Goal: Task Accomplishment & Management: Complete application form

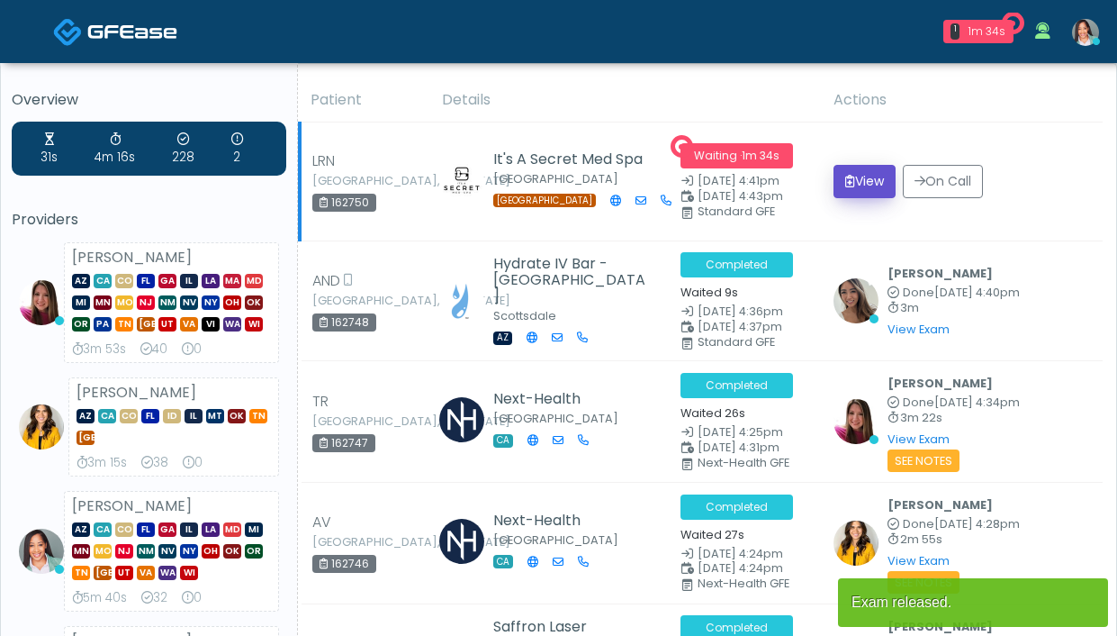
click at [865, 191] on button "View" at bounding box center [865, 181] width 62 height 33
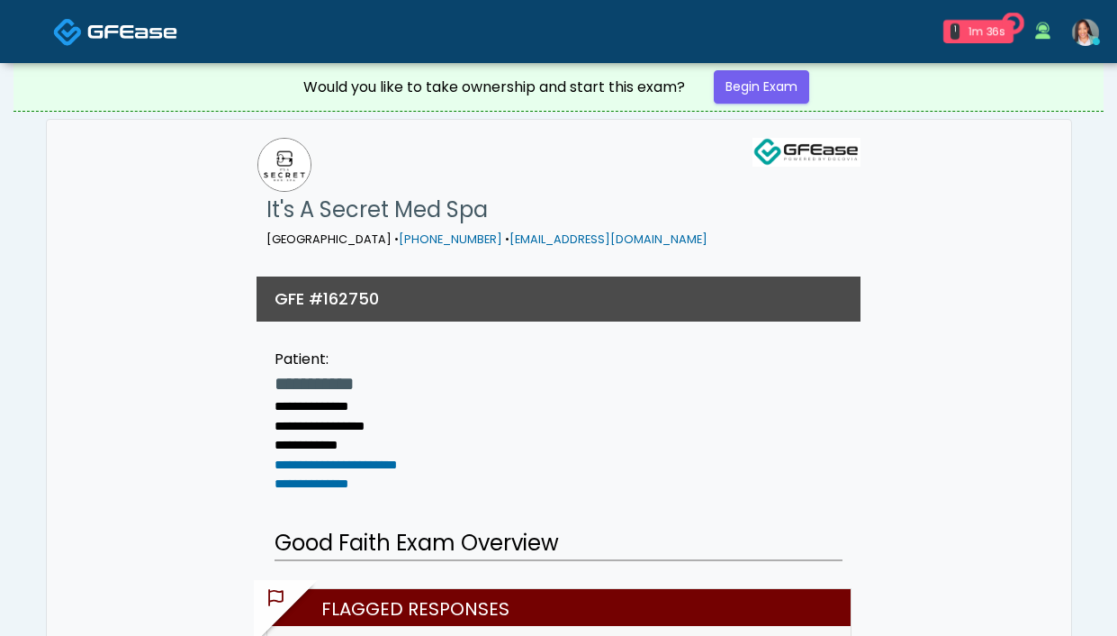
click at [763, 107] on div "Would you like to take ownership and start this exam? Begin Exam" at bounding box center [559, 87] width 540 height 48
click at [765, 99] on link "Begin Exam" at bounding box center [761, 86] width 95 height 33
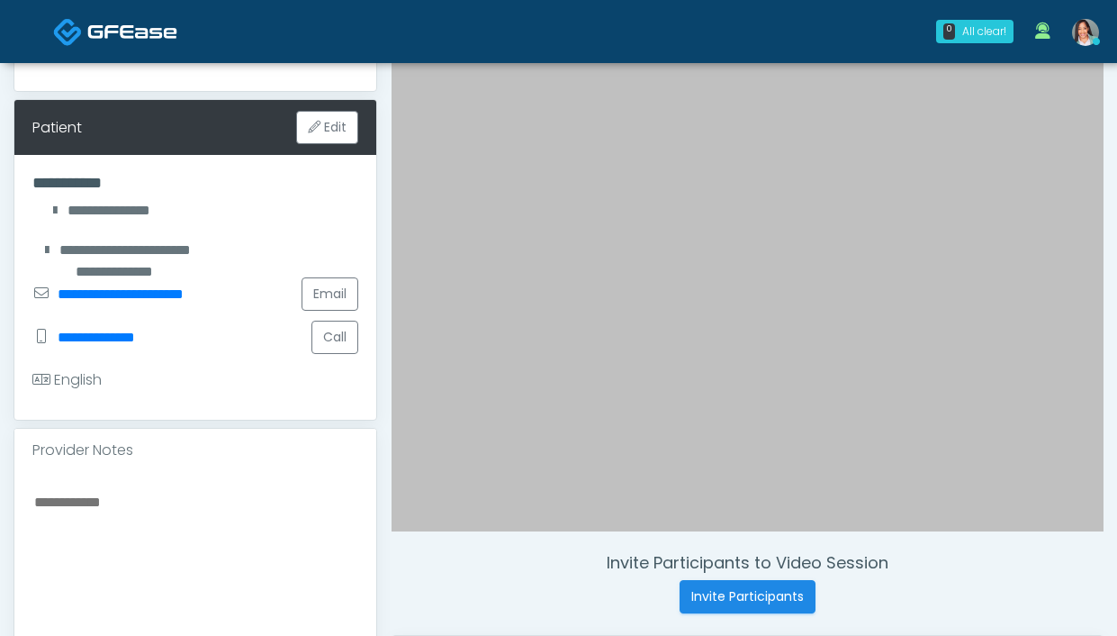
scroll to position [214, 0]
click at [340, 354] on button "Call" at bounding box center [334, 336] width 47 height 33
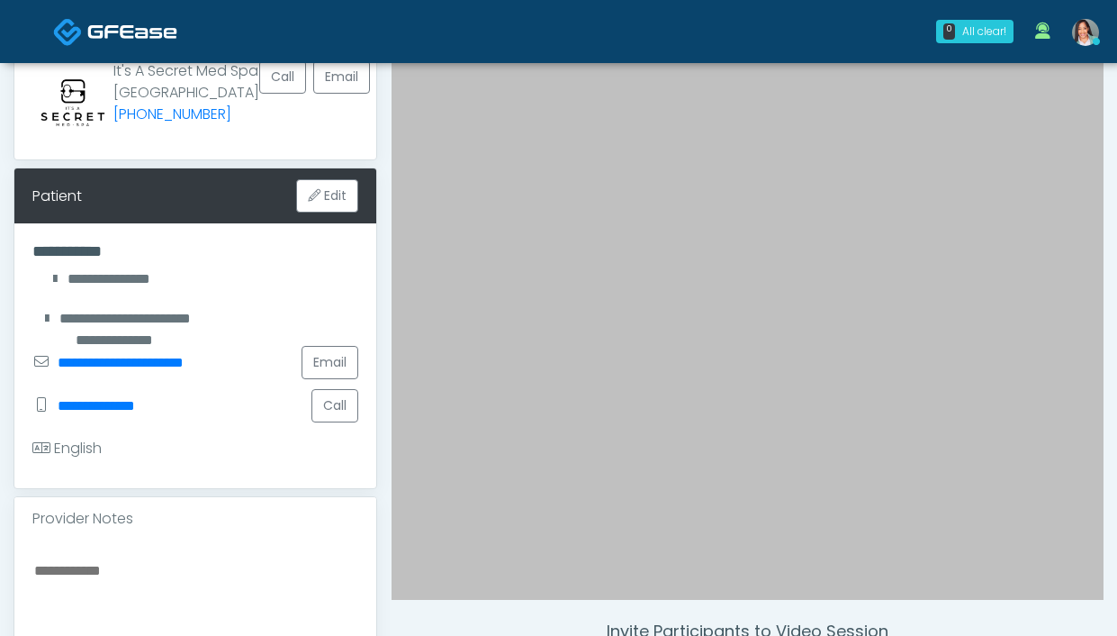
scroll to position [0, 0]
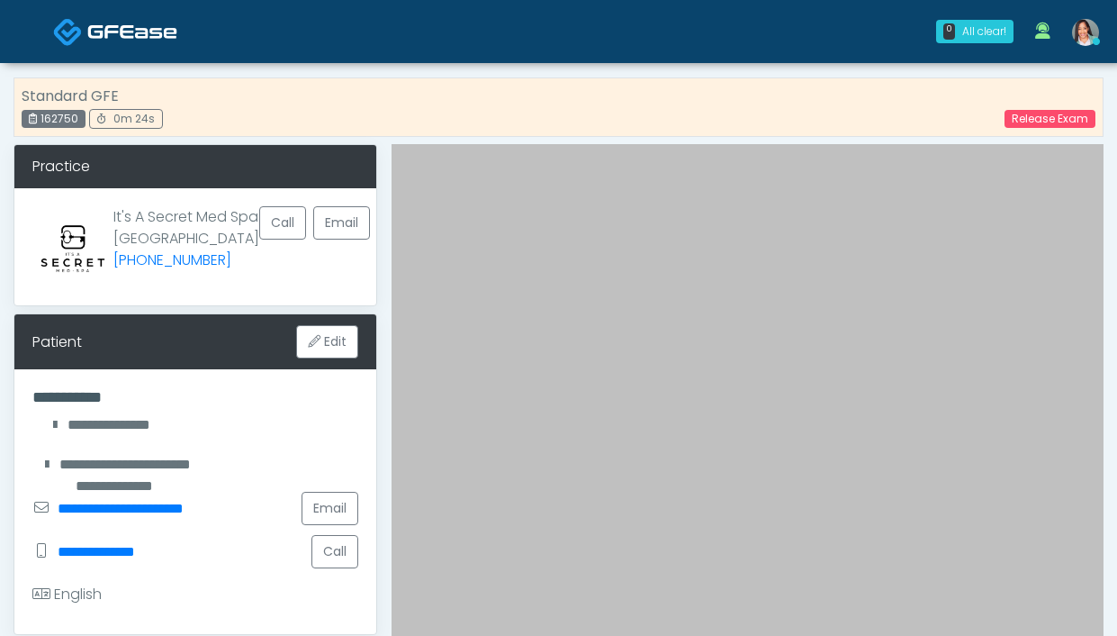
drag, startPoint x: 65, startPoint y: 121, endPoint x: 83, endPoint y: 122, distance: 18.0
click at [83, 122] on div "162750" at bounding box center [54, 119] width 64 height 18
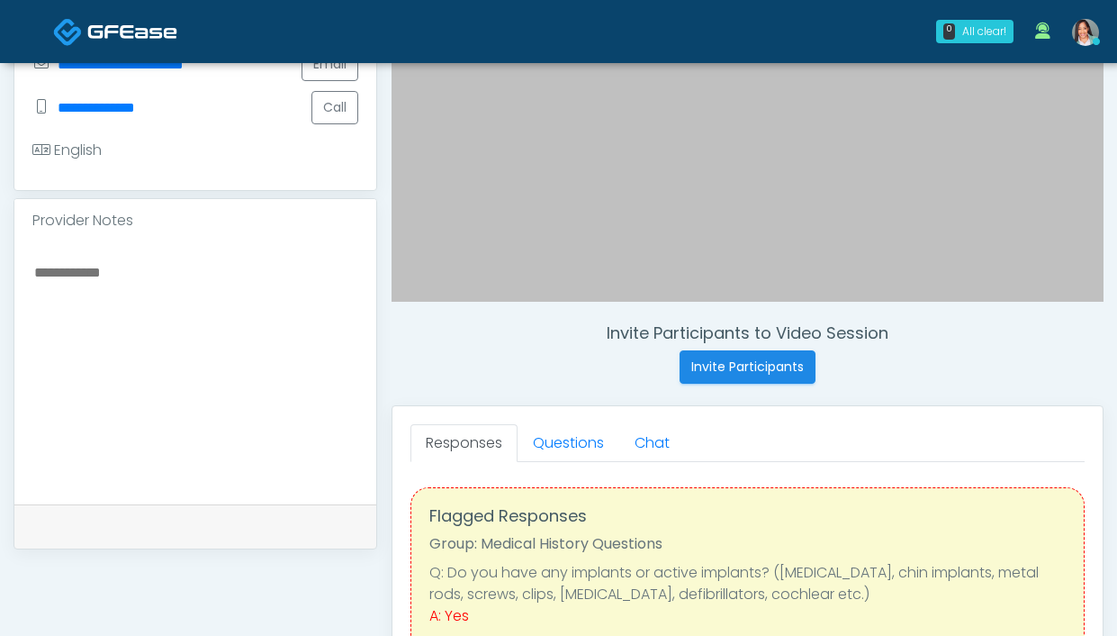
scroll to position [467, 0]
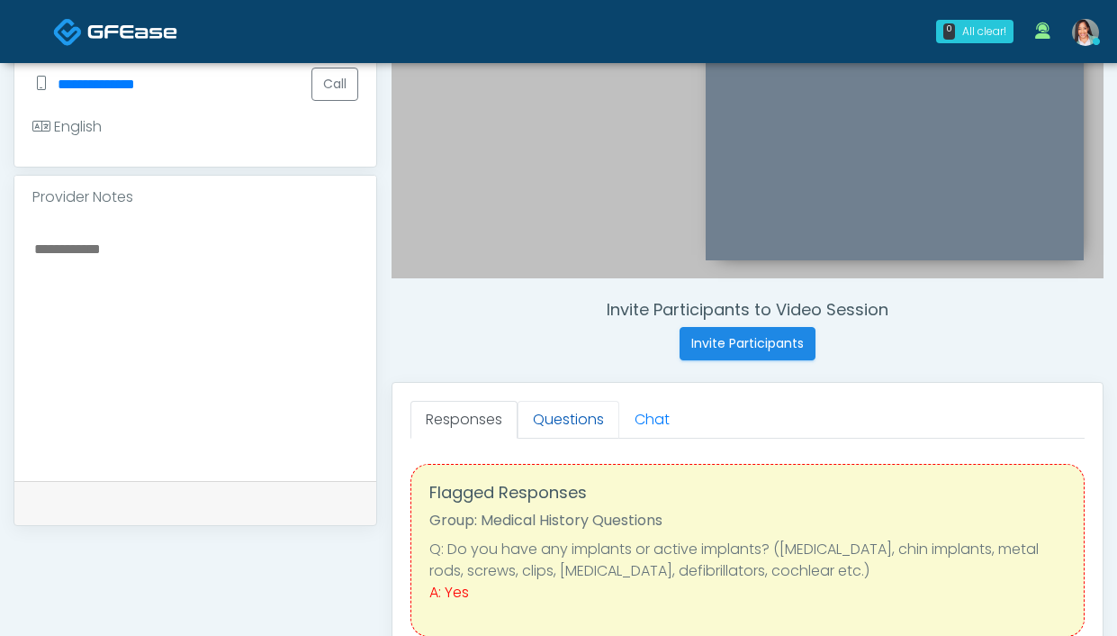
click at [558, 419] on link "Questions" at bounding box center [569, 420] width 102 height 38
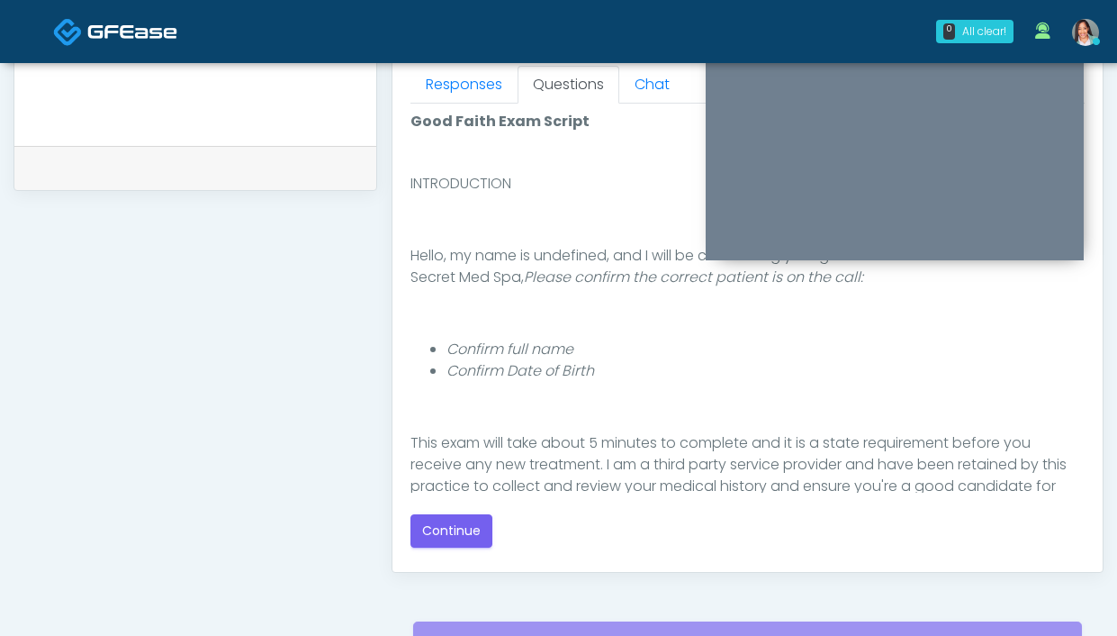
scroll to position [31, 0]
click at [467, 536] on button "Continue" at bounding box center [451, 530] width 82 height 33
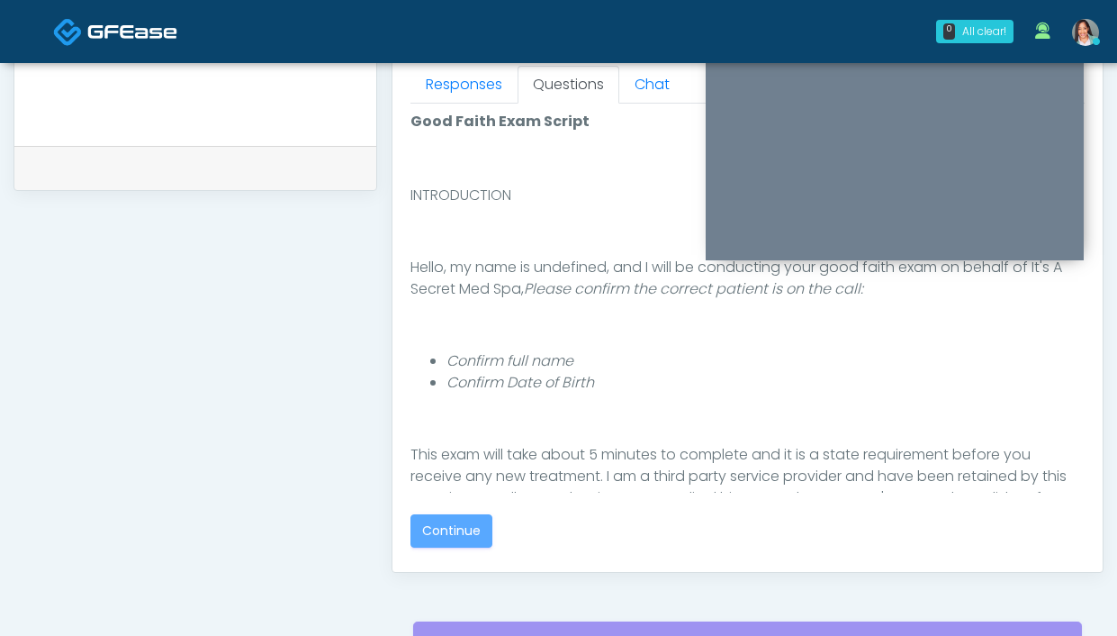
scroll to position [0, 0]
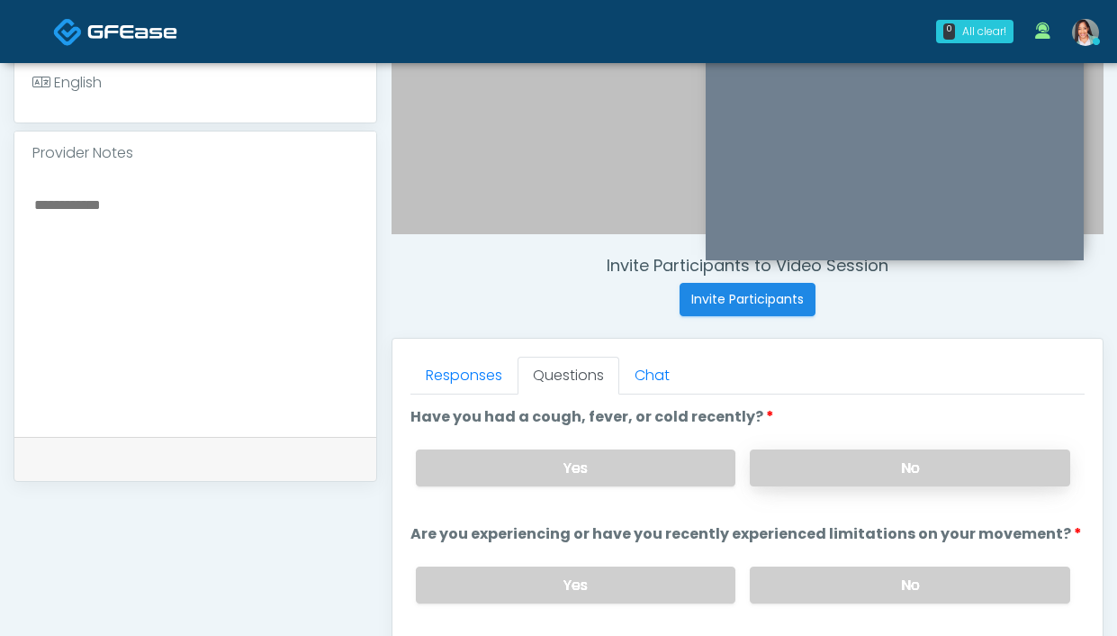
click at [808, 472] on label "No" at bounding box center [910, 467] width 320 height 37
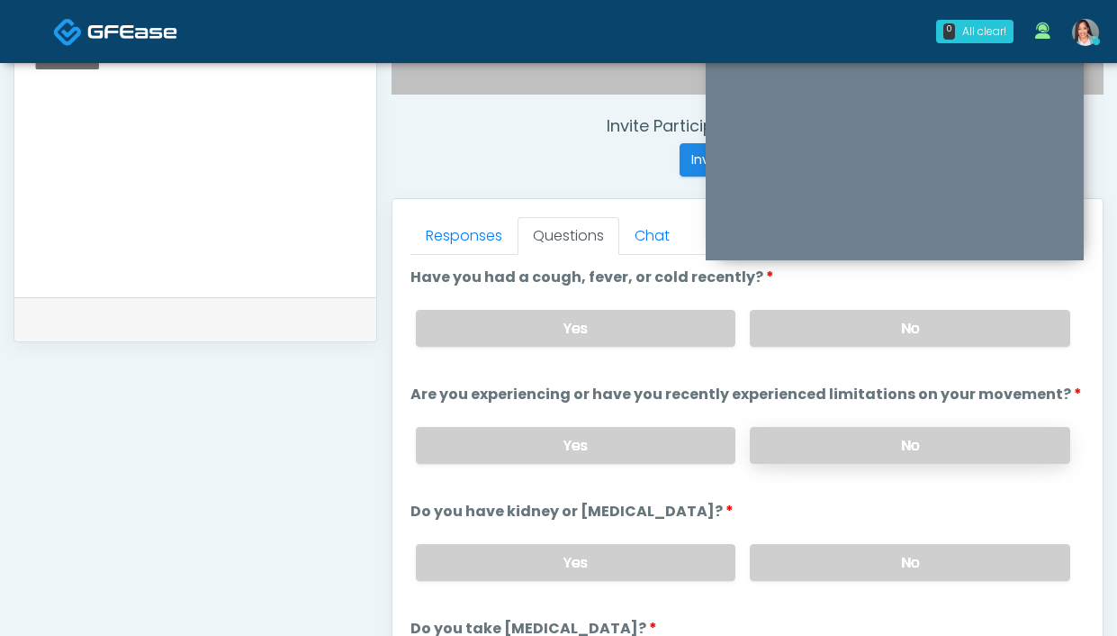
click at [793, 455] on label "No" at bounding box center [910, 445] width 320 height 37
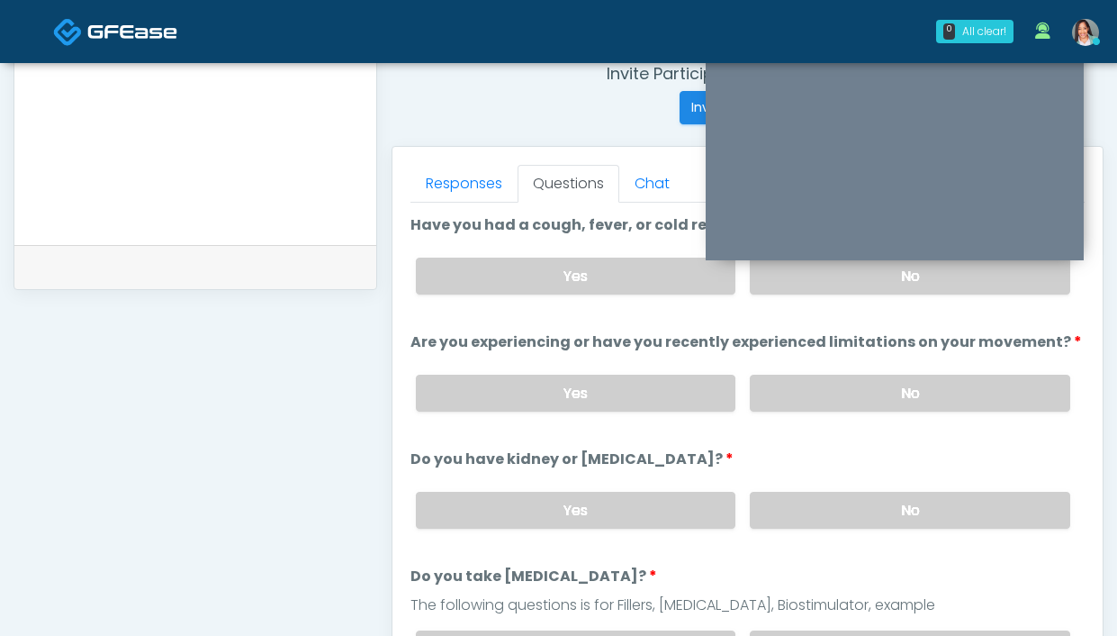
scroll to position [724, 0]
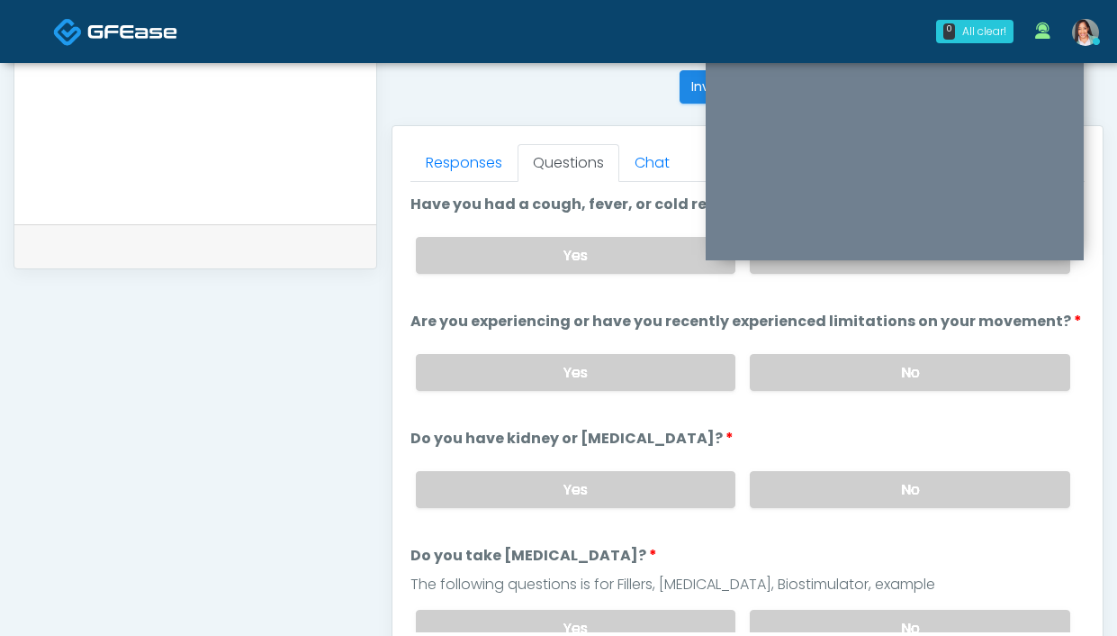
drag, startPoint x: 816, startPoint y: 483, endPoint x: 808, endPoint y: 465, distance: 18.9
click at [816, 483] on label "No" at bounding box center [910, 489] width 320 height 37
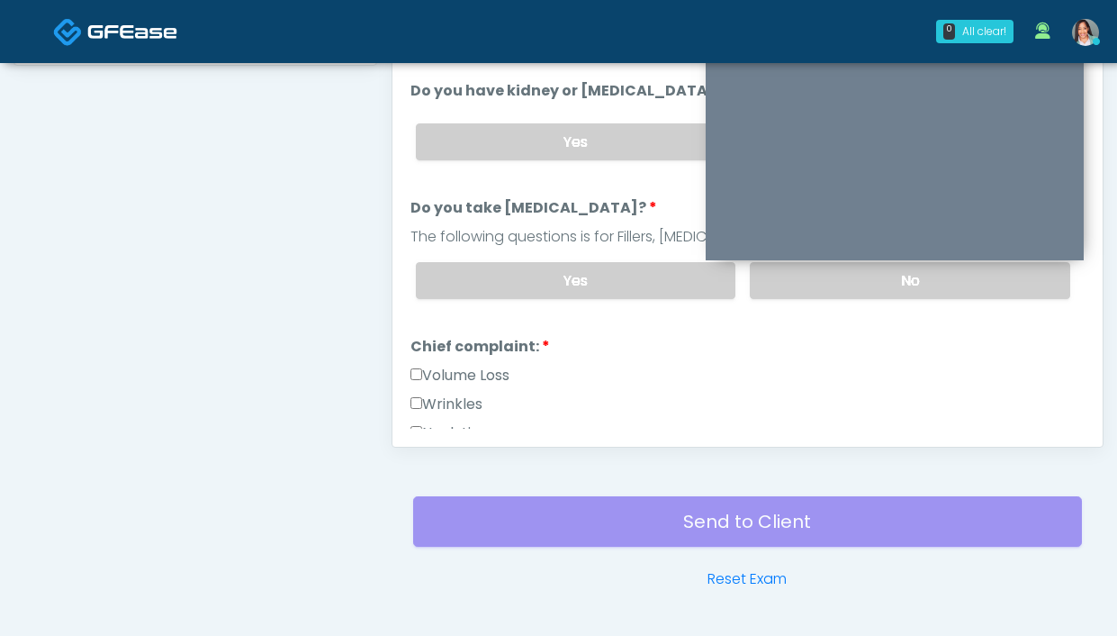
scroll to position [843, 0]
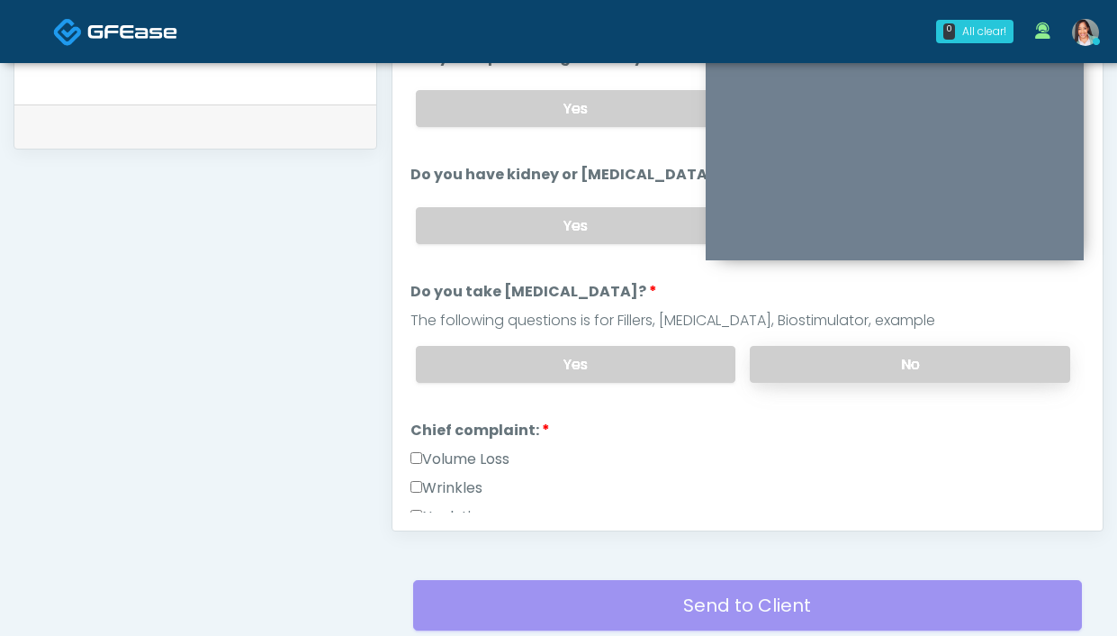
click at [864, 358] on label "No" at bounding box center [910, 364] width 320 height 37
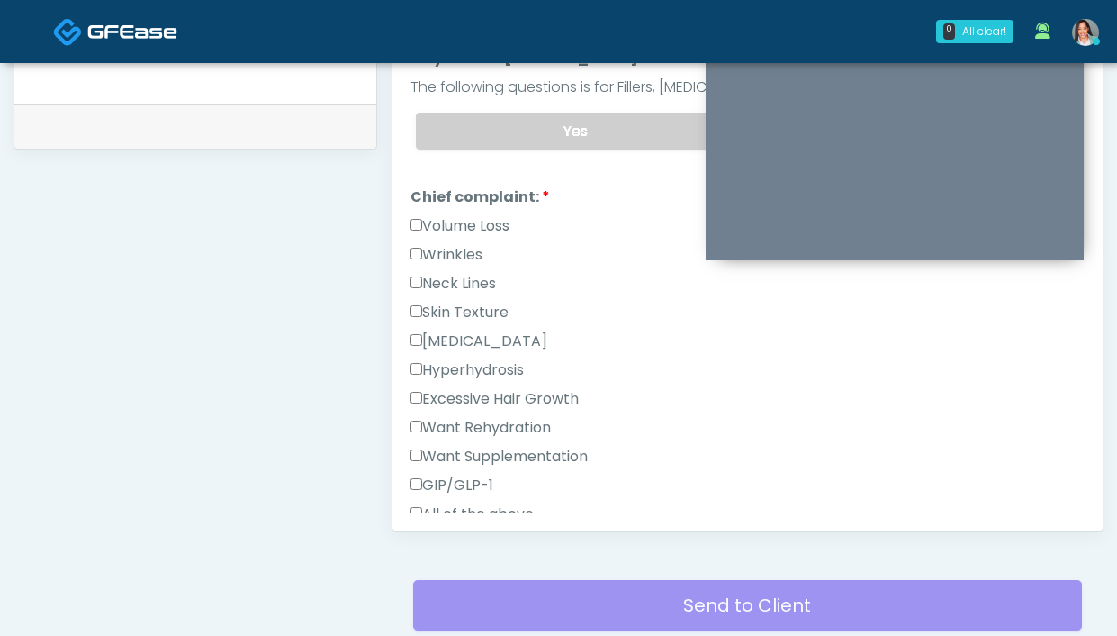
scroll to position [378, 0]
click at [458, 249] on label "Wrinkles" at bounding box center [446, 254] width 72 height 22
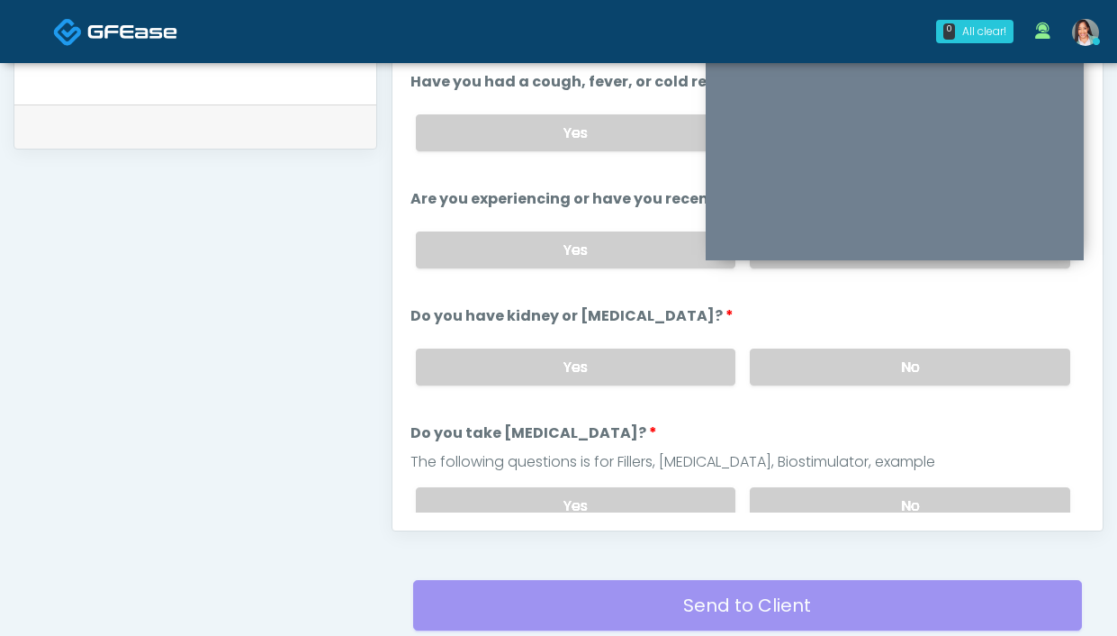
scroll to position [0, 0]
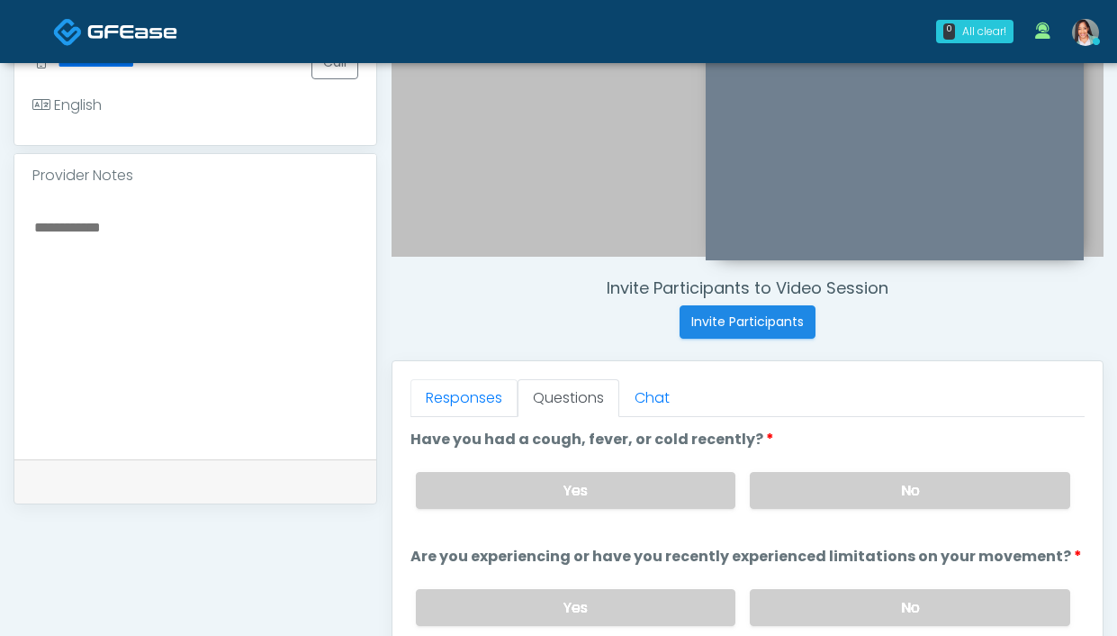
drag, startPoint x: 470, startPoint y: 383, endPoint x: 474, endPoint y: 359, distance: 24.6
click at [470, 383] on link "Responses" at bounding box center [463, 398] width 107 height 38
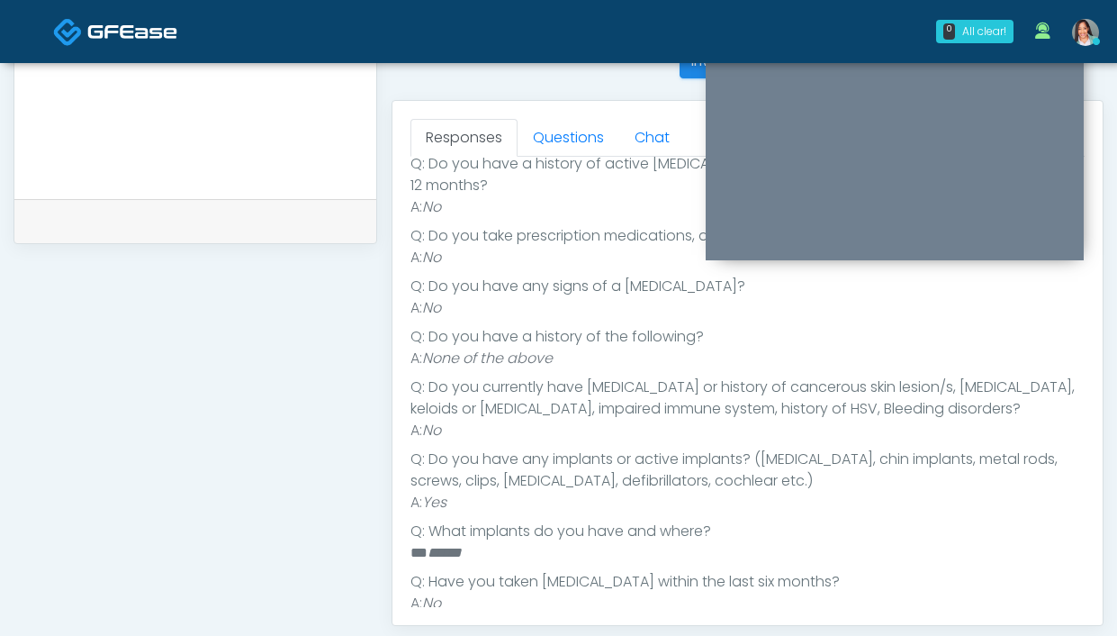
scroll to position [748, 0]
click at [585, 149] on link "Questions" at bounding box center [569, 139] width 102 height 38
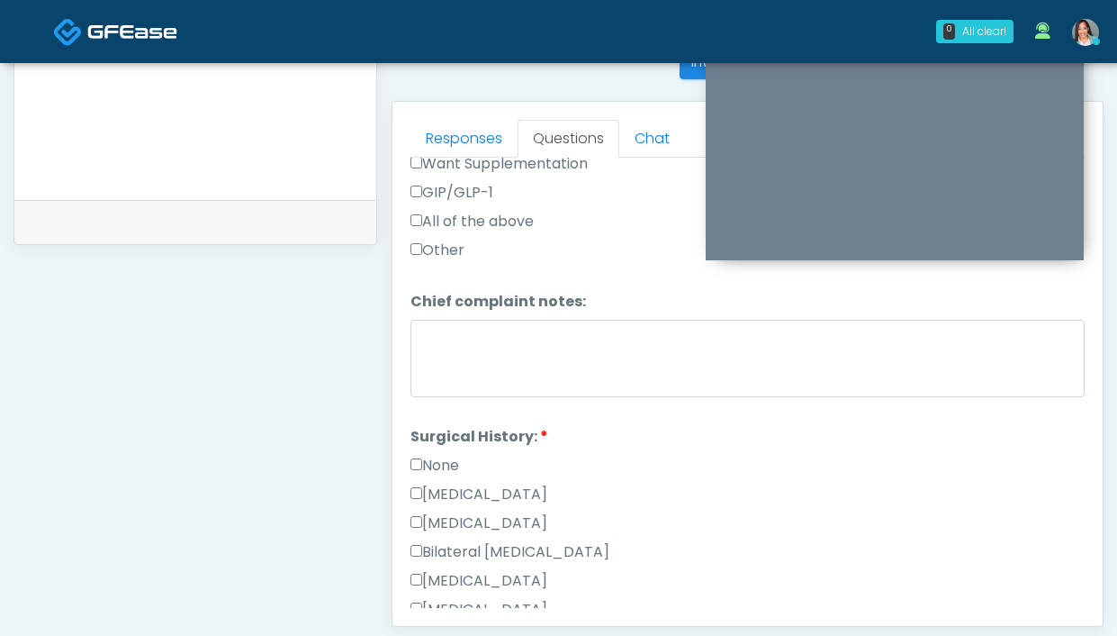
scroll to position [881, 0]
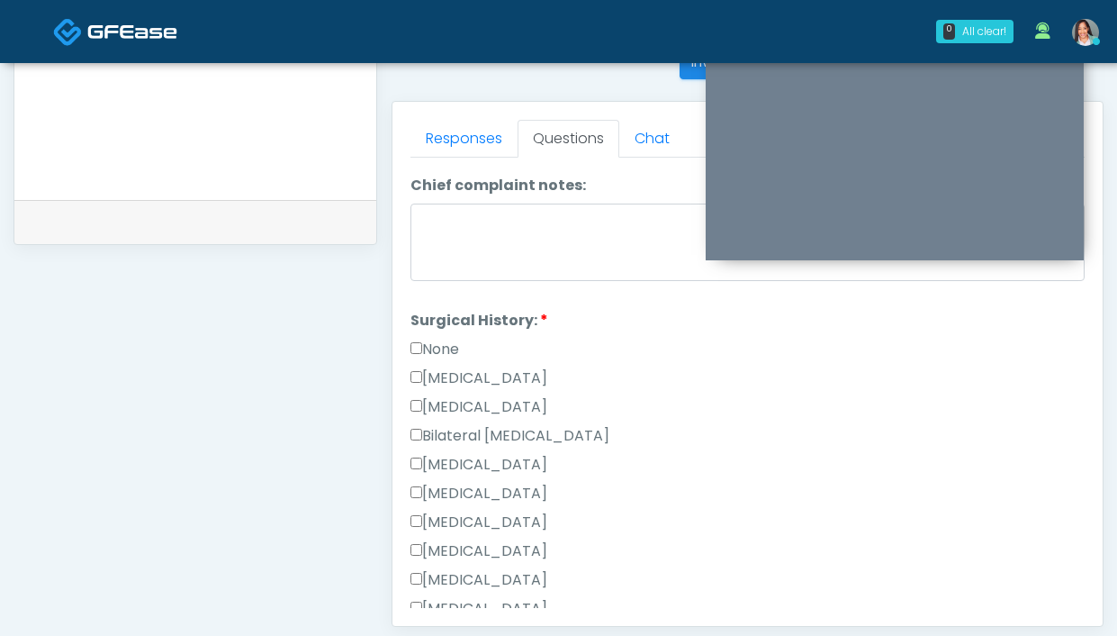
click at [529, 474] on div "Breast Augmentation" at bounding box center [747, 468] width 674 height 29
click at [539, 464] on label "Breast Augmentation" at bounding box center [478, 465] width 137 height 22
click at [420, 462] on div "Breast Augmentation" at bounding box center [747, 468] width 674 height 29
copy label "Breast Augmentation"
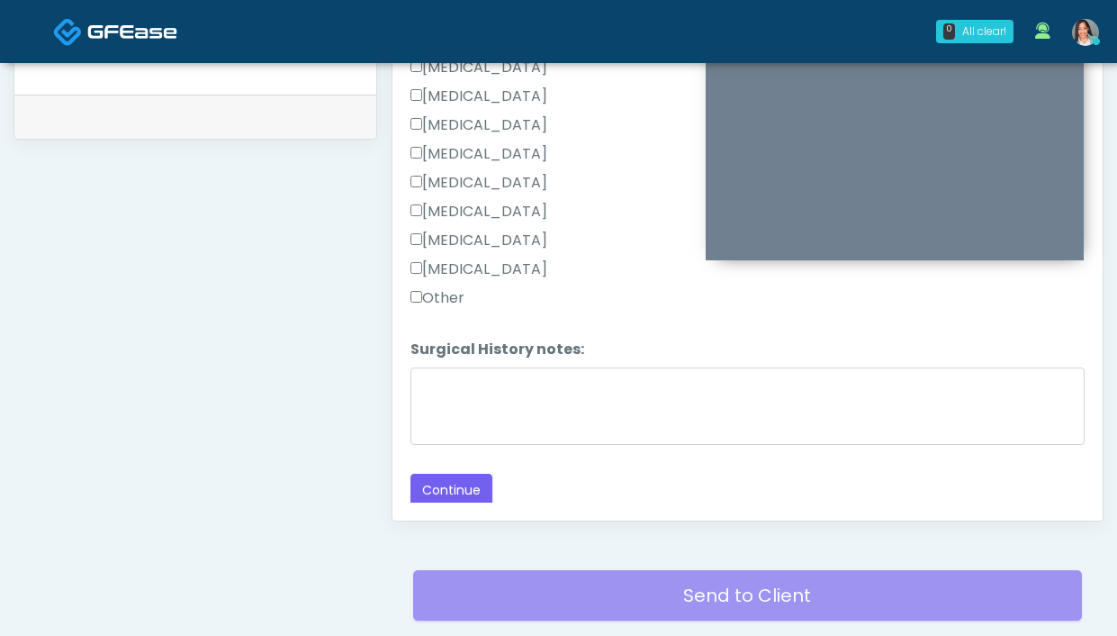
scroll to position [902, 0]
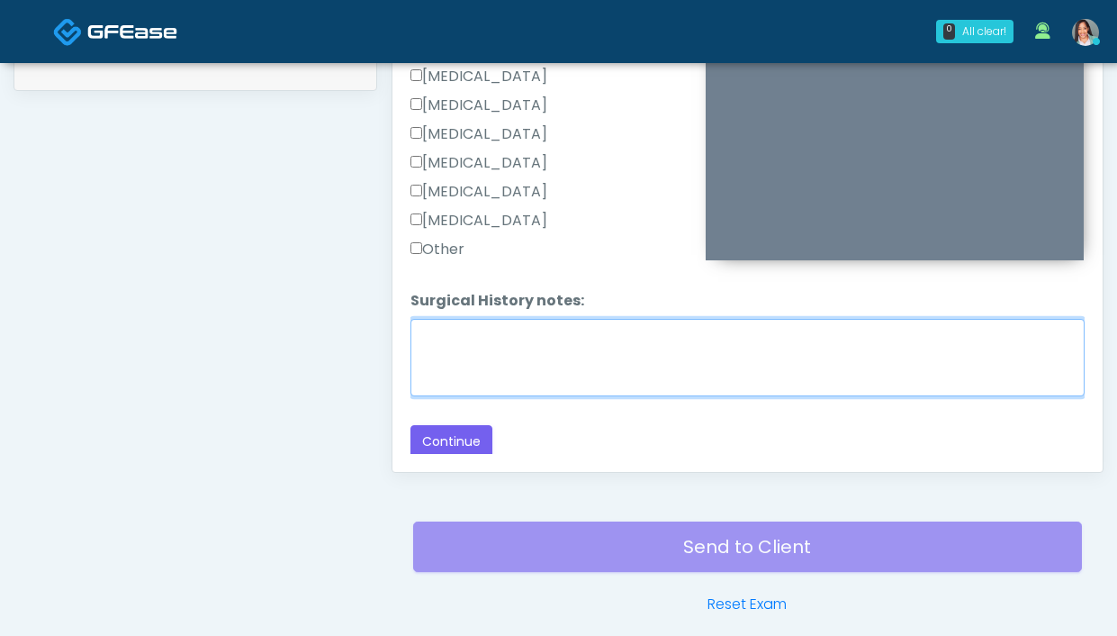
click at [487, 365] on textarea "Surgical History notes:" at bounding box center [747, 357] width 674 height 77
type textarea "*"
paste textarea "**********"
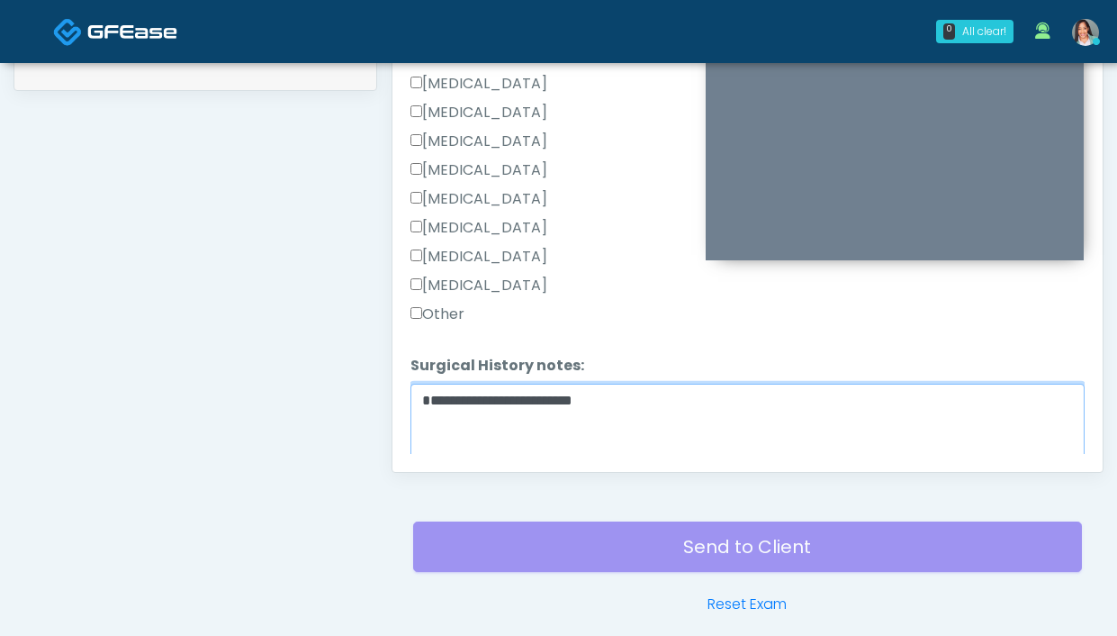
scroll to position [1173, 0]
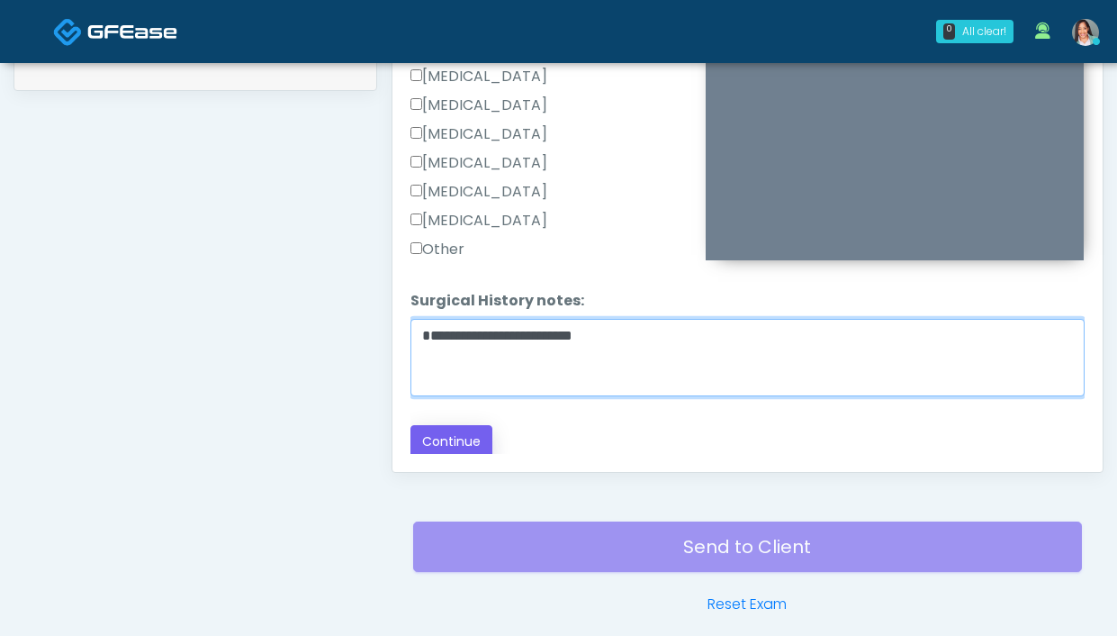
type textarea "**********"
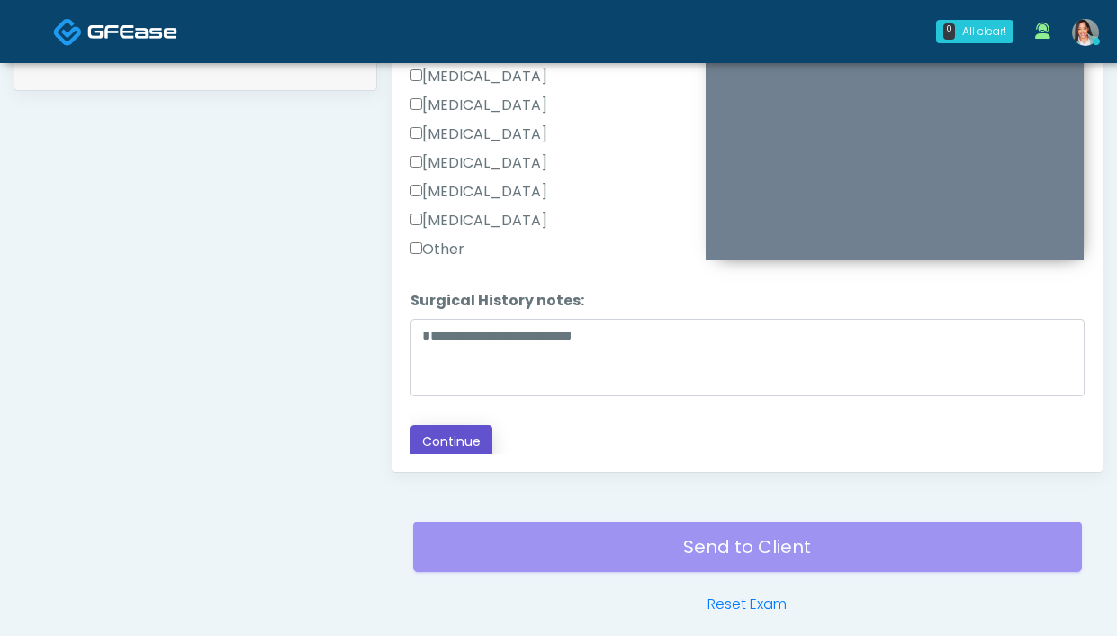
click at [423, 431] on button "Continue" at bounding box center [451, 441] width 82 height 33
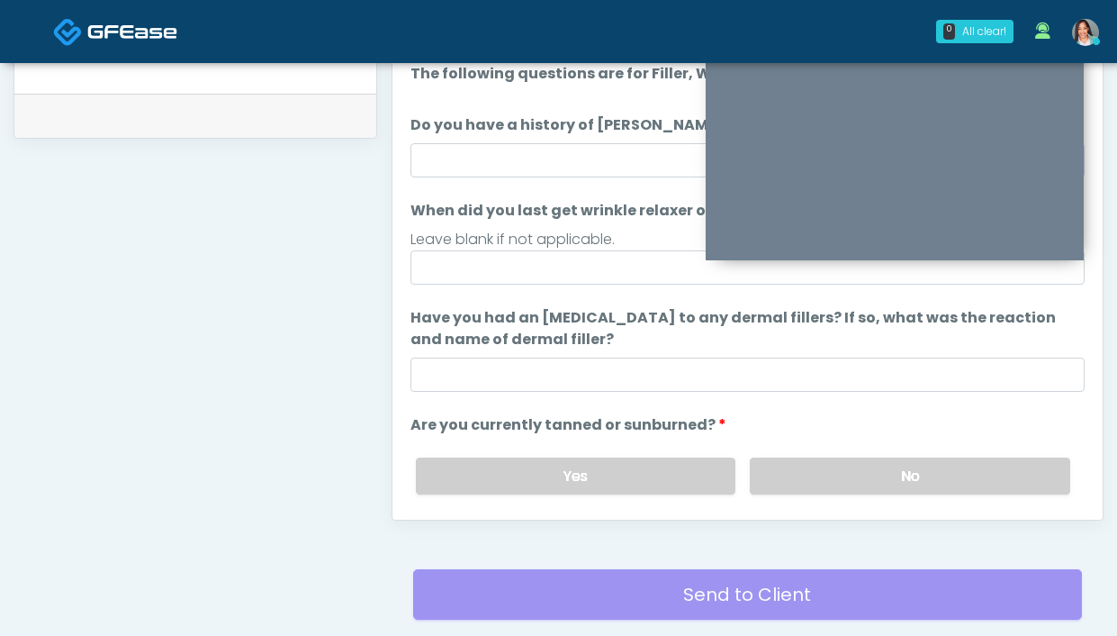
scroll to position [854, 0]
click at [830, 474] on label "No" at bounding box center [910, 475] width 320 height 37
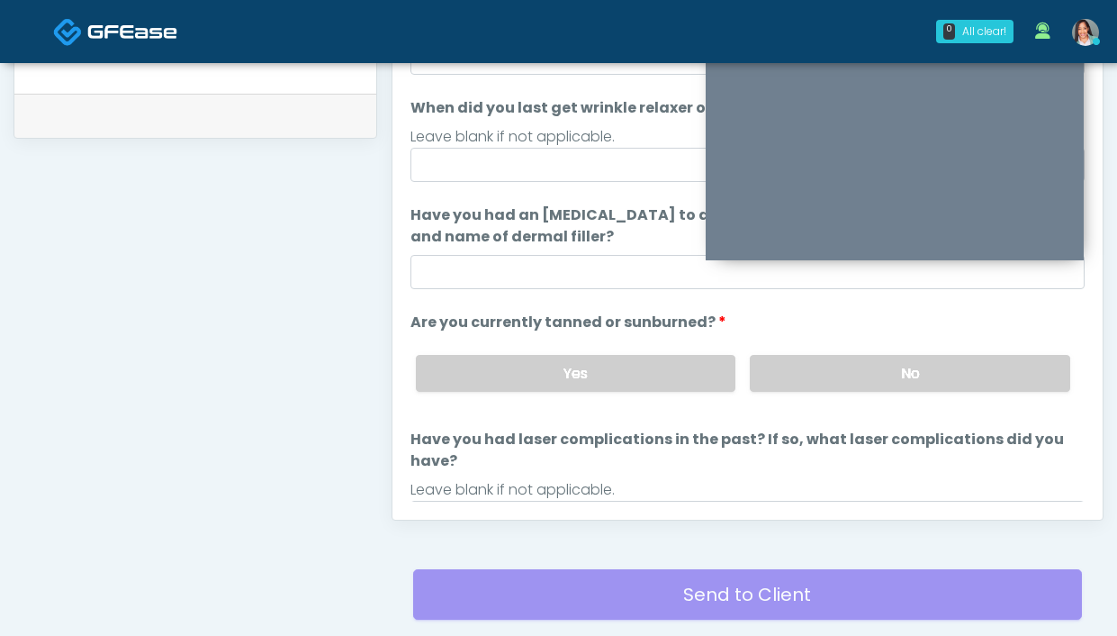
scroll to position [181, 0]
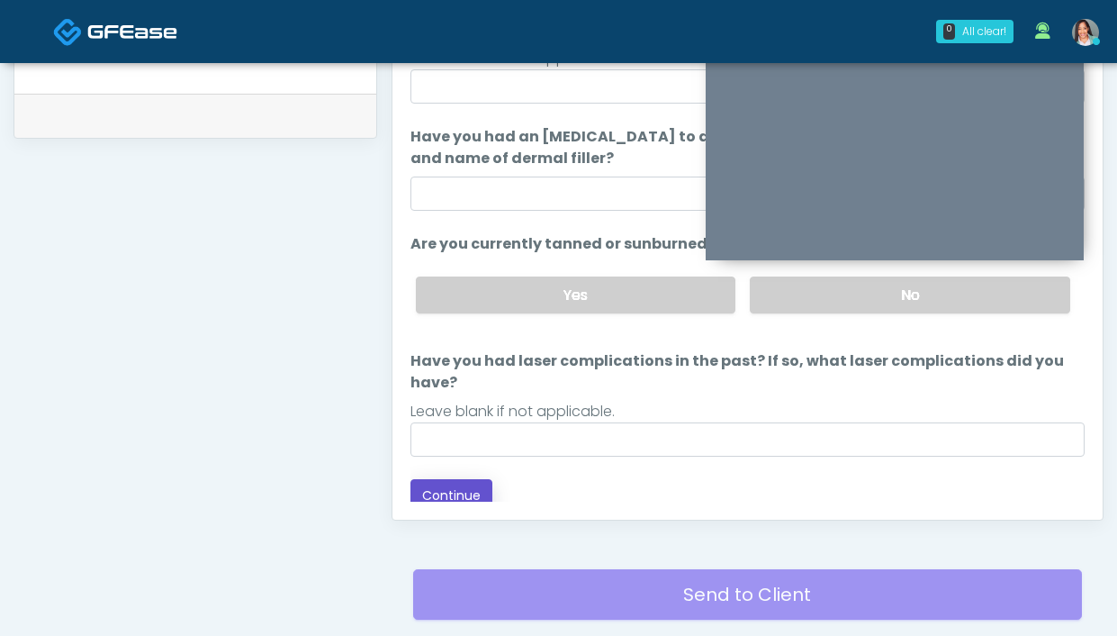
click at [429, 480] on button "Continue" at bounding box center [451, 495] width 82 height 33
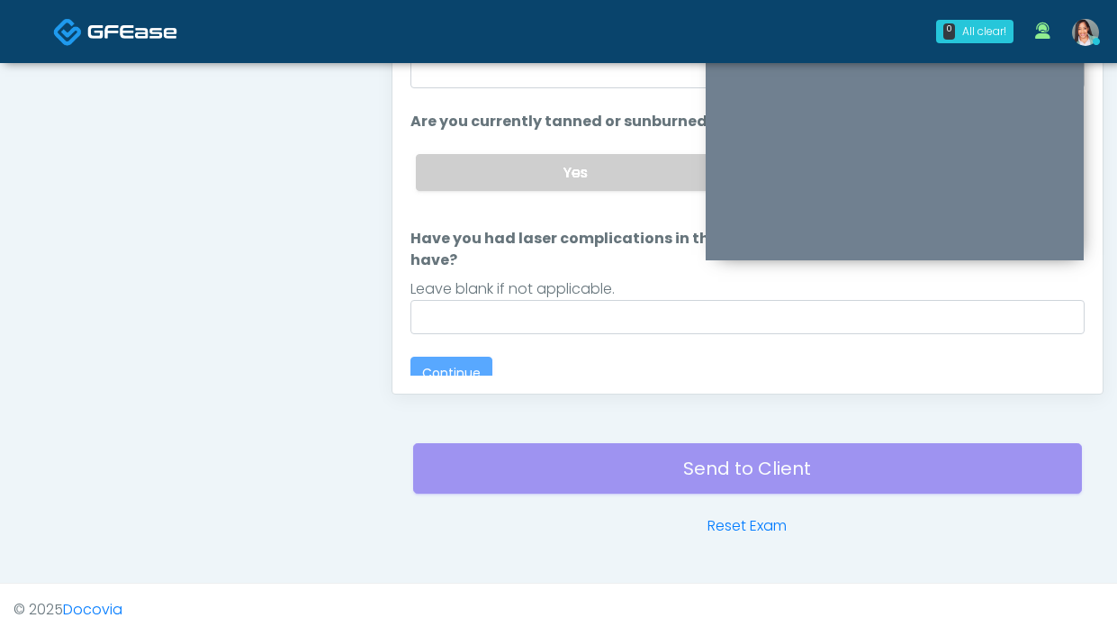
scroll to position [0, 0]
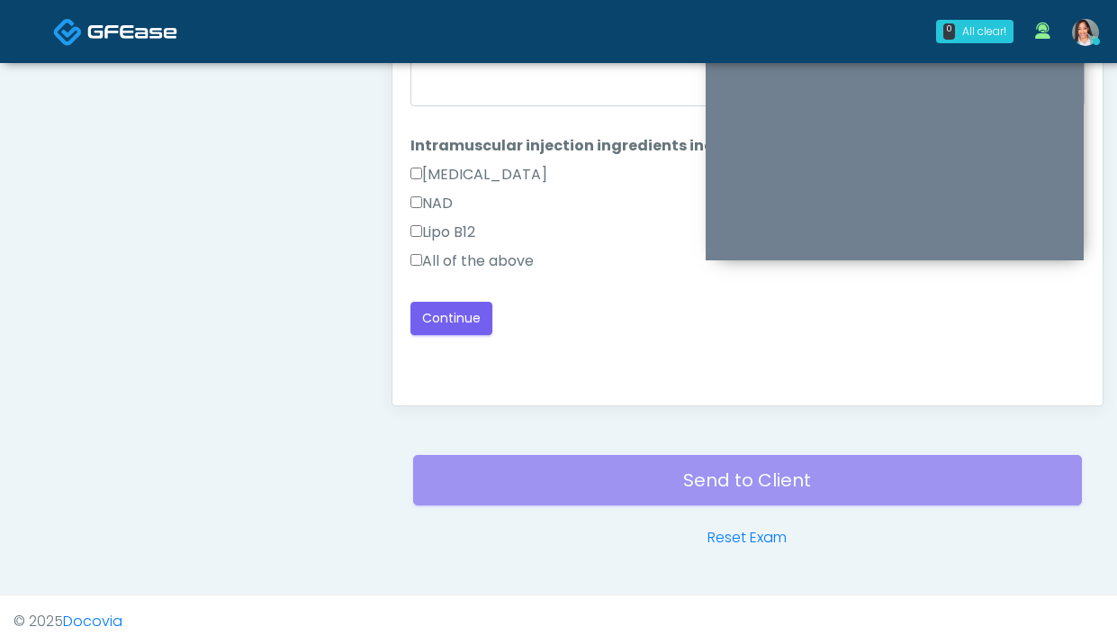
click at [503, 257] on label "All of the above" at bounding box center [471, 261] width 123 height 22
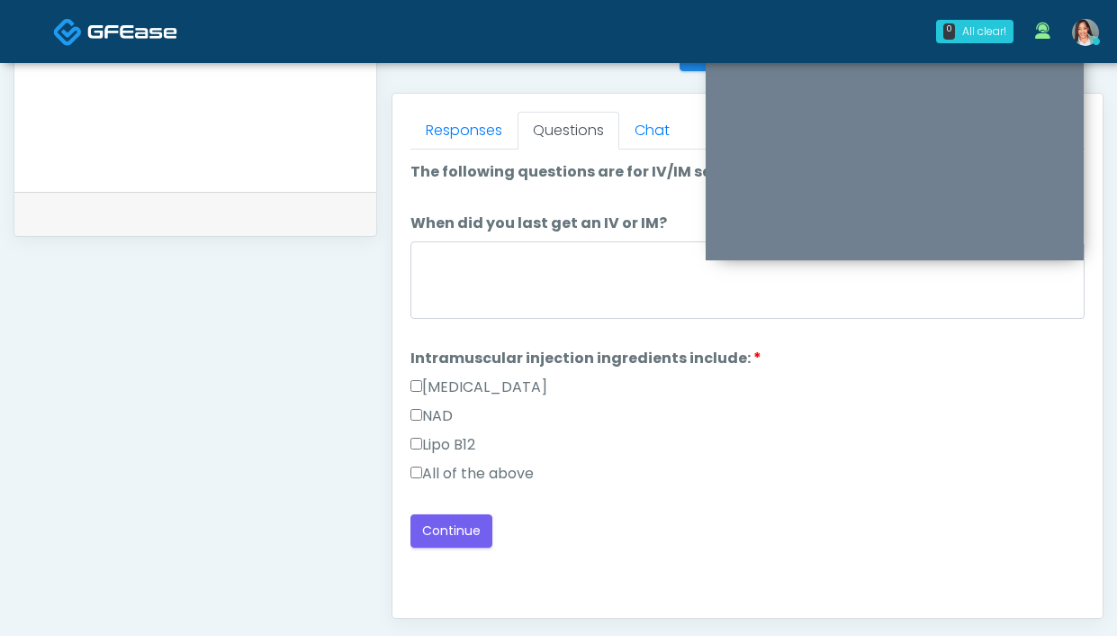
scroll to position [721, 0]
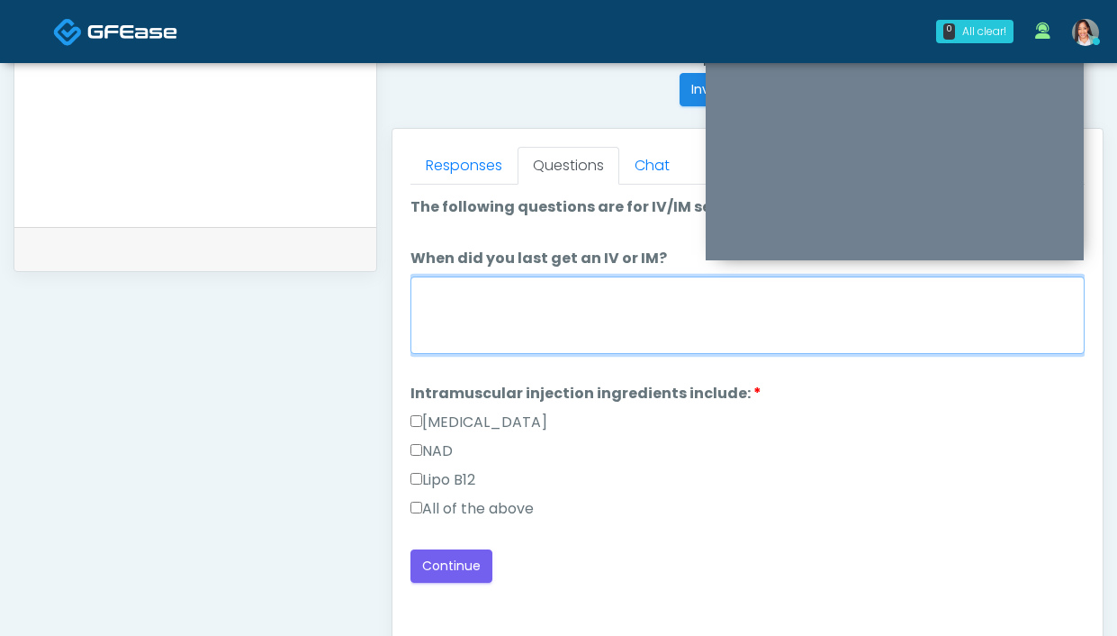
click at [545, 313] on textarea "When did you last get an IV or IM?" at bounding box center [747, 314] width 674 height 77
click at [552, 324] on textarea "**********" at bounding box center [747, 314] width 674 height 77
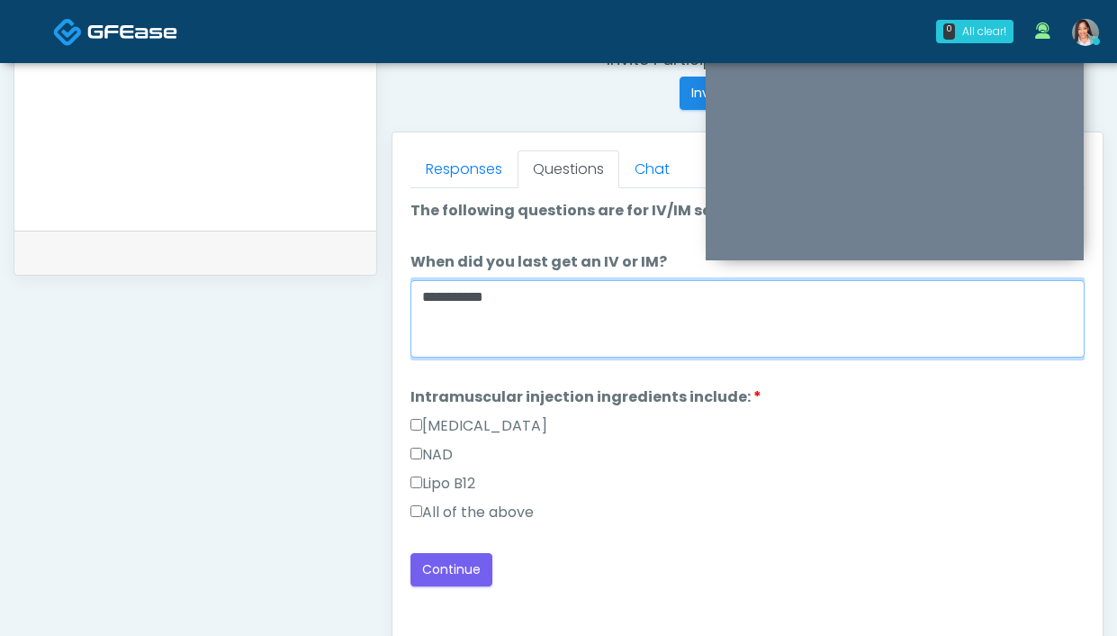
scroll to position [717, 0]
type textarea "**********"
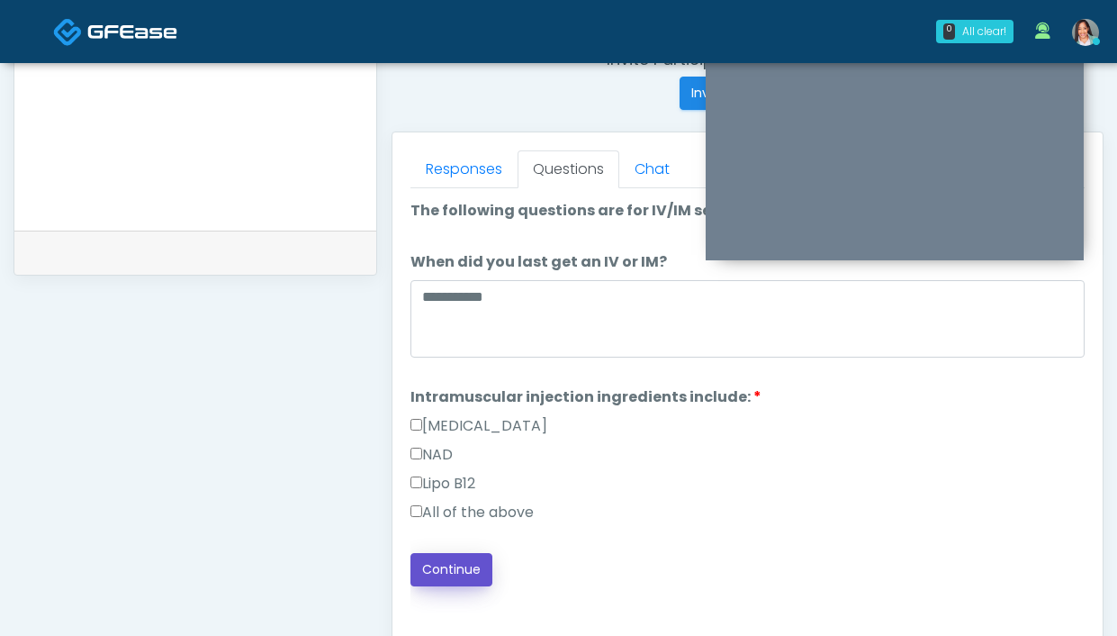
click at [461, 556] on button "Continue" at bounding box center [451, 569] width 82 height 33
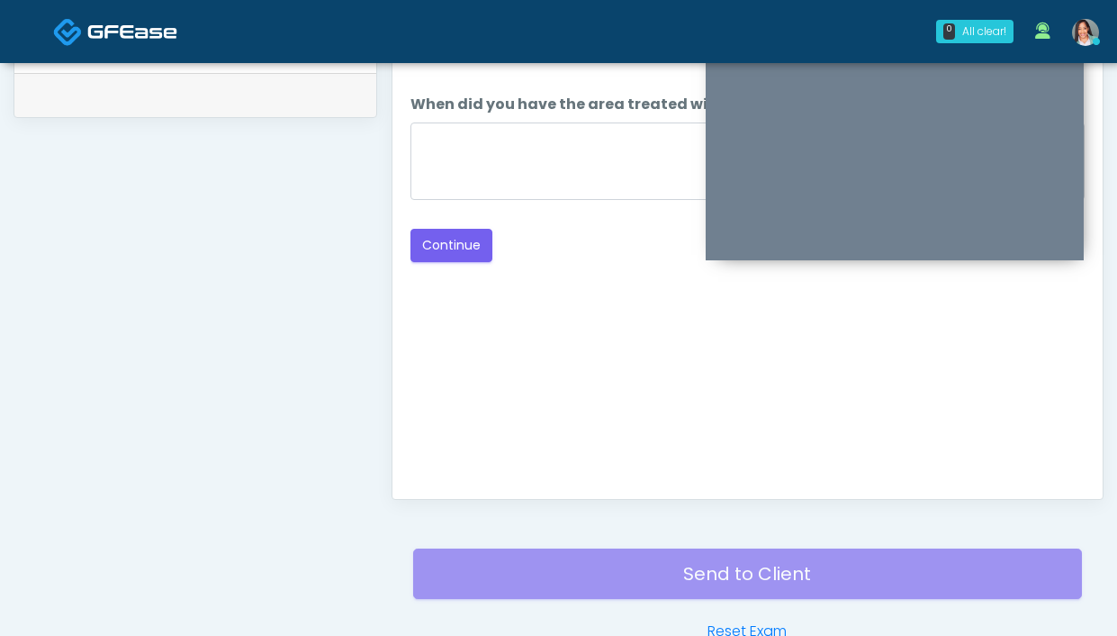
scroll to position [833, 0]
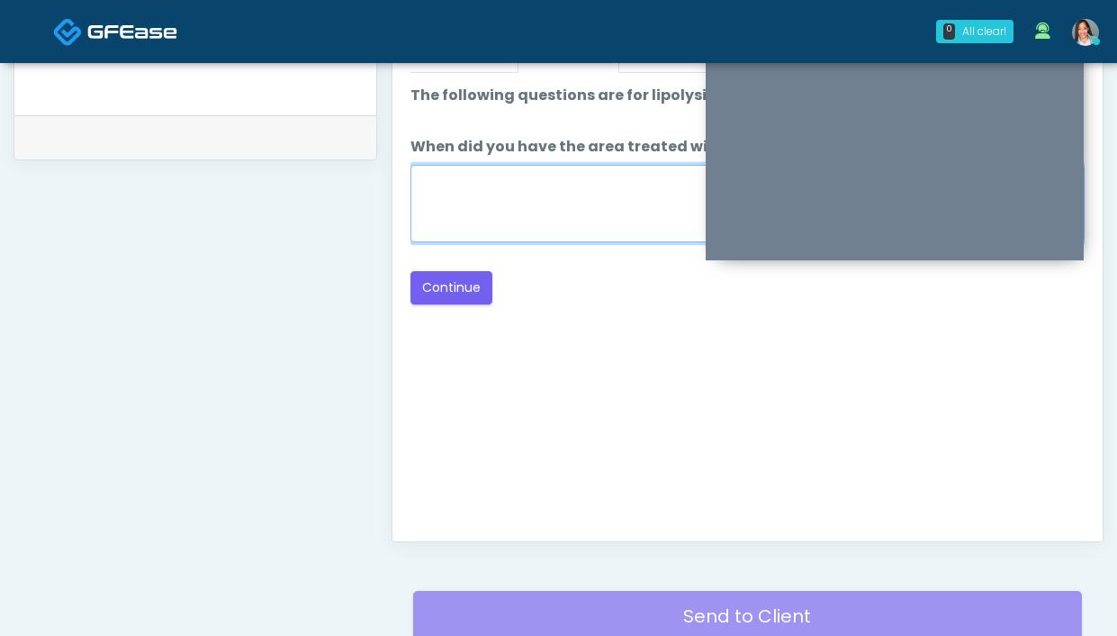
click at [516, 229] on textarea "When did you have the area treated with a previous lipolysis treatment?" at bounding box center [747, 203] width 674 height 77
type textarea "**********"
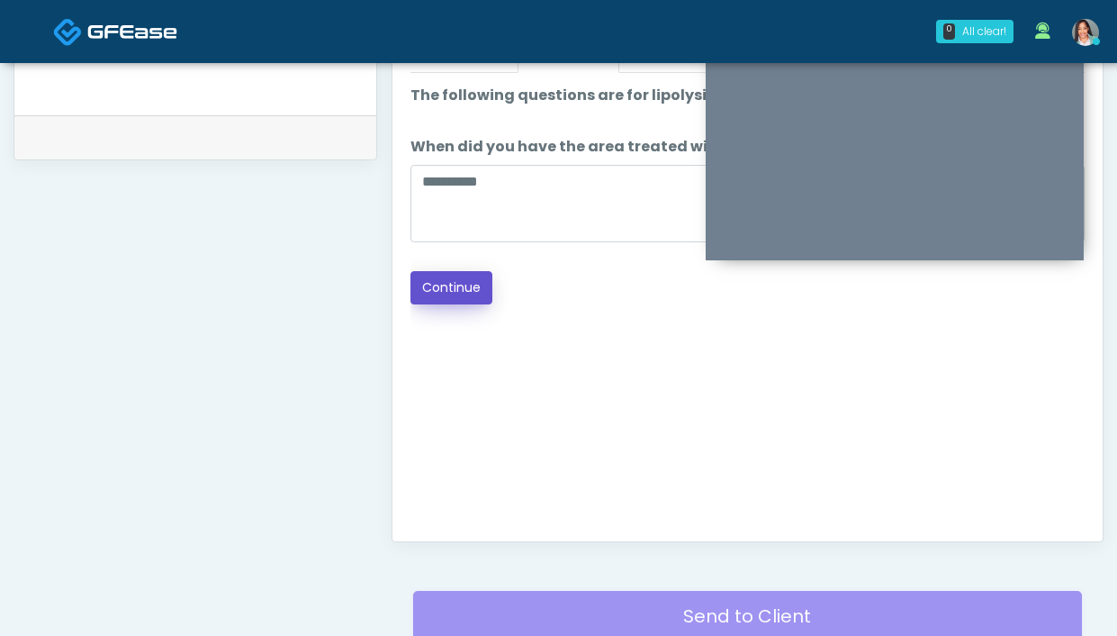
click at [444, 301] on button "Continue" at bounding box center [451, 287] width 82 height 33
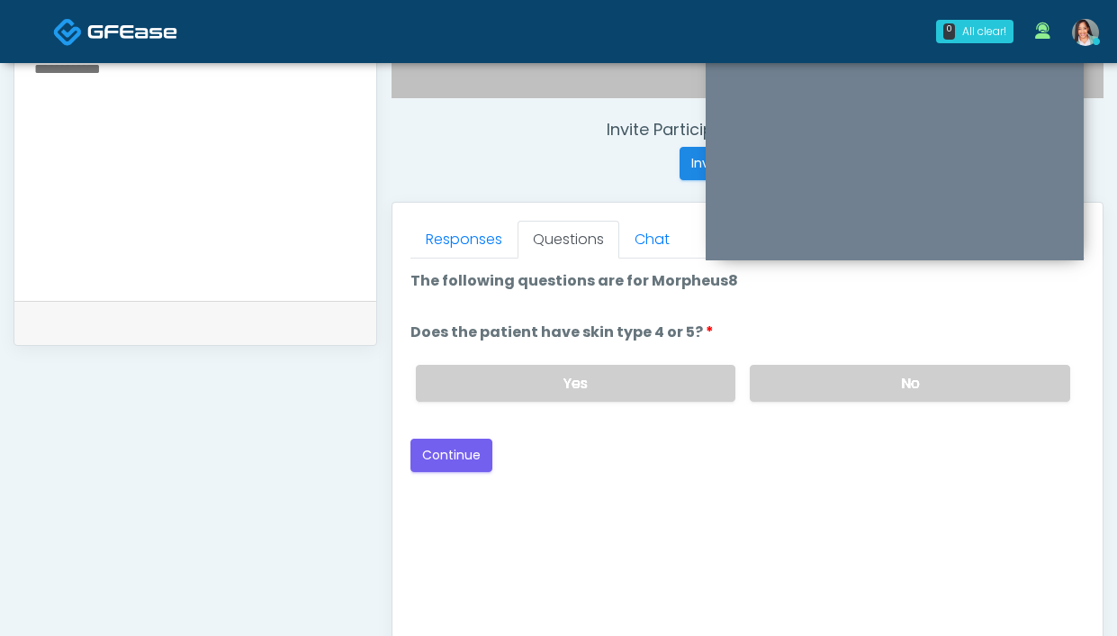
scroll to position [522, 0]
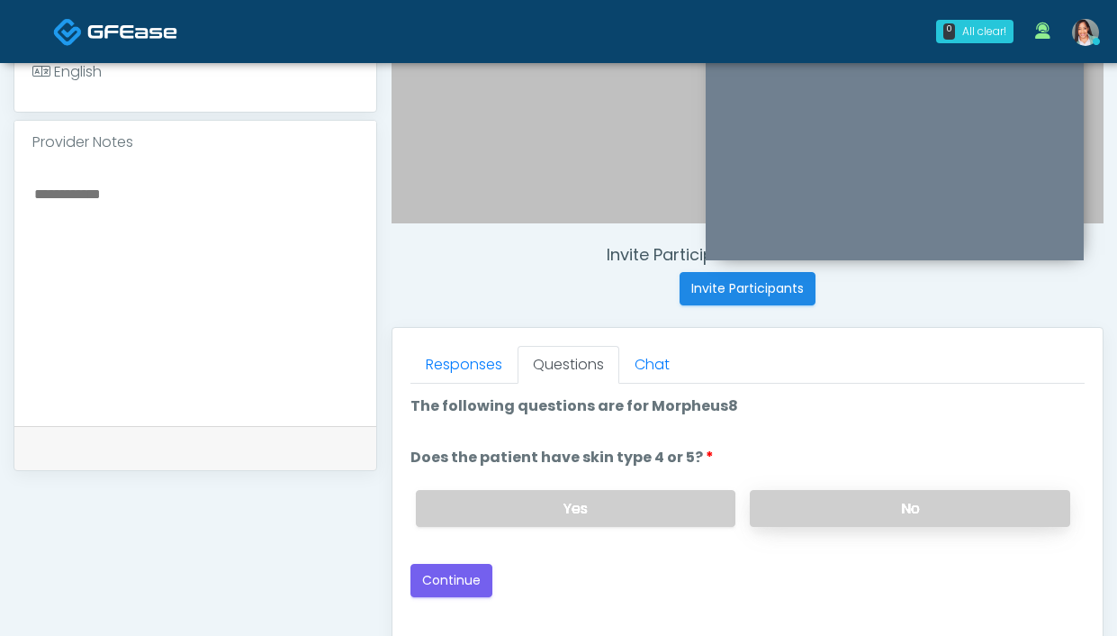
click at [811, 503] on label "No" at bounding box center [910, 508] width 320 height 37
click at [430, 568] on button "Continue" at bounding box center [451, 580] width 82 height 33
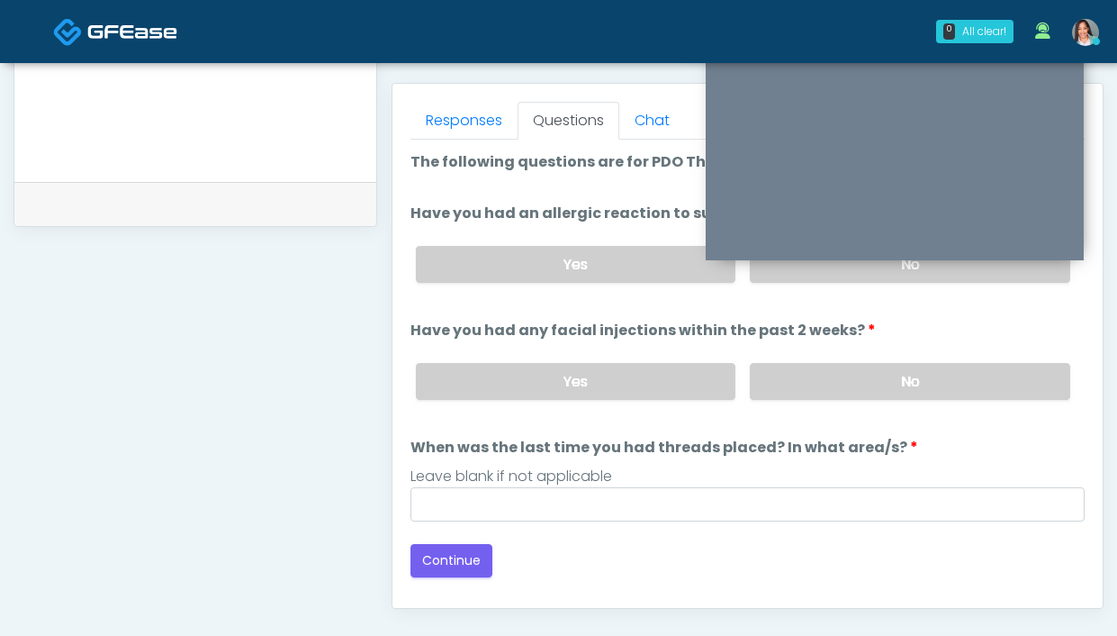
scroll to position [664, 0]
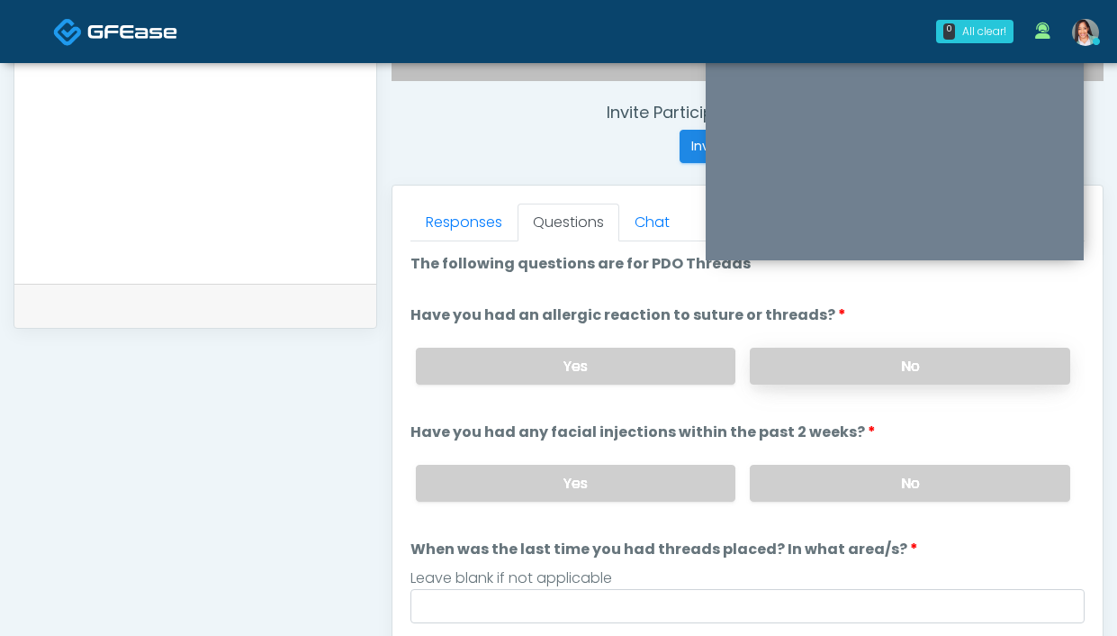
click at [807, 378] on label "No" at bounding box center [910, 365] width 320 height 37
click at [790, 495] on label "No" at bounding box center [910, 483] width 320 height 37
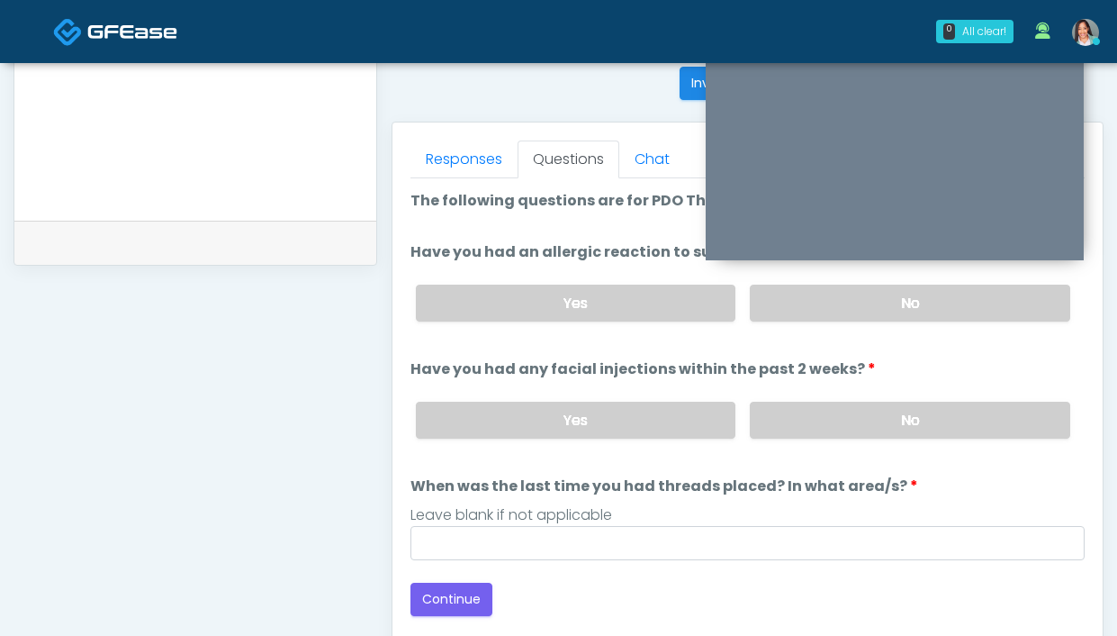
scroll to position [819, 0]
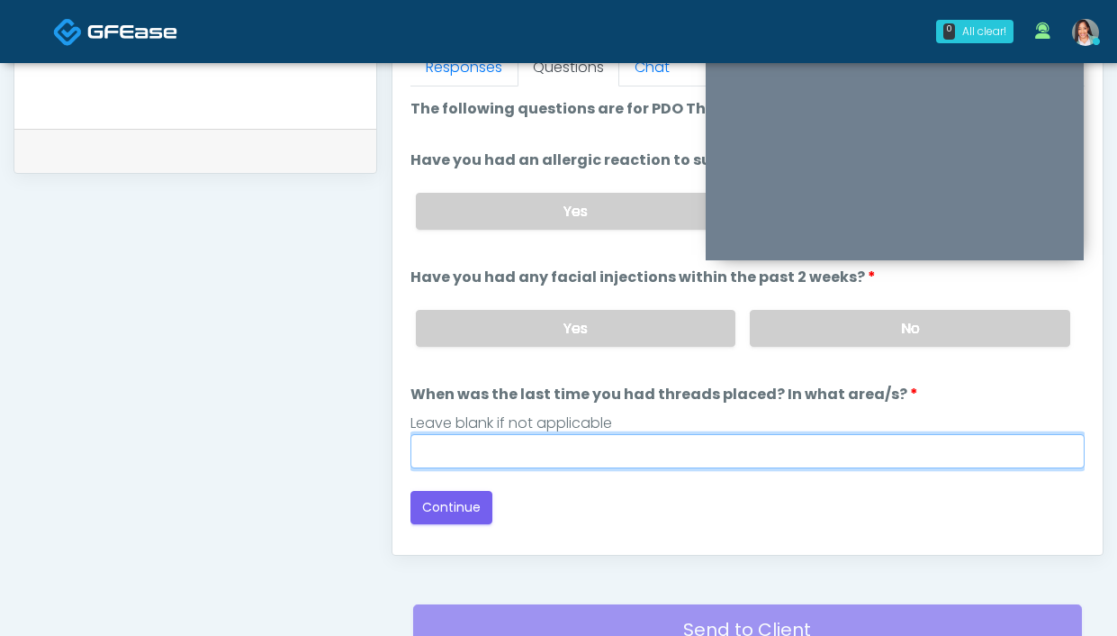
click at [718, 445] on input "When was the last time you had threads placed? In what area/s?" at bounding box center [747, 451] width 674 height 34
type input "***"
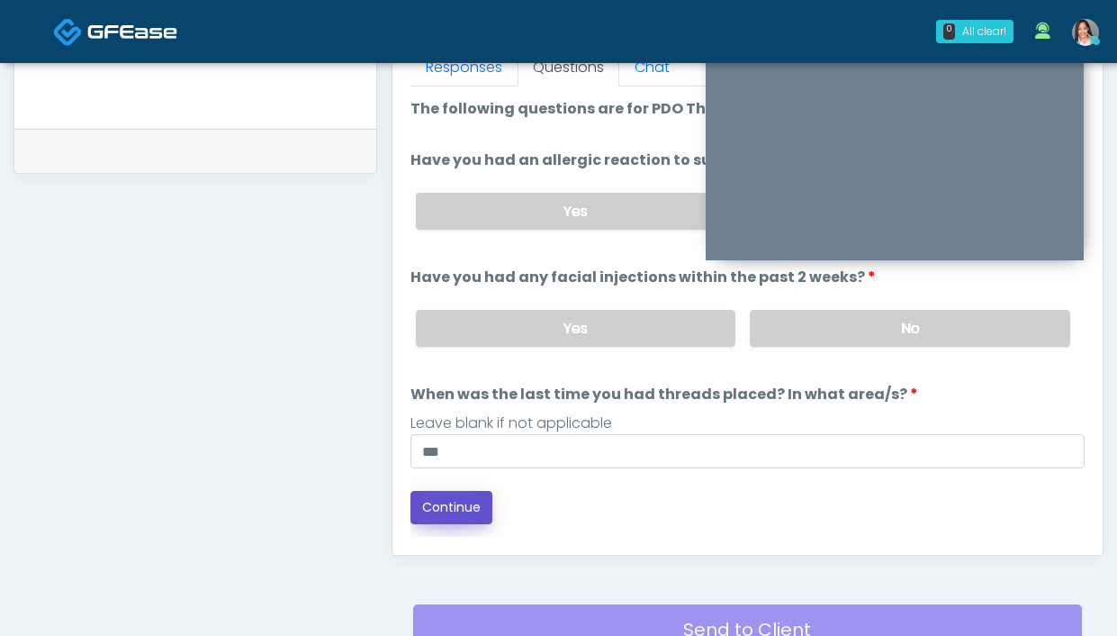
click at [441, 501] on button "Continue" at bounding box center [451, 507] width 82 height 33
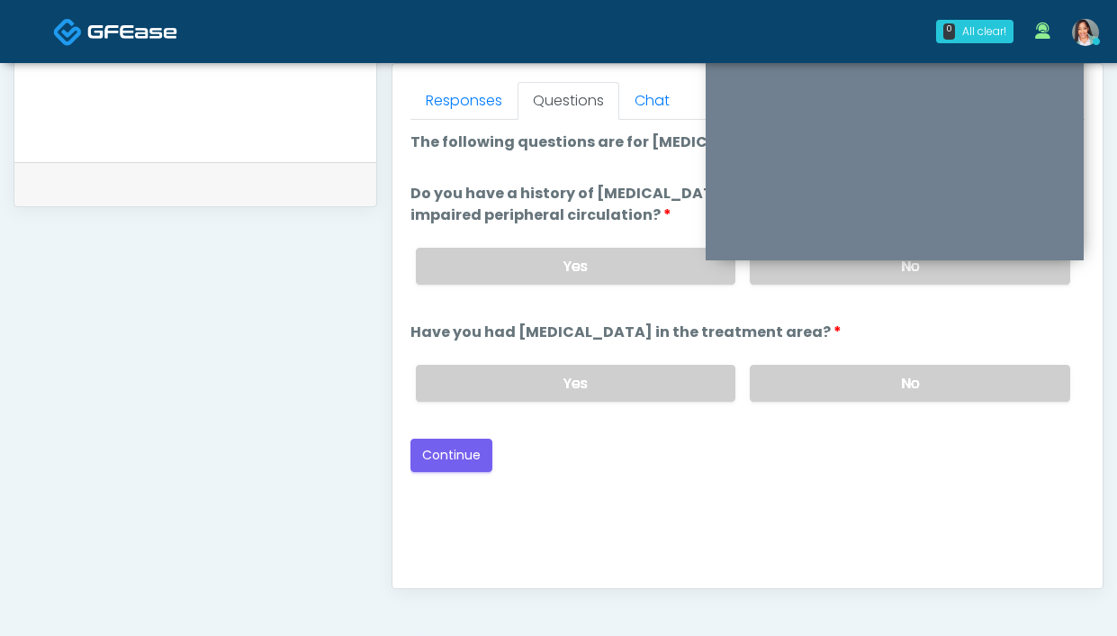
scroll to position [689, 0]
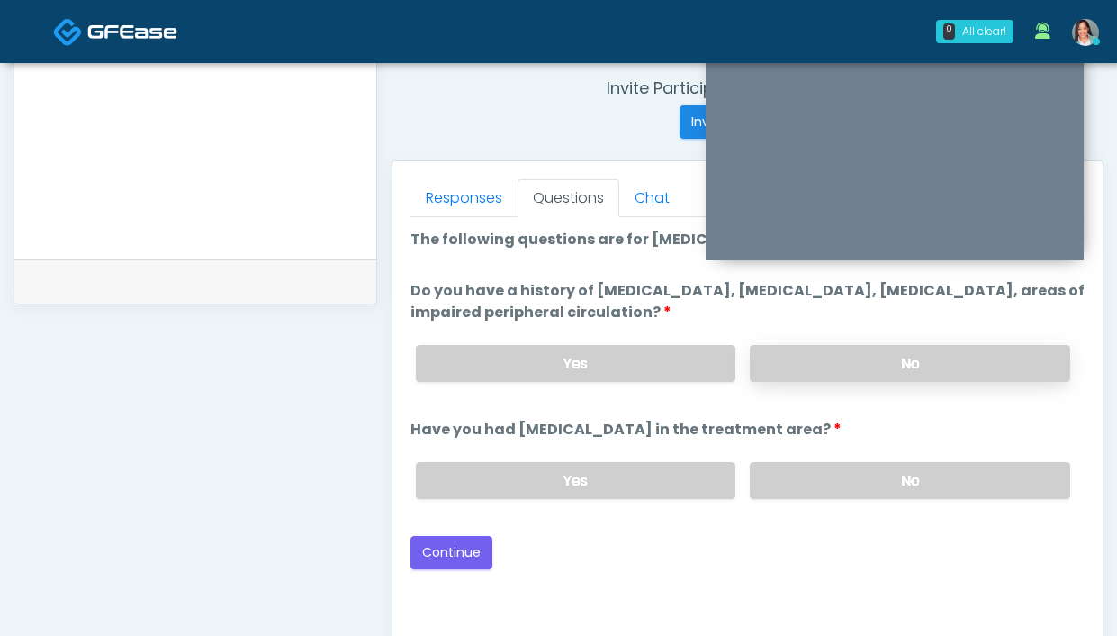
click at [826, 374] on label "No" at bounding box center [910, 363] width 320 height 37
click at [825, 466] on label "No" at bounding box center [910, 480] width 320 height 37
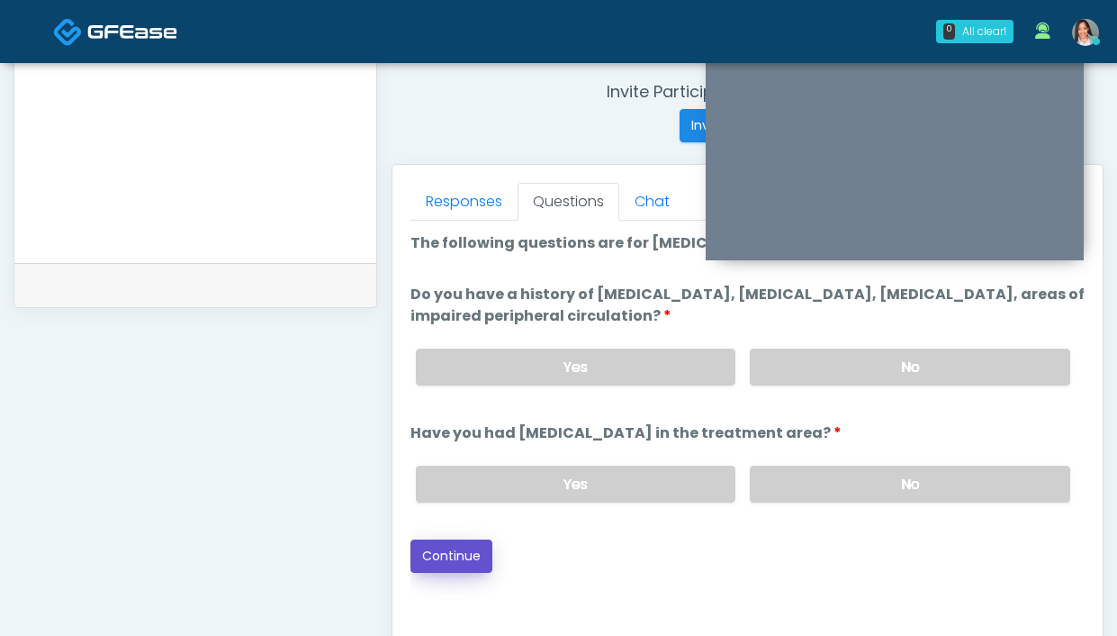
click at [480, 546] on button "Continue" at bounding box center [451, 555] width 82 height 33
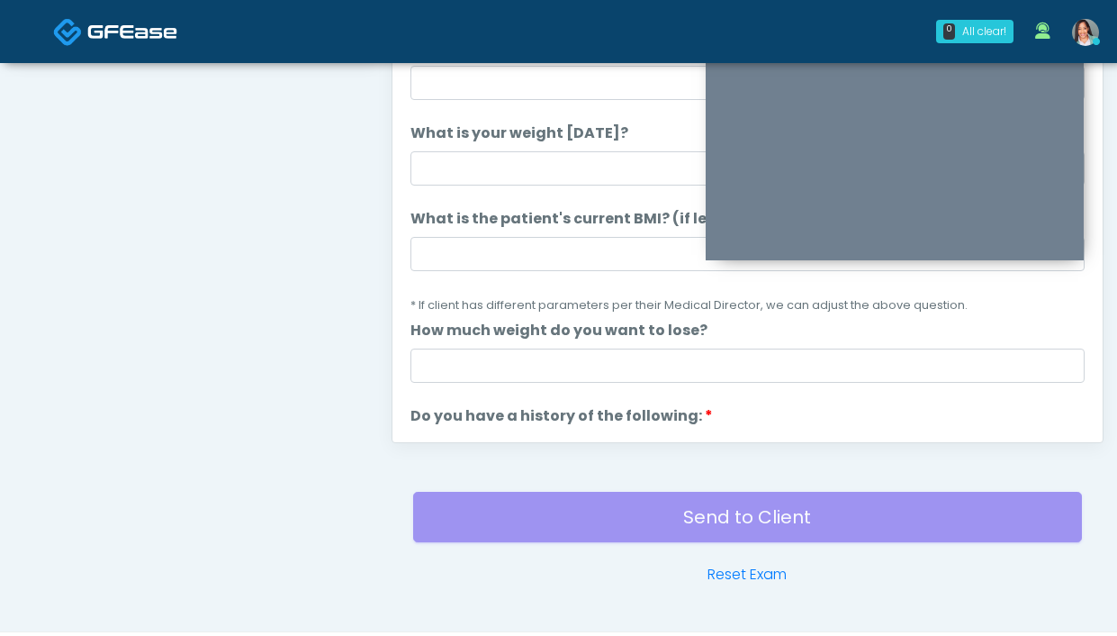
scroll to position [735, 0]
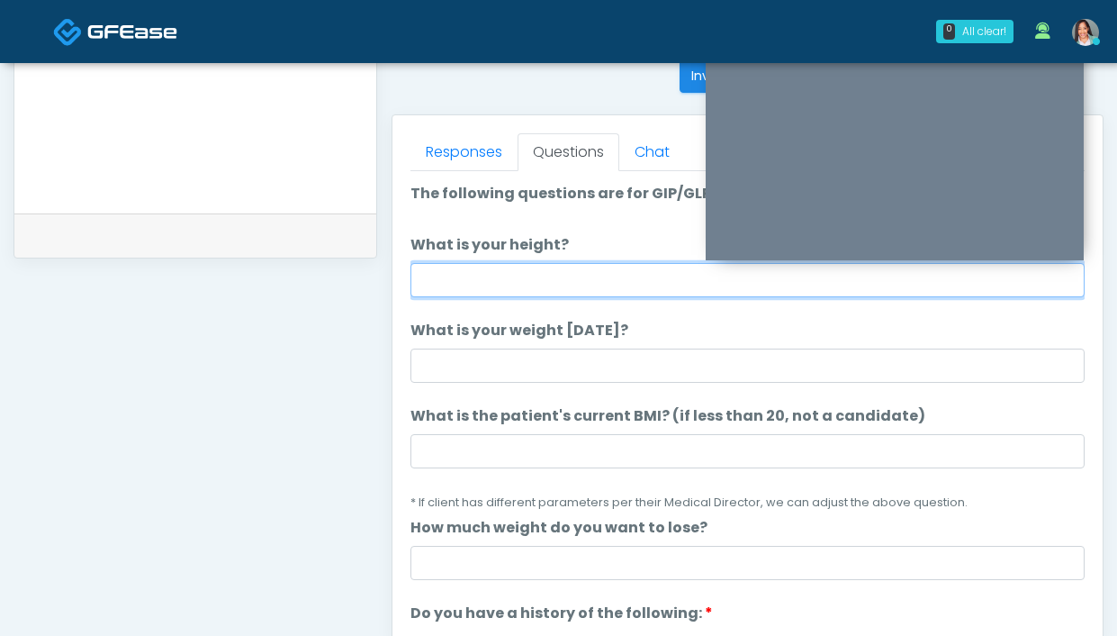
click at [438, 282] on input "What is your height?" at bounding box center [747, 280] width 674 height 34
type input "*****"
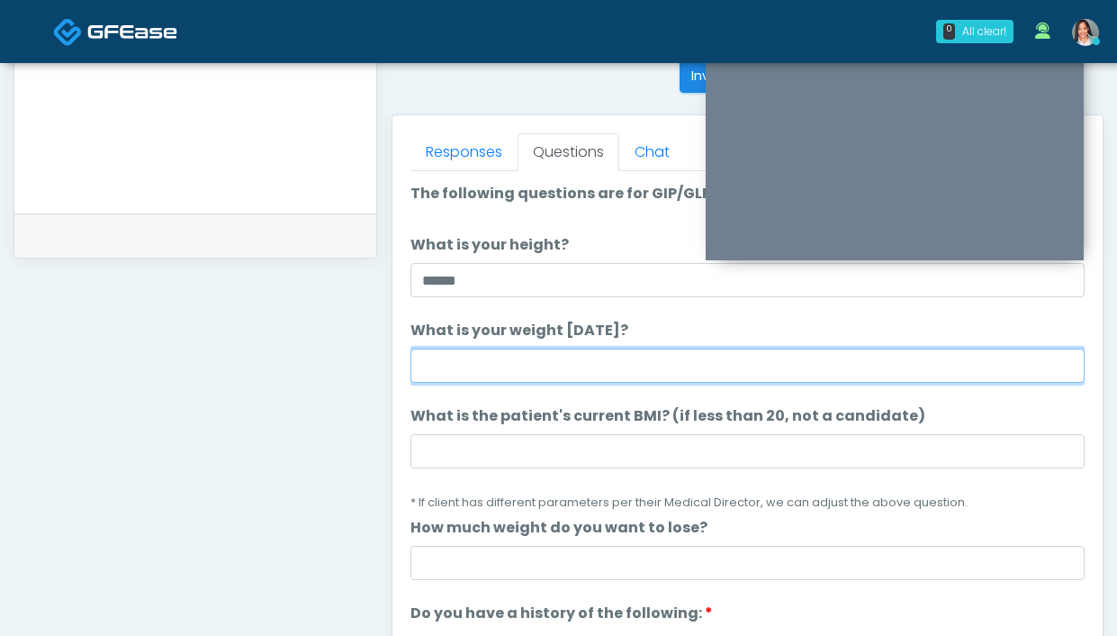
click at [478, 356] on input "What is your weight today?" at bounding box center [747, 365] width 674 height 34
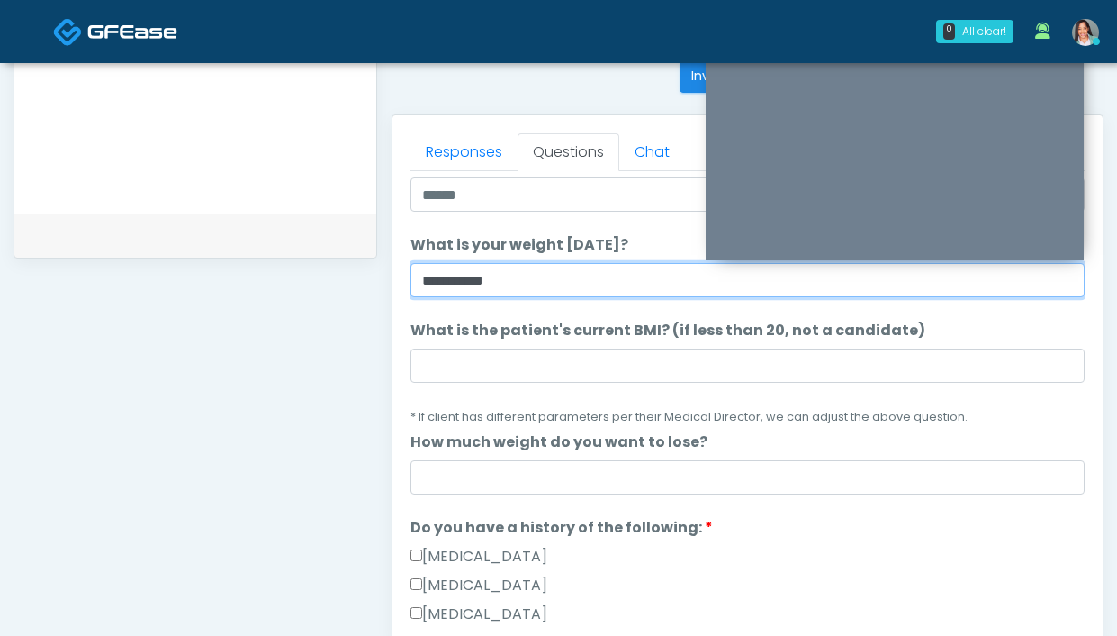
type input "**********"
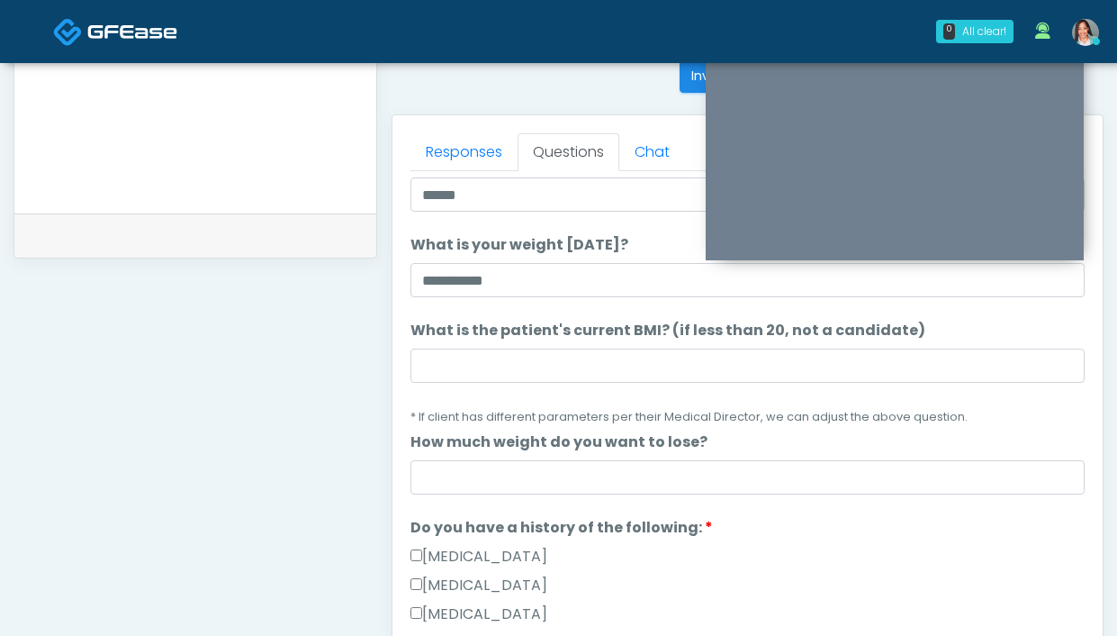
click at [817, 537] on li "Do you have a history of the following: Do you have a history of the following:…" at bounding box center [747, 646] width 674 height 259
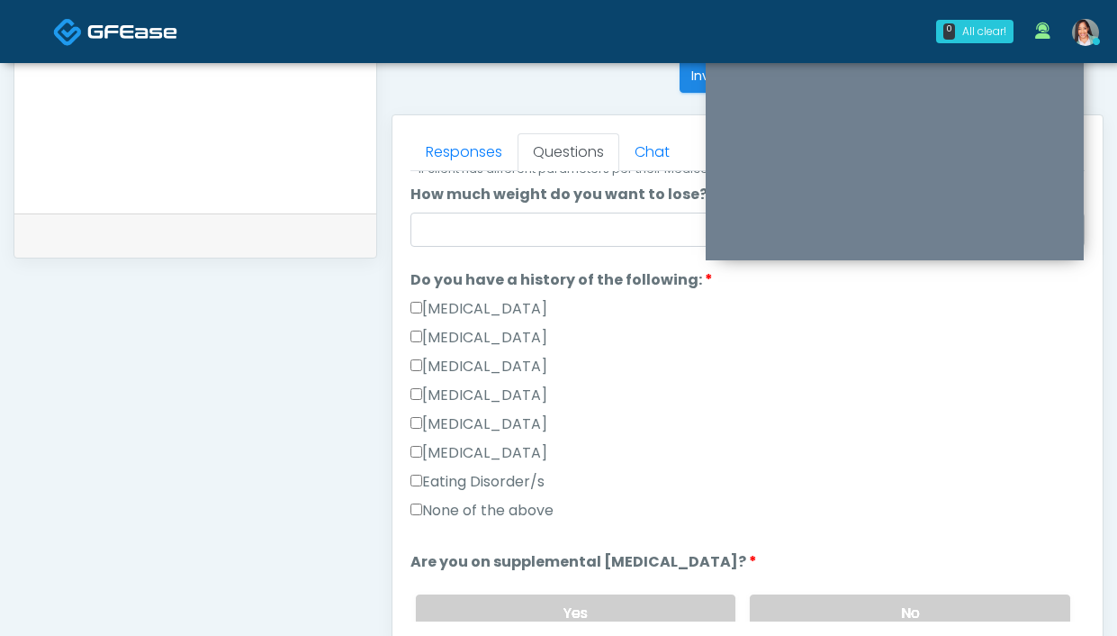
scroll to position [334, 0]
click at [538, 507] on label "None of the above" at bounding box center [481, 510] width 143 height 22
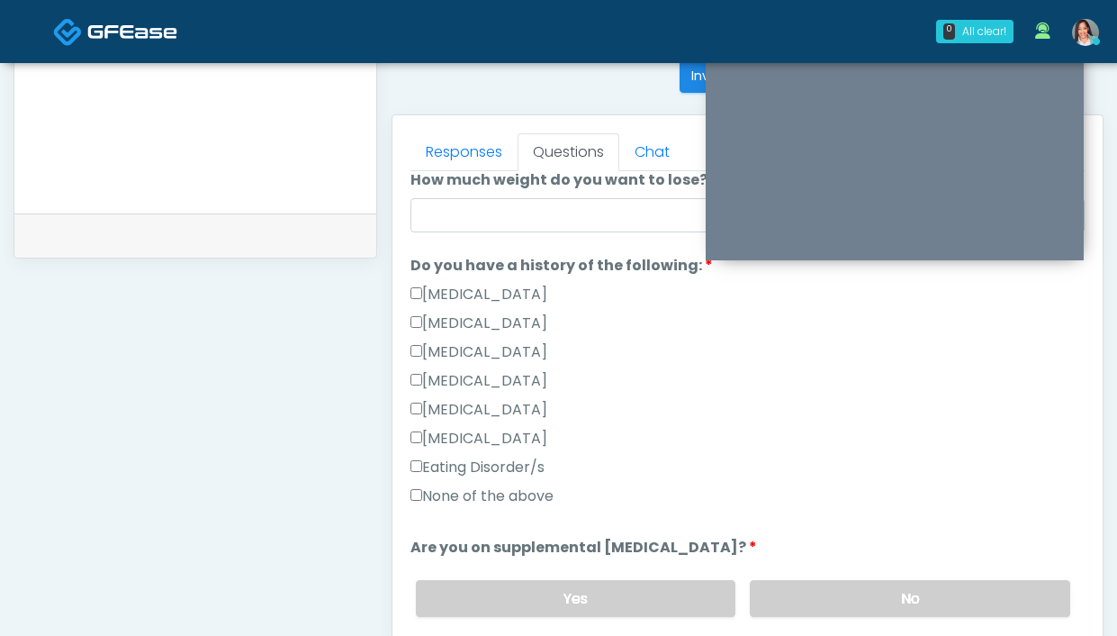
scroll to position [369, 0]
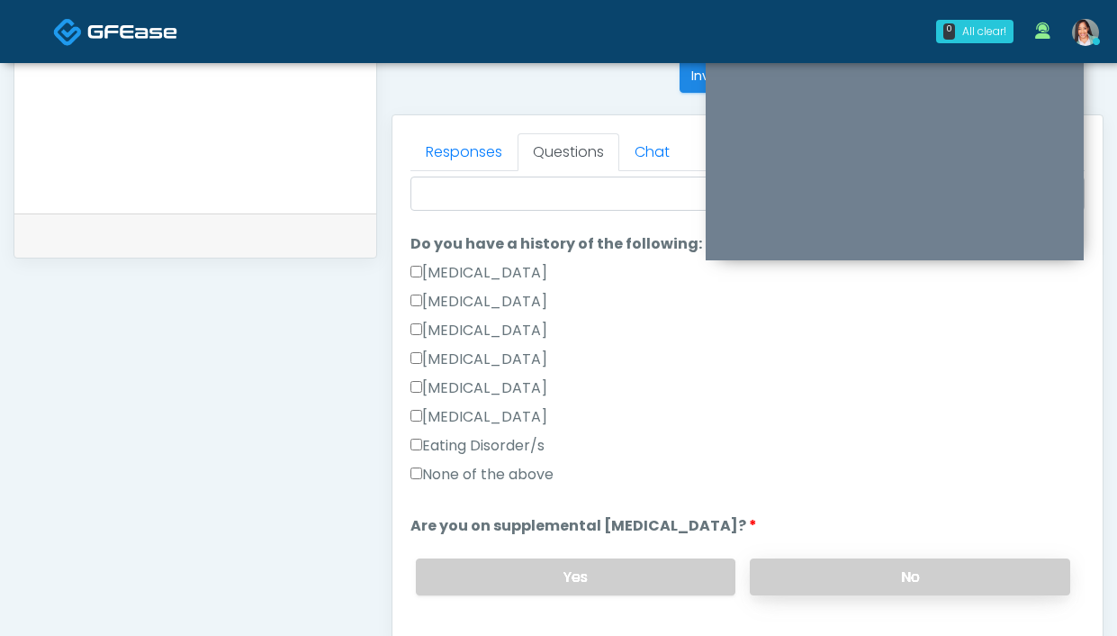
click at [824, 593] on label "No" at bounding box center [910, 576] width 320 height 37
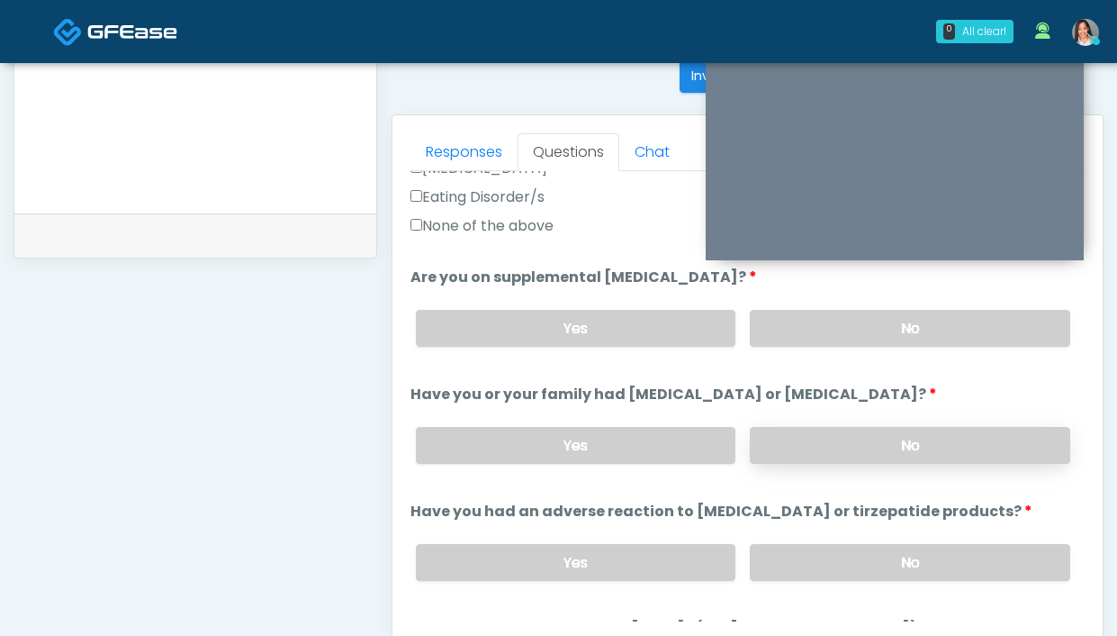
click at [797, 436] on label "No" at bounding box center [910, 445] width 320 height 37
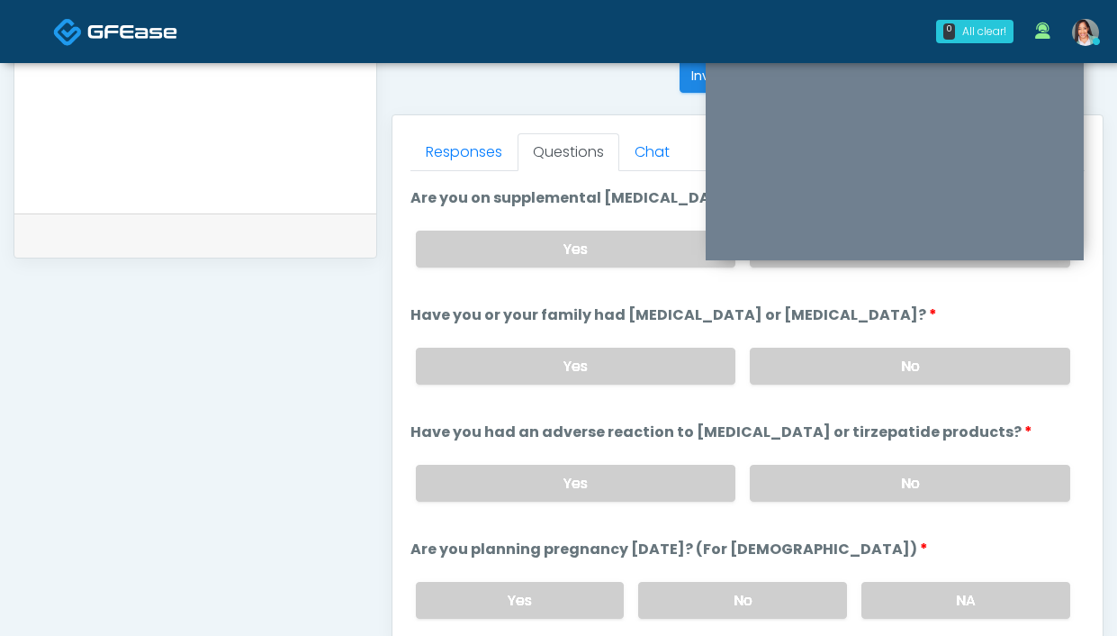
scroll to position [731, 0]
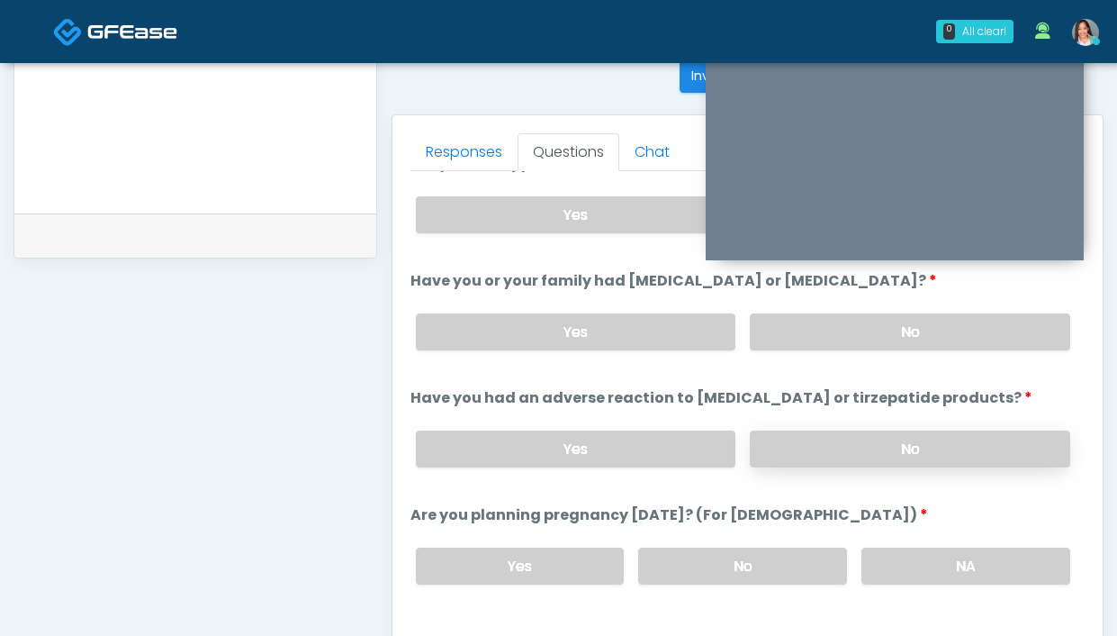
click at [802, 447] on label "No" at bounding box center [910, 448] width 320 height 37
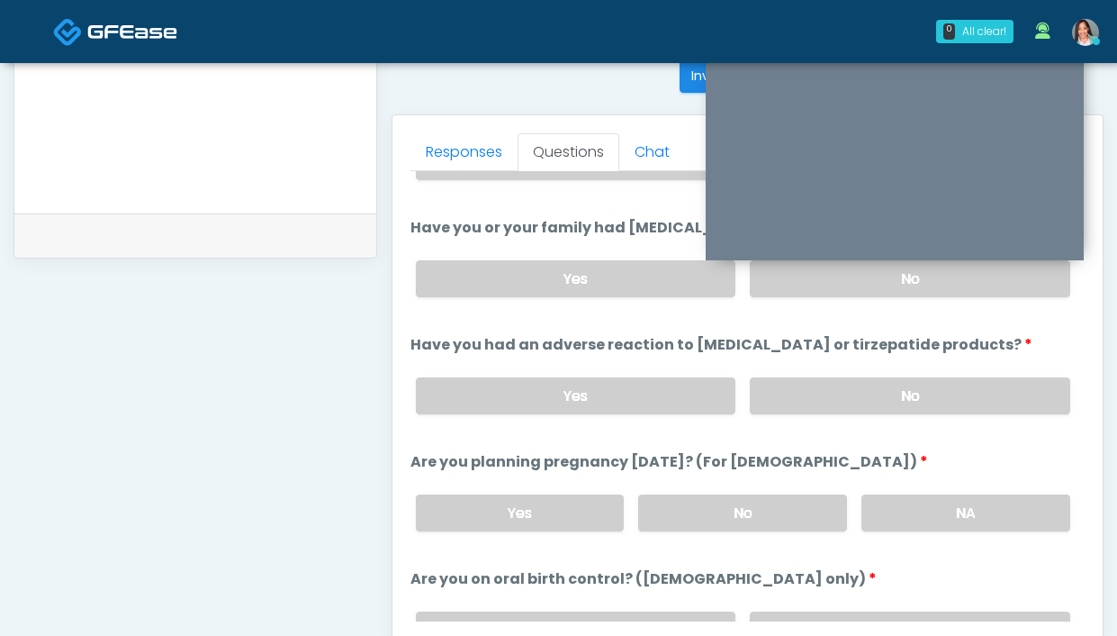
scroll to position [825, 0]
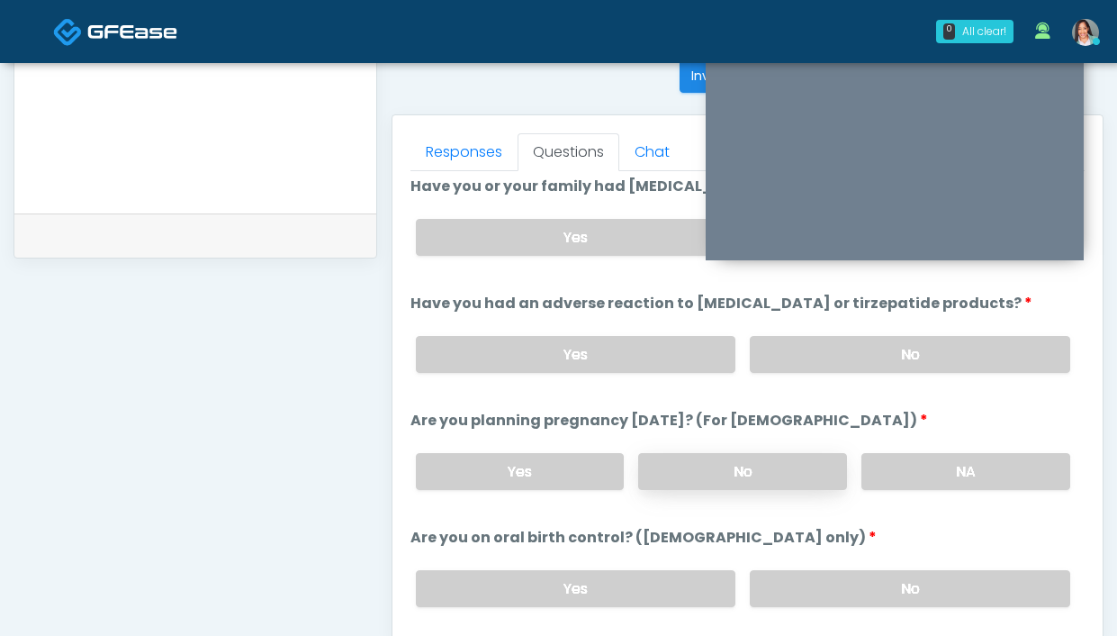
click at [728, 465] on label "No" at bounding box center [742, 471] width 209 height 37
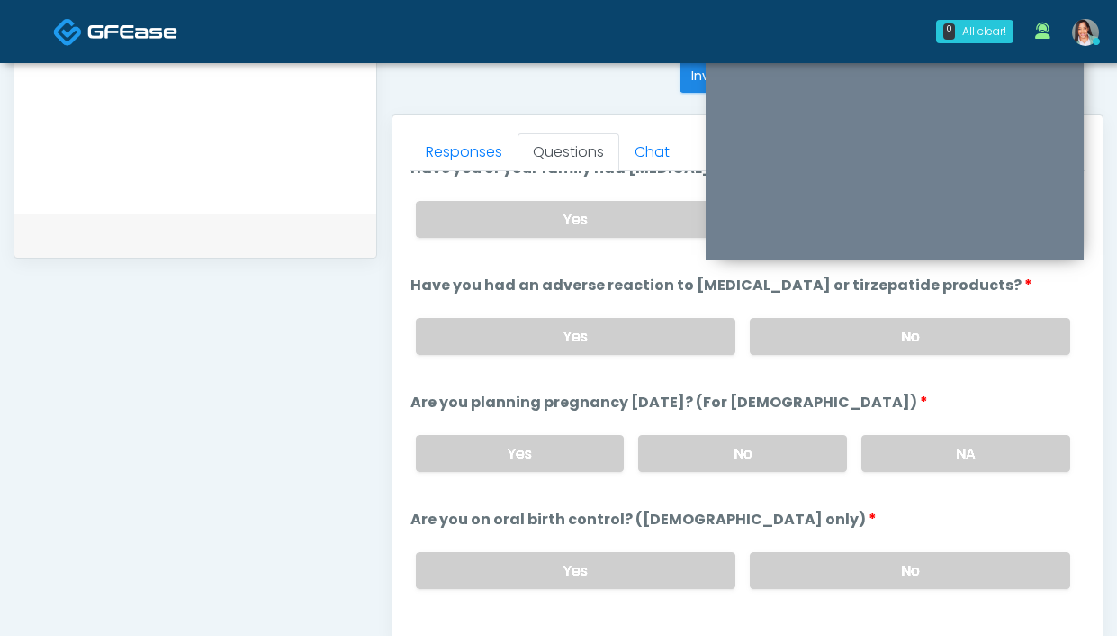
scroll to position [861, 0]
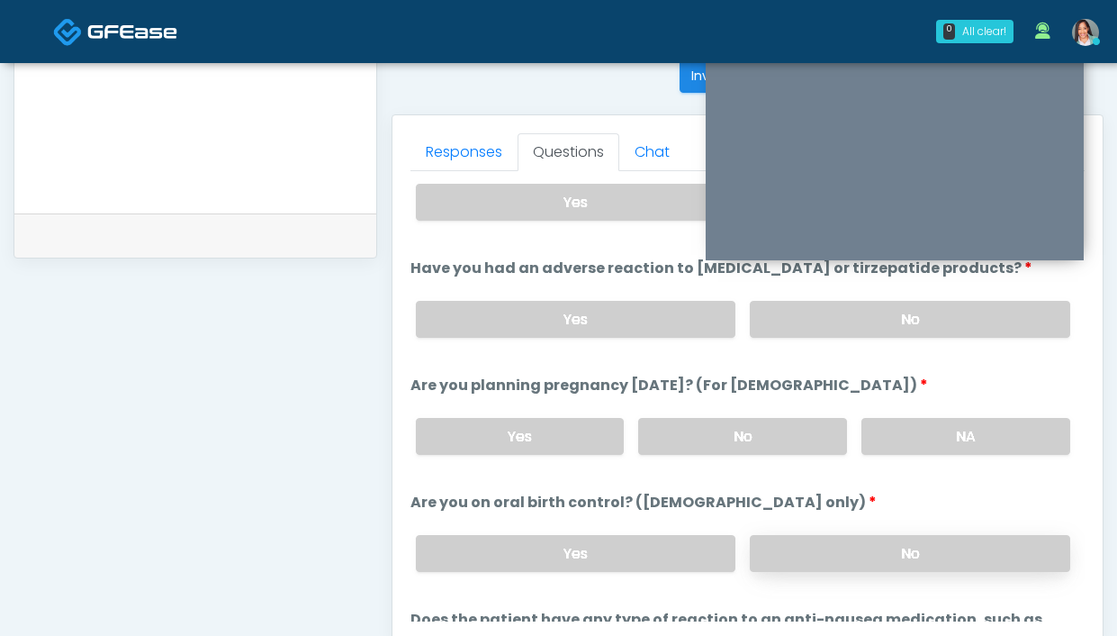
click at [835, 555] on label "No" at bounding box center [910, 553] width 320 height 37
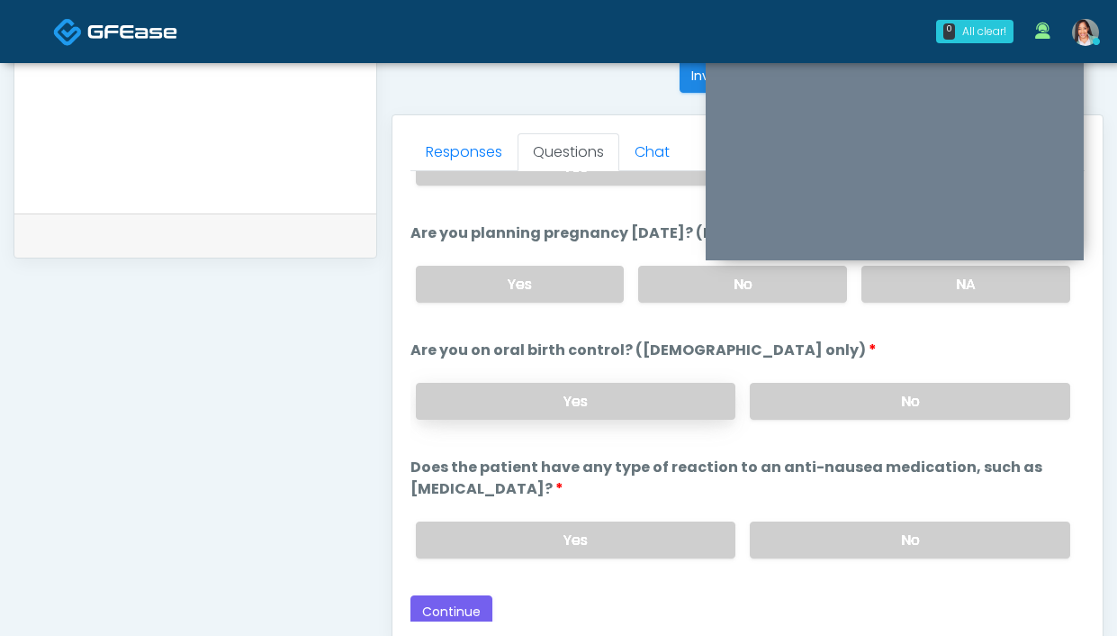
scroll to position [1015, 0]
click at [851, 530] on label "No" at bounding box center [910, 537] width 320 height 37
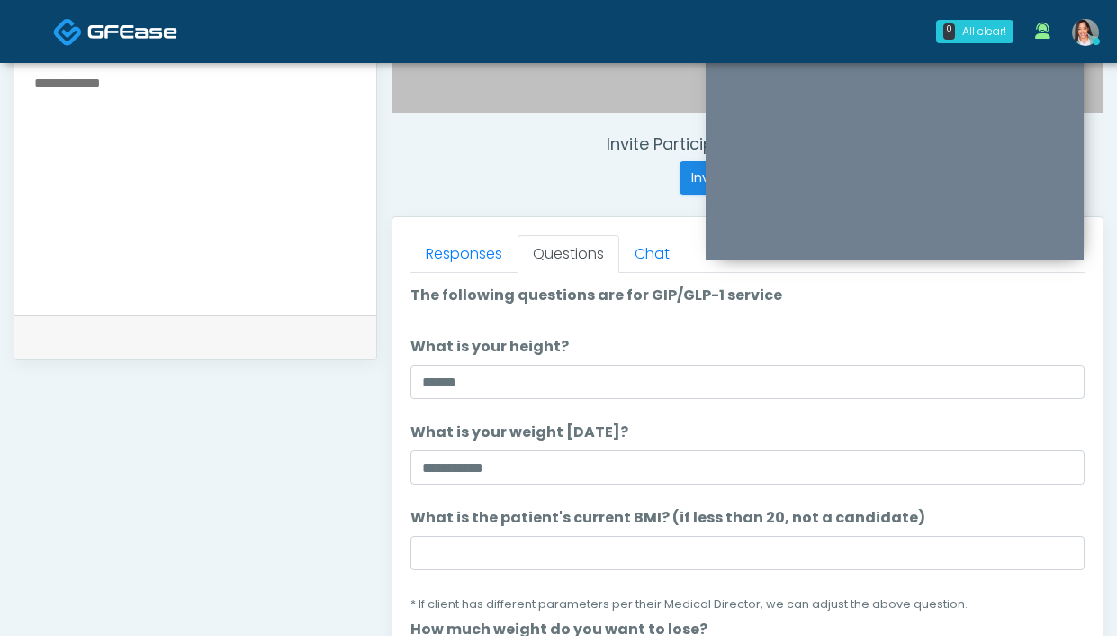
scroll to position [842, 0]
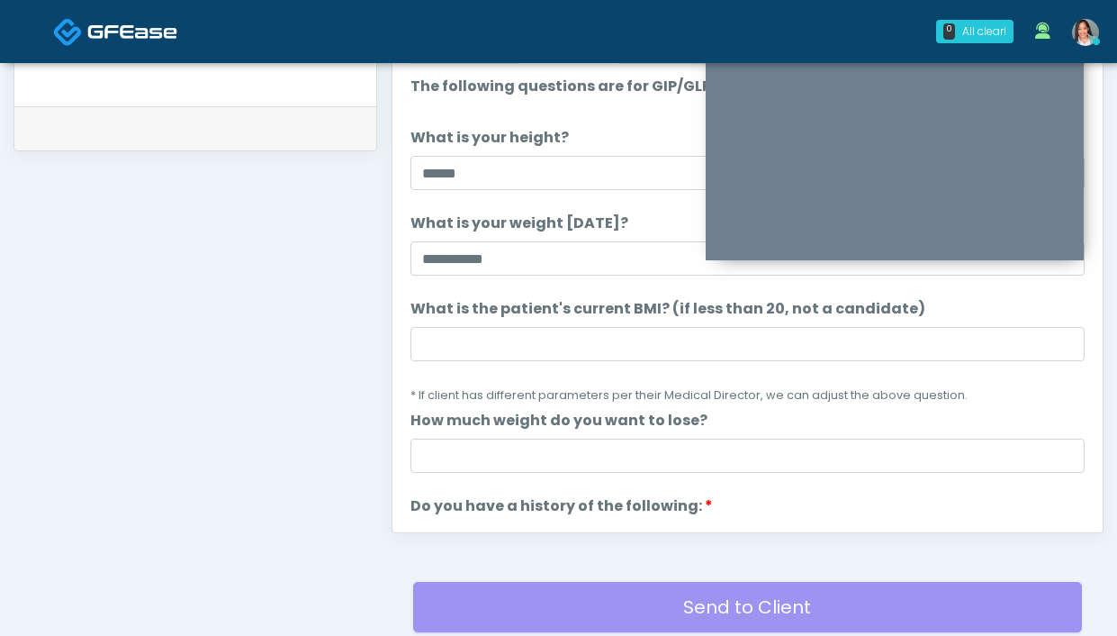
click at [474, 366] on li "What is the patient's current BMI? (if less than 20, not a candidate) What is t…" at bounding box center [747, 351] width 674 height 107
drag, startPoint x: 409, startPoint y: 320, endPoint x: 422, endPoint y: 340, distance: 24.7
click at [410, 324] on div "Responses Questions Chat Good Faith Exam Script Good Faith Exam Script INTRODUC…" at bounding box center [747, 270] width 710 height 524
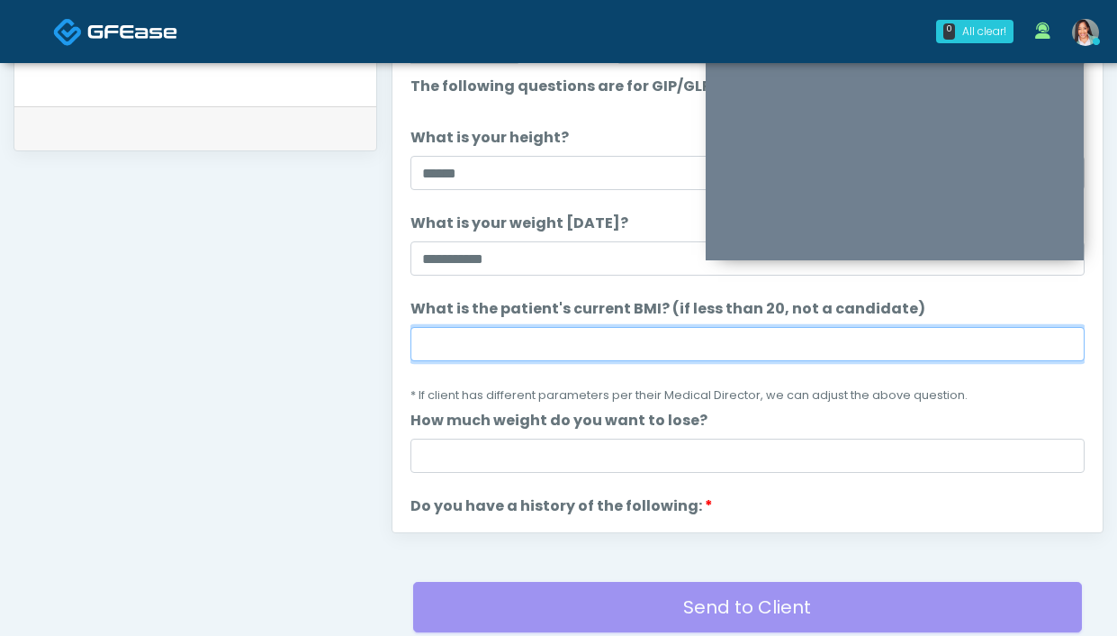
click at [422, 340] on input "What is the patient's current BMI? (if less than 20, not a candidate)" at bounding box center [747, 344] width 674 height 34
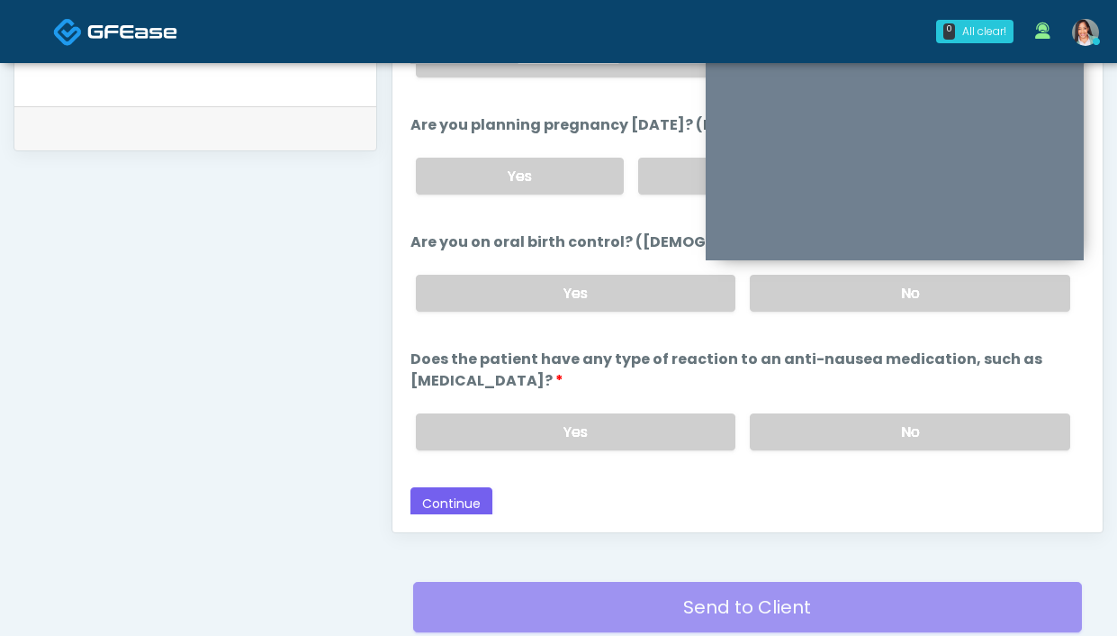
scroll to position [1015, 0]
type input "****"
click at [465, 495] on button "Continue" at bounding box center [451, 502] width 82 height 33
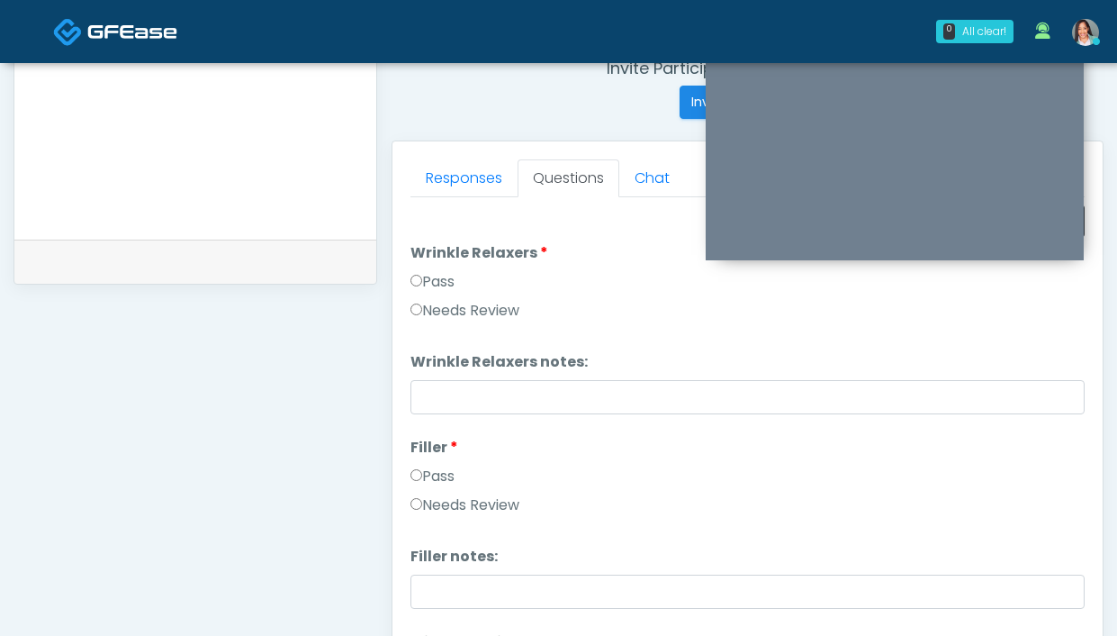
scroll to position [610, 0]
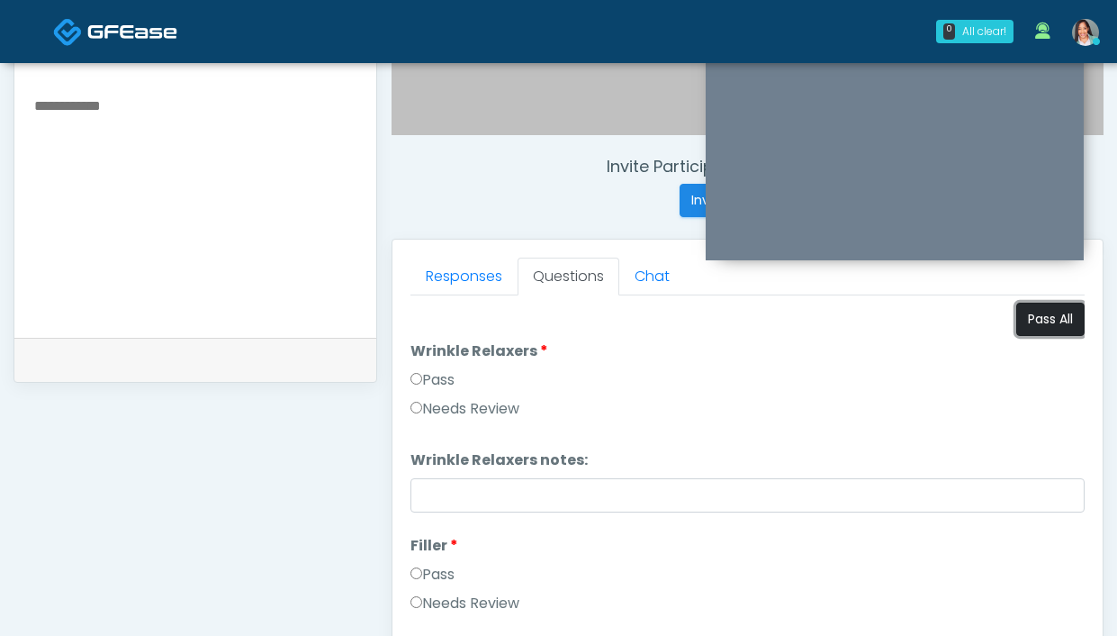
click at [1042, 319] on button "Pass All" at bounding box center [1050, 318] width 68 height 33
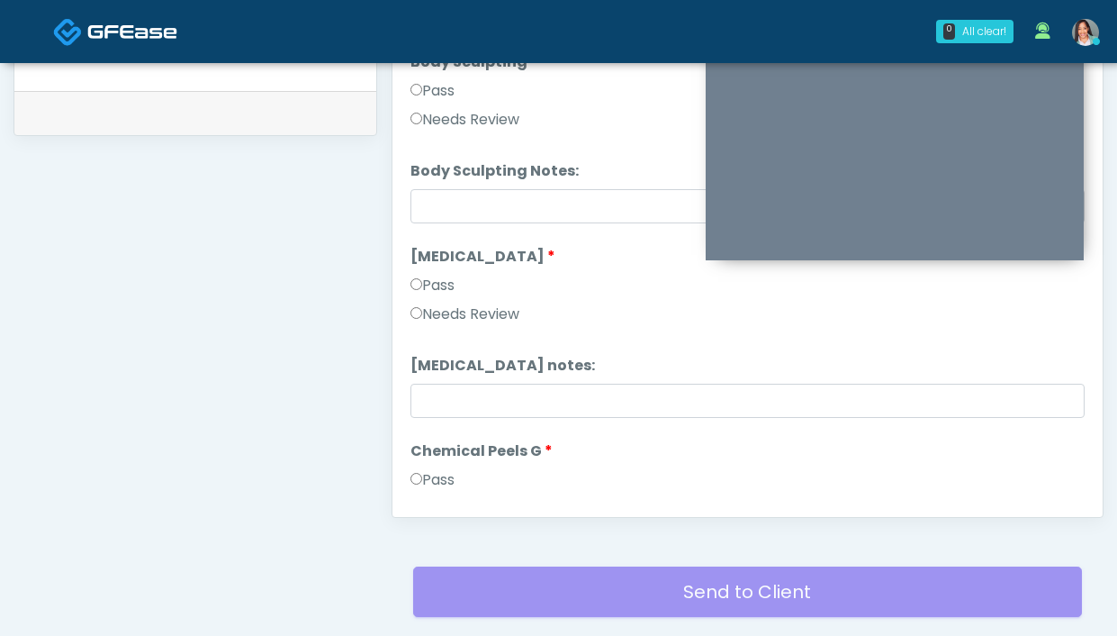
scroll to position [1881, 0]
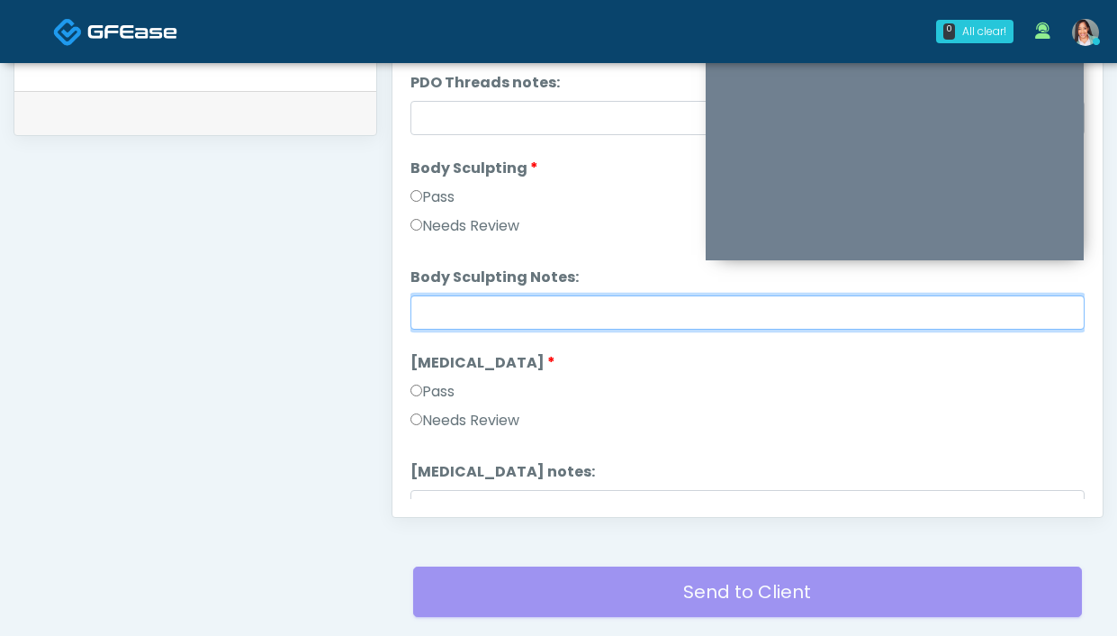
click at [447, 318] on input "Body Sculpting Notes:" at bounding box center [747, 312] width 674 height 34
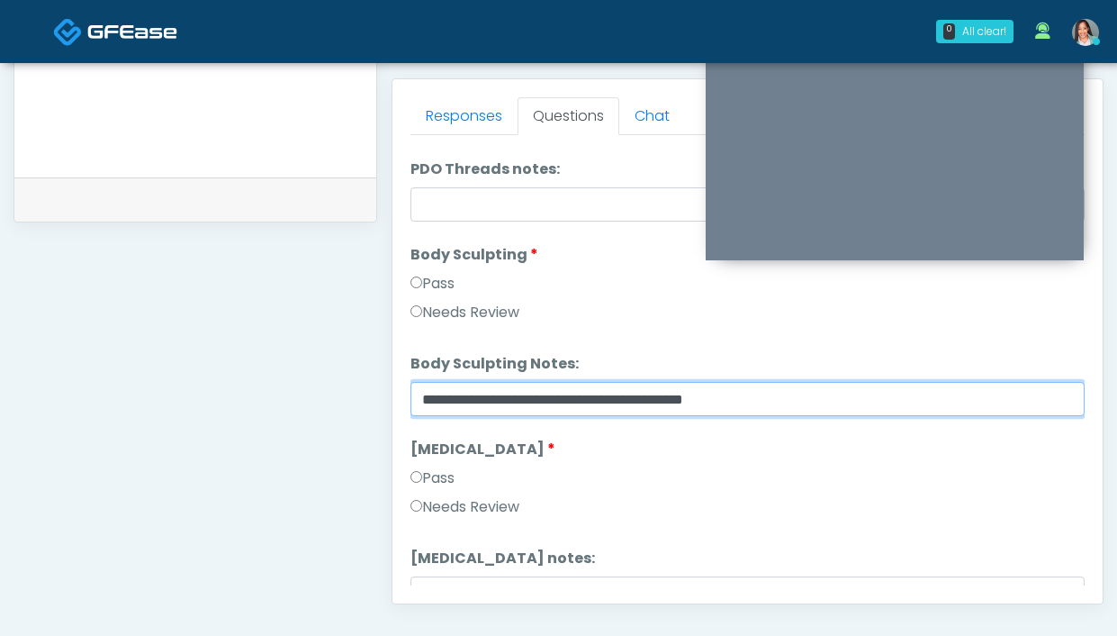
scroll to position [709, 0]
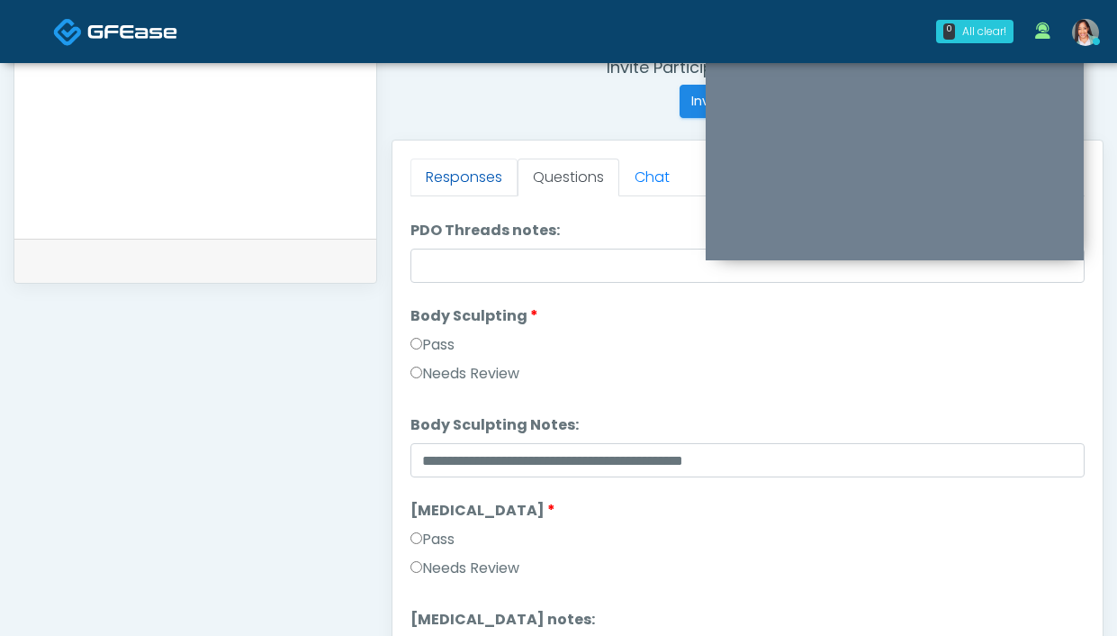
click at [471, 180] on link "Responses" at bounding box center [463, 177] width 107 height 38
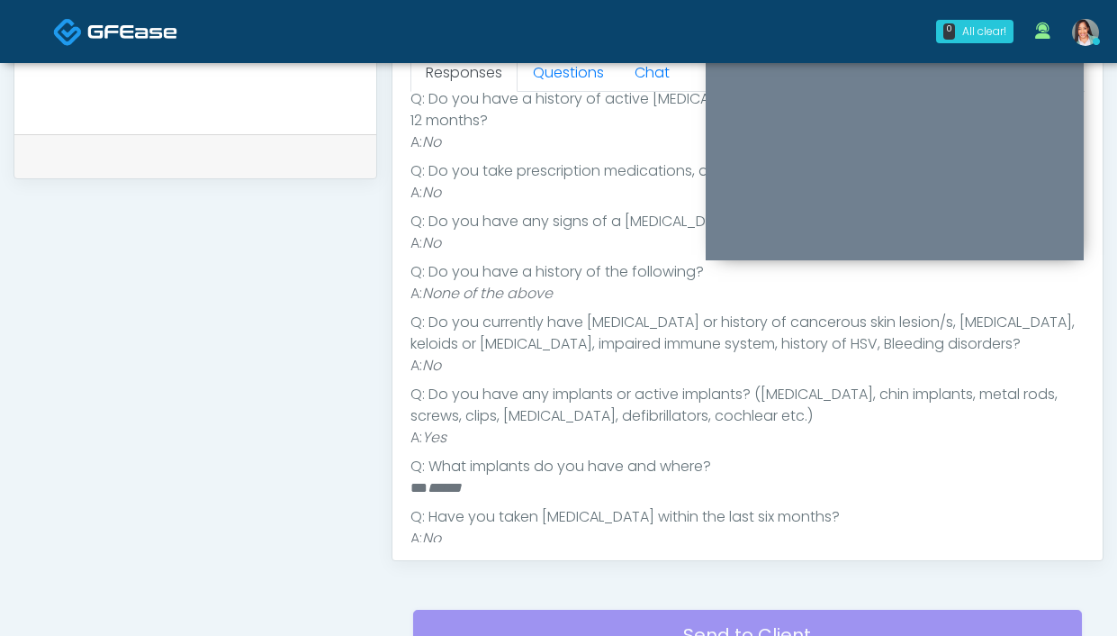
scroll to position [819, 0]
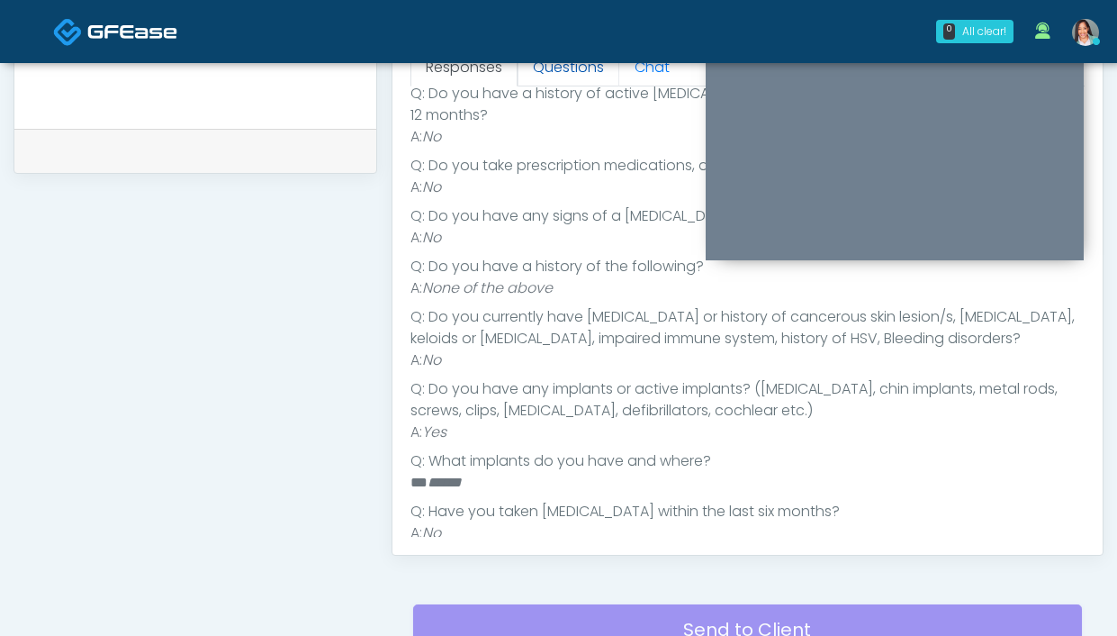
click at [578, 66] on link "Questions" at bounding box center [569, 68] width 102 height 38
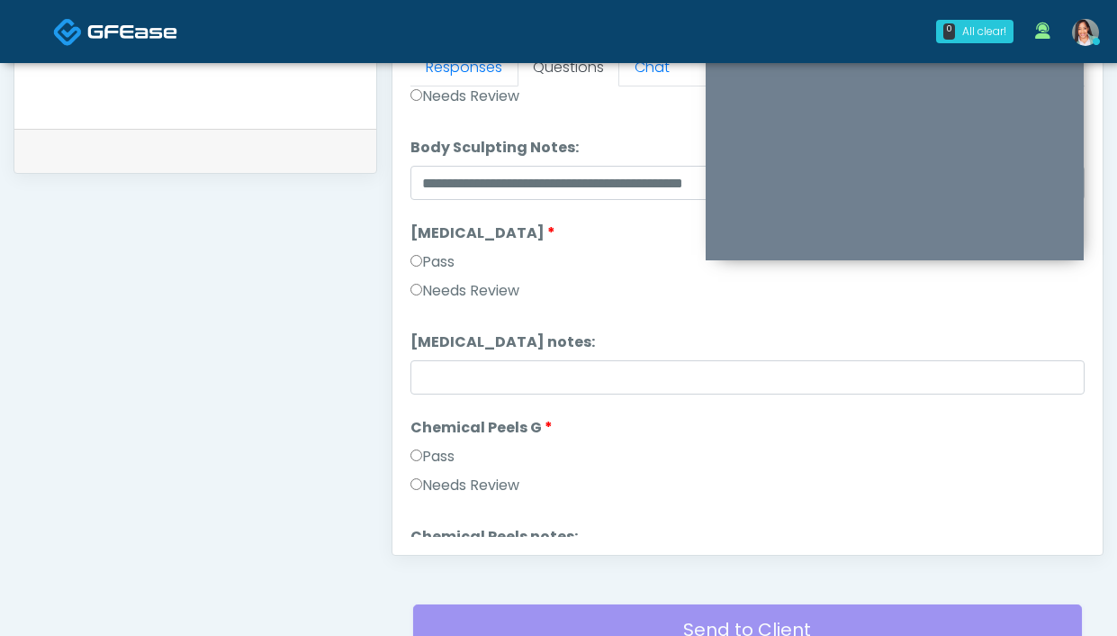
scroll to position [1943, 0]
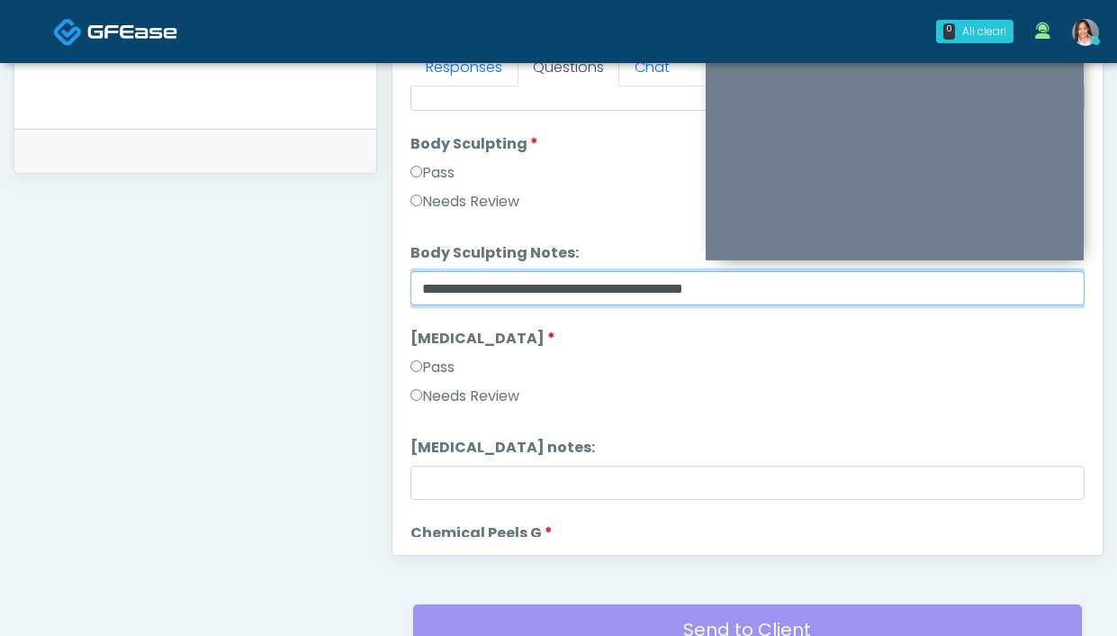
click at [504, 292] on input "**********" at bounding box center [747, 288] width 674 height 34
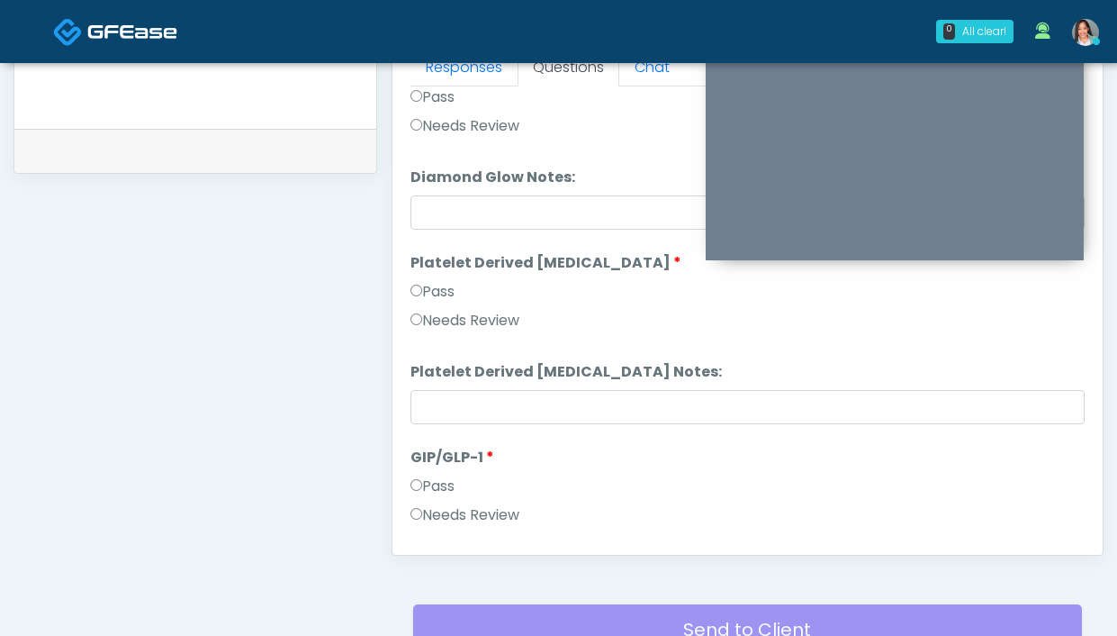
scroll to position [3323, 0]
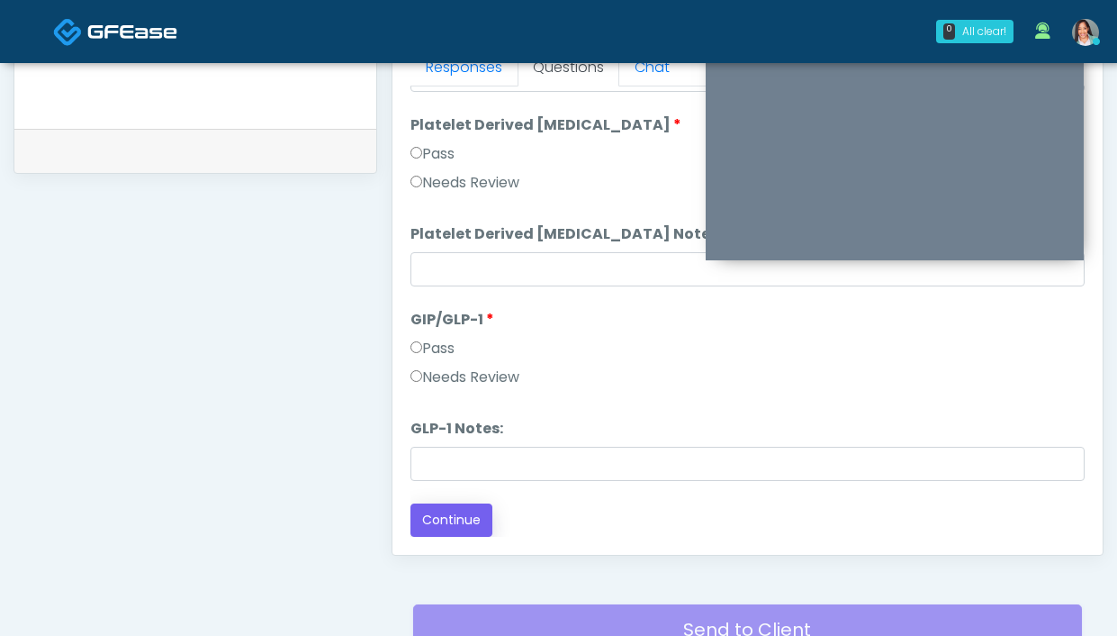
type input "**********"
click at [479, 516] on button "Continue" at bounding box center [451, 519] width 82 height 33
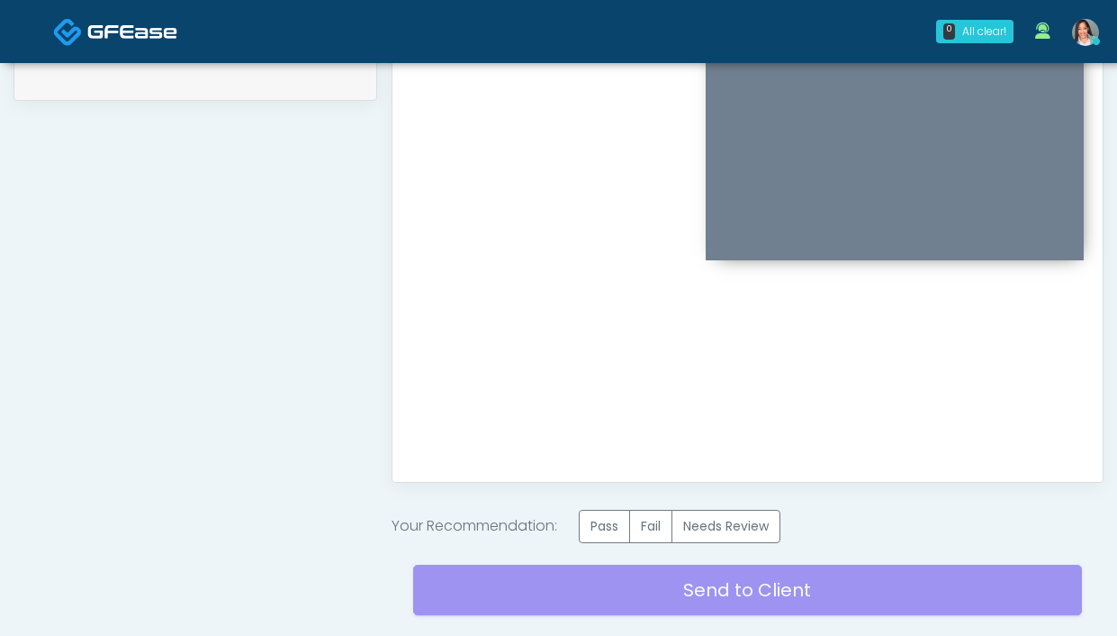
scroll to position [1014, 0]
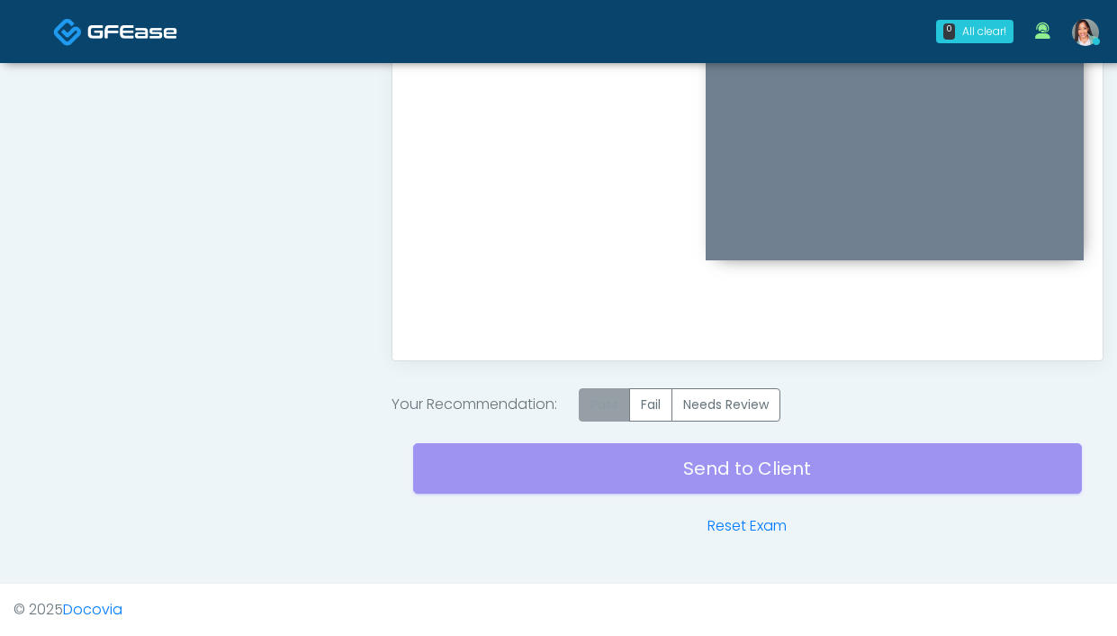
click at [618, 409] on label "Pass" at bounding box center [604, 404] width 51 height 33
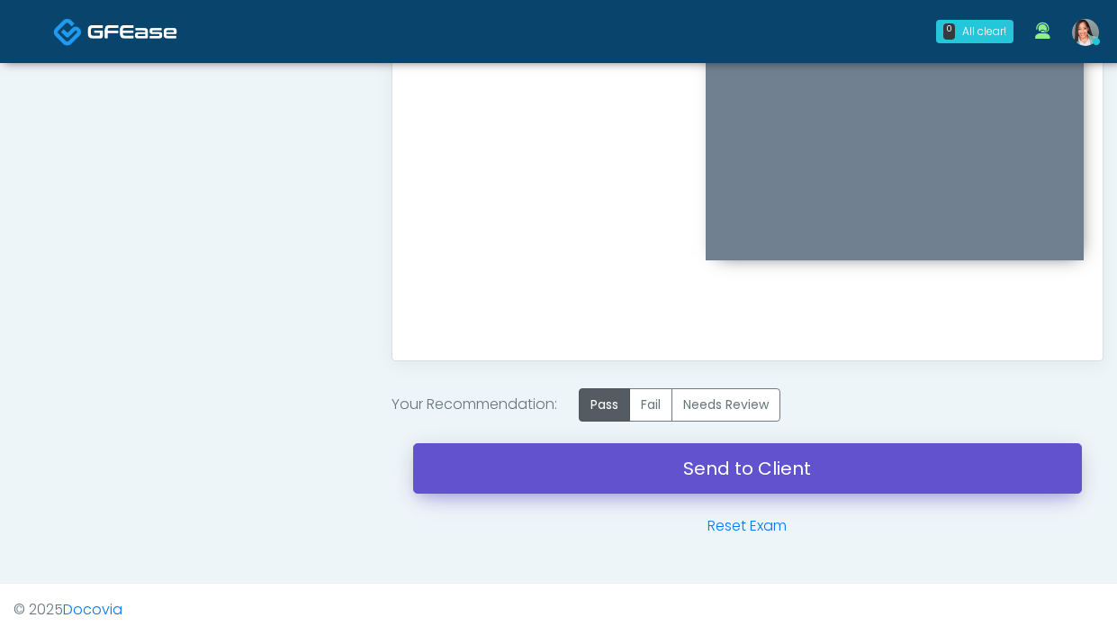
click at [524, 478] on link "Send to Client" at bounding box center [747, 468] width 669 height 50
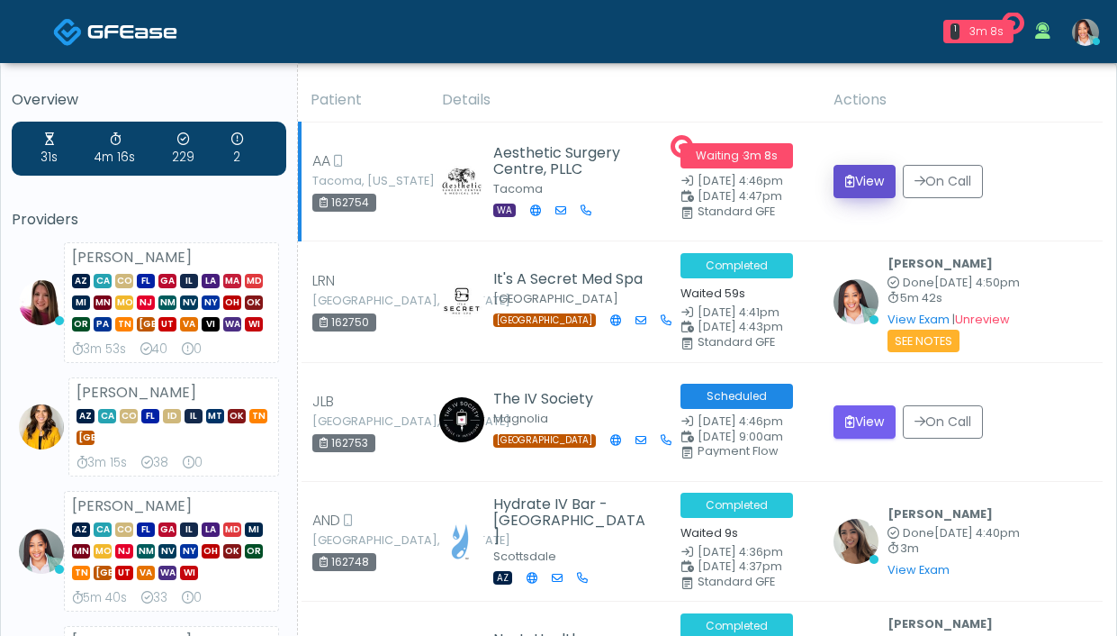
click at [837, 185] on button "View" at bounding box center [865, 181] width 62 height 33
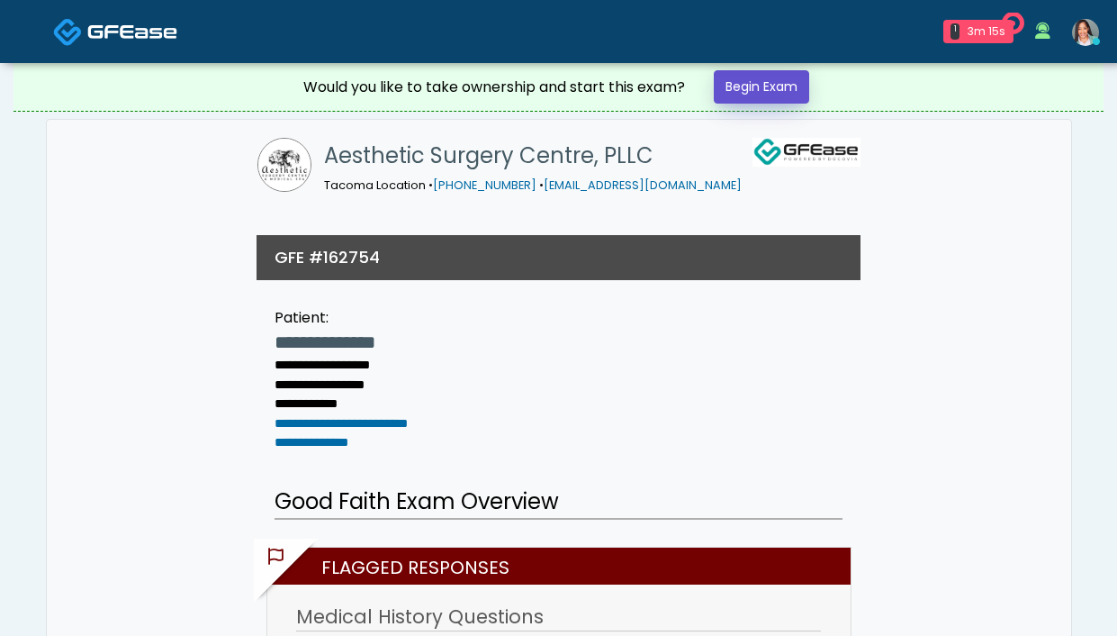
click at [756, 90] on link "Begin Exam" at bounding box center [761, 86] width 95 height 33
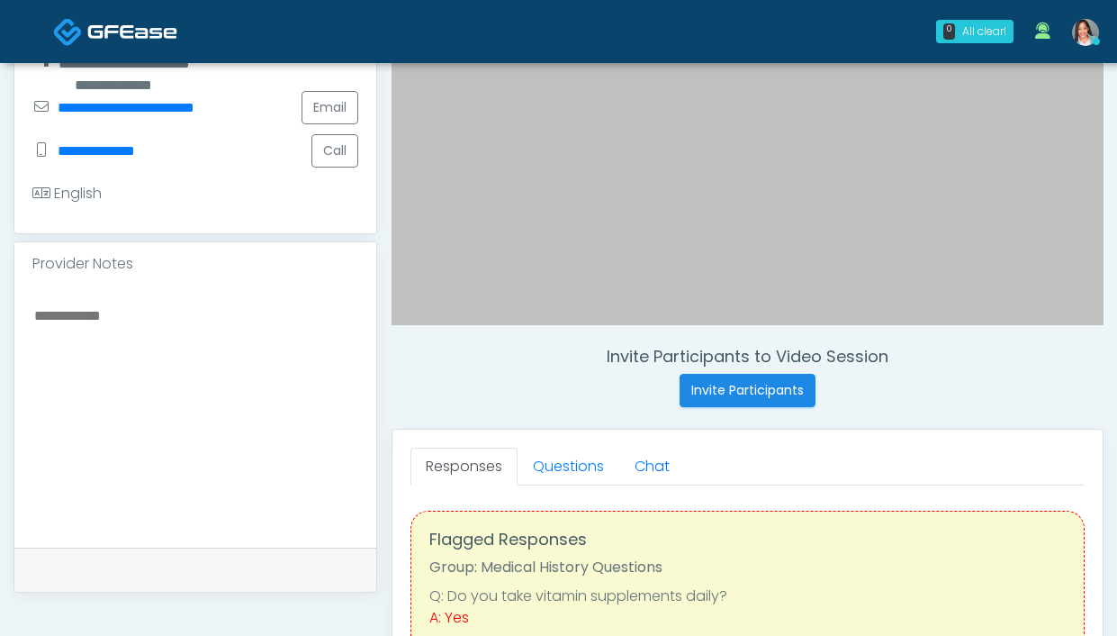
scroll to position [512, 0]
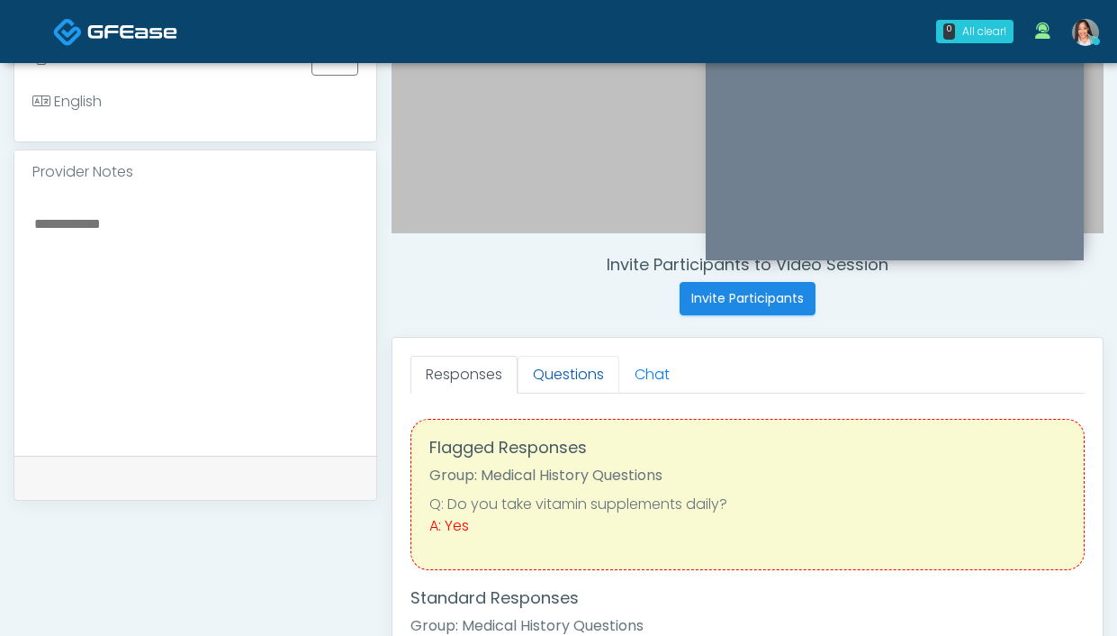
click at [562, 366] on link "Questions" at bounding box center [569, 375] width 102 height 38
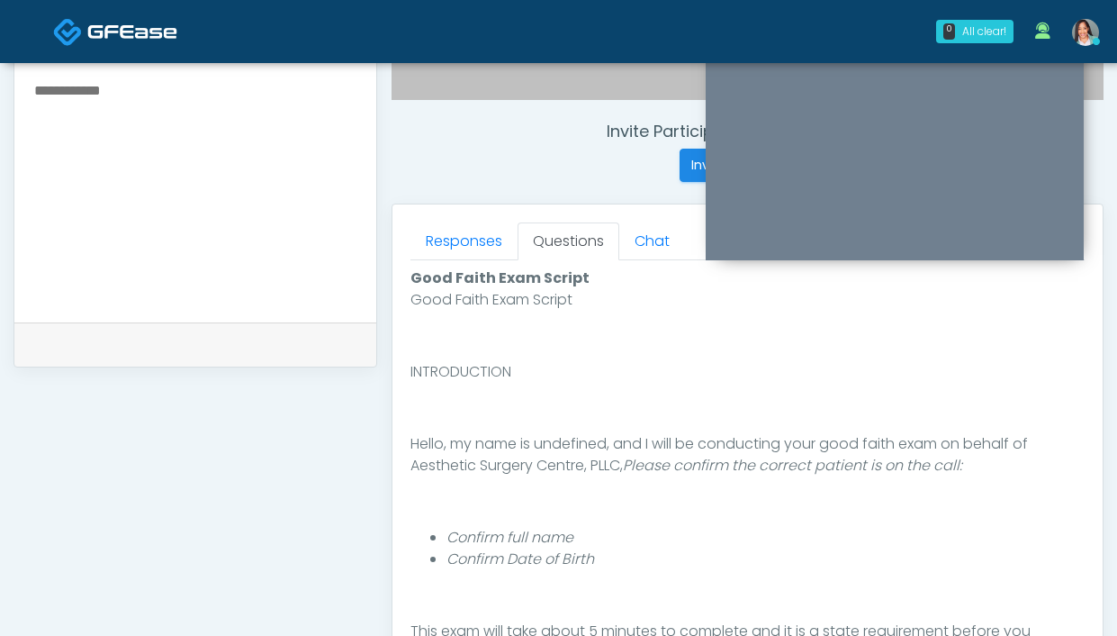
scroll to position [864, 0]
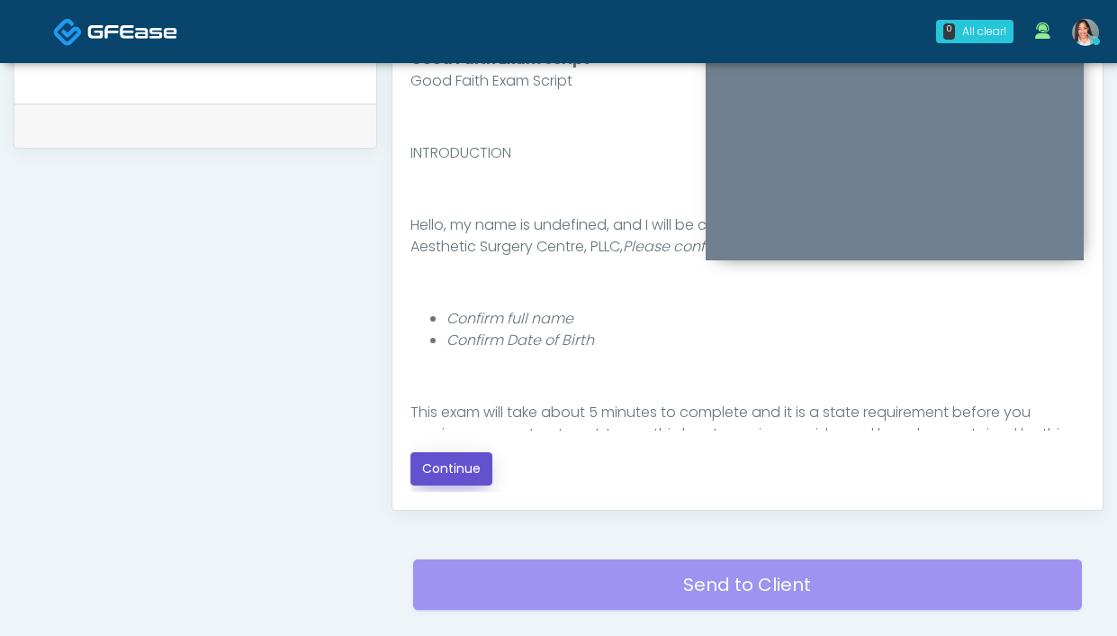
click at [473, 475] on button "Continue" at bounding box center [451, 468] width 82 height 33
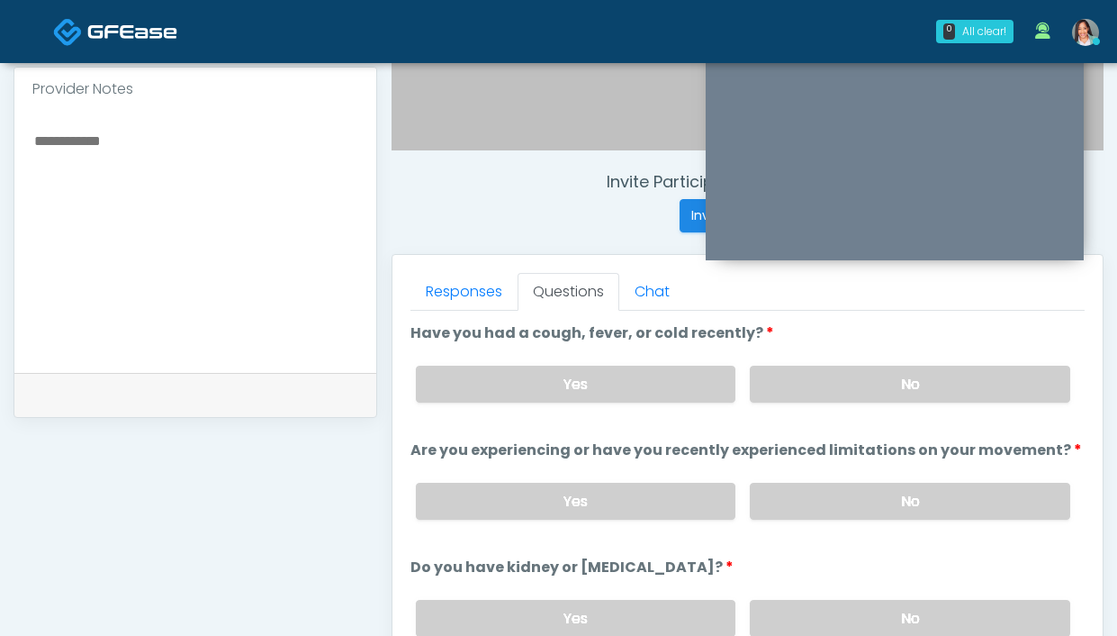
drag, startPoint x: 830, startPoint y: 381, endPoint x: 788, endPoint y: 352, distance: 51.2
click at [830, 381] on label "No" at bounding box center [910, 383] width 320 height 37
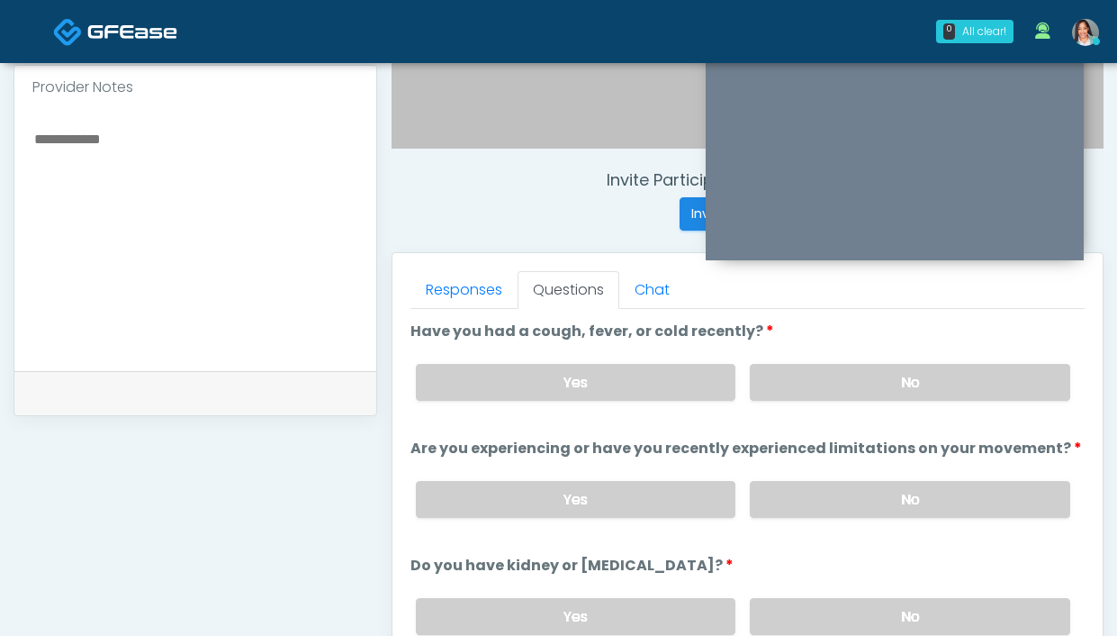
scroll to position [599, 0]
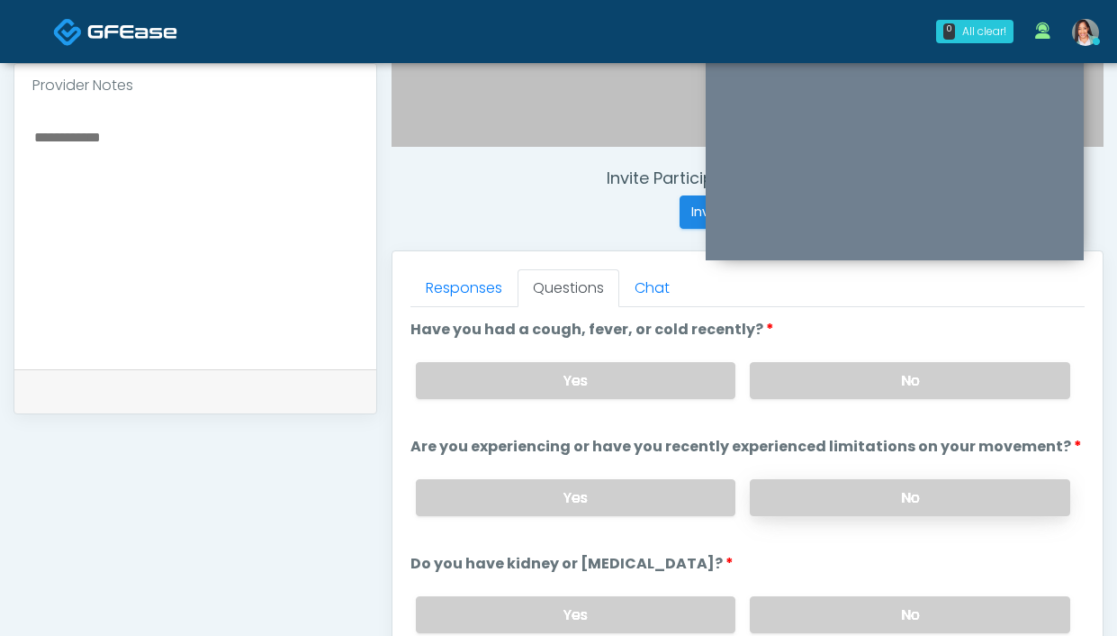
click at [890, 479] on label "No" at bounding box center [910, 497] width 320 height 37
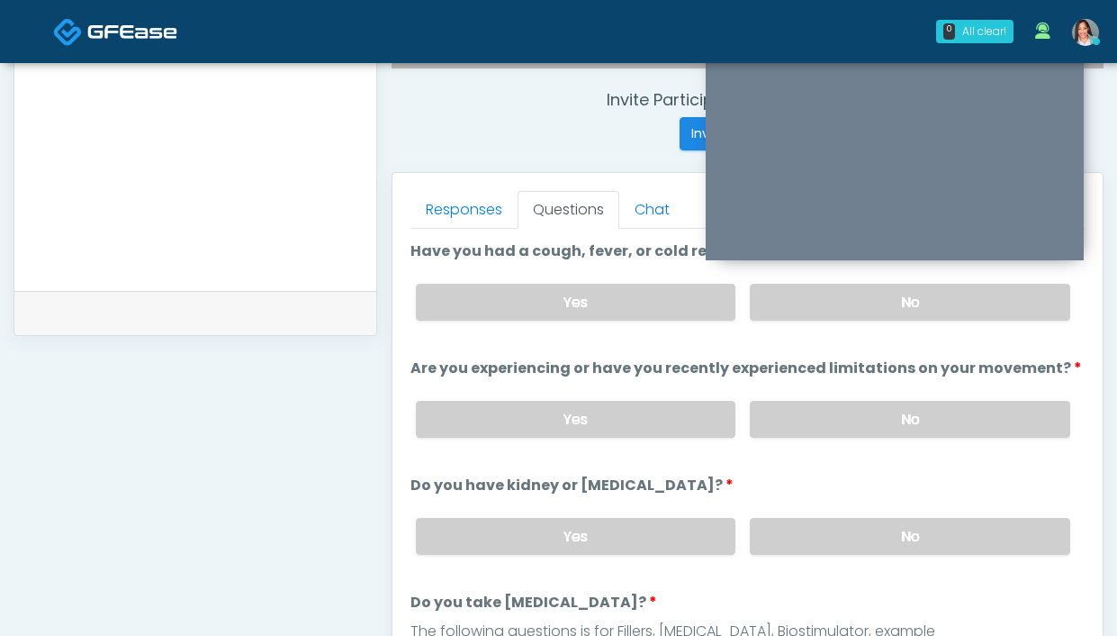
scroll to position [785, 0]
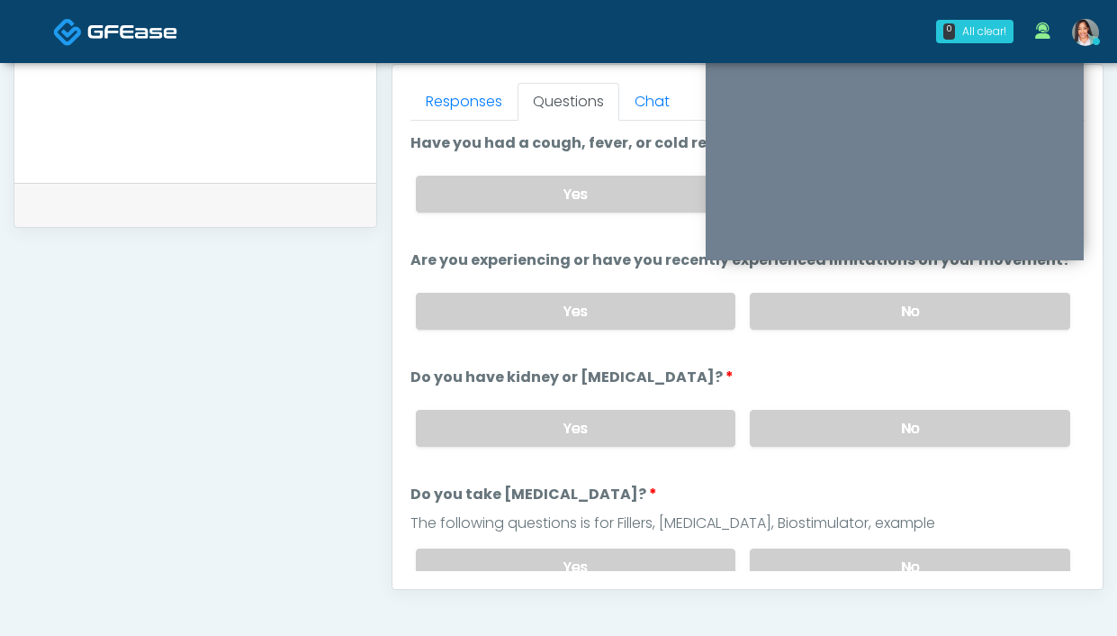
drag, startPoint x: 761, startPoint y: 424, endPoint x: 600, endPoint y: 226, distance: 255.3
click at [761, 424] on label "No" at bounding box center [910, 428] width 320 height 37
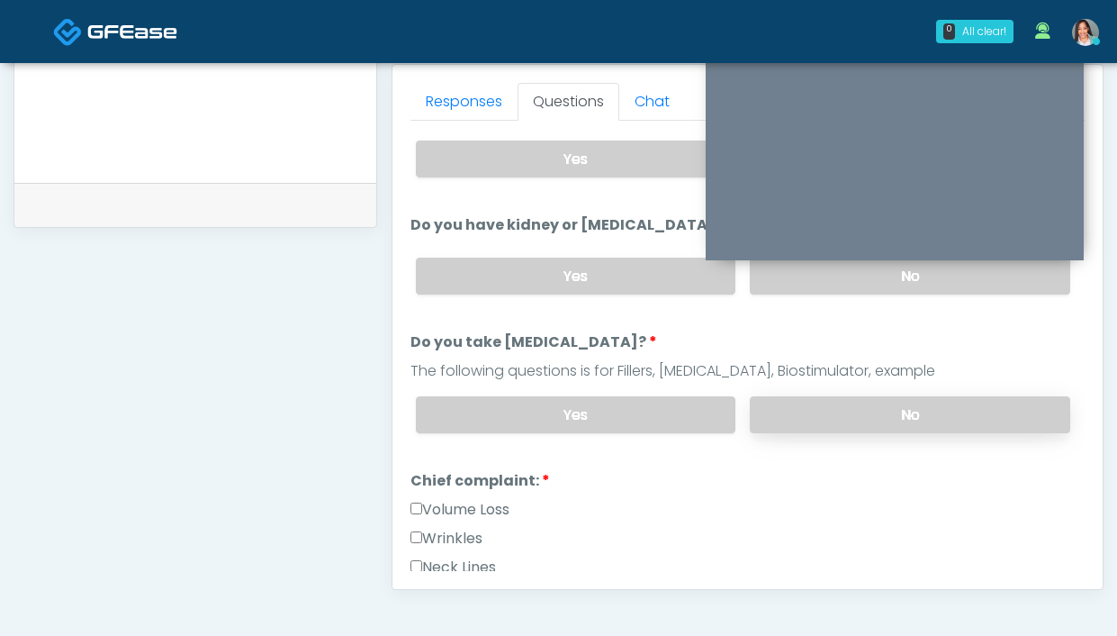
drag, startPoint x: 831, startPoint y: 423, endPoint x: 812, endPoint y: 416, distance: 20.2
click at [831, 424] on label "No" at bounding box center [910, 414] width 320 height 37
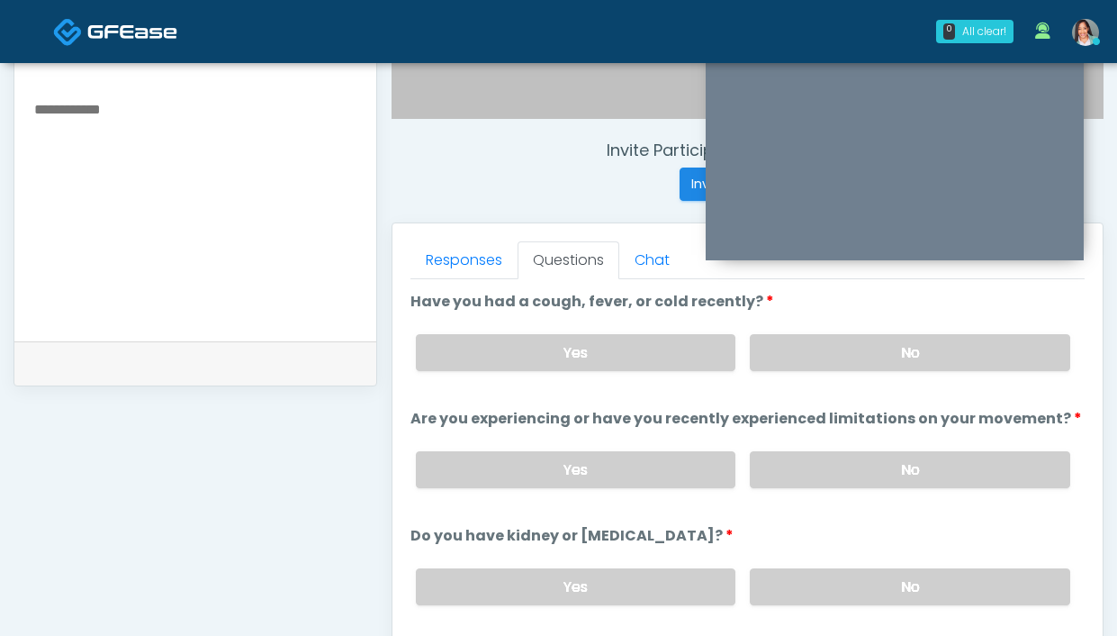
scroll to position [616, 0]
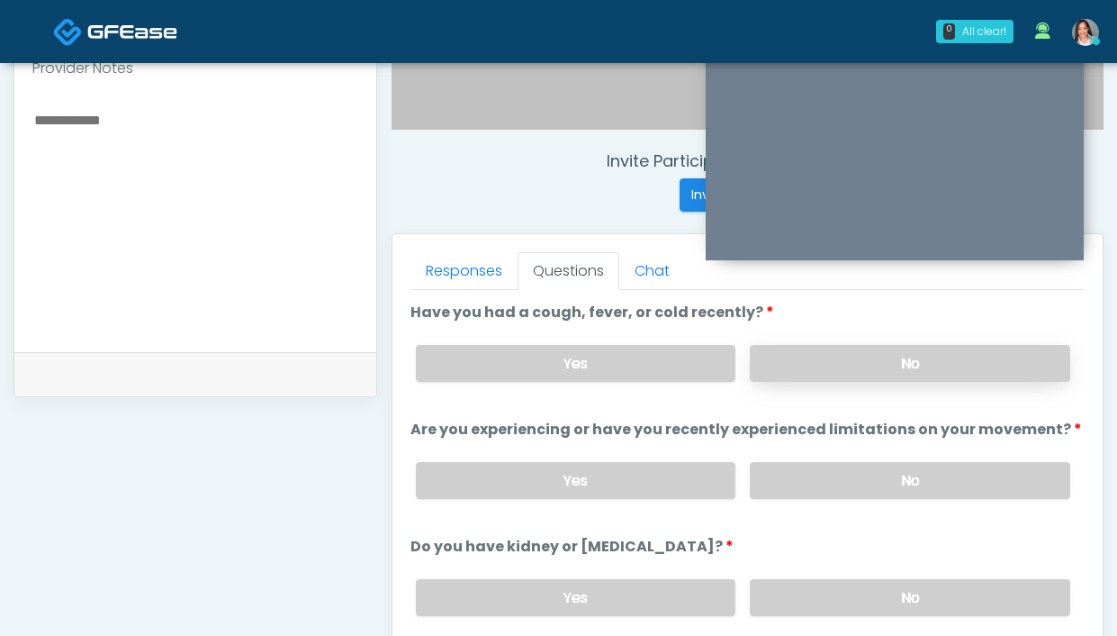
drag, startPoint x: 914, startPoint y: 346, endPoint x: 876, endPoint y: 356, distance: 39.3
click at [913, 346] on label "No" at bounding box center [910, 363] width 320 height 37
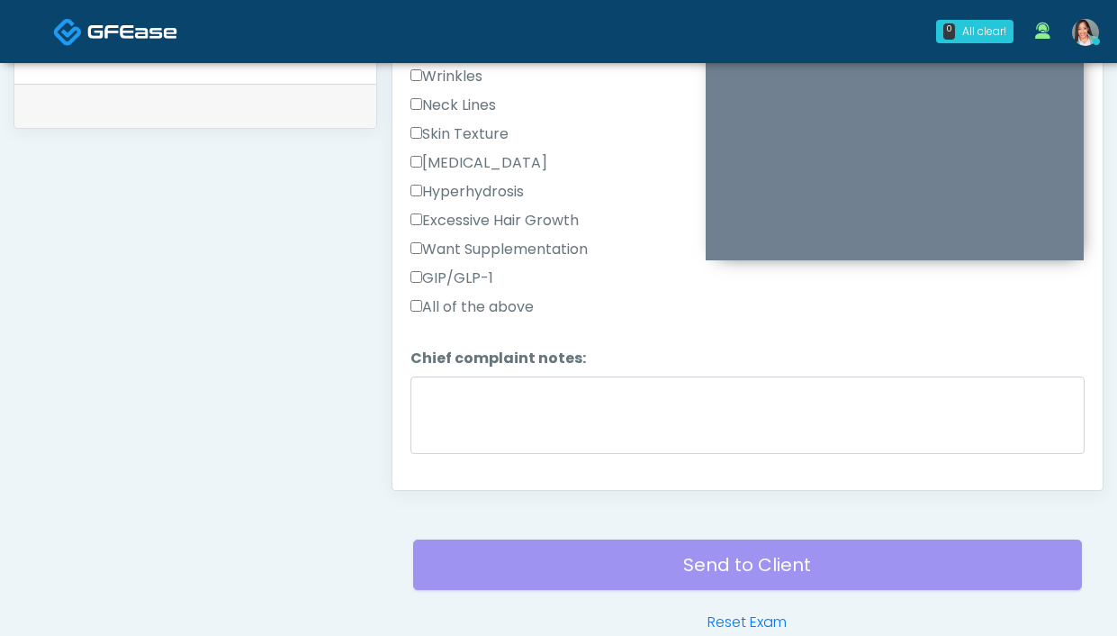
scroll to position [433, 0]
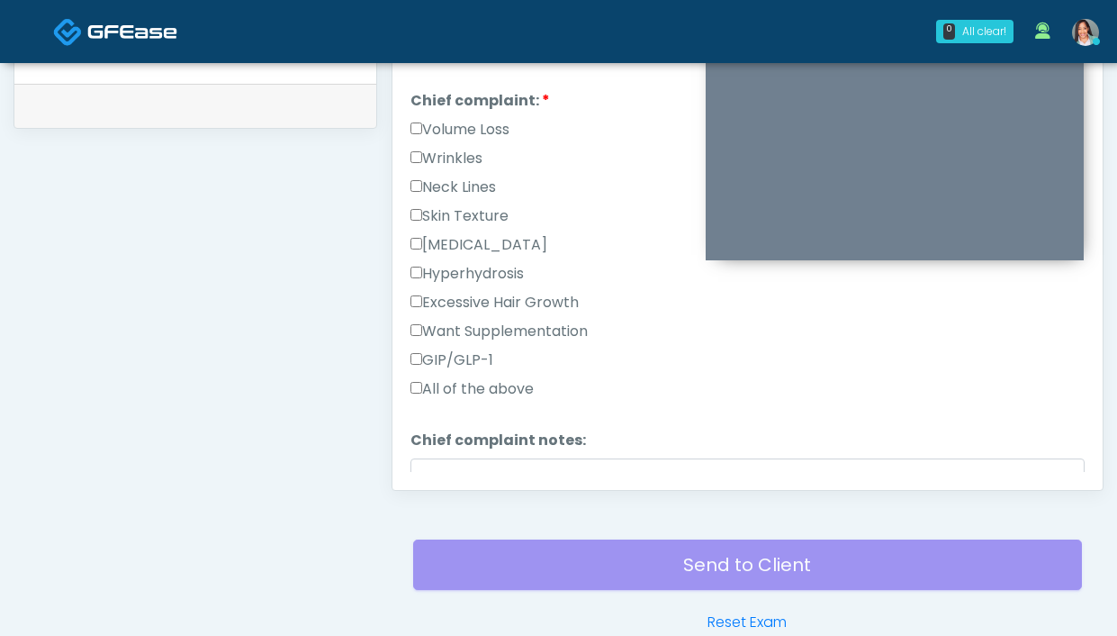
click at [465, 149] on label "Wrinkles" at bounding box center [446, 159] width 72 height 22
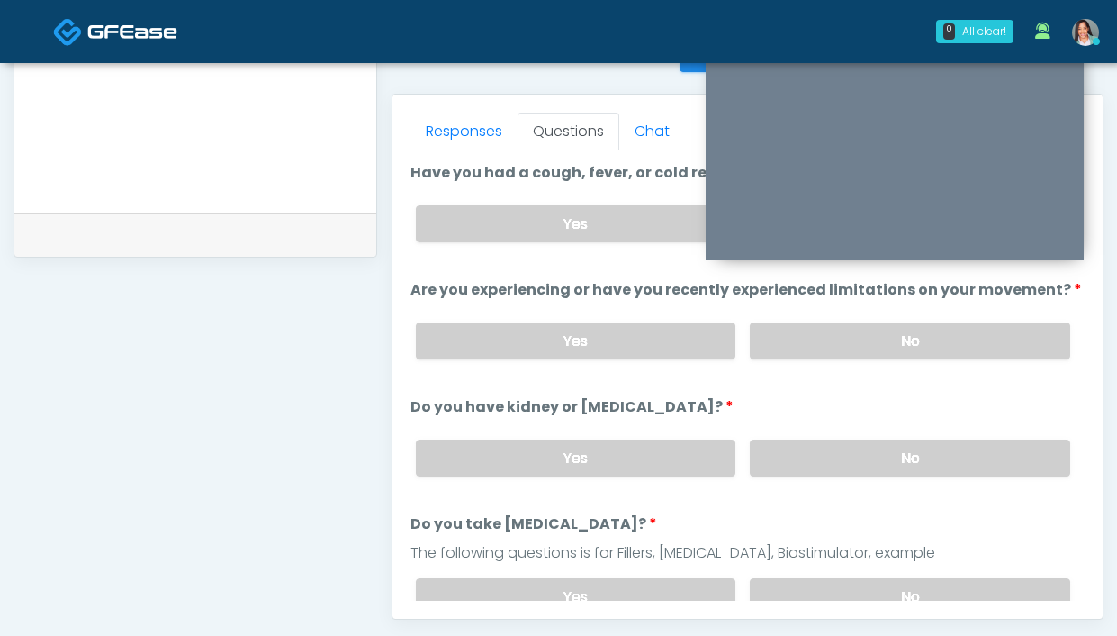
scroll to position [718, 0]
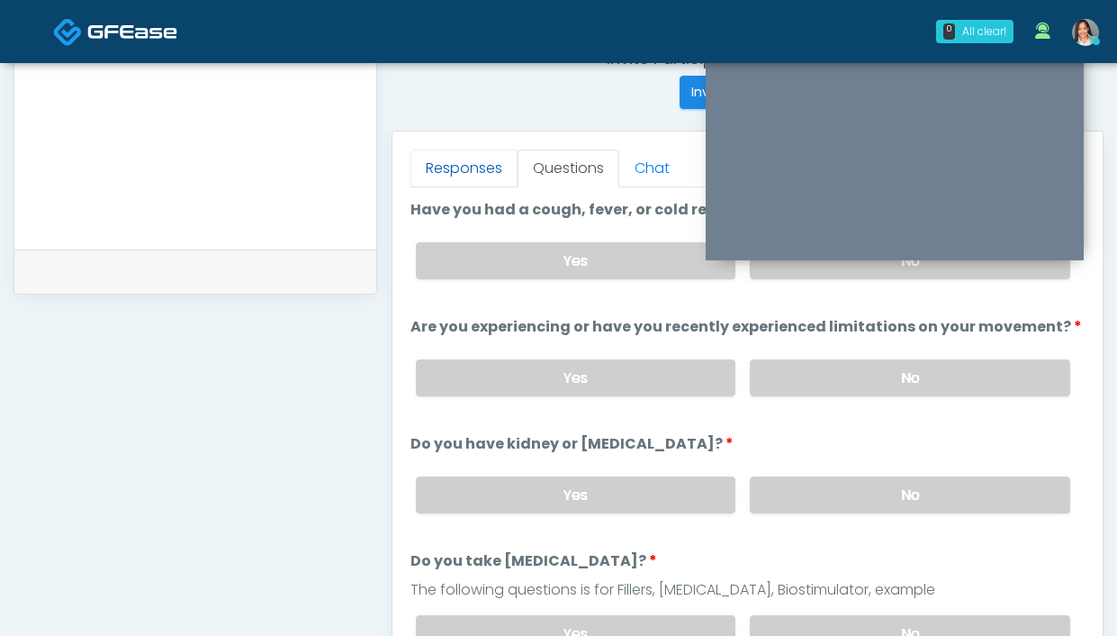
click at [452, 151] on link "Responses" at bounding box center [463, 168] width 107 height 38
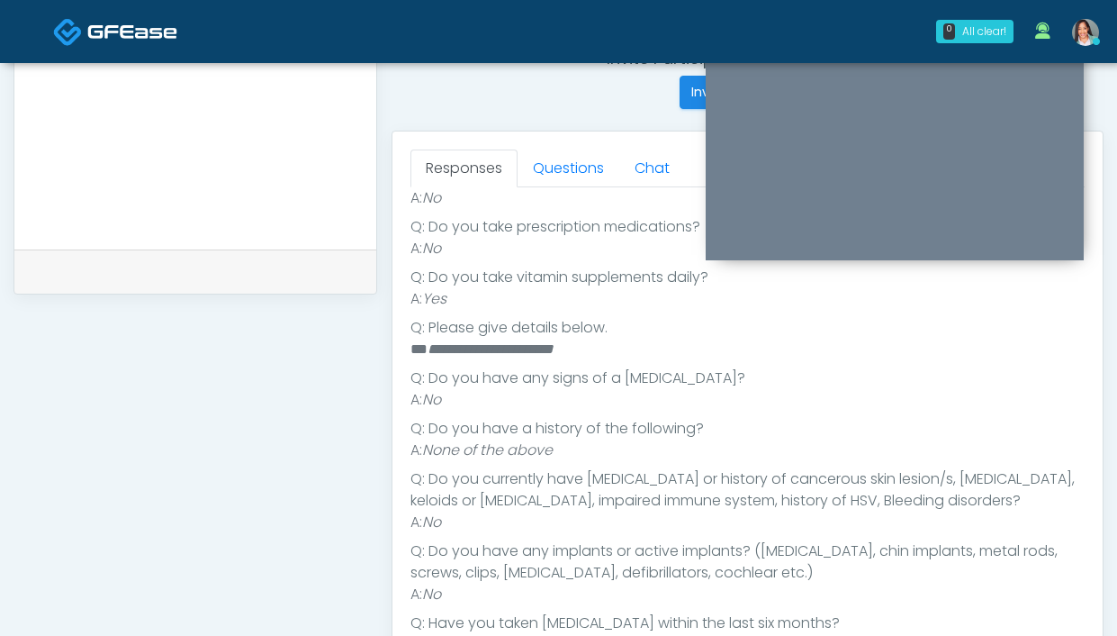
scroll to position [405, 0]
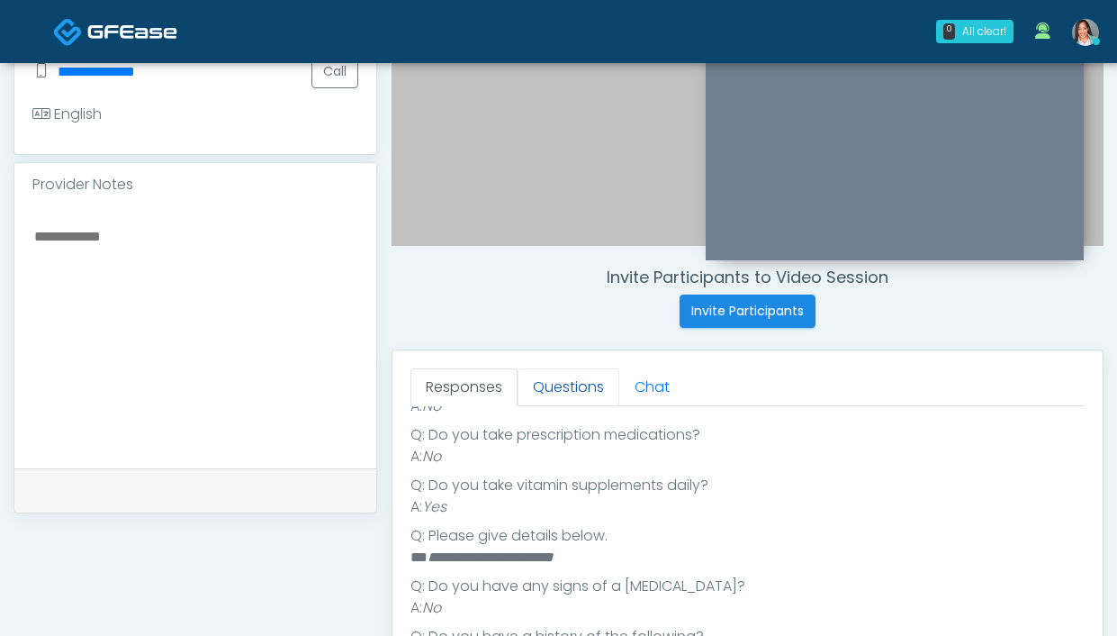
click at [542, 401] on link "Questions" at bounding box center [569, 387] width 102 height 38
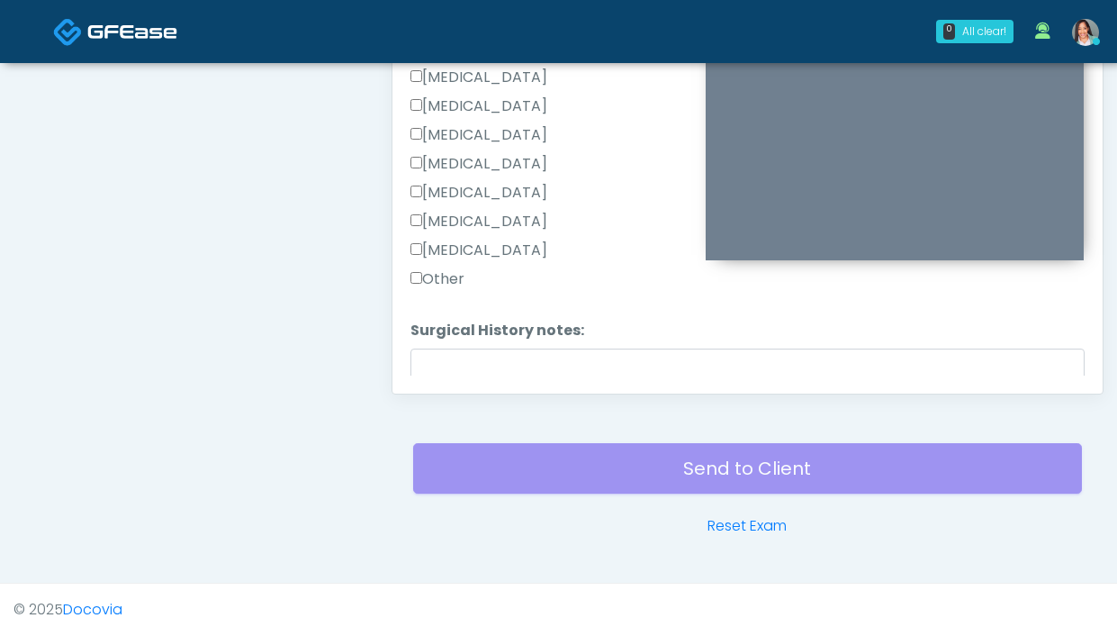
scroll to position [1115, 0]
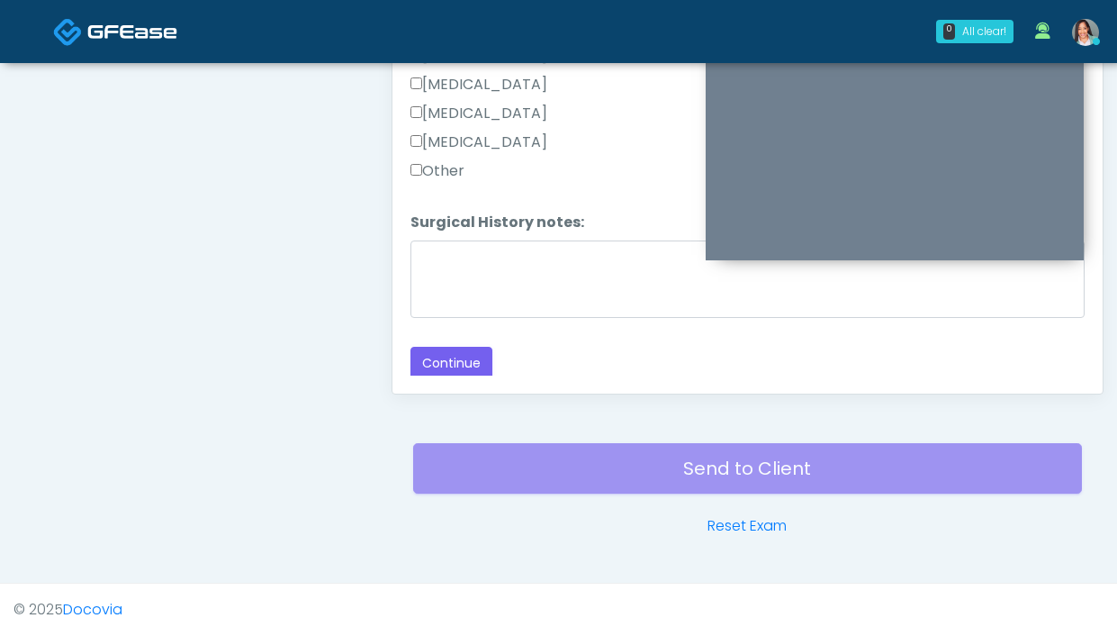
click at [422, 172] on label "Other" at bounding box center [437, 171] width 54 height 22
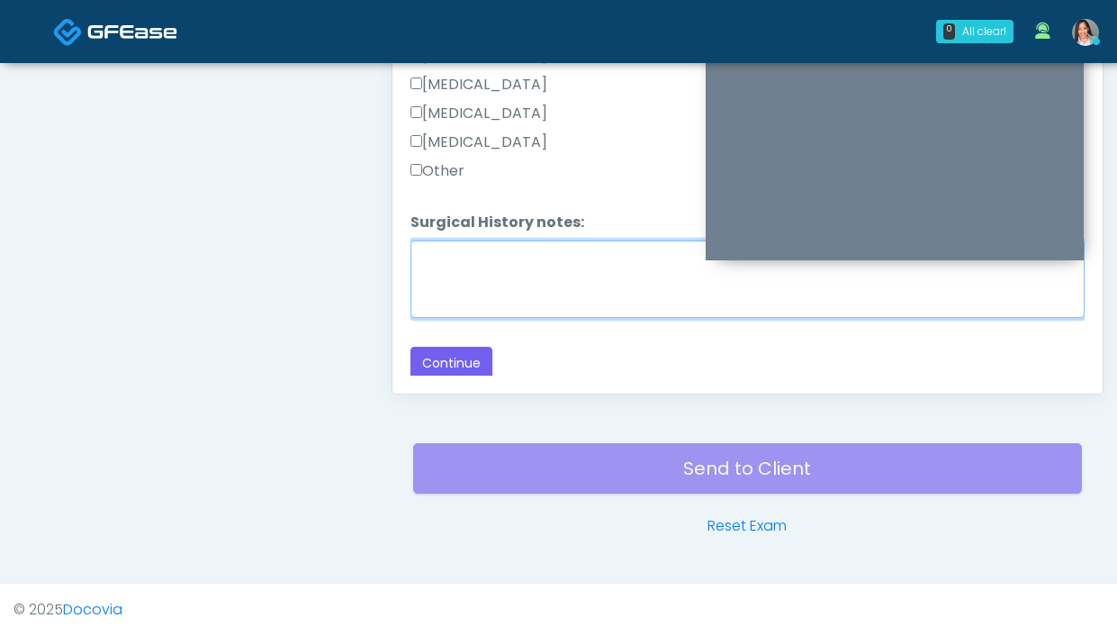
click at [462, 265] on textarea "Surgical History notes:" at bounding box center [747, 278] width 674 height 77
type textarea "**********"
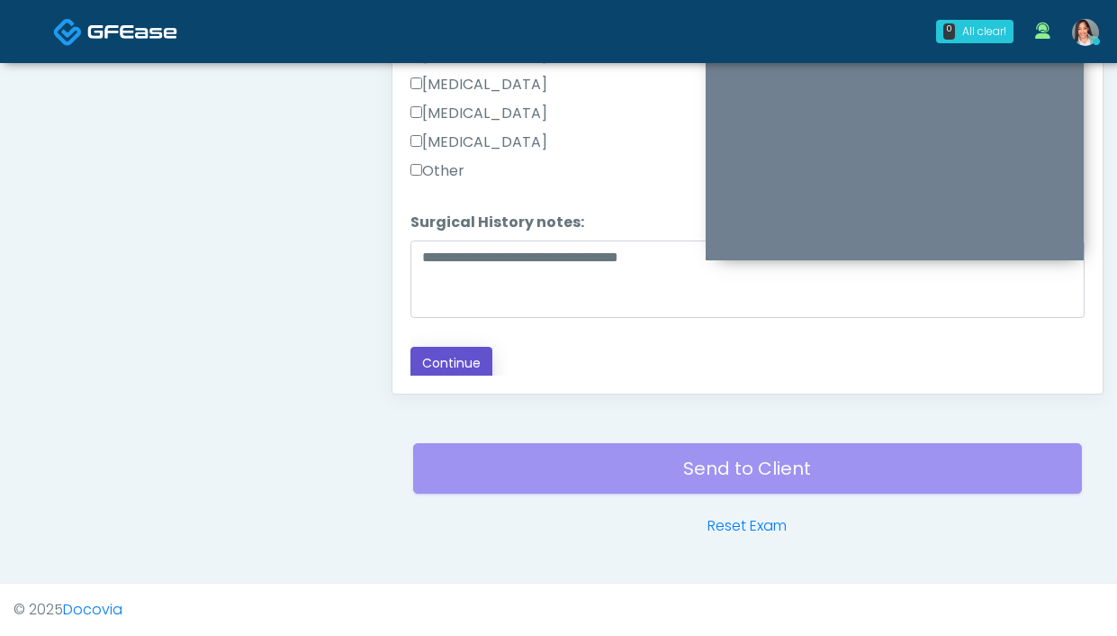
click at [438, 353] on button "Continue" at bounding box center [451, 363] width 82 height 33
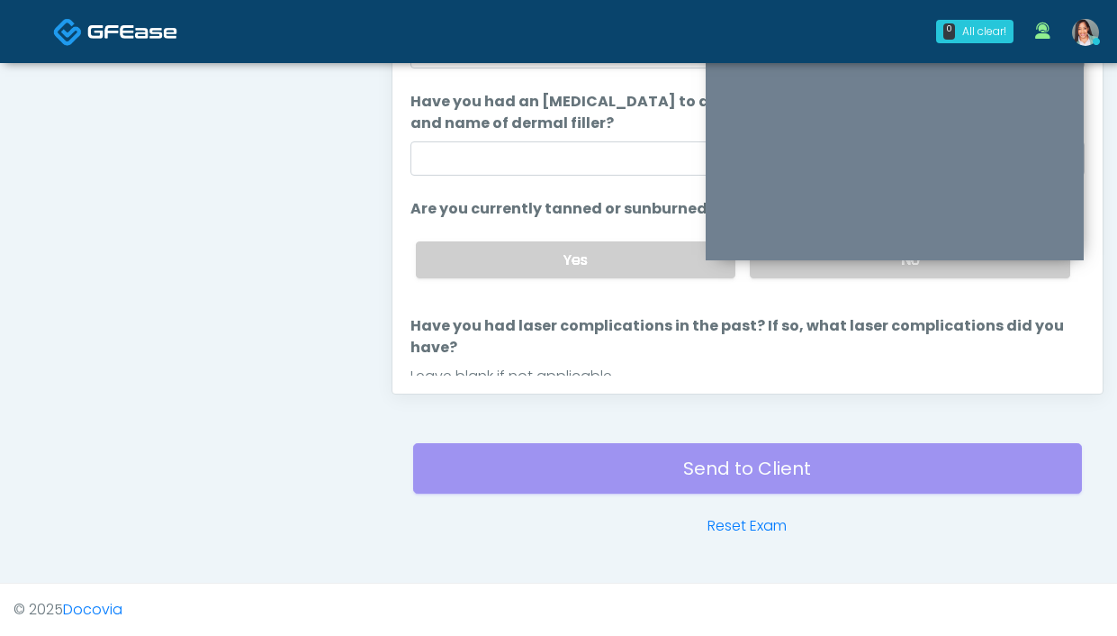
scroll to position [0, 0]
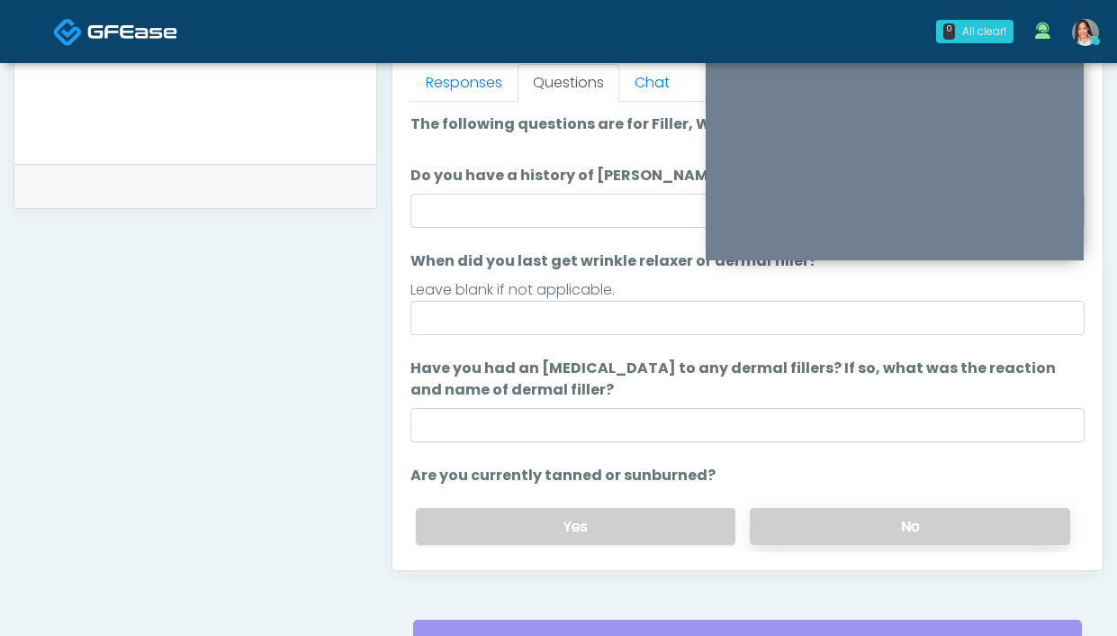
click at [862, 532] on label "No" at bounding box center [910, 526] width 320 height 37
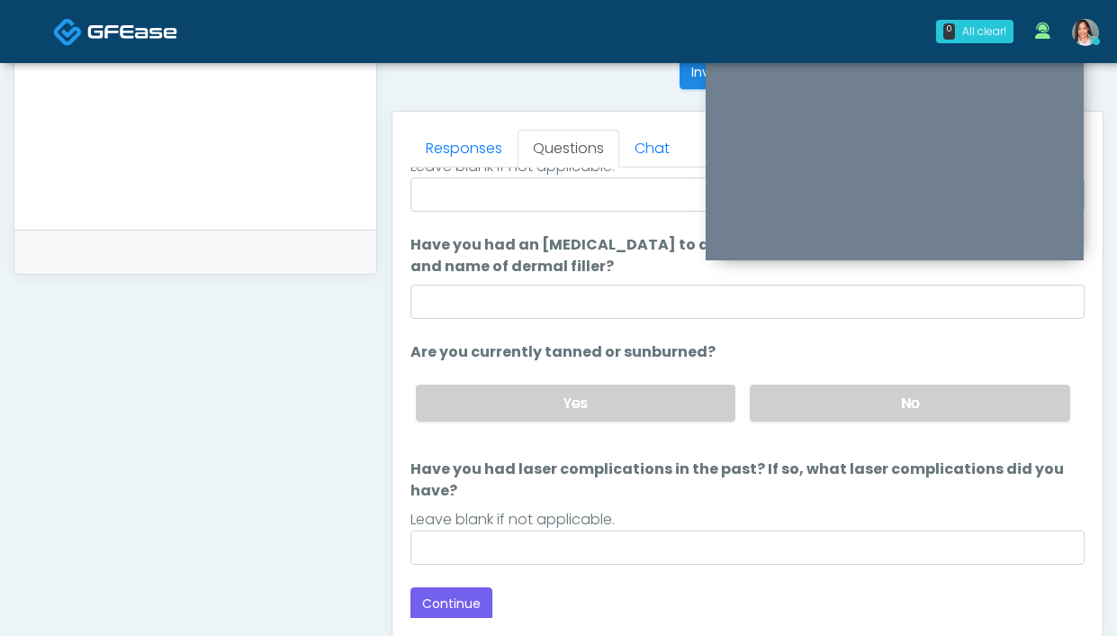
scroll to position [191, 0]
drag, startPoint x: 443, startPoint y: 596, endPoint x: 468, endPoint y: 565, distance: 39.7
click at [443, 596] on button "Continue" at bounding box center [451, 601] width 82 height 33
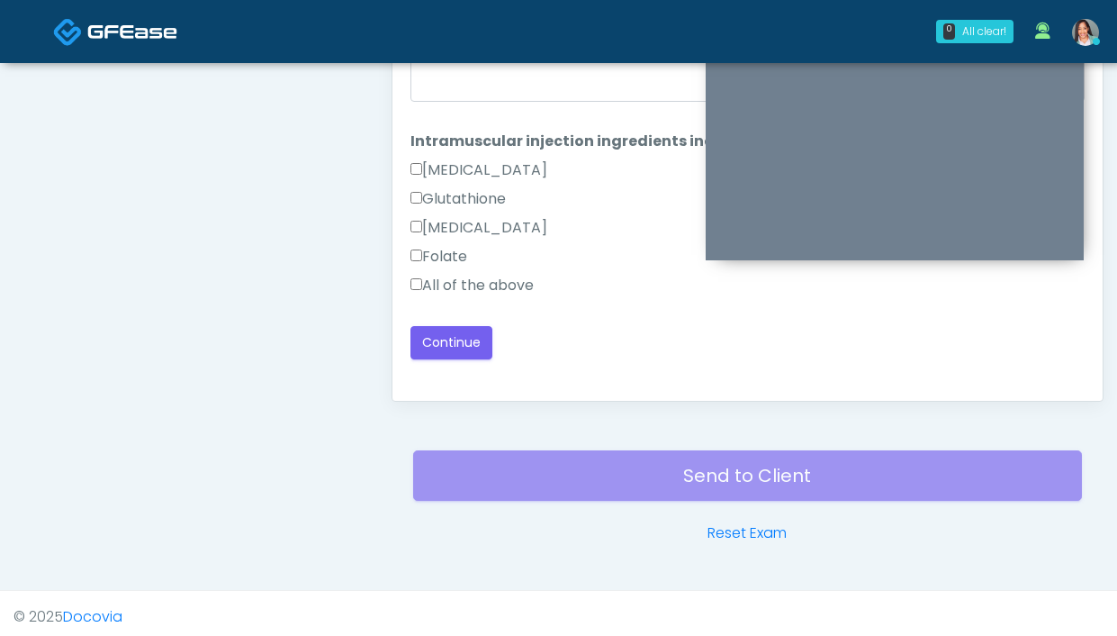
scroll to position [951, 0]
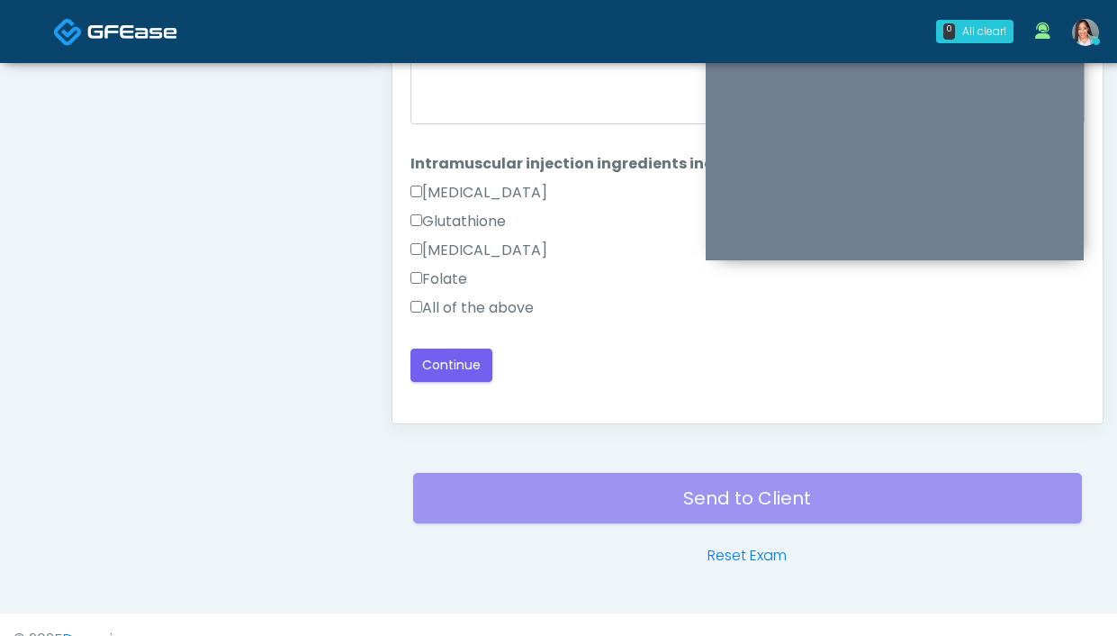
click at [541, 312] on div "All of the above" at bounding box center [747, 311] width 674 height 29
click at [539, 311] on div "All of the above" at bounding box center [747, 311] width 674 height 29
click at [524, 312] on label "All of the above" at bounding box center [471, 308] width 123 height 22
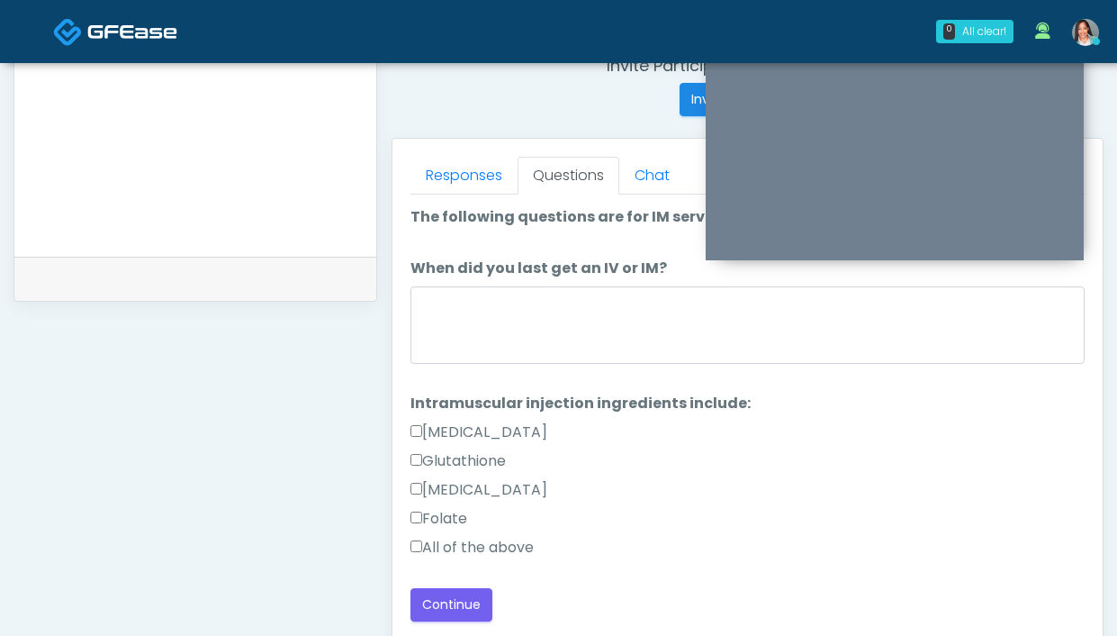
scroll to position [699, 0]
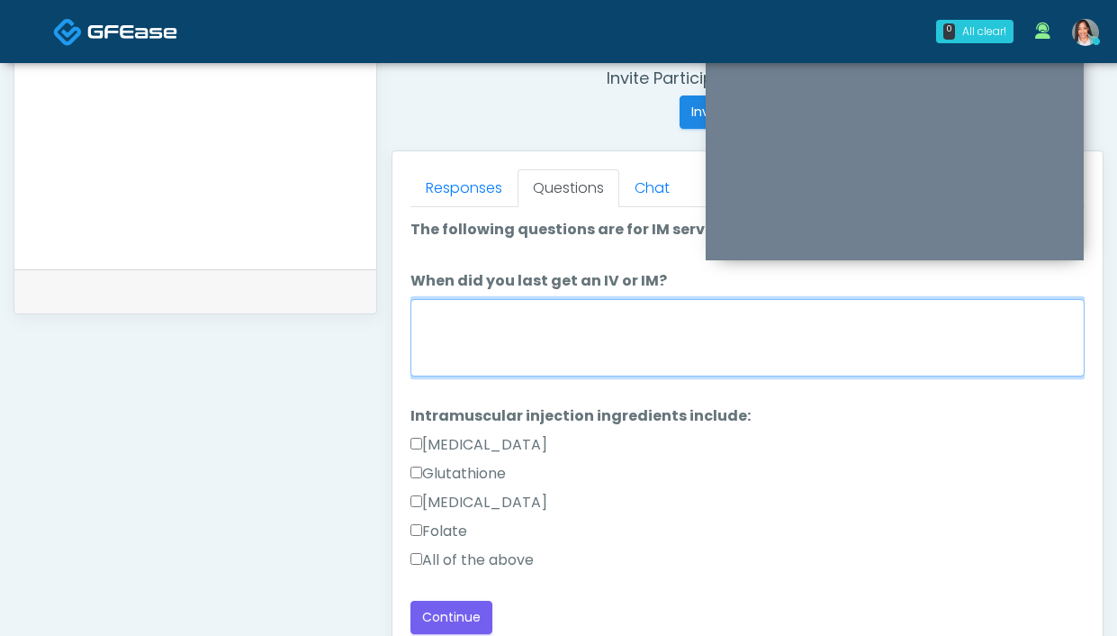
click at [561, 302] on textarea "When did you last get an IV or IM?" at bounding box center [747, 337] width 674 height 77
type textarea "*"
type textarea "**********"
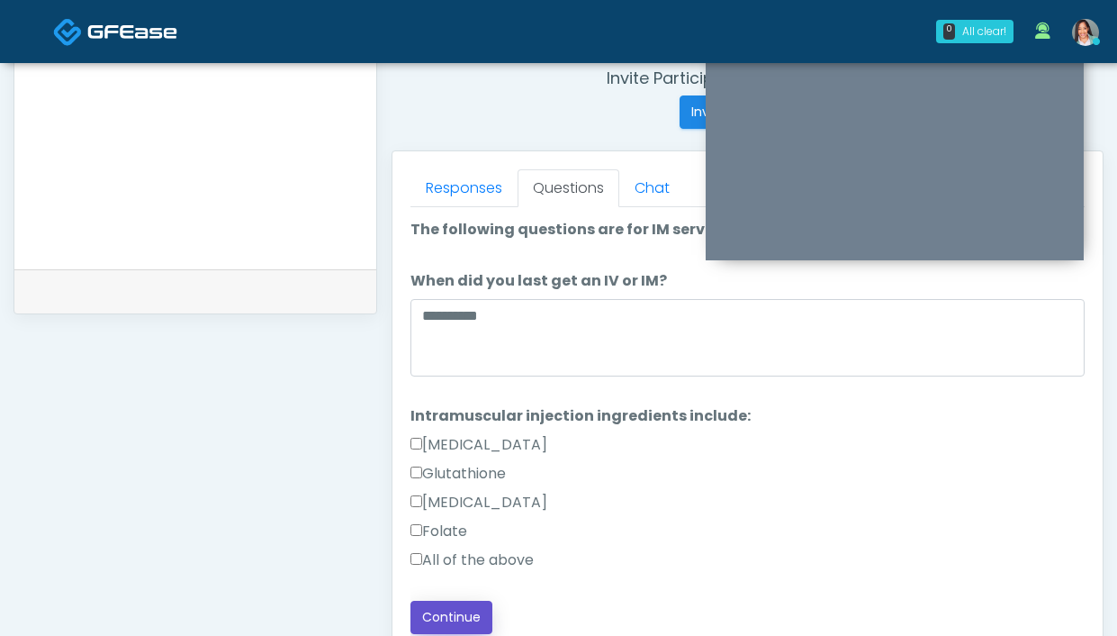
drag, startPoint x: 460, startPoint y: 610, endPoint x: 609, endPoint y: 493, distance: 189.1
click at [460, 610] on button "Continue" at bounding box center [451, 616] width 82 height 33
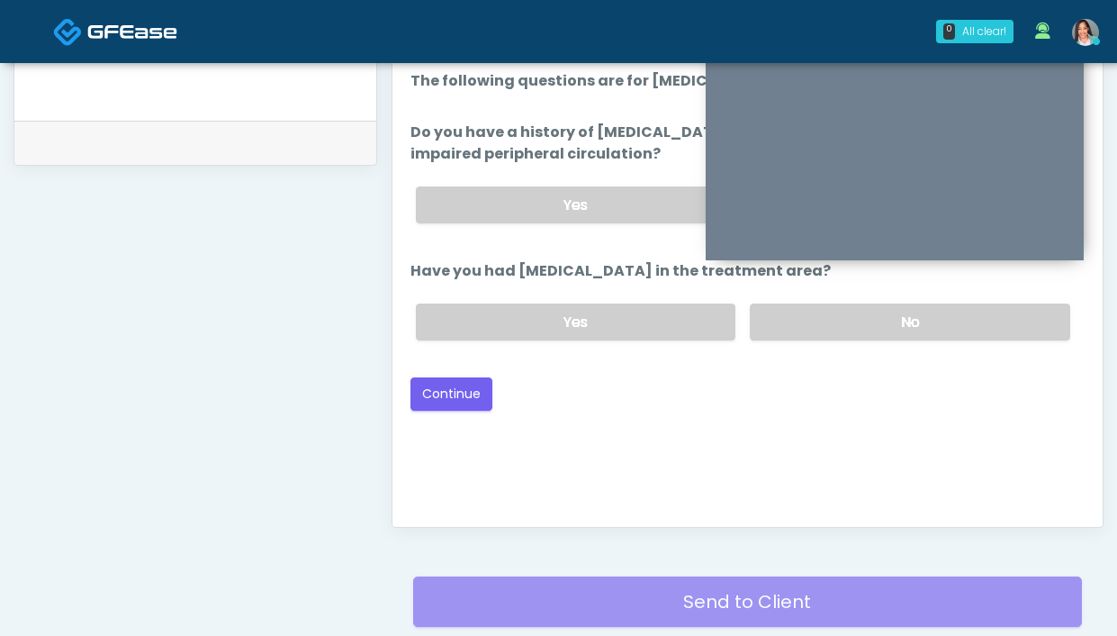
scroll to position [624, 0]
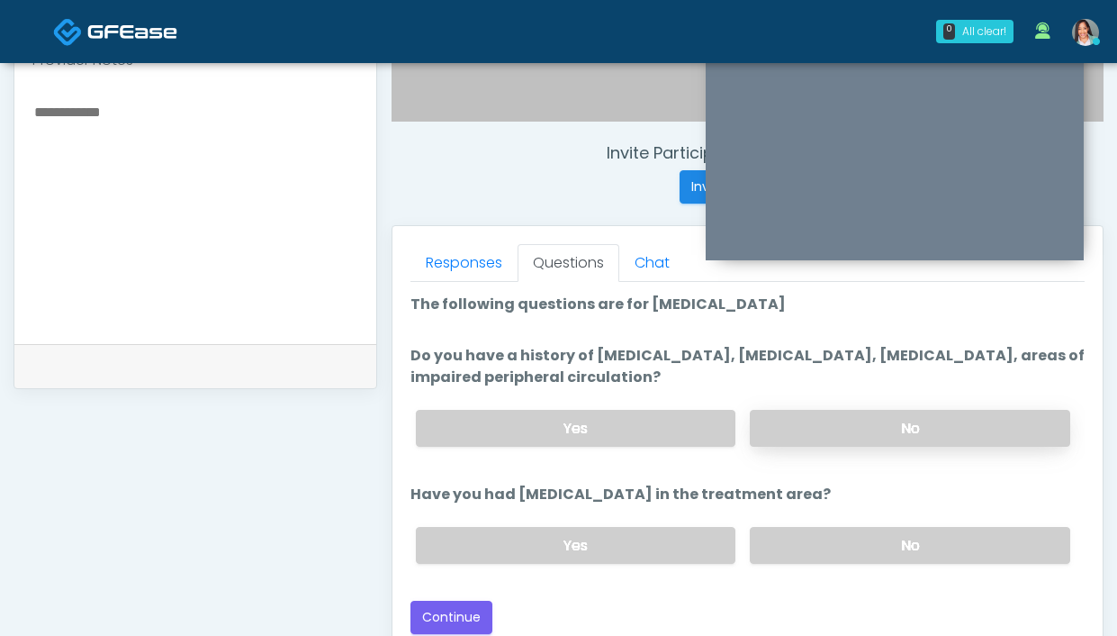
click at [859, 435] on label "No" at bounding box center [910, 428] width 320 height 37
click at [864, 555] on label "No" at bounding box center [910, 545] width 320 height 37
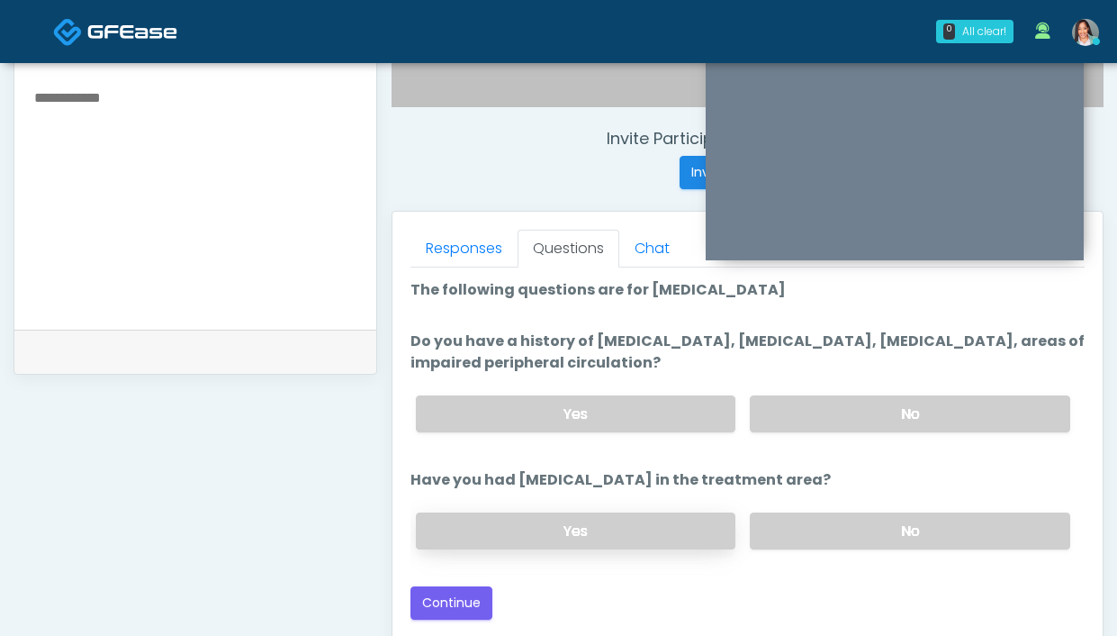
scroll to position [653, 0]
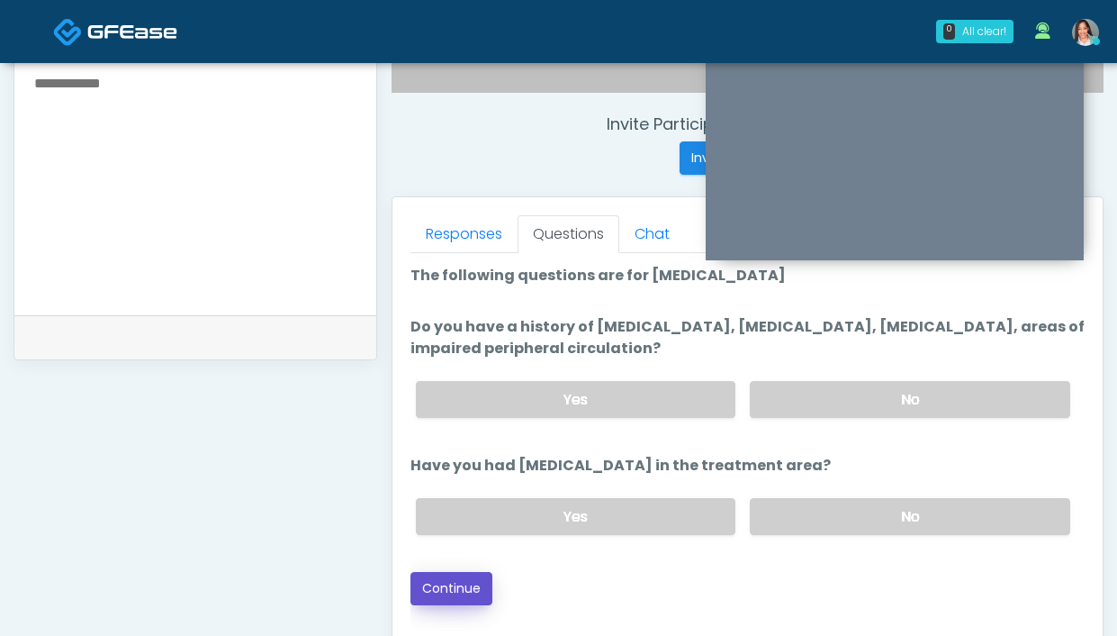
click at [472, 583] on button "Continue" at bounding box center [451, 588] width 82 height 33
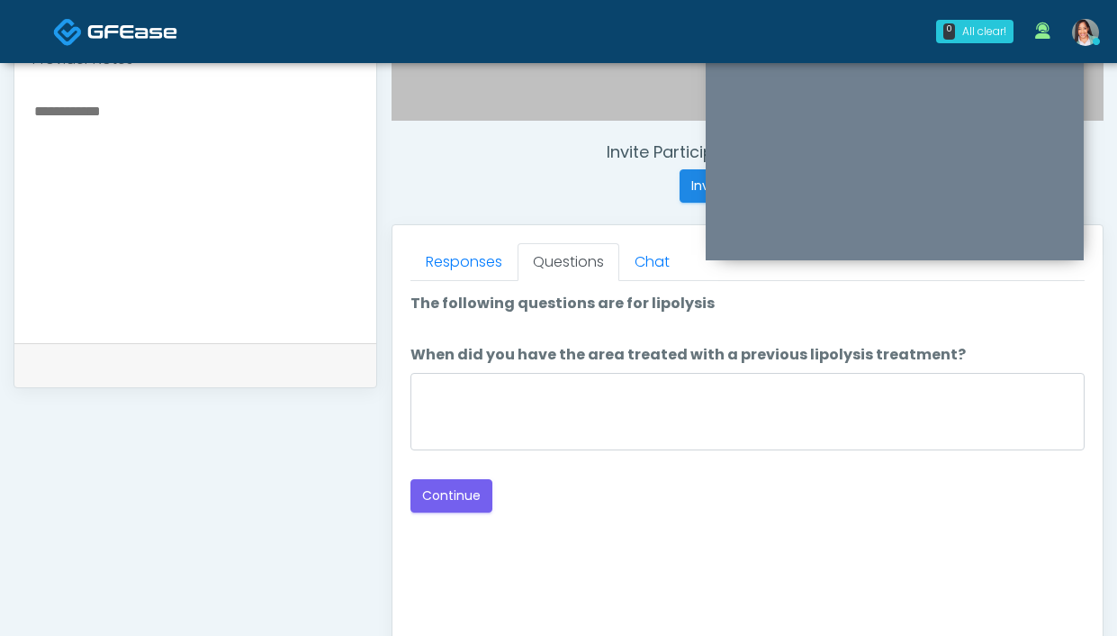
scroll to position [624, 0]
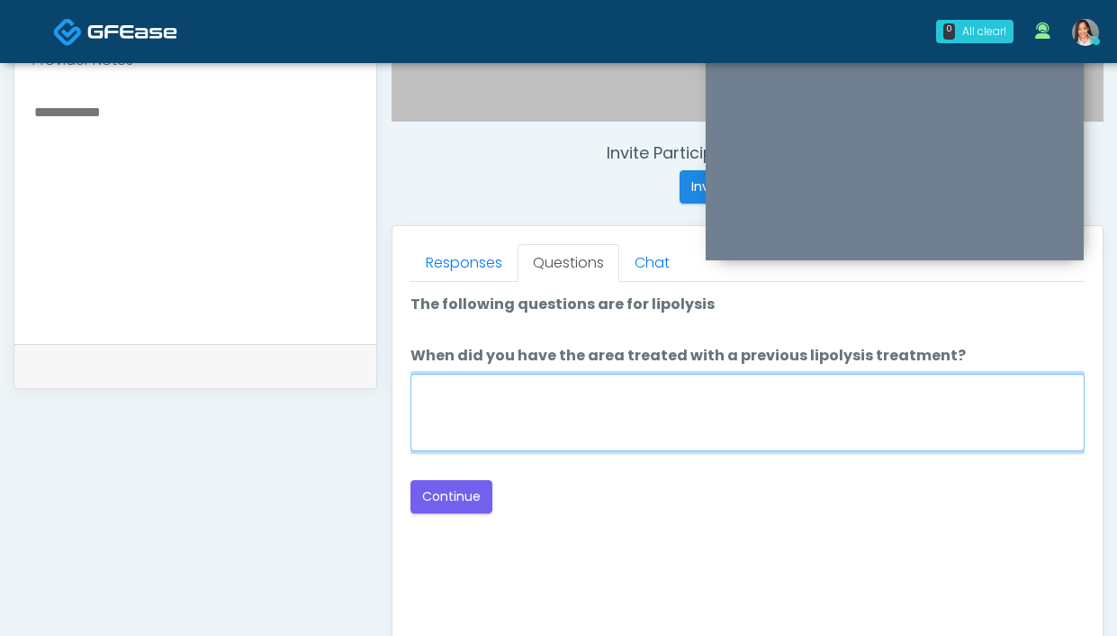
click at [567, 419] on textarea "When did you have the area treated with a previous lipolysis treatment?" at bounding box center [747, 412] width 674 height 77
type textarea "**********"
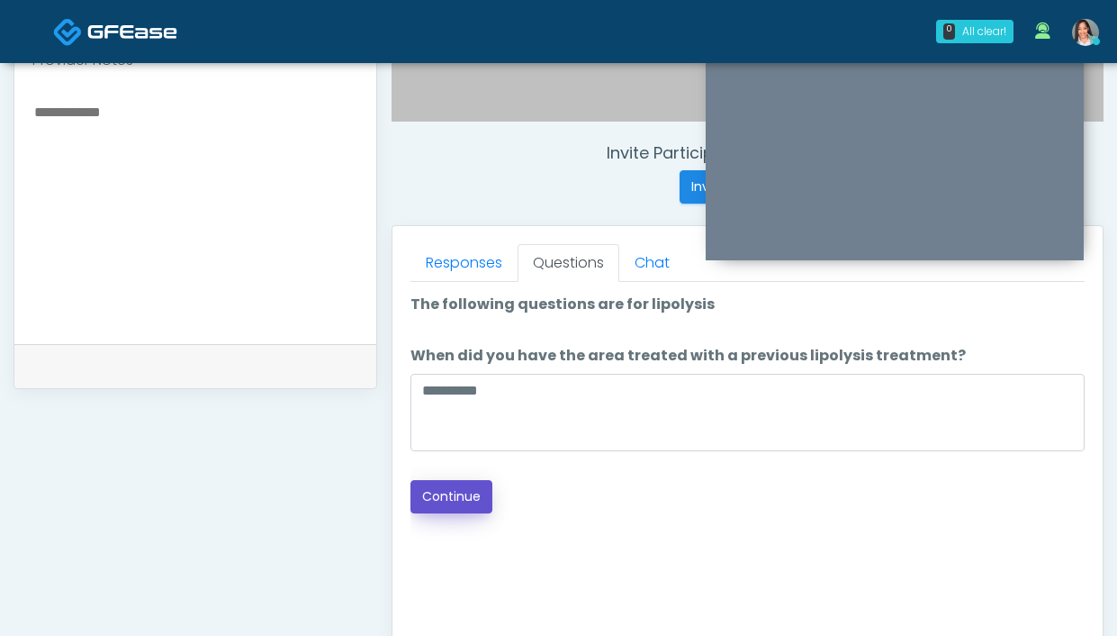
click at [459, 499] on button "Continue" at bounding box center [451, 496] width 82 height 33
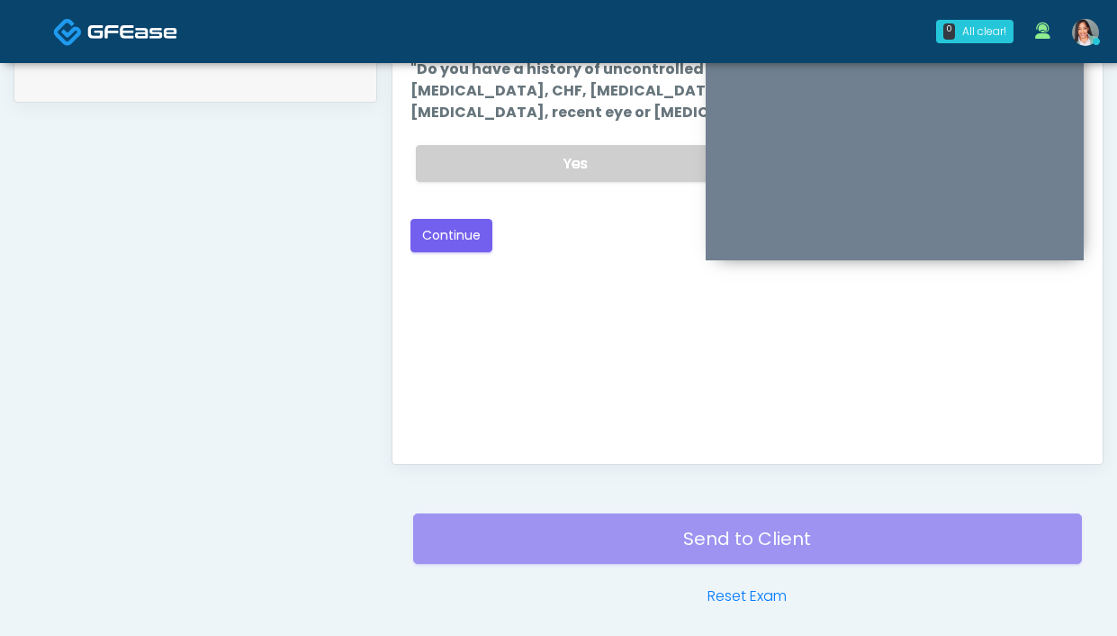
scroll to position [640, 0]
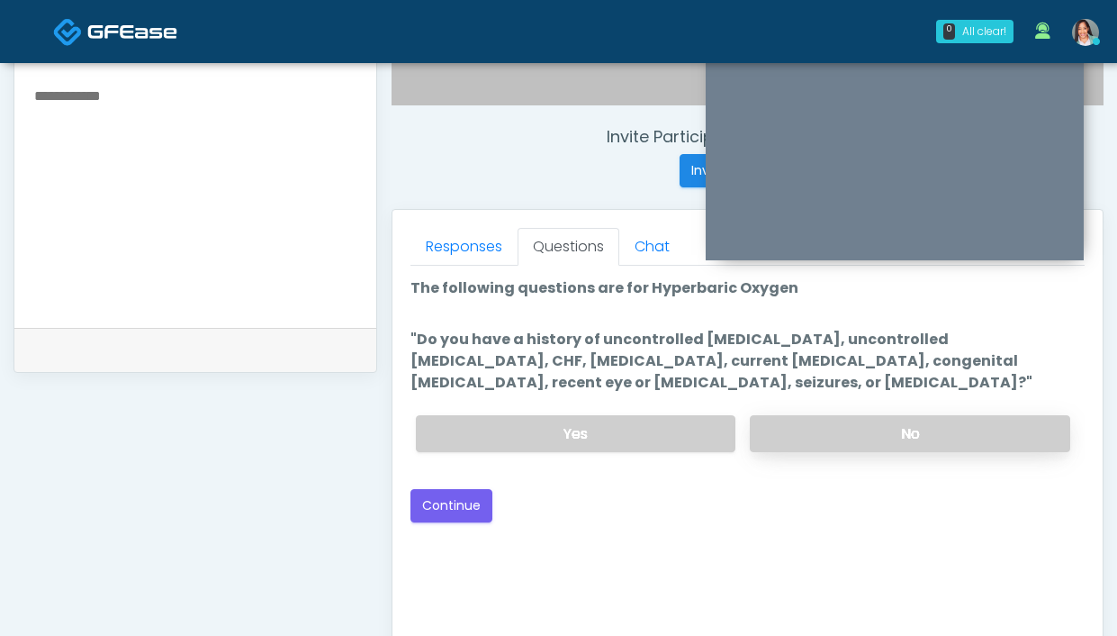
click at [832, 435] on label "No" at bounding box center [910, 433] width 320 height 37
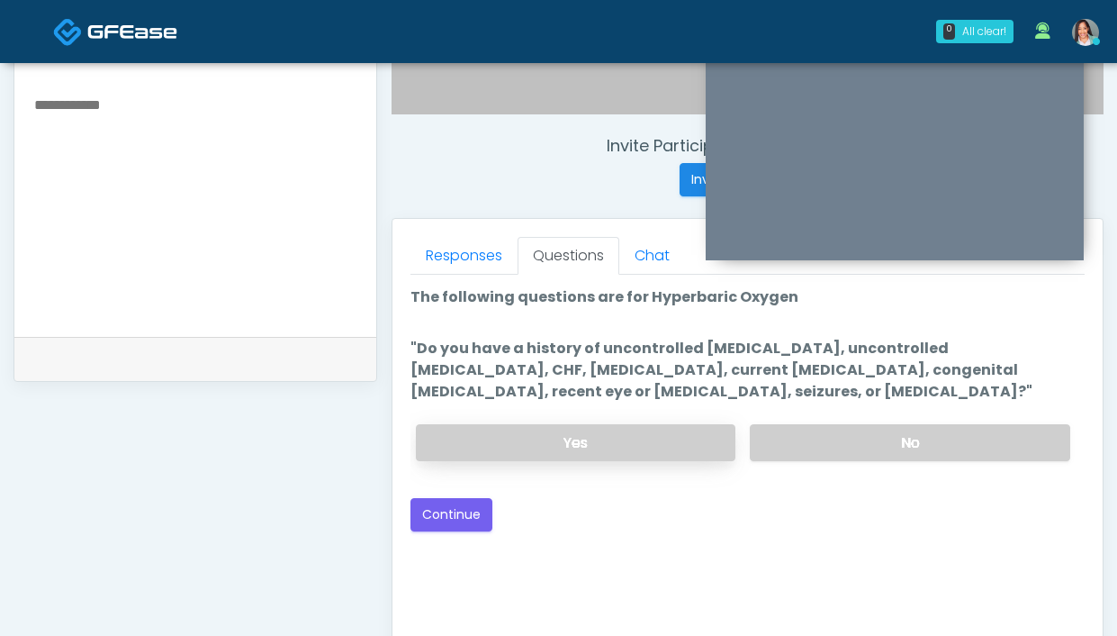
scroll to position [633, 0]
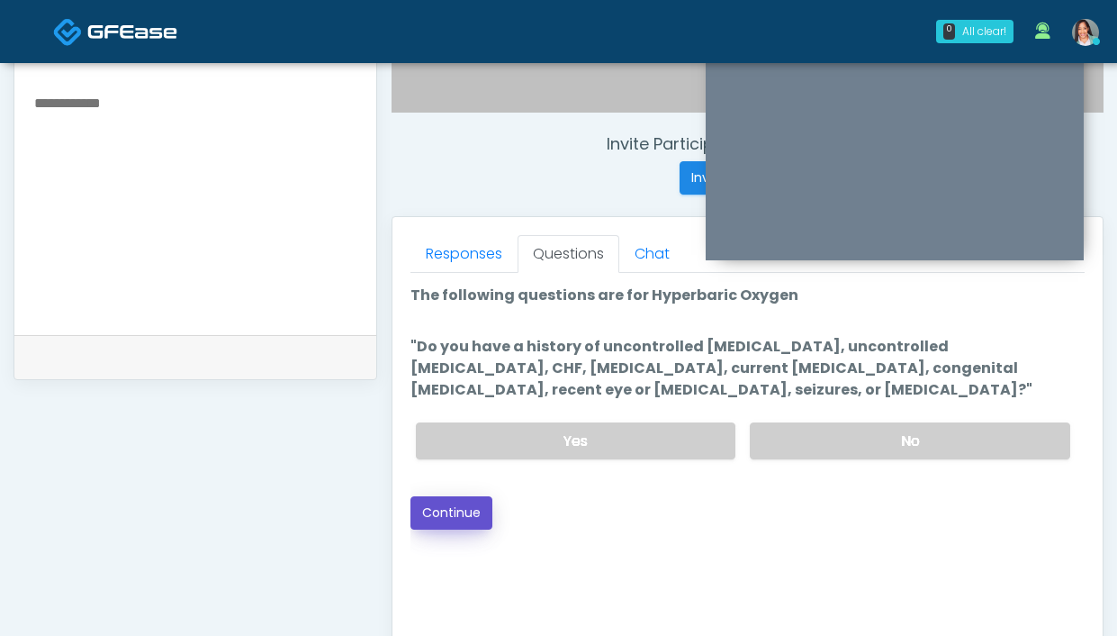
click at [465, 505] on button "Continue" at bounding box center [451, 512] width 82 height 33
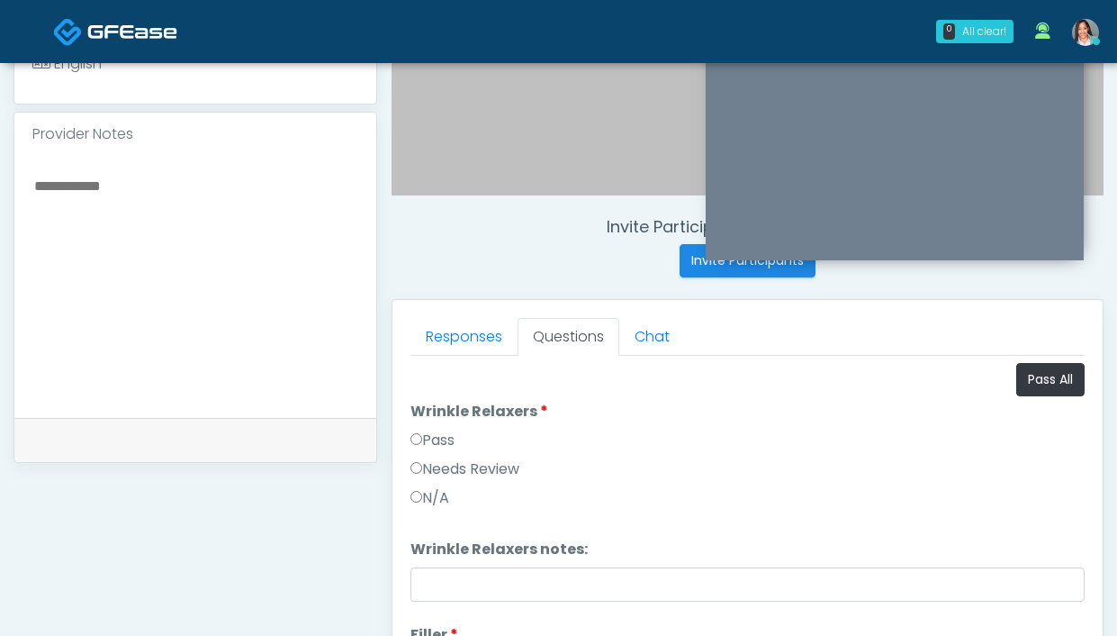
scroll to position [491, 0]
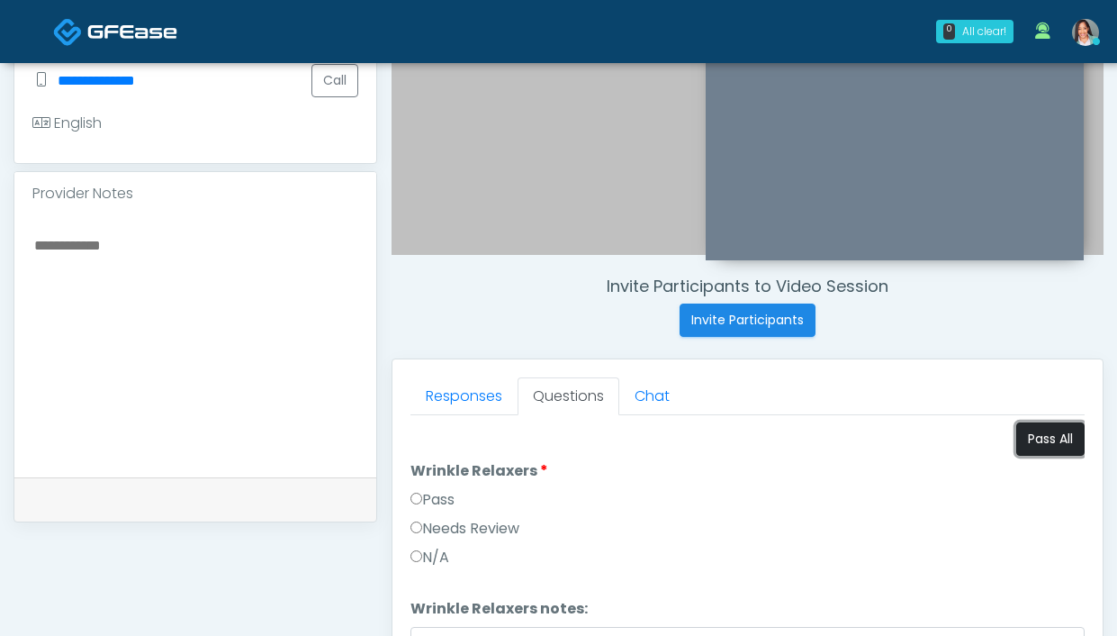
click at [1048, 439] on button "Pass All" at bounding box center [1050, 438] width 68 height 33
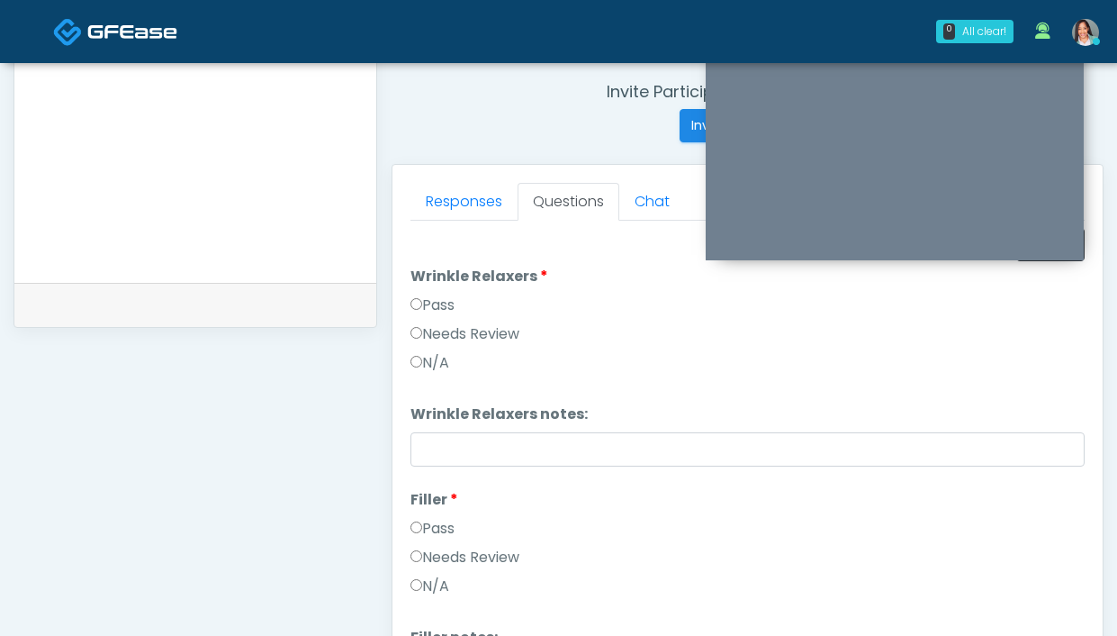
scroll to position [755, 0]
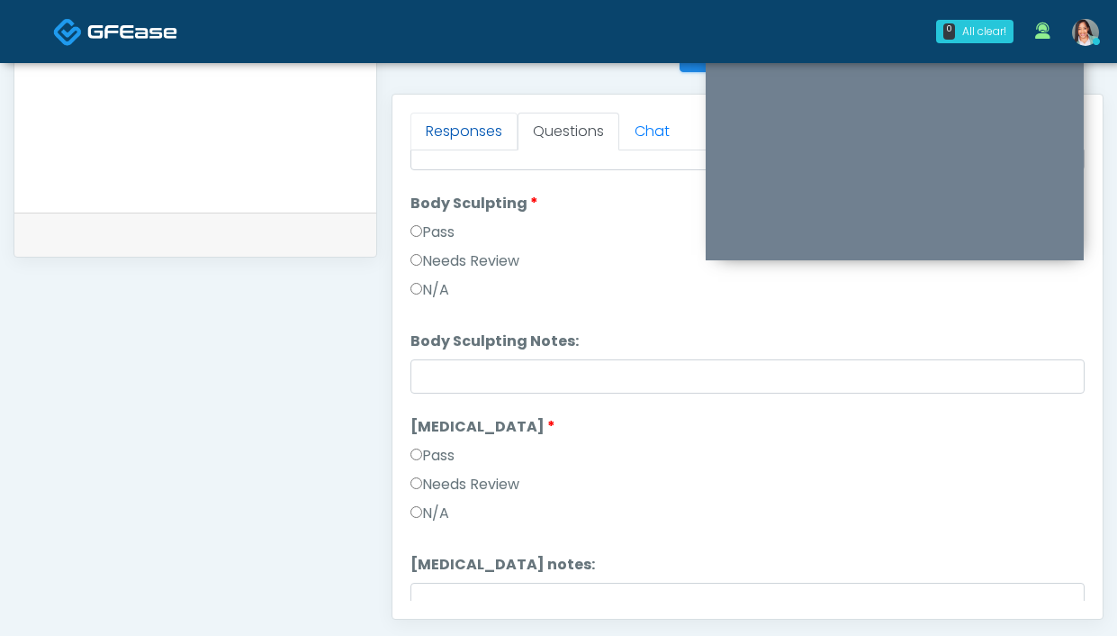
click at [447, 113] on link "Responses" at bounding box center [463, 132] width 107 height 38
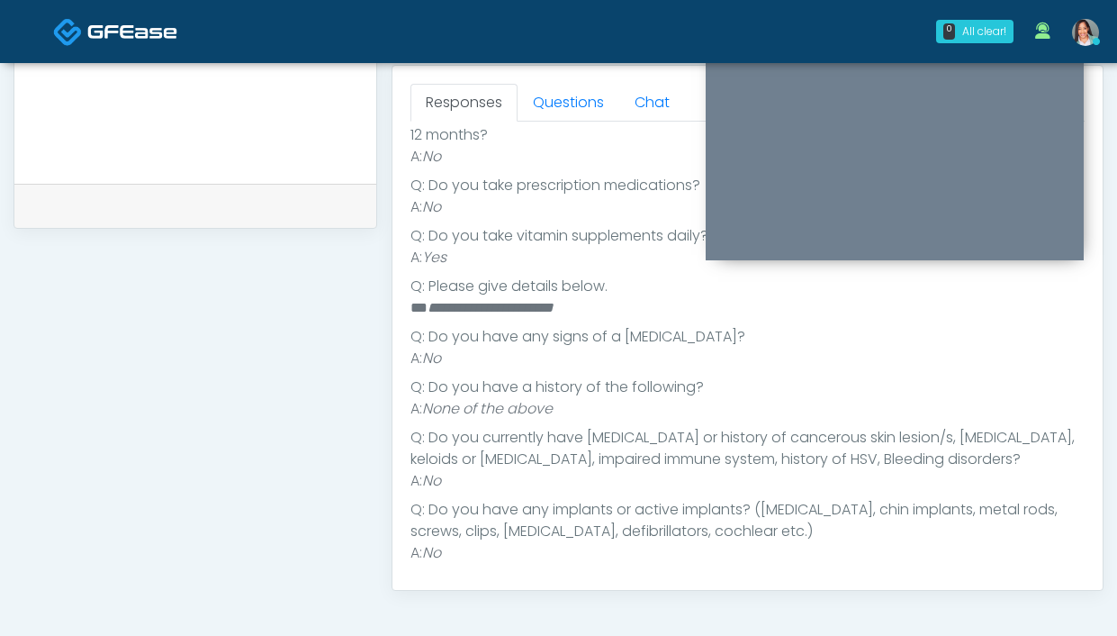
scroll to position [0, 0]
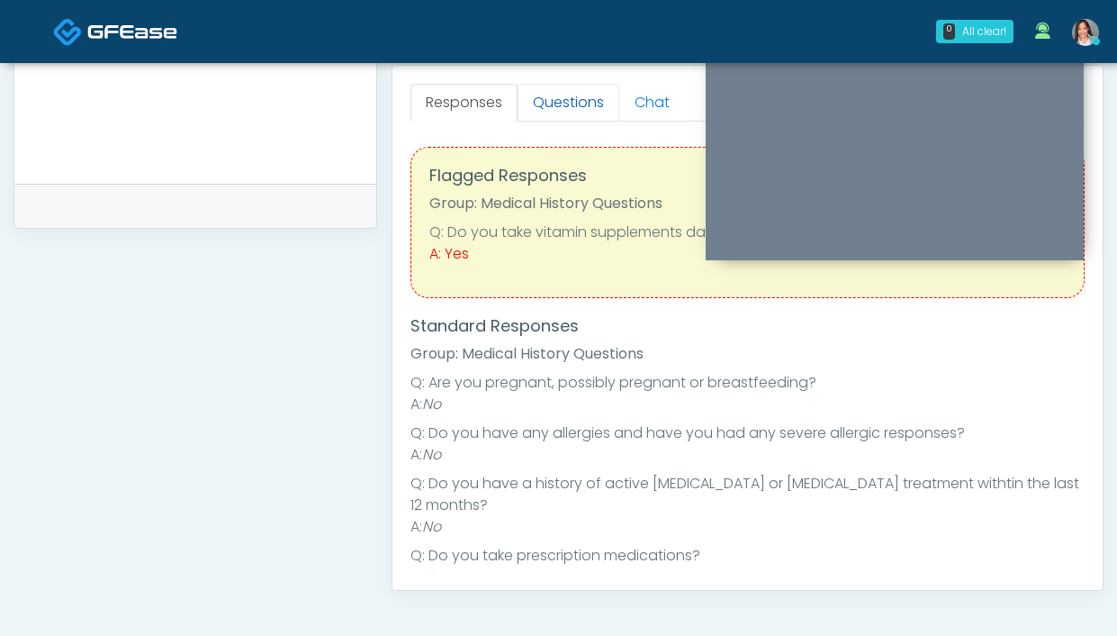
click at [564, 96] on link "Questions" at bounding box center [569, 103] width 102 height 38
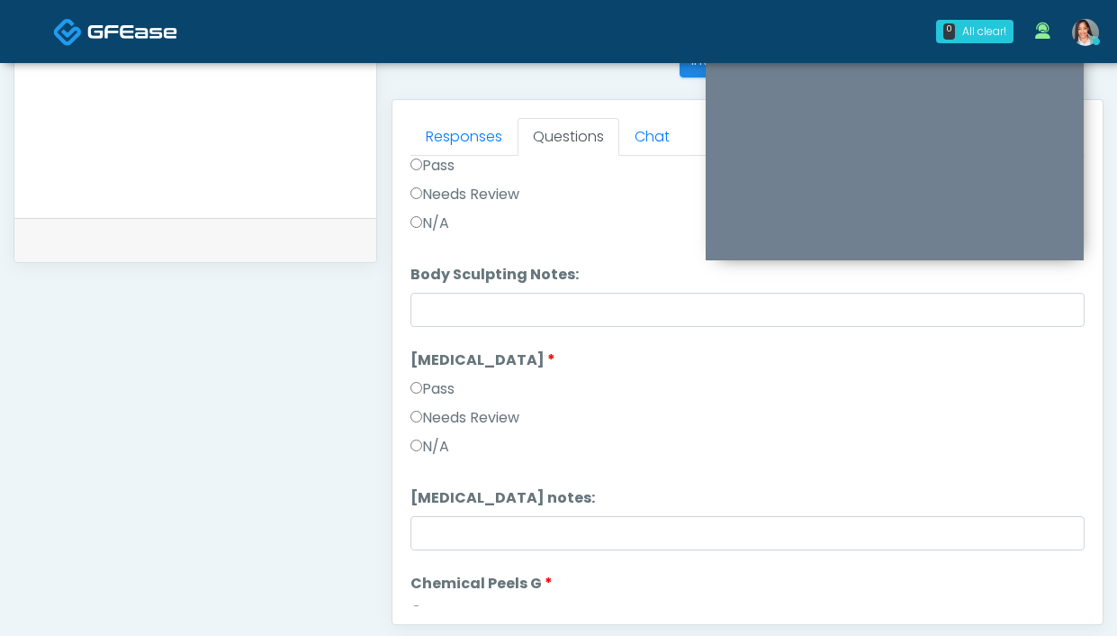
scroll to position [2530, 0]
click at [419, 592] on button "Continue" at bounding box center [451, 589] width 82 height 33
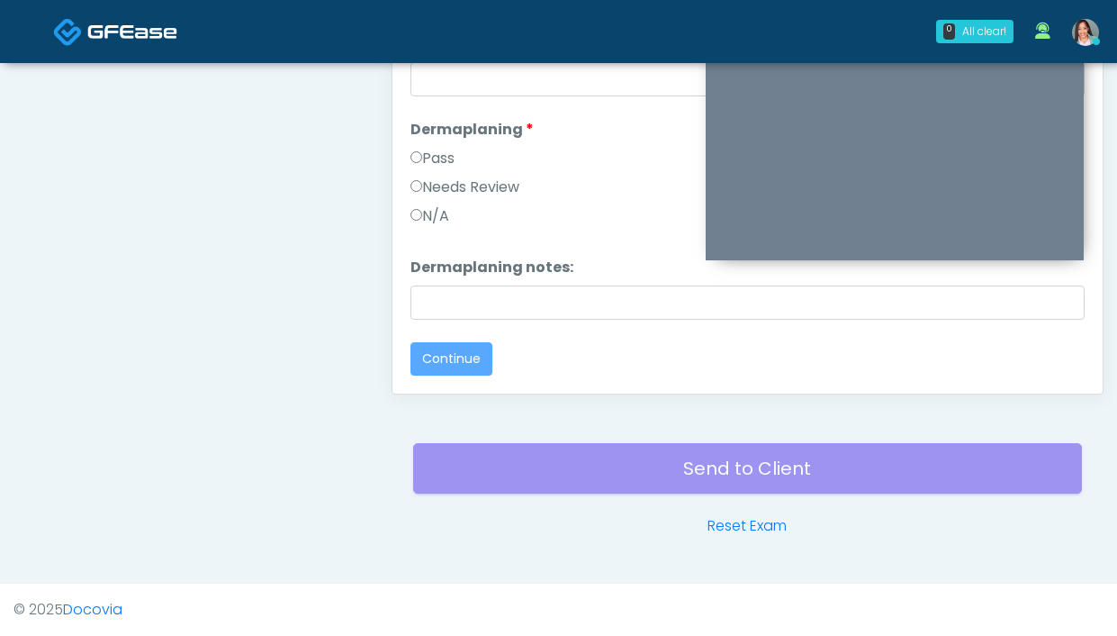
scroll to position [0, 0]
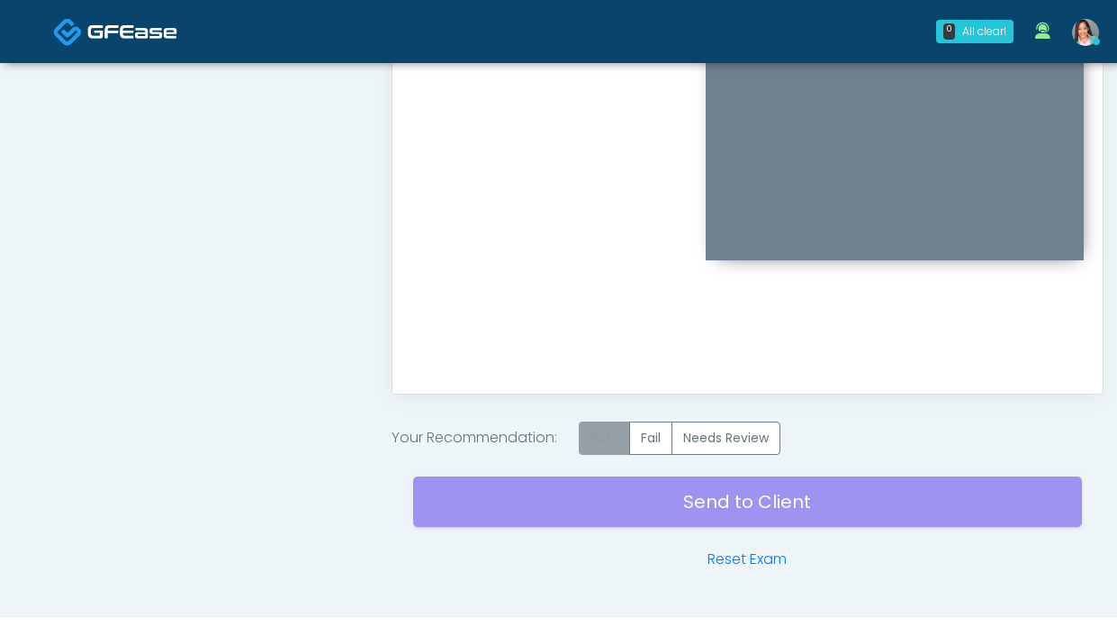
click at [615, 439] on label "Pass" at bounding box center [604, 437] width 51 height 33
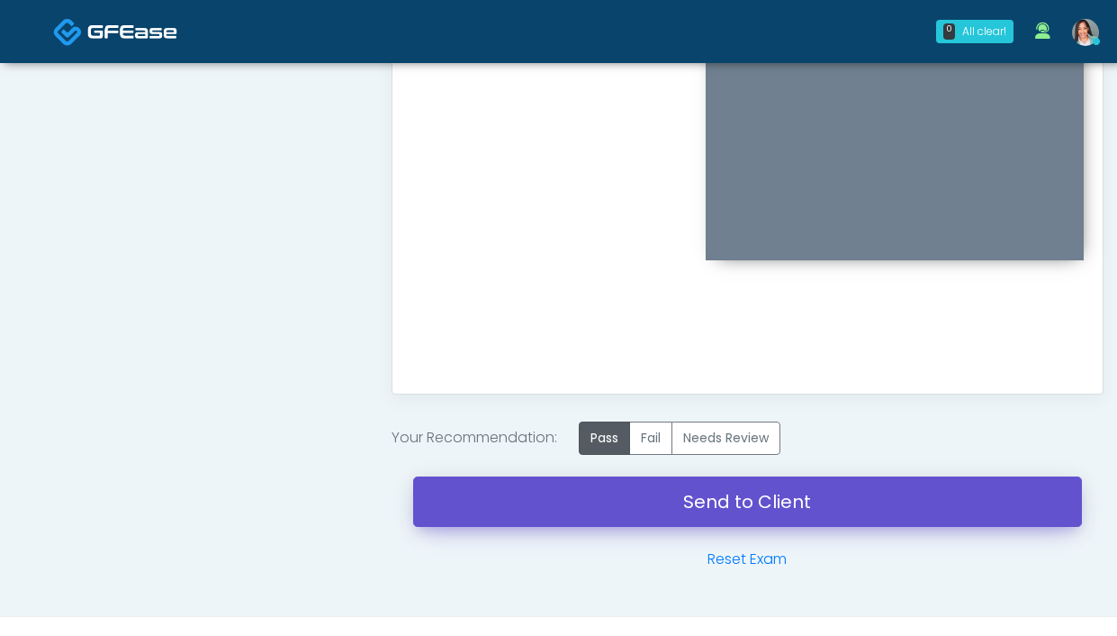
click at [618, 492] on link "Send to Client" at bounding box center [747, 501] width 669 height 50
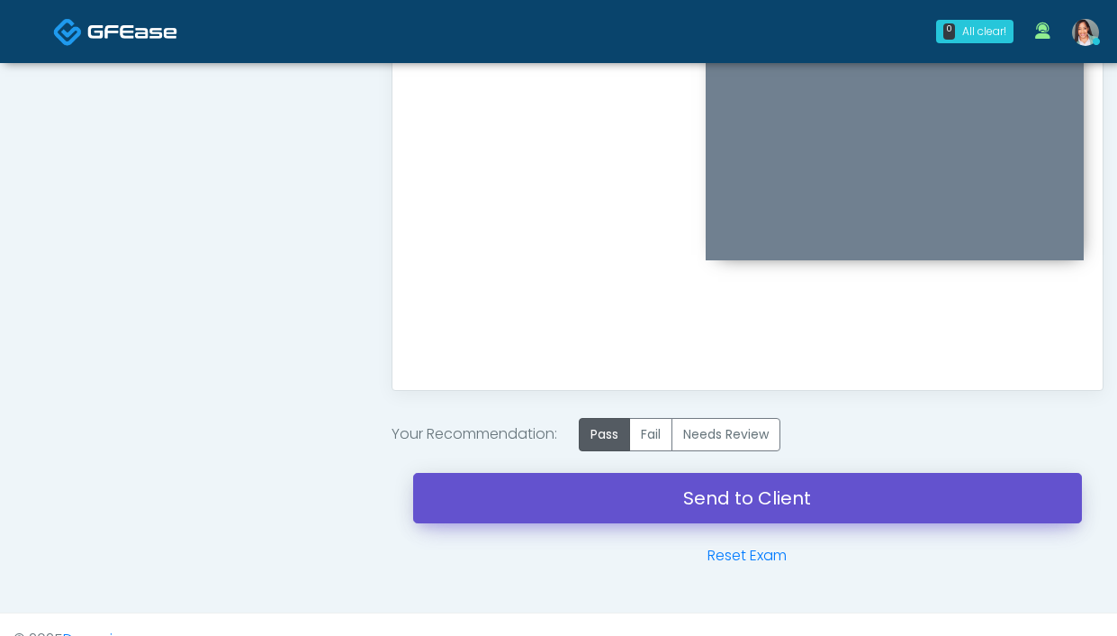
scroll to position [984, 0]
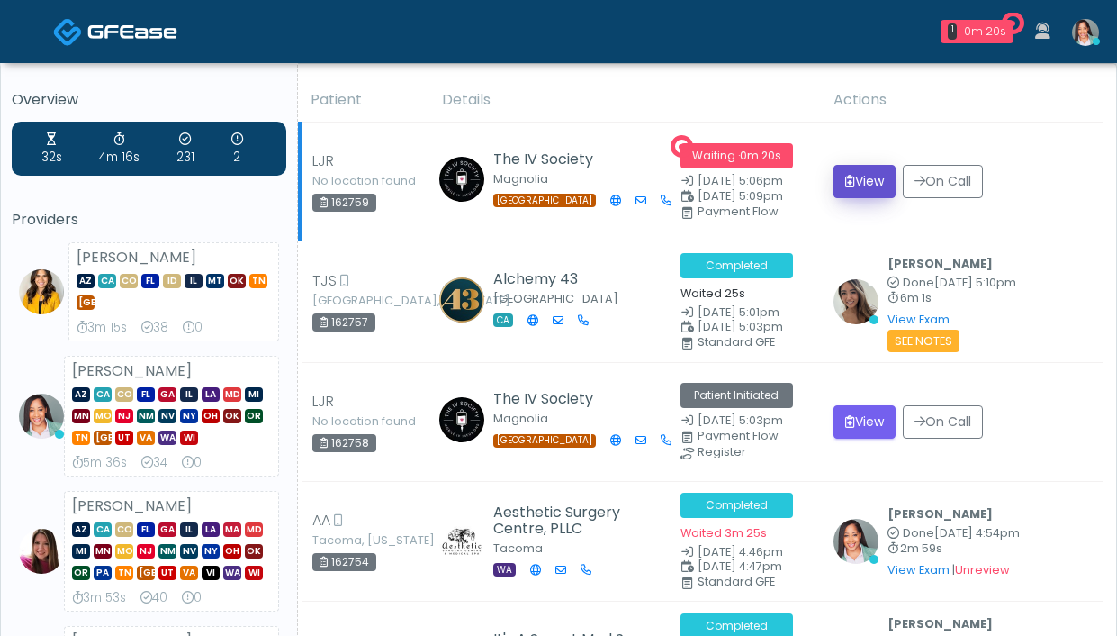
click at [852, 185] on button "View" at bounding box center [865, 181] width 62 height 33
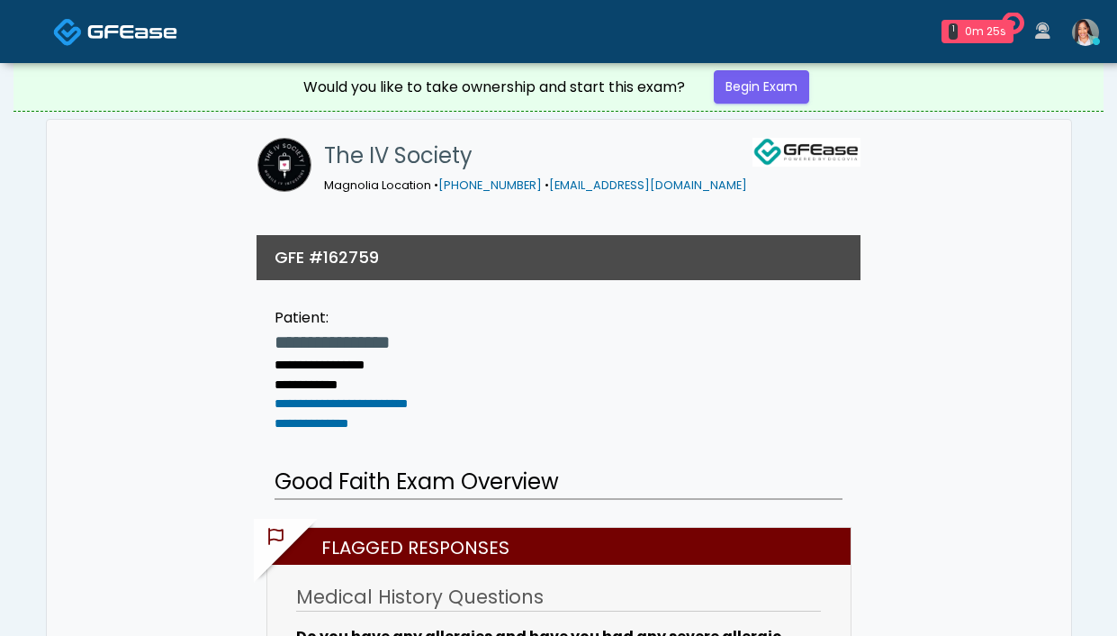
click at [767, 104] on div "Would you like to take ownership and start this exam? Begin Exam" at bounding box center [559, 87] width 540 height 48
click at [763, 98] on link "Begin Exam" at bounding box center [761, 86] width 95 height 33
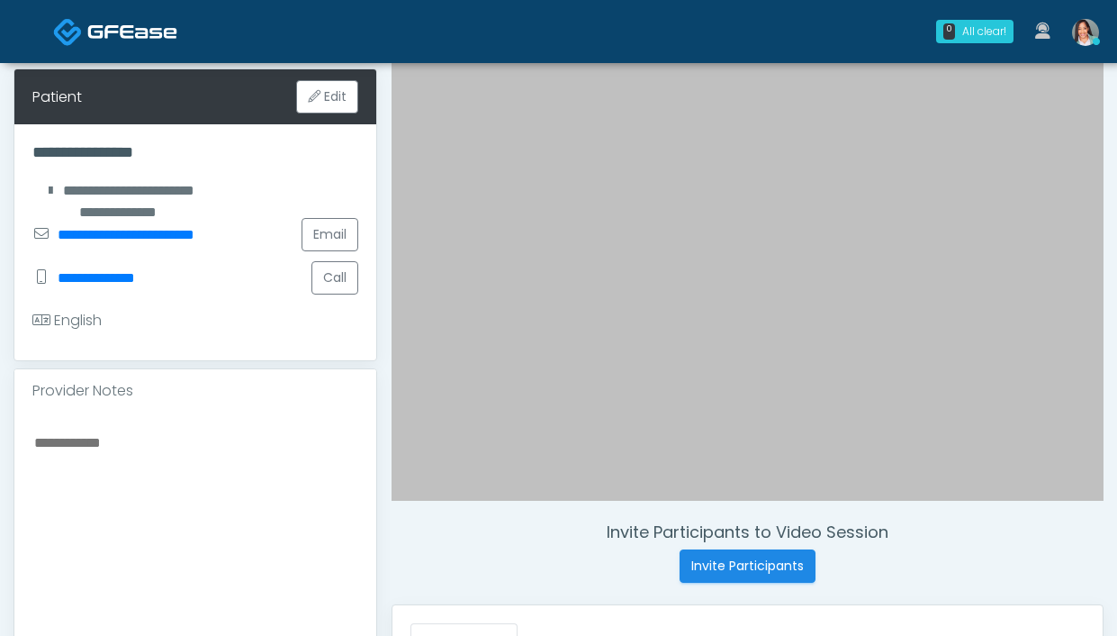
scroll to position [248, 0]
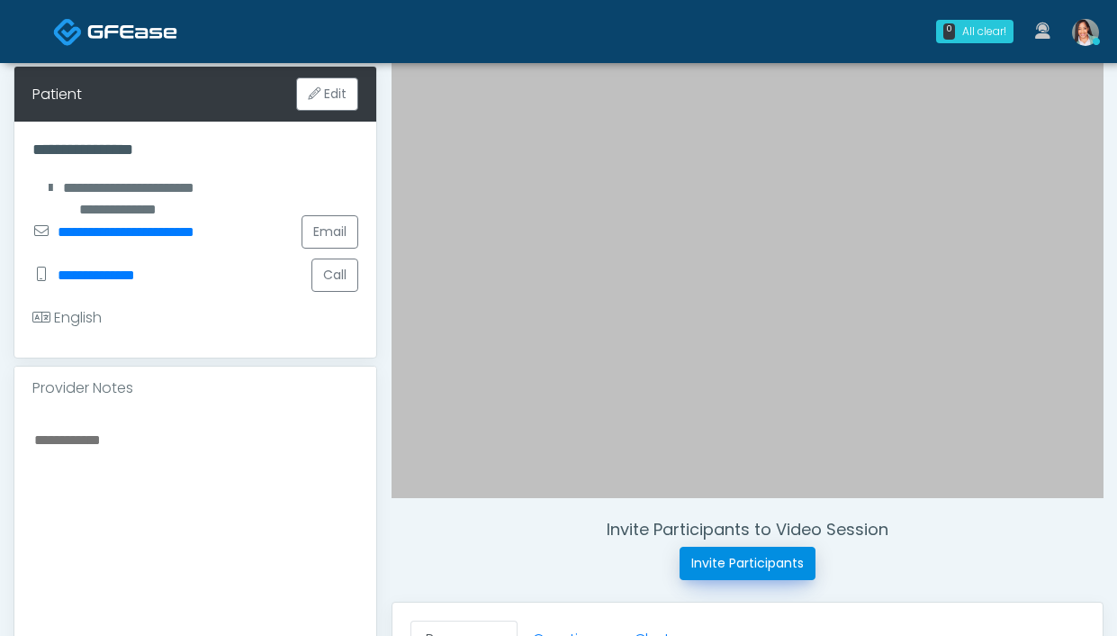
click at [717, 572] on button "Invite Participants" at bounding box center [748, 562] width 136 height 33
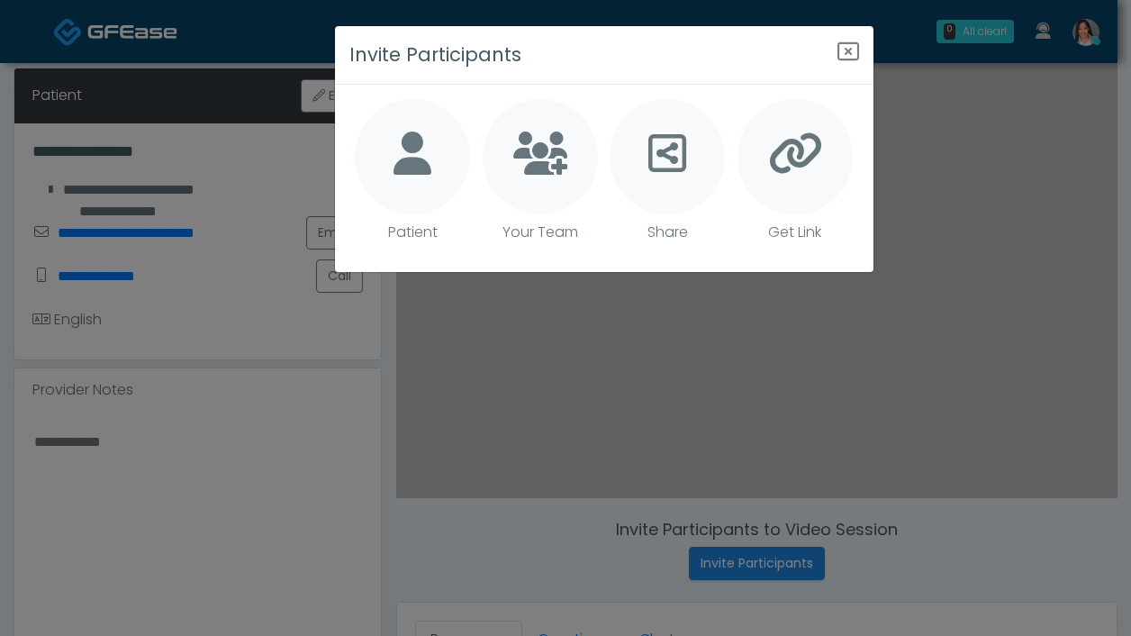
click at [437, 185] on div at bounding box center [412, 156] width 115 height 115
type textarea "**********"
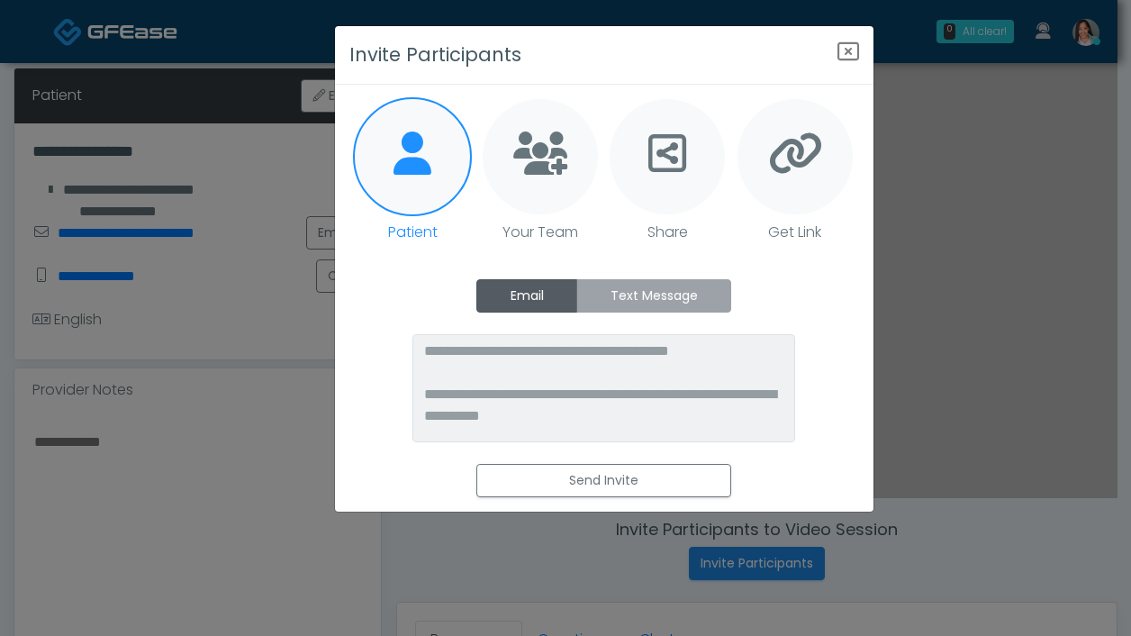
click at [636, 305] on label "Text Message" at bounding box center [653, 295] width 155 height 33
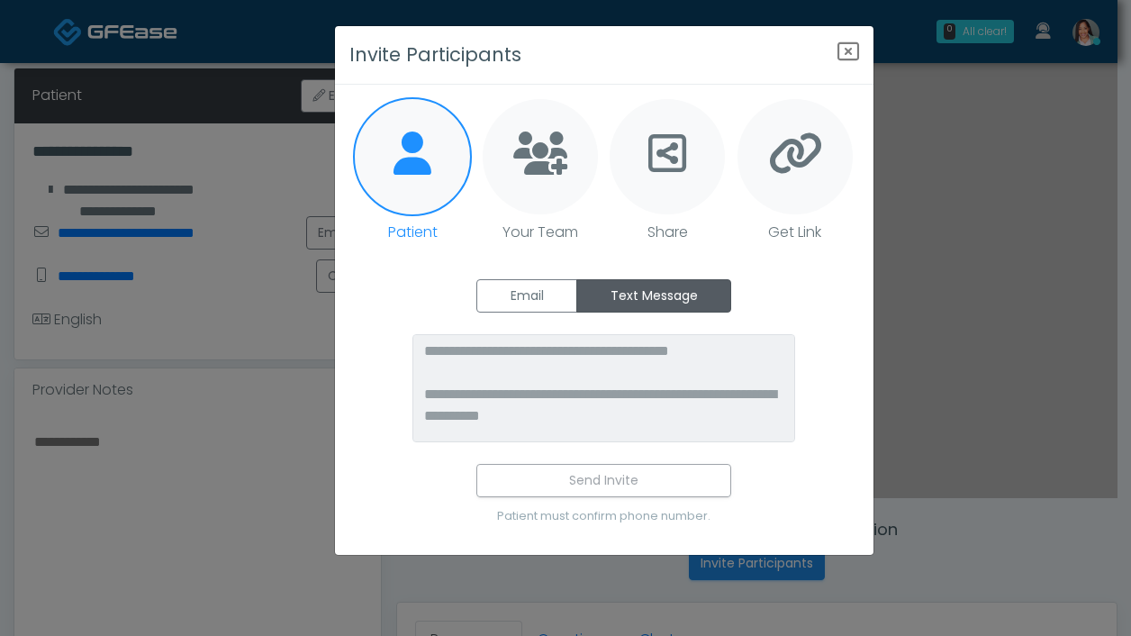
click at [685, 201] on div at bounding box center [666, 156] width 115 height 115
type textarea "**********"
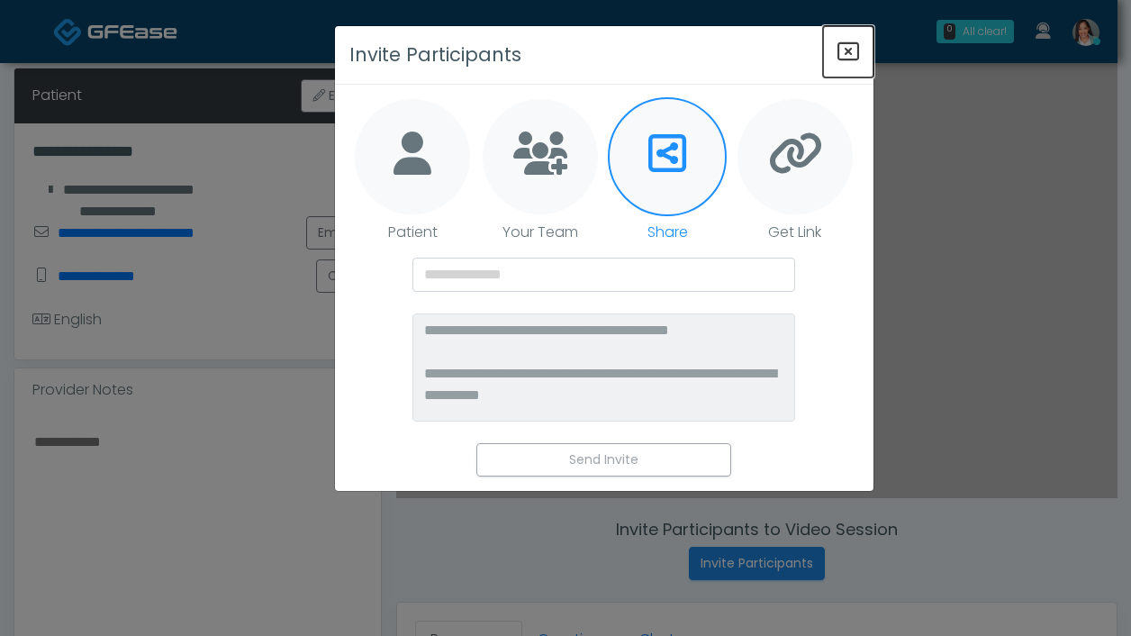
click at [843, 51] on icon "Close" at bounding box center [848, 52] width 22 height 22
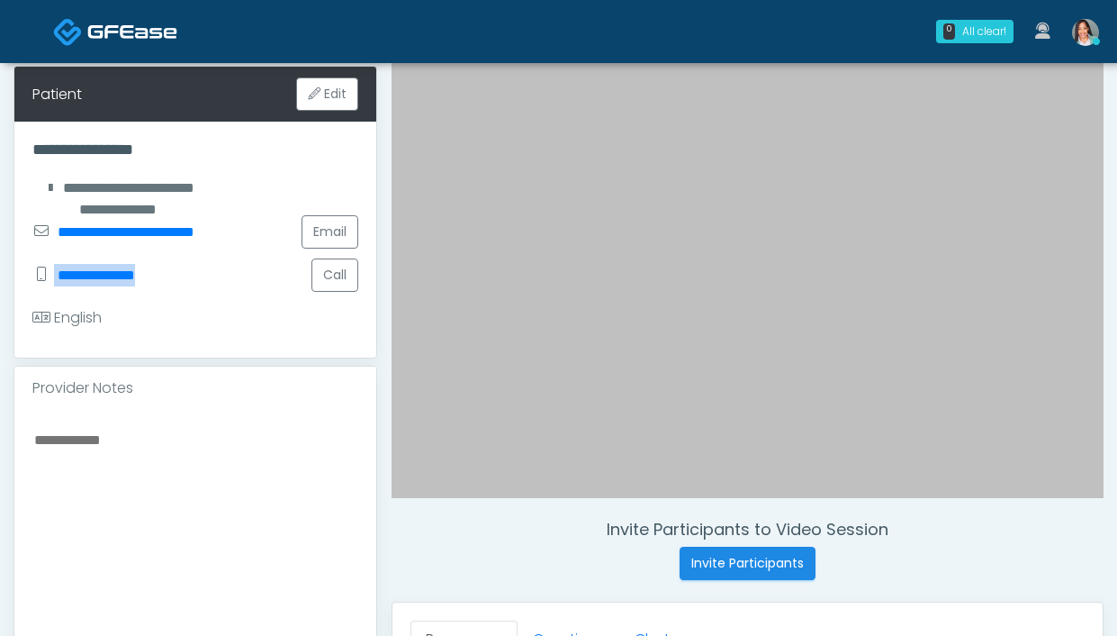
drag, startPoint x: 194, startPoint y: 285, endPoint x: 53, endPoint y: 267, distance: 142.5
click at [54, 269] on div "**********" at bounding box center [195, 274] width 326 height 43
copy div "**********"
click at [731, 564] on button "Invite Participants" at bounding box center [748, 562] width 136 height 33
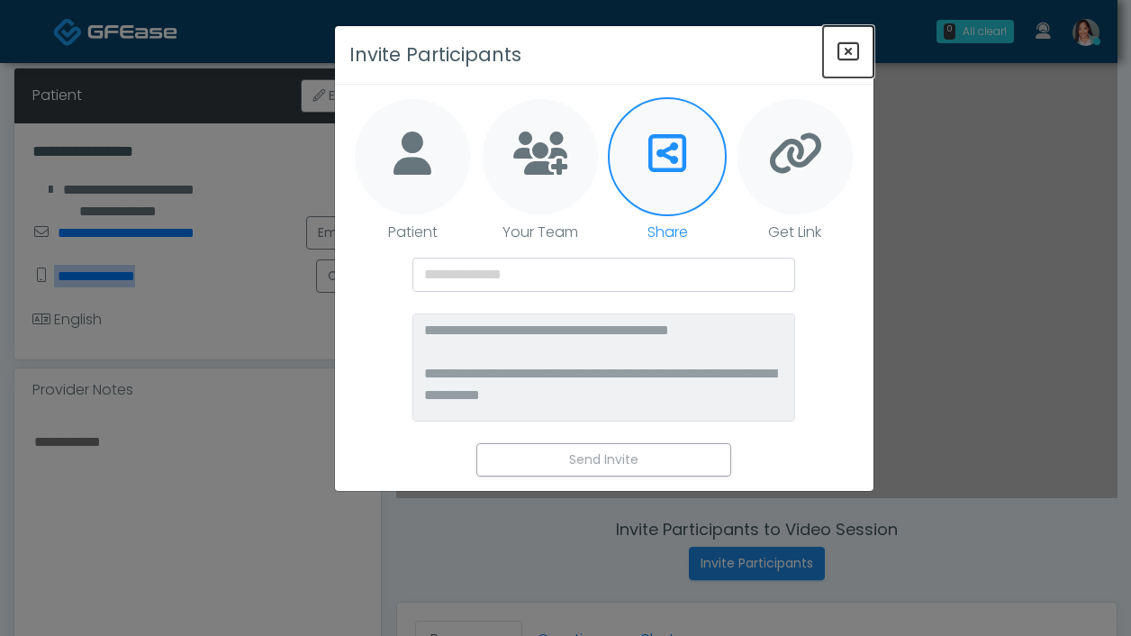
click at [852, 52] on icon "Close" at bounding box center [848, 52] width 22 height 22
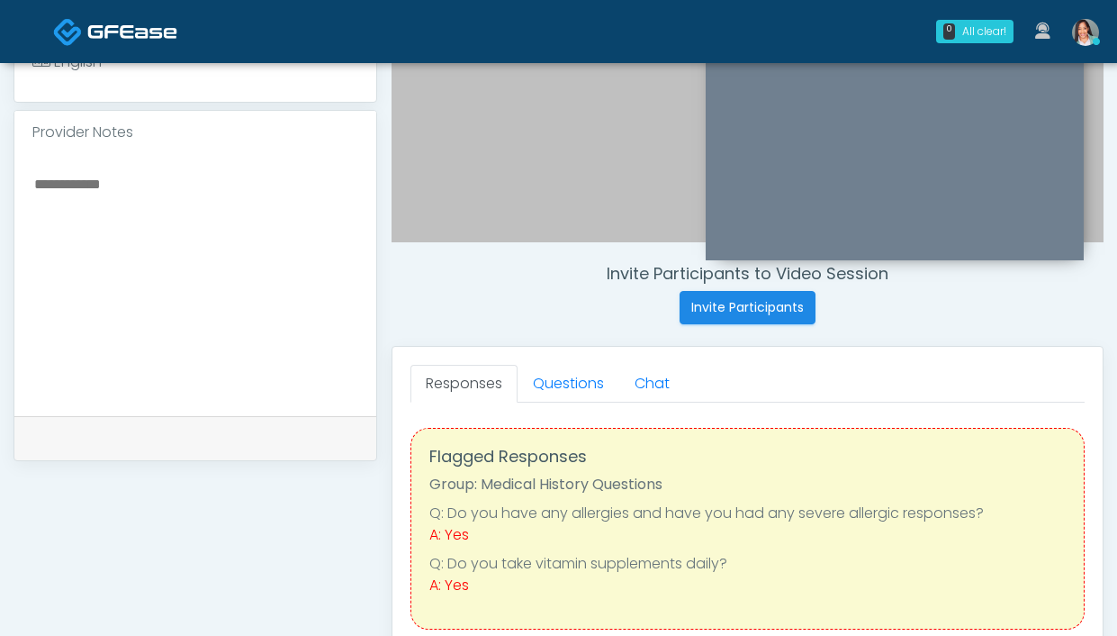
scroll to position [601, 0]
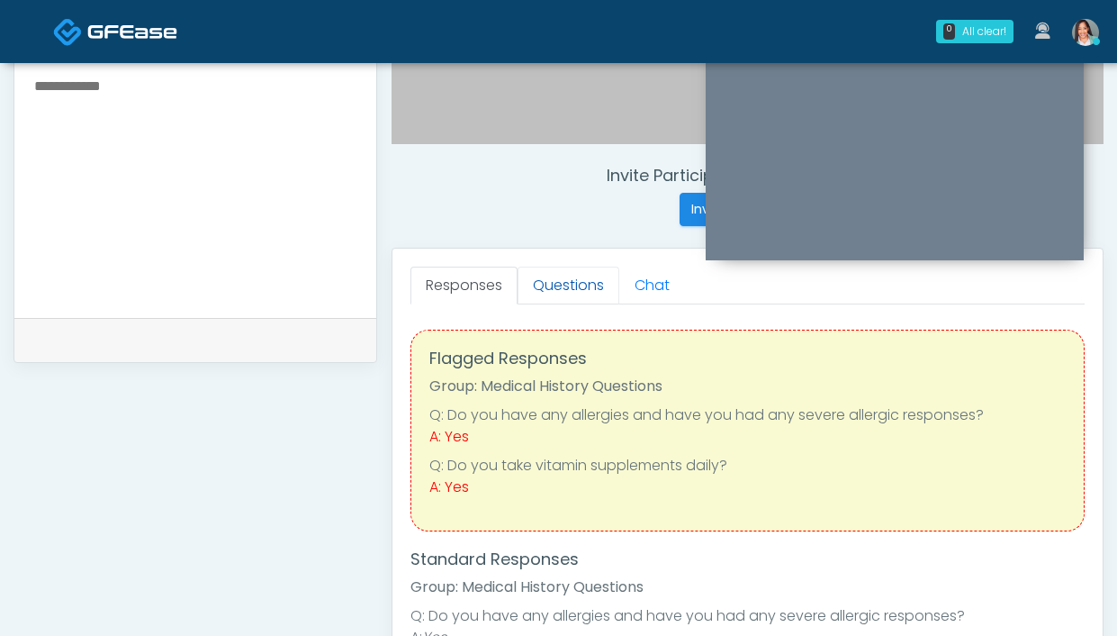
click at [537, 294] on link "Questions" at bounding box center [569, 285] width 102 height 38
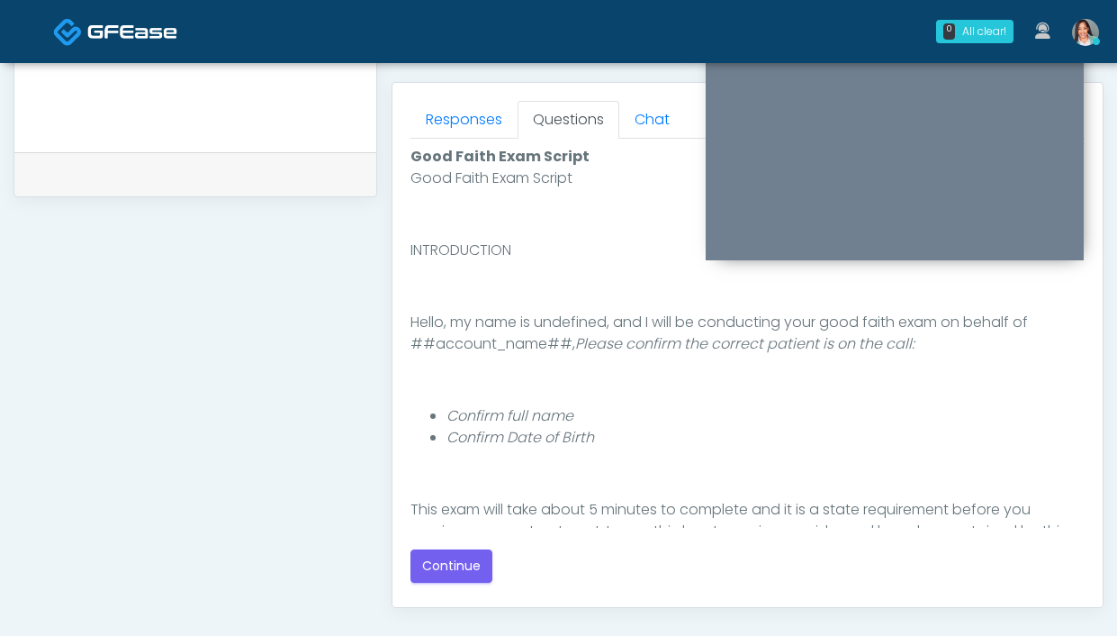
scroll to position [980, 0]
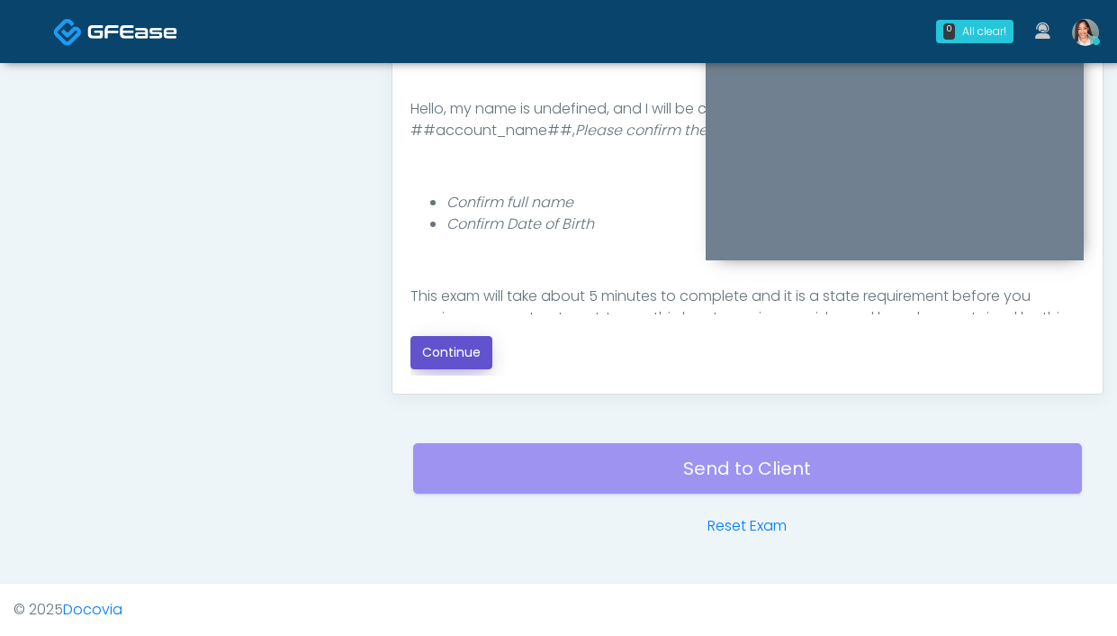
click at [457, 364] on button "Continue" at bounding box center [451, 352] width 82 height 33
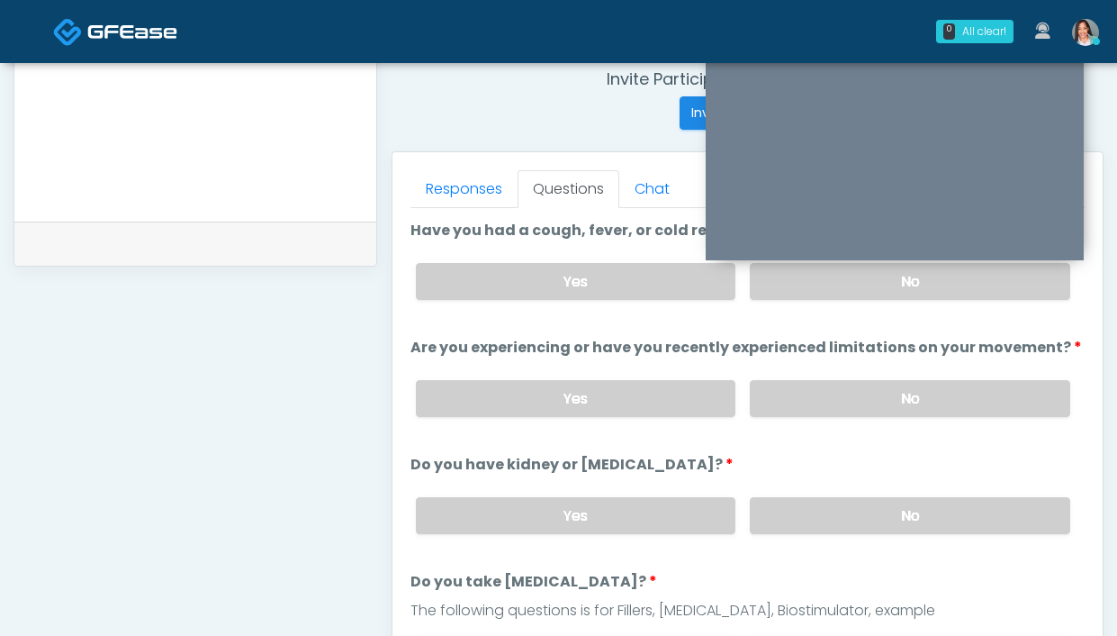
scroll to position [681, 0]
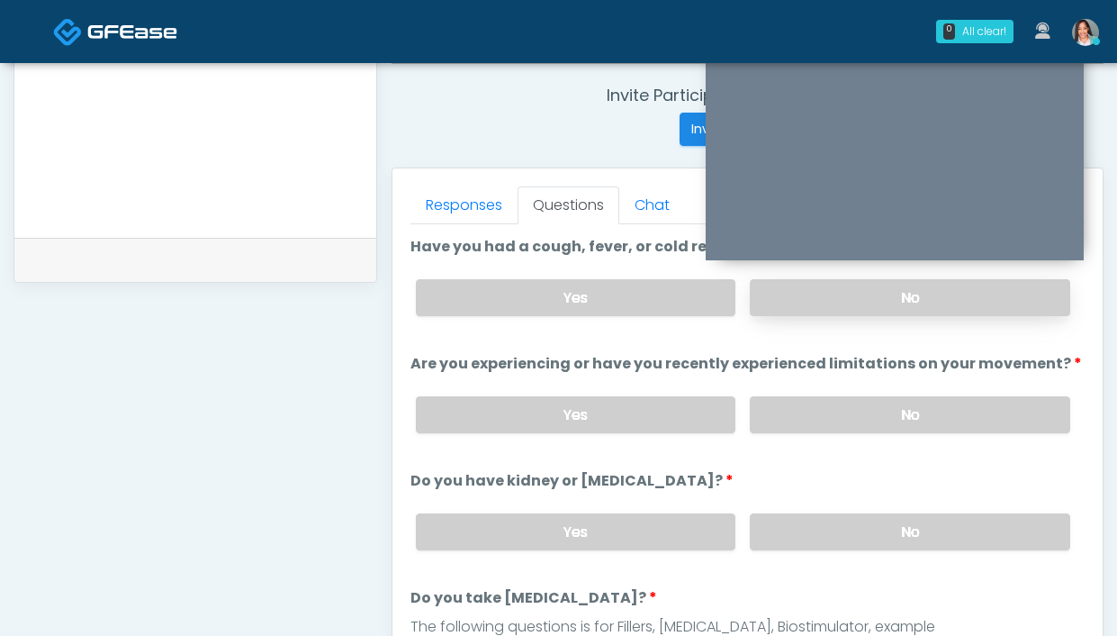
click at [802, 301] on label "No" at bounding box center [910, 297] width 320 height 37
click at [803, 406] on label "No" at bounding box center [910, 414] width 320 height 37
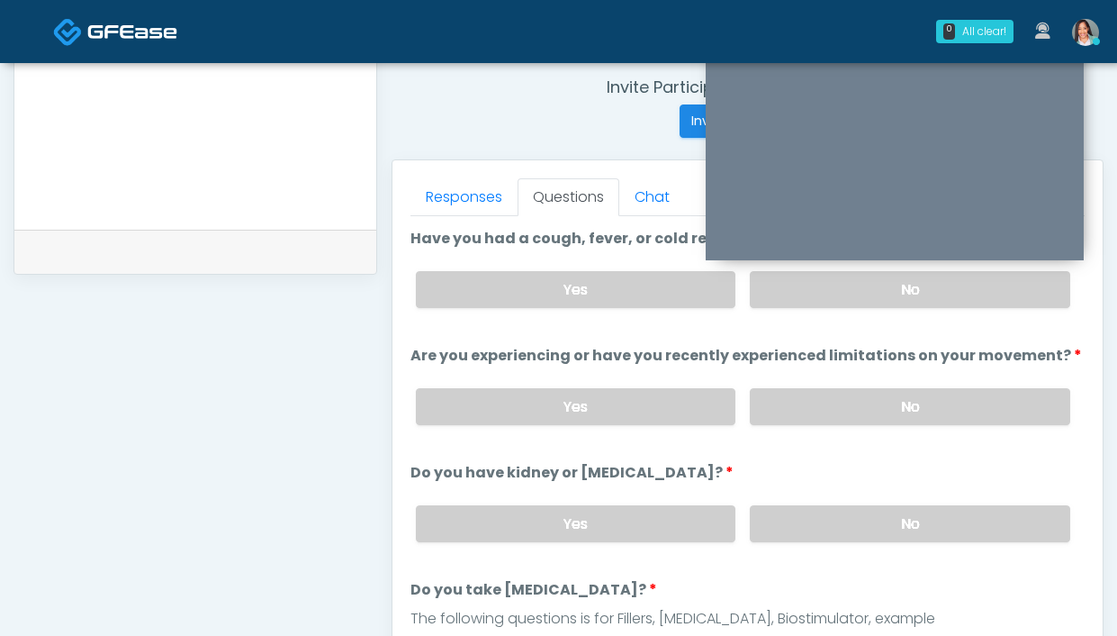
scroll to position [707, 0]
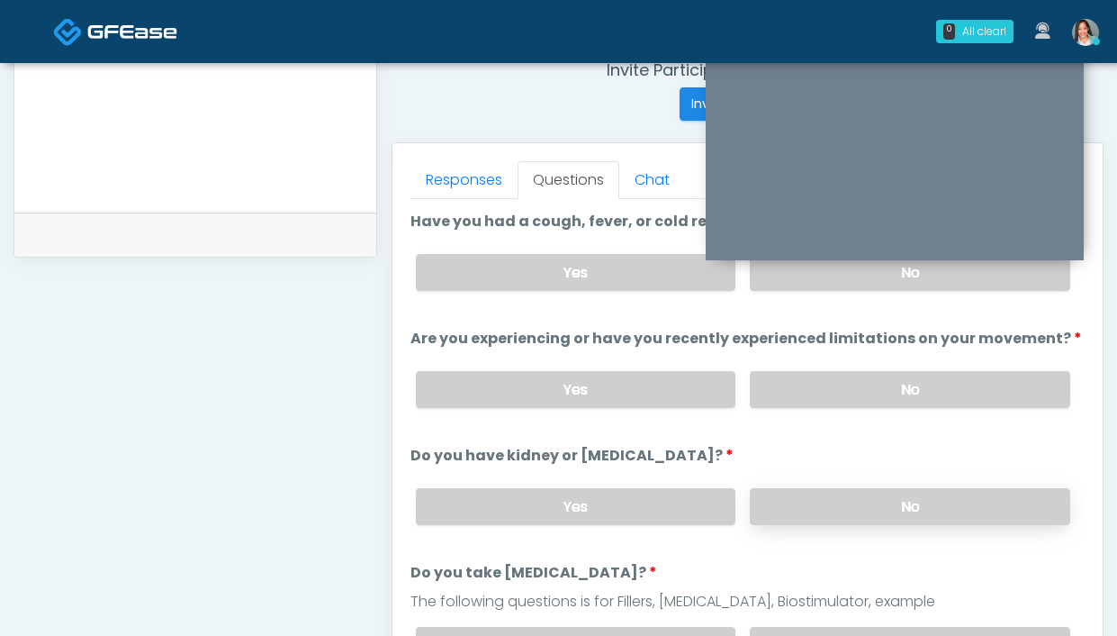
click at [772, 516] on label "No" at bounding box center [910, 506] width 320 height 37
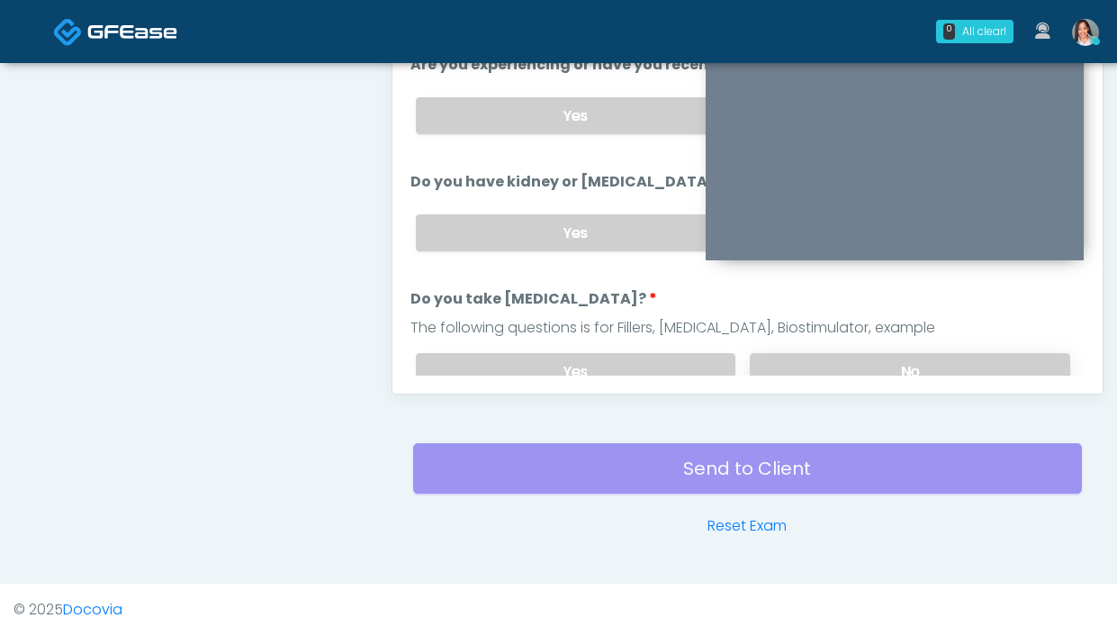
click at [770, 353] on label "No" at bounding box center [910, 371] width 320 height 37
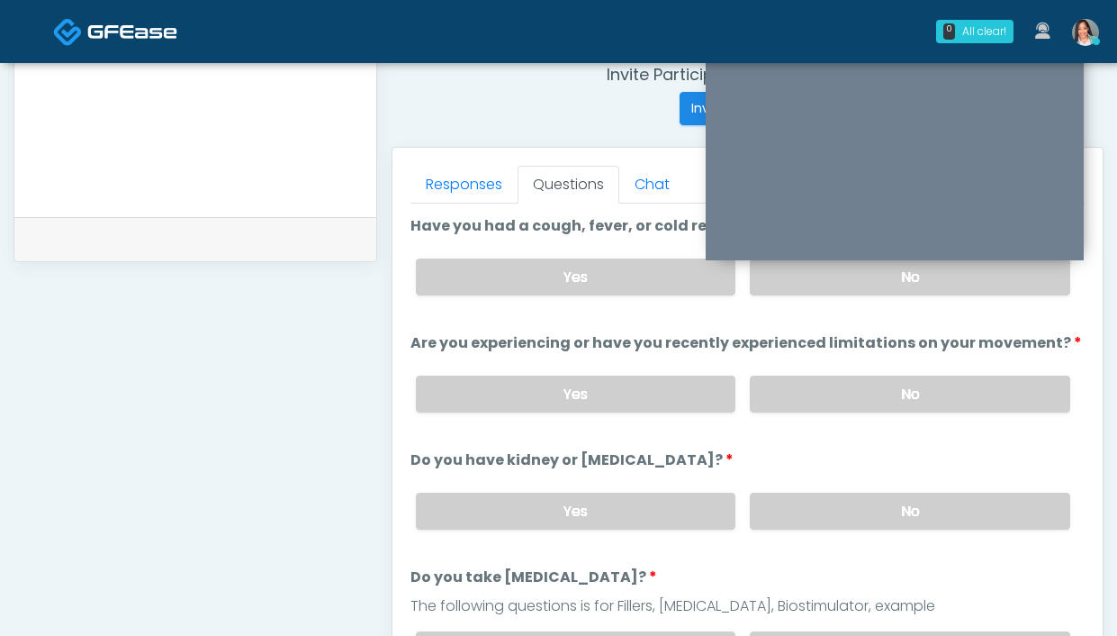
scroll to position [4, 0]
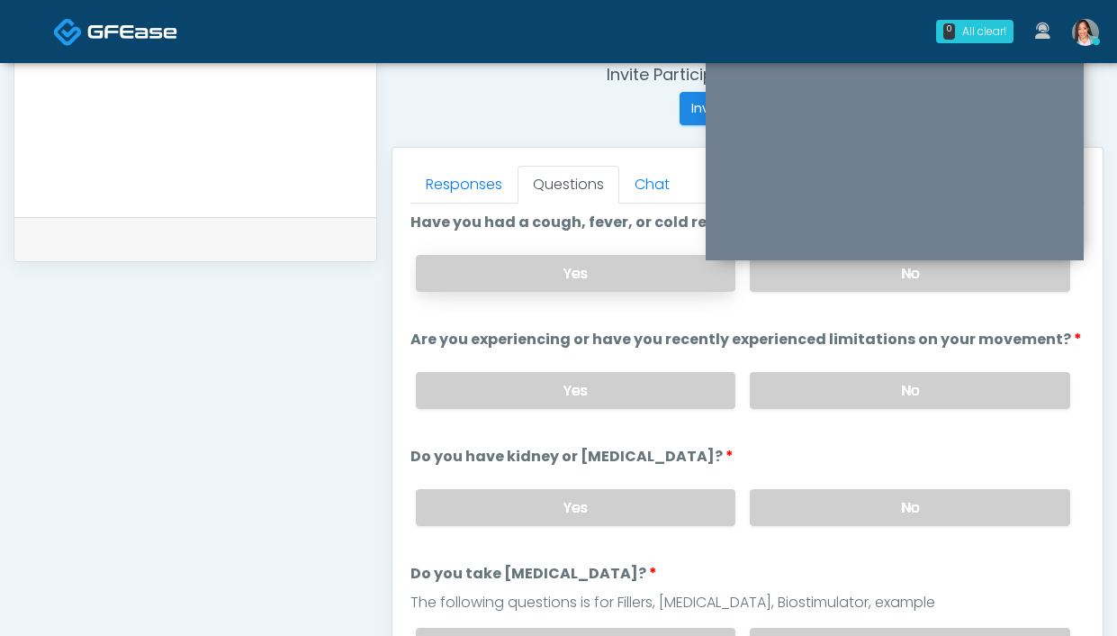
click at [510, 272] on label "Yes" at bounding box center [576, 273] width 320 height 37
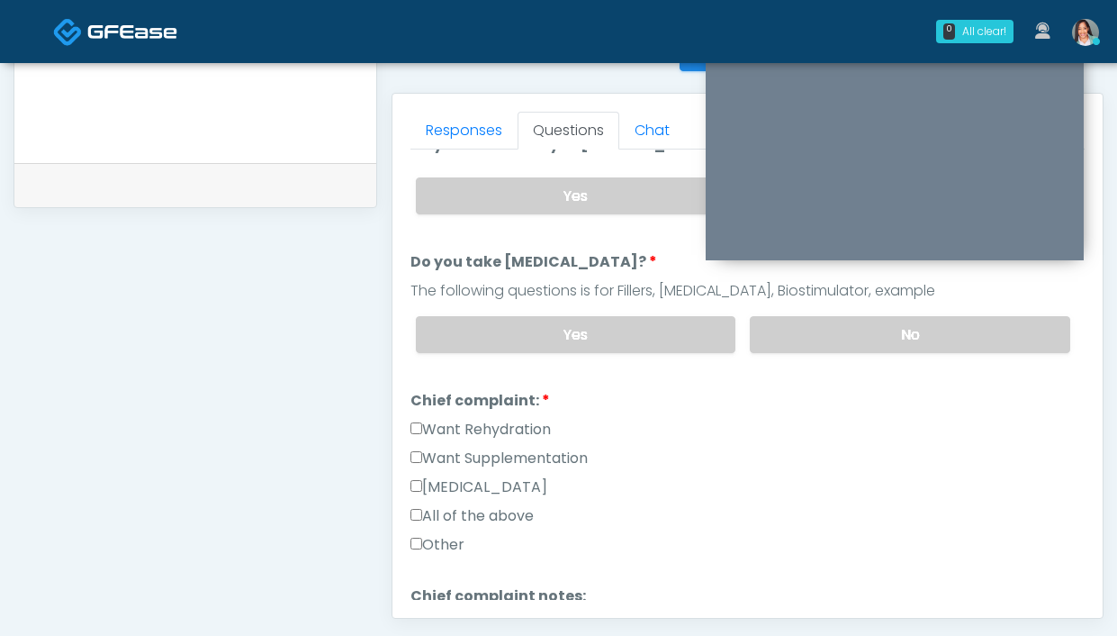
scroll to position [332, 0]
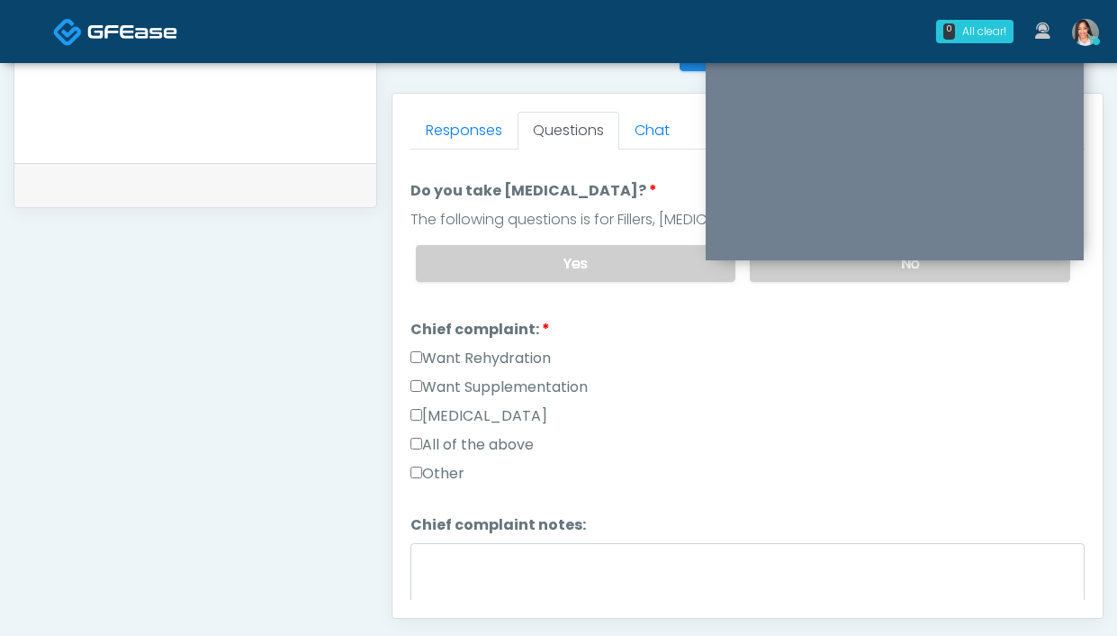
click at [494, 354] on label "Want Rehydration" at bounding box center [480, 358] width 140 height 22
click at [504, 383] on label "Want Supplementation" at bounding box center [498, 387] width 177 height 22
click at [479, 143] on link "Responses" at bounding box center [463, 131] width 107 height 38
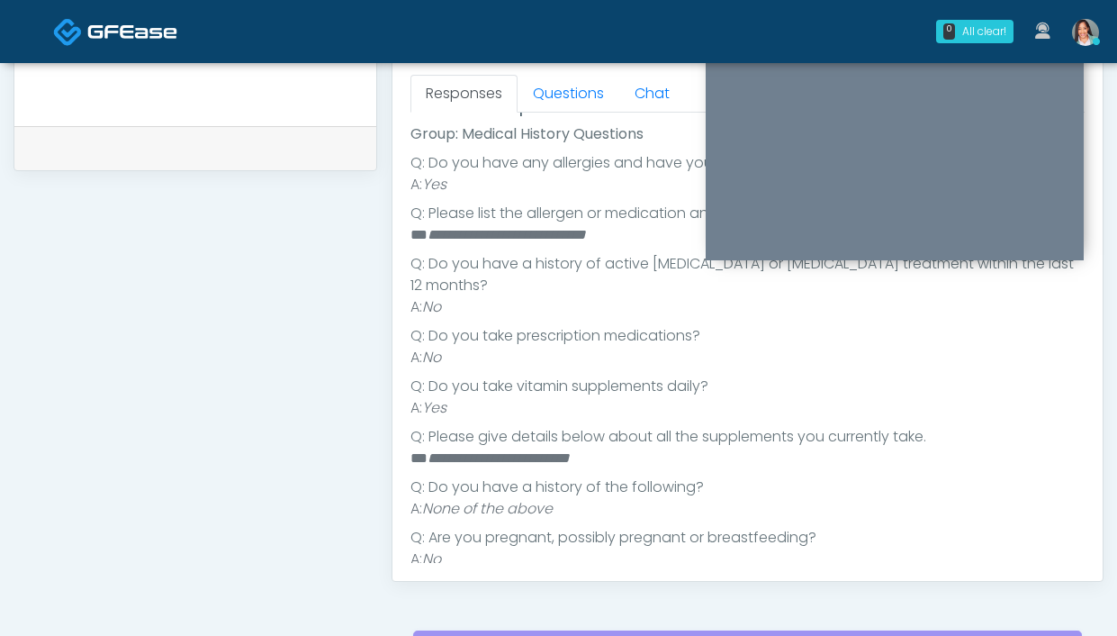
scroll to position [674, 0]
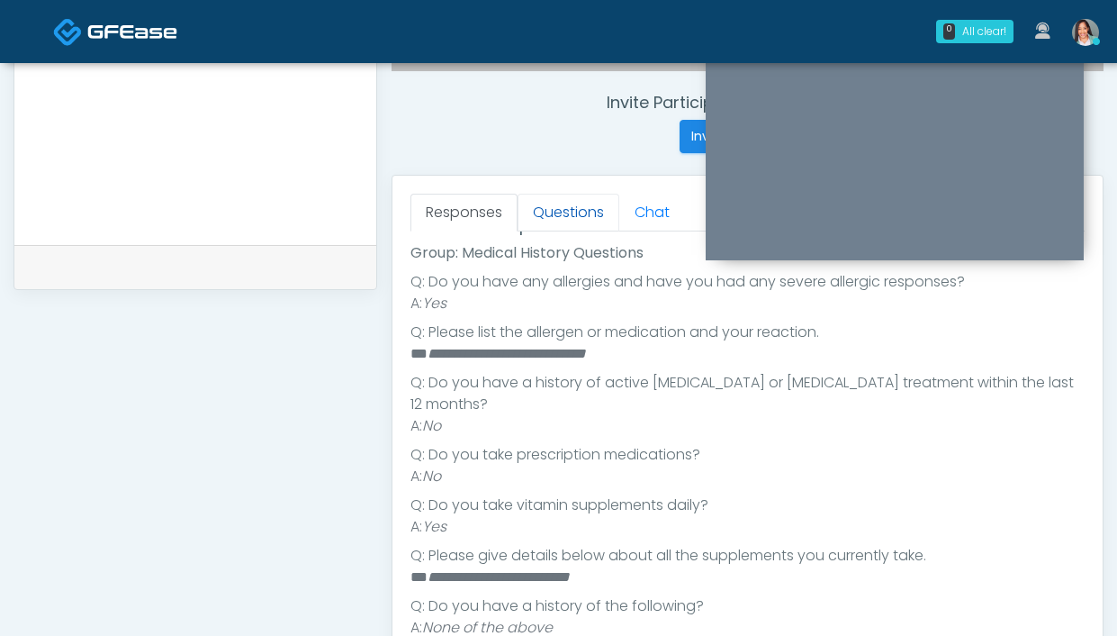
click at [562, 227] on link "Questions" at bounding box center [569, 213] width 102 height 38
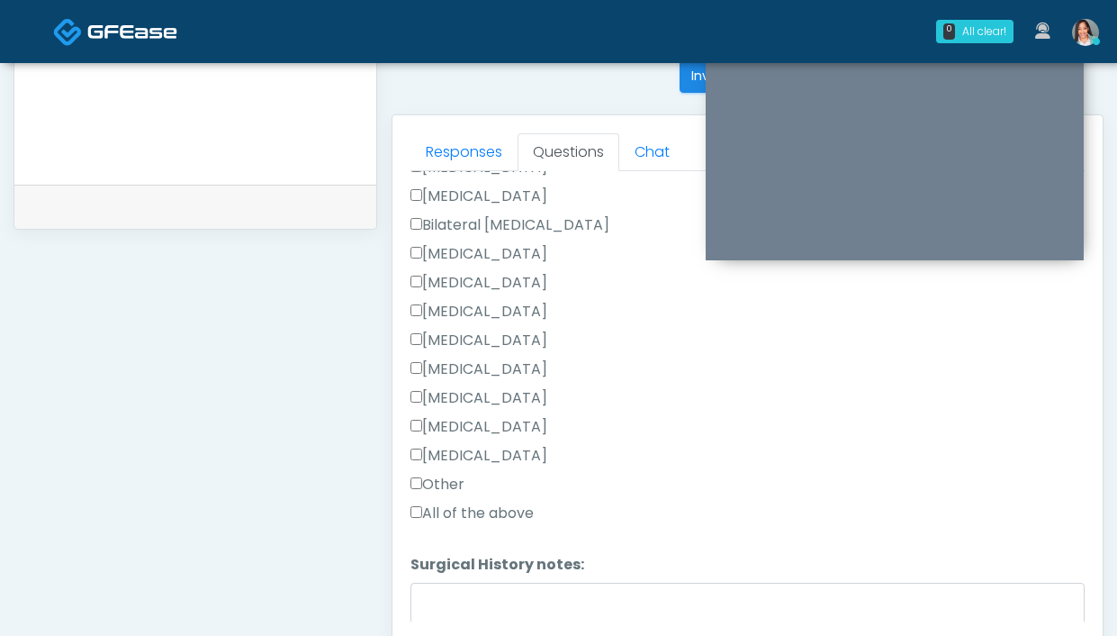
scroll to position [935, 0]
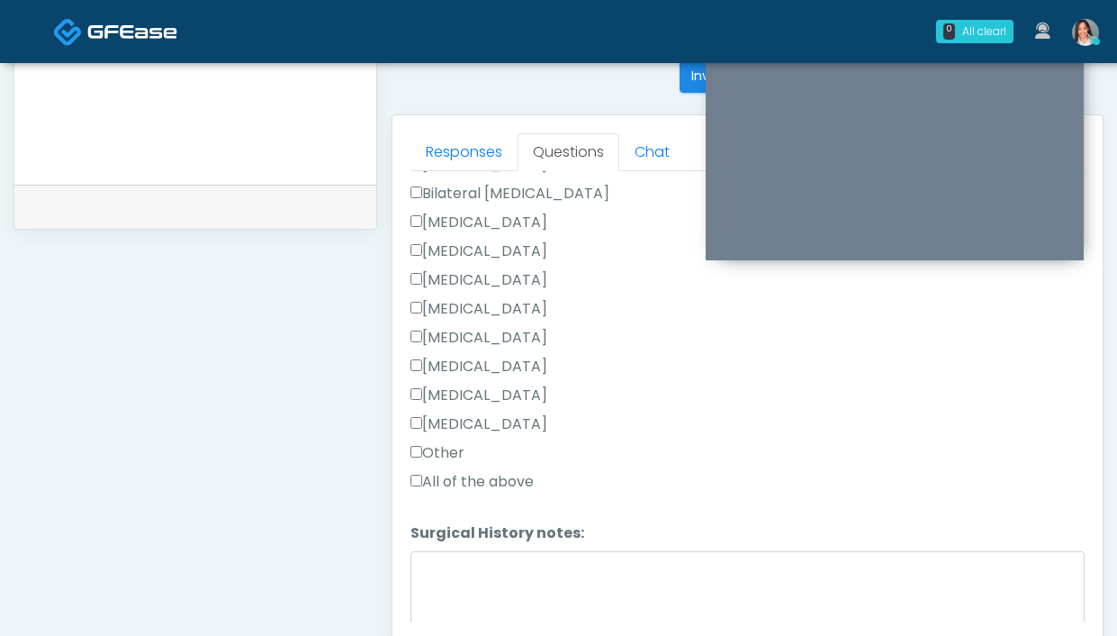
click at [431, 443] on label "Other" at bounding box center [437, 453] width 54 height 22
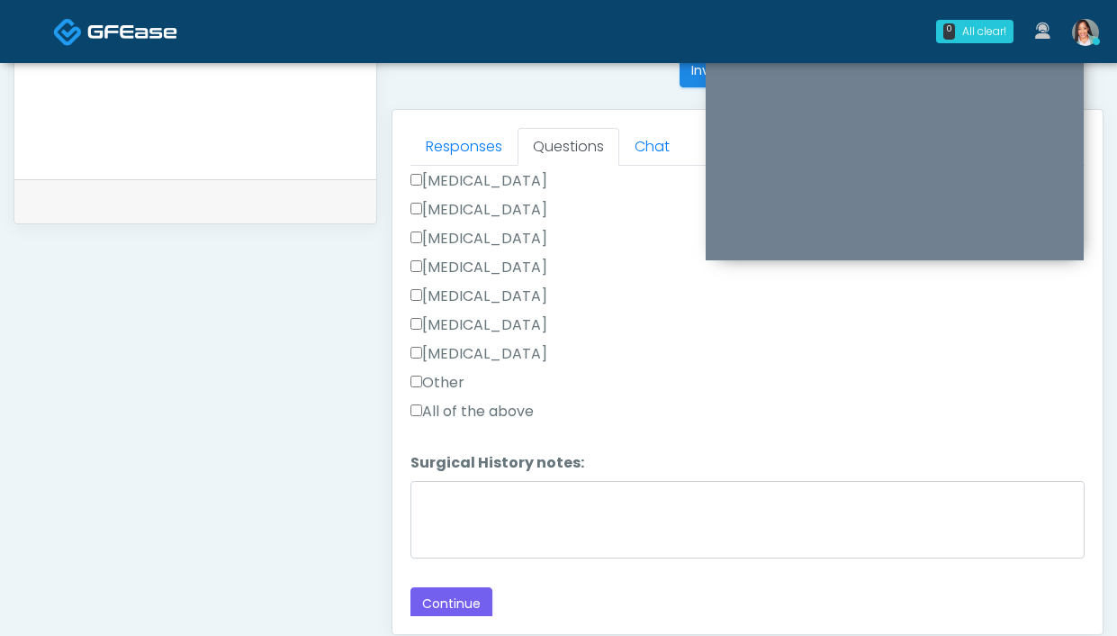
scroll to position [742, 0]
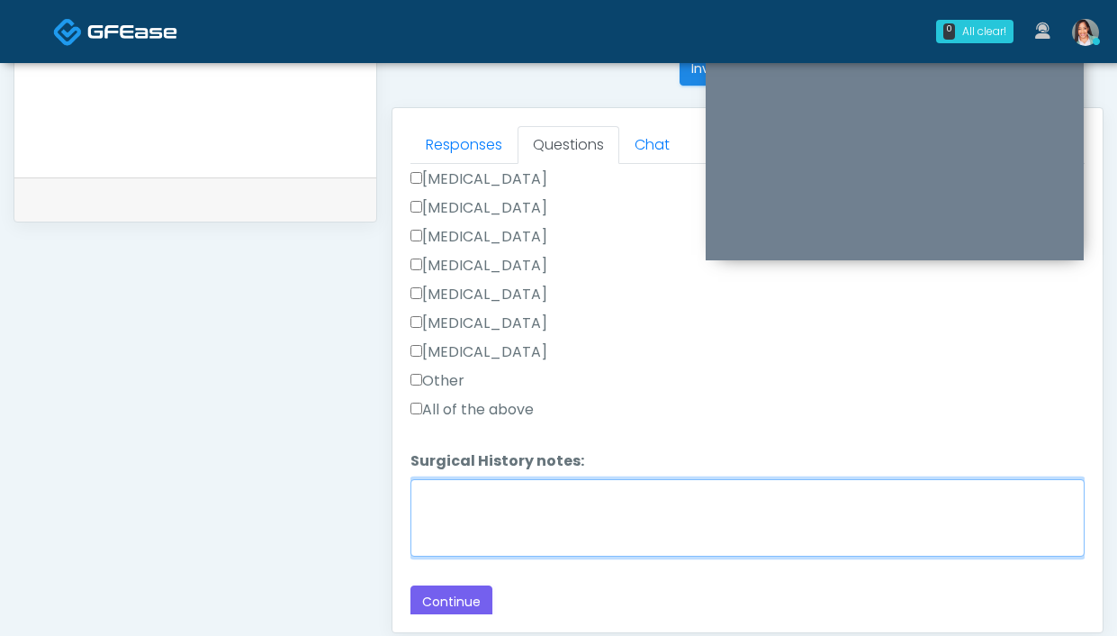
click at [564, 512] on textarea "Surgical History notes:" at bounding box center [747, 517] width 674 height 77
click at [560, 519] on textarea "Surgical History notes:" at bounding box center [747, 517] width 674 height 77
click at [925, 492] on textarea "**********" at bounding box center [747, 517] width 674 height 77
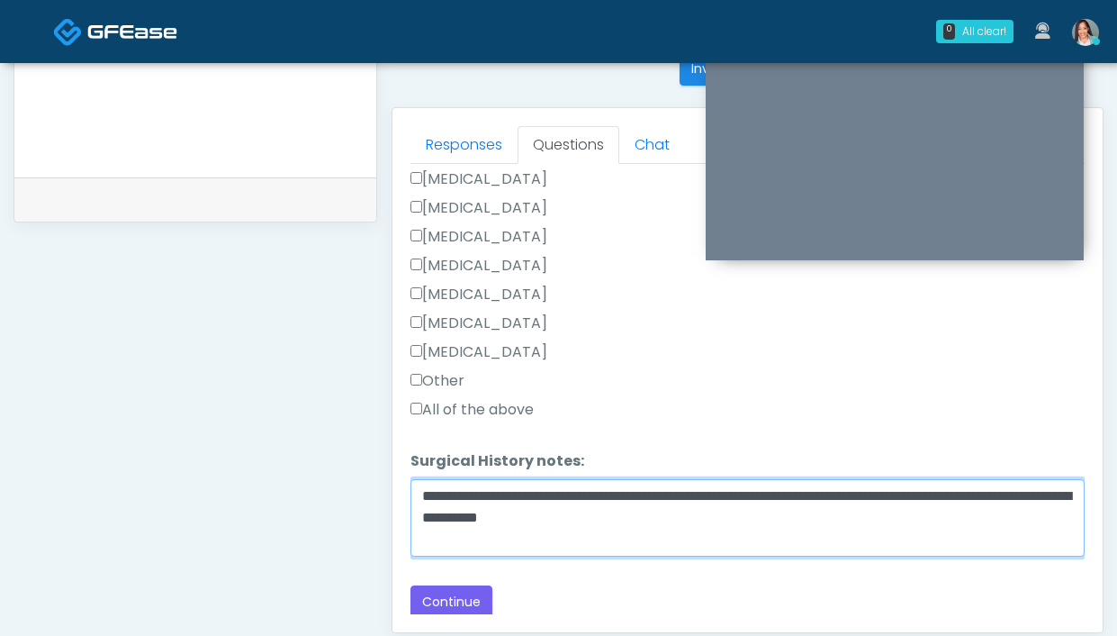
click at [836, 514] on textarea "**********" at bounding box center [747, 517] width 674 height 77
click at [413, 513] on textarea "**********" at bounding box center [747, 517] width 674 height 77
click at [647, 512] on textarea "**********" at bounding box center [747, 517] width 674 height 77
click at [640, 512] on textarea "**********" at bounding box center [747, 517] width 674 height 77
click at [907, 494] on textarea "**********" at bounding box center [747, 517] width 674 height 77
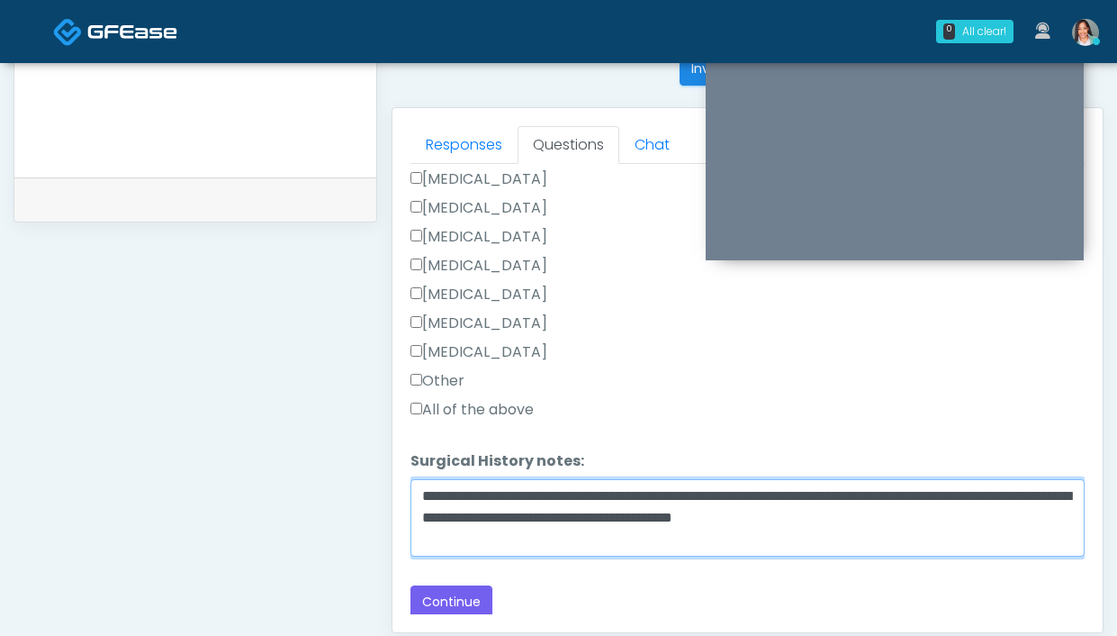
click at [419, 512] on textarea "**********" at bounding box center [747, 517] width 674 height 77
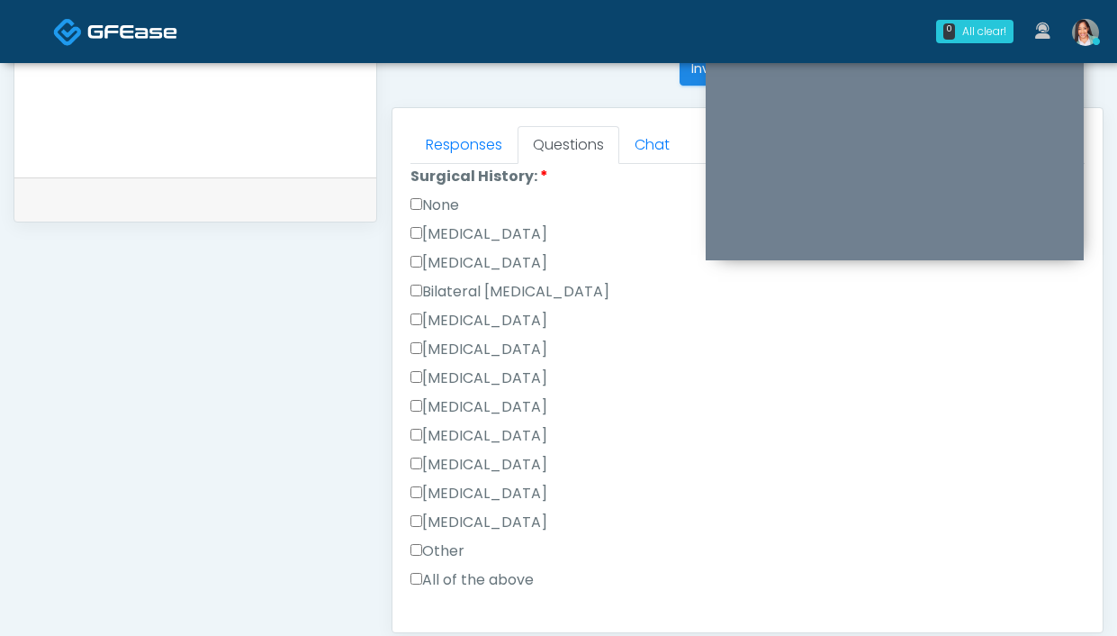
scroll to position [798, 0]
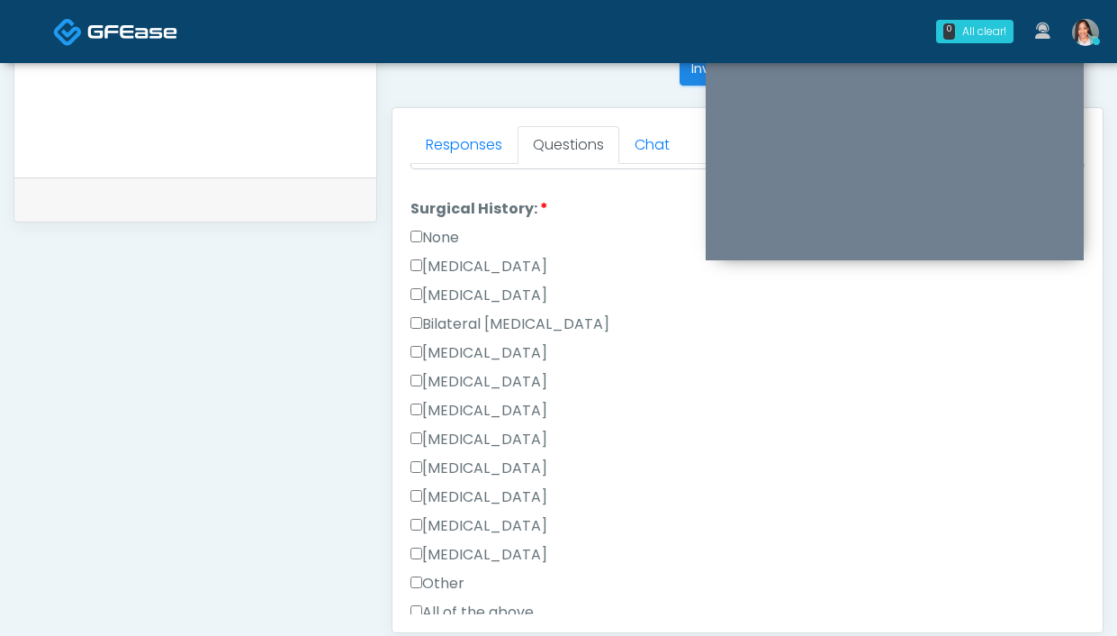
click at [482, 257] on label "Cesarean Section" at bounding box center [478, 267] width 137 height 22
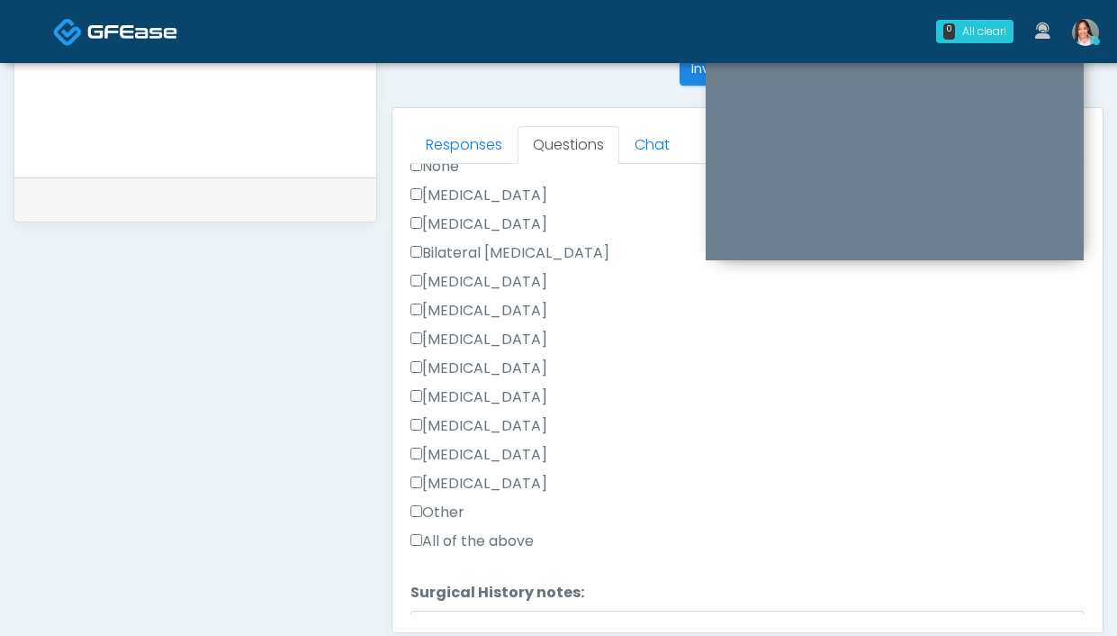
scroll to position [1000, 0]
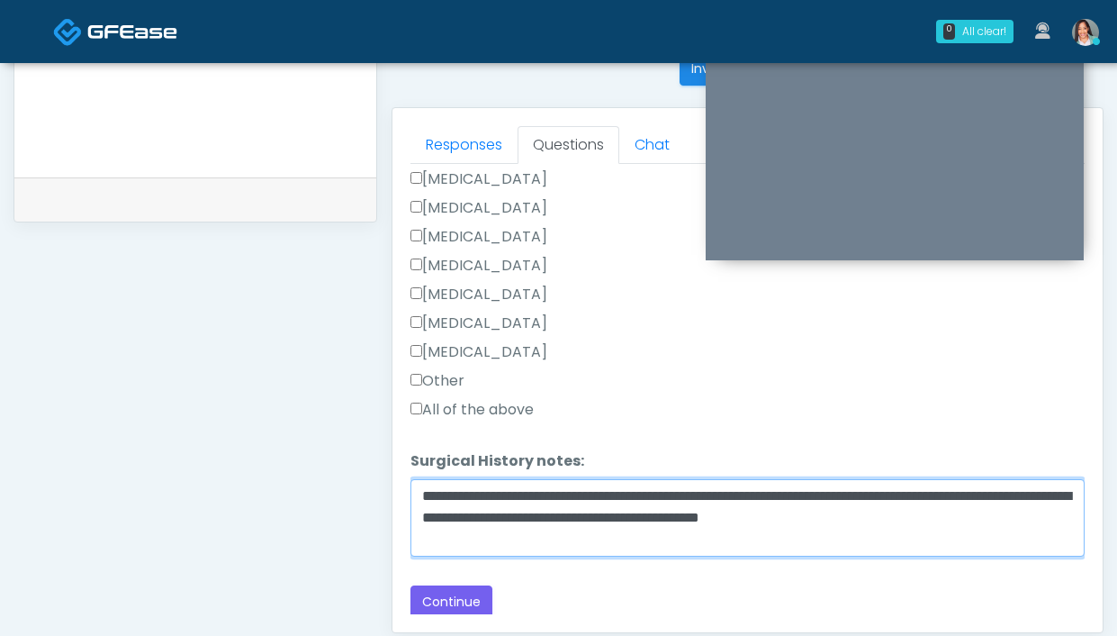
click at [904, 510] on textarea "**********" at bounding box center [747, 517] width 674 height 77
click at [890, 487] on textarea "**********" at bounding box center [747, 517] width 674 height 77
click at [798, 494] on textarea "**********" at bounding box center [747, 517] width 674 height 77
click at [656, 492] on textarea "**********" at bounding box center [747, 517] width 674 height 77
drag, startPoint x: 913, startPoint y: 496, endPoint x: 978, endPoint y: 495, distance: 64.8
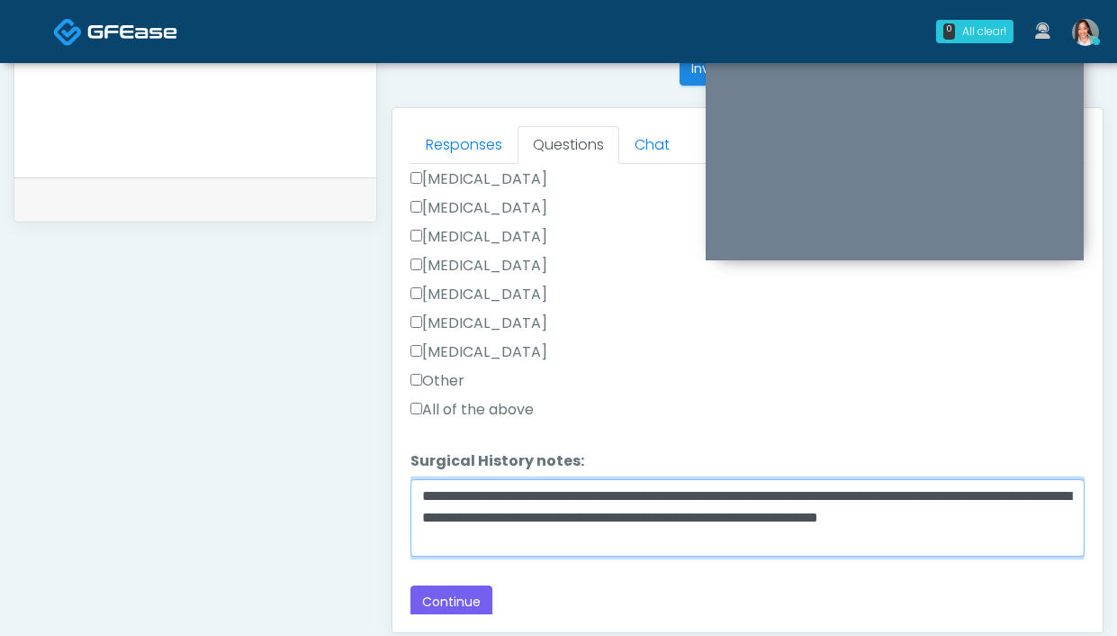
click at [913, 496] on textarea "**********" at bounding box center [747, 517] width 674 height 77
click at [644, 494] on textarea "**********" at bounding box center [747, 517] width 674 height 77
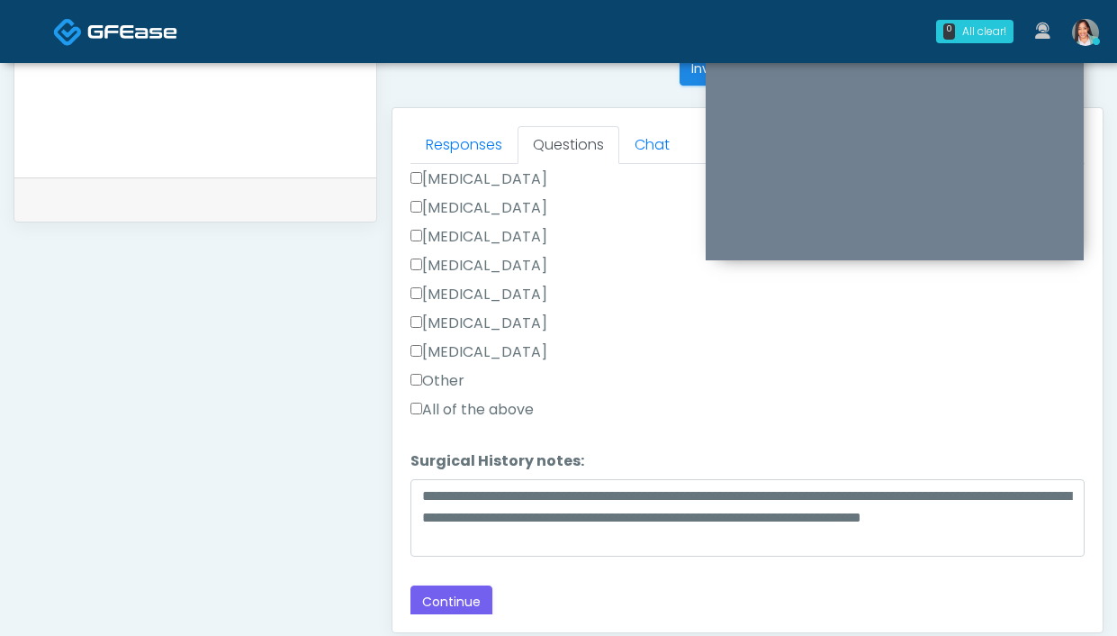
click at [533, 297] on label "Cholecystectomy" at bounding box center [478, 295] width 137 height 22
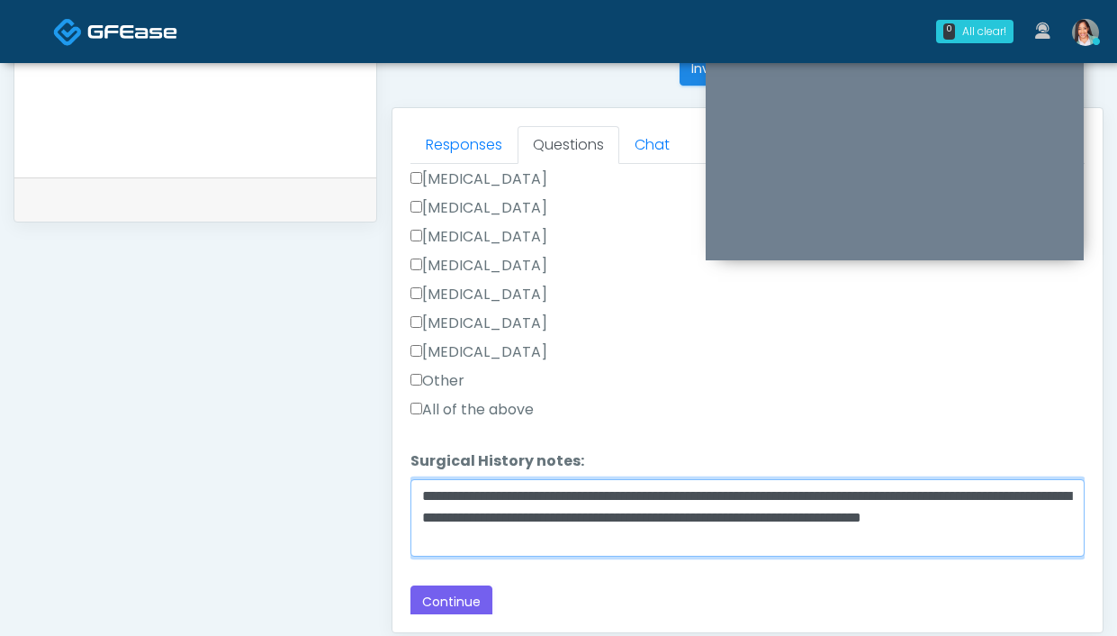
click at [658, 493] on textarea "**********" at bounding box center [747, 517] width 674 height 77
click at [503, 496] on textarea "**********" at bounding box center [747, 517] width 674 height 77
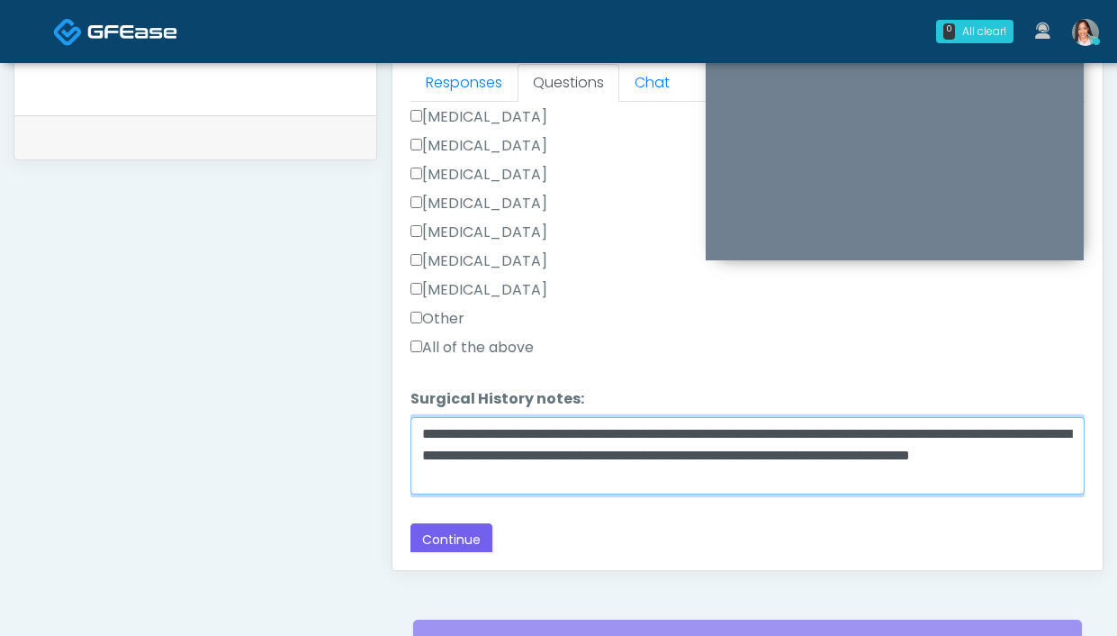
scroll to position [807, 0]
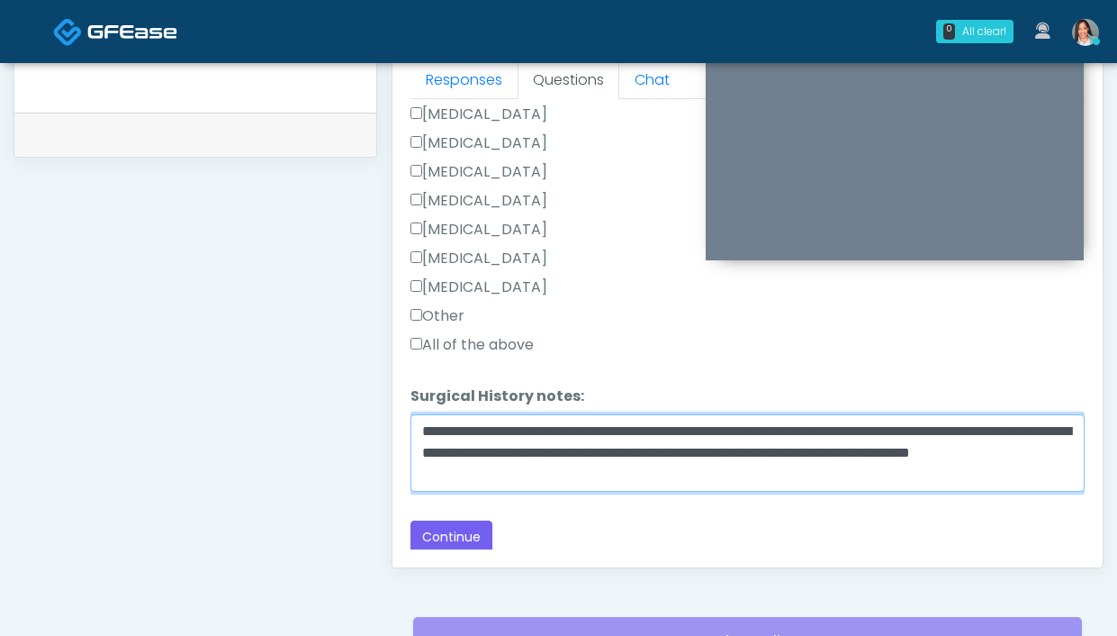
click at [666, 479] on textarea "**********" at bounding box center [747, 452] width 674 height 77
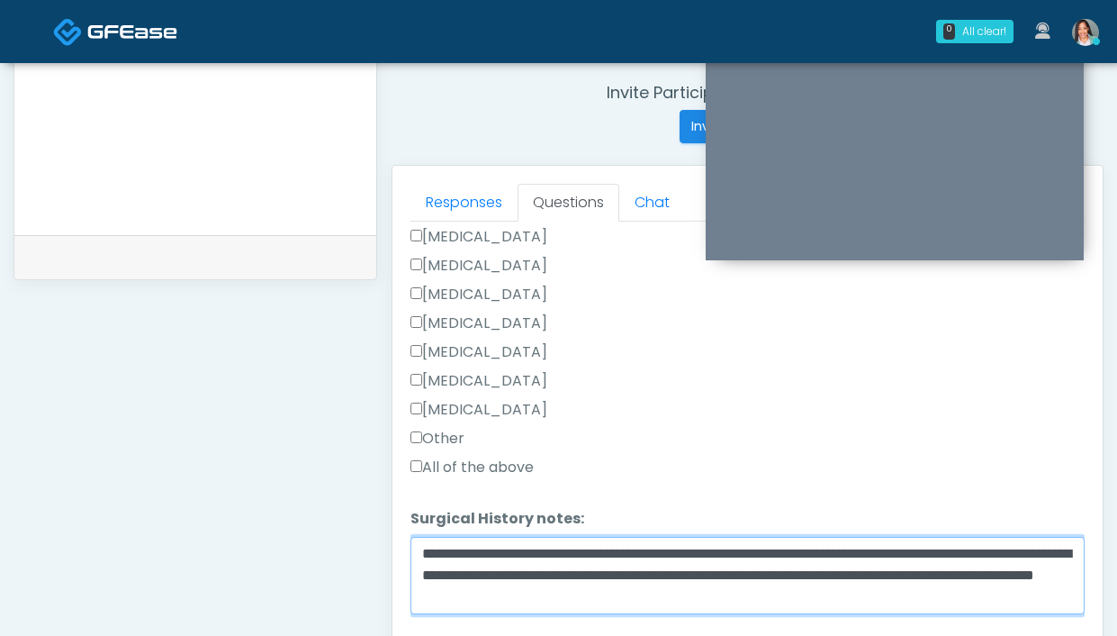
scroll to position [980, 0]
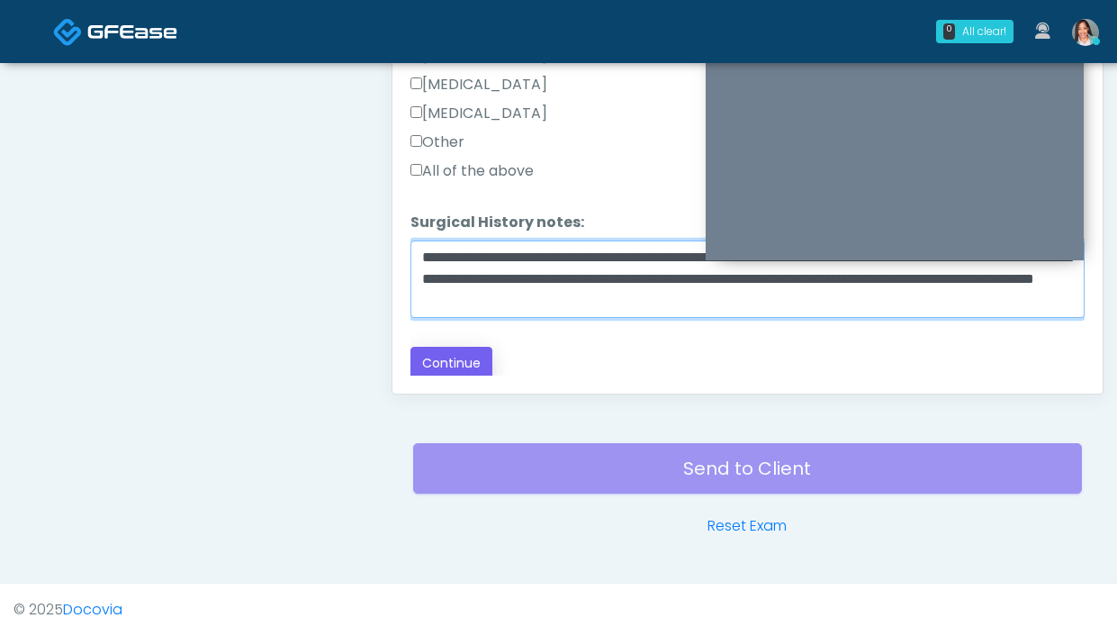
type textarea "**********"
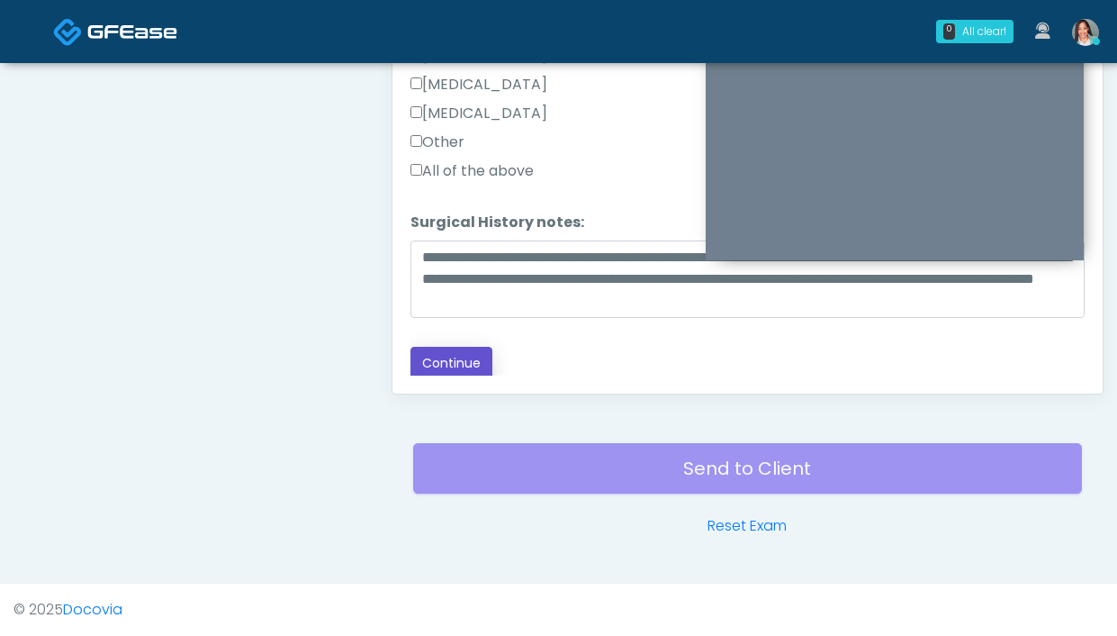
click at [448, 356] on button "Continue" at bounding box center [451, 363] width 82 height 33
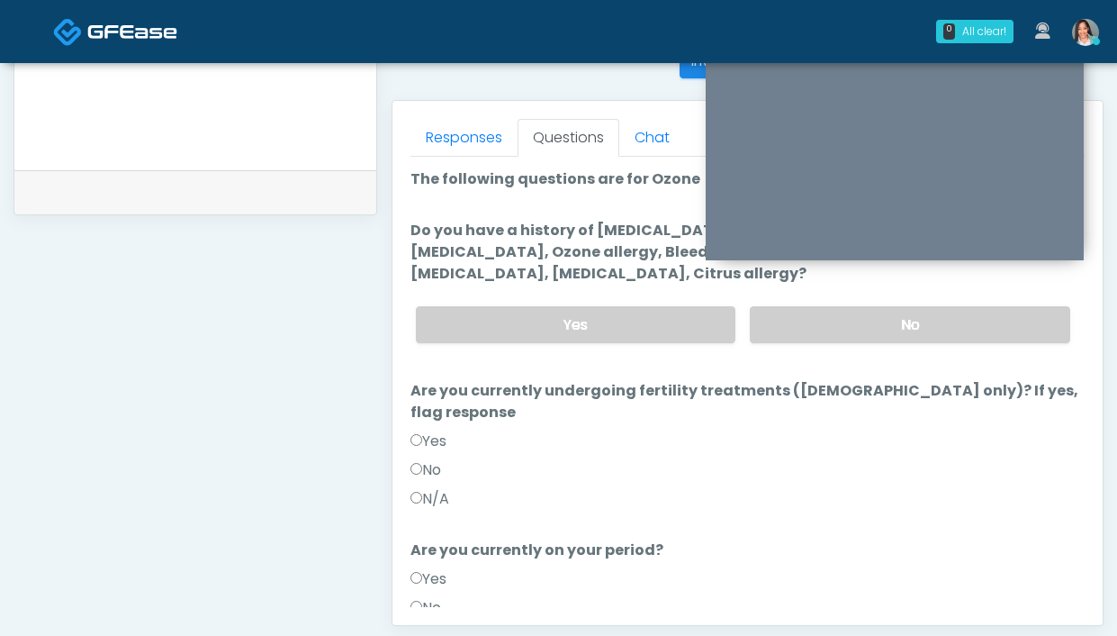
scroll to position [655, 0]
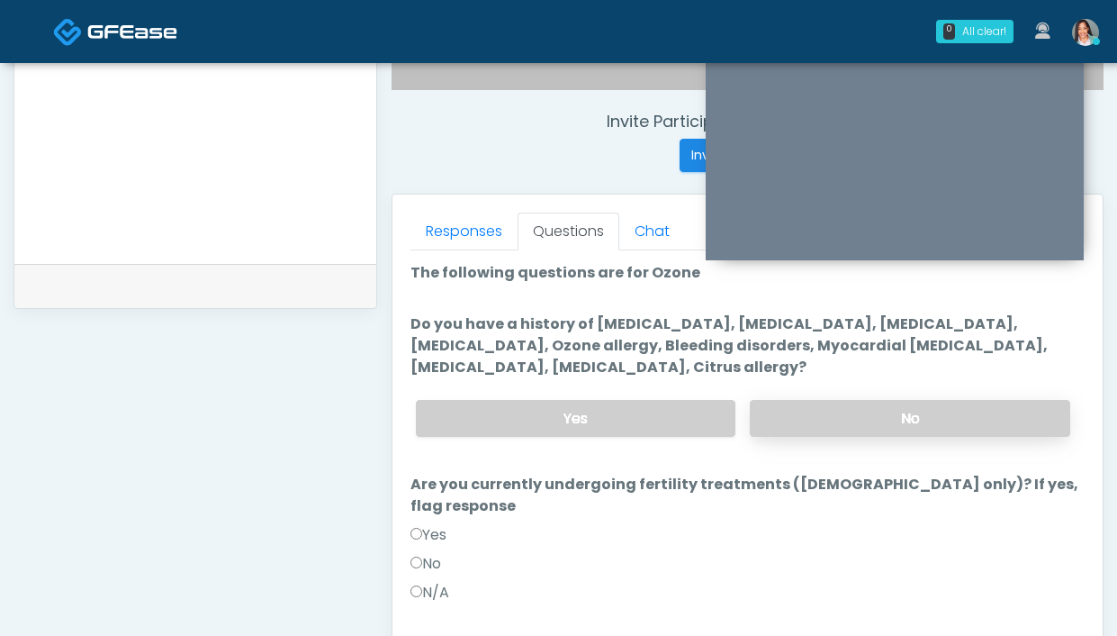
click at [813, 415] on label "No" at bounding box center [910, 418] width 320 height 37
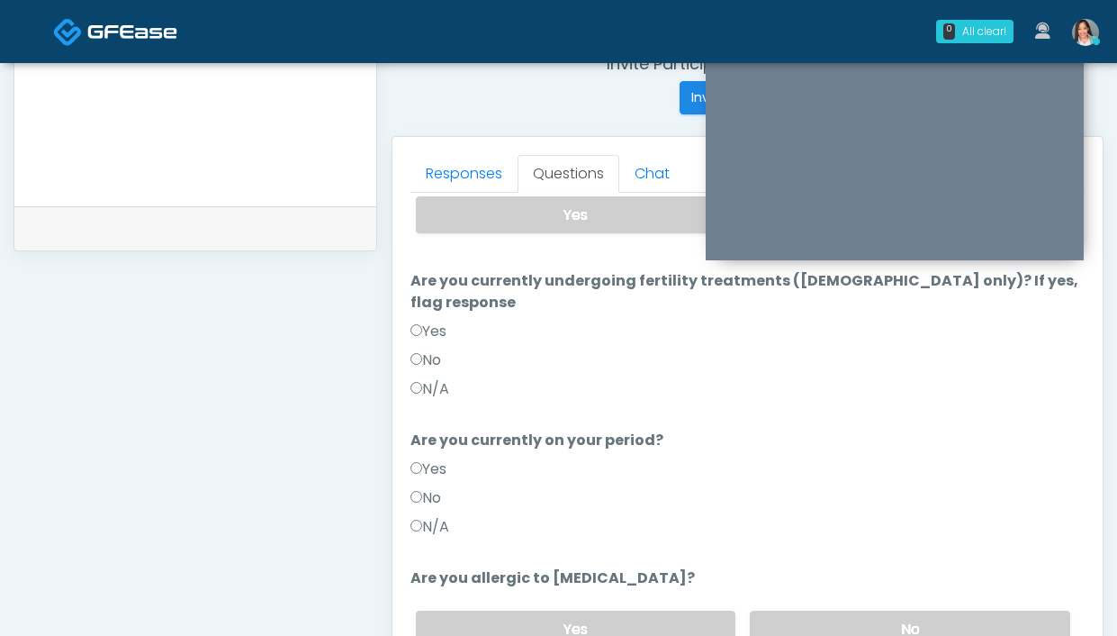
scroll to position [147, 0]
click at [432, 486] on label "No" at bounding box center [425, 497] width 31 height 22
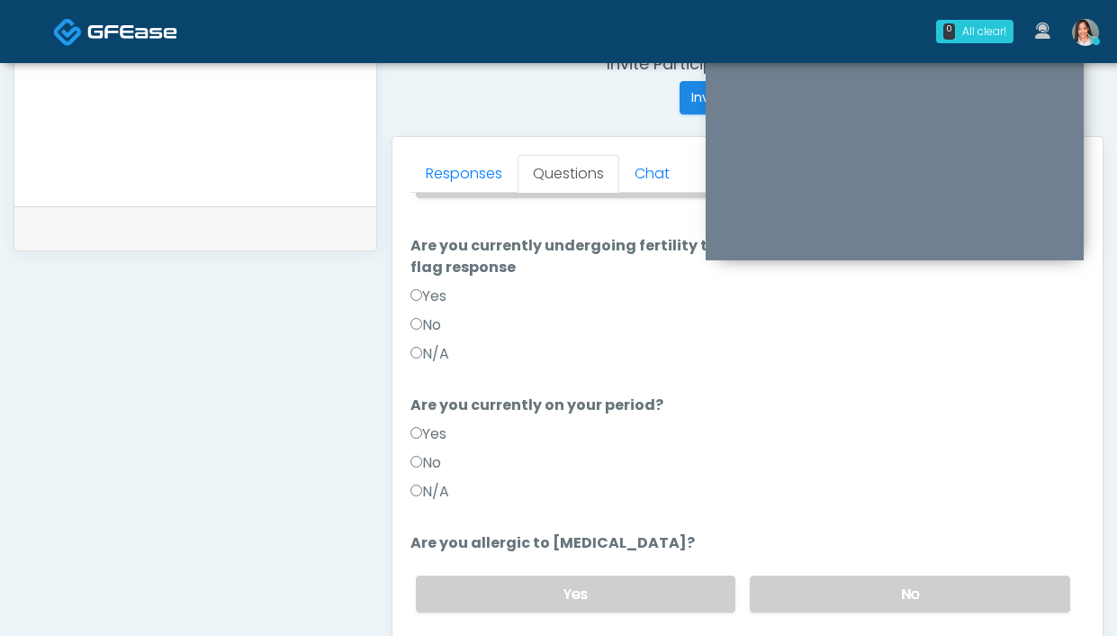
click at [871, 537] on li "Are you allergic to Heparin? Are you allergic to Heparin? Yes No" at bounding box center [747, 579] width 674 height 95
click at [845, 575] on label "No" at bounding box center [910, 593] width 320 height 37
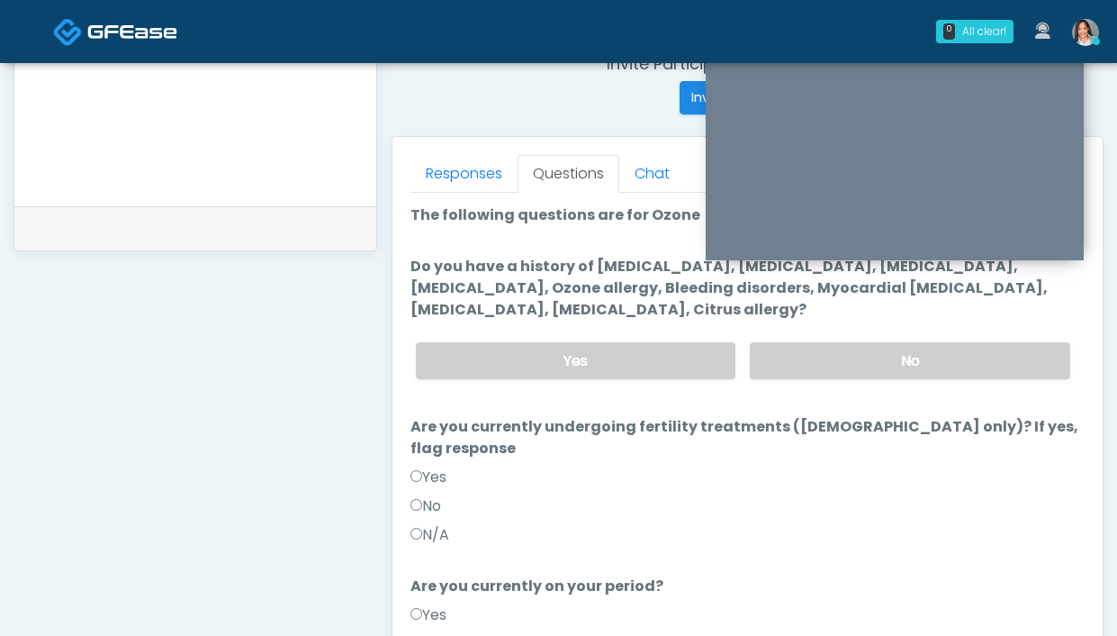
scroll to position [197, 0]
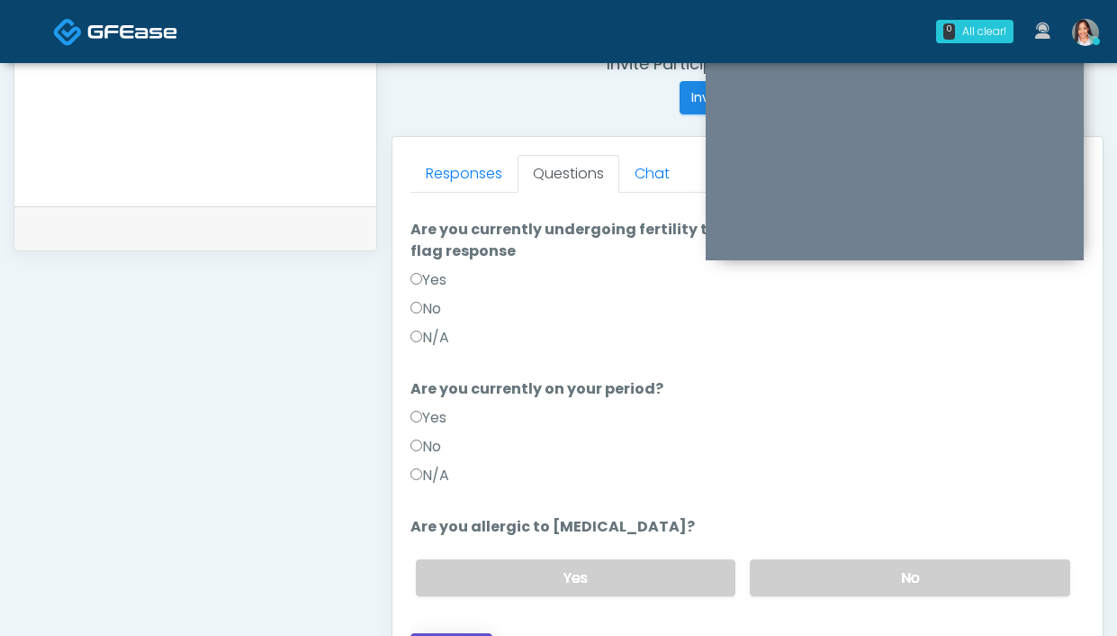
drag, startPoint x: 446, startPoint y: 619, endPoint x: 456, endPoint y: 615, distance: 11.7
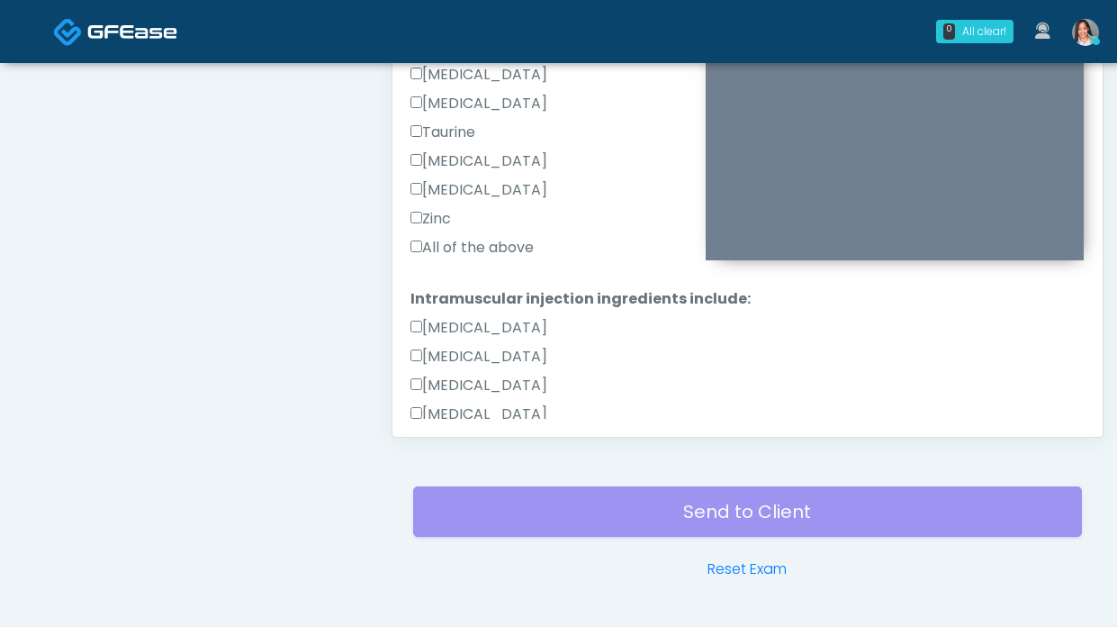
scroll to position [627, 0]
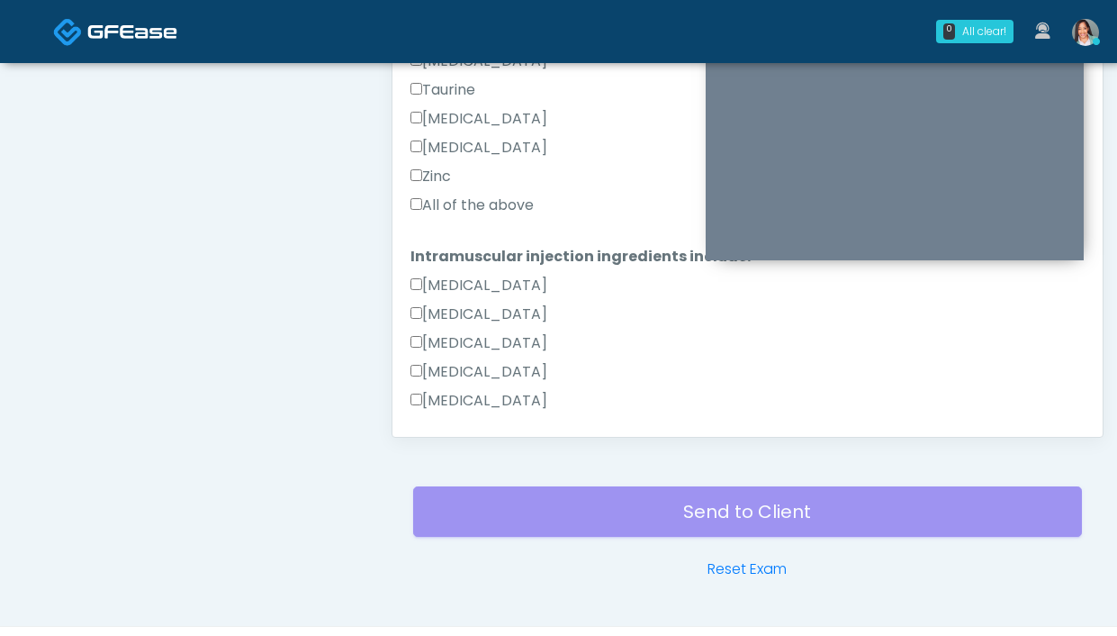
click at [520, 207] on label "All of the above" at bounding box center [471, 205] width 123 height 22
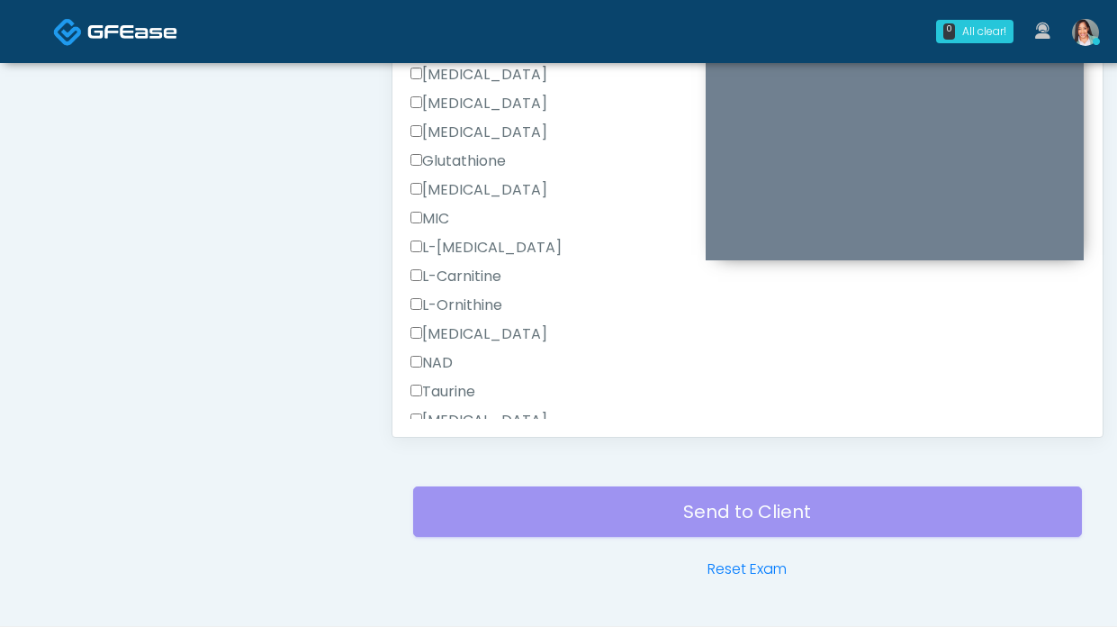
scroll to position [1143, 0]
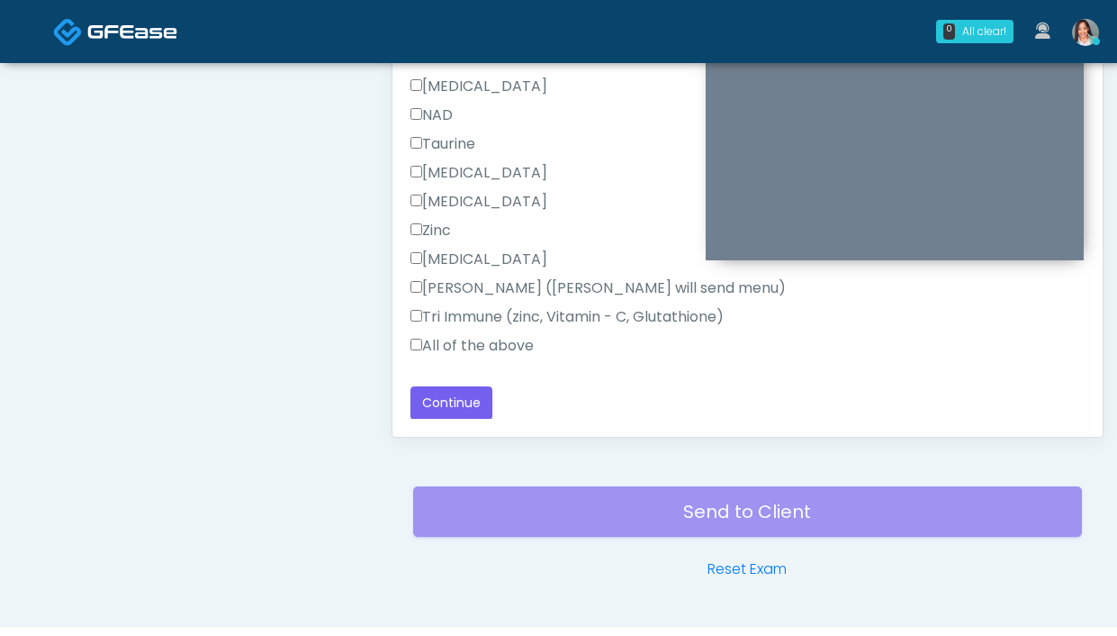
click at [474, 349] on label "All of the above" at bounding box center [471, 346] width 123 height 22
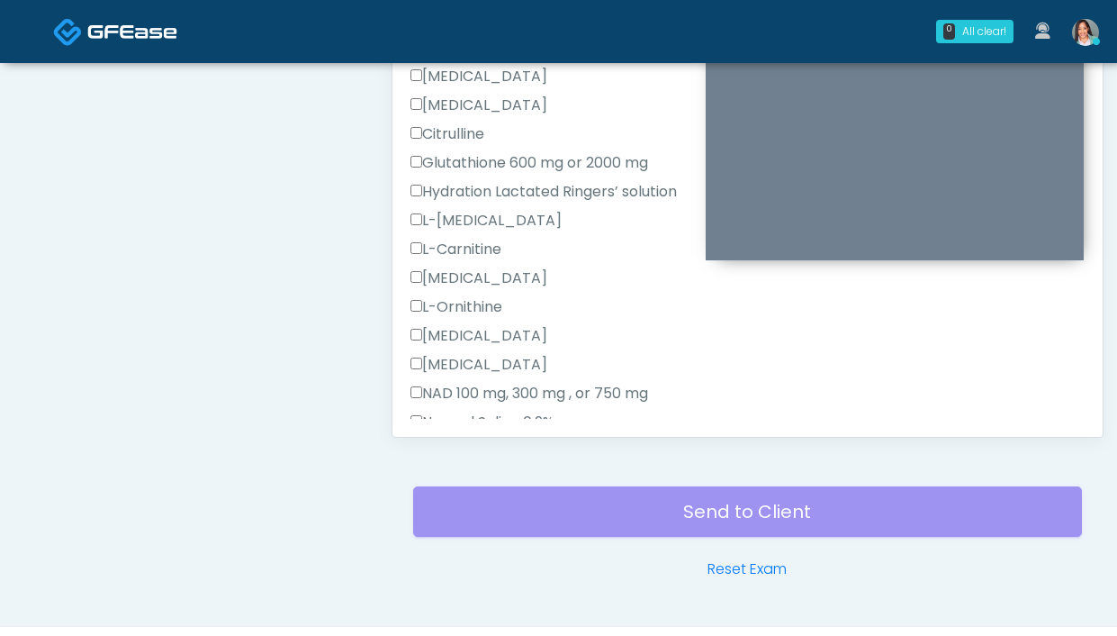
scroll to position [0, 0]
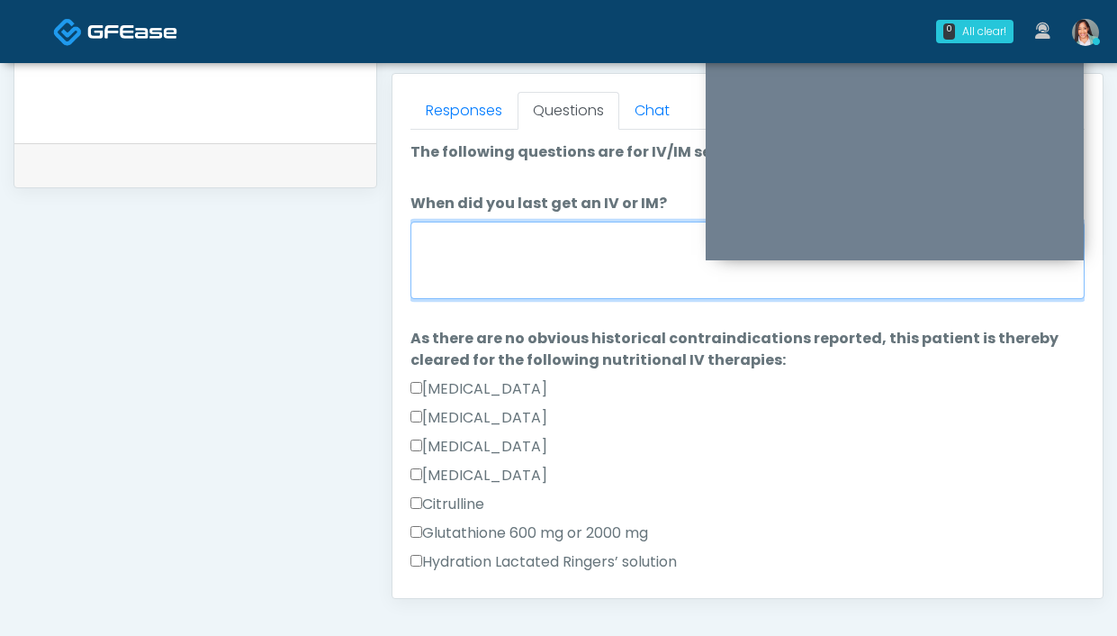
click at [594, 261] on textarea "When did you last get an IV or IM?" at bounding box center [747, 259] width 674 height 77
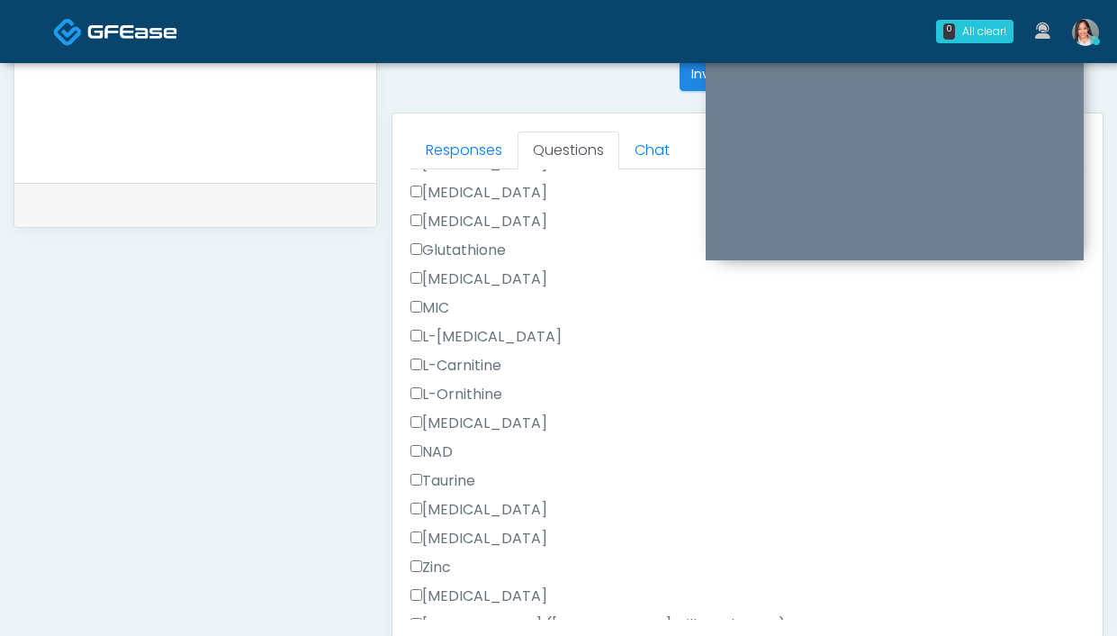
scroll to position [1143, 0]
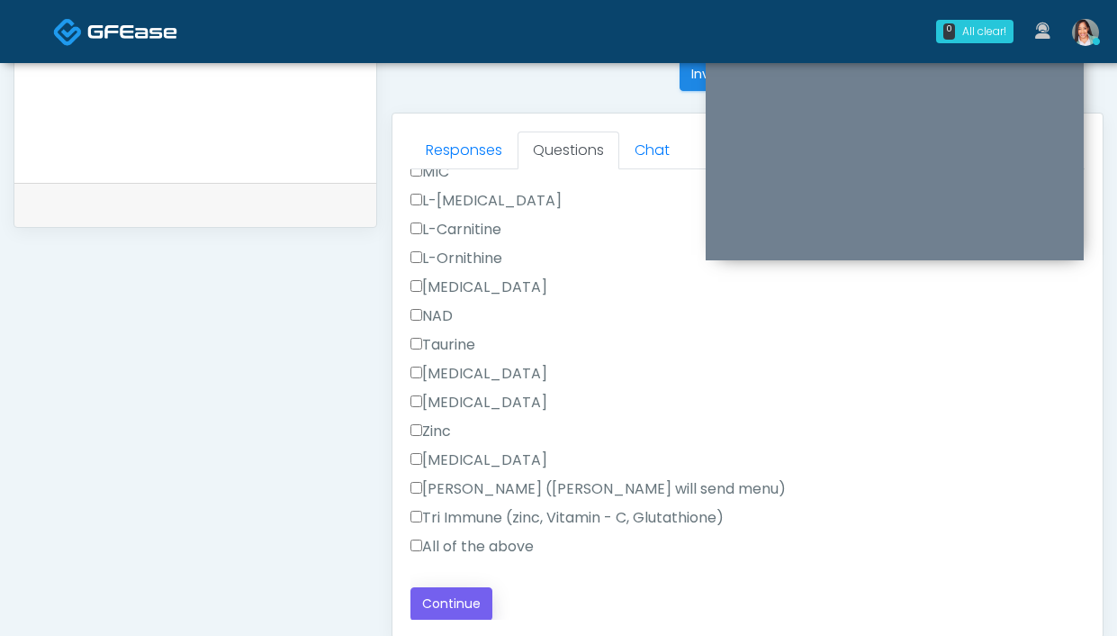
type textarea "**********"
click at [464, 595] on button "Continue" at bounding box center [451, 603] width 82 height 33
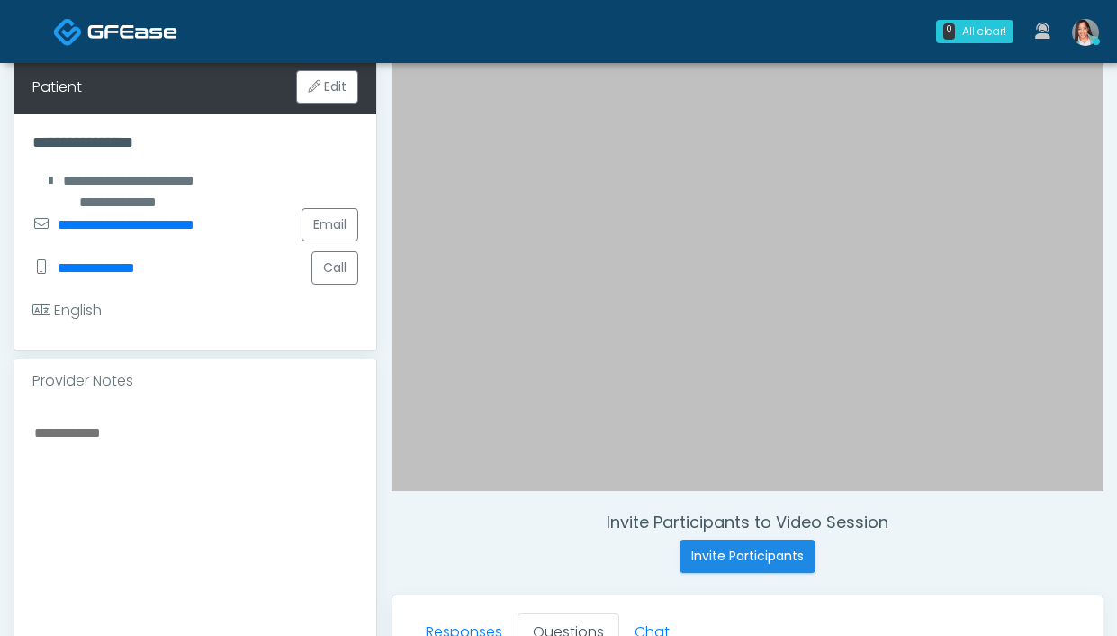
scroll to position [356, 0]
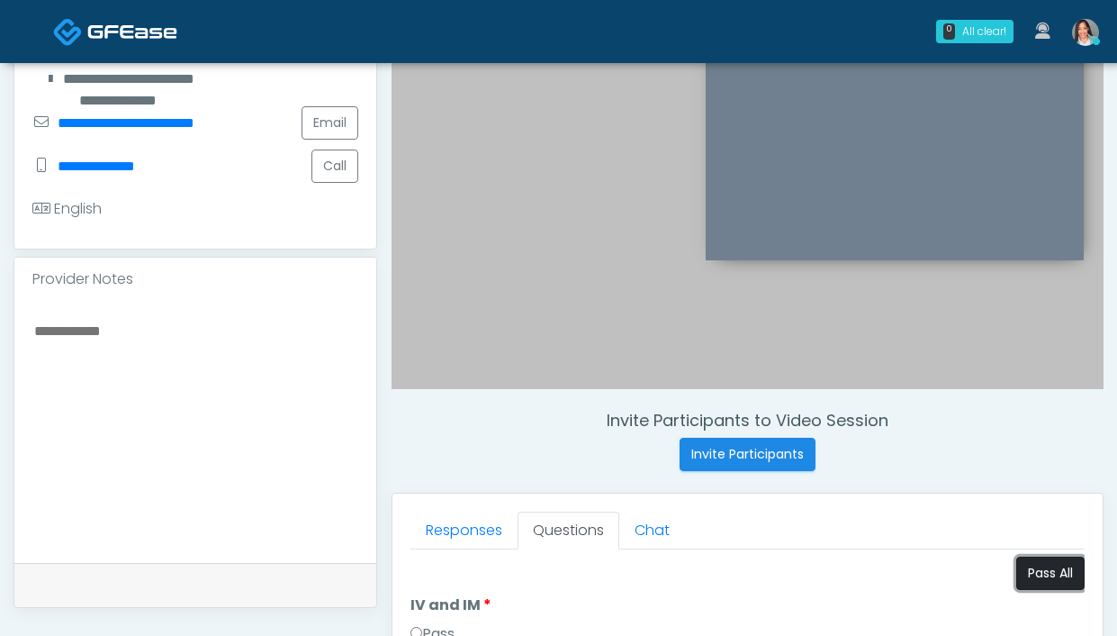
click at [1016, 570] on button "Pass All" at bounding box center [1050, 572] width 68 height 33
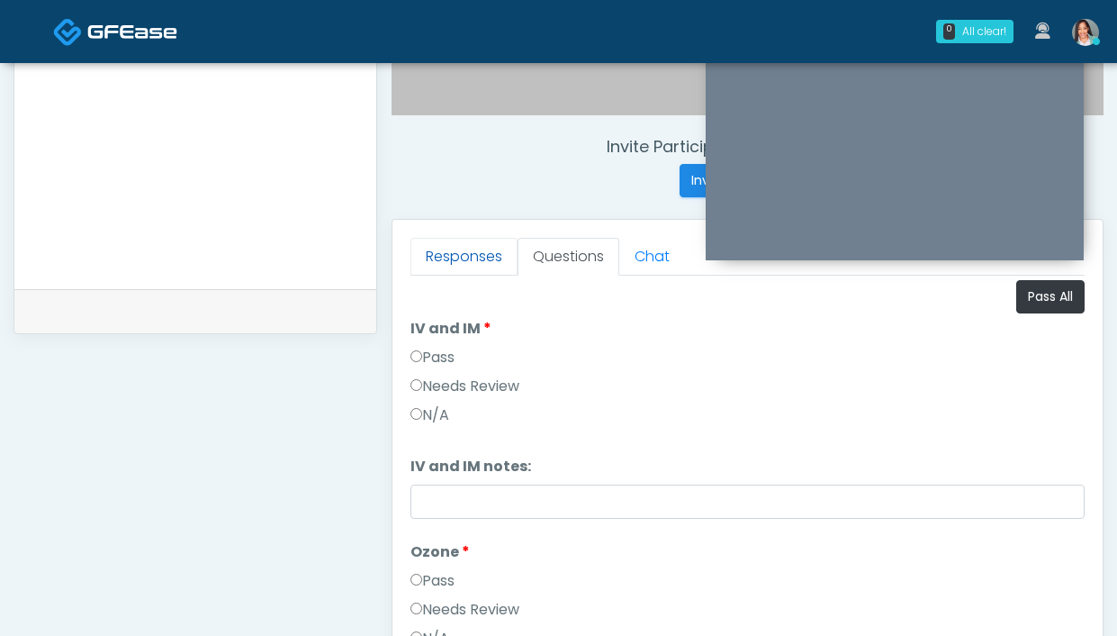
scroll to position [4, 0]
click at [473, 266] on link "Responses" at bounding box center [463, 257] width 107 height 38
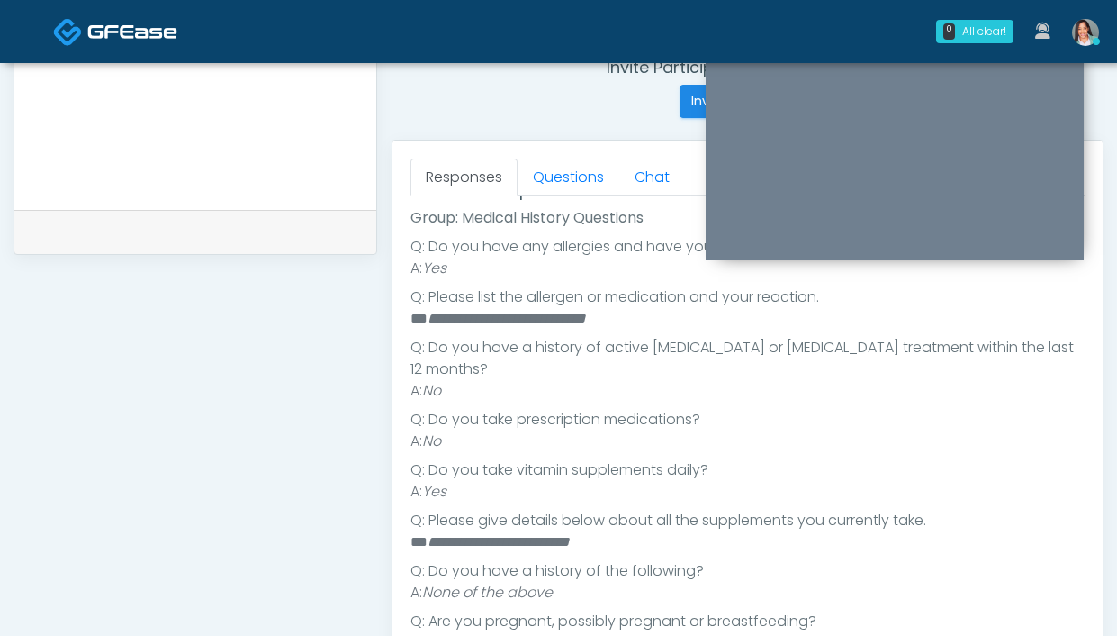
scroll to position [385, 0]
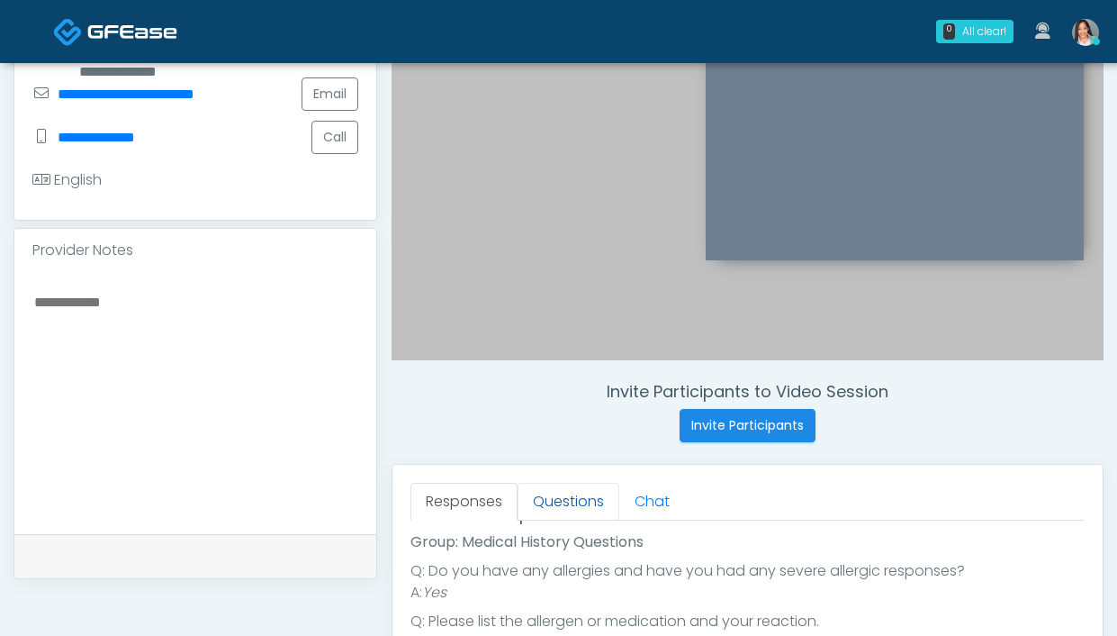
click at [548, 491] on link "Questions" at bounding box center [569, 502] width 102 height 38
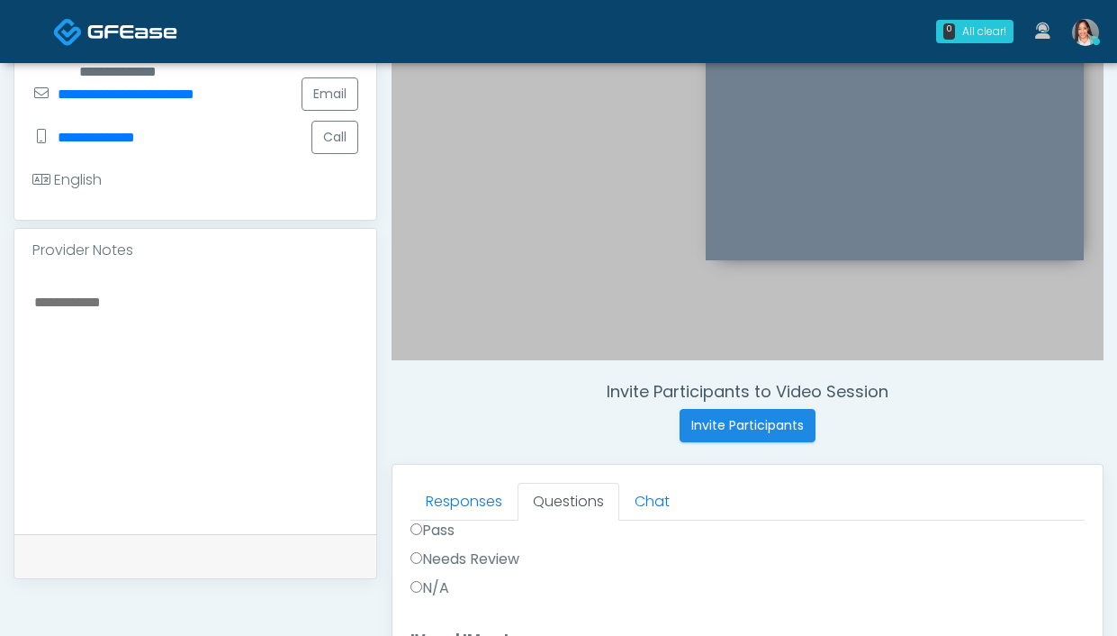
scroll to position [980, 0]
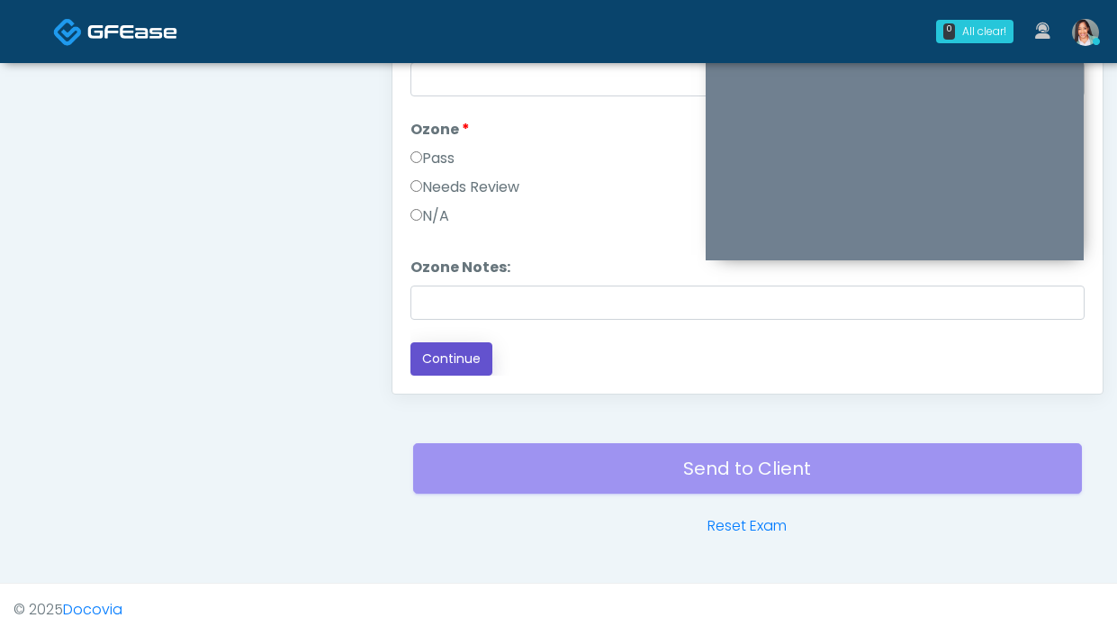
click at [474, 354] on button "Continue" at bounding box center [451, 358] width 82 height 33
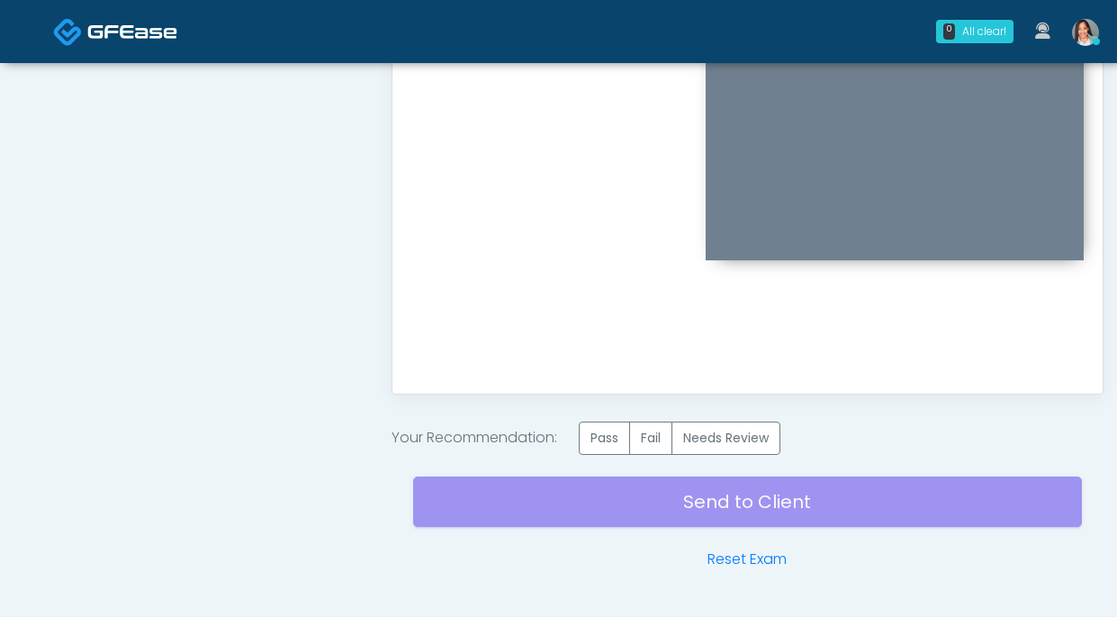
scroll to position [0, 0]
click at [608, 439] on label "Pass" at bounding box center [604, 437] width 51 height 33
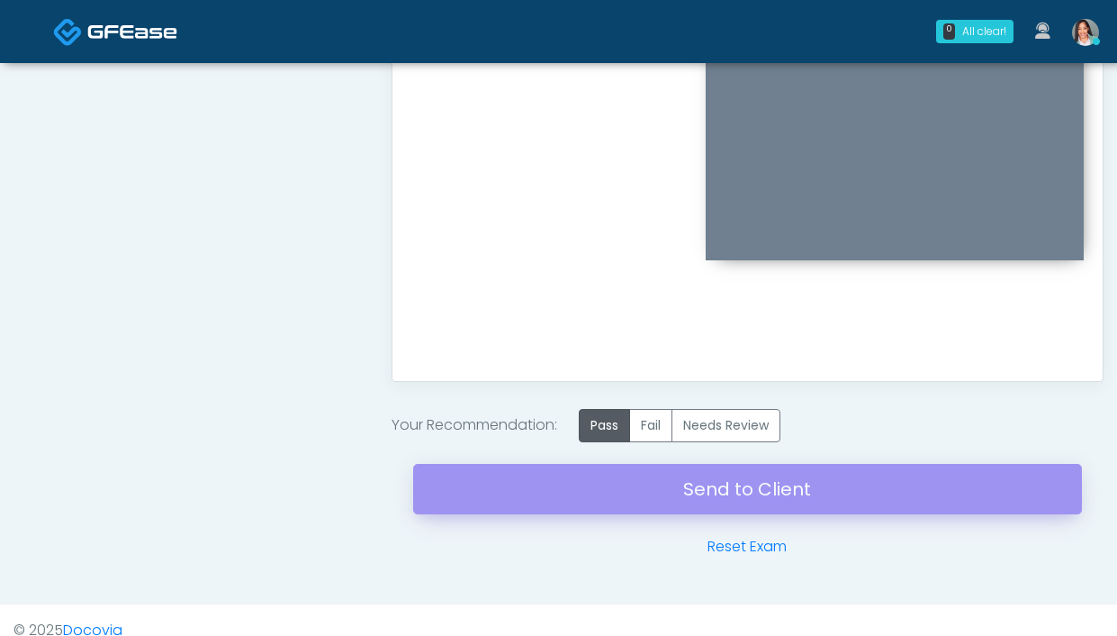
scroll to position [1014, 0]
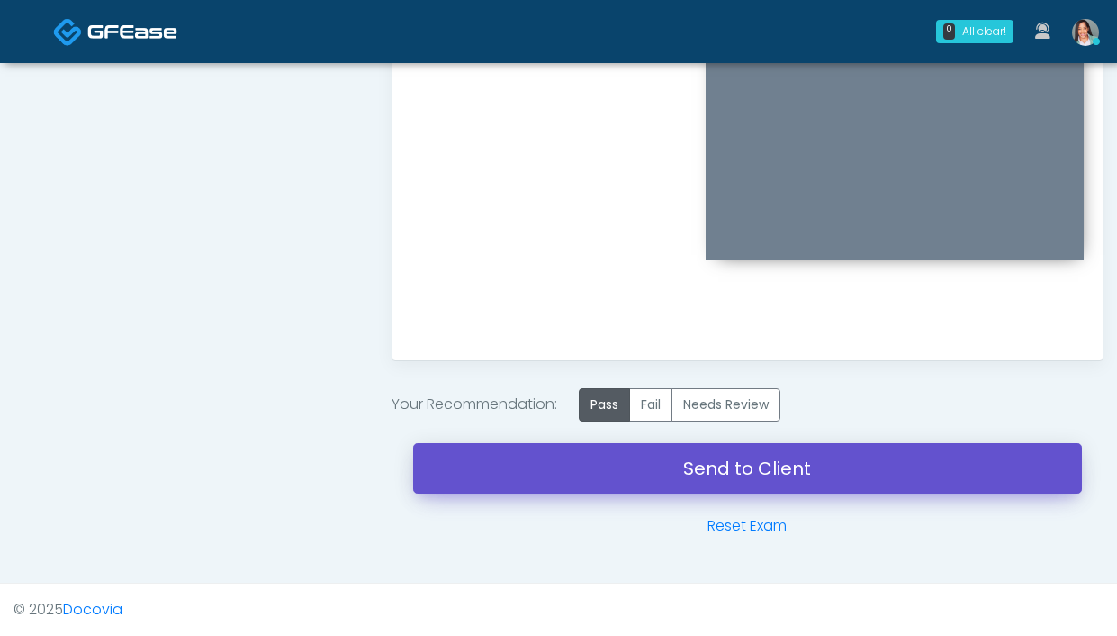
click at [465, 485] on link "Send to Client" at bounding box center [747, 468] width 669 height 50
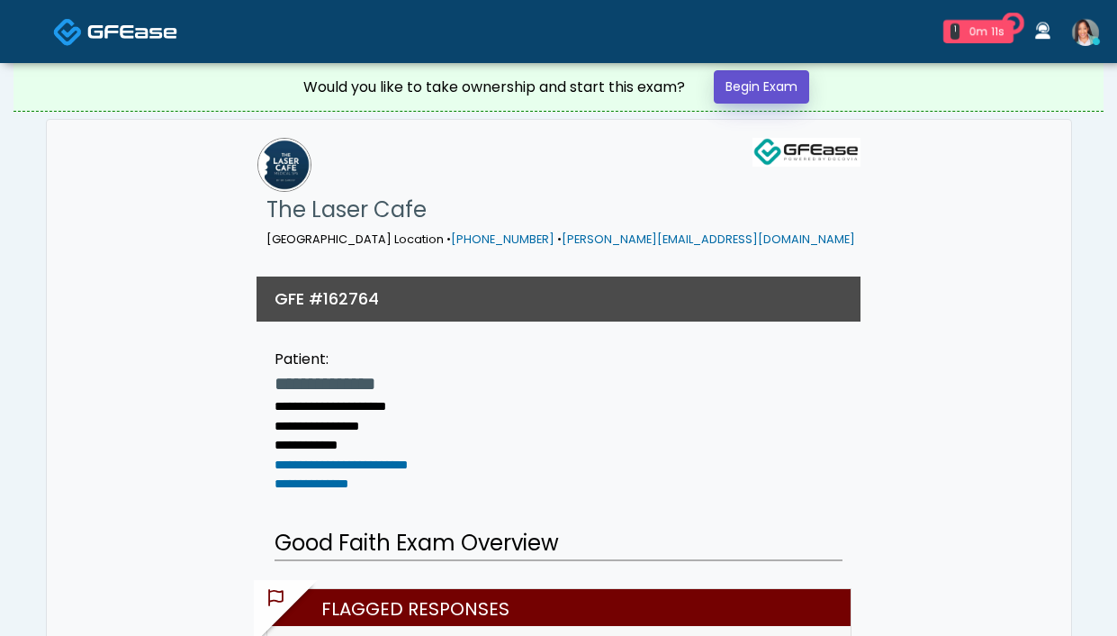
click at [735, 101] on link "Begin Exam" at bounding box center [761, 86] width 95 height 33
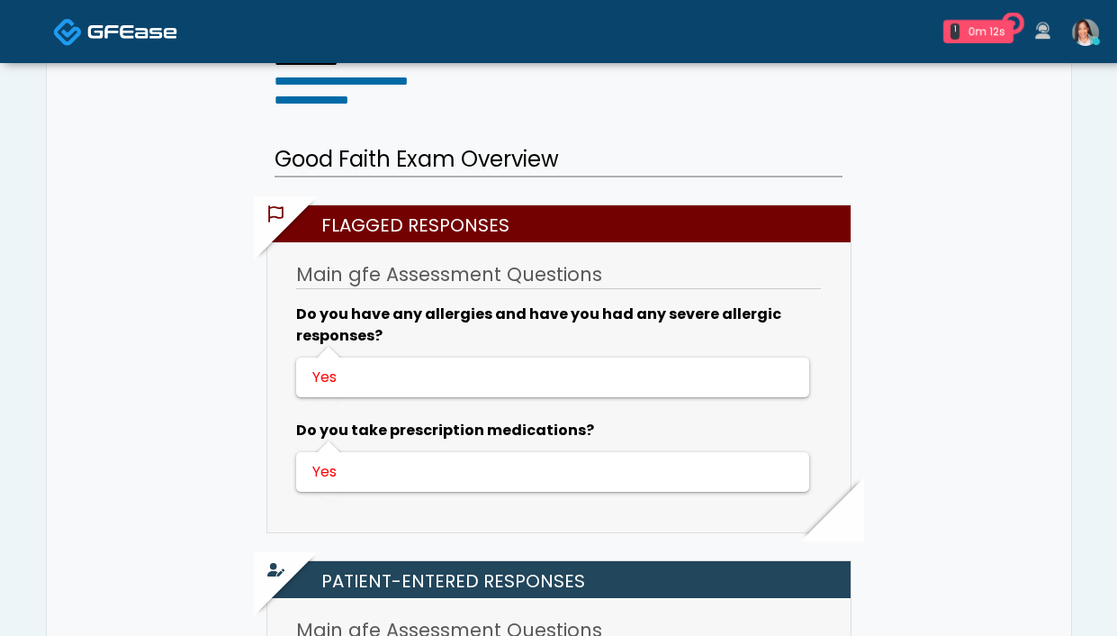
scroll to position [395, 0]
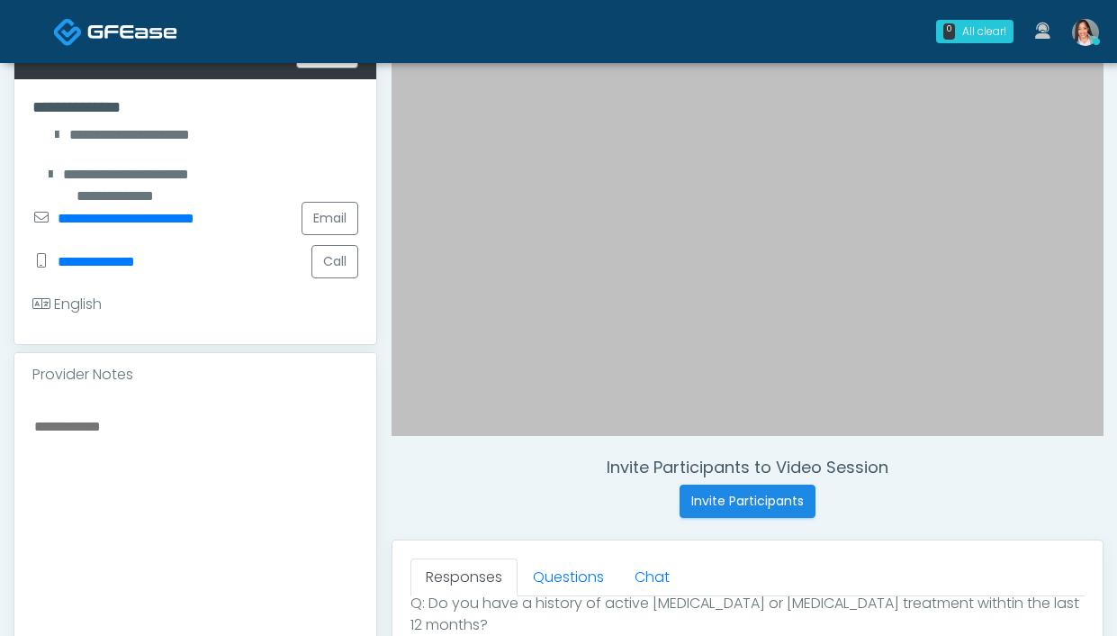
scroll to position [444, 0]
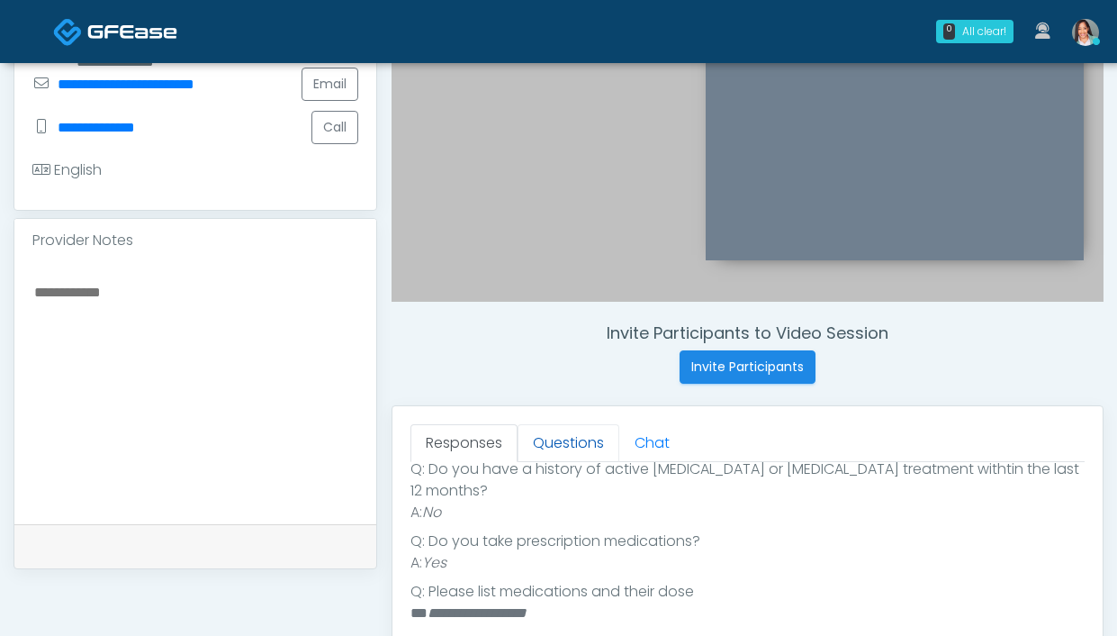
click at [575, 448] on link "Questions" at bounding box center [569, 443] width 102 height 38
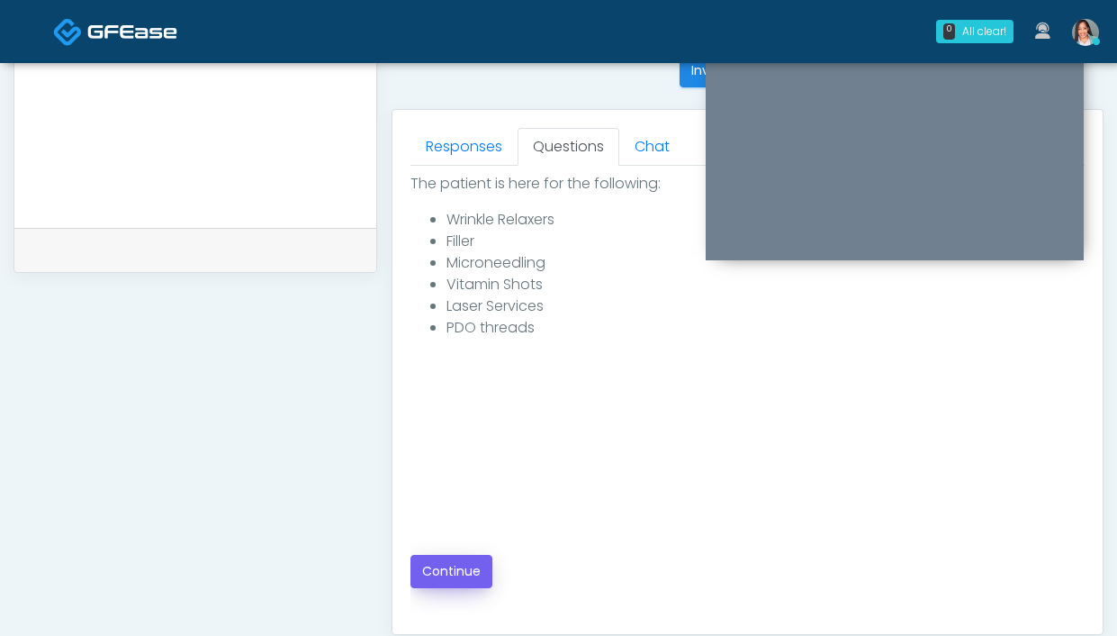
scroll to position [980, 0]
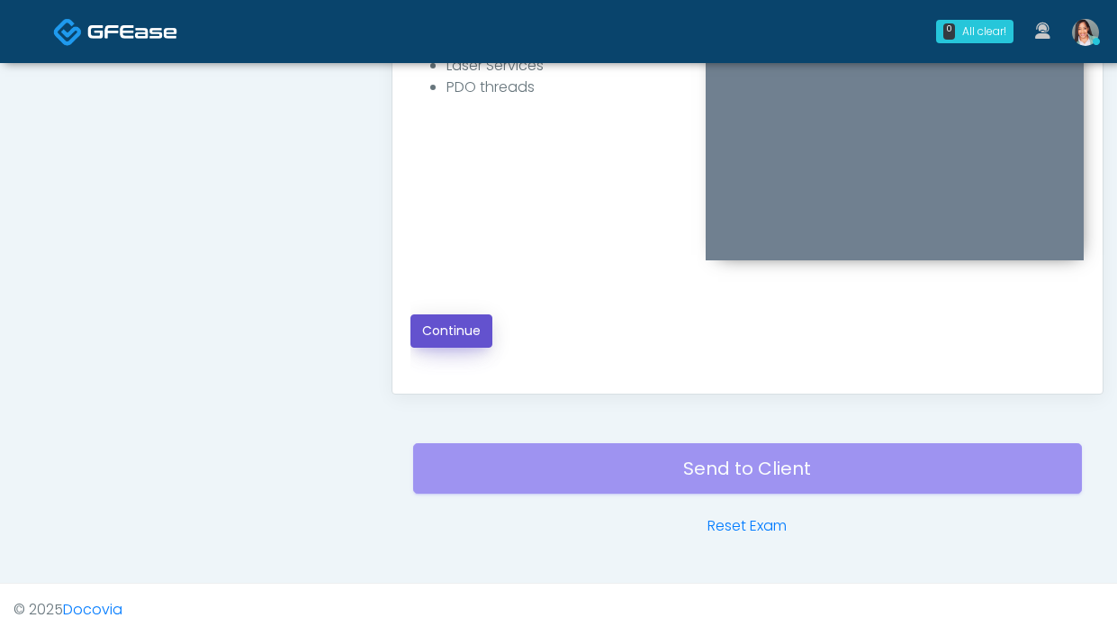
click at [438, 324] on button "Continue" at bounding box center [451, 330] width 82 height 33
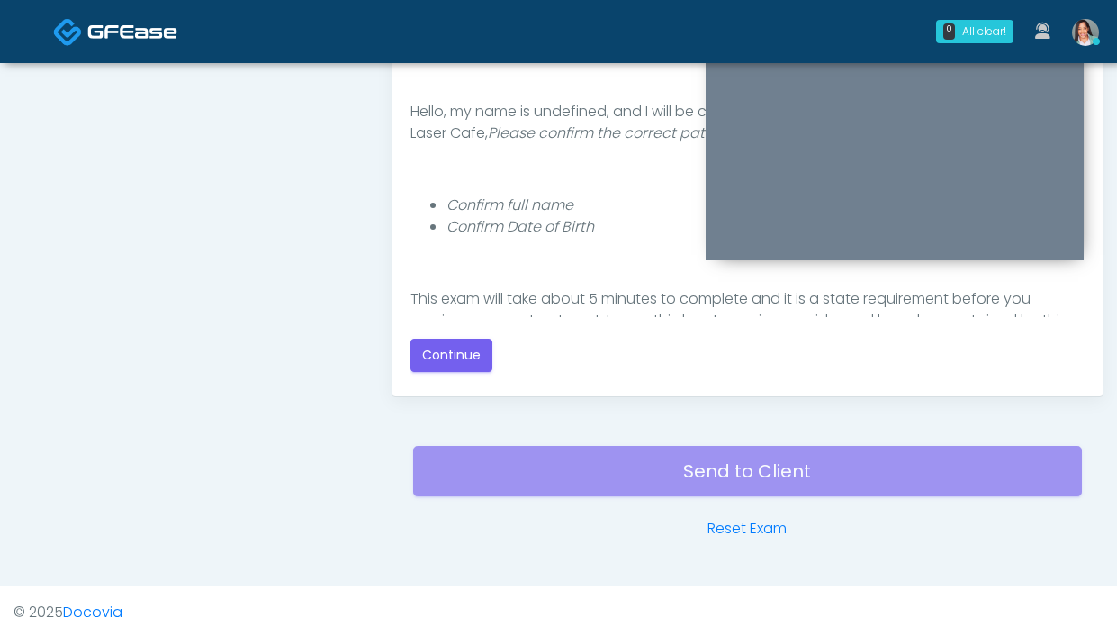
scroll to position [972, 0]
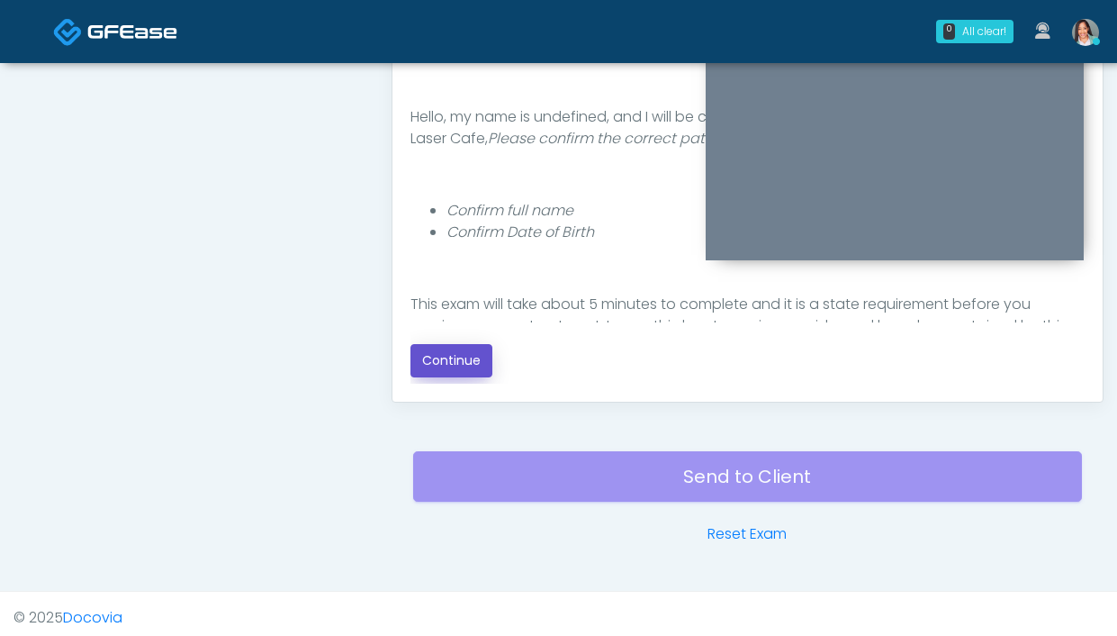
click at [458, 372] on button "Continue" at bounding box center [451, 360] width 82 height 33
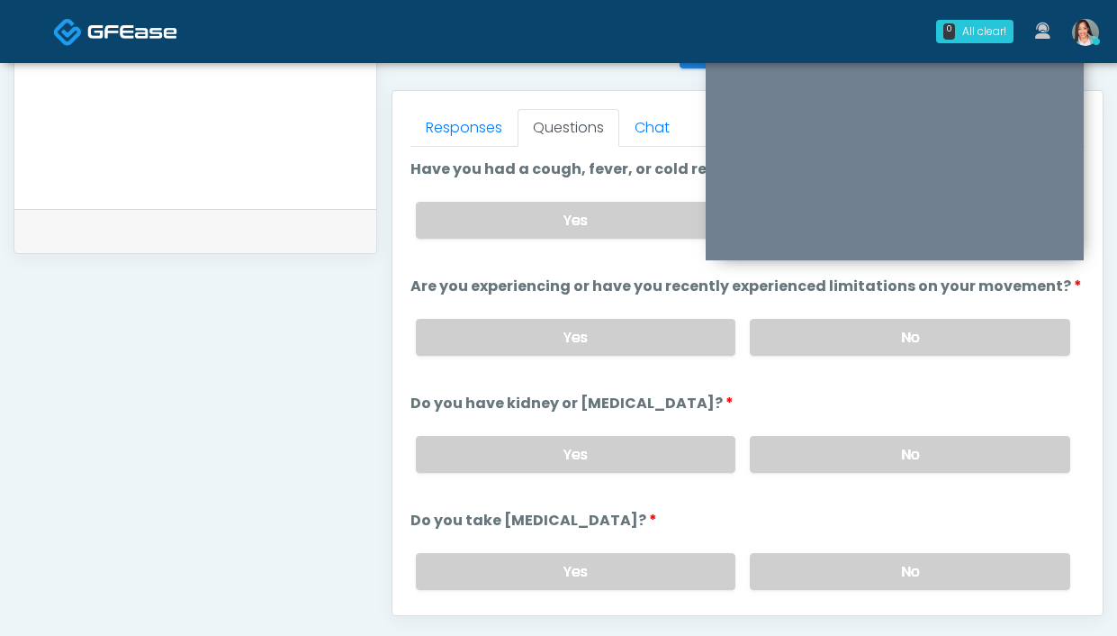
scroll to position [688, 0]
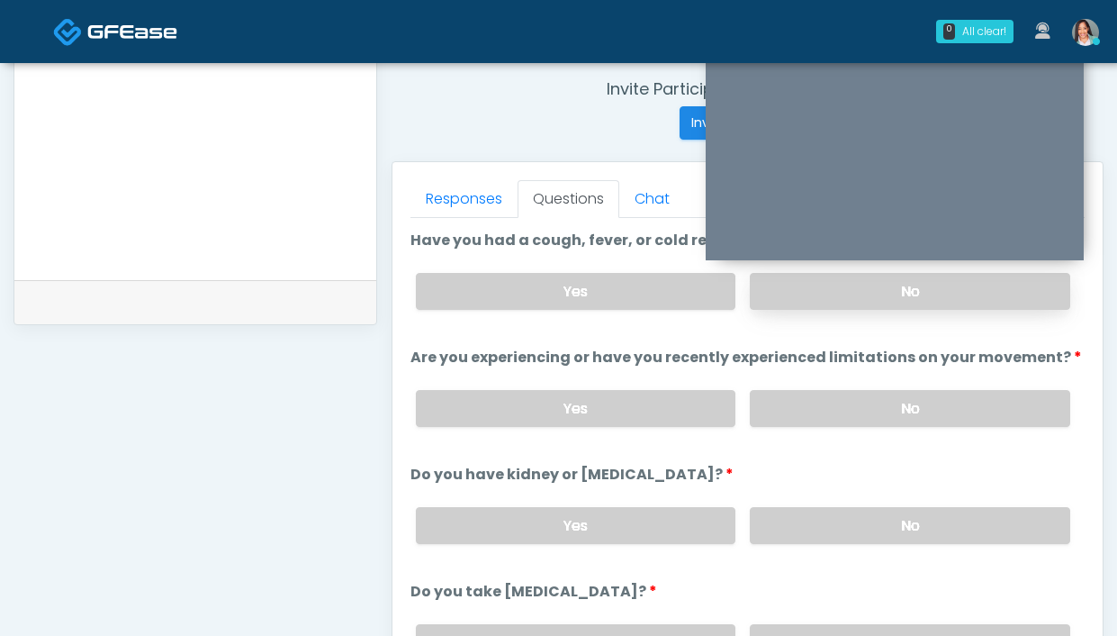
click at [786, 306] on label "No" at bounding box center [910, 291] width 320 height 37
click at [831, 392] on label "No" at bounding box center [910, 408] width 320 height 37
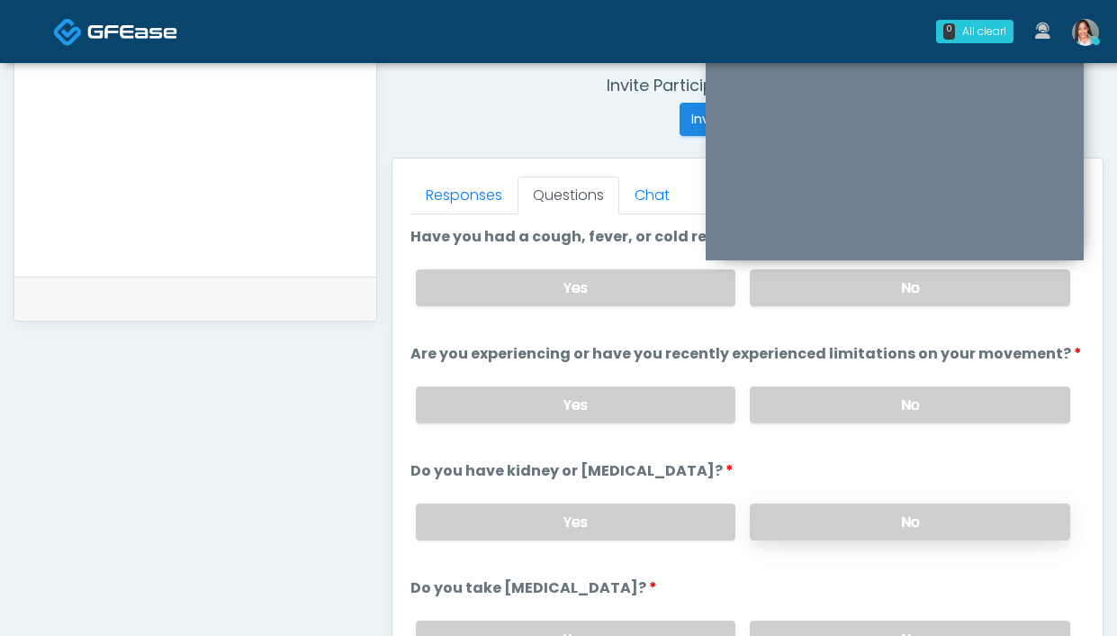
click at [797, 527] on label "No" at bounding box center [910, 521] width 320 height 37
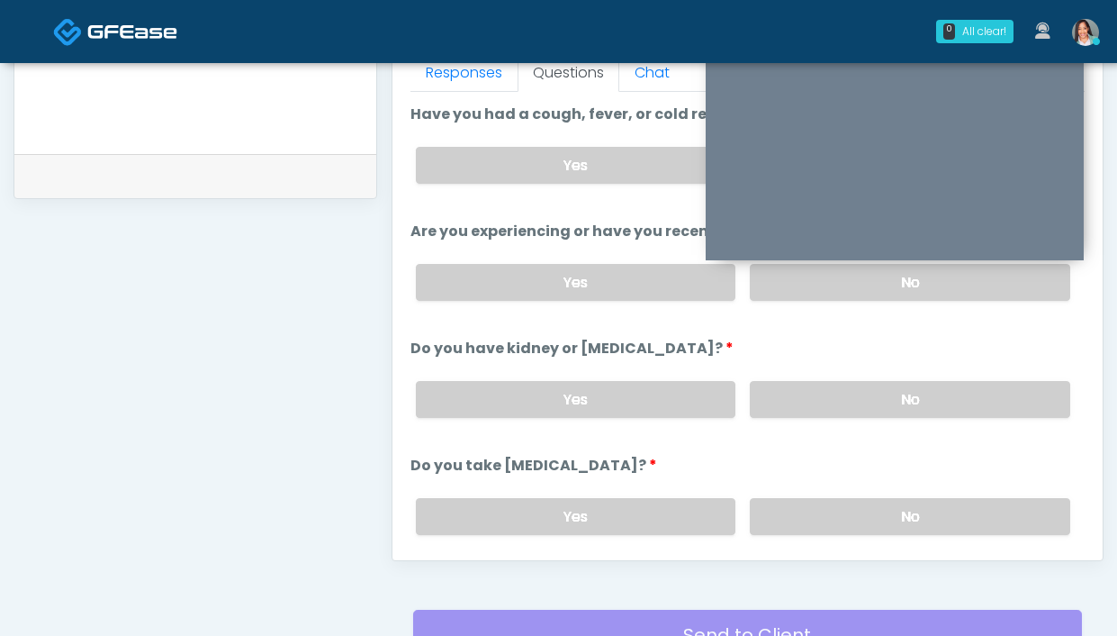
scroll to position [815, 0]
click at [794, 512] on label "No" at bounding box center [910, 515] width 320 height 37
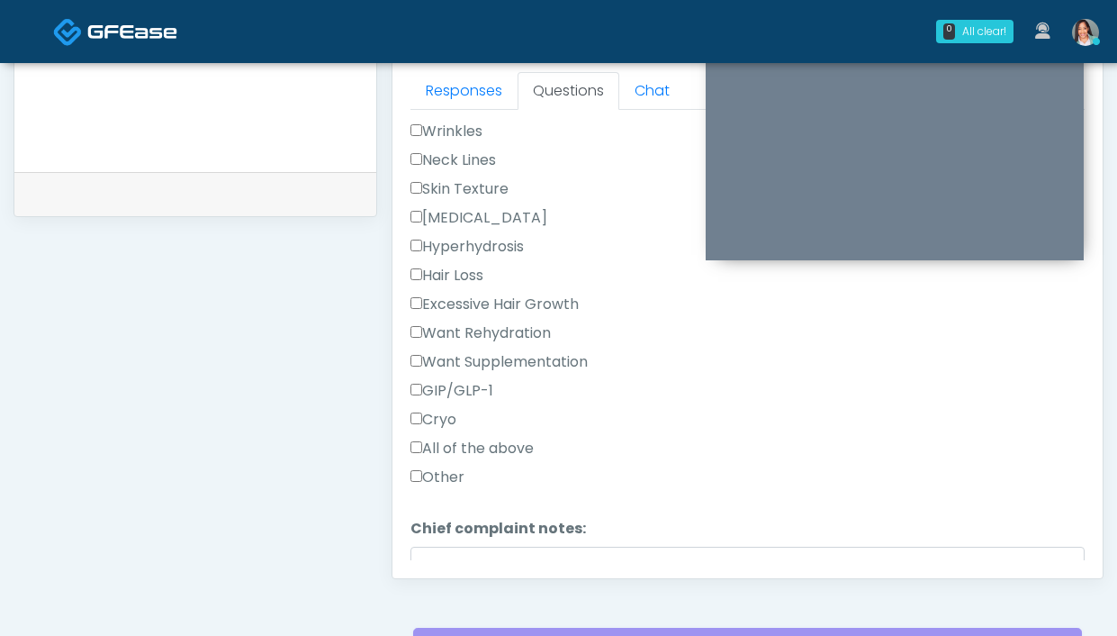
scroll to position [519, 0]
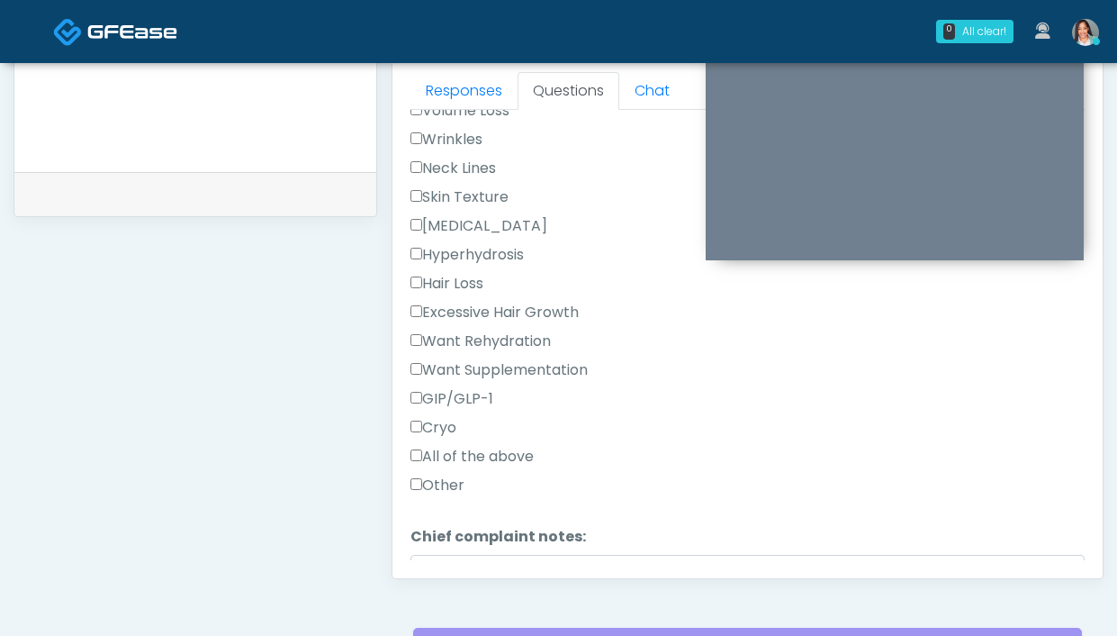
click at [472, 311] on label "Excessive Hair Growth" at bounding box center [494, 313] width 168 height 22
click at [445, 102] on link "Responses" at bounding box center [463, 91] width 107 height 38
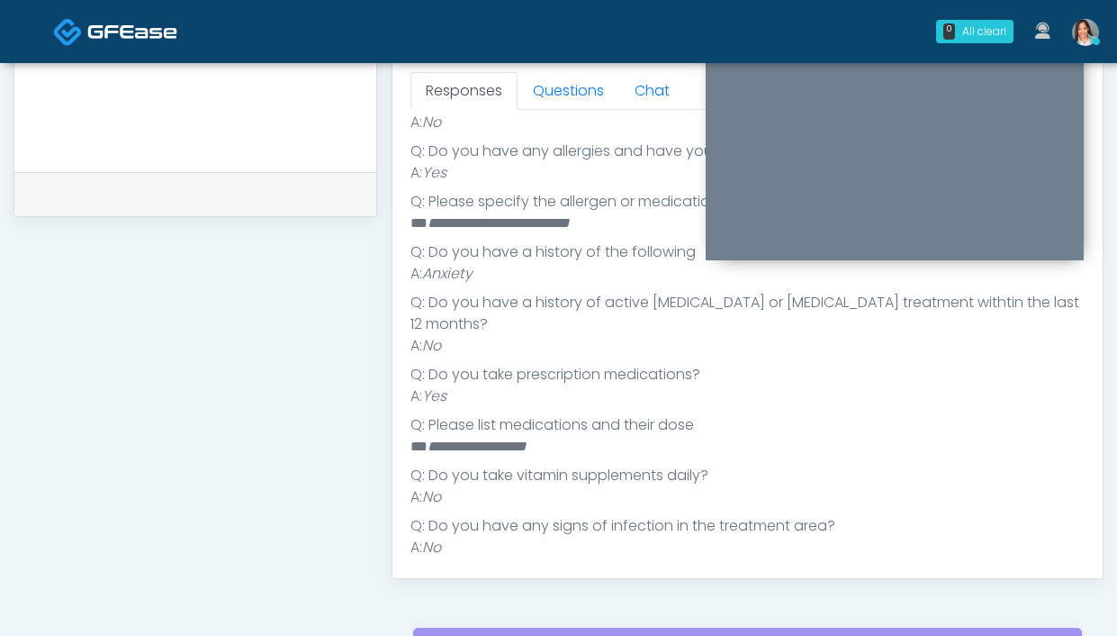
scroll to position [253, 0]
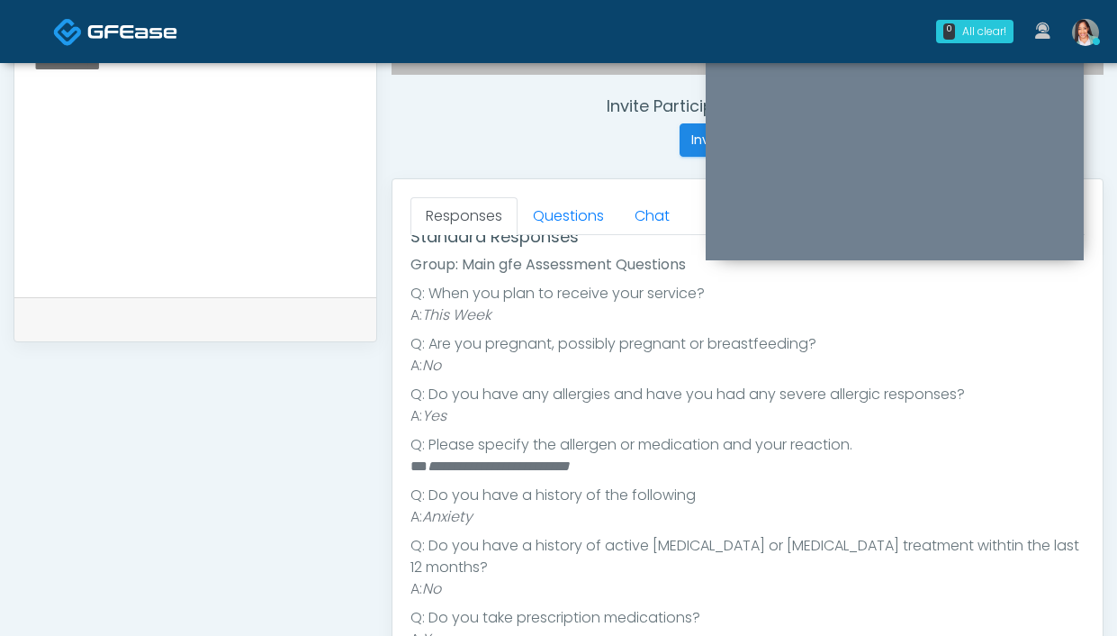
click at [125, 181] on textarea at bounding box center [195, 163] width 326 height 220
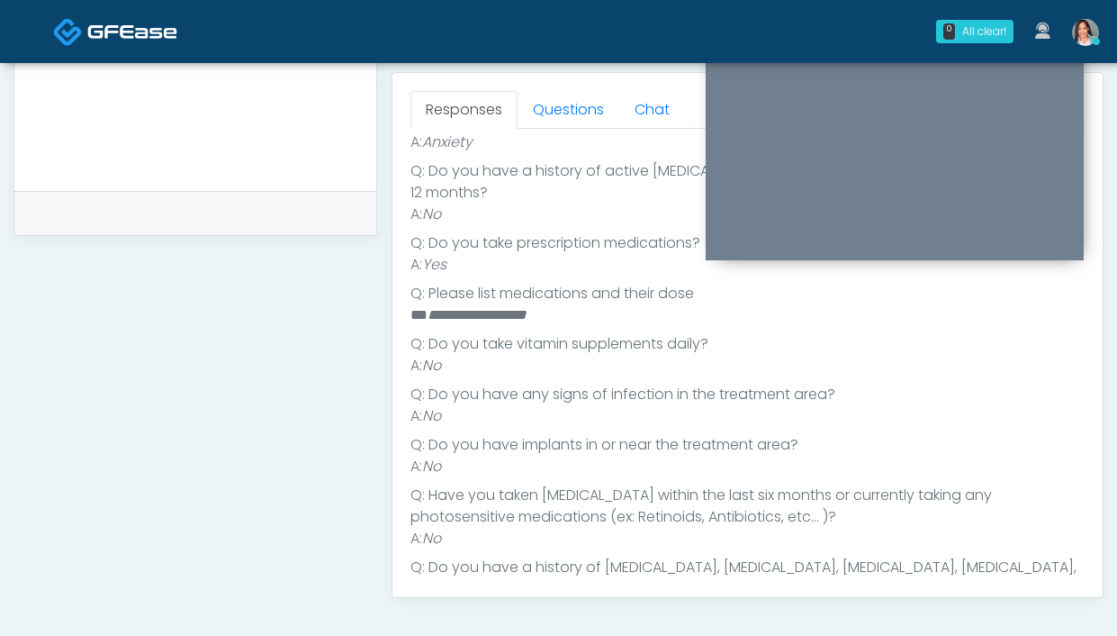
scroll to position [596, 0]
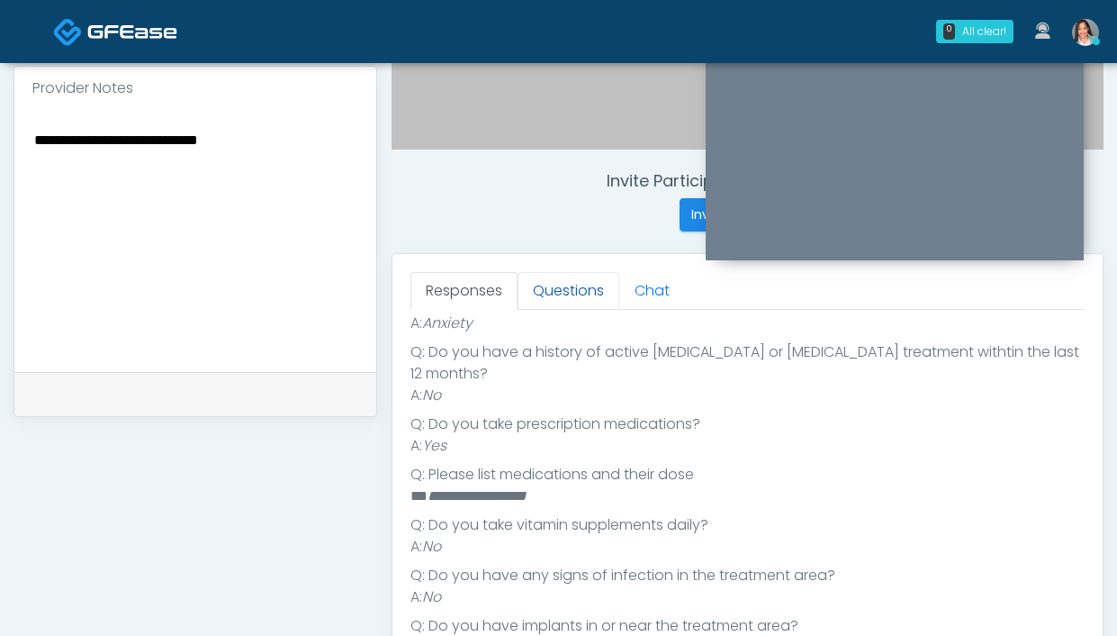
type textarea "**********"
click at [547, 305] on link "Questions" at bounding box center [569, 291] width 102 height 38
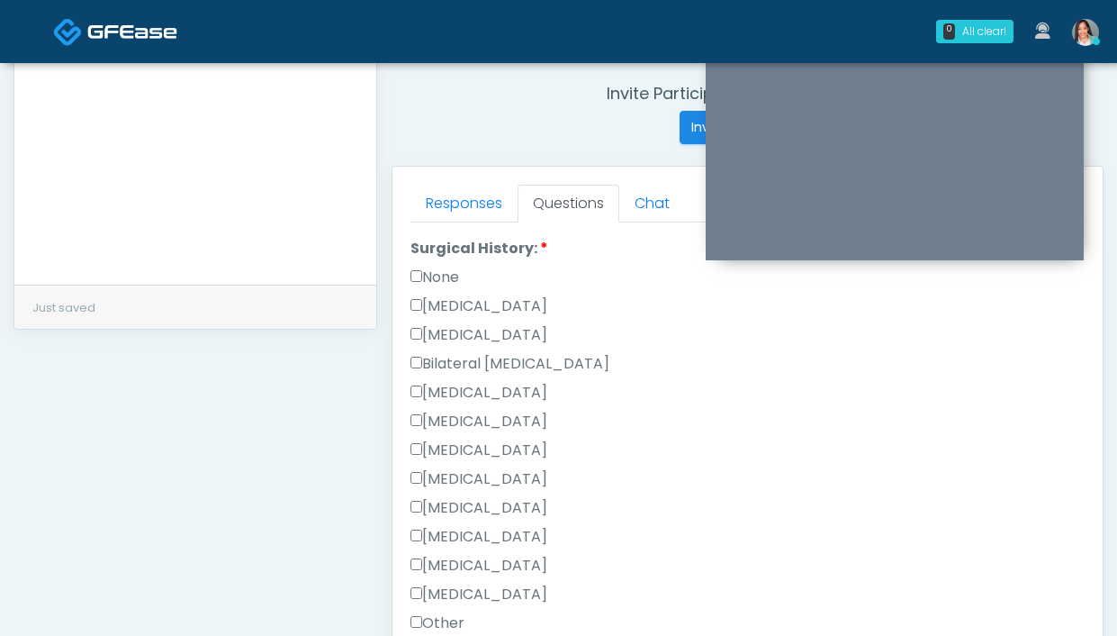
scroll to position [1053, 0]
click at [404, 273] on div "Responses Questions Chat The patient is here for the following: Wrinkle Relaxer…" at bounding box center [747, 429] width 710 height 524
click at [436, 273] on label "None" at bounding box center [434, 278] width 49 height 22
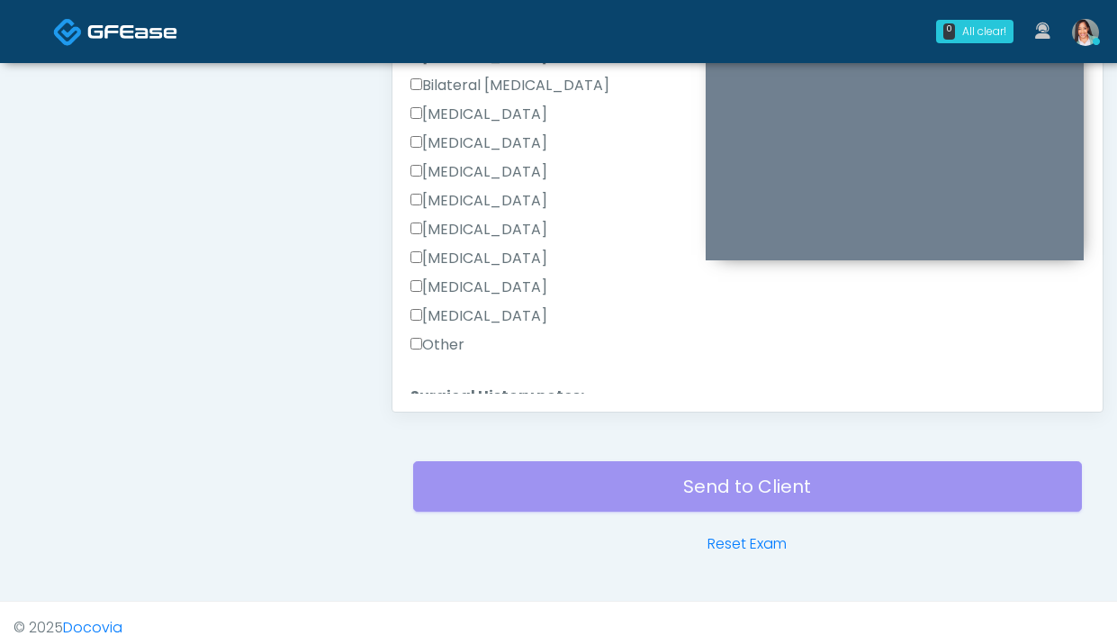
scroll to position [974, 0]
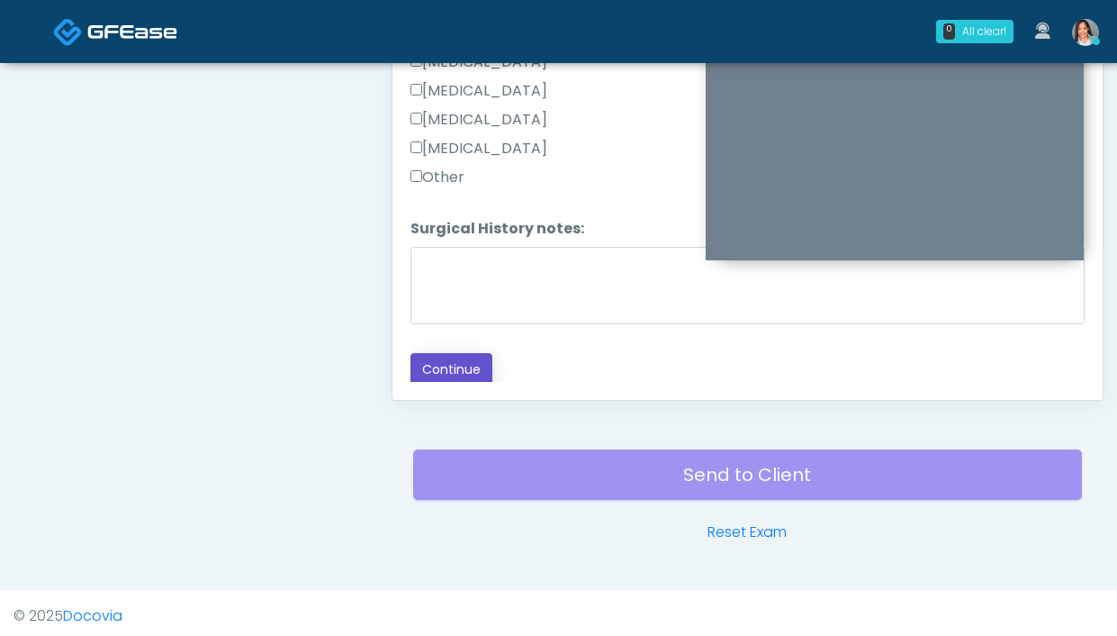
drag, startPoint x: 433, startPoint y: 369, endPoint x: 537, endPoint y: 256, distance: 154.2
click at [433, 368] on button "Continue" at bounding box center [451, 369] width 82 height 33
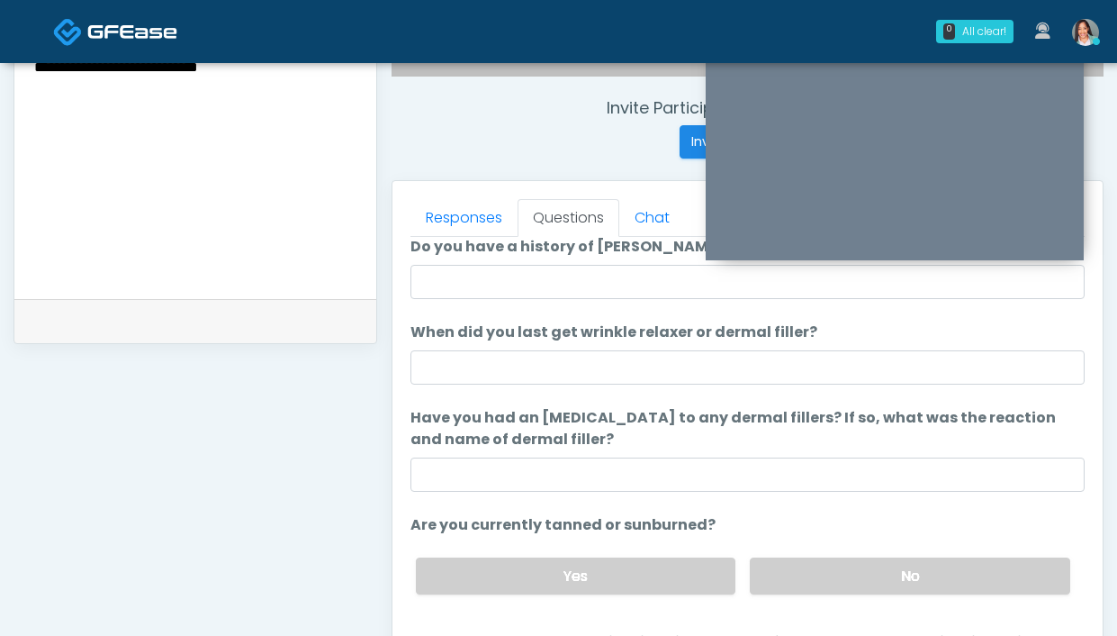
scroll to position [148, 0]
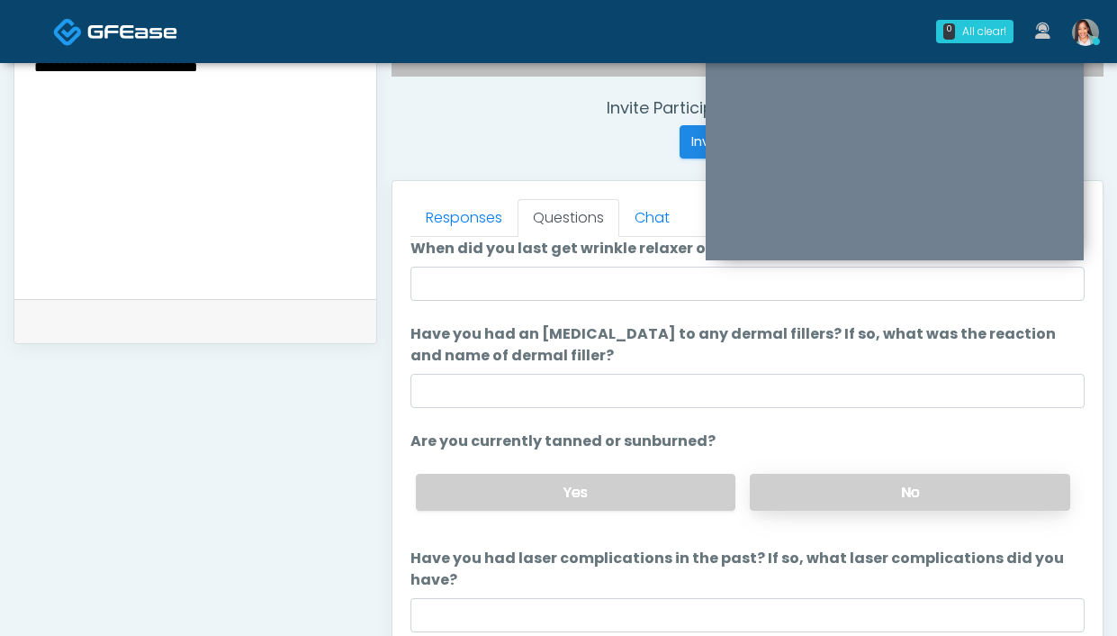
click at [820, 501] on label "No" at bounding box center [910, 492] width 320 height 37
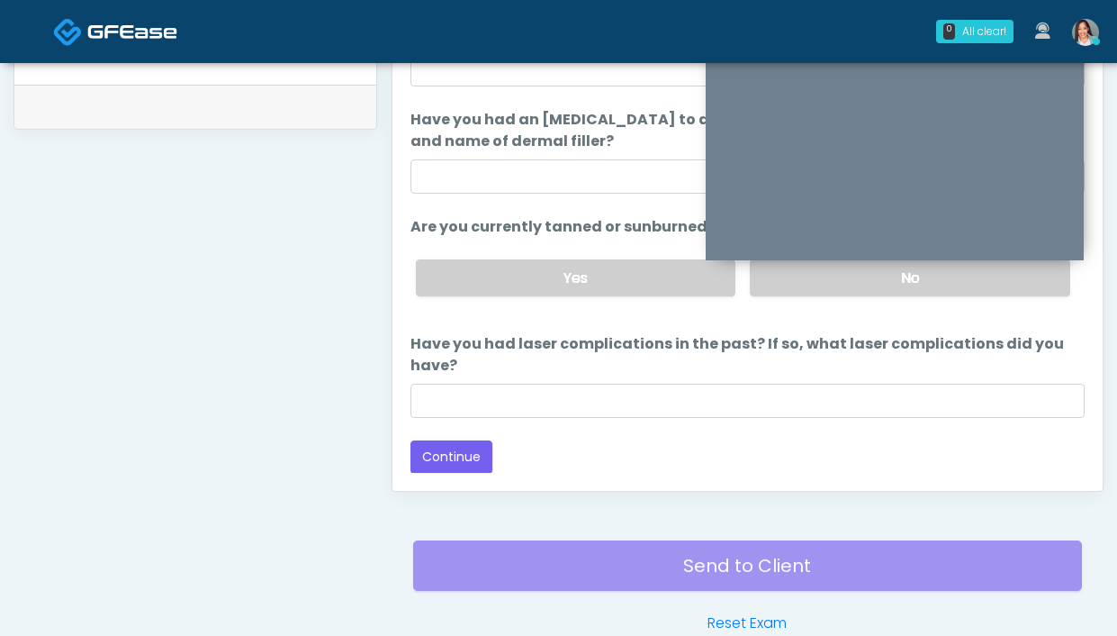
scroll to position [980, 0]
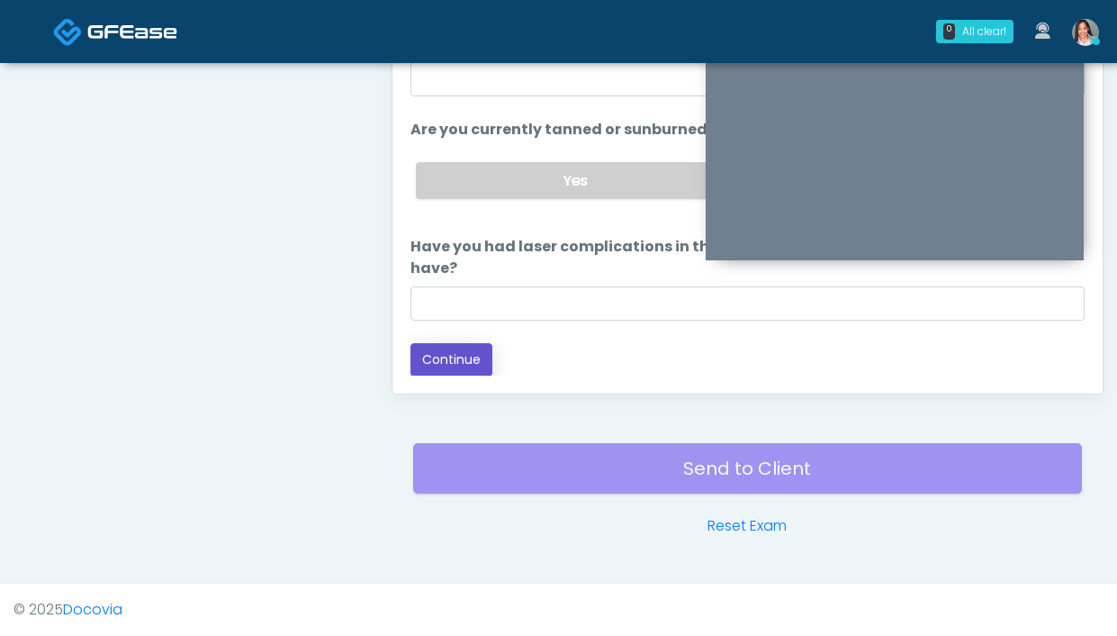
click at [431, 364] on button "Continue" at bounding box center [451, 359] width 82 height 33
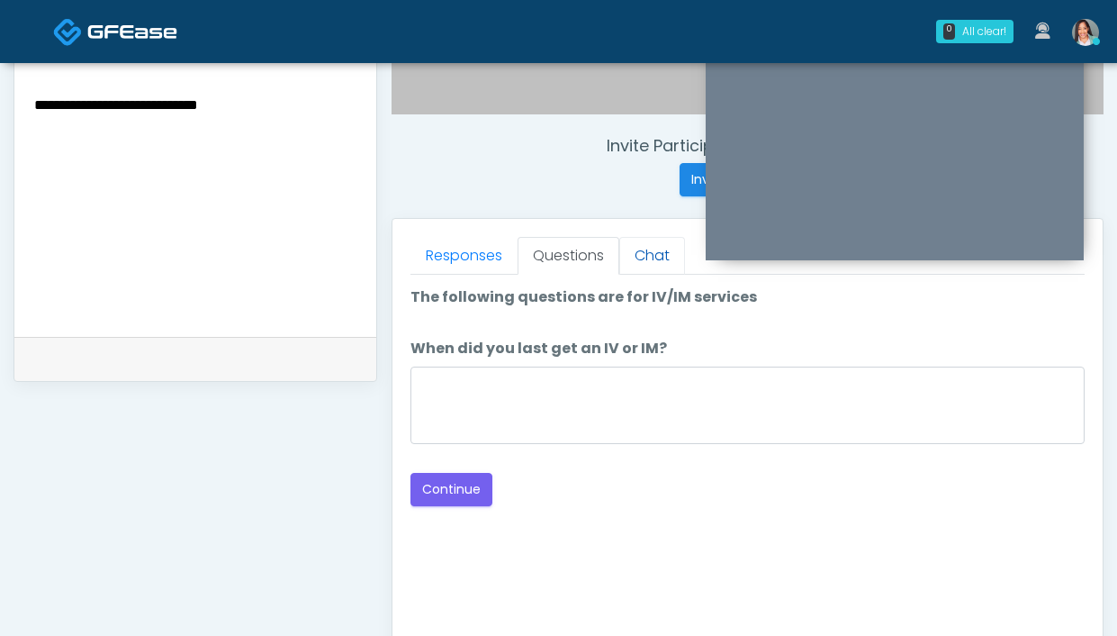
scroll to position [632, 0]
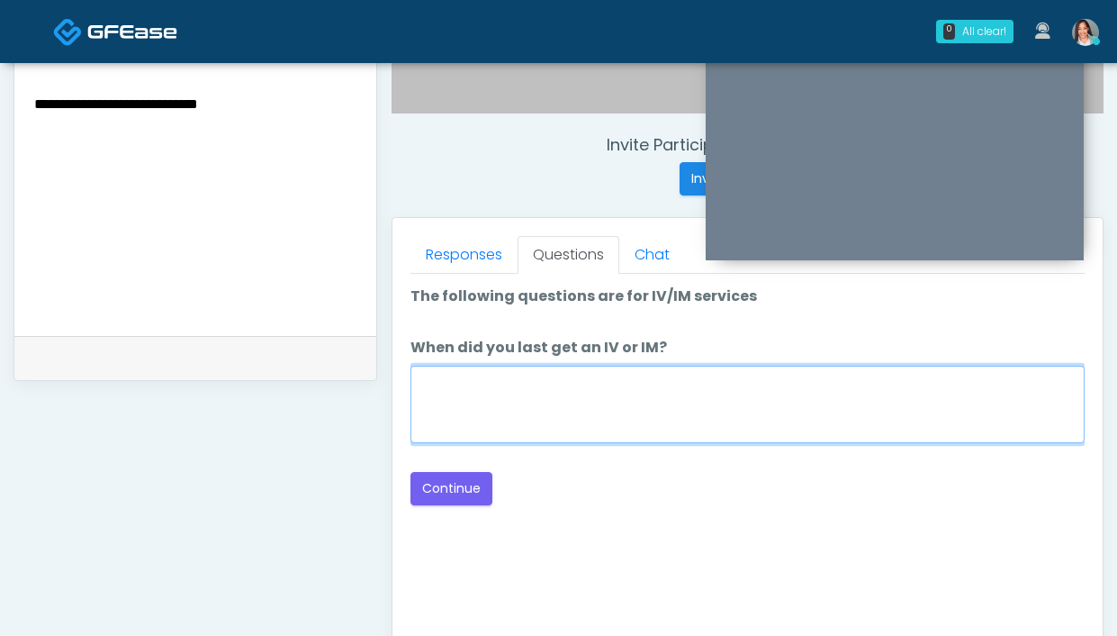
click at [522, 394] on textarea "When did you last get an IV or IM?" at bounding box center [747, 403] width 674 height 77
type textarea "**********"
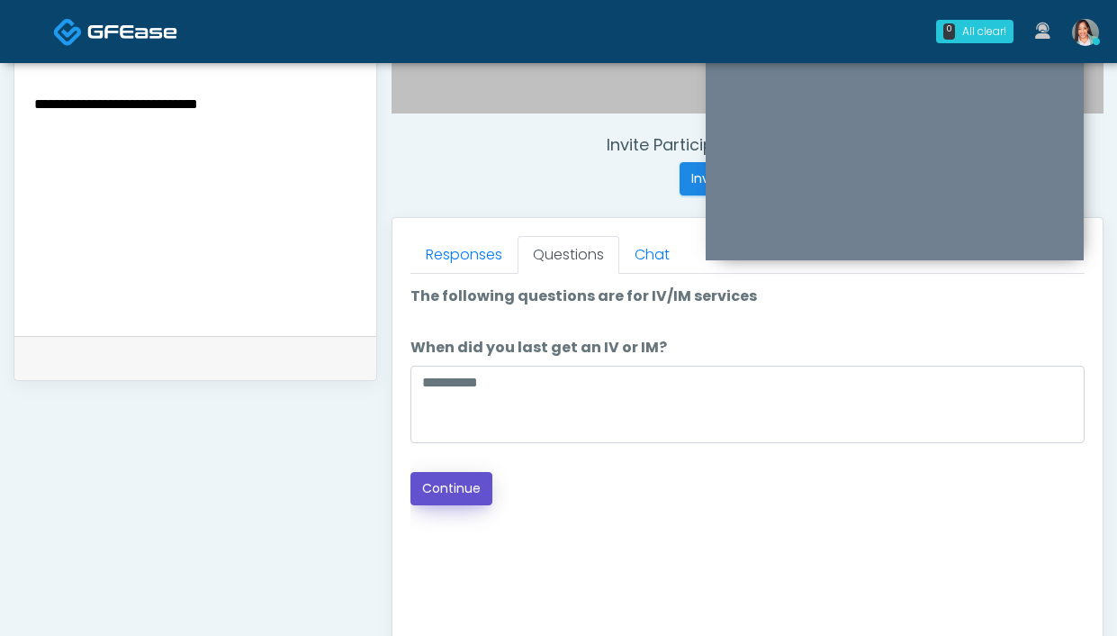
click at [442, 495] on button "Continue" at bounding box center [451, 488] width 82 height 33
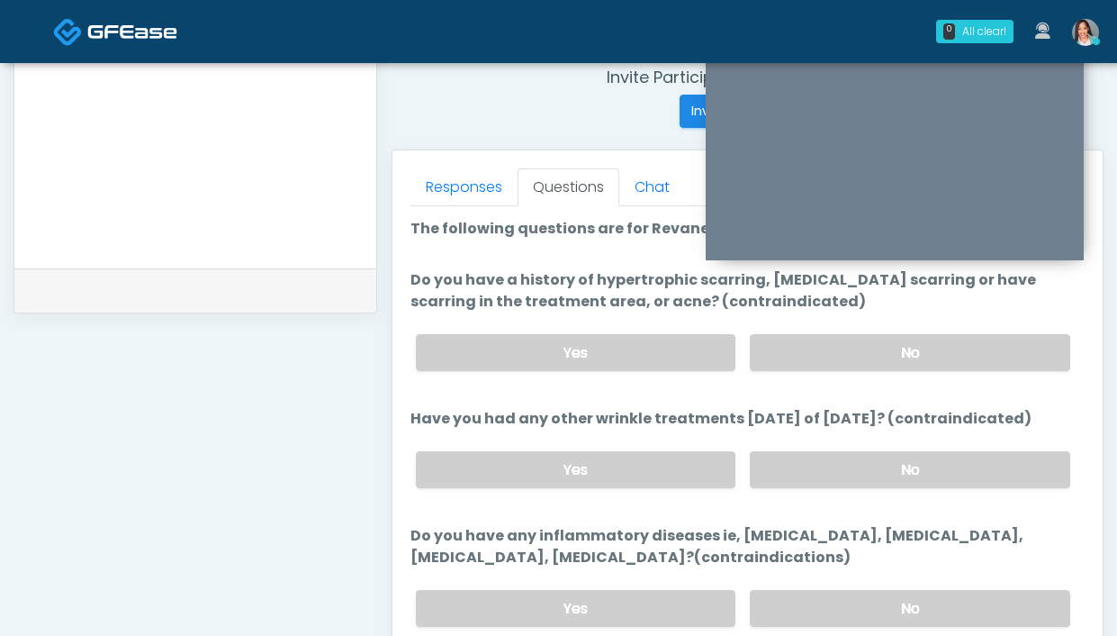
scroll to position [682, 0]
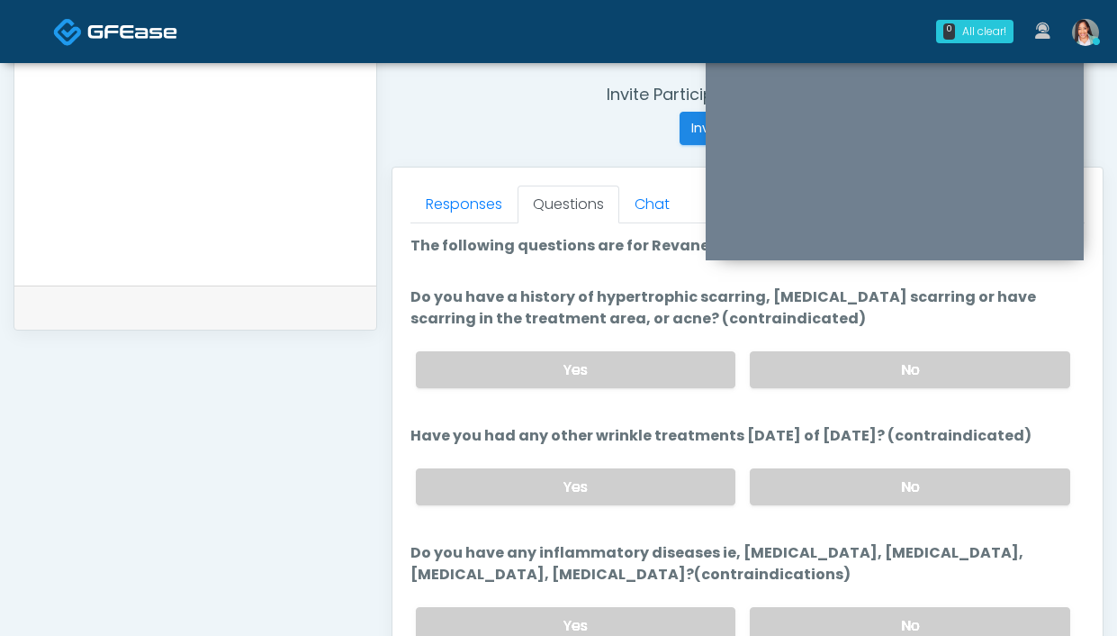
click at [816, 349] on div "Yes No" at bounding box center [742, 370] width 683 height 66
click at [811, 370] on label "No" at bounding box center [910, 369] width 320 height 37
click at [851, 491] on label "No" at bounding box center [910, 486] width 320 height 37
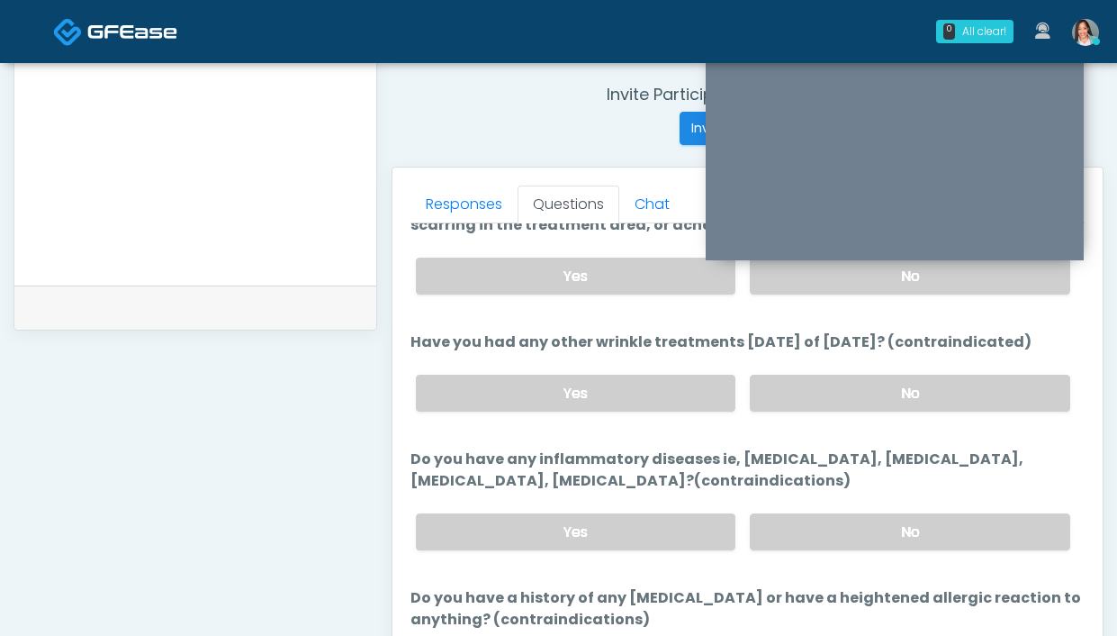
scroll to position [167, 0]
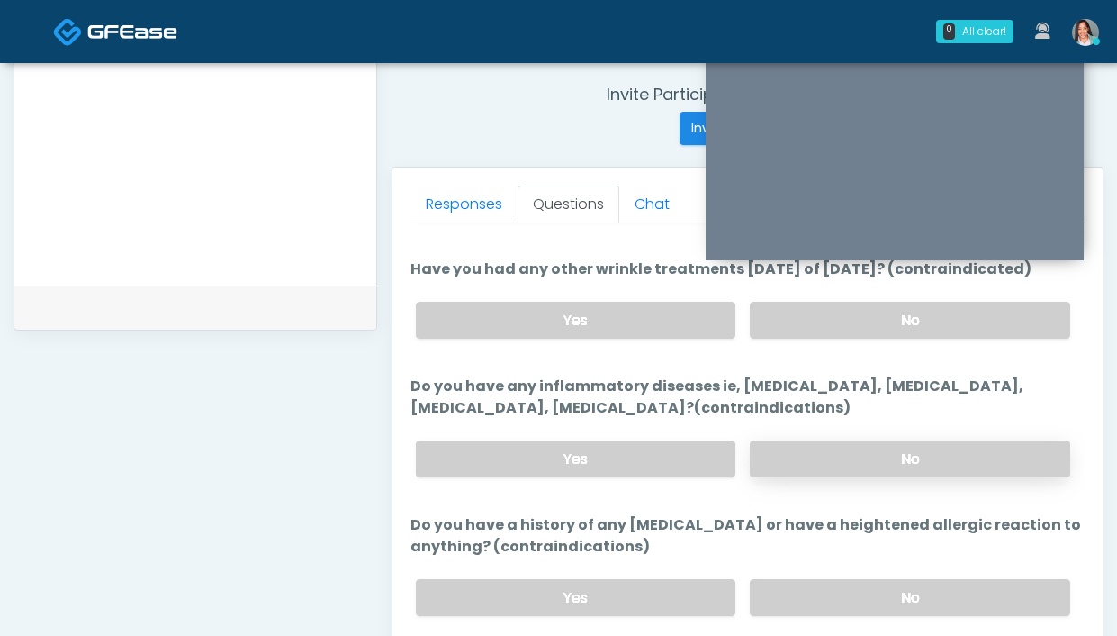
click at [854, 448] on label "No" at bounding box center [910, 458] width 320 height 37
click at [458, 191] on link "Responses" at bounding box center [463, 204] width 107 height 38
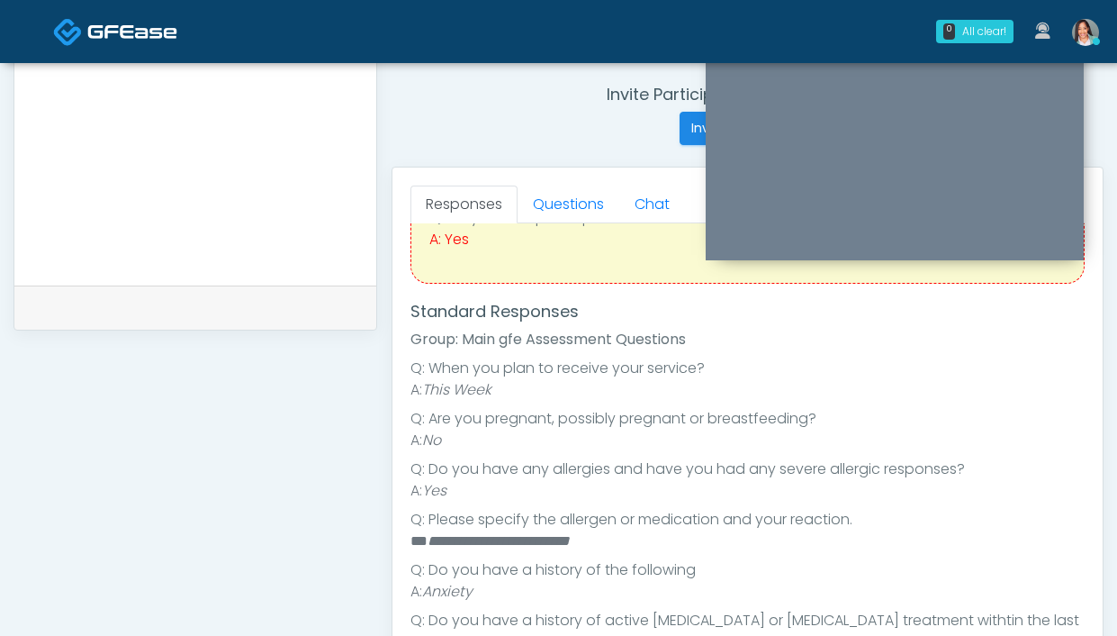
scroll to position [170, 0]
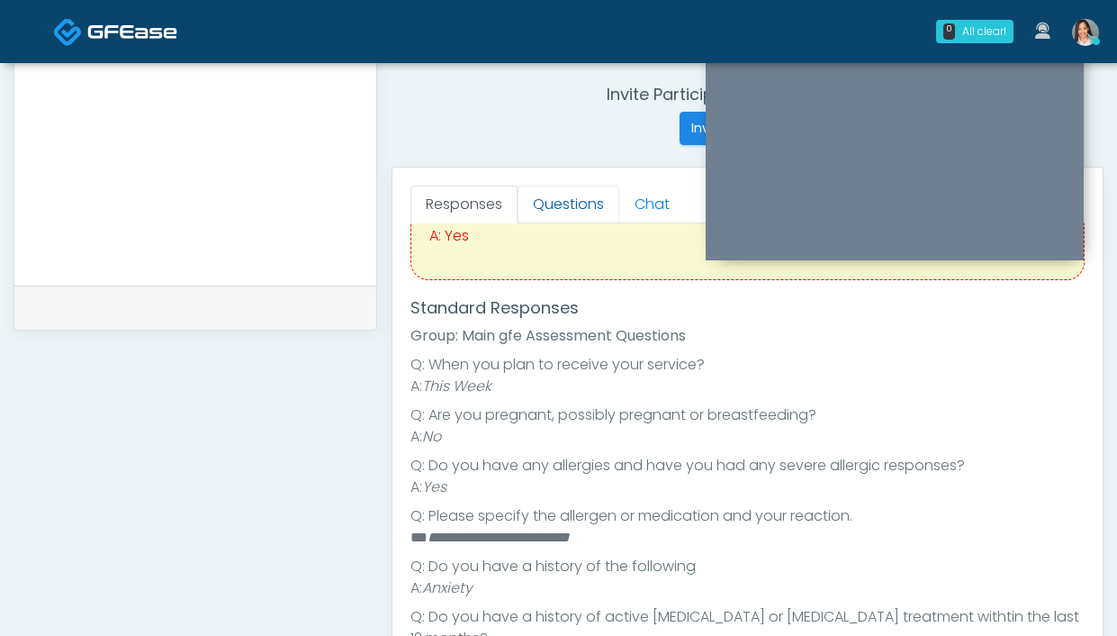
click at [555, 202] on link "Questions" at bounding box center [569, 204] width 102 height 38
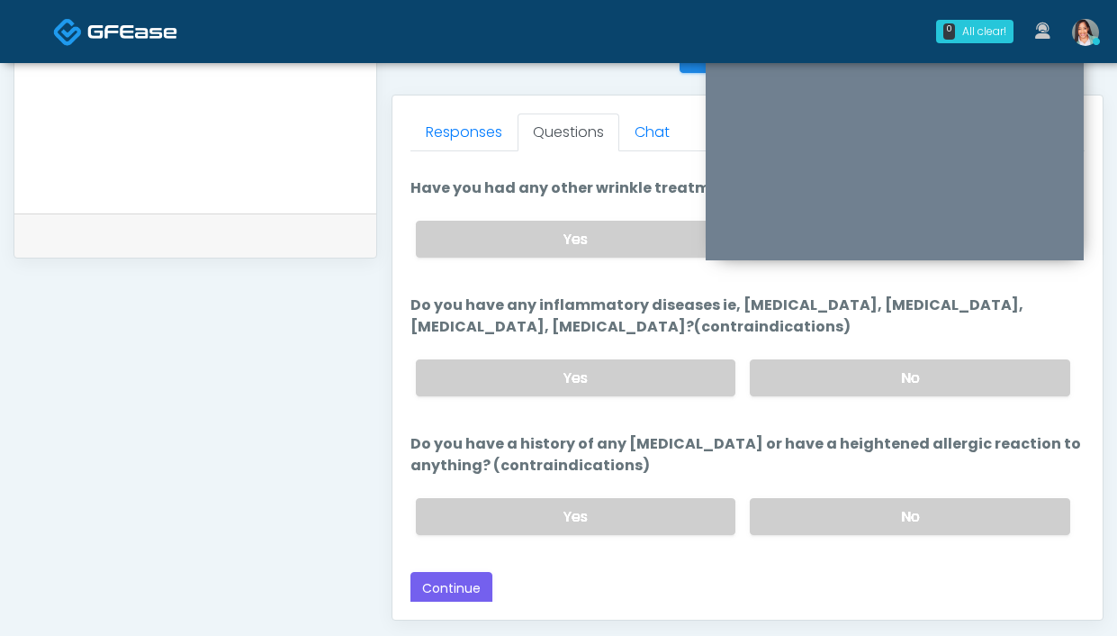
scroll to position [769, 0]
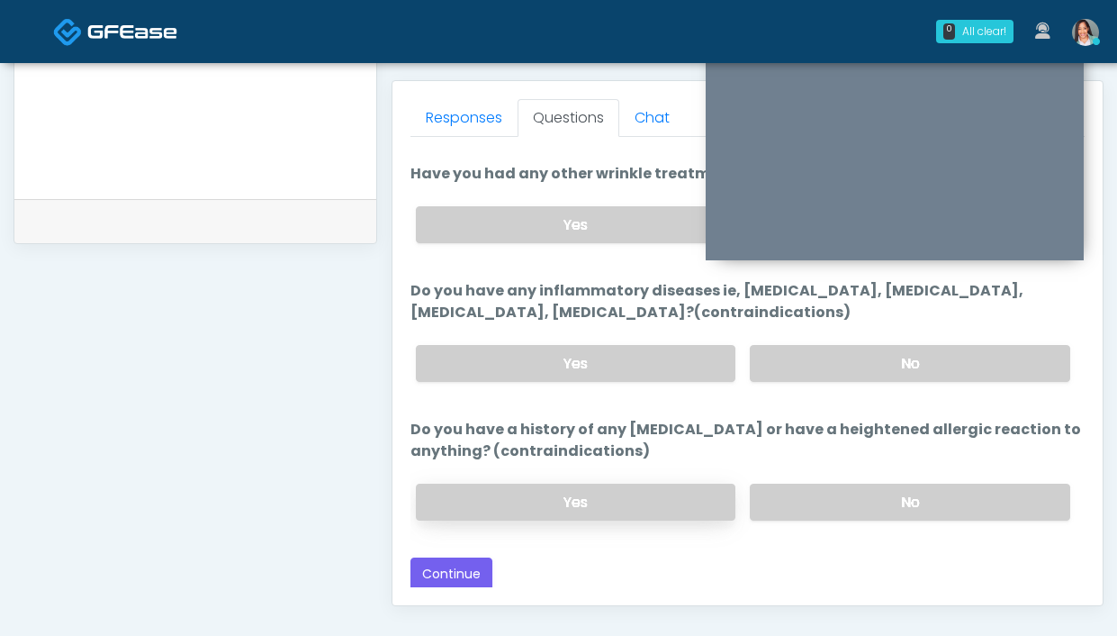
click at [629, 488] on label "Yes" at bounding box center [576, 501] width 320 height 37
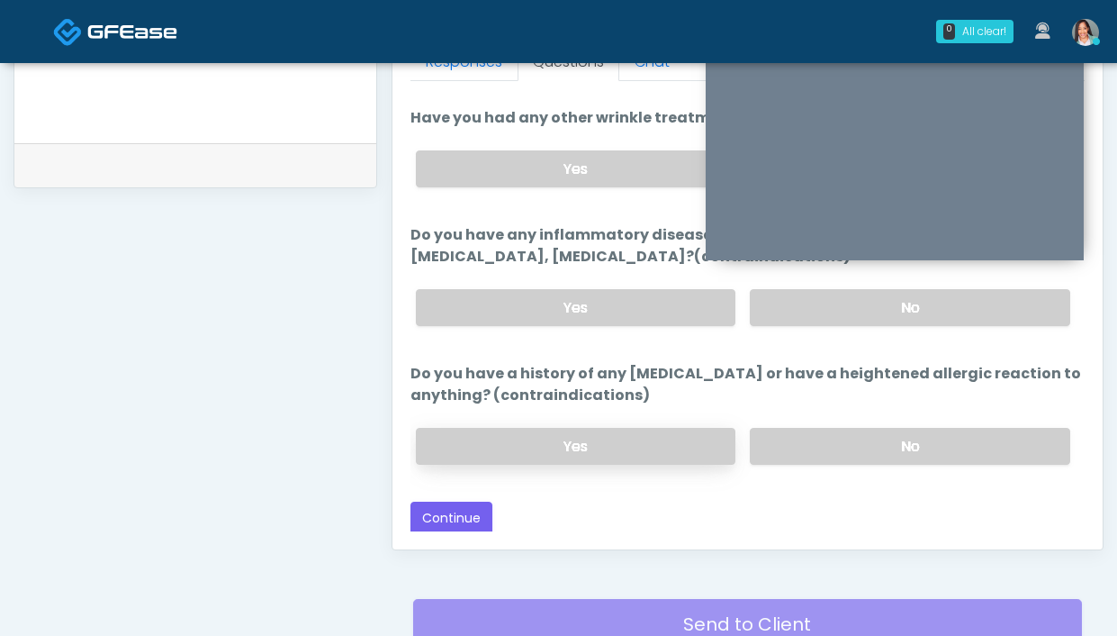
scroll to position [825, 0]
click at [469, 511] on button "Continue" at bounding box center [451, 517] width 82 height 33
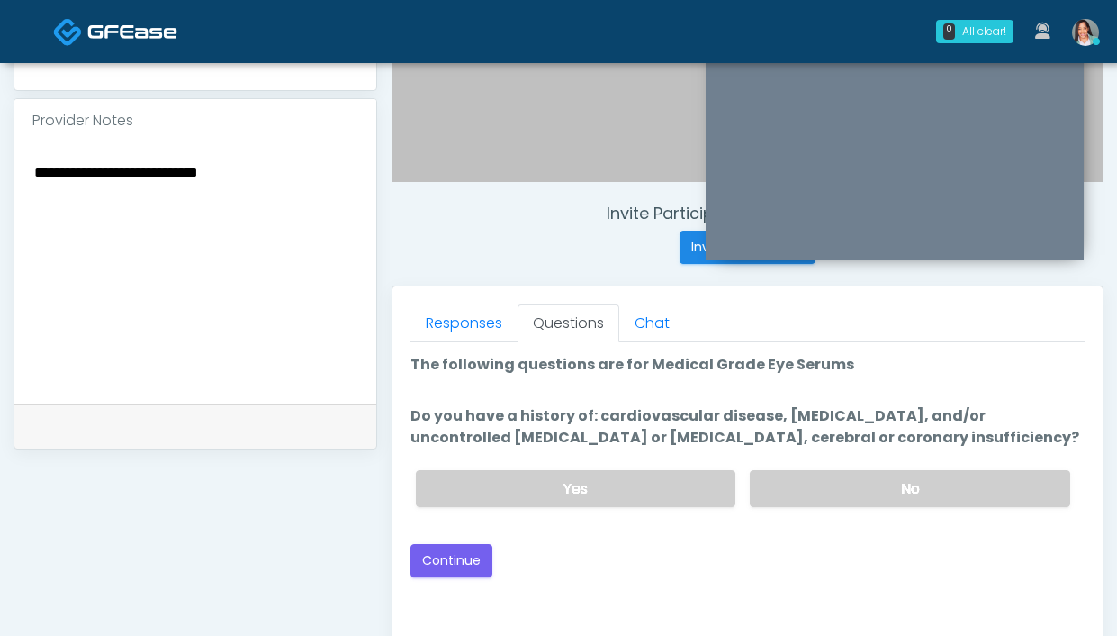
scroll to position [560, 0]
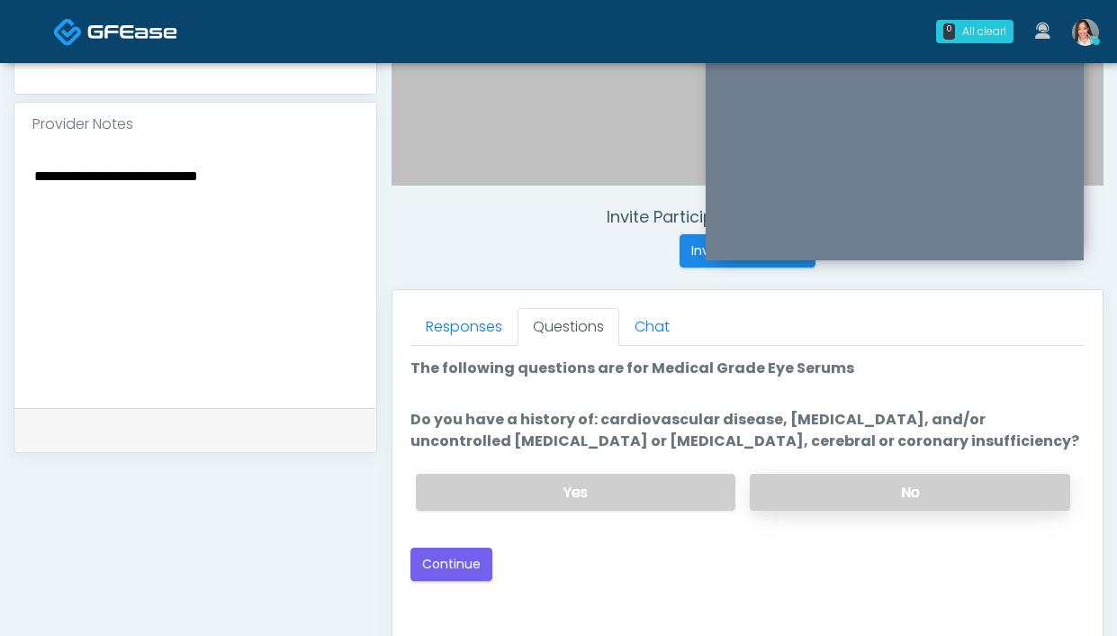
click at [825, 485] on label "No" at bounding box center [910, 492] width 320 height 37
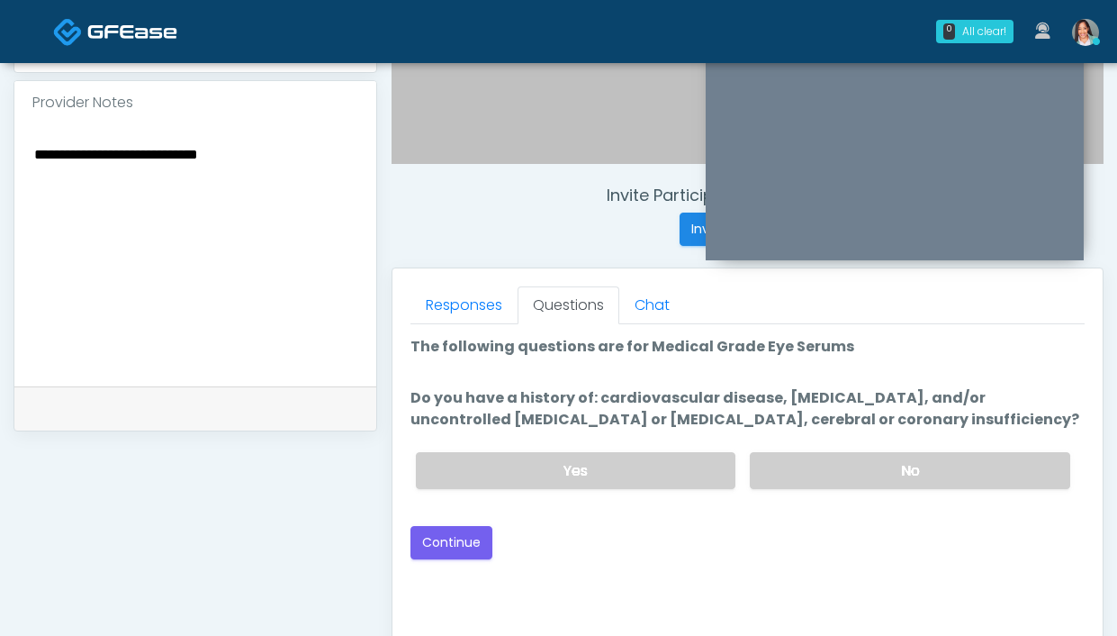
scroll to position [671, 0]
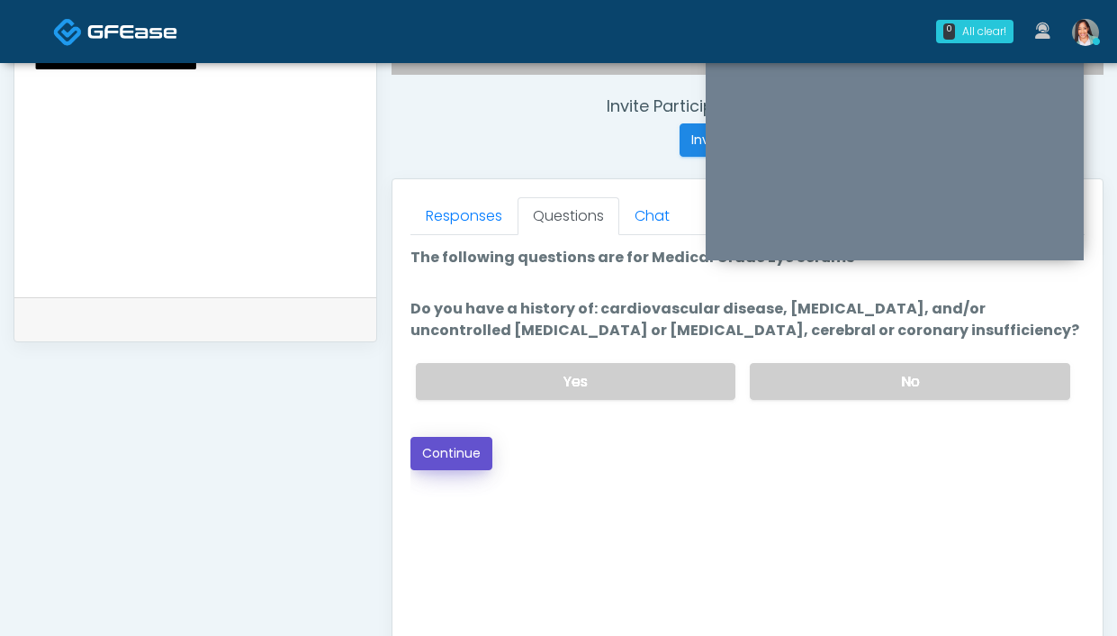
drag, startPoint x: 445, startPoint y: 452, endPoint x: 467, endPoint y: 434, distance: 28.8
click at [445, 452] on button "Continue" at bounding box center [451, 453] width 82 height 33
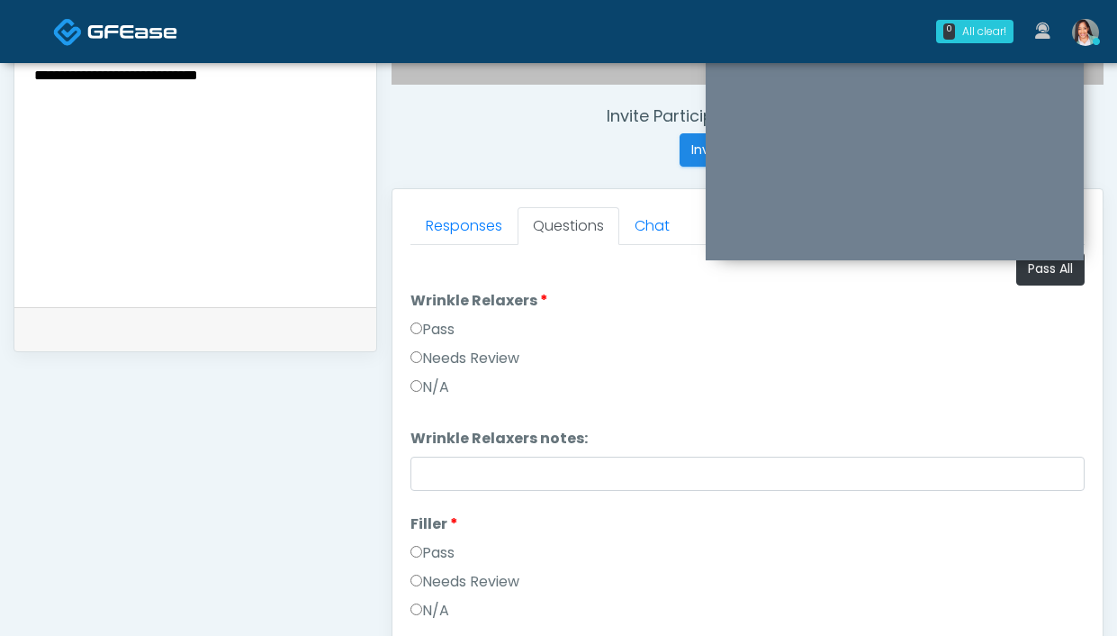
scroll to position [555, 0]
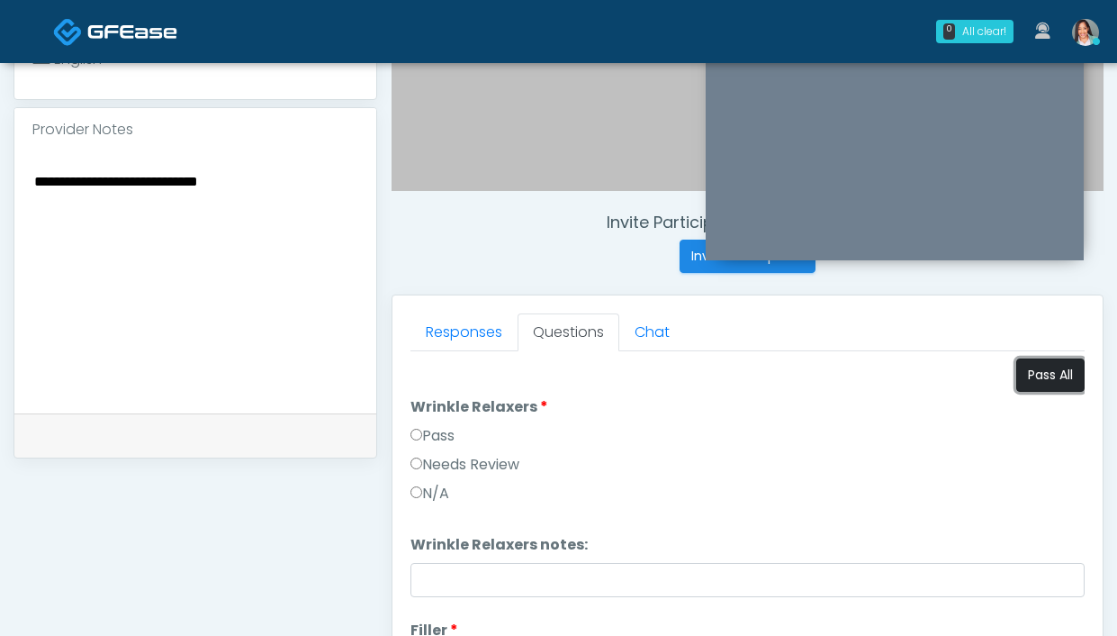
click at [1027, 381] on button "Pass All" at bounding box center [1050, 374] width 68 height 33
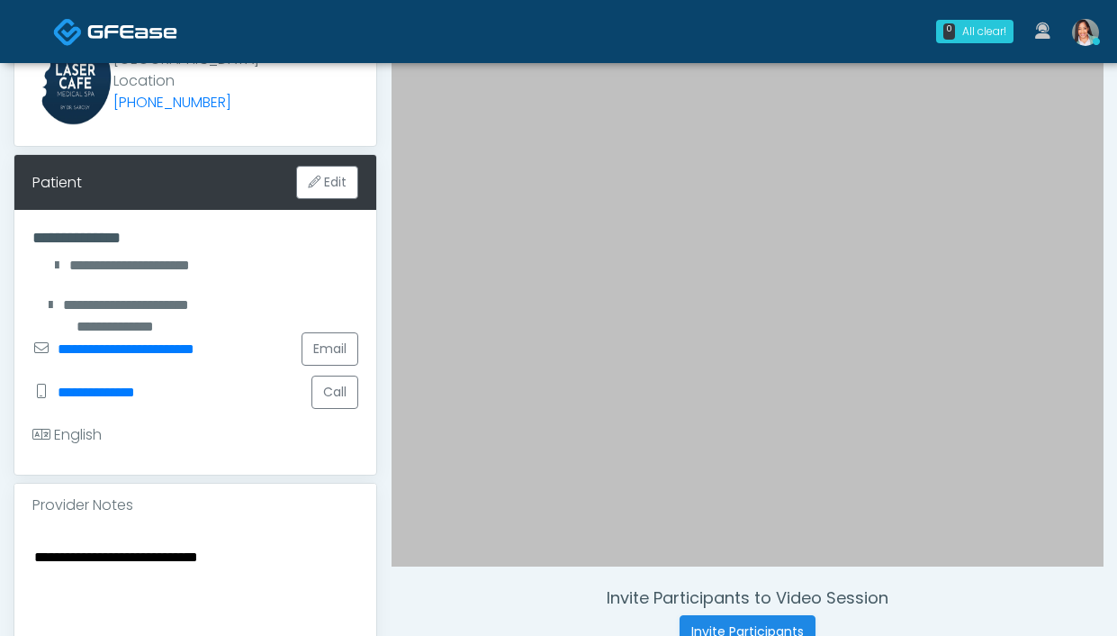
scroll to position [284, 0]
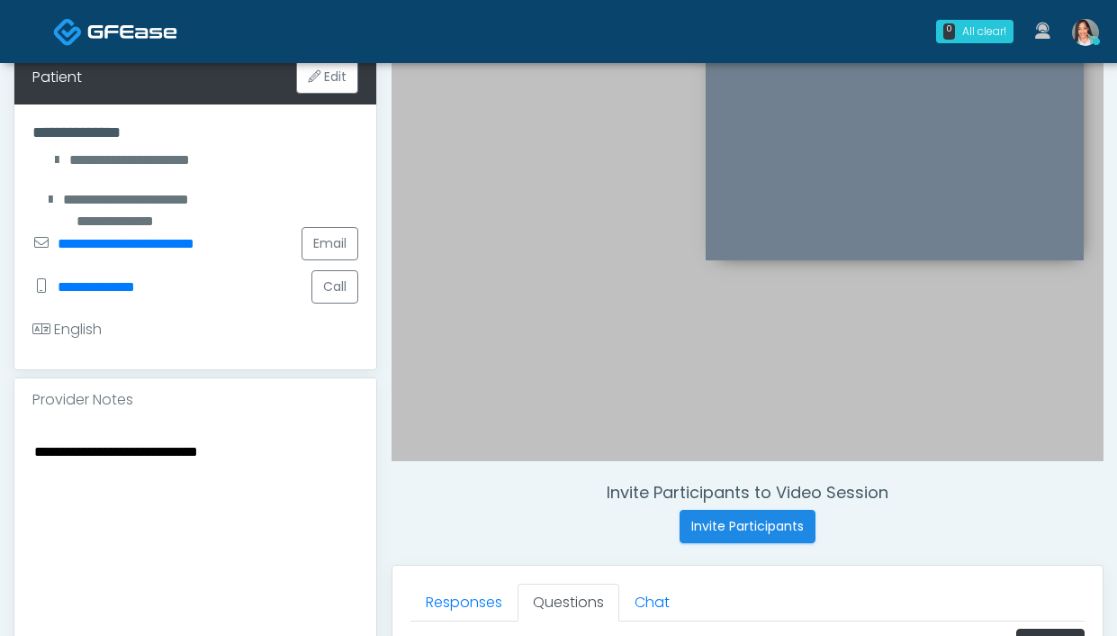
drag, startPoint x: 256, startPoint y: 445, endPoint x: -31, endPoint y: 396, distance: 290.4
click at [0, 396] on html "0 All clear! All clear! Jennifer Ekeh In Exam - 4m 26s CA Erika Felder AZ CA CO…" at bounding box center [558, 524] width 1117 height 1616
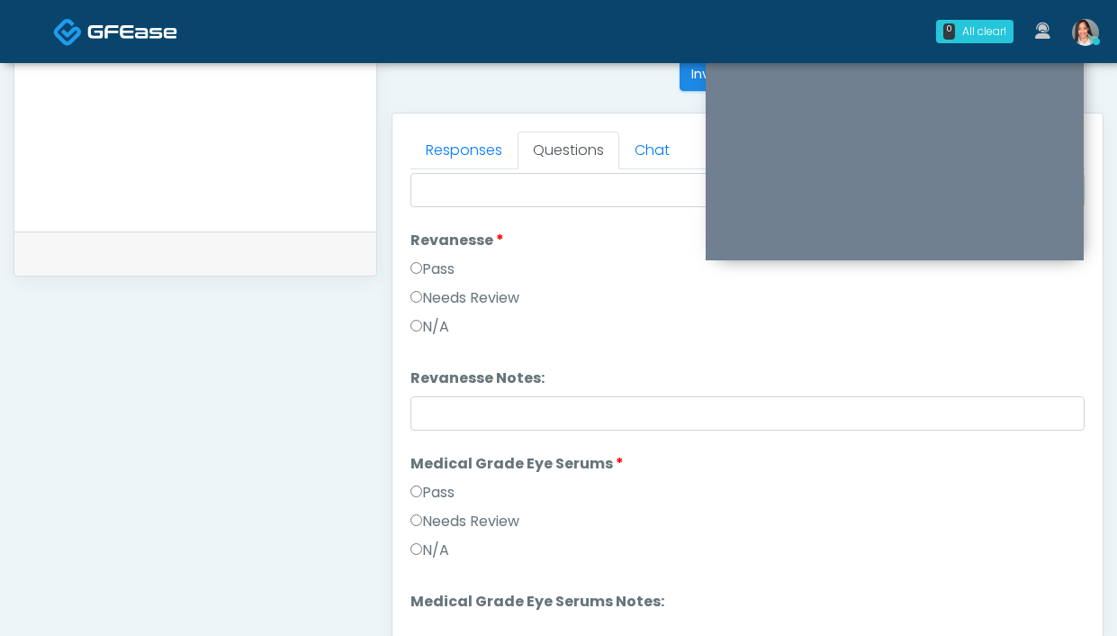
scroll to position [1101, 0]
type textarea "**********"
click at [451, 302] on label "Needs Review" at bounding box center [464, 298] width 109 height 22
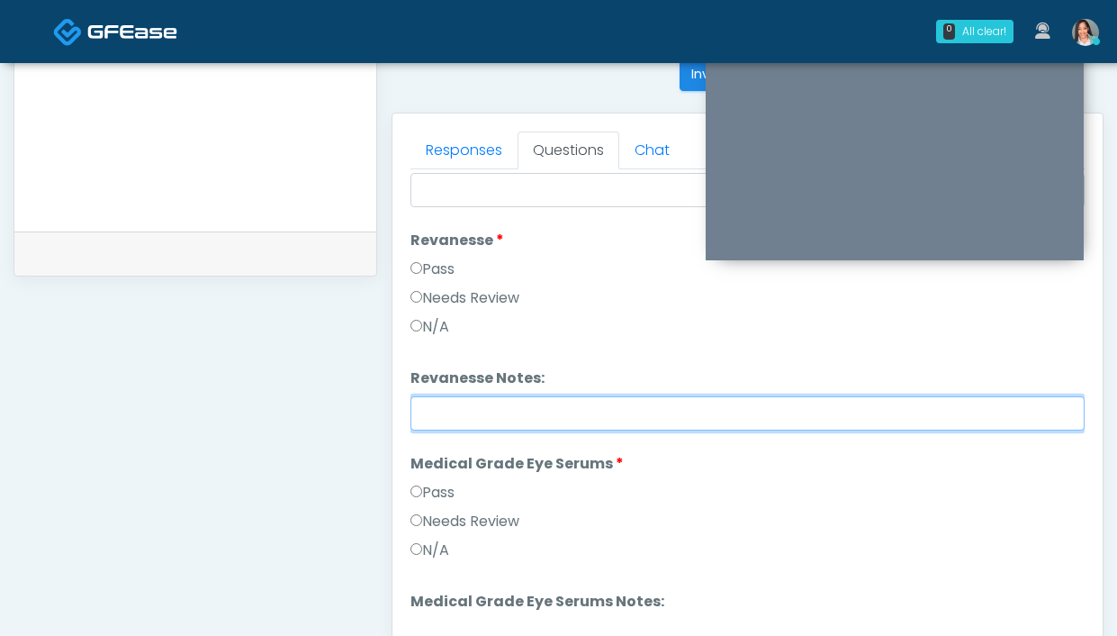
click at [549, 417] on input "Revanesse Notes:" at bounding box center [747, 413] width 674 height 34
drag, startPoint x: 880, startPoint y: 417, endPoint x: 793, endPoint y: 408, distance: 87.8
click at [793, 408] on input "**********" at bounding box center [747, 413] width 674 height 34
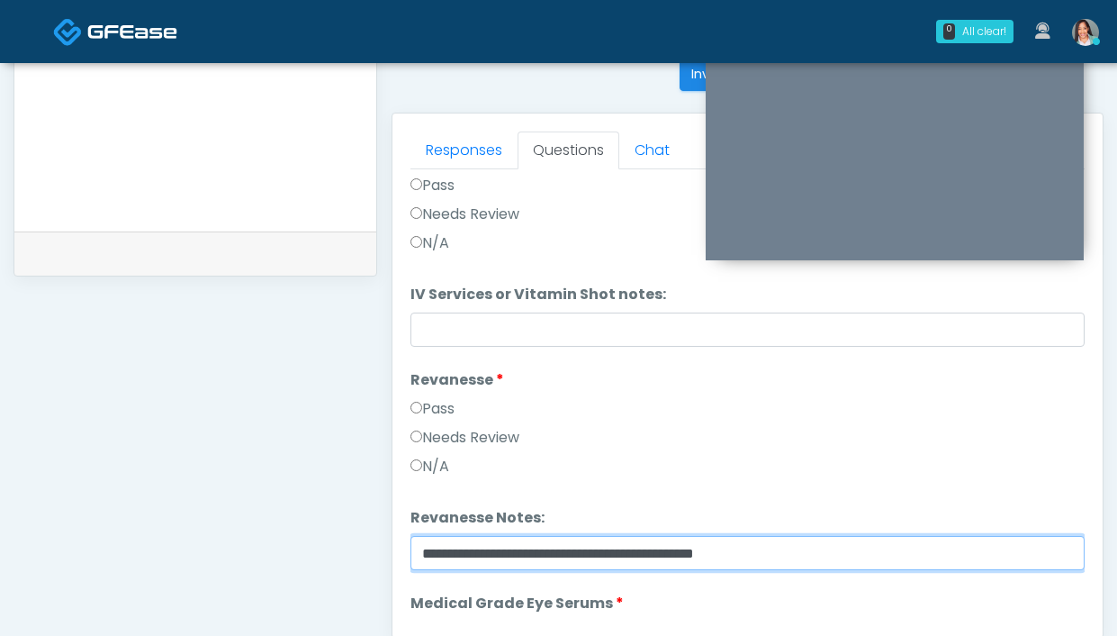
scroll to position [569, 0]
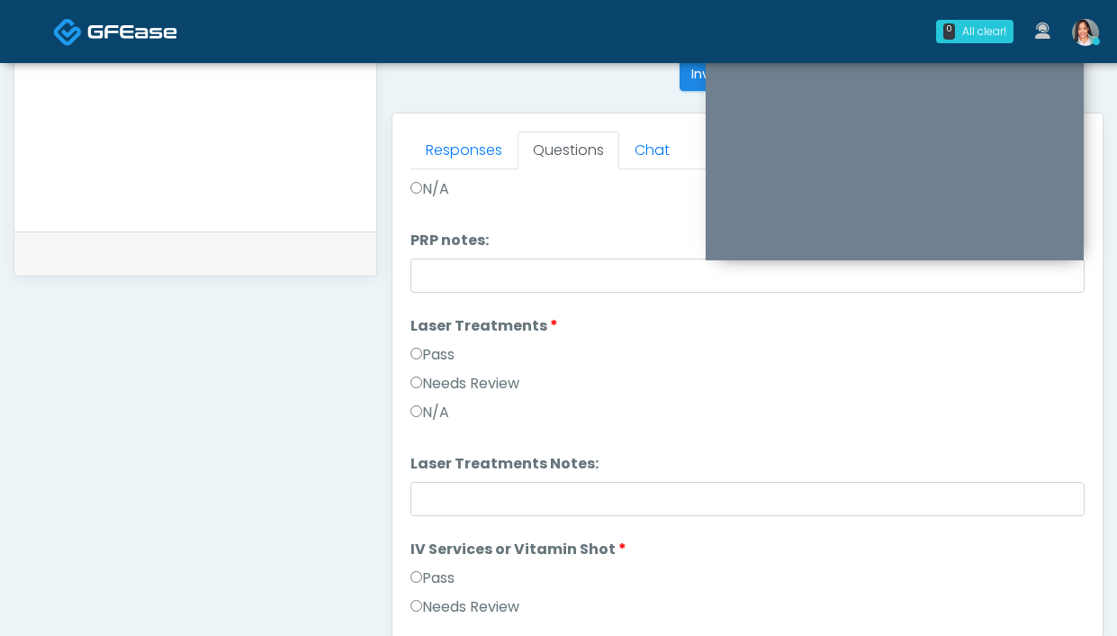
type input "**********"
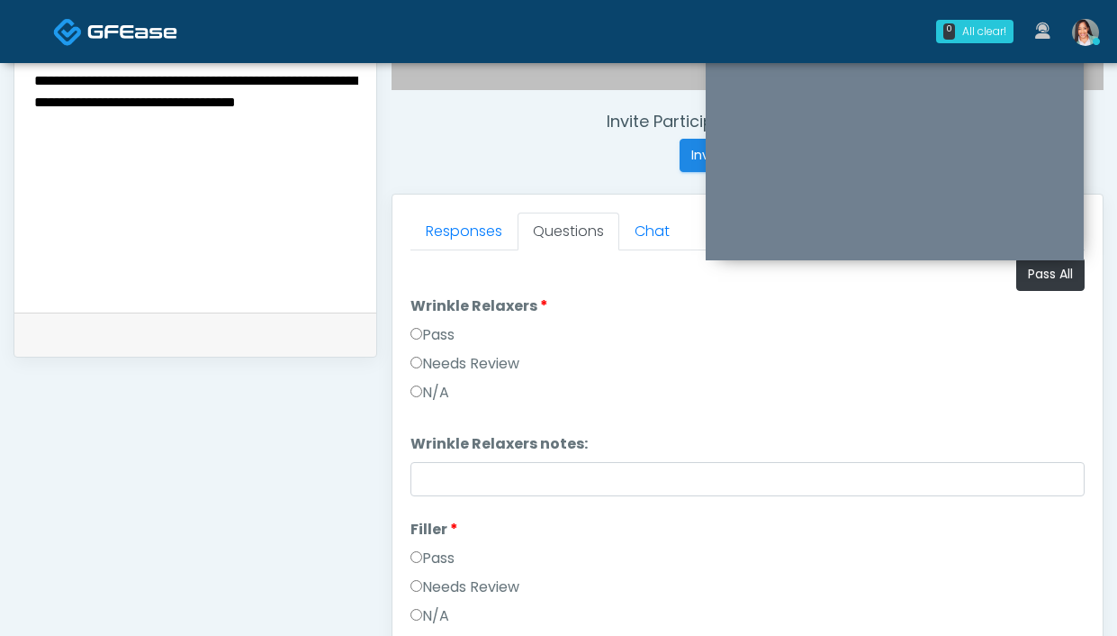
scroll to position [654, 0]
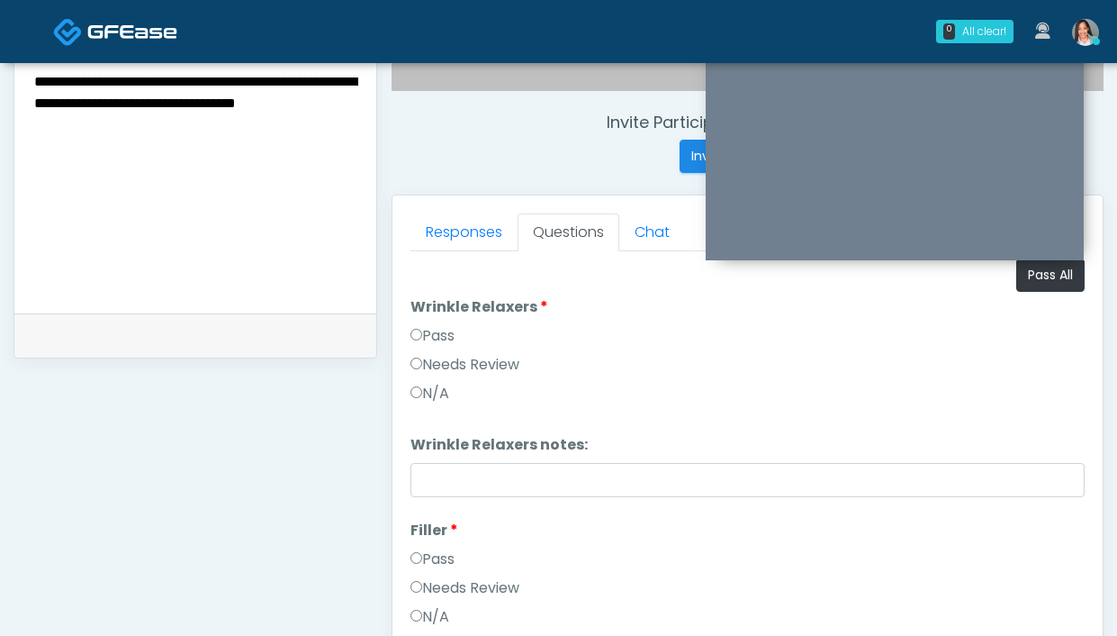
click at [189, 118] on textarea "**********" at bounding box center [195, 179] width 326 height 220
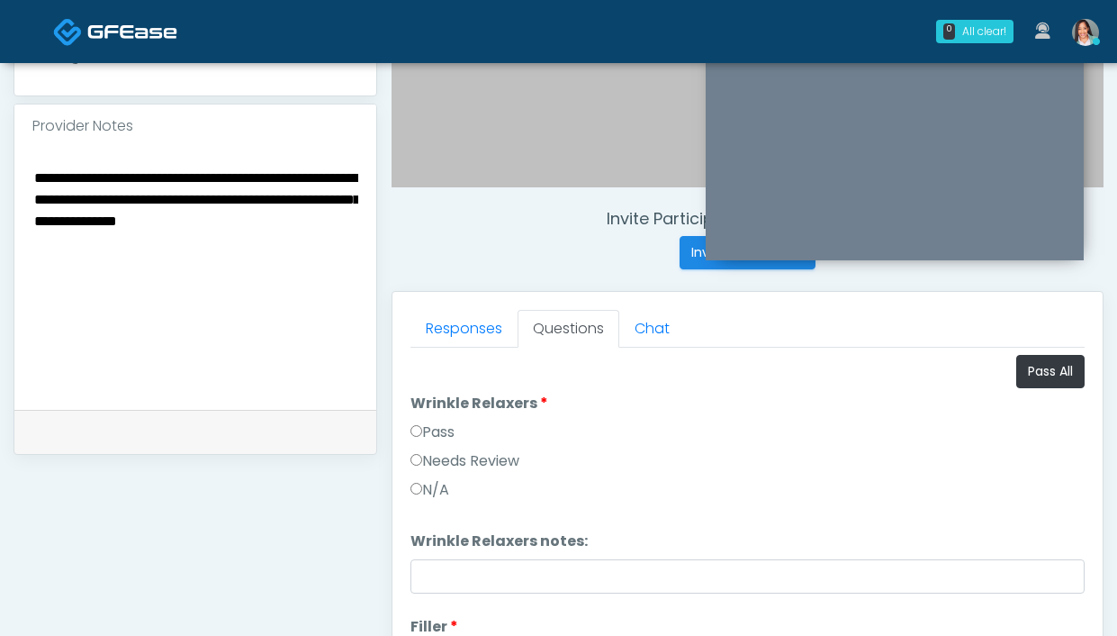
scroll to position [508, 0]
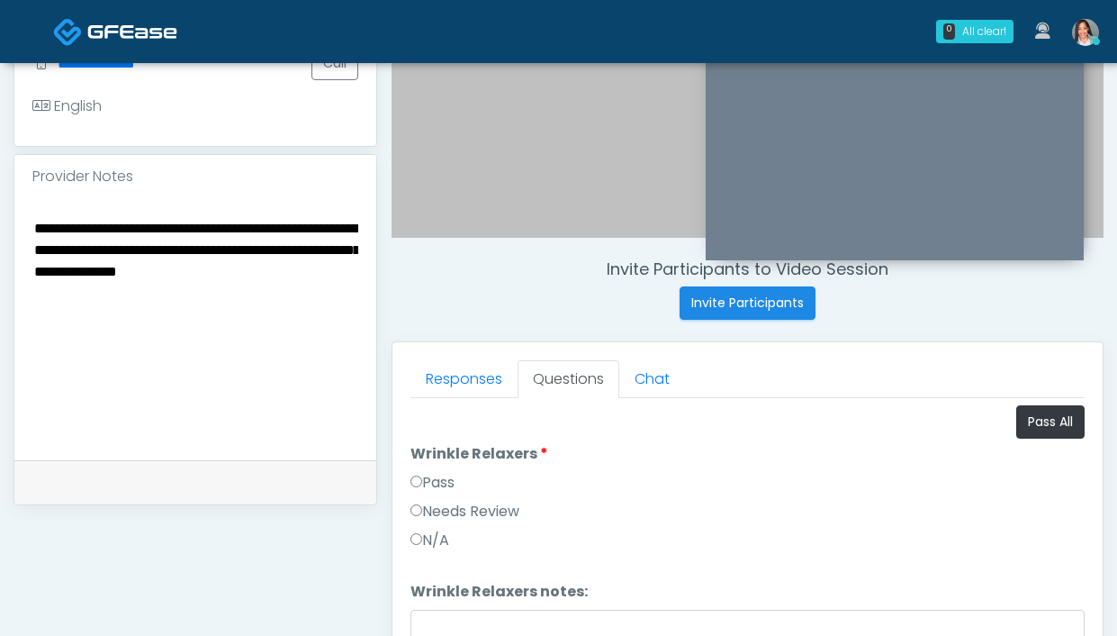
type textarea "**********"
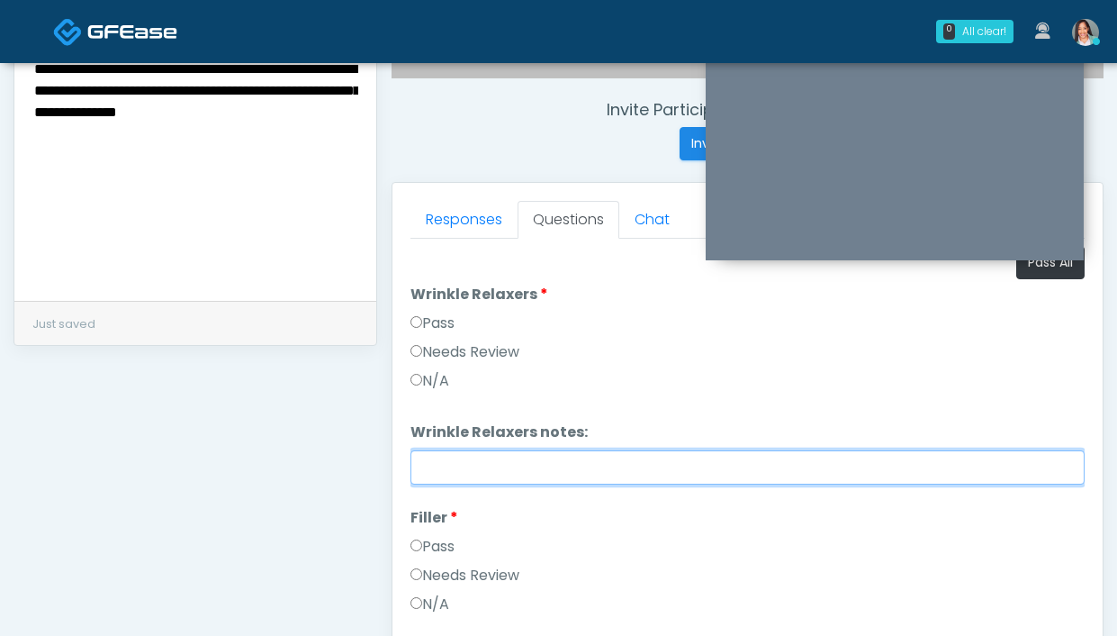
click at [556, 482] on input "Wrinkle Relaxers notes:" at bounding box center [747, 467] width 674 height 34
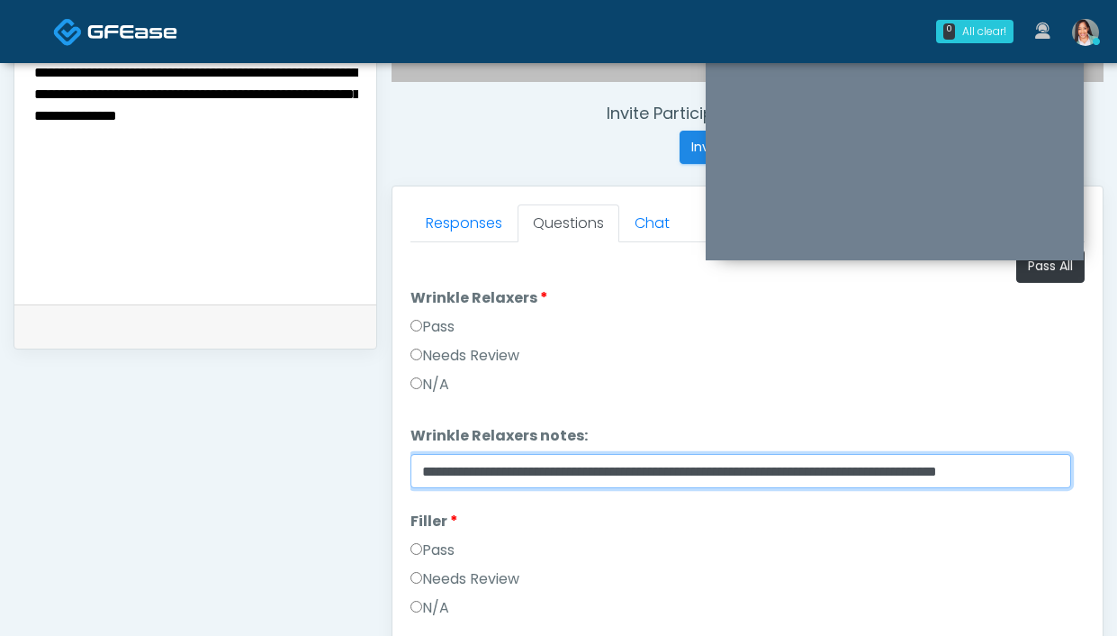
scroll to position [0, 0]
drag, startPoint x: 1058, startPoint y: 474, endPoint x: 170, endPoint y: 414, distance: 889.7
click at [170, 414] on div "**********" at bounding box center [559, 167] width 1090 height 1373
type input "**********"
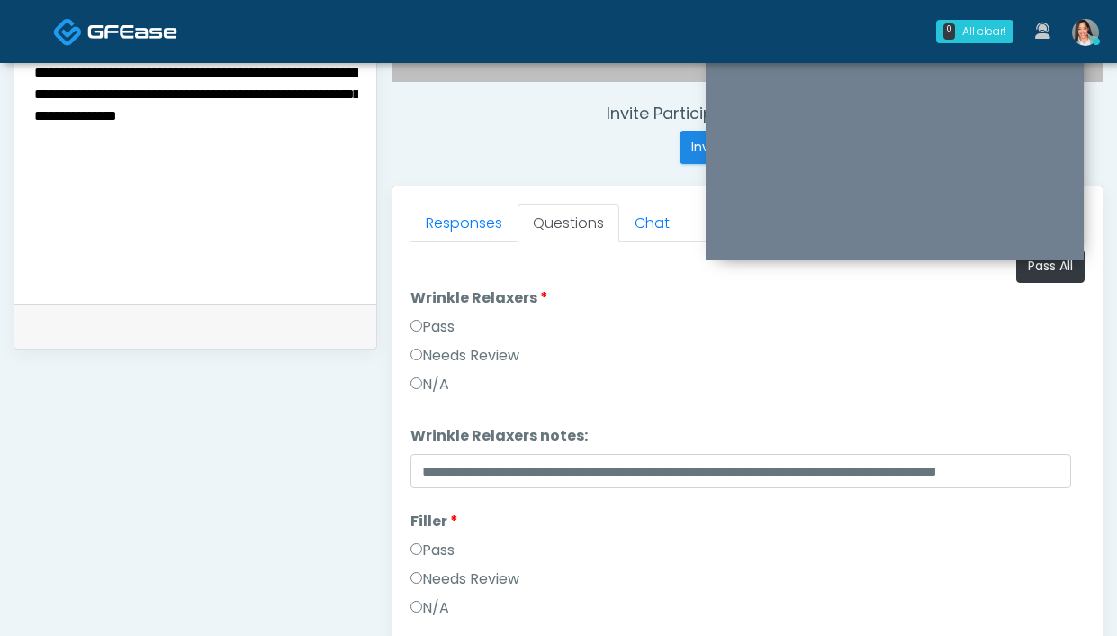
click at [135, 141] on textarea "**********" at bounding box center [195, 170] width 326 height 220
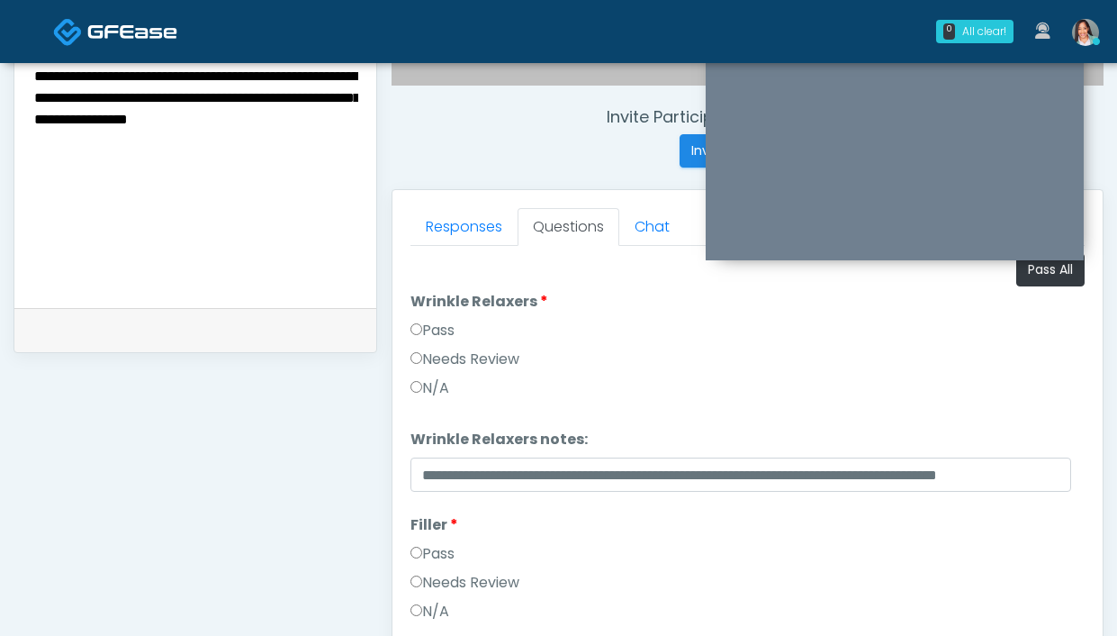
scroll to position [629, 0]
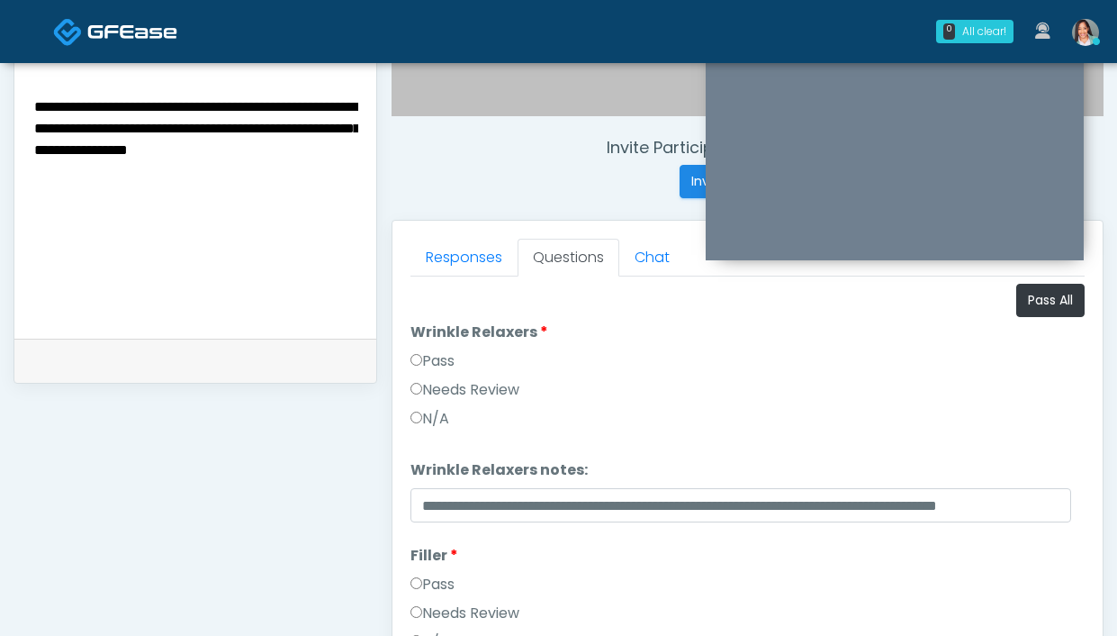
click at [112, 153] on textarea "**********" at bounding box center [195, 205] width 326 height 220
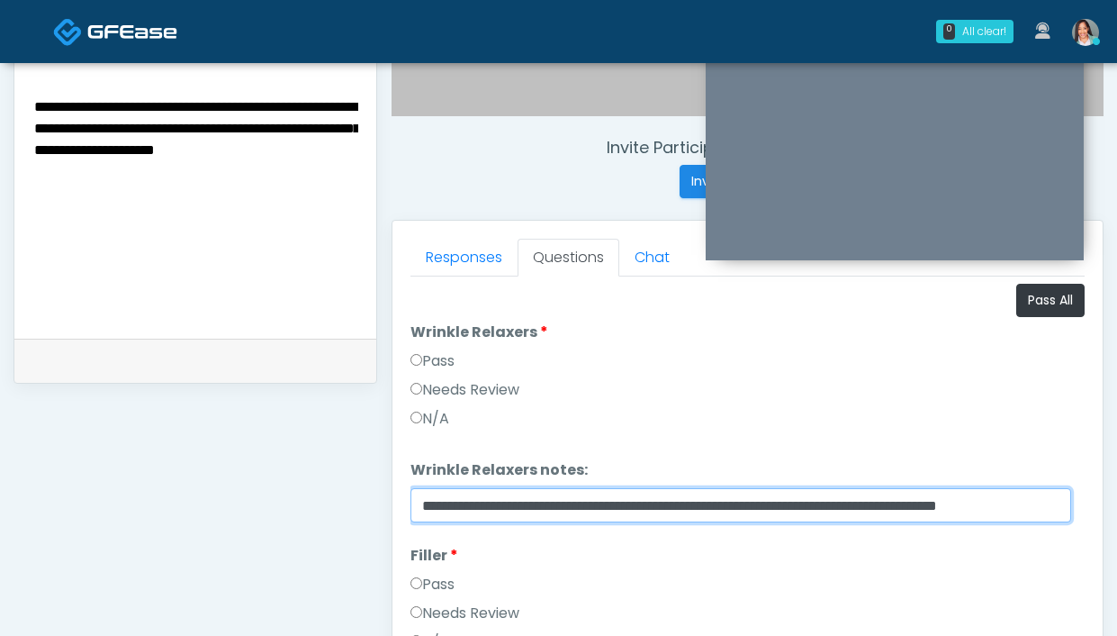
drag, startPoint x: 691, startPoint y: 508, endPoint x: 871, endPoint y: 507, distance: 179.1
click at [871, 507] on input "**********" at bounding box center [740, 505] width 661 height 34
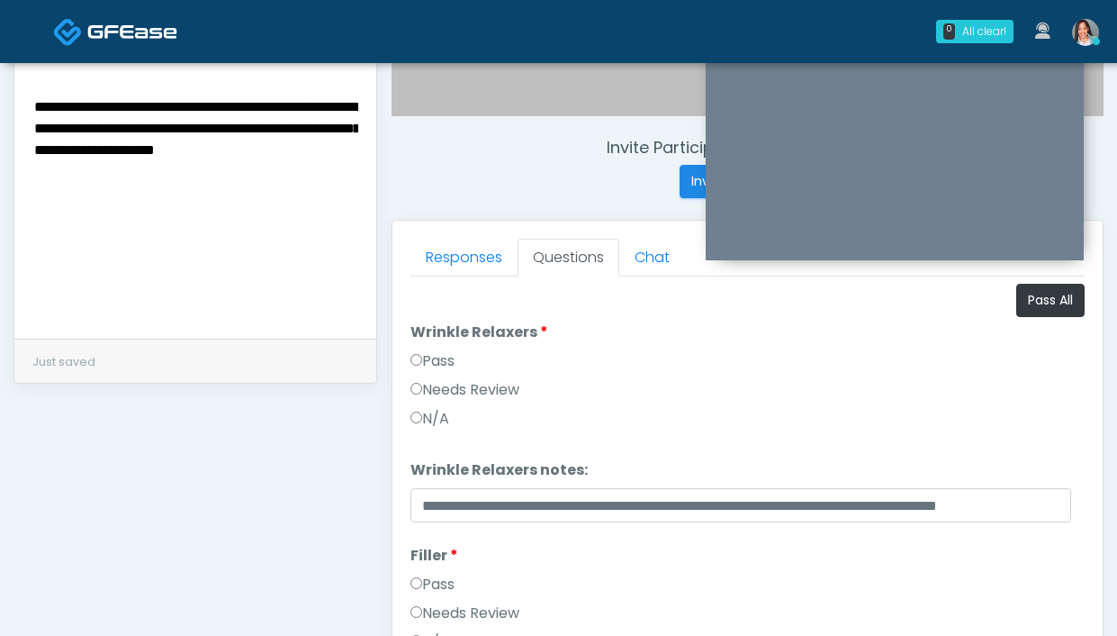
click at [188, 131] on textarea "**********" at bounding box center [195, 205] width 326 height 220
drag, startPoint x: 120, startPoint y: 151, endPoint x: 167, endPoint y: 151, distance: 47.7
click at [120, 151] on textarea "**********" at bounding box center [195, 205] width 326 height 220
click at [147, 151] on textarea "**********" at bounding box center [195, 205] width 326 height 220
paste textarea "**********"
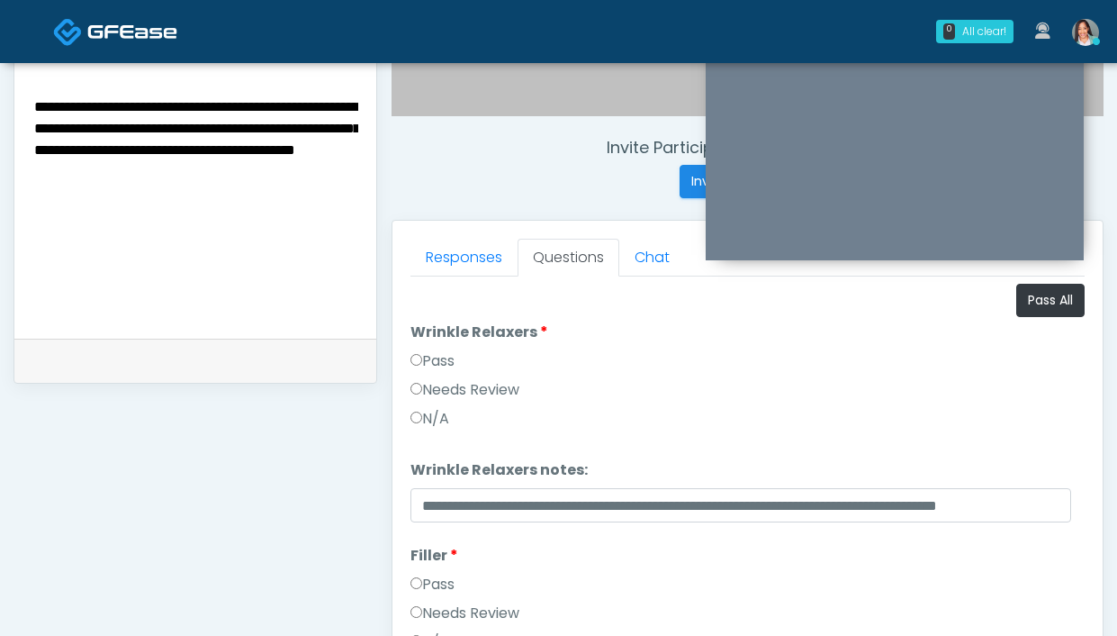
click at [307, 178] on textarea "**********" at bounding box center [195, 205] width 326 height 220
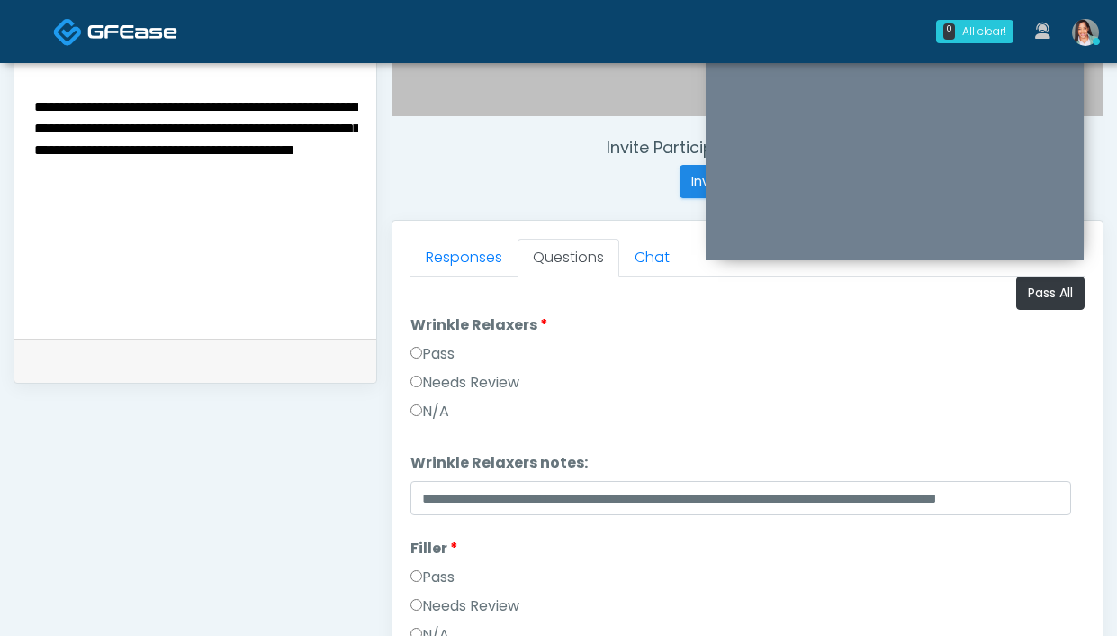
scroll to position [11, 0]
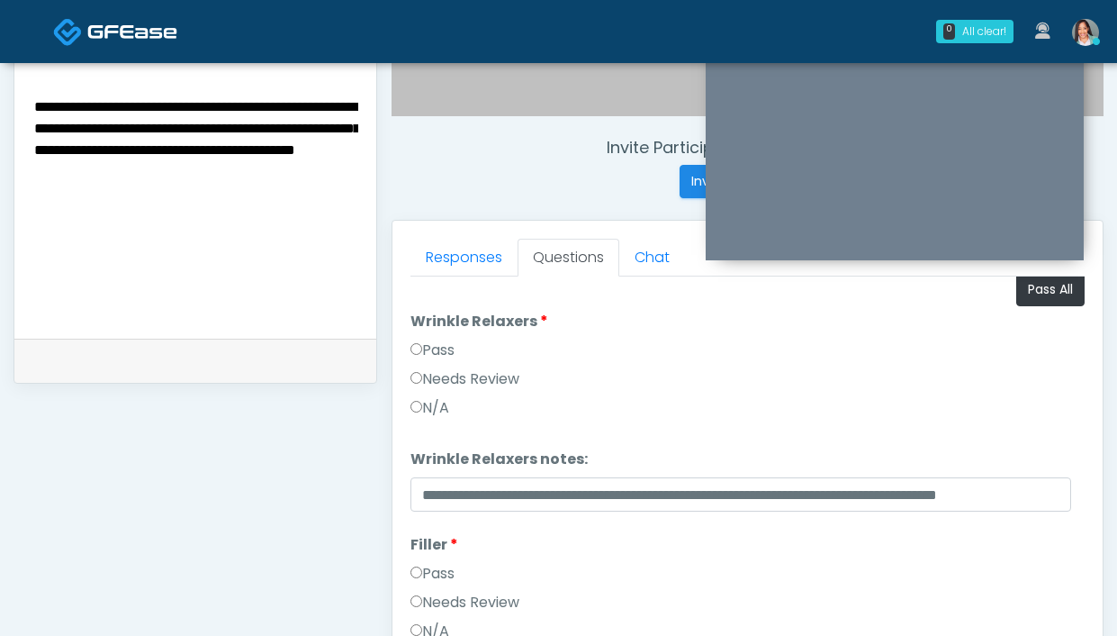
type textarea "**********"
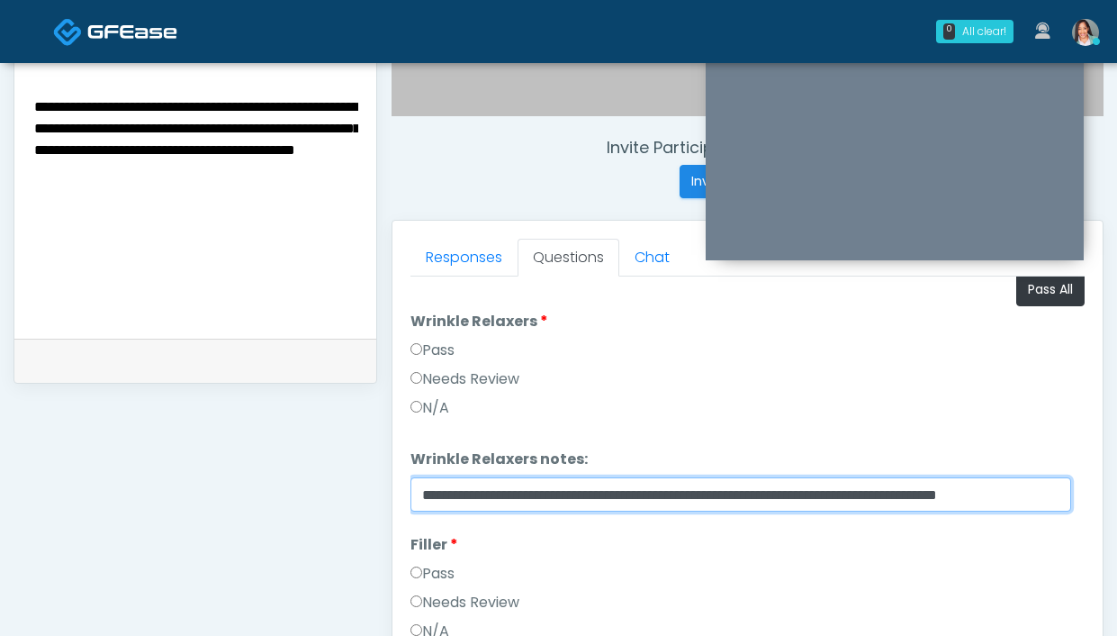
scroll to position [0, 13]
drag, startPoint x: 893, startPoint y: 493, endPoint x: 1172, endPoint y: 502, distance: 279.2
click at [1116, 502] on html "0 All clear! All clear! Jennifer Ekeh In Exam - 7m 45s CA Erika Felder AZ CA CO…" at bounding box center [558, 179] width 1117 height 1616
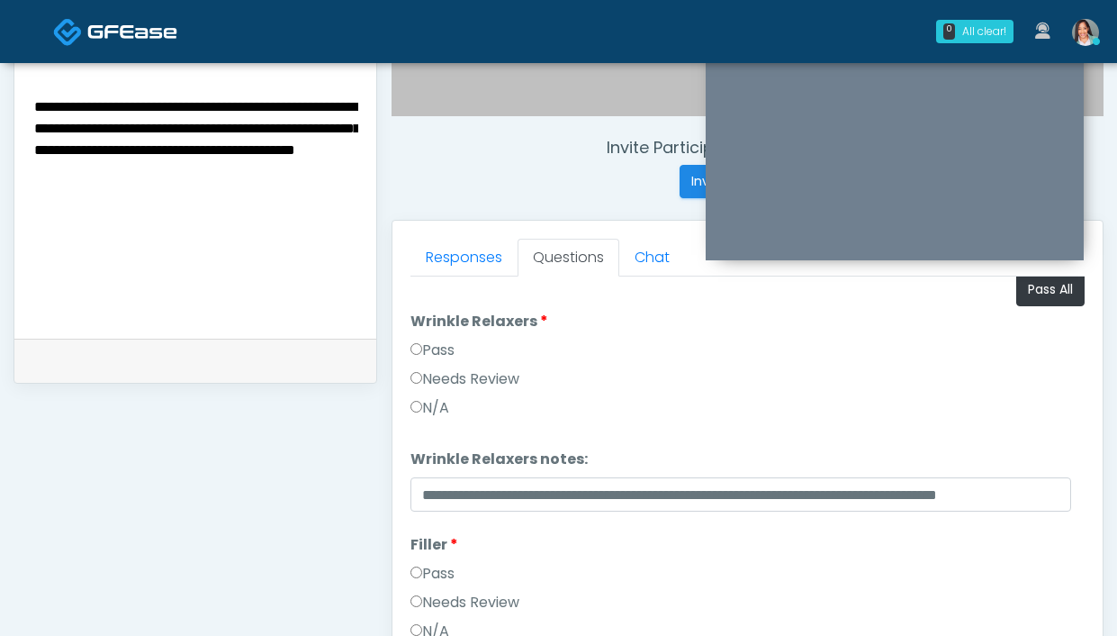
click at [785, 386] on div "Needs Review" at bounding box center [747, 382] width 674 height 29
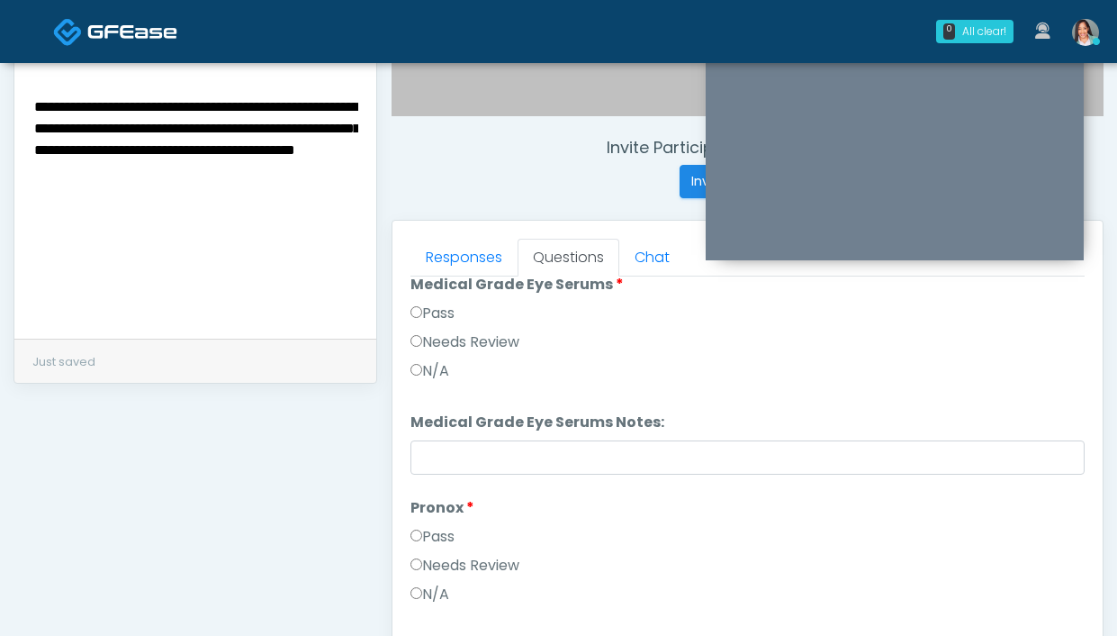
scroll to position [1414, 0]
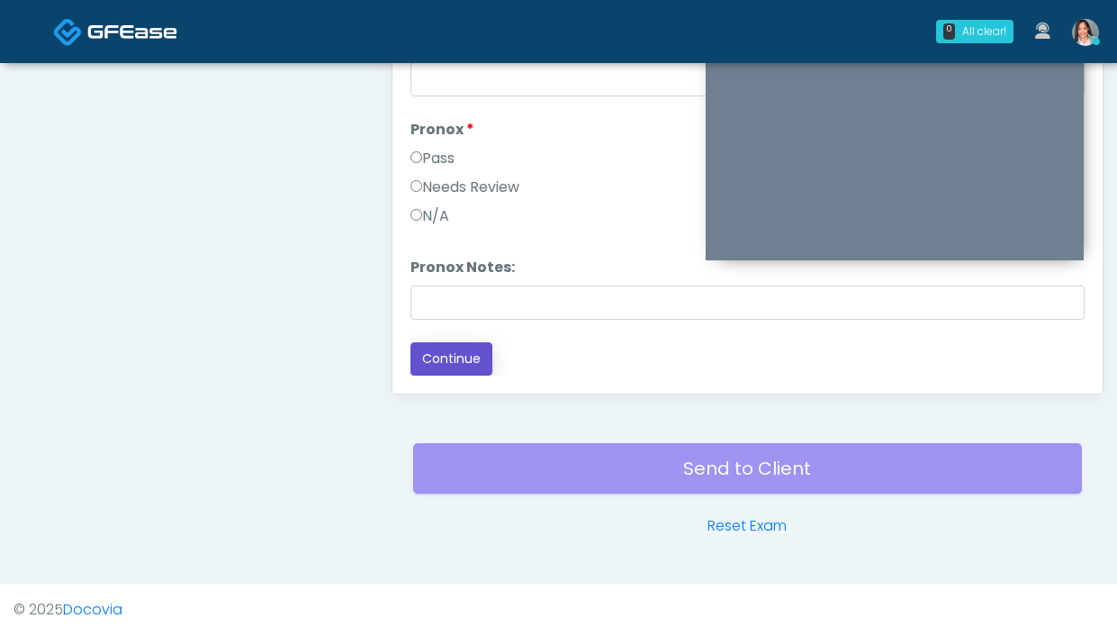
click at [459, 351] on button "Continue" at bounding box center [451, 358] width 82 height 33
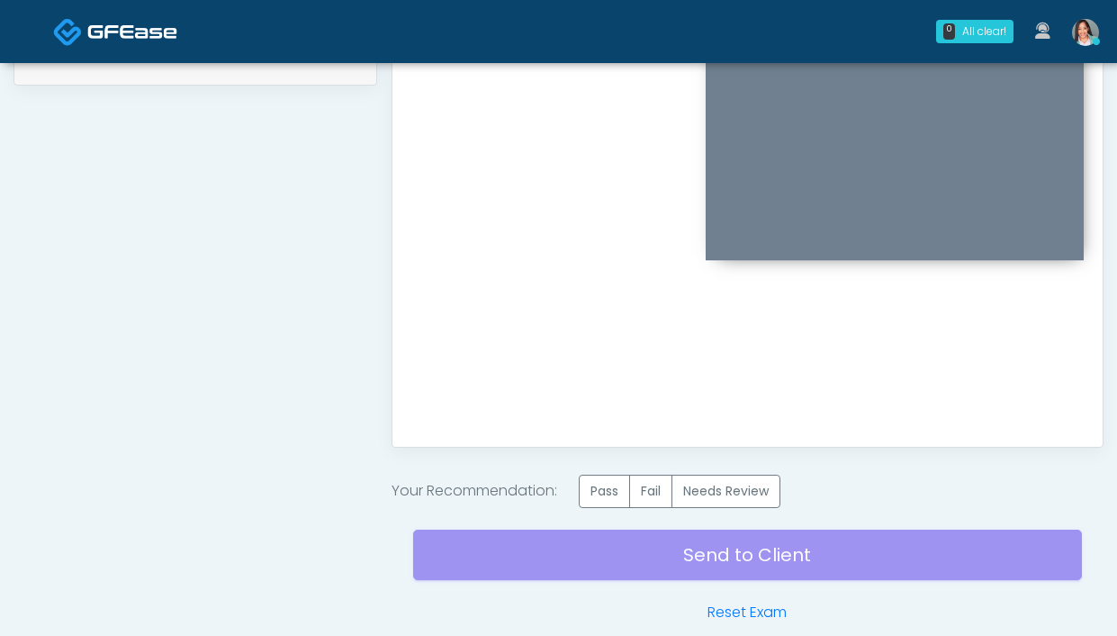
scroll to position [943, 0]
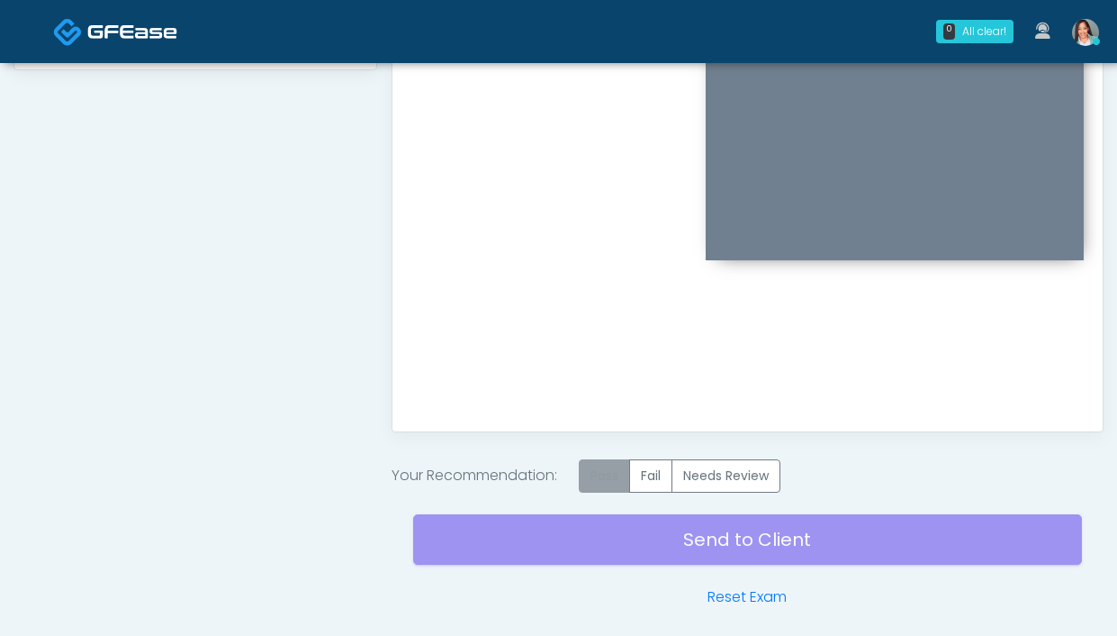
click at [605, 471] on label "Pass" at bounding box center [604, 475] width 51 height 33
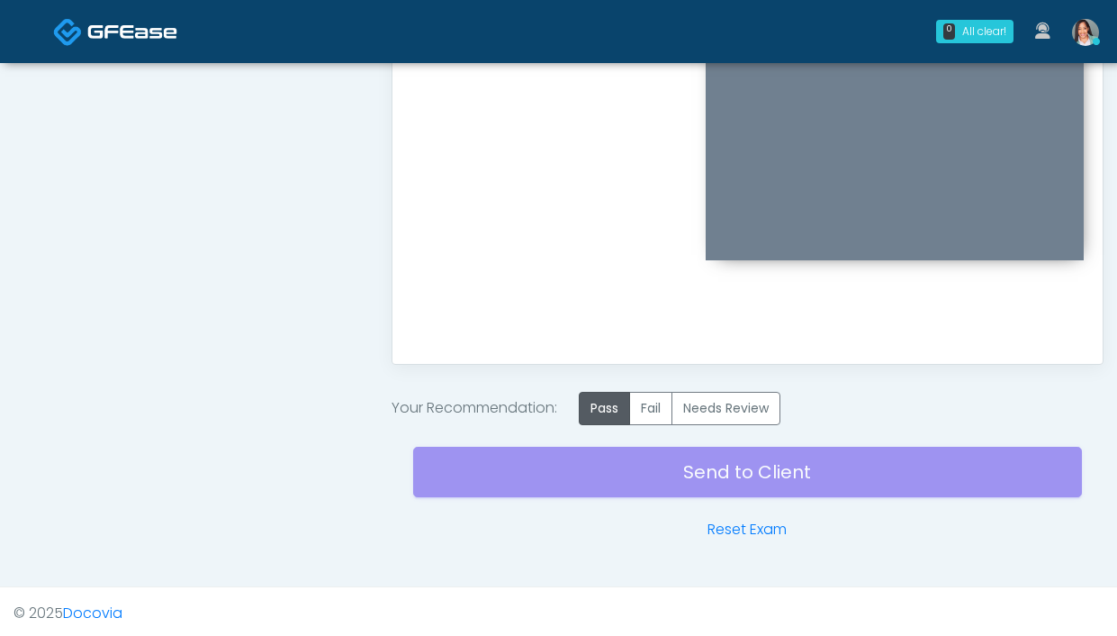
scroll to position [1014, 0]
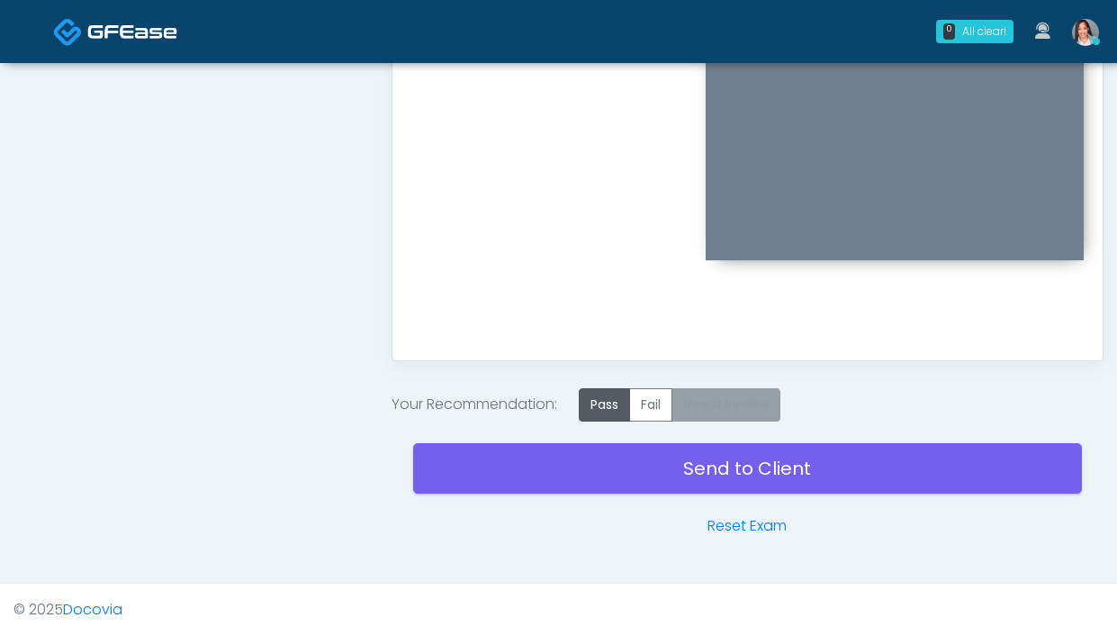
click at [739, 419] on label "Needs Review" at bounding box center [726, 404] width 109 height 33
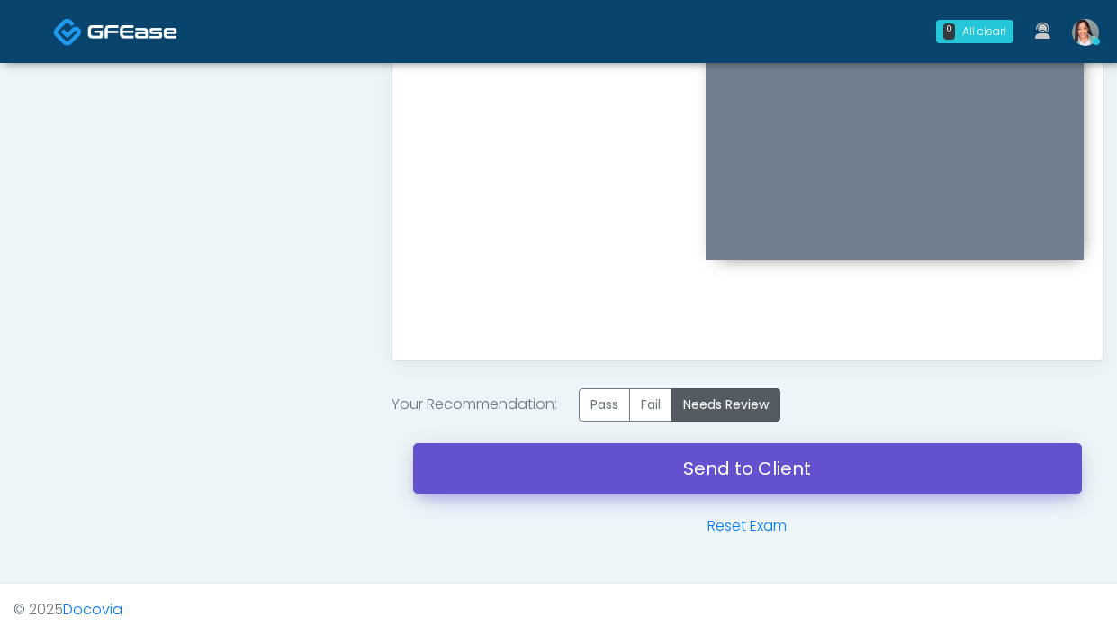
click at [606, 467] on link "Send to Client" at bounding box center [747, 468] width 669 height 50
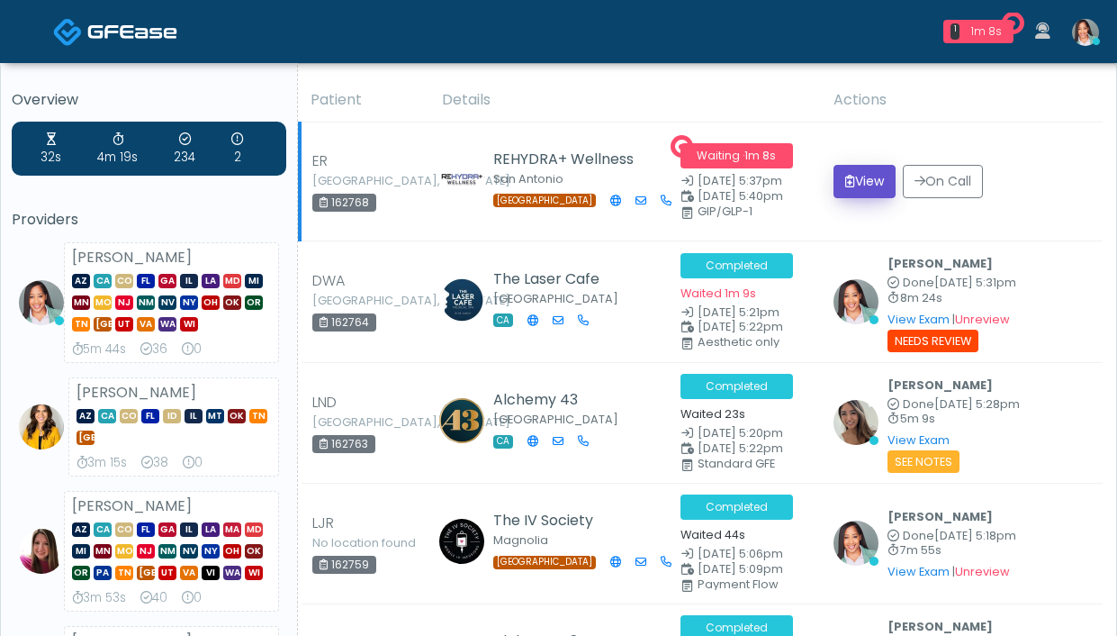
click at [859, 184] on button "View" at bounding box center [865, 181] width 62 height 33
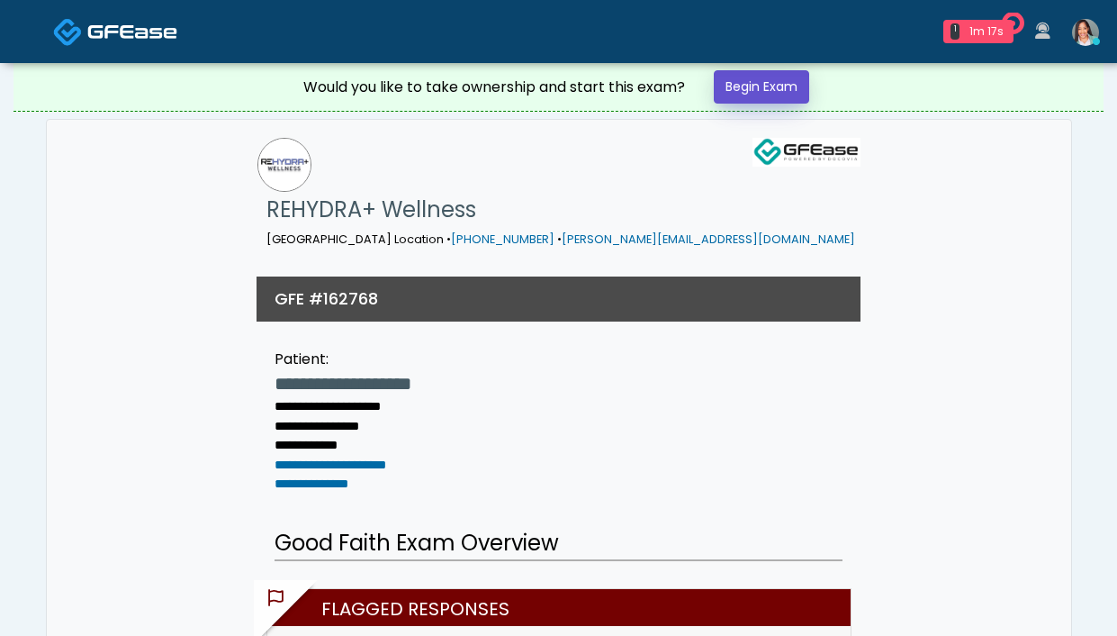
click at [758, 94] on link "Begin Exam" at bounding box center [761, 86] width 95 height 33
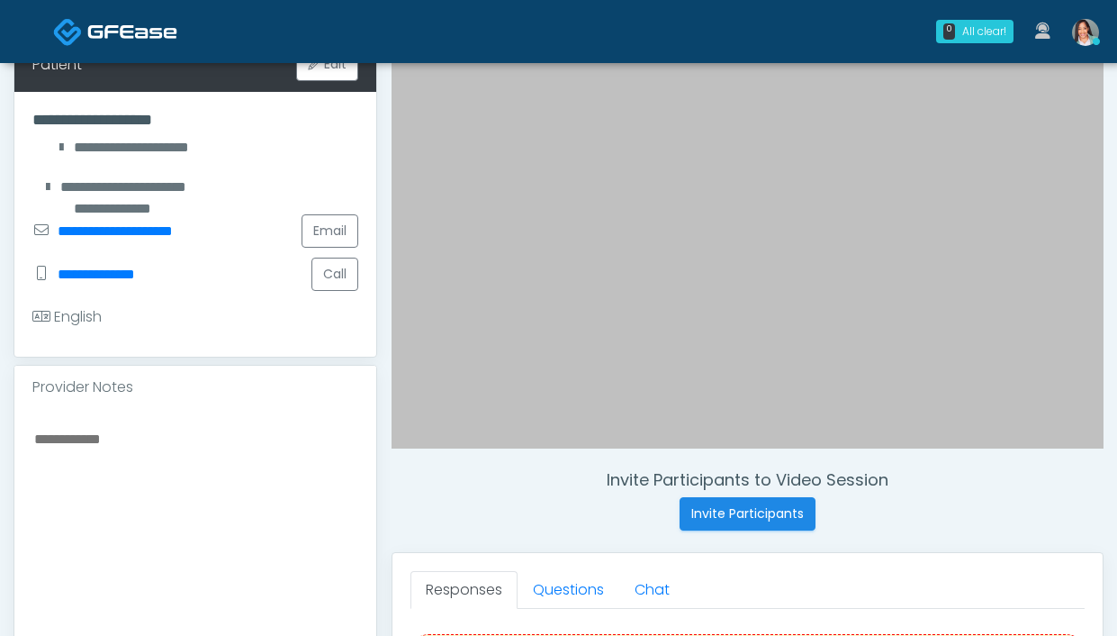
scroll to position [474, 0]
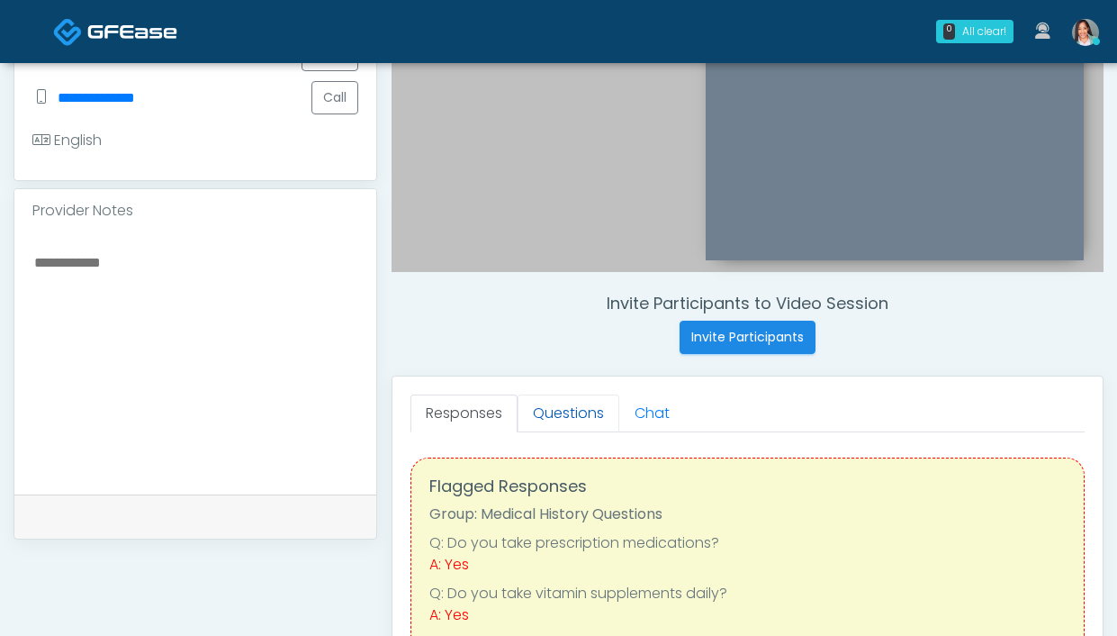
click at [578, 411] on link "Questions" at bounding box center [569, 413] width 102 height 38
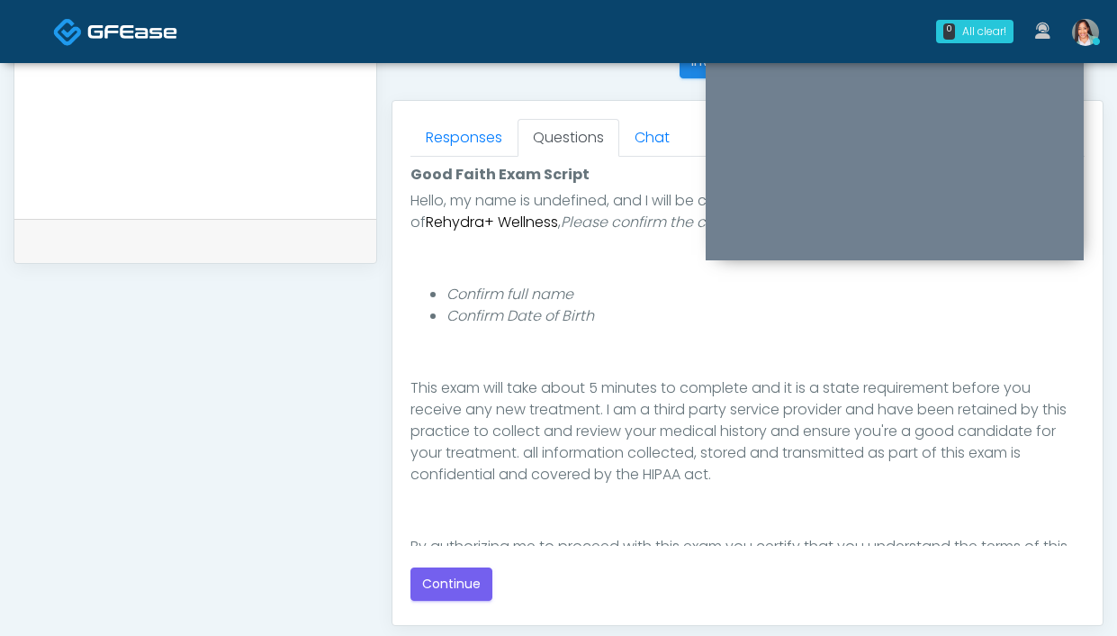
scroll to position [209, 0]
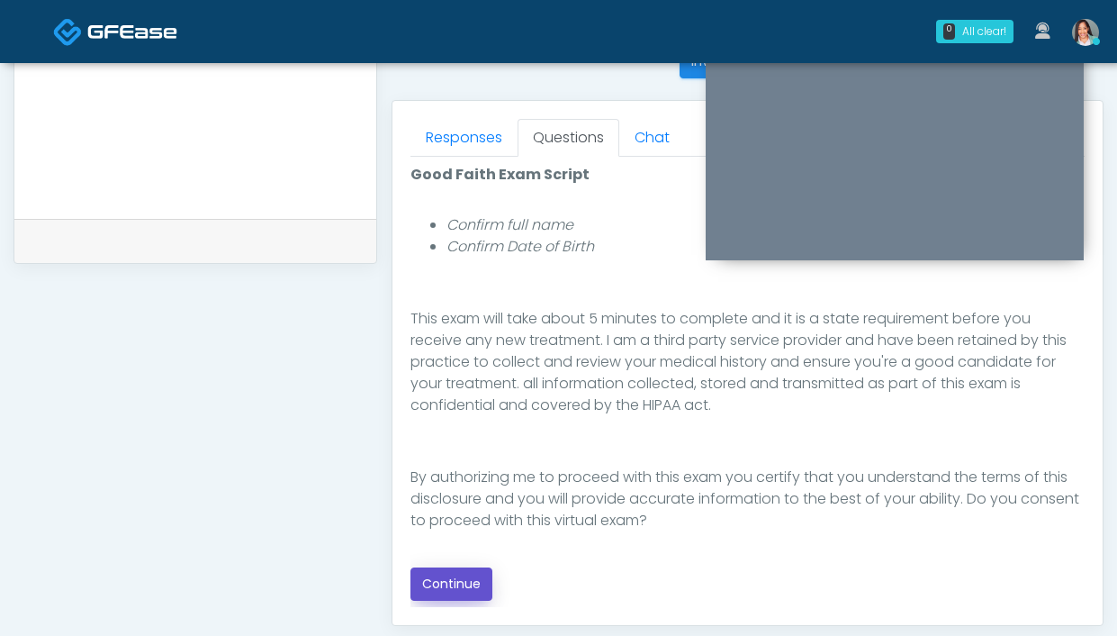
drag, startPoint x: 448, startPoint y: 577, endPoint x: 483, endPoint y: 522, distance: 64.7
click at [448, 577] on button "Continue" at bounding box center [451, 583] width 82 height 33
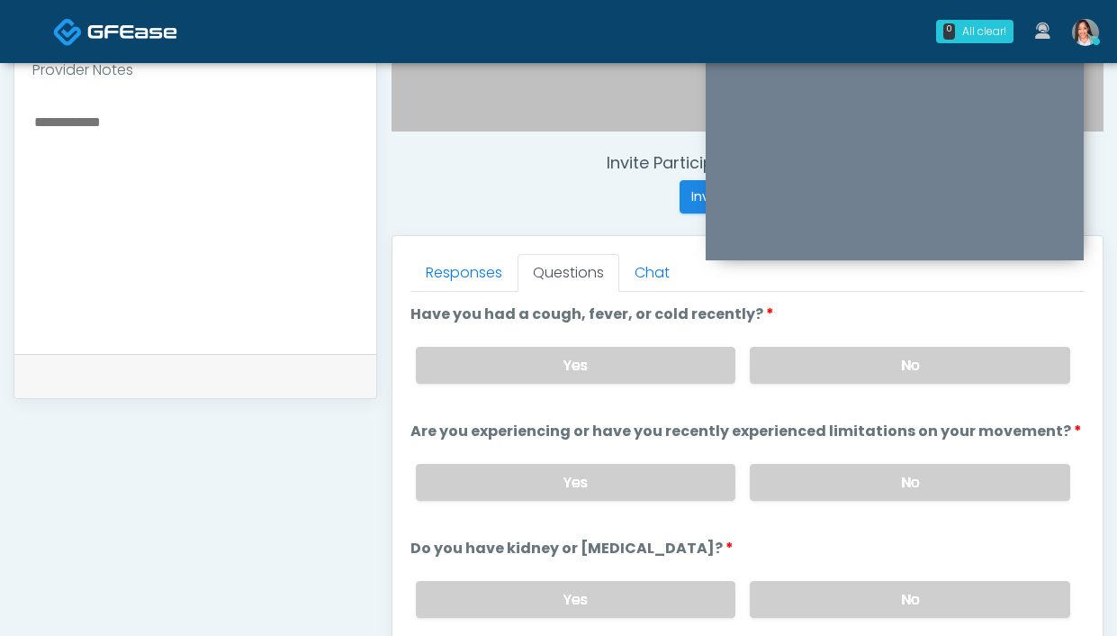
scroll to position [461, 0]
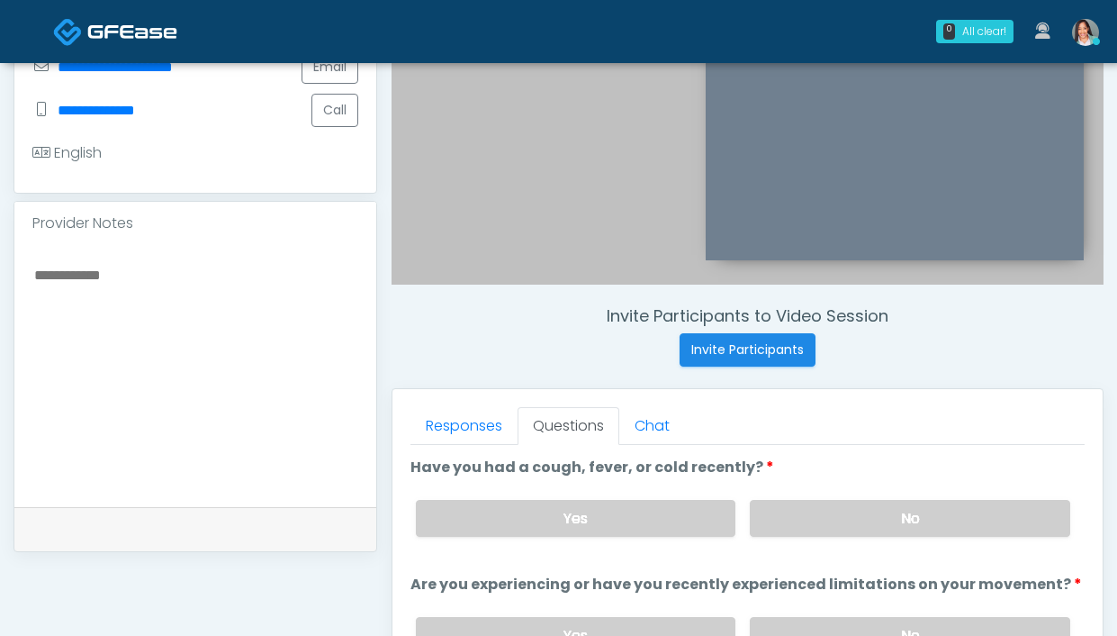
click at [770, 497] on div "Yes No" at bounding box center [742, 518] width 683 height 66
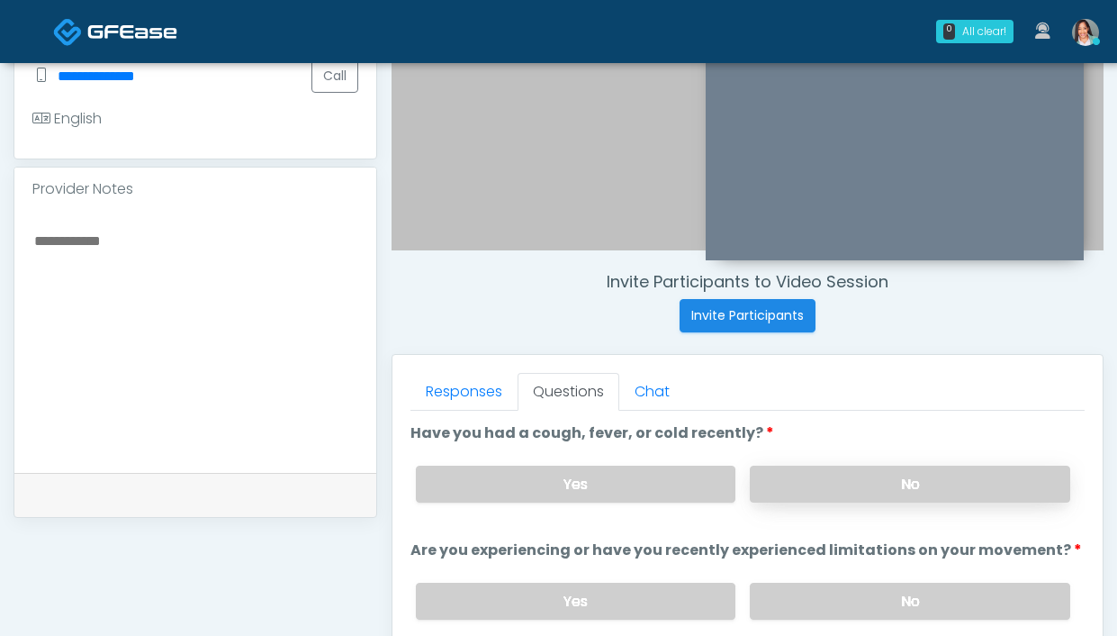
click at [883, 492] on label "No" at bounding box center [910, 483] width 320 height 37
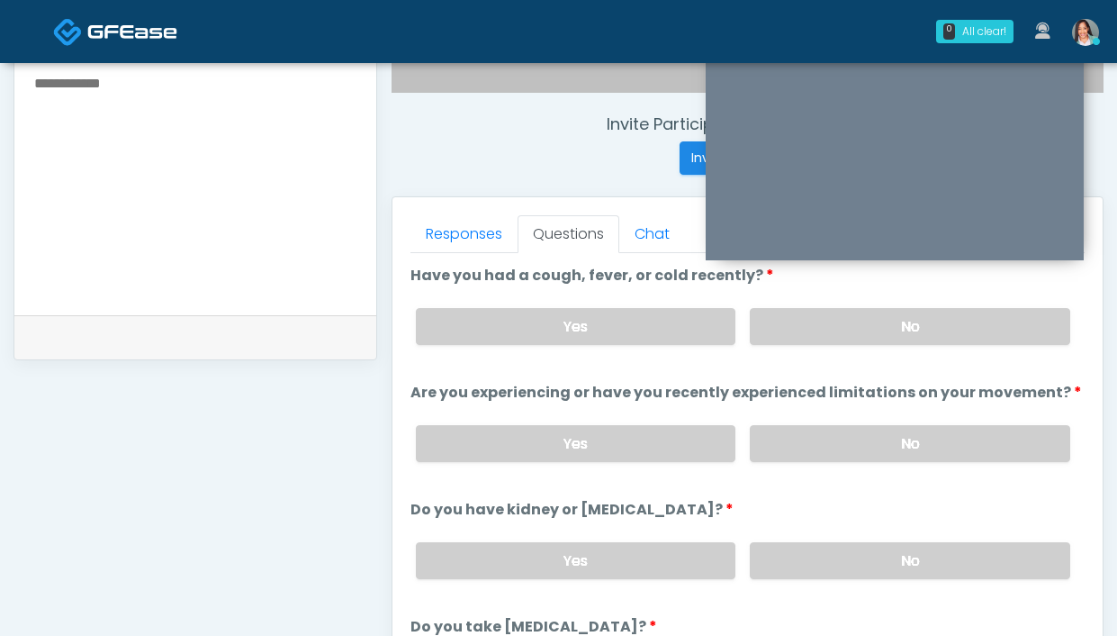
scroll to position [723, 0]
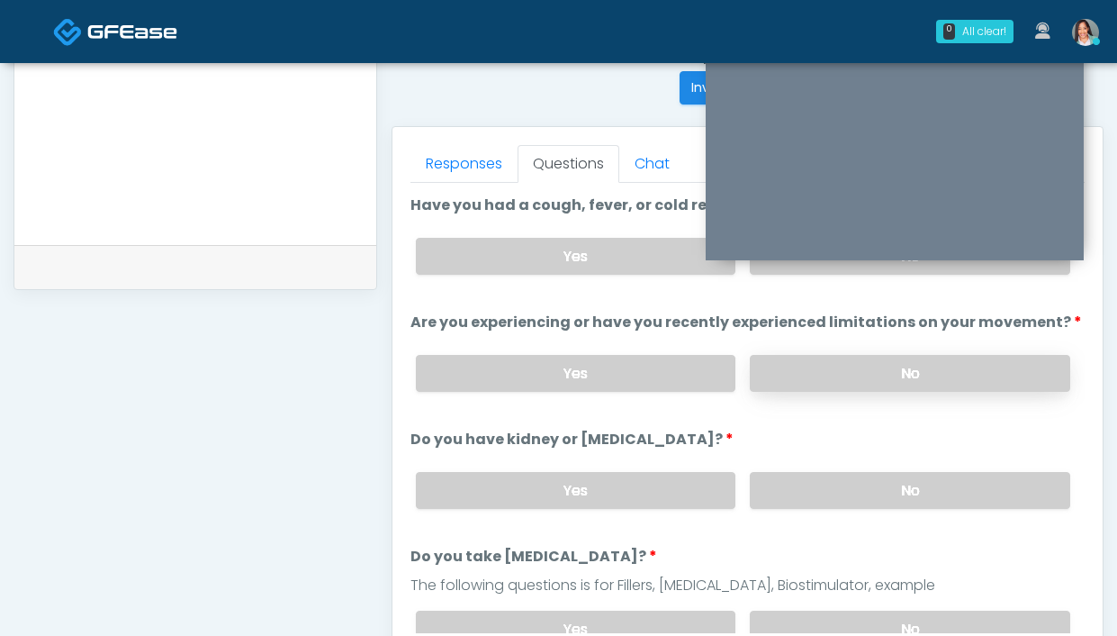
click at [820, 364] on label "No" at bounding box center [910, 373] width 320 height 37
drag, startPoint x: 809, startPoint y: 488, endPoint x: 799, endPoint y: 464, distance: 26.2
click at [799, 464] on div "Yes No" at bounding box center [742, 490] width 683 height 66
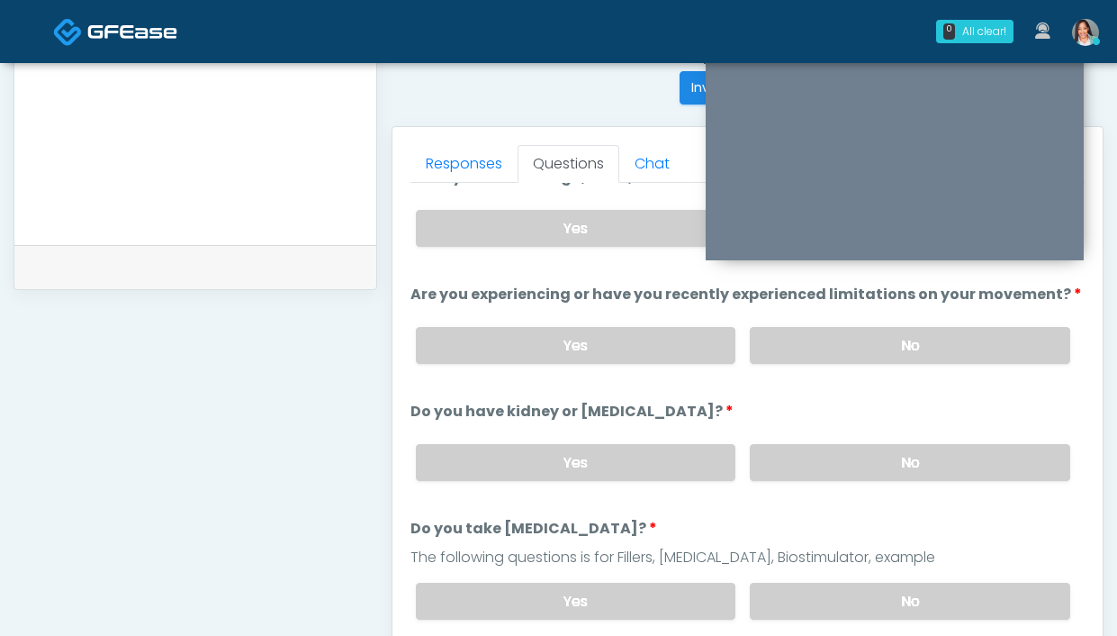
scroll to position [30, 0]
click at [795, 482] on div "Yes No" at bounding box center [742, 461] width 683 height 66
click at [799, 446] on label "No" at bounding box center [910, 460] width 320 height 37
click at [830, 589] on label "No" at bounding box center [910, 599] width 320 height 37
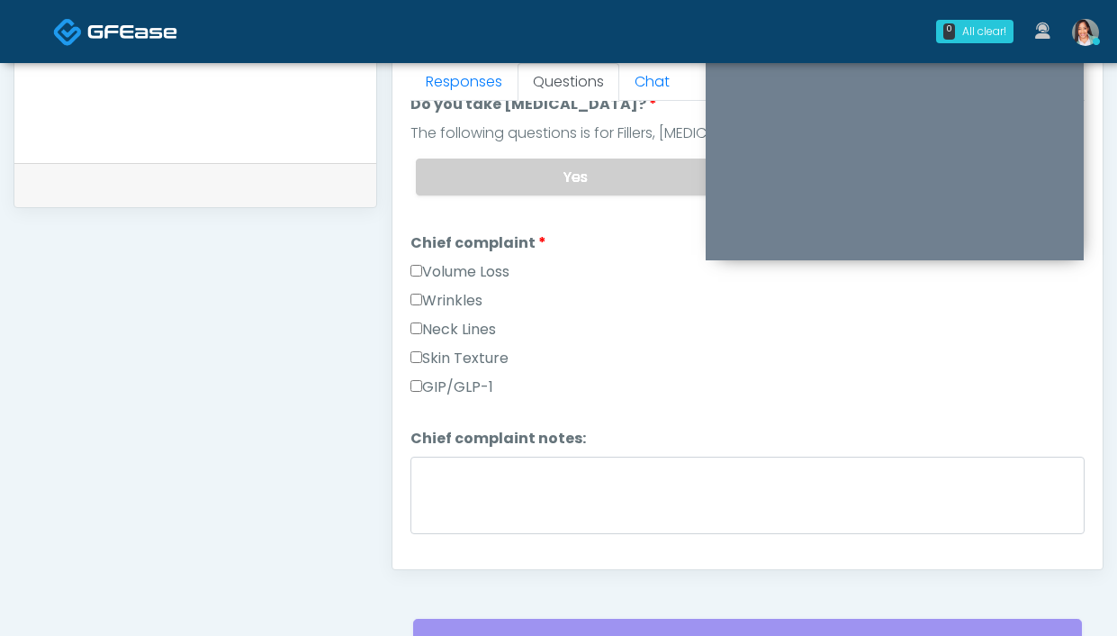
scroll to position [370, 0]
click at [461, 391] on label "GIP/GLP-1" at bounding box center [451, 387] width 83 height 22
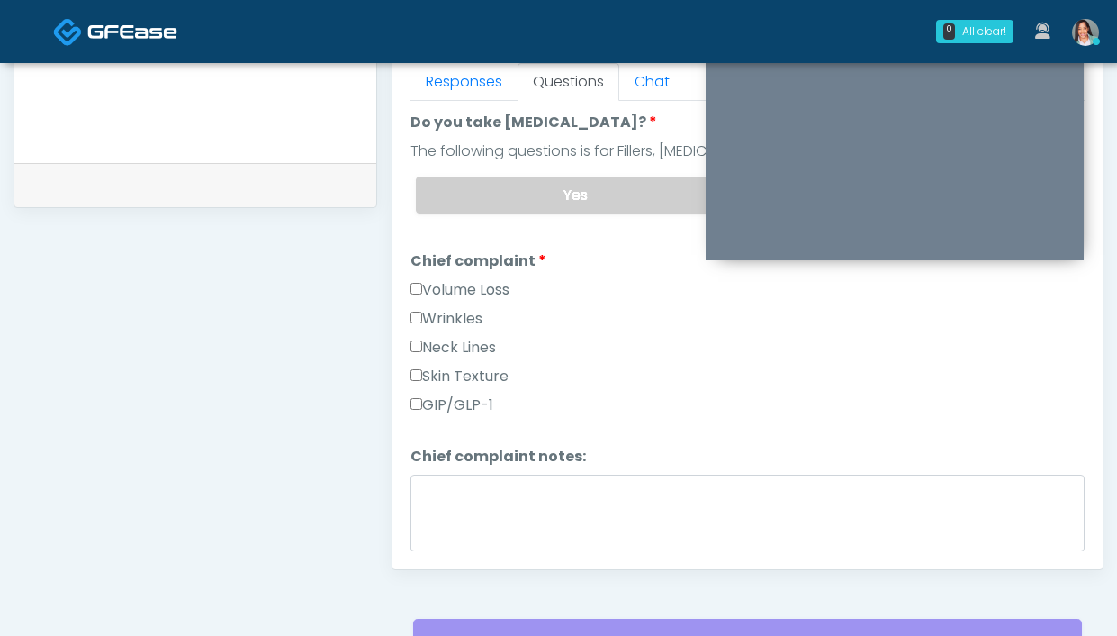
scroll to position [352, 0]
click at [468, 78] on link "Responses" at bounding box center [463, 82] width 107 height 38
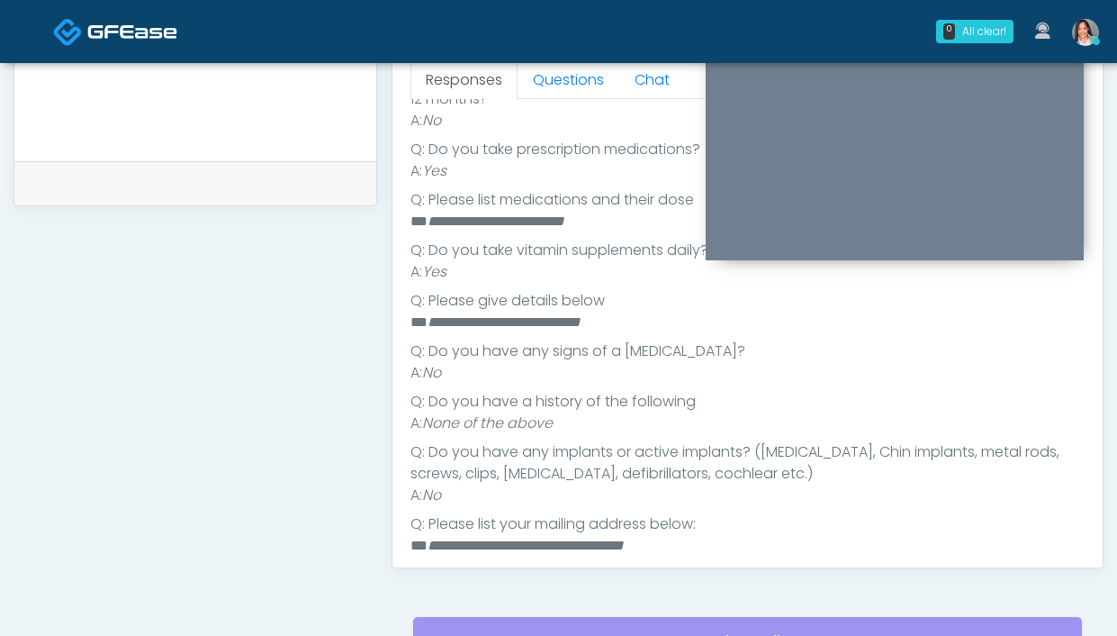
scroll to position [728, 0]
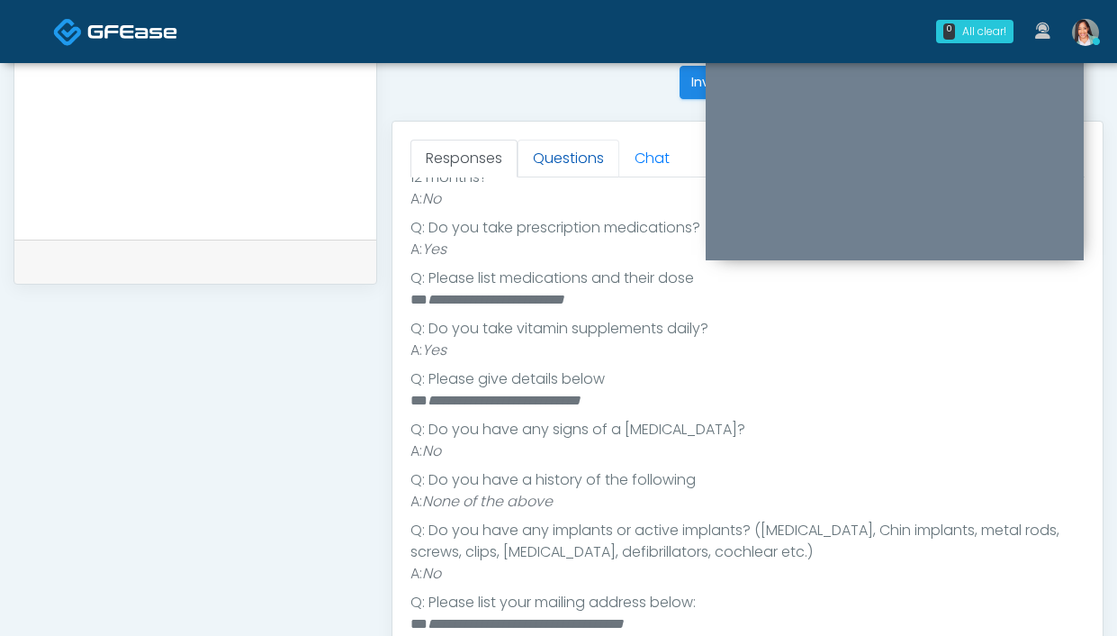
click at [583, 142] on link "Questions" at bounding box center [569, 159] width 102 height 38
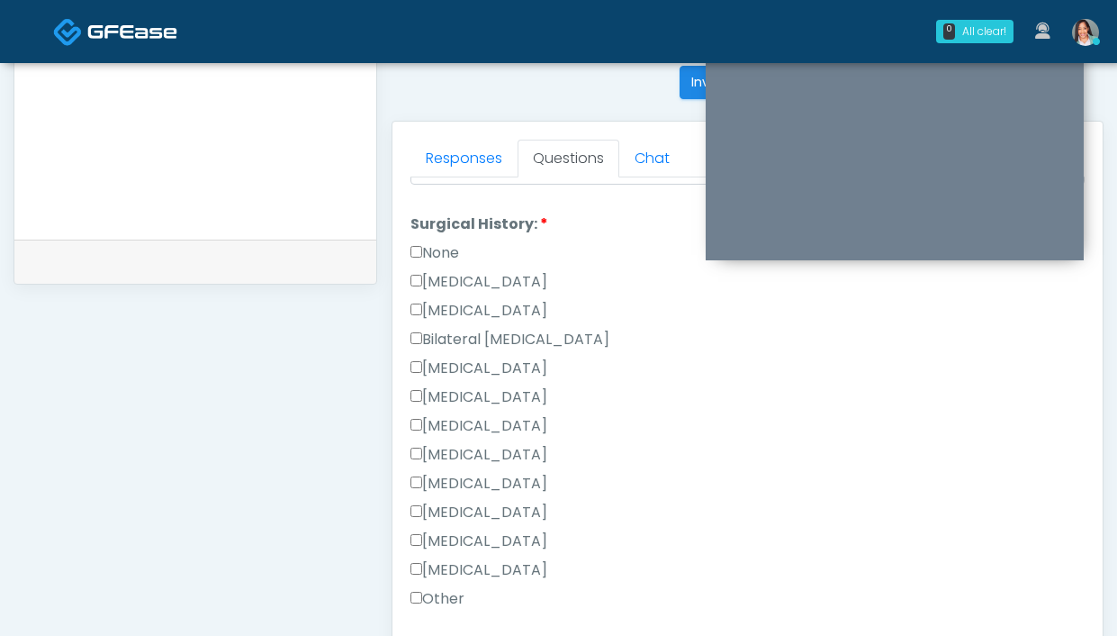
scroll to position [825, 0]
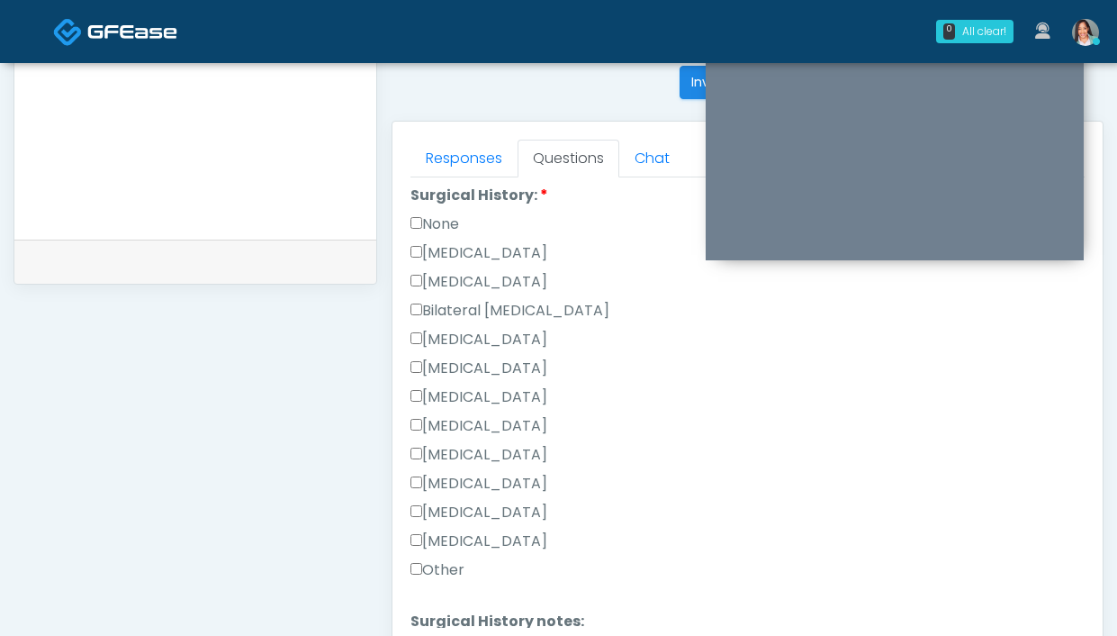
click at [439, 225] on label "None" at bounding box center [434, 224] width 49 height 22
click at [671, 329] on div "[MEDICAL_DATA]" at bounding box center [747, 343] width 674 height 29
click at [492, 247] on label "[MEDICAL_DATA]" at bounding box center [478, 253] width 137 height 22
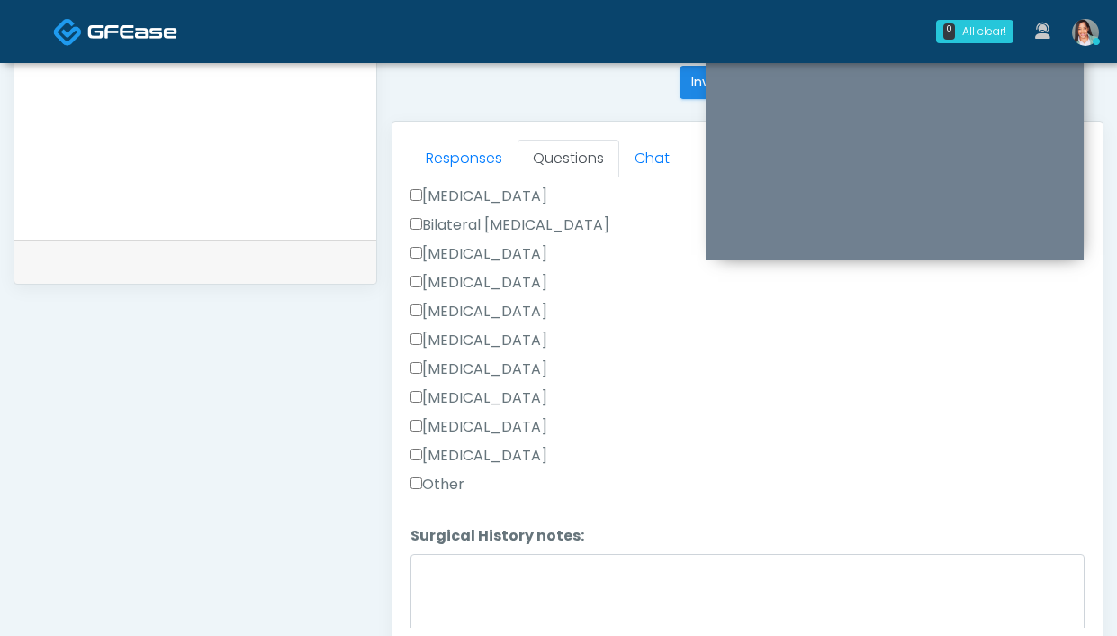
scroll to position [971, 0]
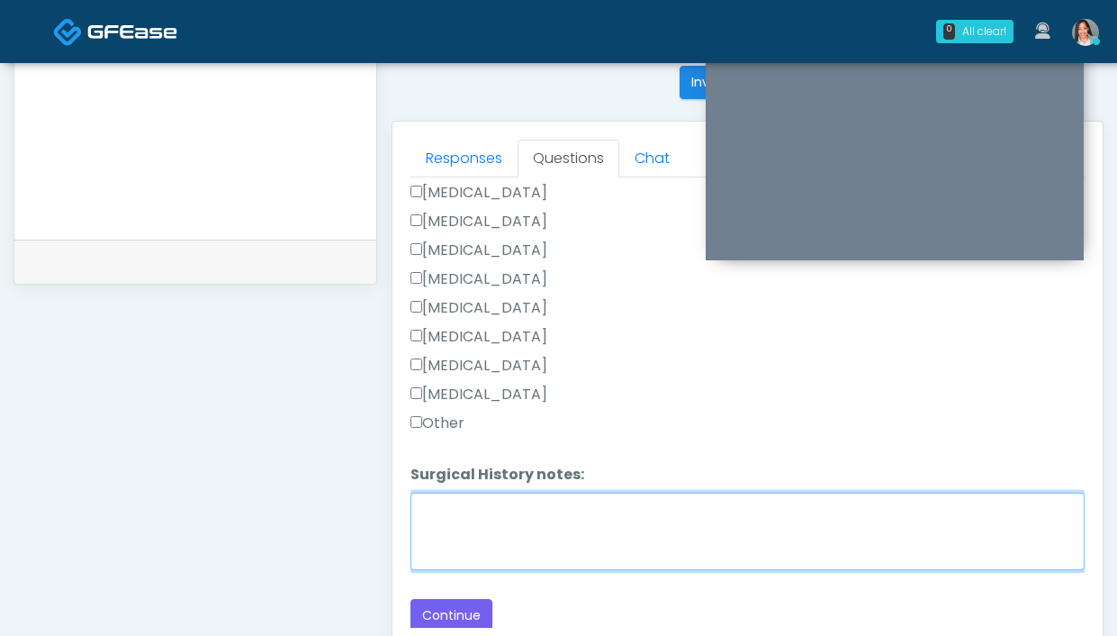
click at [452, 519] on textarea "Surgical History notes:" at bounding box center [747, 530] width 674 height 77
click at [782, 510] on textarea "**********" at bounding box center [747, 530] width 674 height 77
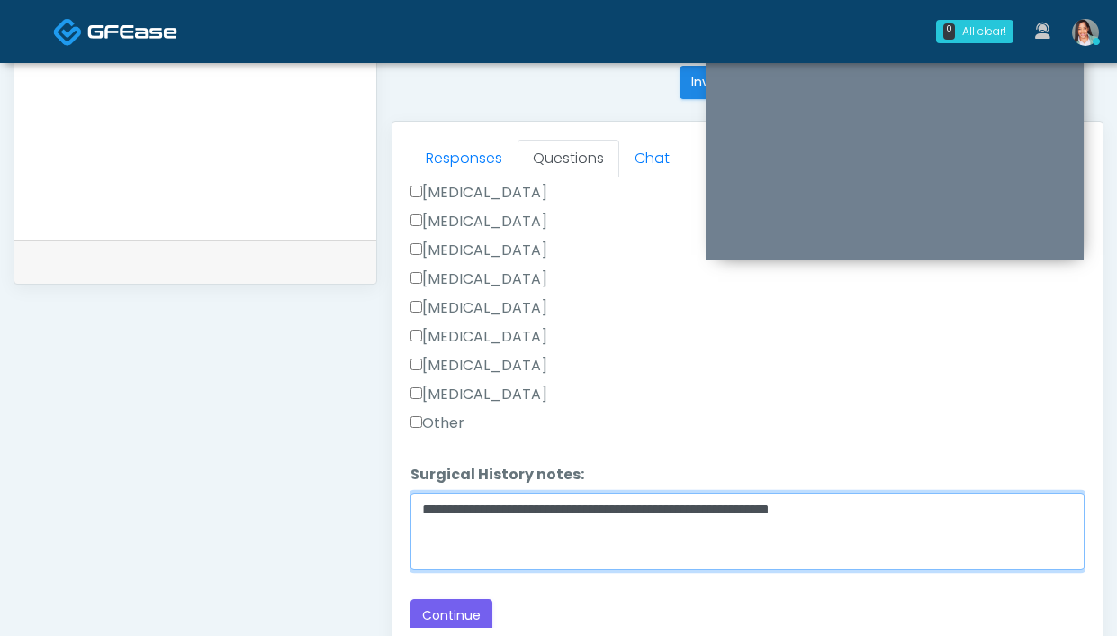
click at [787, 509] on textarea "**********" at bounding box center [747, 530] width 674 height 77
drag, startPoint x: 824, startPoint y: 508, endPoint x: 771, endPoint y: 511, distance: 53.2
click at [771, 511] on textarea "**********" at bounding box center [747, 530] width 674 height 77
click at [970, 519] on textarea "**********" at bounding box center [747, 530] width 674 height 77
drag, startPoint x: 461, startPoint y: 550, endPoint x: 970, endPoint y: 519, distance: 510.5
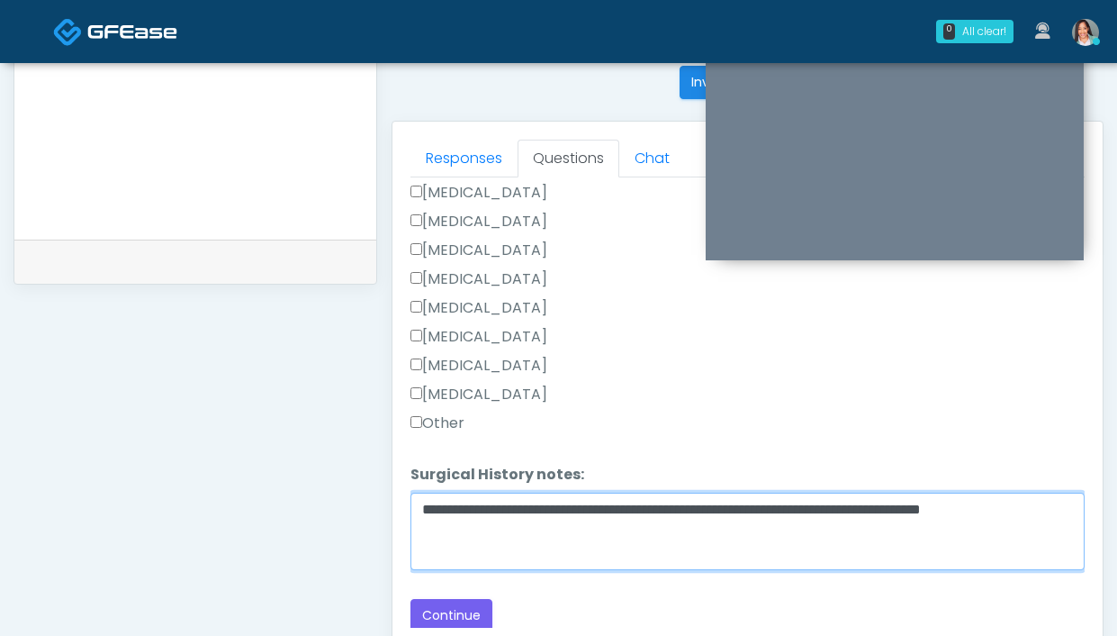
click at [970, 519] on textarea "**********" at bounding box center [747, 530] width 674 height 77
drag, startPoint x: 522, startPoint y: 541, endPoint x: 1040, endPoint y: 510, distance: 518.5
click at [1040, 510] on textarea "**********" at bounding box center [747, 530] width 674 height 77
type textarea "**********"
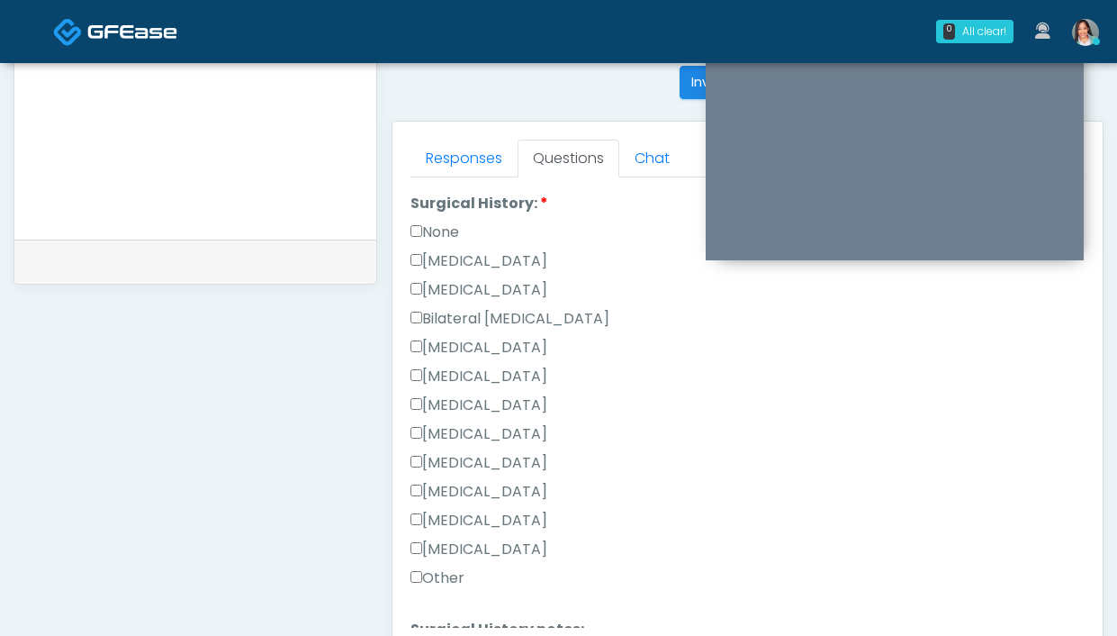
scroll to position [943, 0]
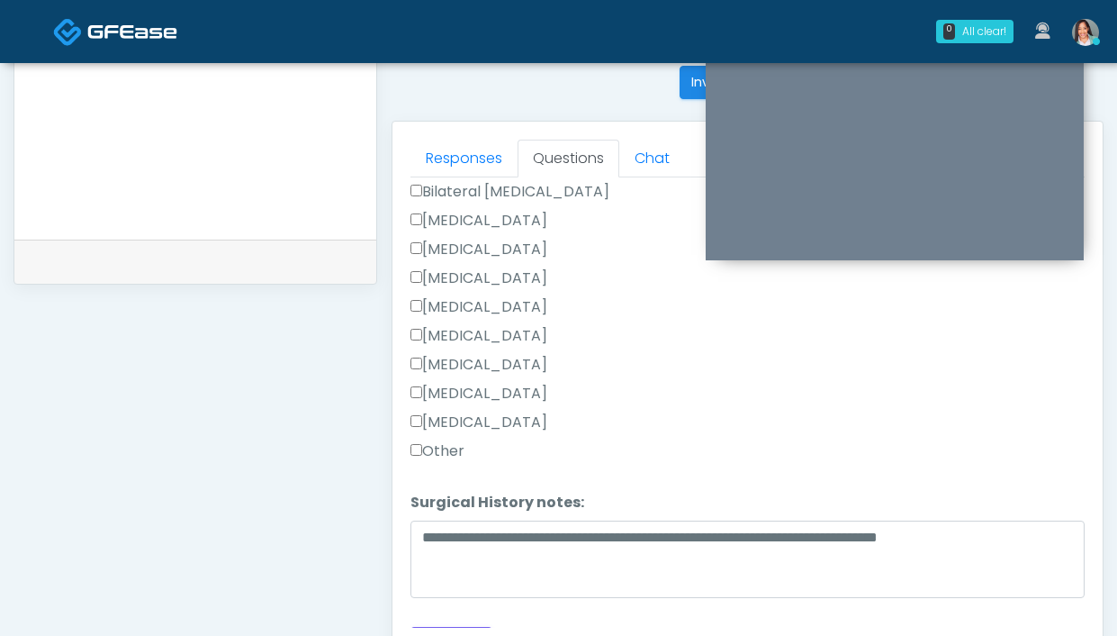
click at [428, 241] on label "[MEDICAL_DATA]" at bounding box center [478, 250] width 137 height 22
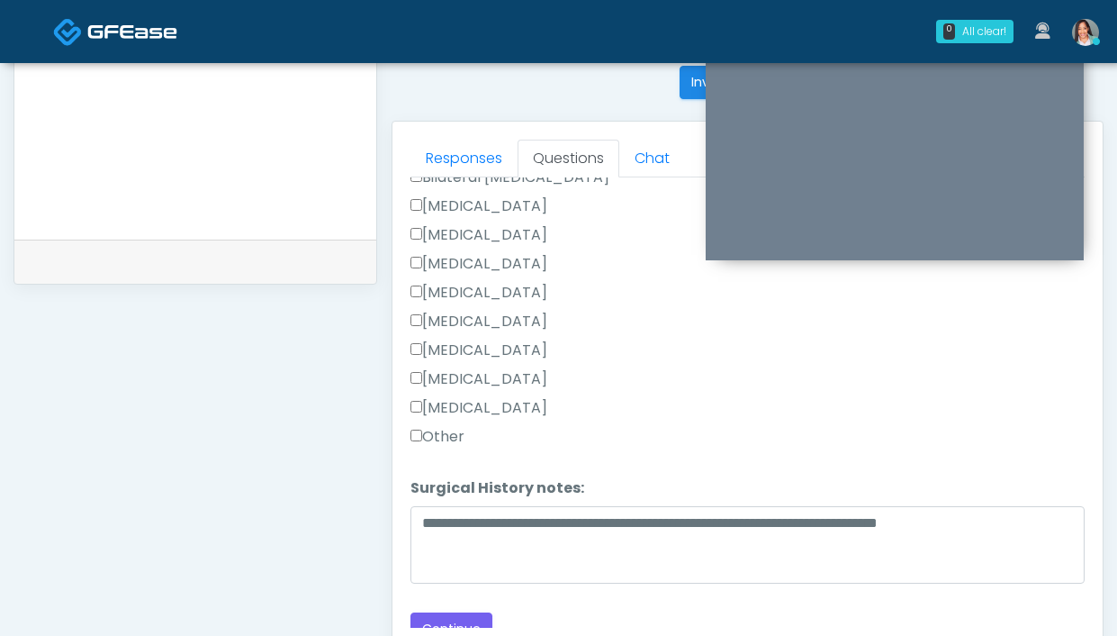
scroll to position [971, 0]
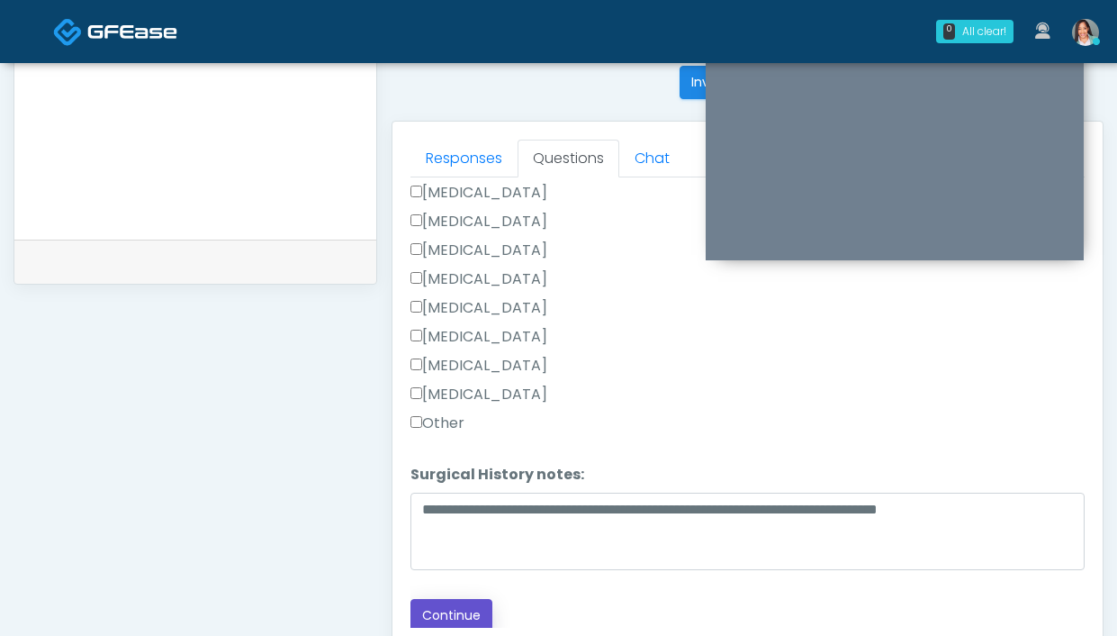
click at [448, 606] on button "Continue" at bounding box center [451, 615] width 82 height 33
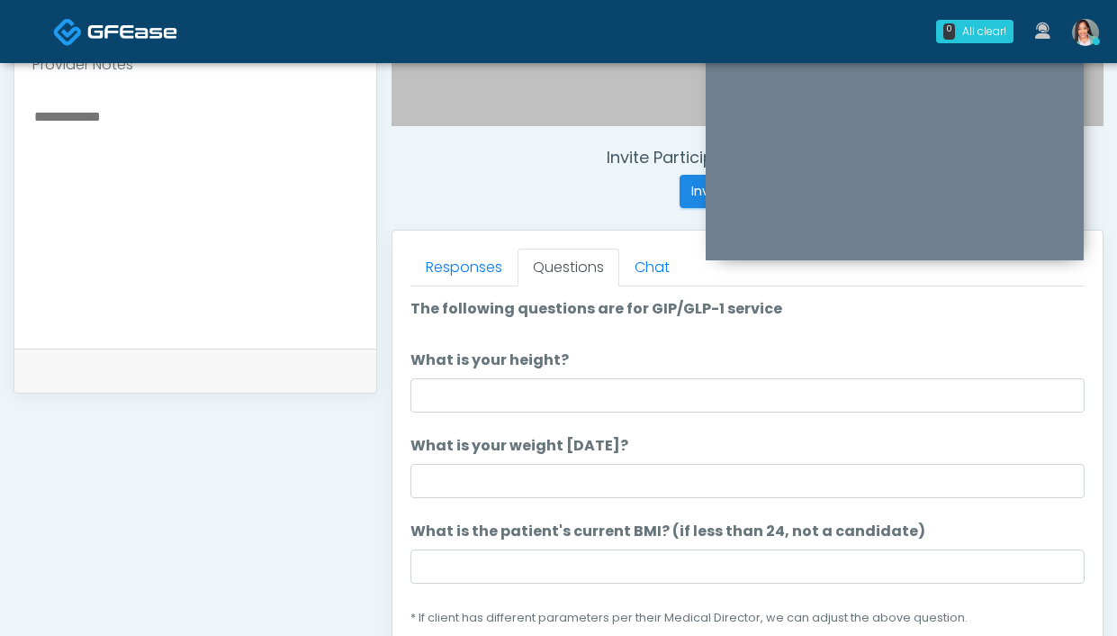
scroll to position [618, 0]
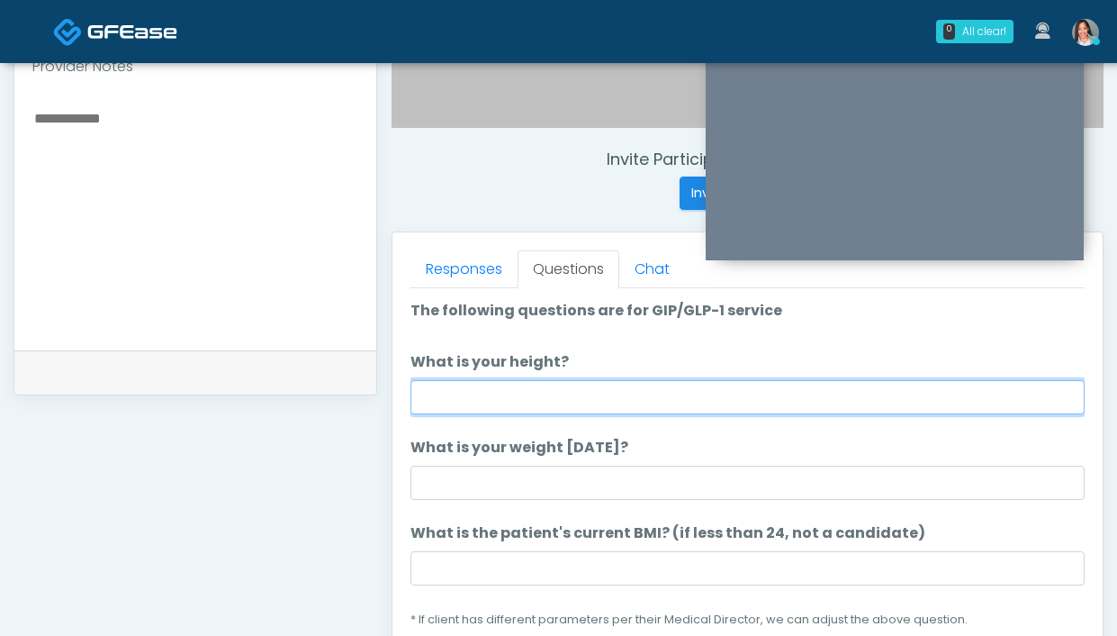
click at [572, 411] on input "What is your height?" at bounding box center [747, 397] width 674 height 34
type input "*****"
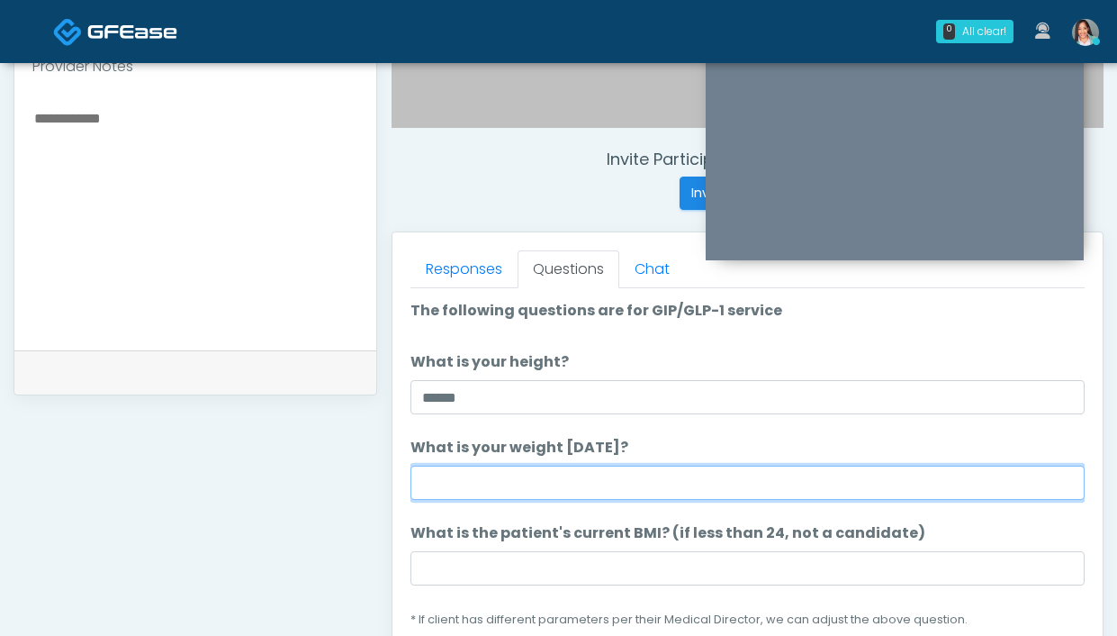
click at [459, 486] on input "What is your weight [DATE]?" at bounding box center [747, 482] width 674 height 34
type input "**********"
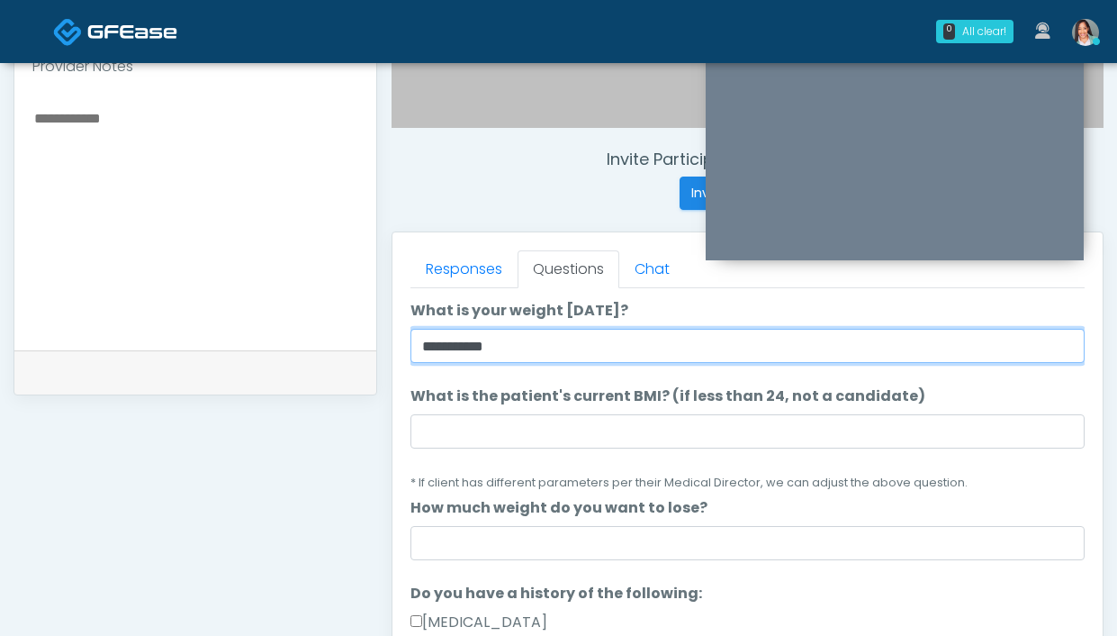
scroll to position [143, 0]
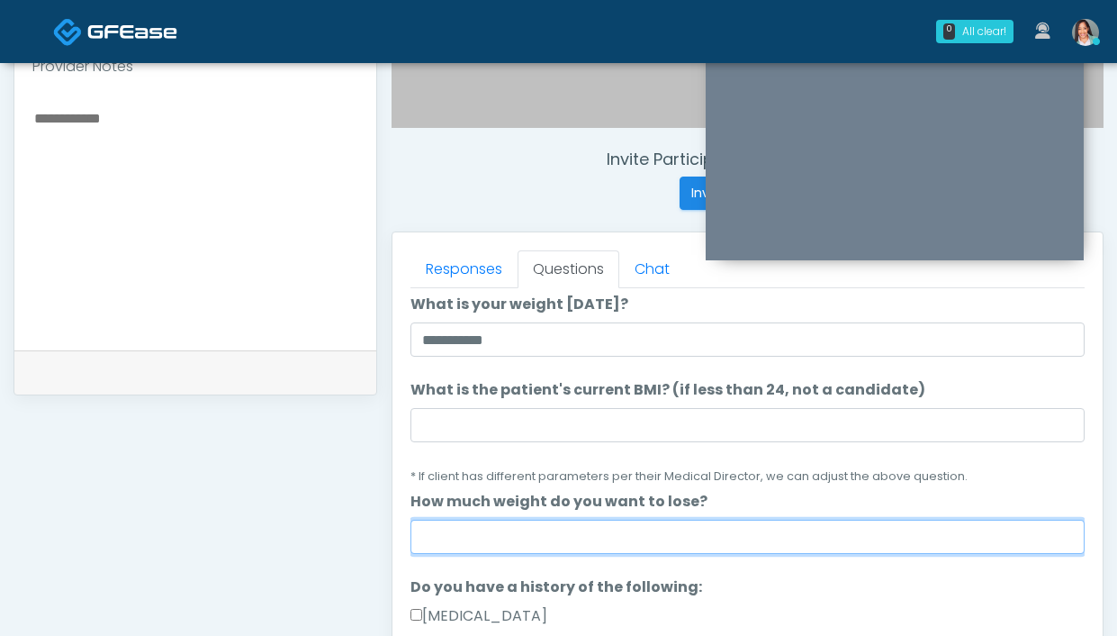
click at [573, 535] on input "How much weight do you want to lose?" at bounding box center [747, 536] width 674 height 34
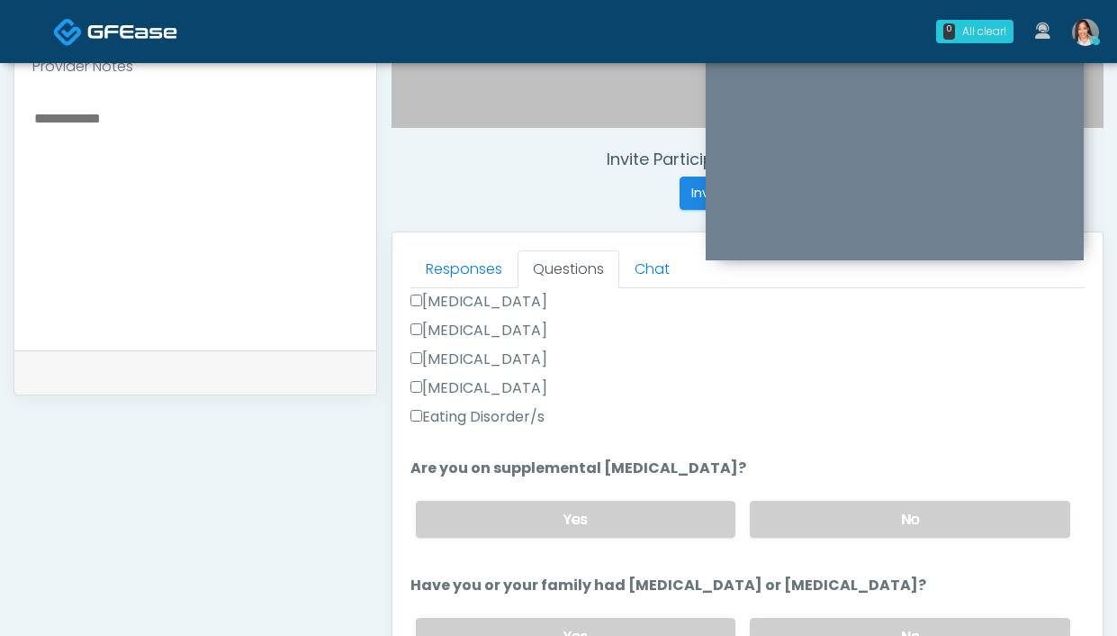
scroll to position [515, 0]
type input "**********"
click at [775, 507] on label "No" at bounding box center [910, 519] width 320 height 37
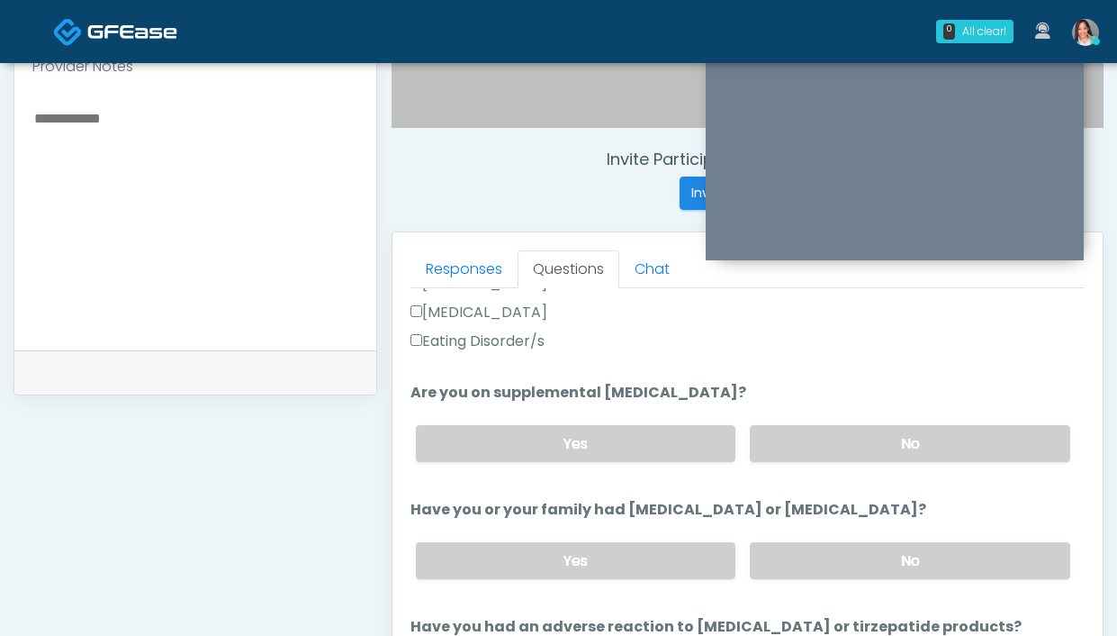
scroll to position [620, 0]
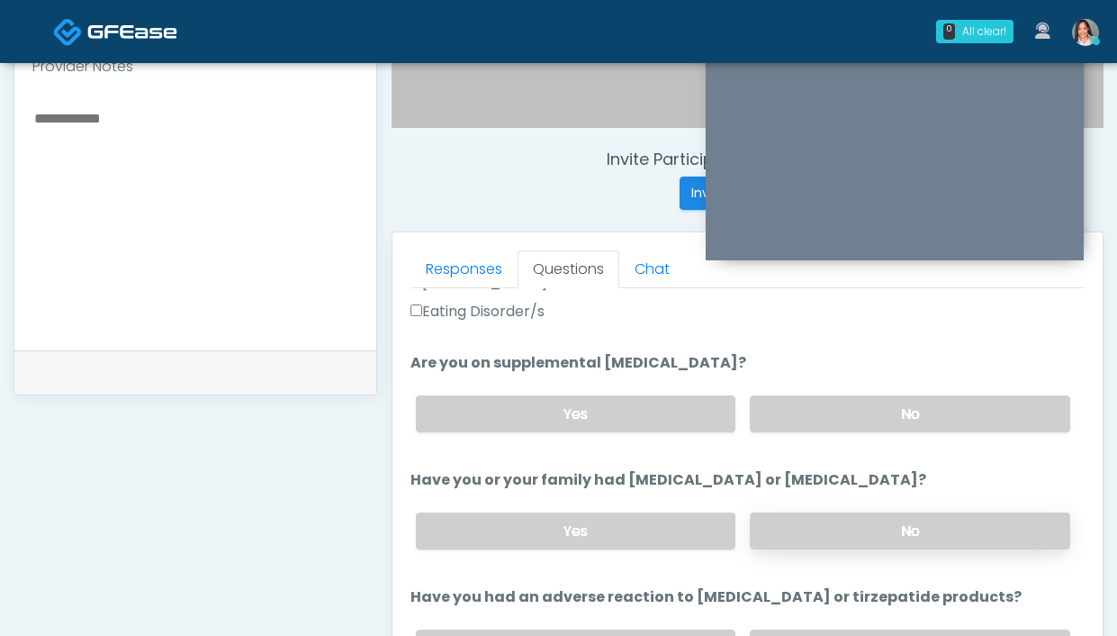
drag, startPoint x: 821, startPoint y: 535, endPoint x: 817, endPoint y: 525, distance: 10.5
click at [820, 534] on label "No" at bounding box center [910, 530] width 320 height 37
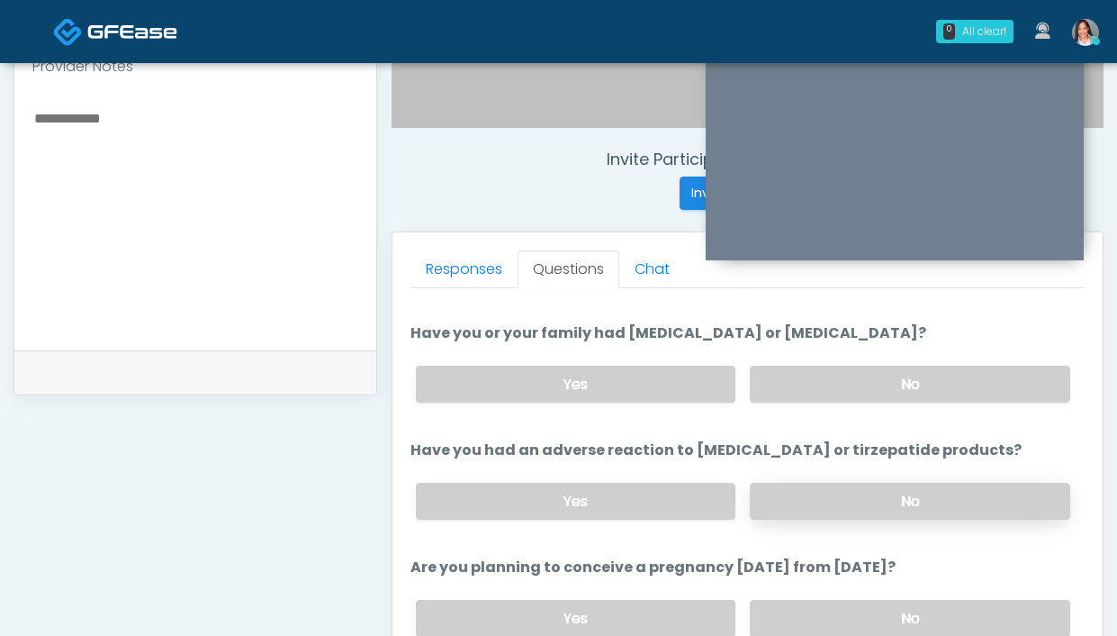
click at [812, 494] on label "No" at bounding box center [910, 501] width 320 height 37
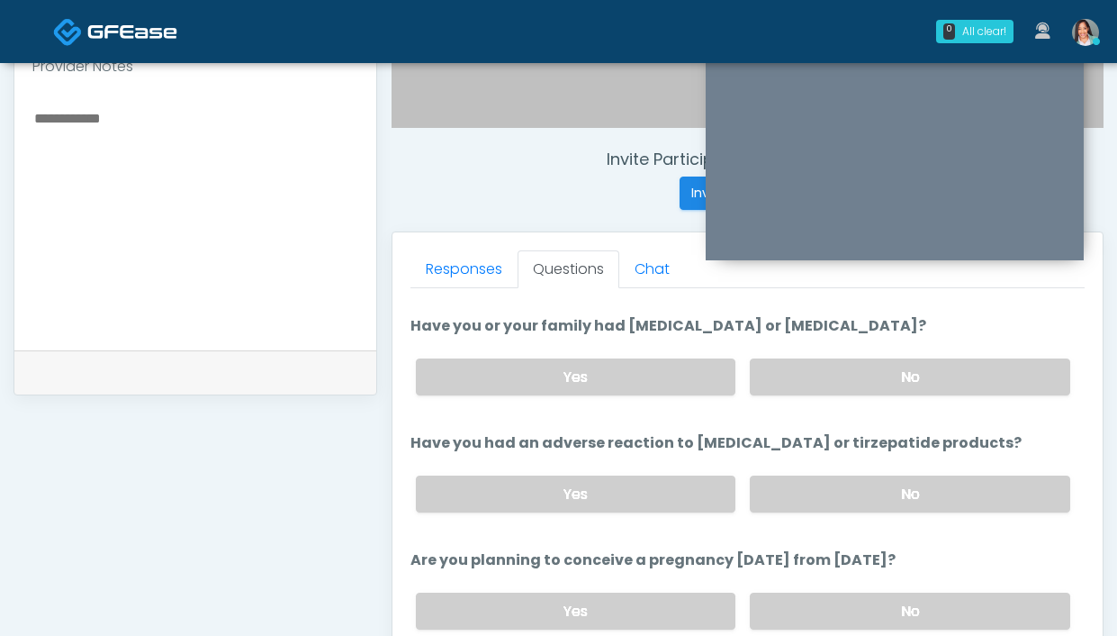
scroll to position [799, 0]
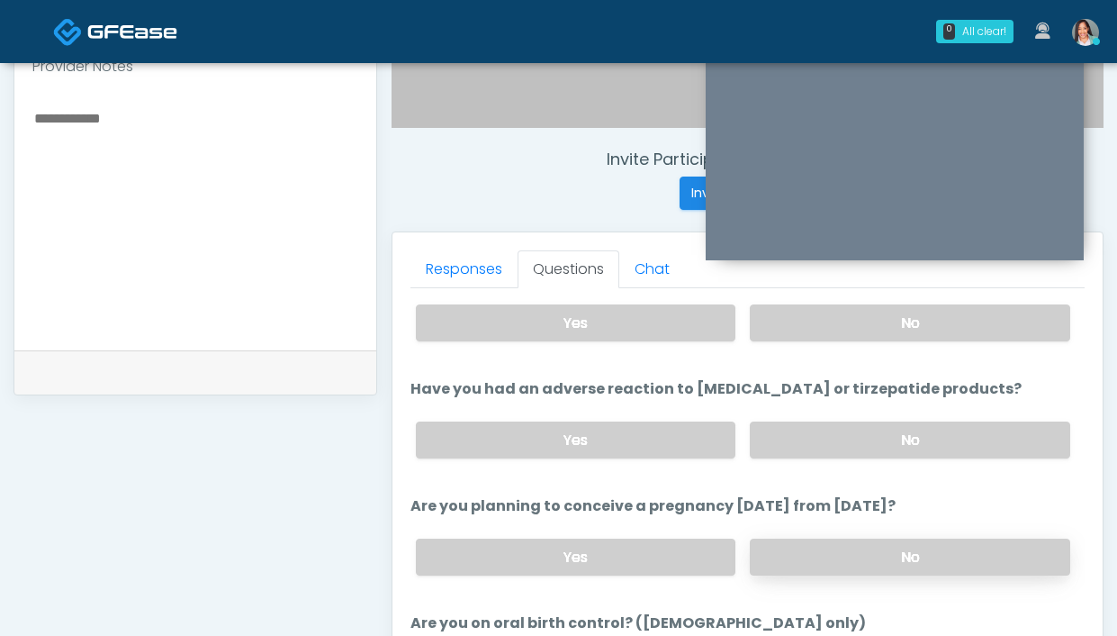
click at [811, 546] on label "No" at bounding box center [910, 556] width 320 height 37
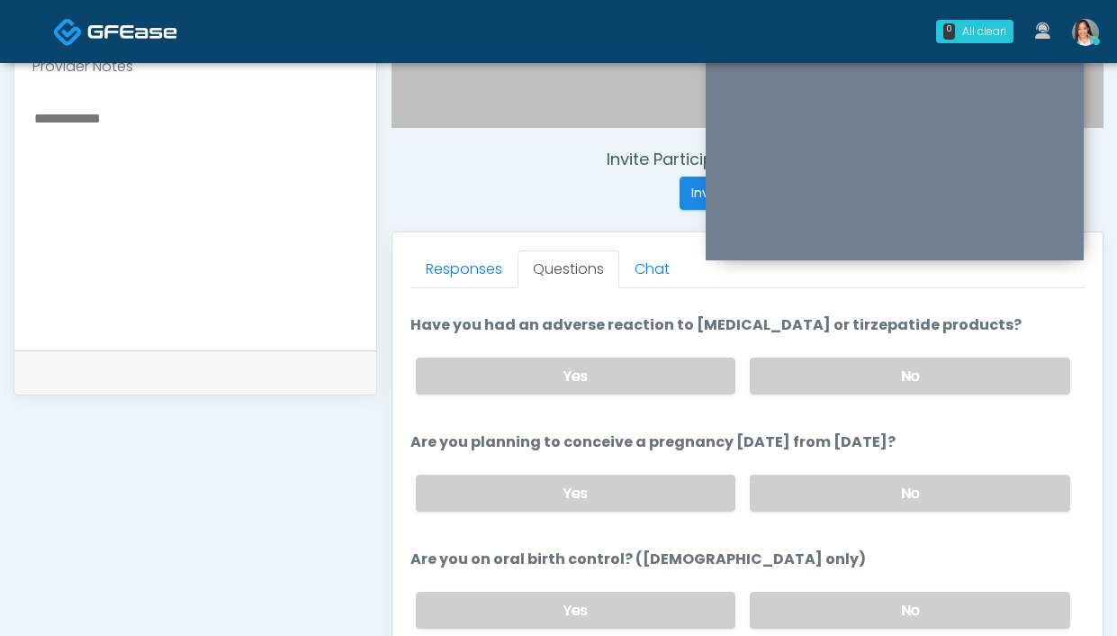
scroll to position [892, 0]
drag, startPoint x: 788, startPoint y: 596, endPoint x: 787, endPoint y: 577, distance: 18.9
click at [789, 595] on label "No" at bounding box center [910, 609] width 320 height 37
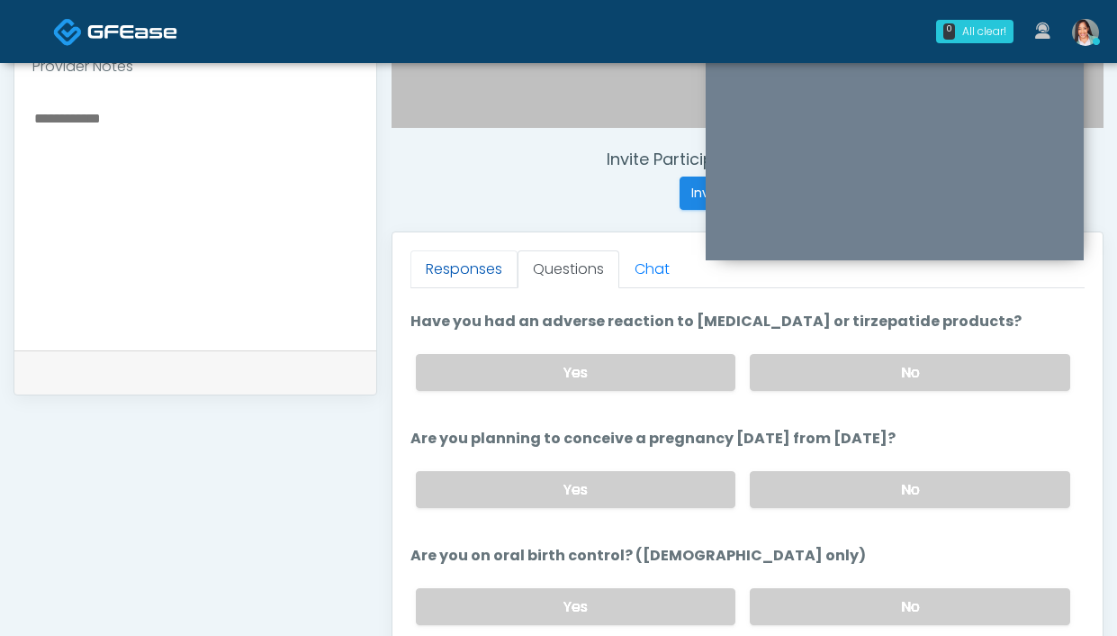
click at [441, 257] on link "Responses" at bounding box center [463, 269] width 107 height 38
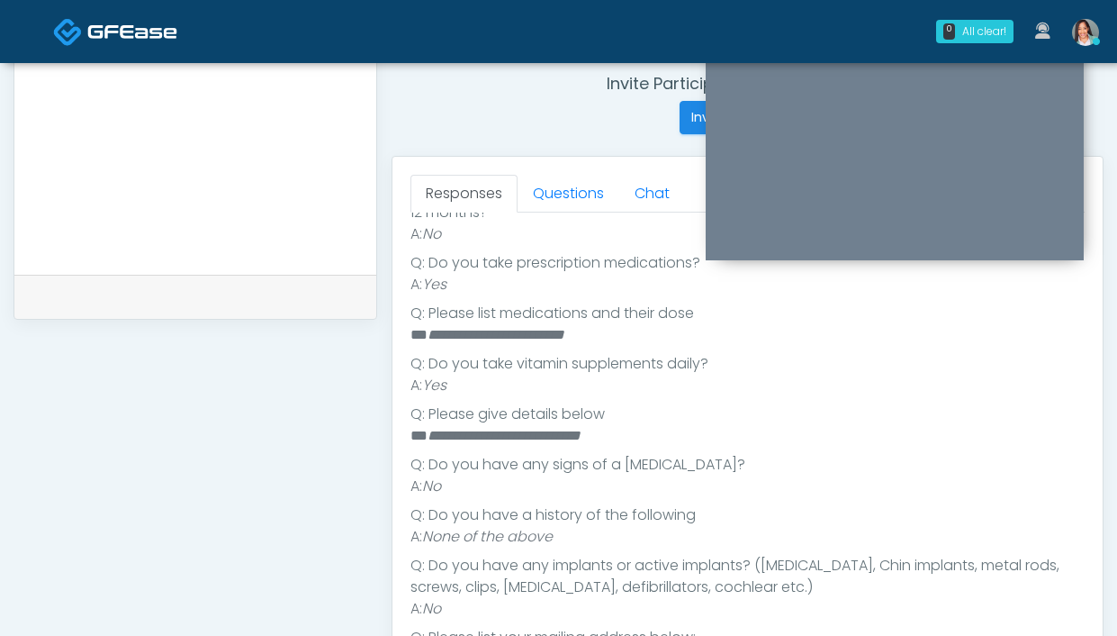
scroll to position [711, 0]
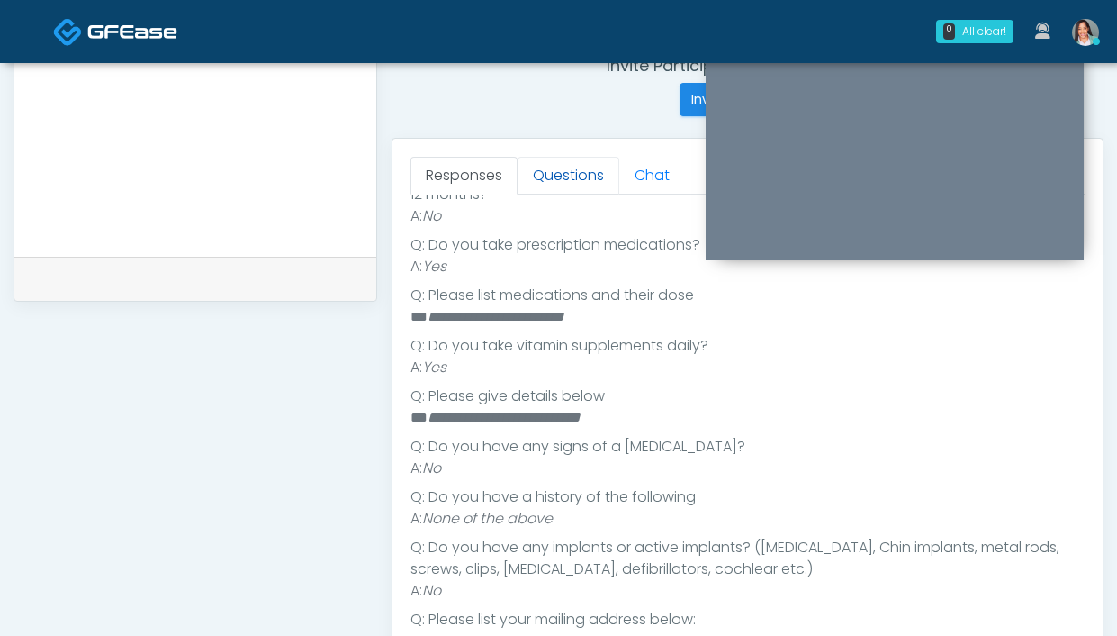
click at [594, 176] on link "Questions" at bounding box center [569, 176] width 102 height 38
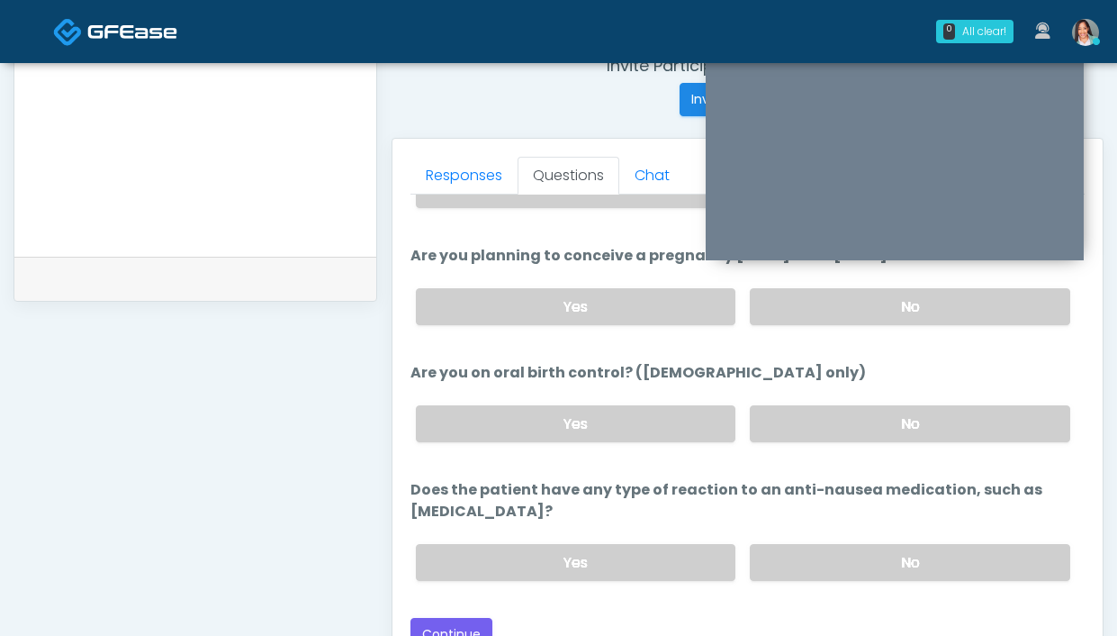
scroll to position [986, 0]
click at [797, 556] on label "No" at bounding box center [910, 561] width 320 height 37
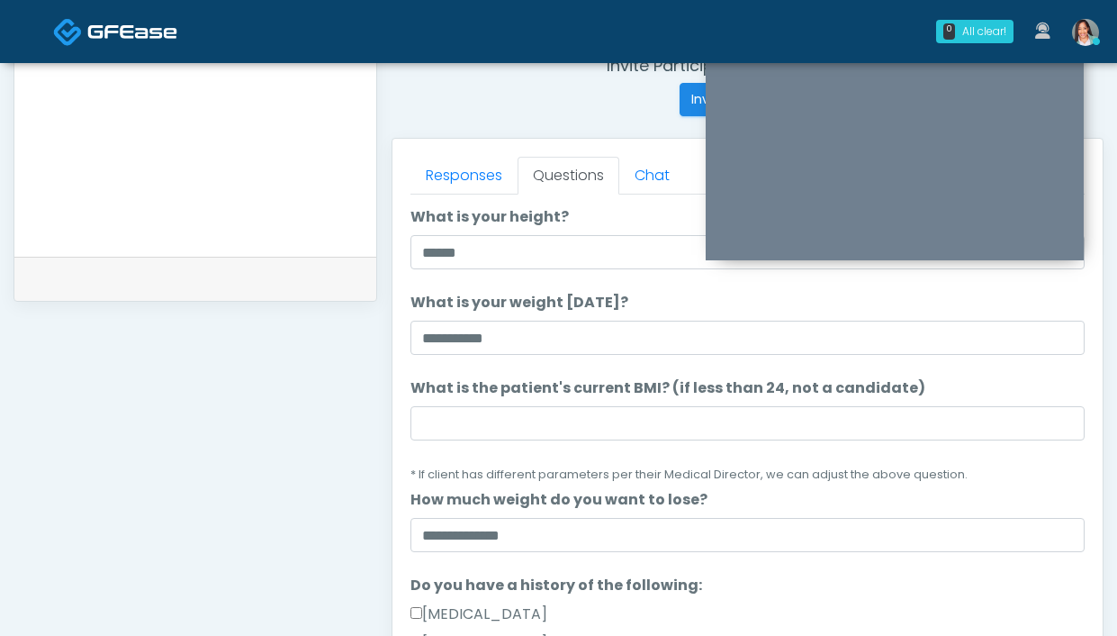
scroll to position [0, 0]
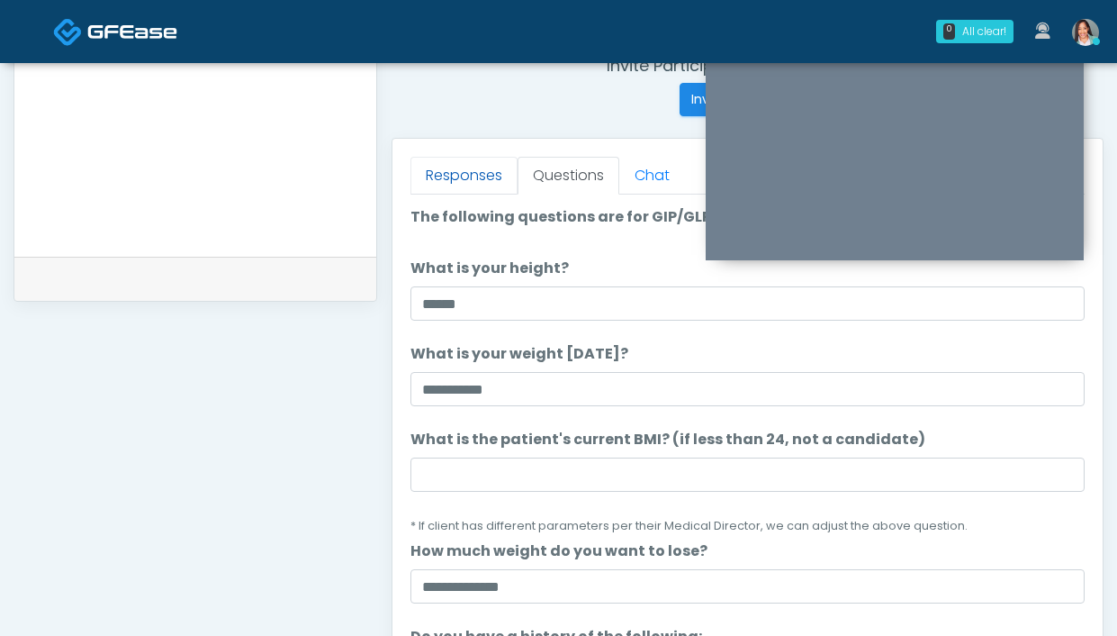
click at [471, 166] on link "Responses" at bounding box center [463, 176] width 107 height 38
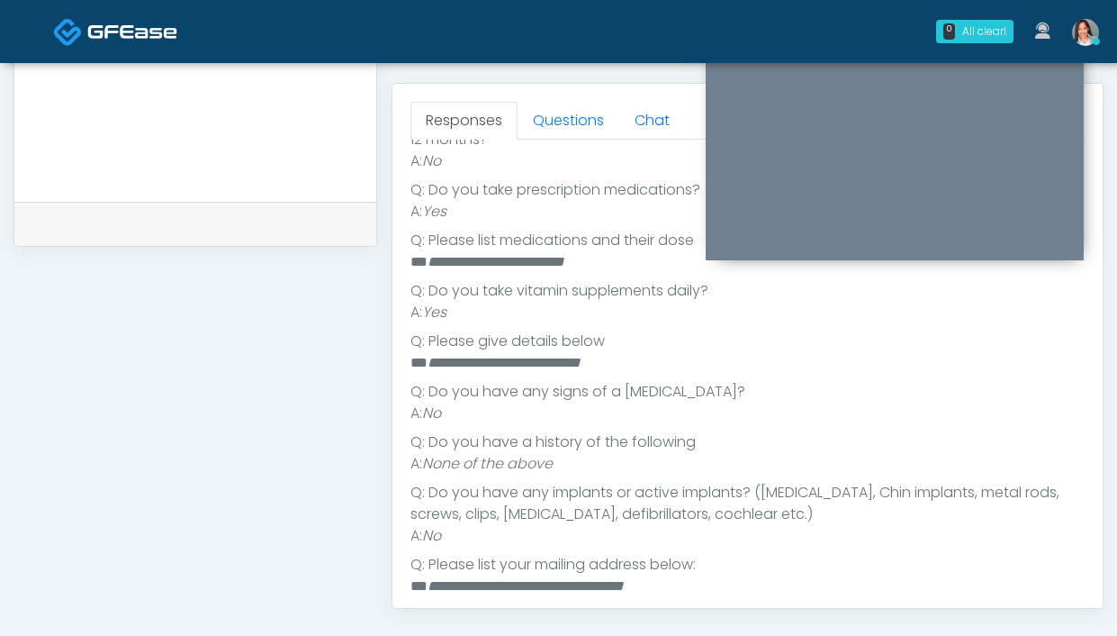
scroll to position [764, 0]
click at [588, 107] on link "Questions" at bounding box center [569, 123] width 102 height 38
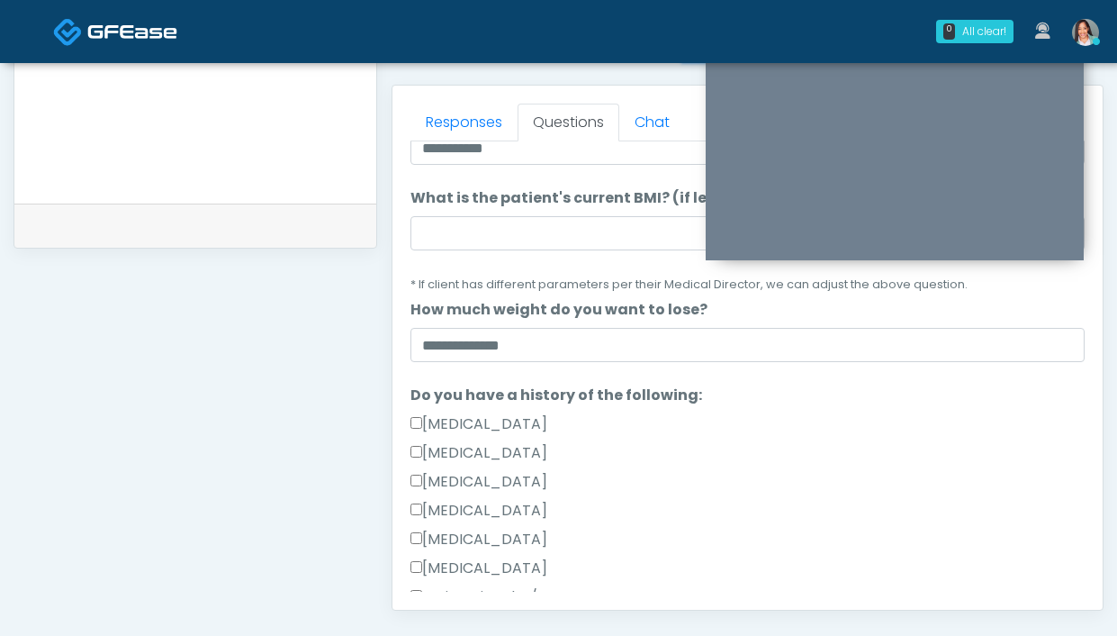
scroll to position [59, 0]
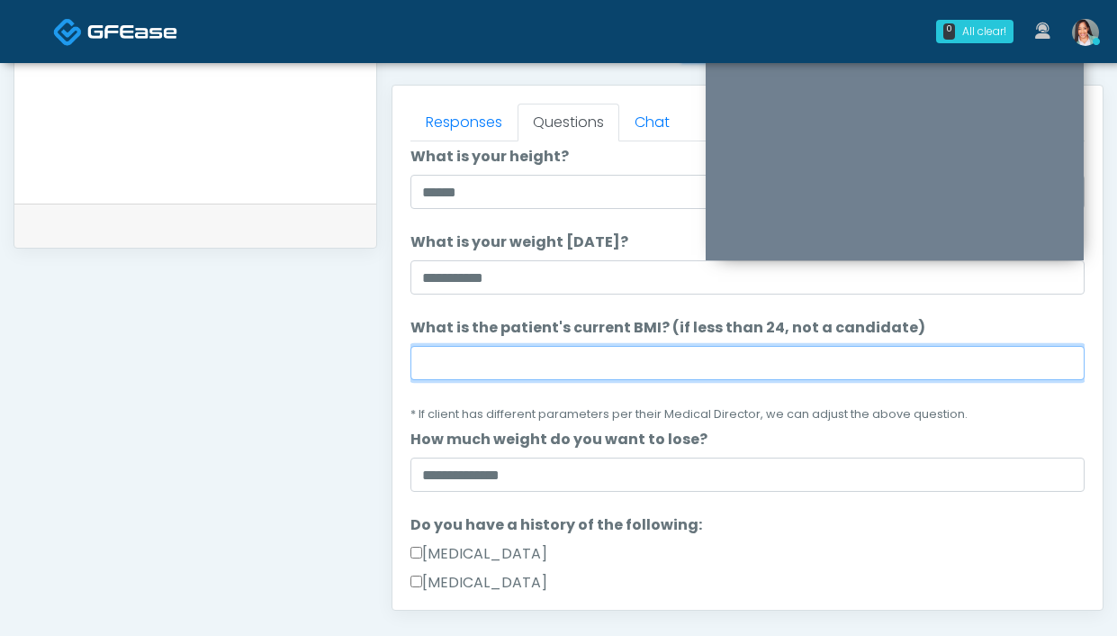
click at [645, 375] on input "What is the patient's current BMI? (if less than 24, not a candidate)" at bounding box center [747, 363] width 674 height 34
type input "****"
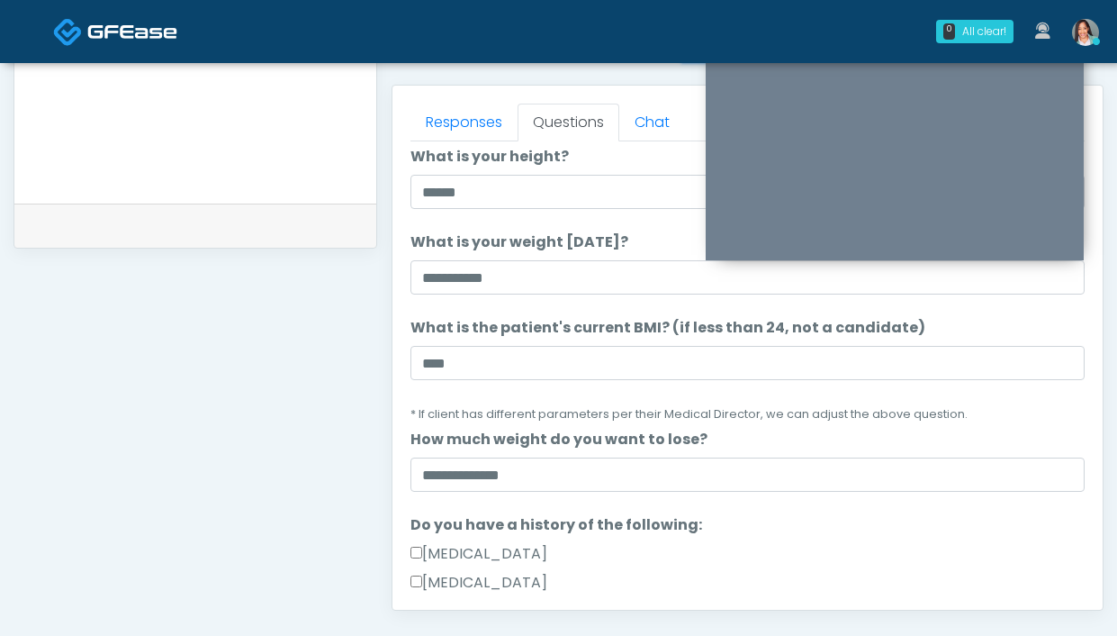
click at [881, 419] on small "* If client has different parameters per their Medical Director, we can adjust …" at bounding box center [688, 413] width 557 height 15
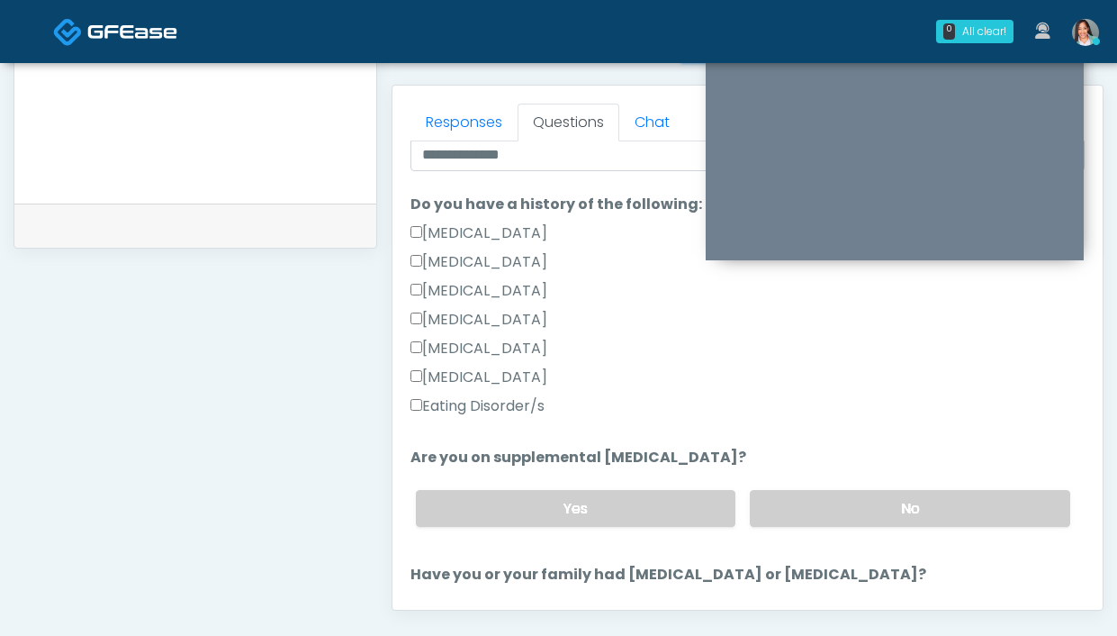
scroll to position [986, 0]
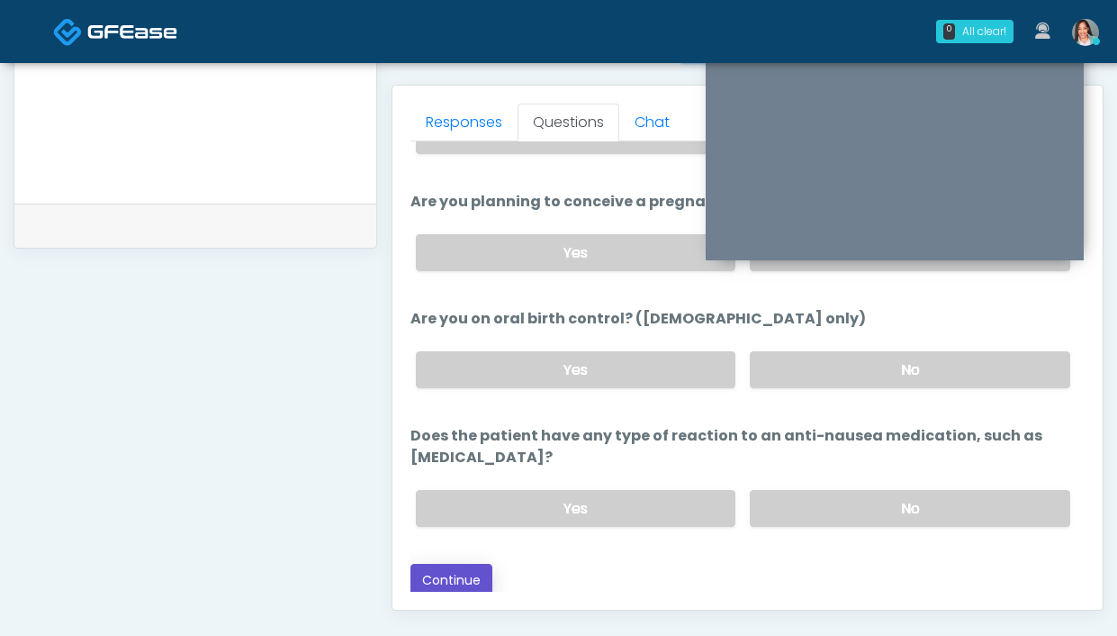
click at [444, 582] on button "Continue" at bounding box center [451, 580] width 82 height 33
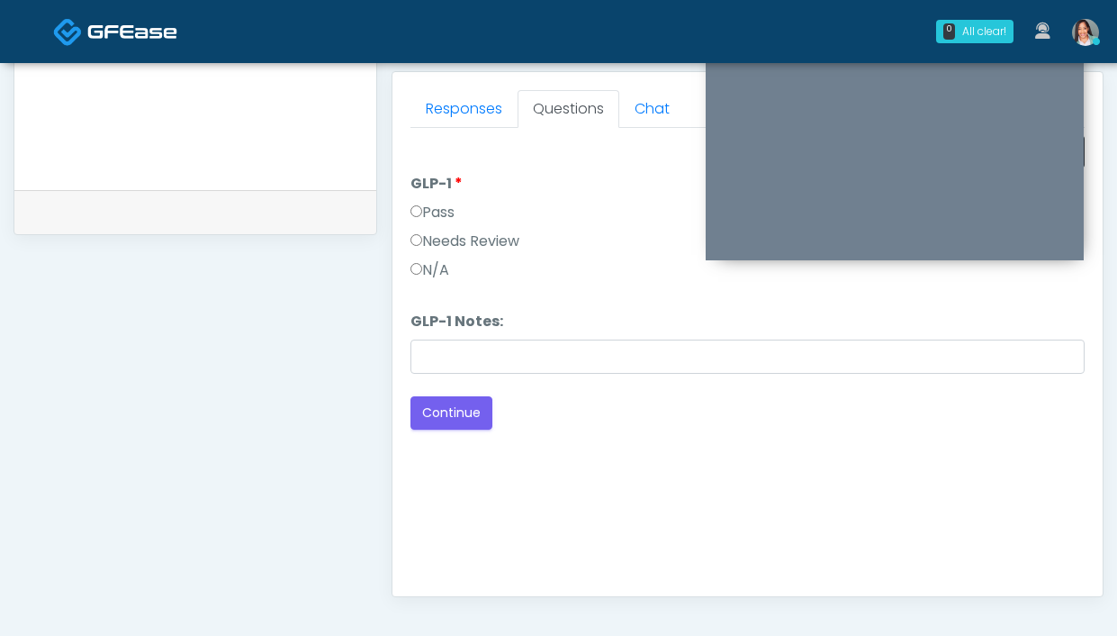
scroll to position [752, 0]
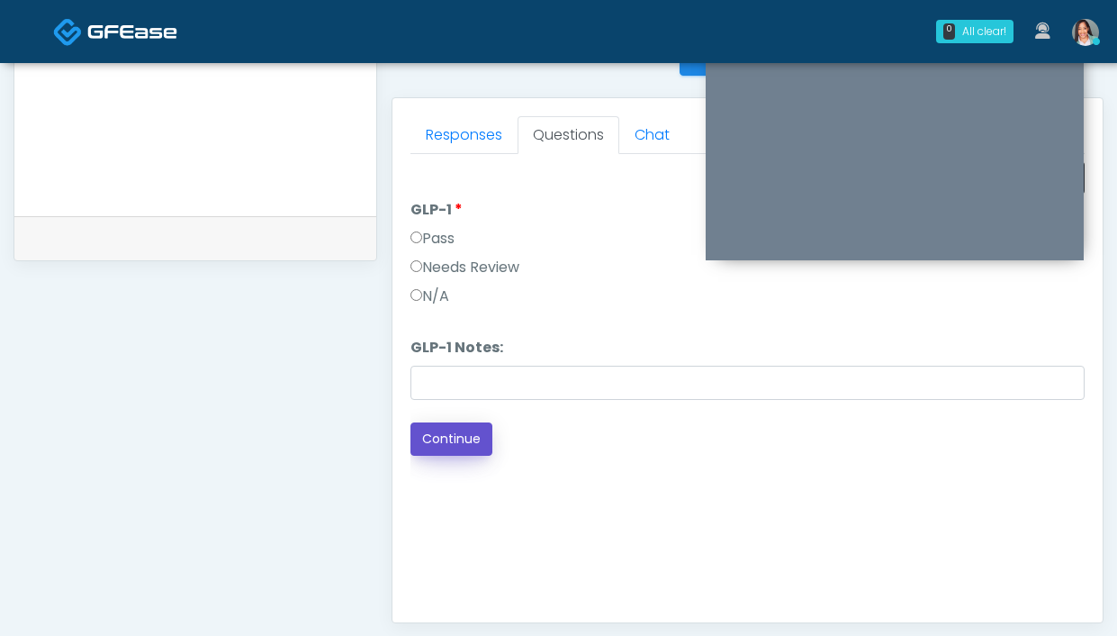
click at [456, 438] on button "Continue" at bounding box center [451, 438] width 82 height 33
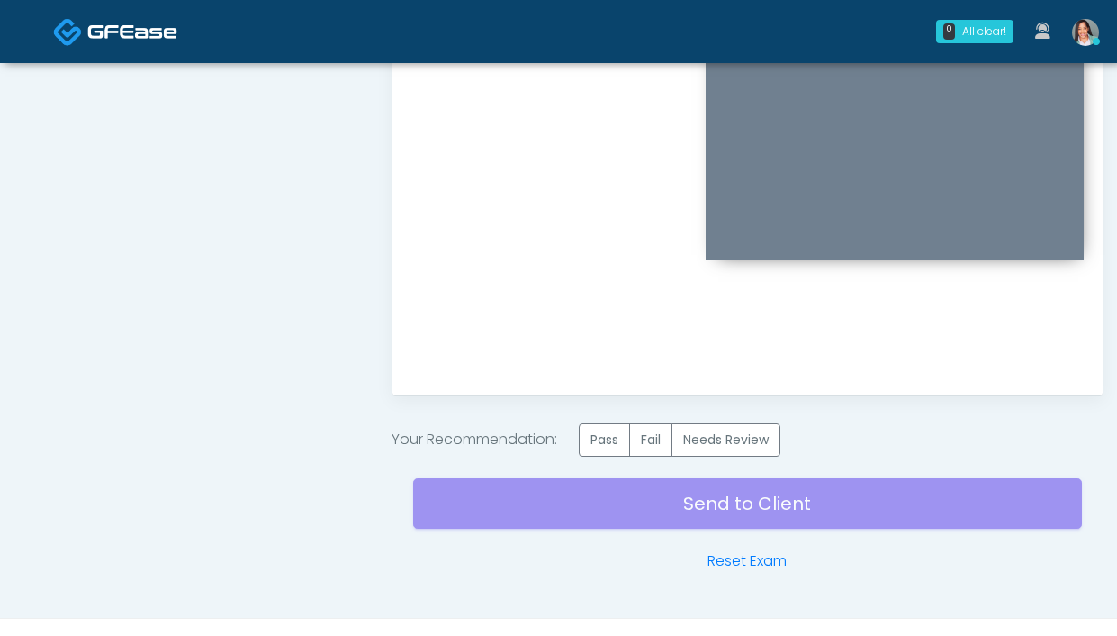
scroll to position [1014, 0]
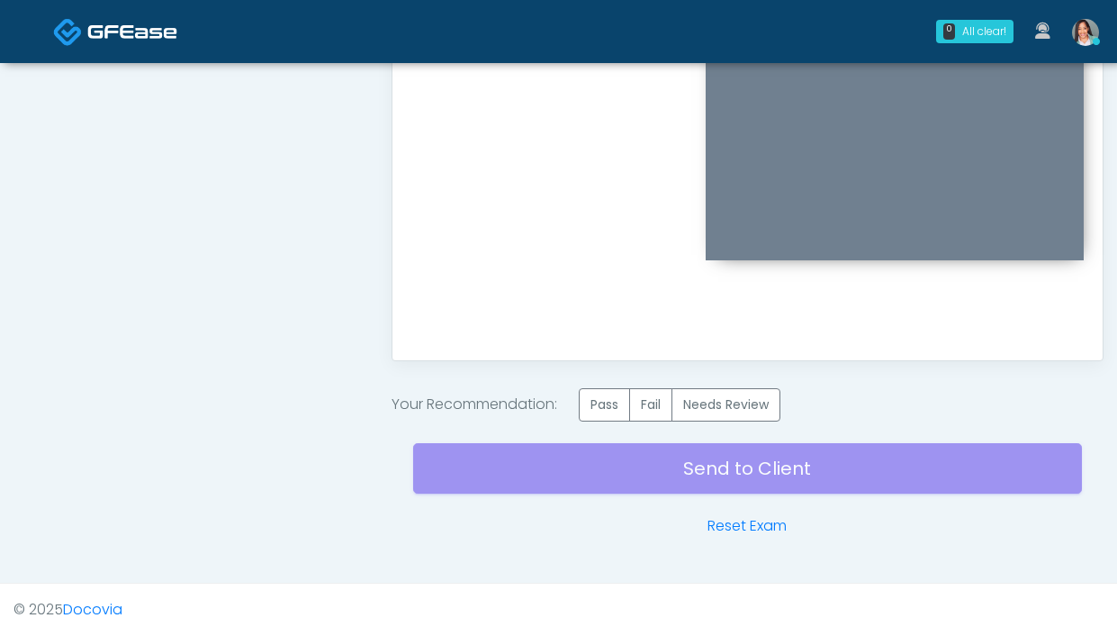
drag, startPoint x: 611, startPoint y: 416, endPoint x: 650, endPoint y: 465, distance: 62.1
click at [611, 416] on label "Pass" at bounding box center [604, 404] width 51 height 33
click at [734, 478] on div "Send to Client Reset Exam" at bounding box center [747, 478] width 669 height 115
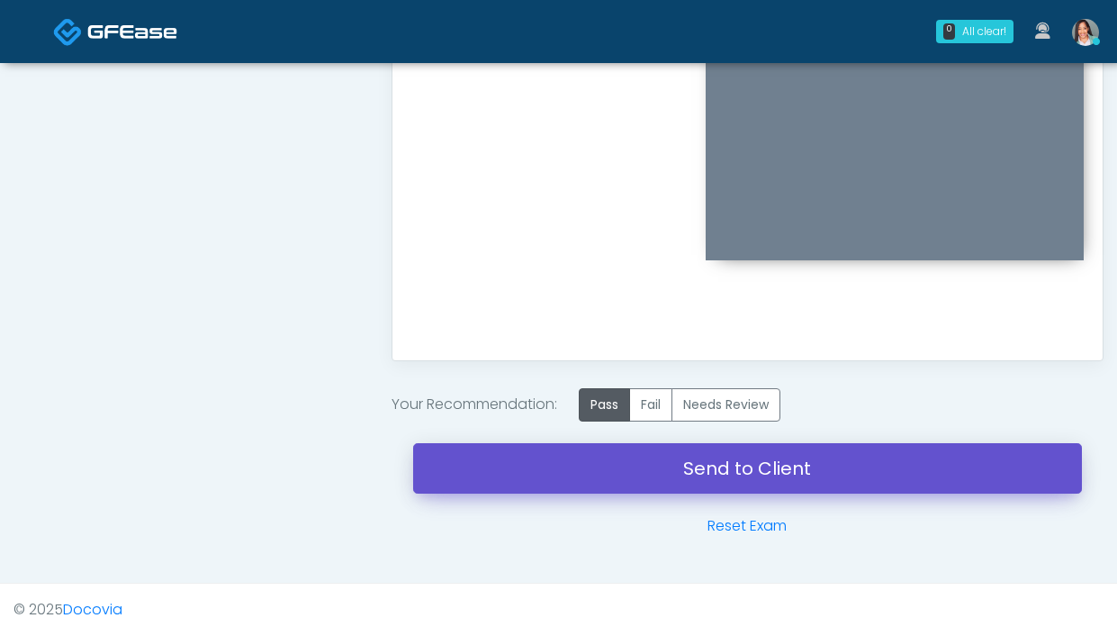
click at [734, 471] on link "Send to Client" at bounding box center [747, 468] width 669 height 50
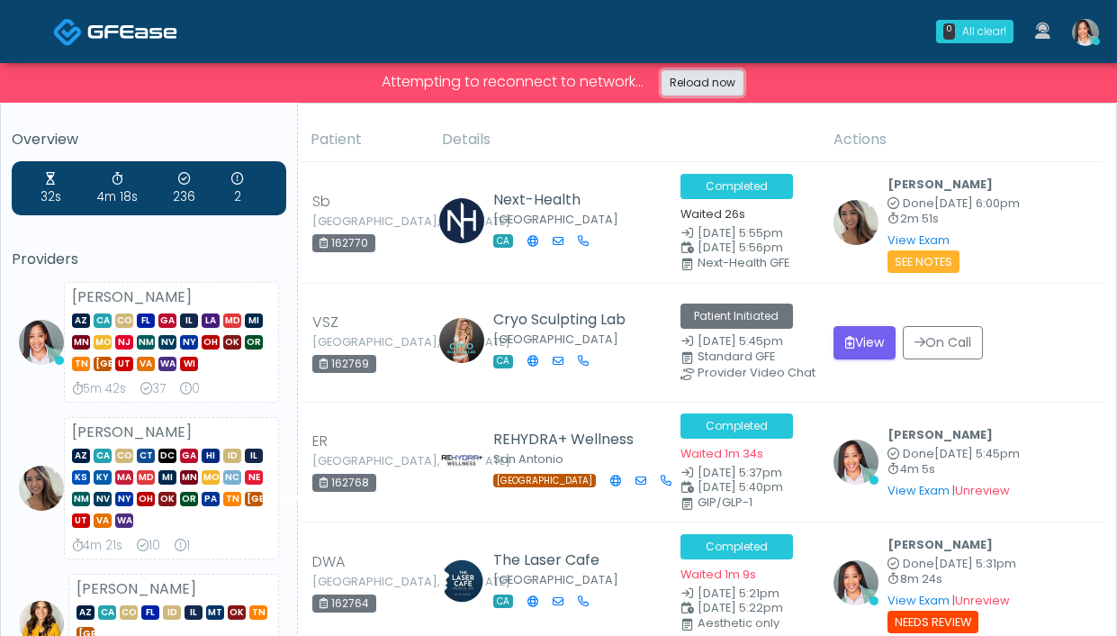
click at [712, 84] on link "Reload now" at bounding box center [703, 82] width 82 height 25
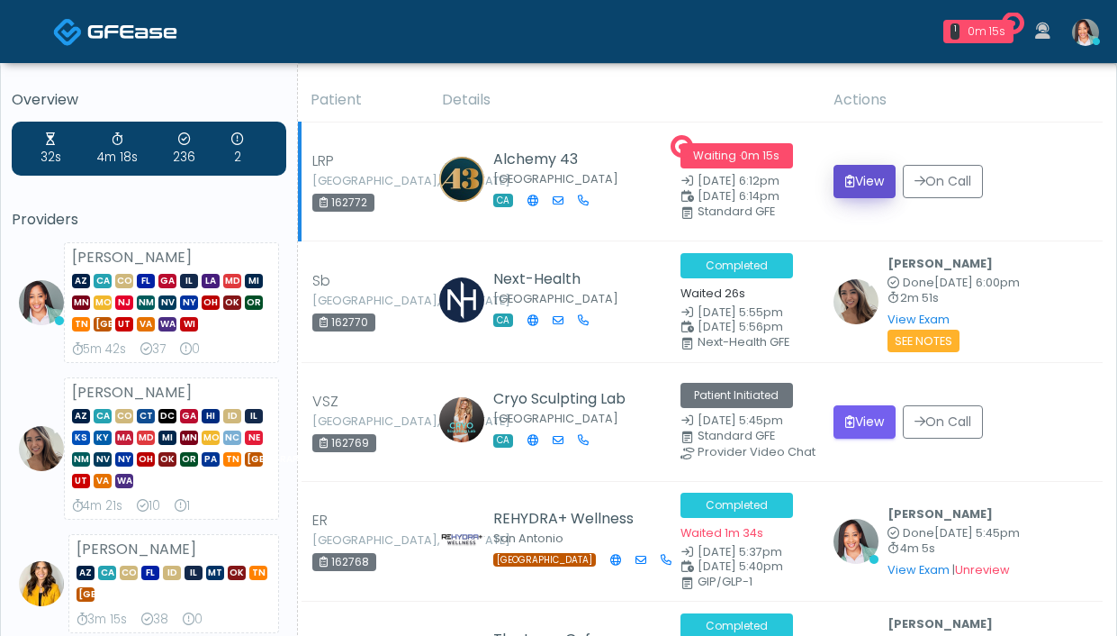
click at [846, 175] on icon "submit" at bounding box center [850, 181] width 10 height 13
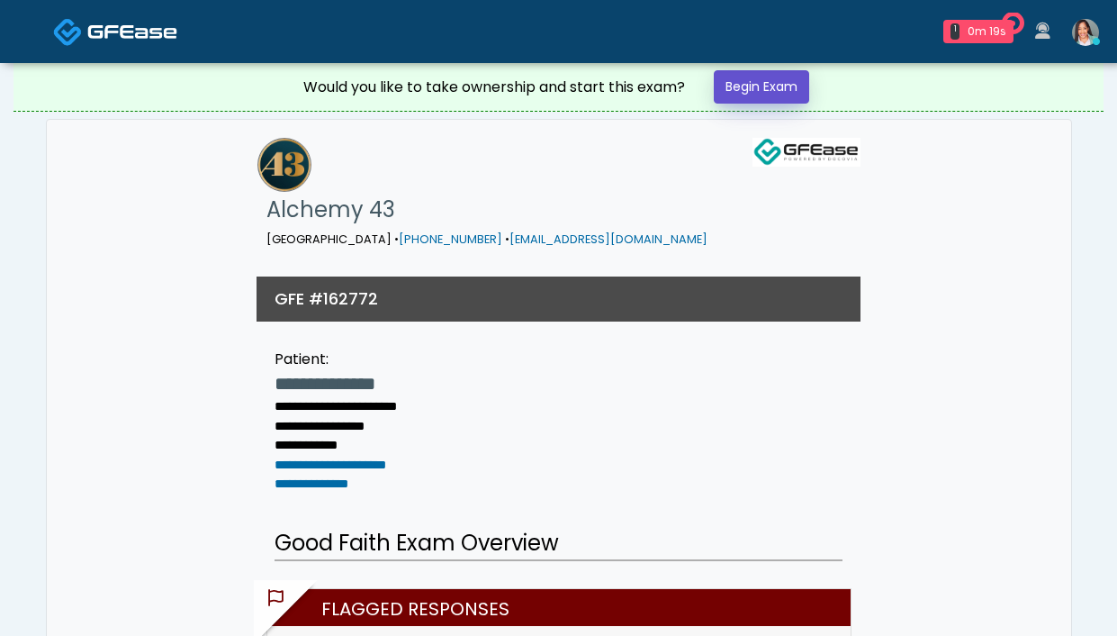
click at [770, 80] on link "Begin Exam" at bounding box center [761, 86] width 95 height 33
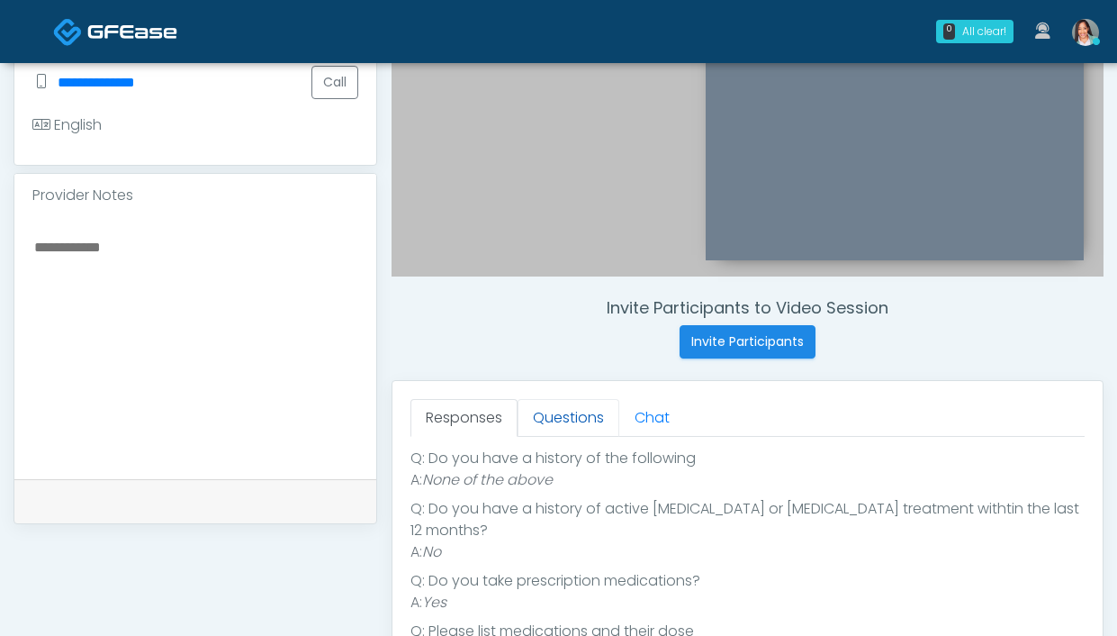
scroll to position [470, 0]
click at [564, 419] on link "Questions" at bounding box center [569, 417] width 102 height 38
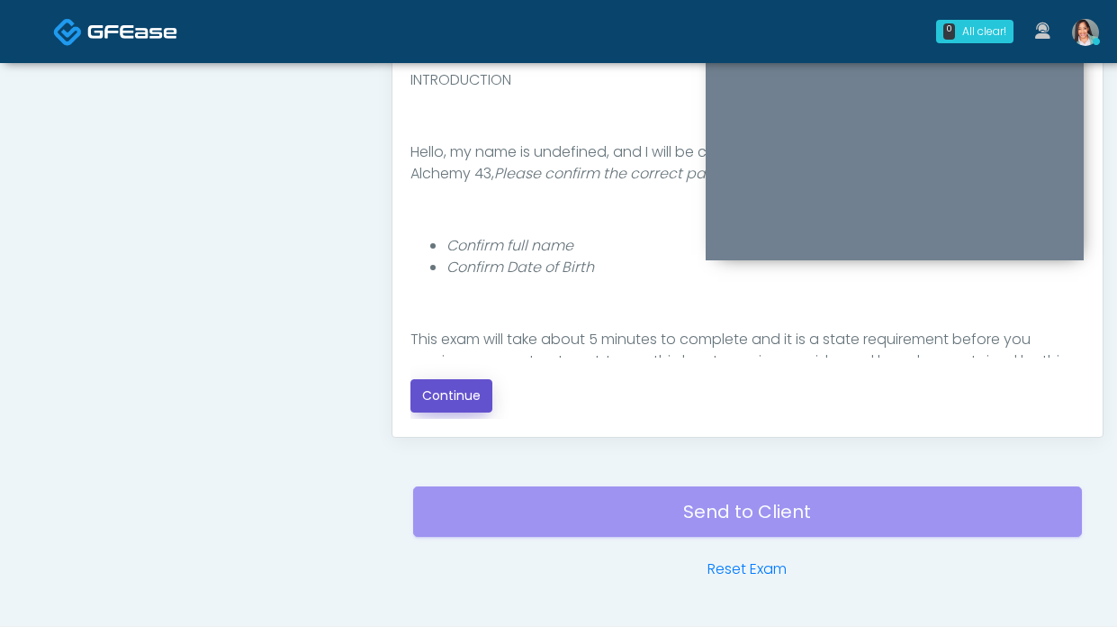
click at [474, 397] on button "Continue" at bounding box center [451, 395] width 82 height 33
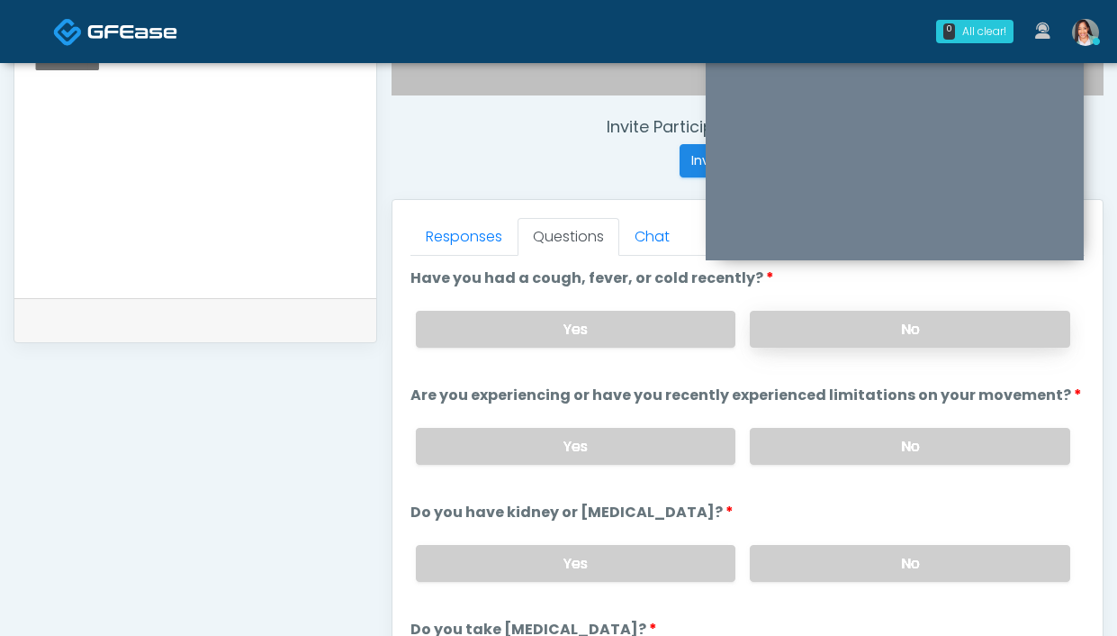
click at [794, 325] on label "No" at bounding box center [910, 329] width 320 height 37
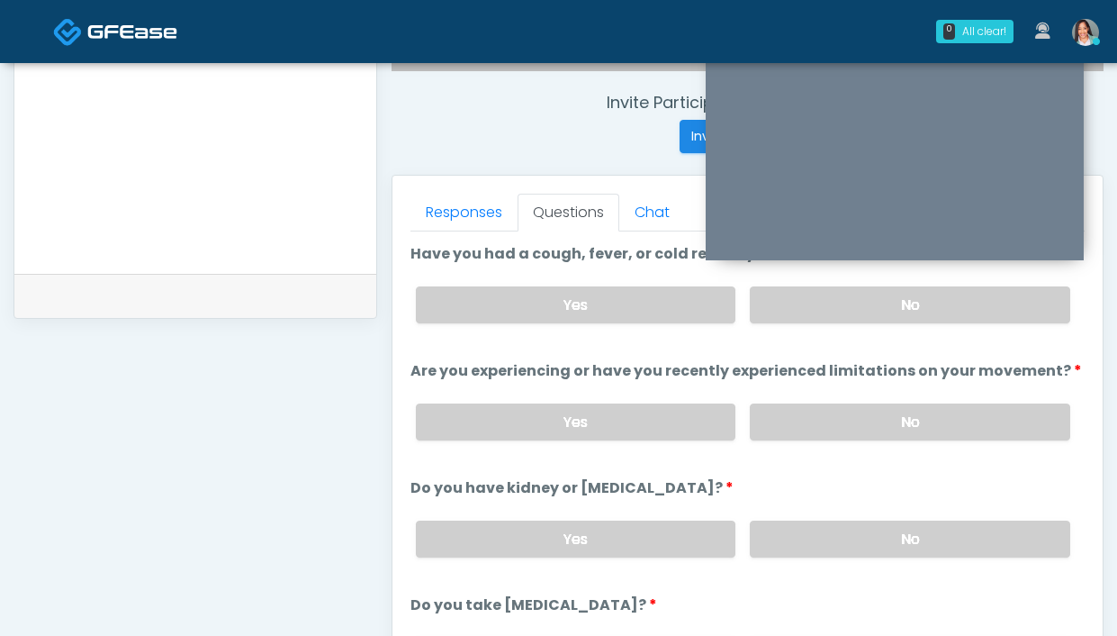
scroll to position [675, 0]
click at [782, 388] on div "Yes No" at bounding box center [742, 421] width 683 height 66
click at [774, 424] on label "No" at bounding box center [910, 420] width 320 height 37
drag, startPoint x: 849, startPoint y: 549, endPoint x: 645, endPoint y: 314, distance: 310.8
click at [848, 547] on label "No" at bounding box center [910, 537] width 320 height 37
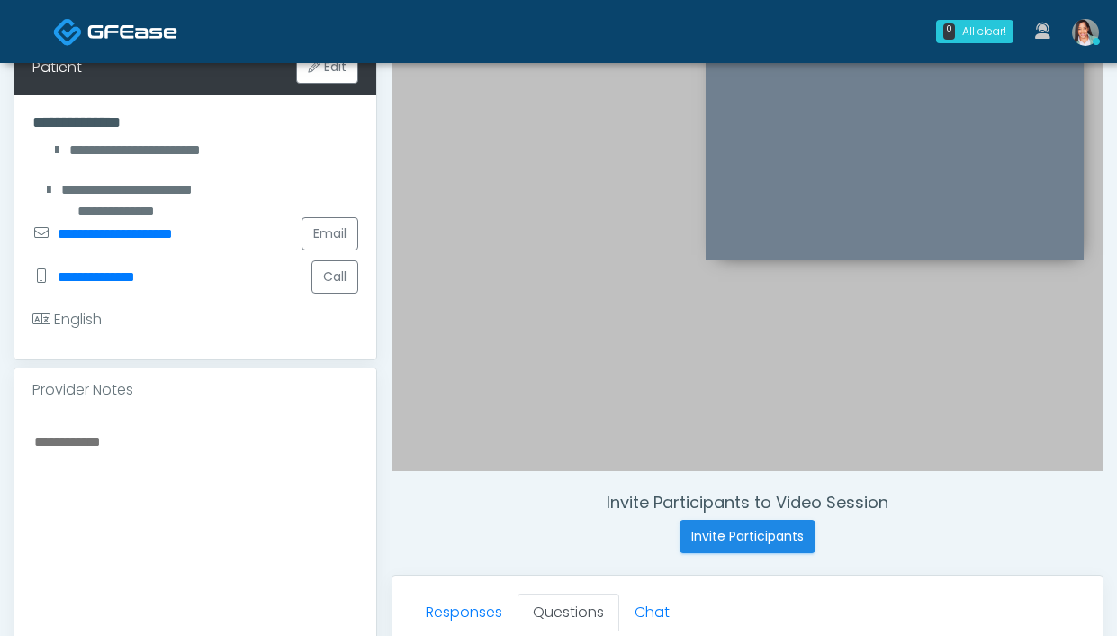
scroll to position [274, 0]
click at [336, 290] on button "Call" at bounding box center [334, 277] width 47 height 33
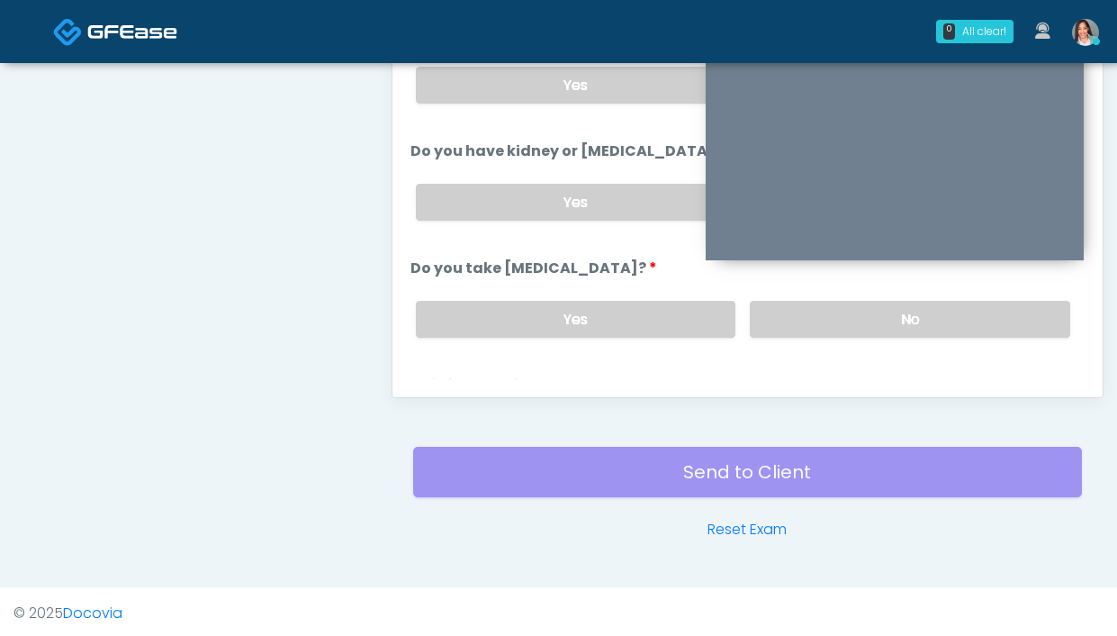
scroll to position [980, 0]
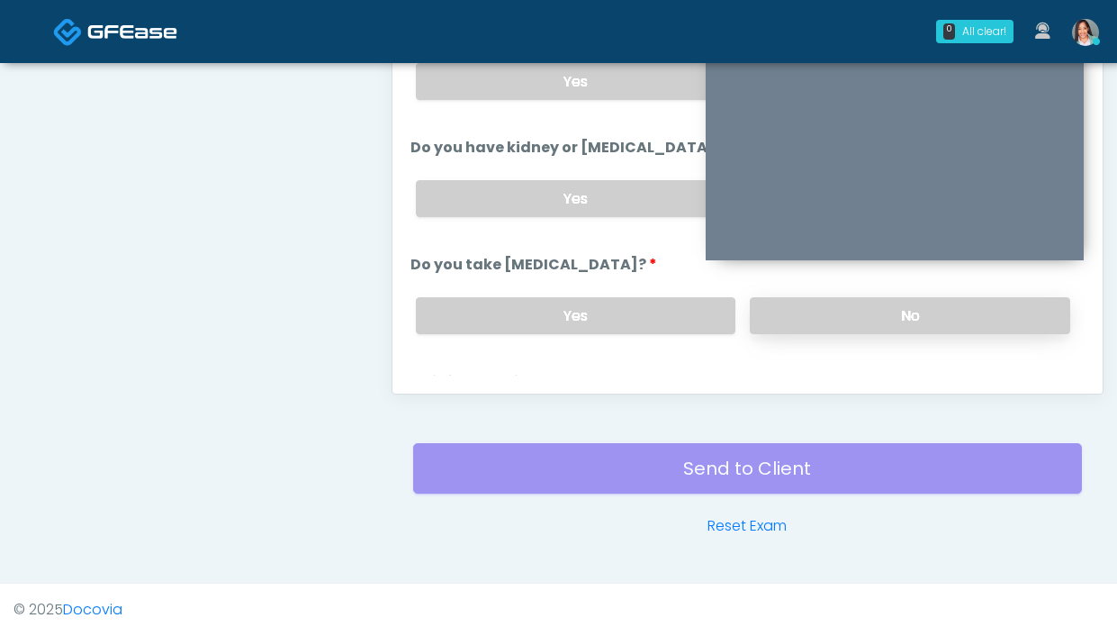
click at [795, 327] on label "No" at bounding box center [910, 315] width 320 height 37
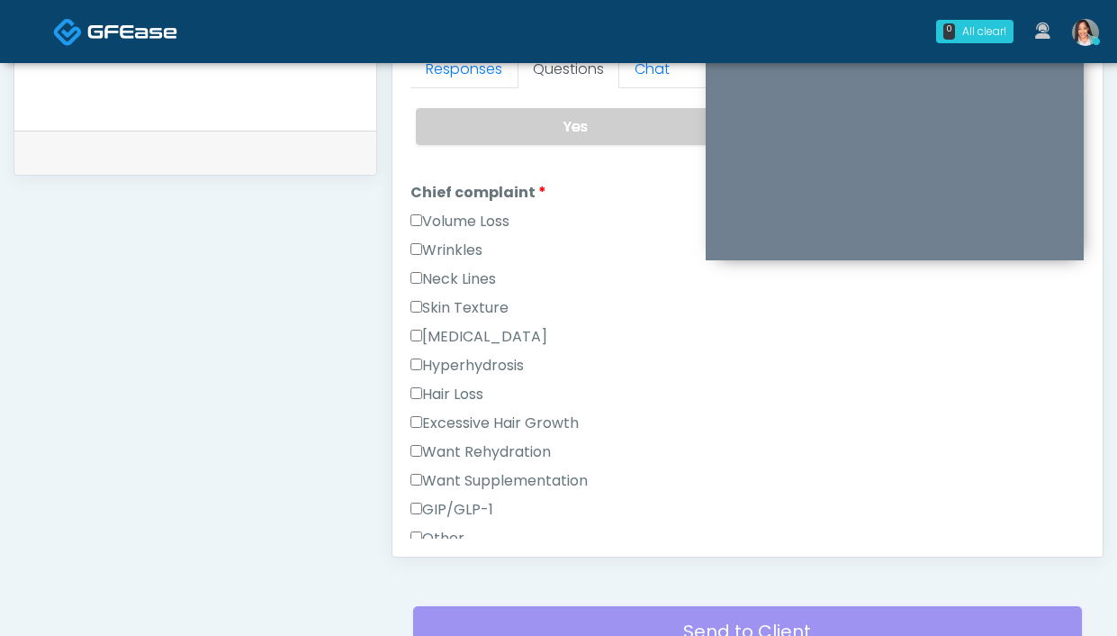
scroll to position [423, 0]
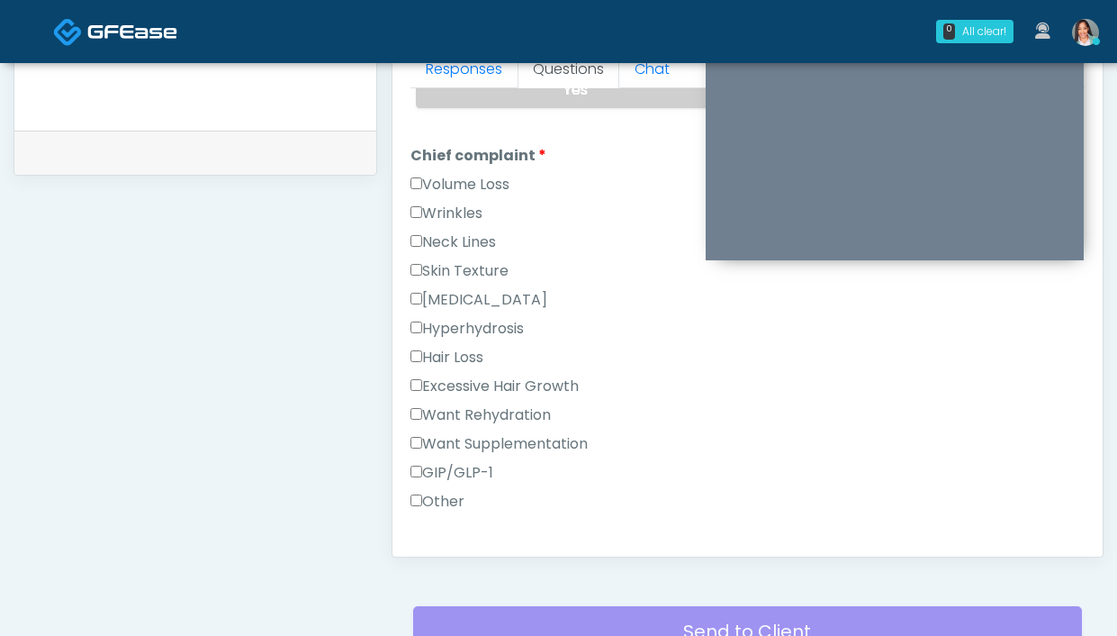
click at [470, 218] on label "Wrinkles" at bounding box center [446, 214] width 72 height 22
click at [486, 177] on label "Volume Loss" at bounding box center [459, 185] width 99 height 22
click at [456, 75] on link "Responses" at bounding box center [463, 69] width 107 height 38
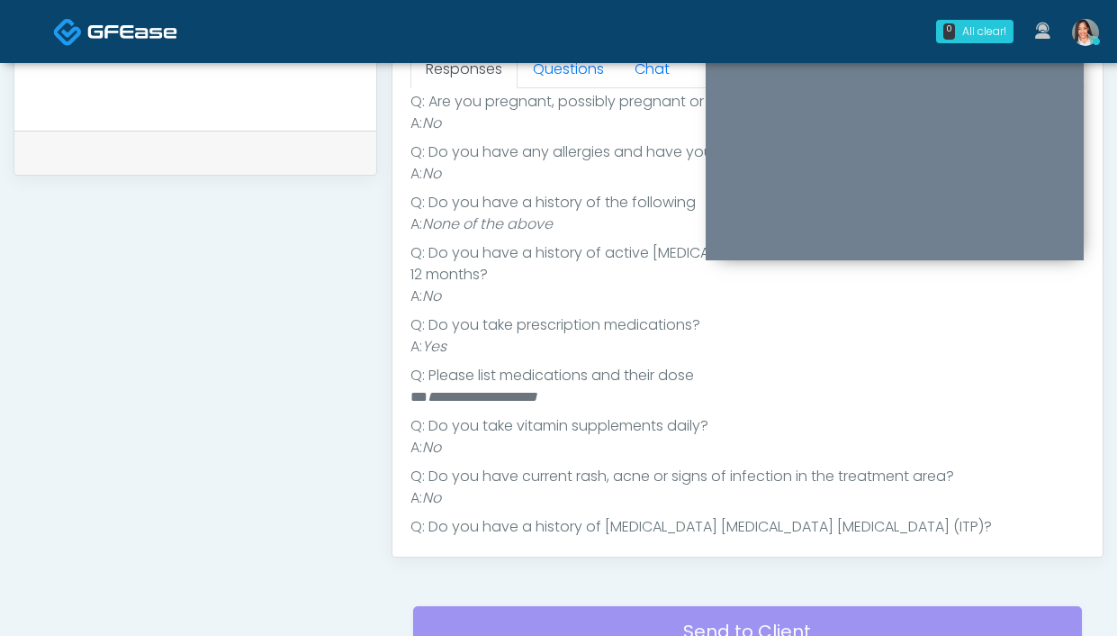
scroll to position [315, 0]
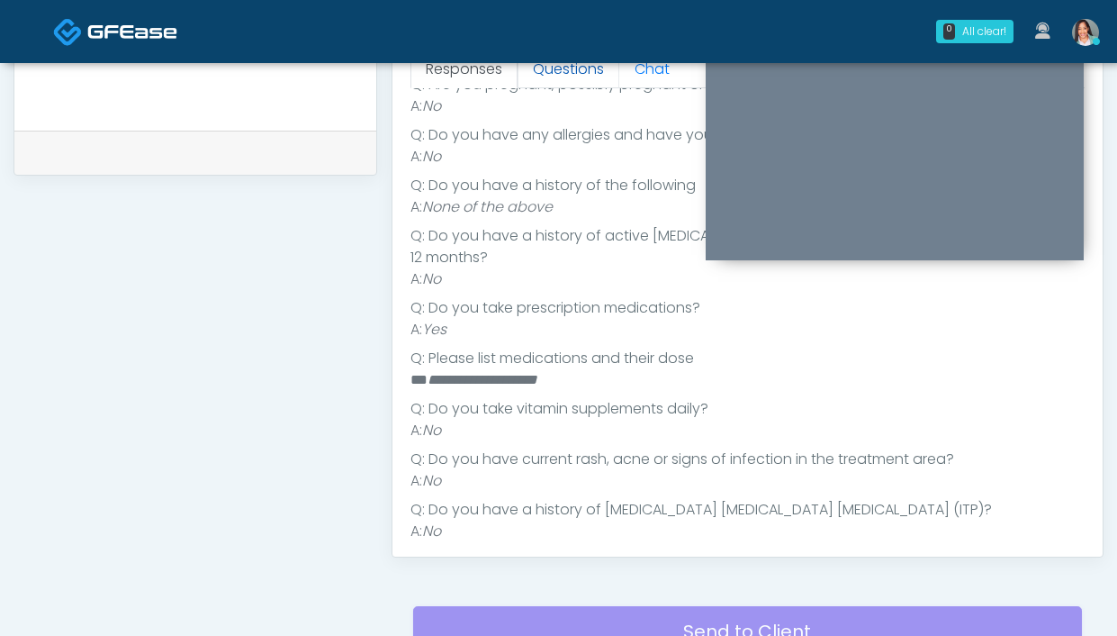
click at [555, 71] on link "Questions" at bounding box center [569, 69] width 102 height 38
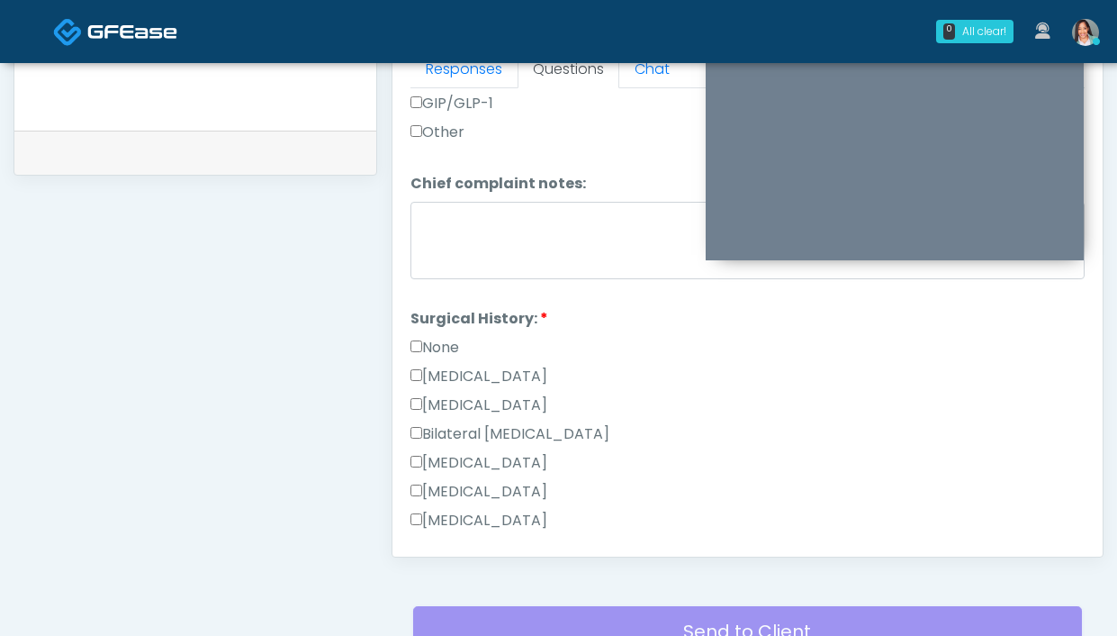
scroll to position [965, 0]
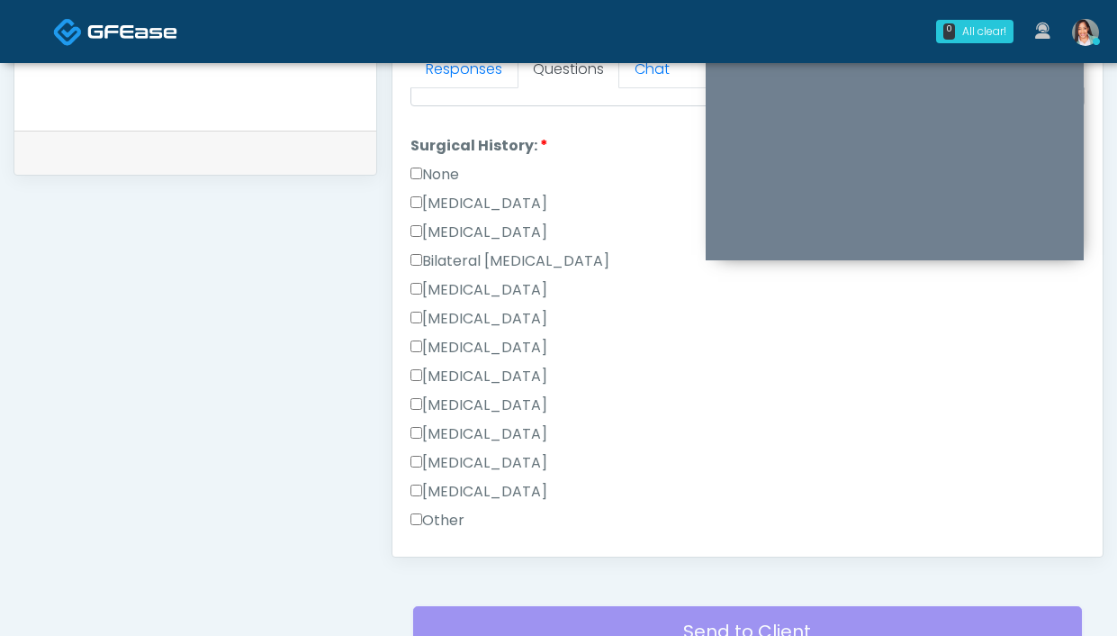
click at [438, 169] on label "None" at bounding box center [434, 175] width 49 height 22
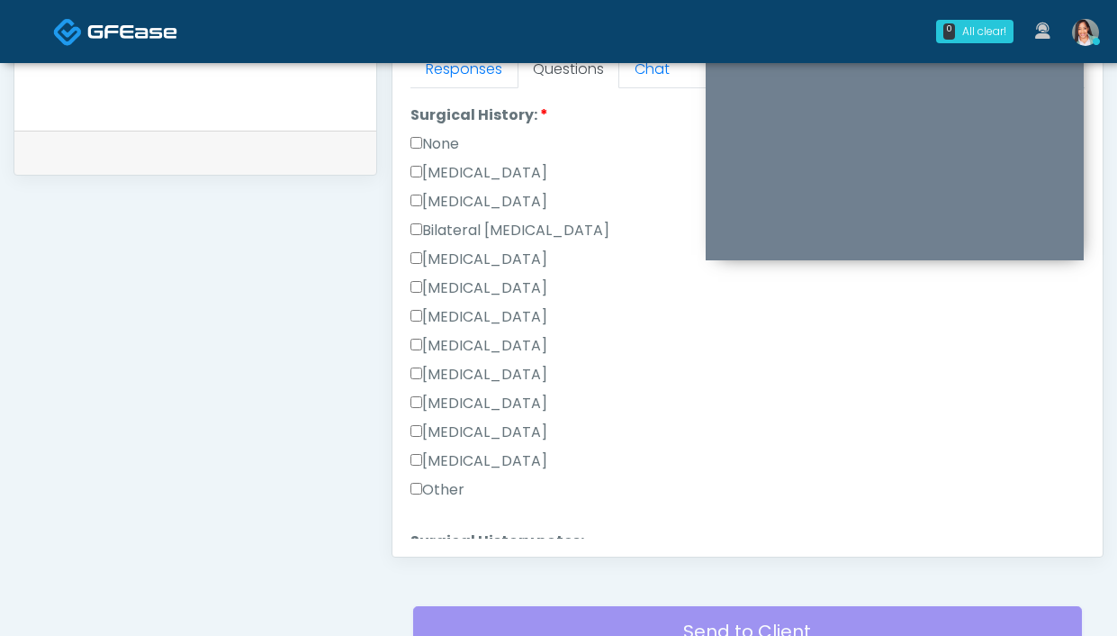
click at [445, 137] on label "None" at bounding box center [434, 144] width 49 height 22
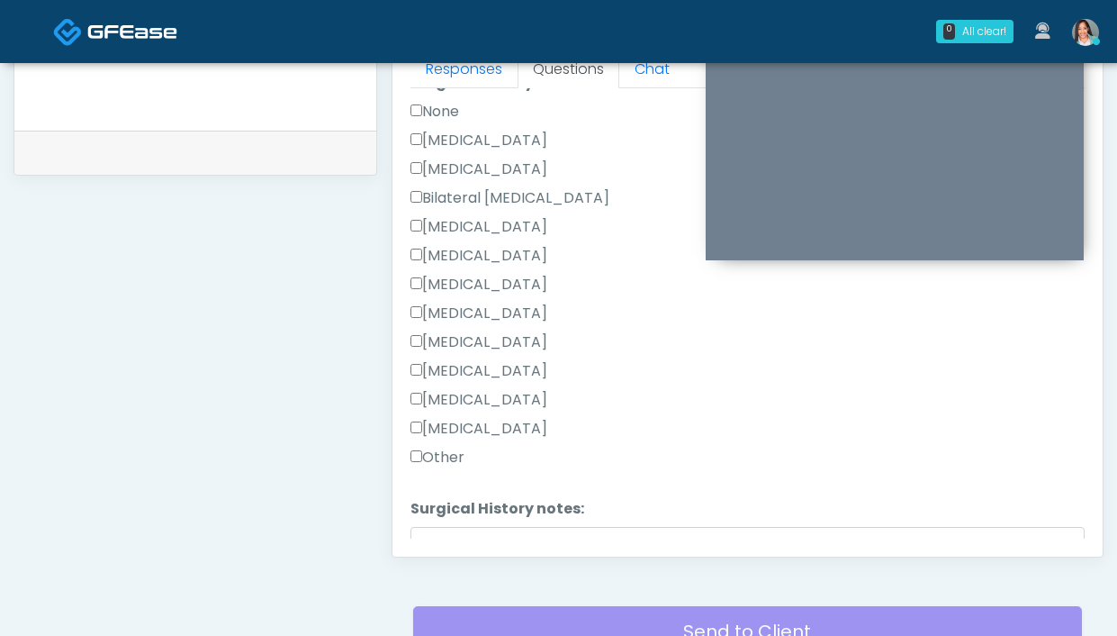
scroll to position [1151, 0]
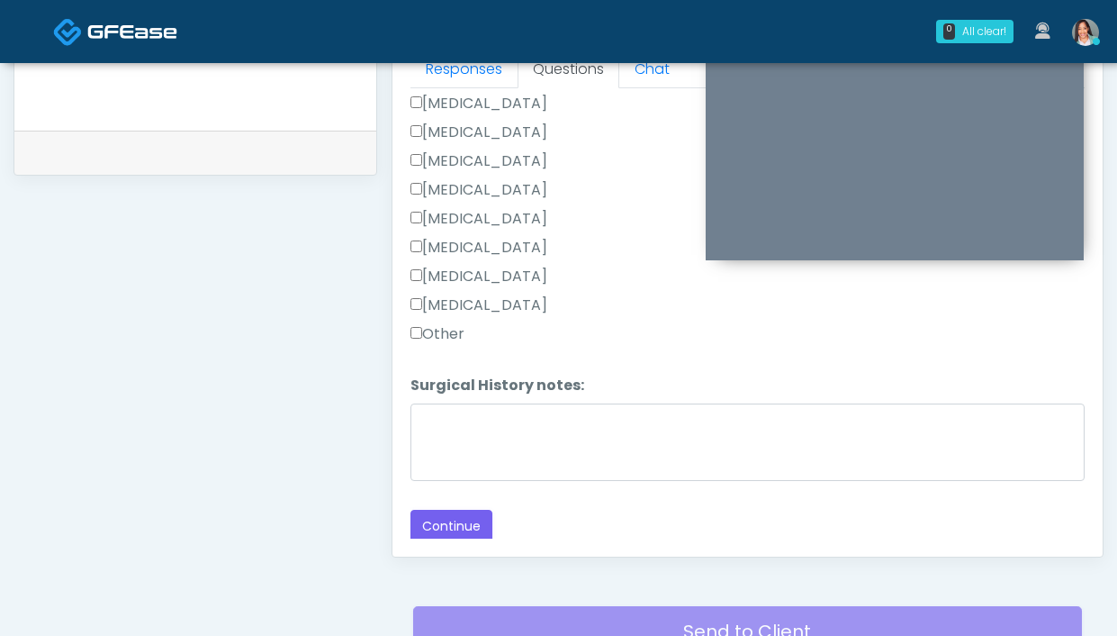
click at [440, 327] on label "Other" at bounding box center [437, 334] width 54 height 22
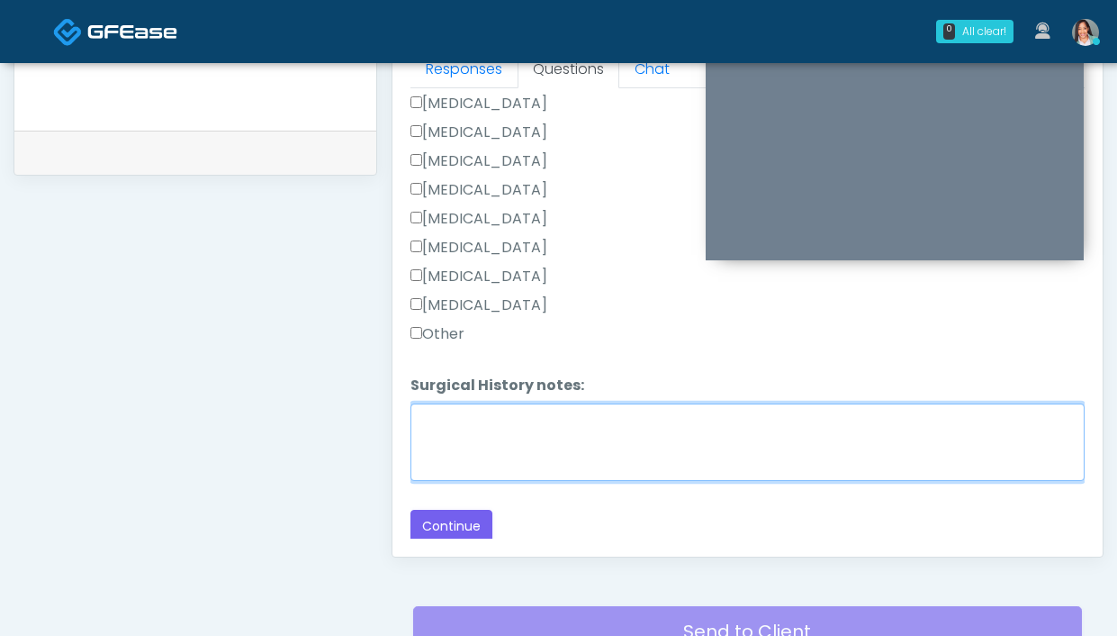
click at [465, 427] on textarea "Surgical History notes:" at bounding box center [747, 441] width 674 height 77
click at [594, 410] on textarea "**********" at bounding box center [747, 441] width 674 height 77
click at [603, 414] on textarea "**********" at bounding box center [747, 441] width 674 height 77
click at [599, 419] on textarea "**********" at bounding box center [747, 441] width 674 height 77
click at [711, 415] on textarea "**********" at bounding box center [747, 441] width 674 height 77
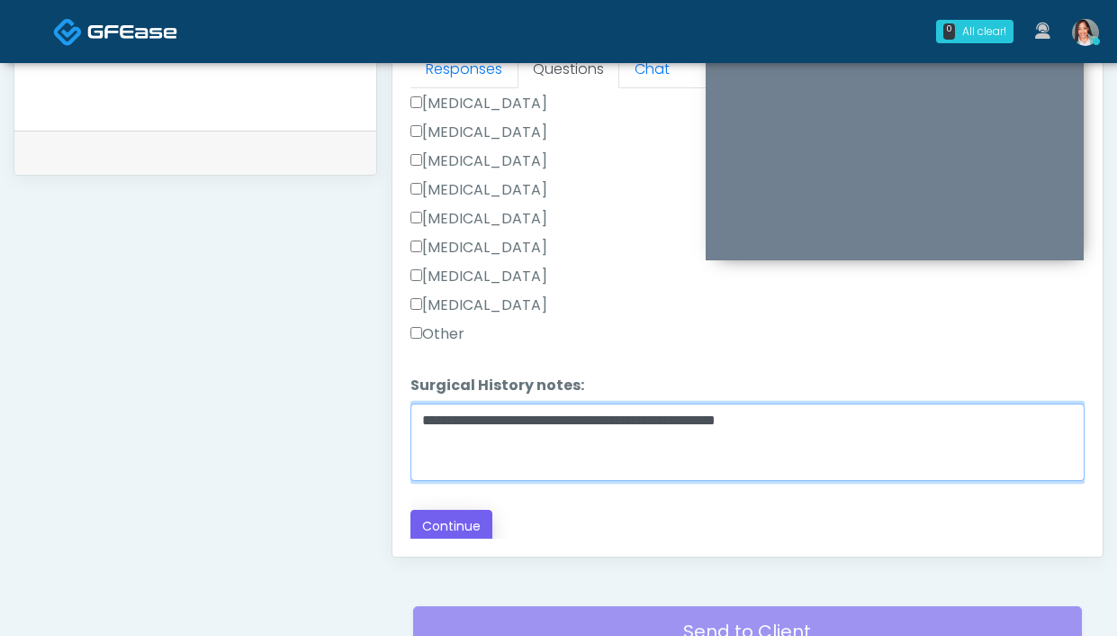
type textarea "**********"
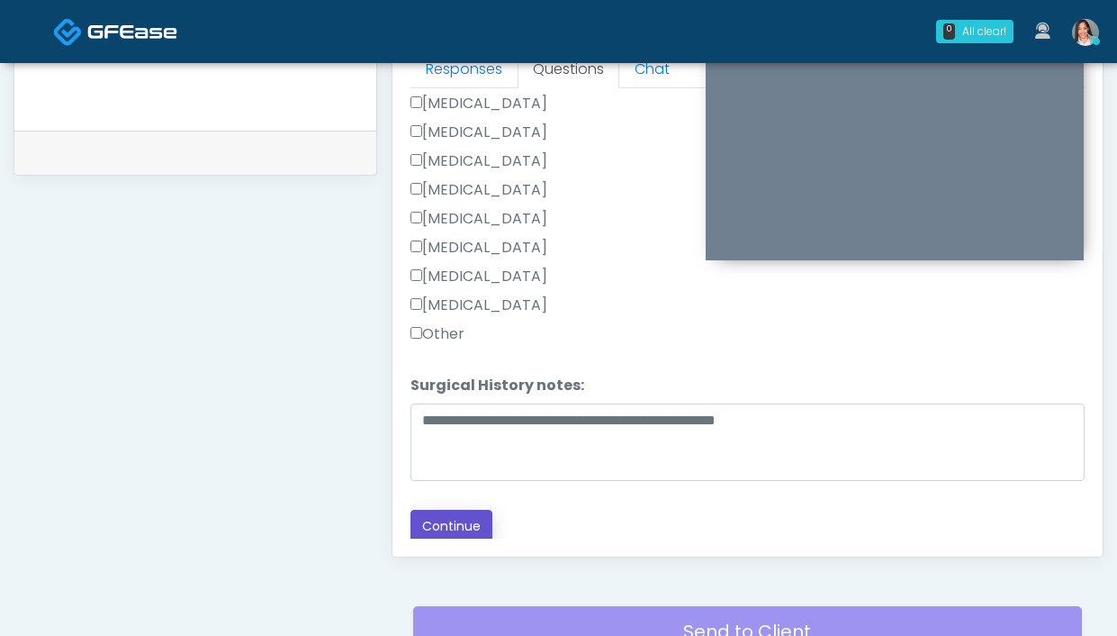
click at [463, 513] on button "Continue" at bounding box center [451, 526] width 82 height 33
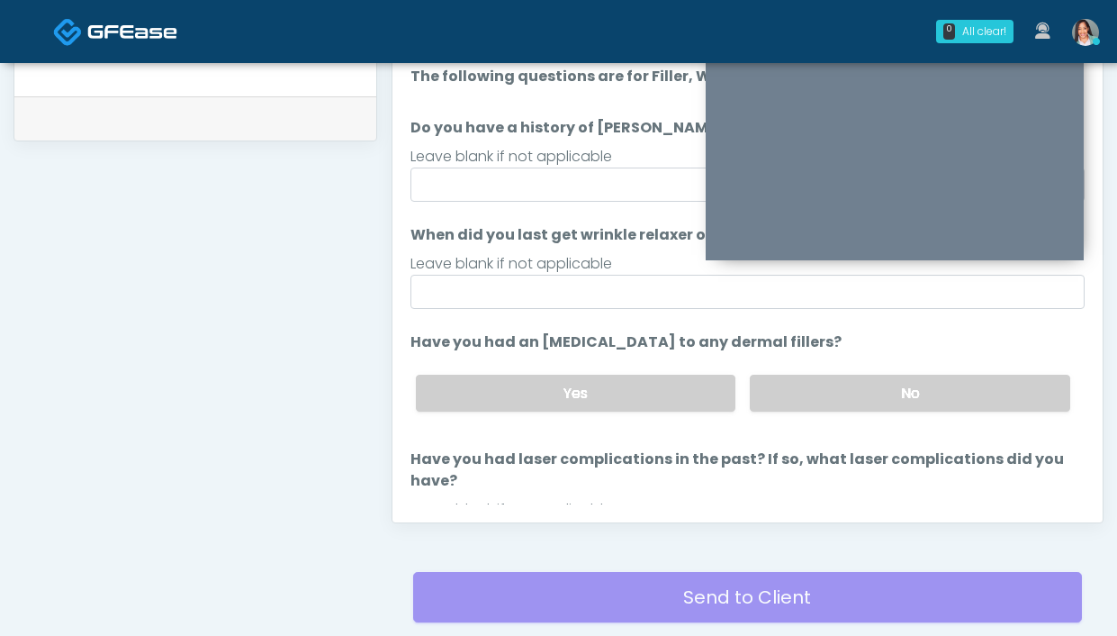
scroll to position [851, 0]
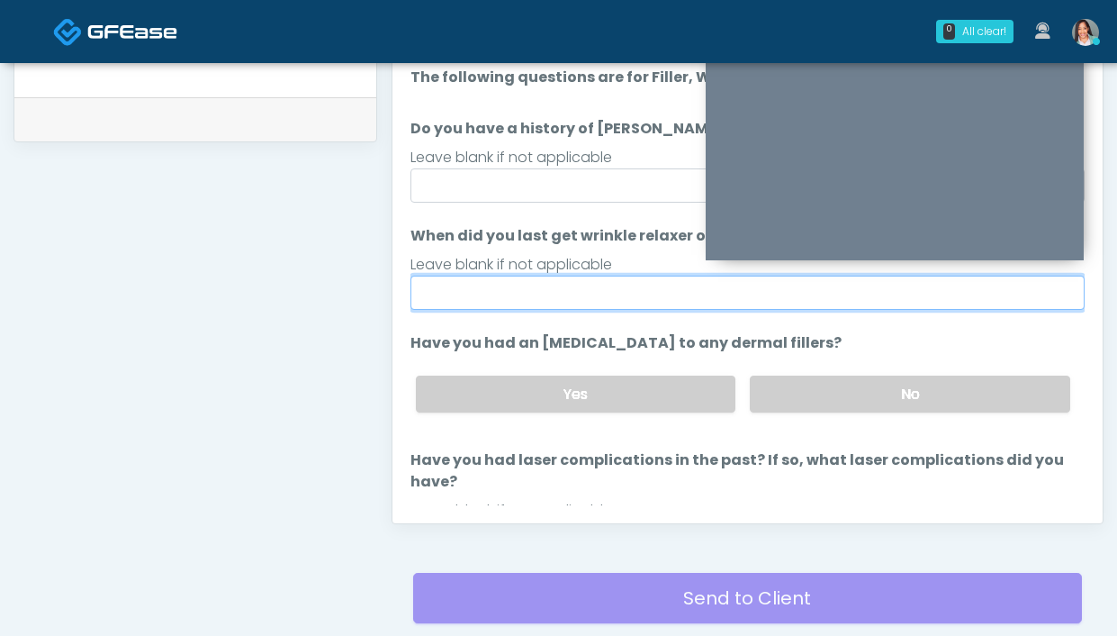
click at [528, 293] on input "When did you last get wrinkle relaxer or dermal filler?" at bounding box center [747, 292] width 674 height 34
click at [581, 295] on input "**********" at bounding box center [747, 292] width 674 height 34
type input "**********"
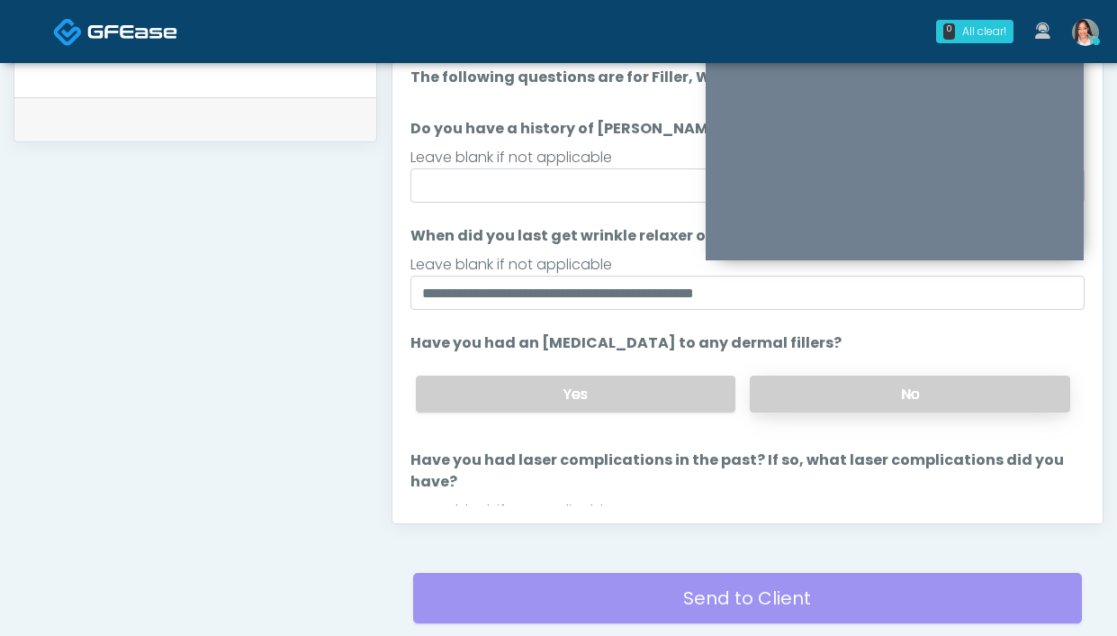
click at [854, 400] on label "No" at bounding box center [910, 393] width 320 height 37
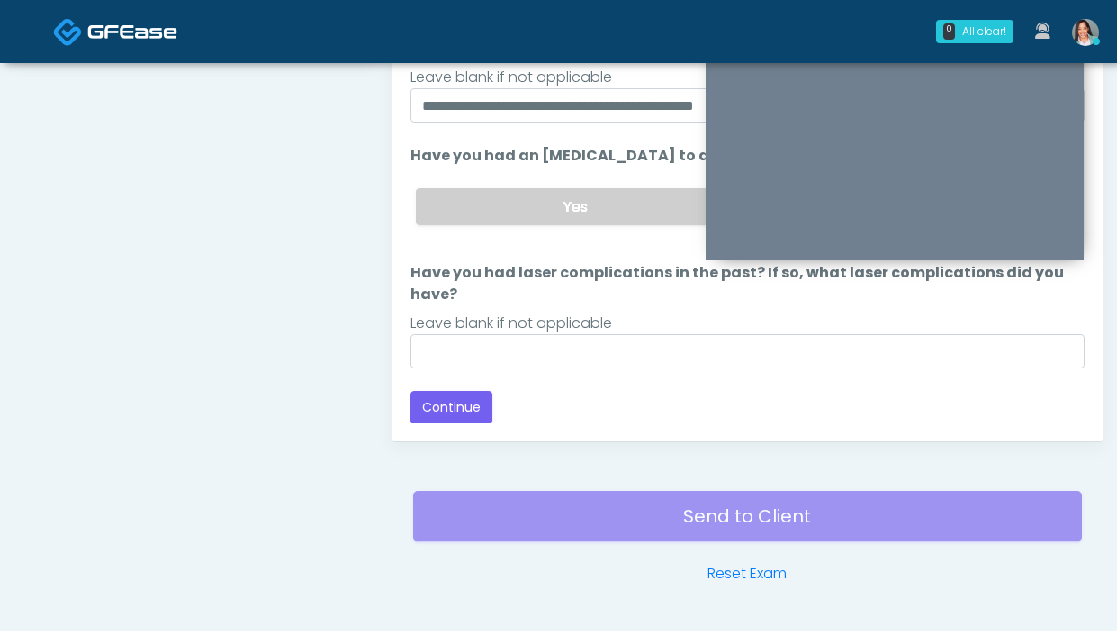
scroll to position [969, 0]
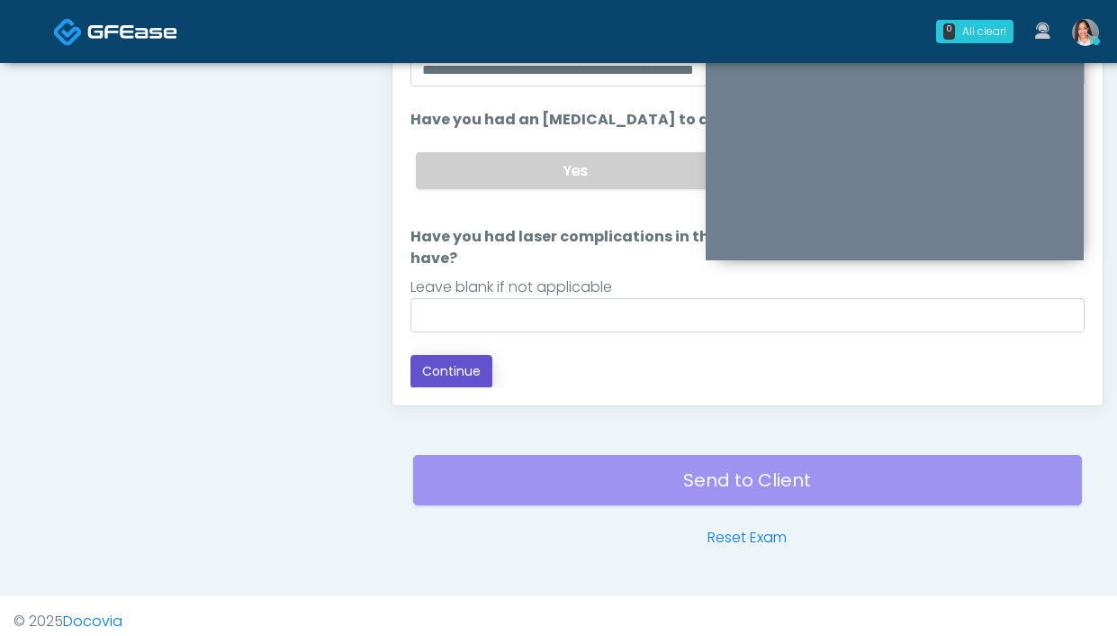
click at [452, 372] on button "Continue" at bounding box center [451, 371] width 82 height 33
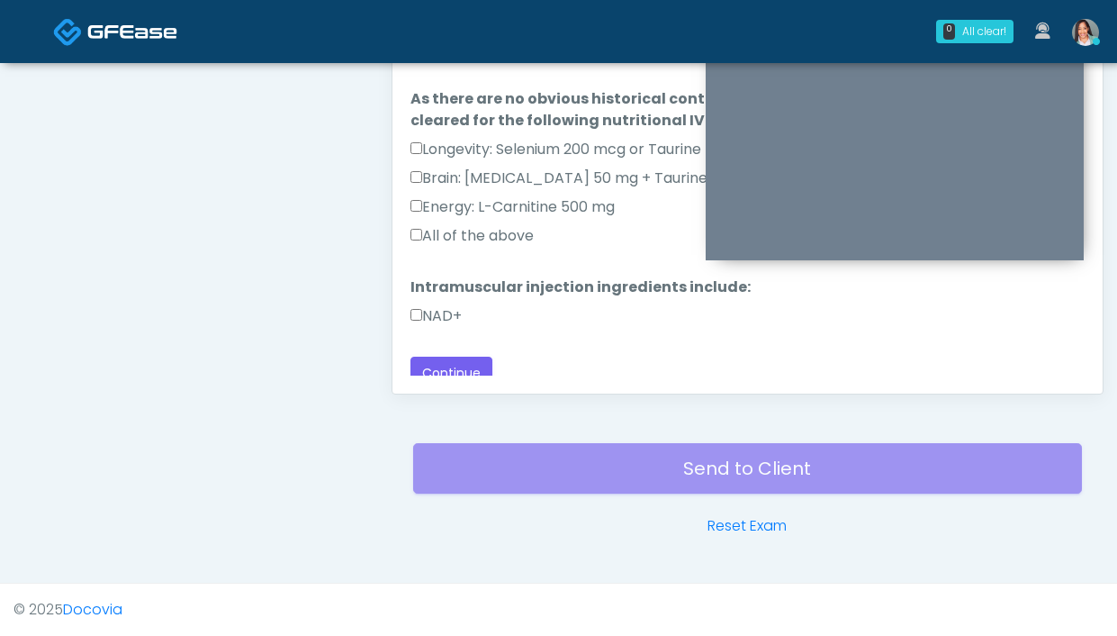
scroll to position [25, 0]
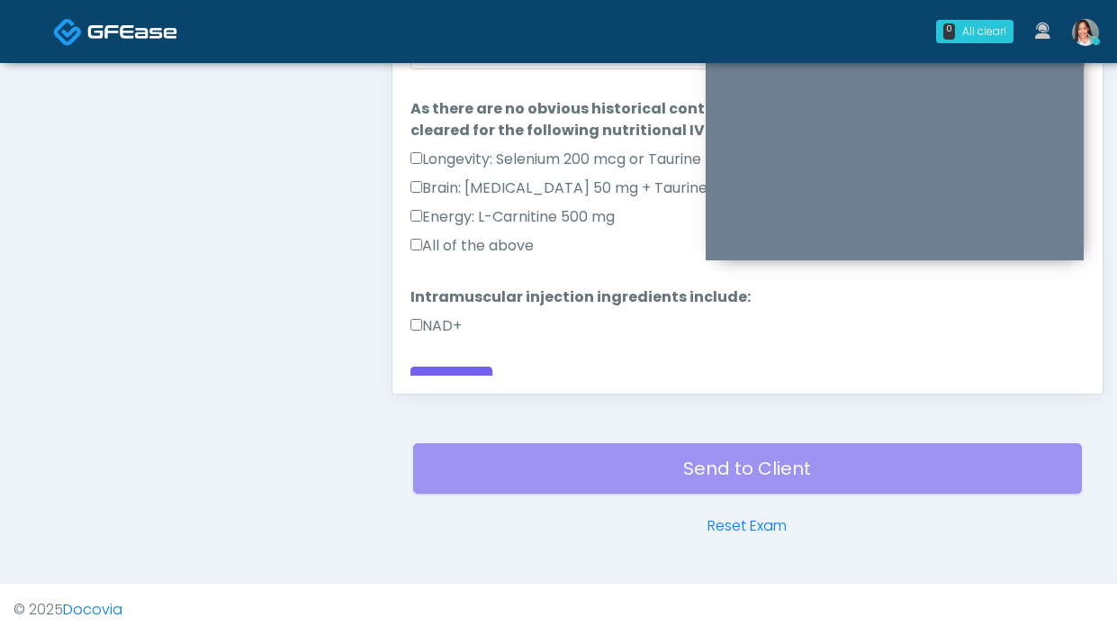
drag, startPoint x: 441, startPoint y: 320, endPoint x: 508, endPoint y: 225, distance: 115.6
click at [441, 320] on label "NAD+" at bounding box center [435, 326] width 51 height 22
click at [498, 237] on label "All of the above" at bounding box center [471, 246] width 123 height 22
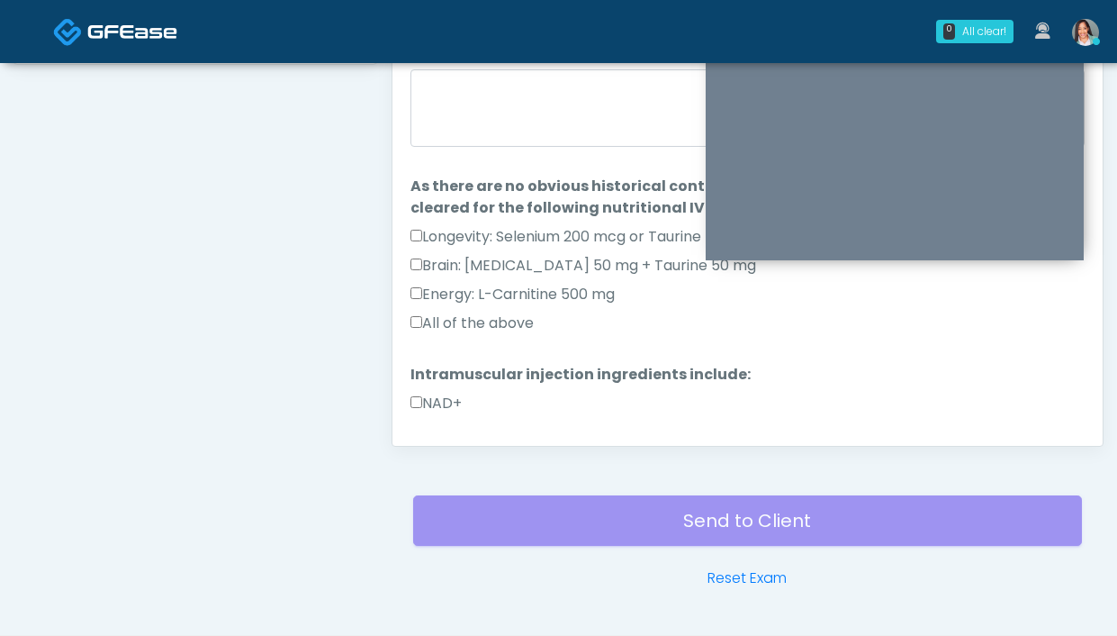
scroll to position [845, 0]
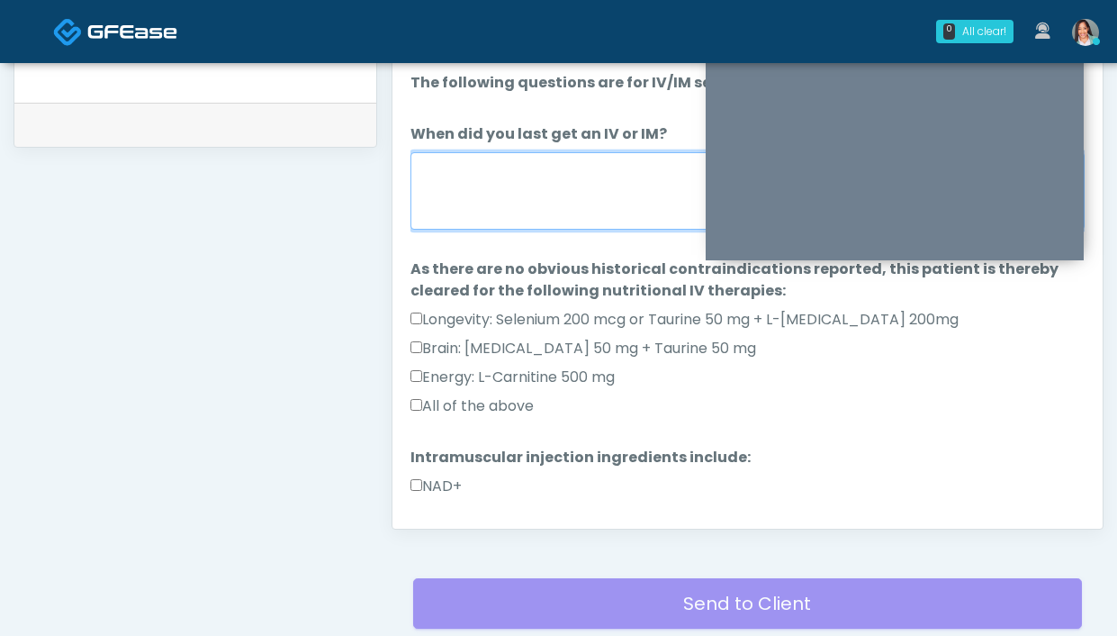
click at [521, 178] on textarea "When did you last get an IV or IM?" at bounding box center [747, 190] width 674 height 77
type textarea "**********"
drag, startPoint x: 569, startPoint y: 158, endPoint x: 546, endPoint y: 178, distance: 31.2
click at [546, 178] on textarea "**********" at bounding box center [747, 190] width 674 height 77
click at [578, 206] on textarea "**********" at bounding box center [747, 190] width 674 height 77
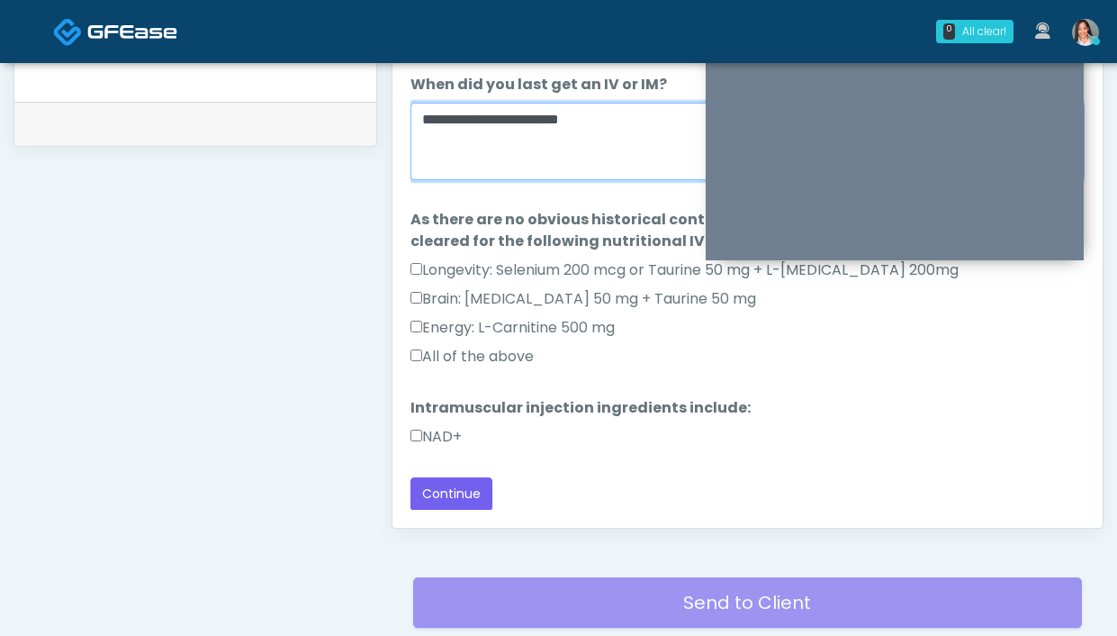
scroll to position [849, 0]
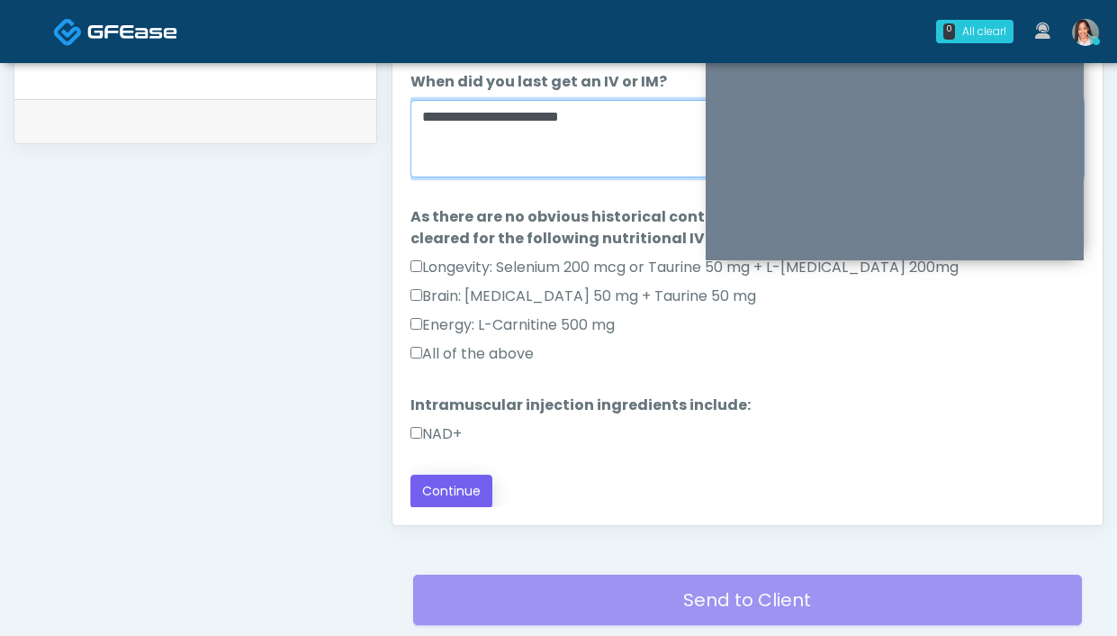
type textarea "**********"
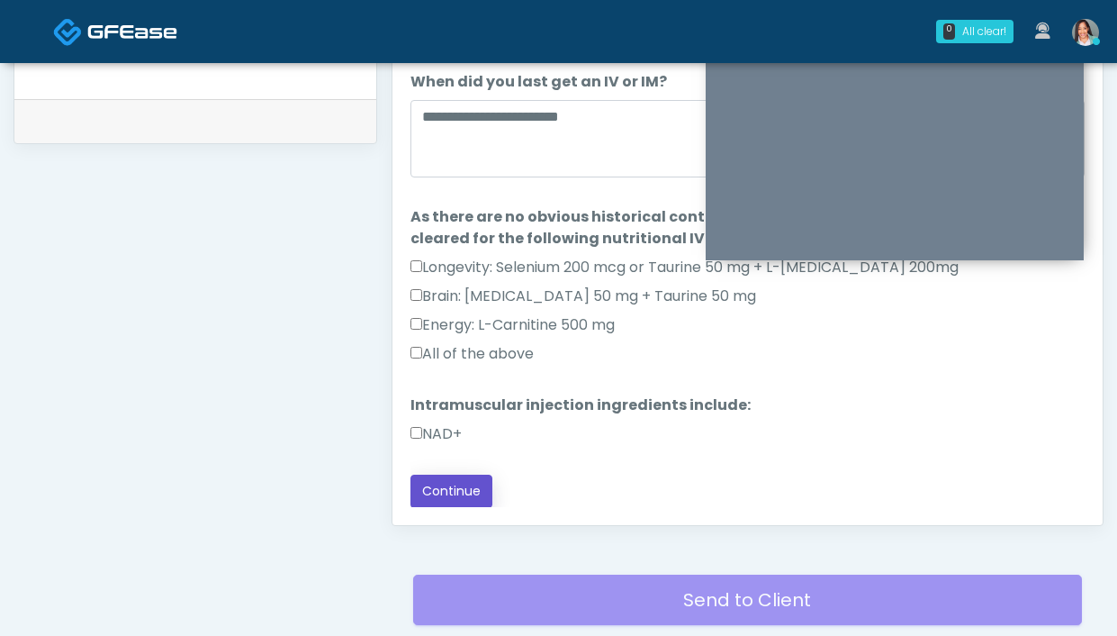
click at [447, 483] on button "Continue" at bounding box center [451, 490] width 82 height 33
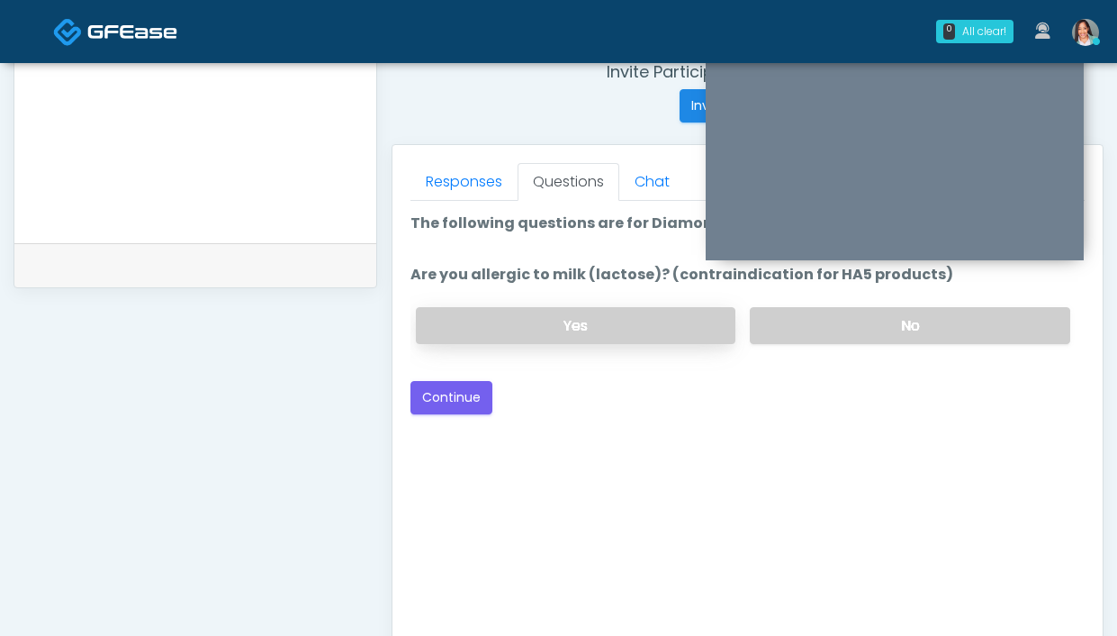
scroll to position [649, 0]
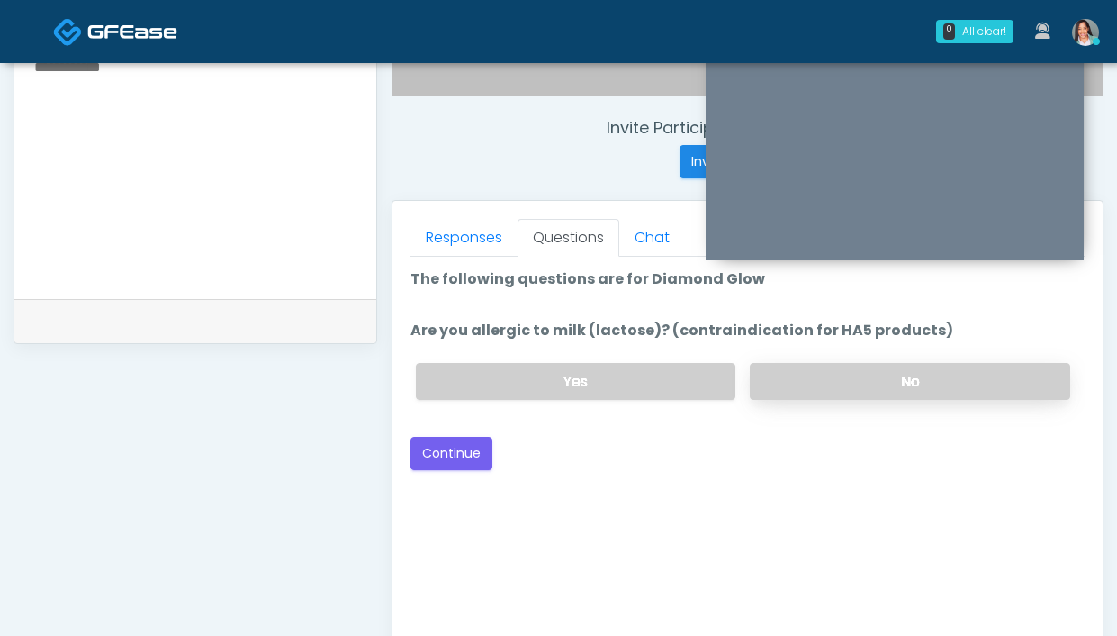
click at [819, 391] on label "No" at bounding box center [910, 381] width 320 height 37
click at [466, 461] on button "Continue" at bounding box center [451, 453] width 82 height 33
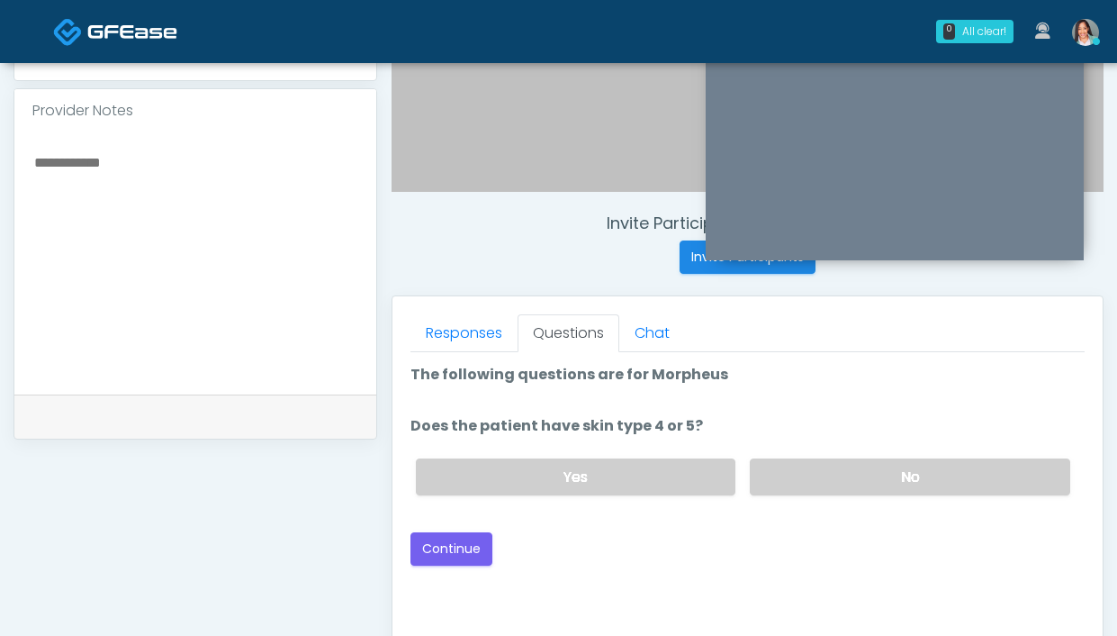
scroll to position [526, 0]
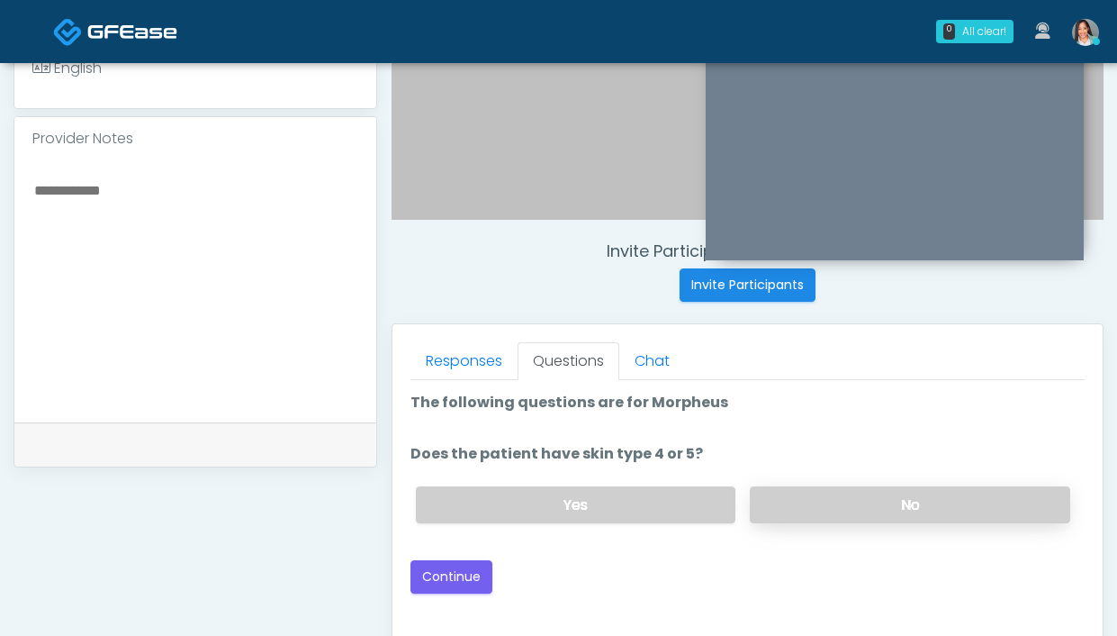
click at [775, 497] on label "No" at bounding box center [910, 504] width 320 height 37
click at [430, 588] on button "Continue" at bounding box center [451, 576] width 82 height 33
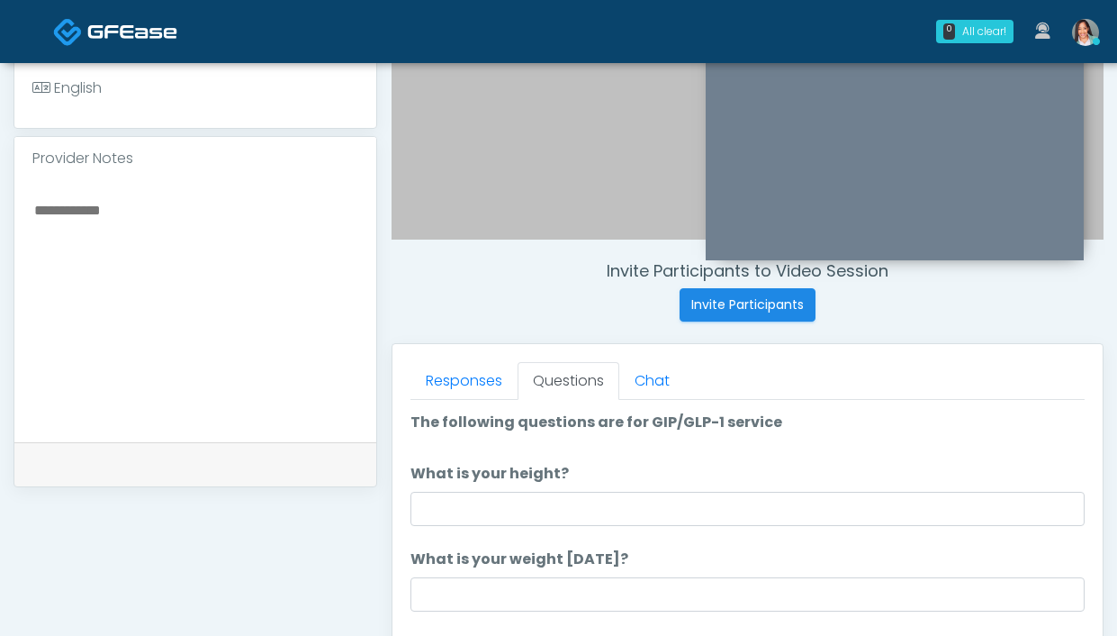
scroll to position [504, 0]
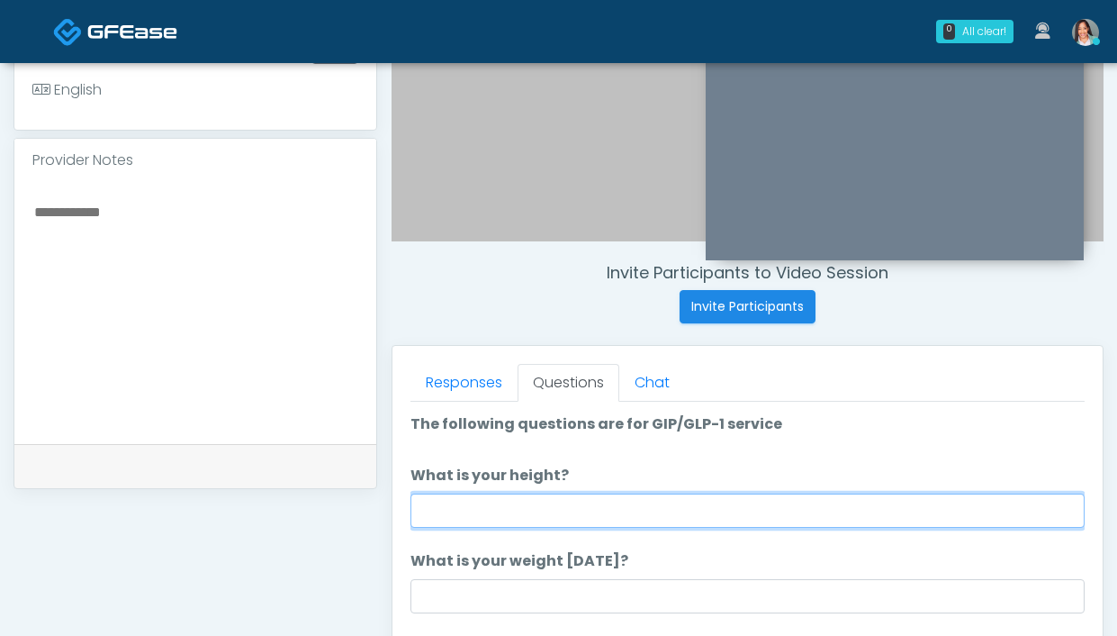
click at [465, 519] on input "What is your height?" at bounding box center [747, 510] width 674 height 34
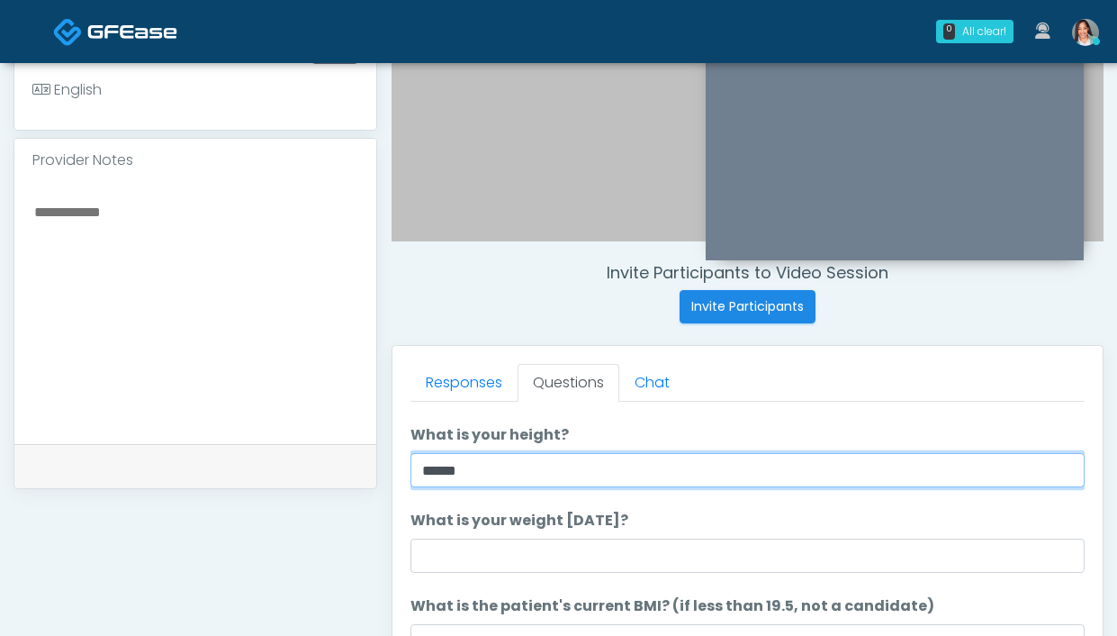
scroll to position [134, 0]
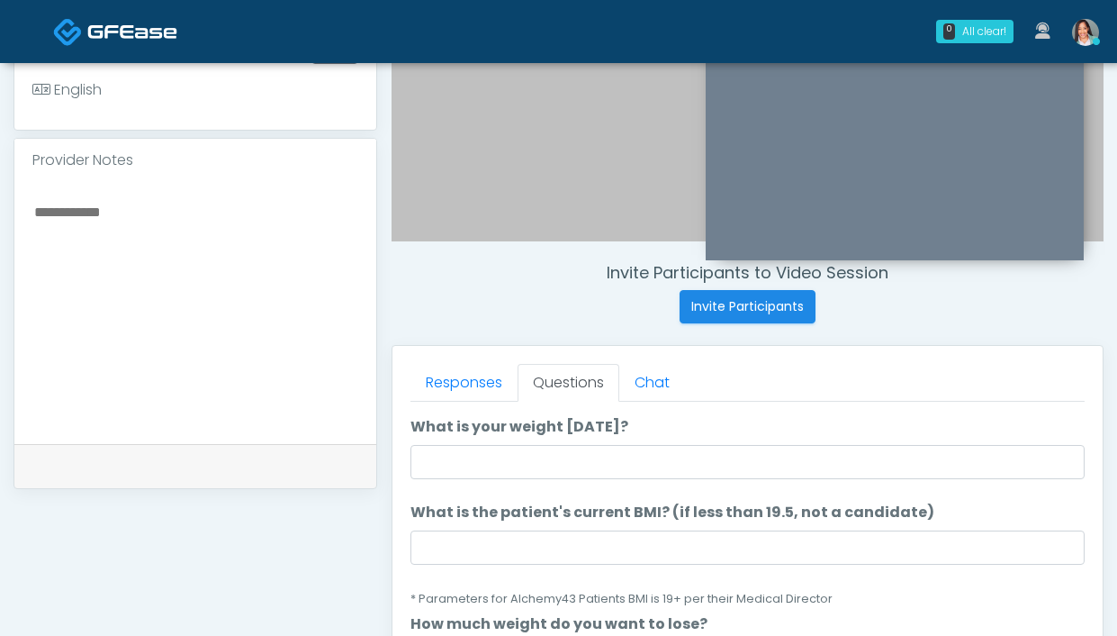
type input "*****"
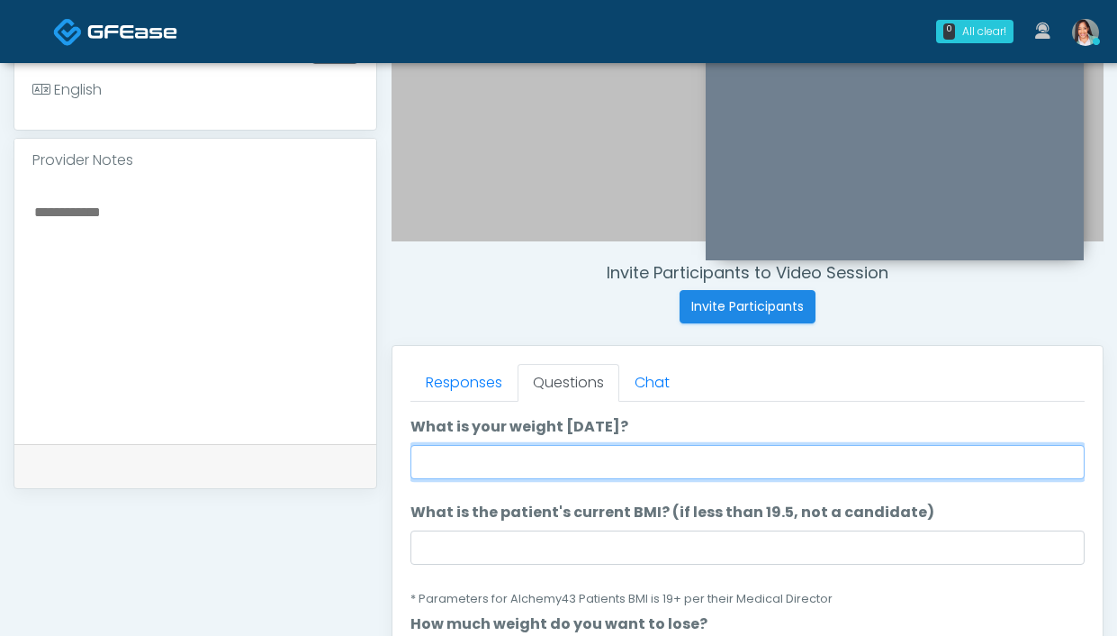
click at [478, 456] on input "What is your weight today?" at bounding box center [747, 462] width 674 height 34
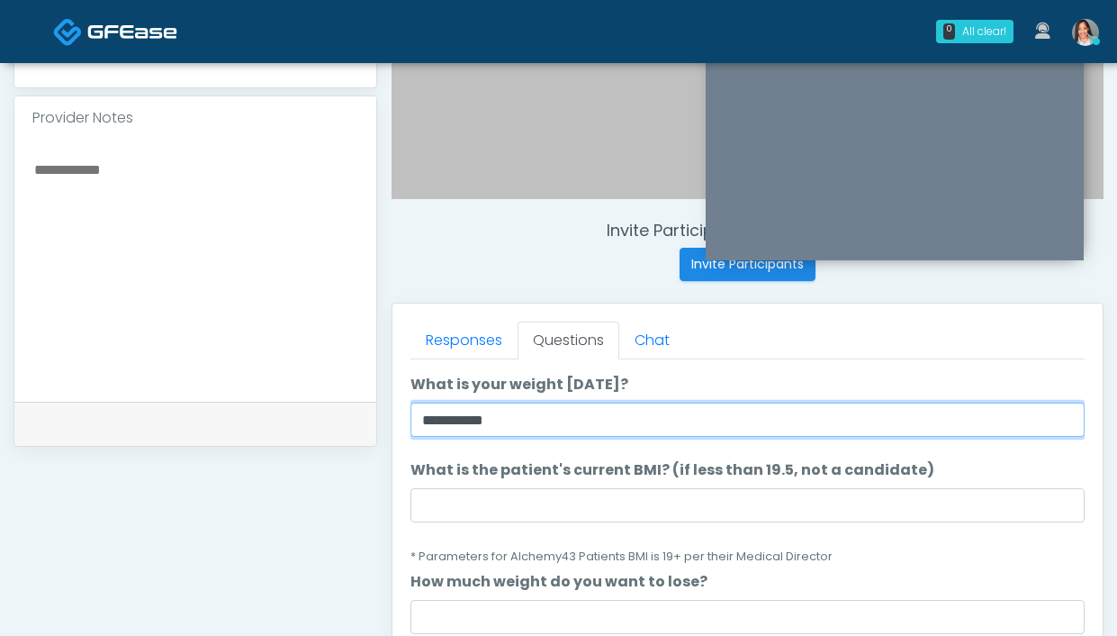
scroll to position [645, 0]
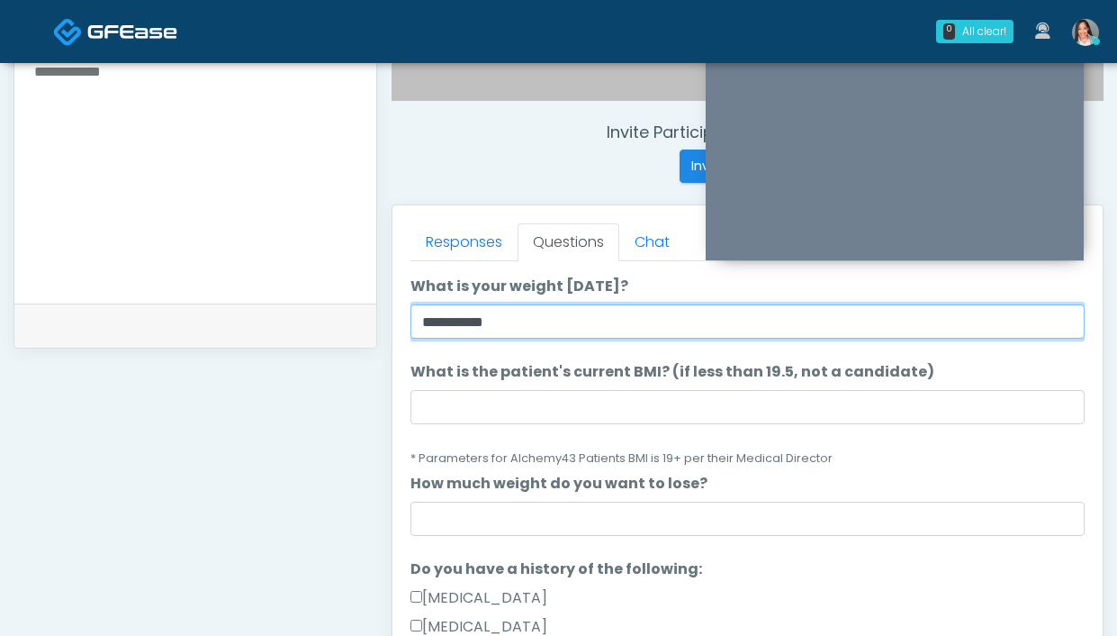
type input "**********"
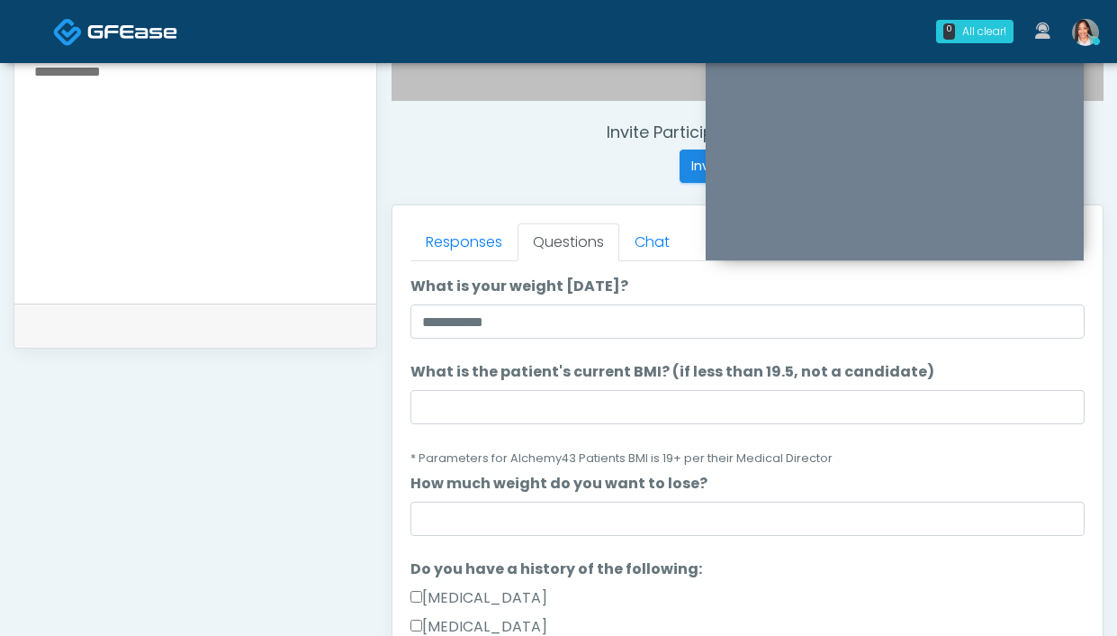
click at [656, 457] on small "* Parameters for Alchemy43 Patients BMI is 19+ per their Medical Director" at bounding box center [621, 457] width 422 height 15
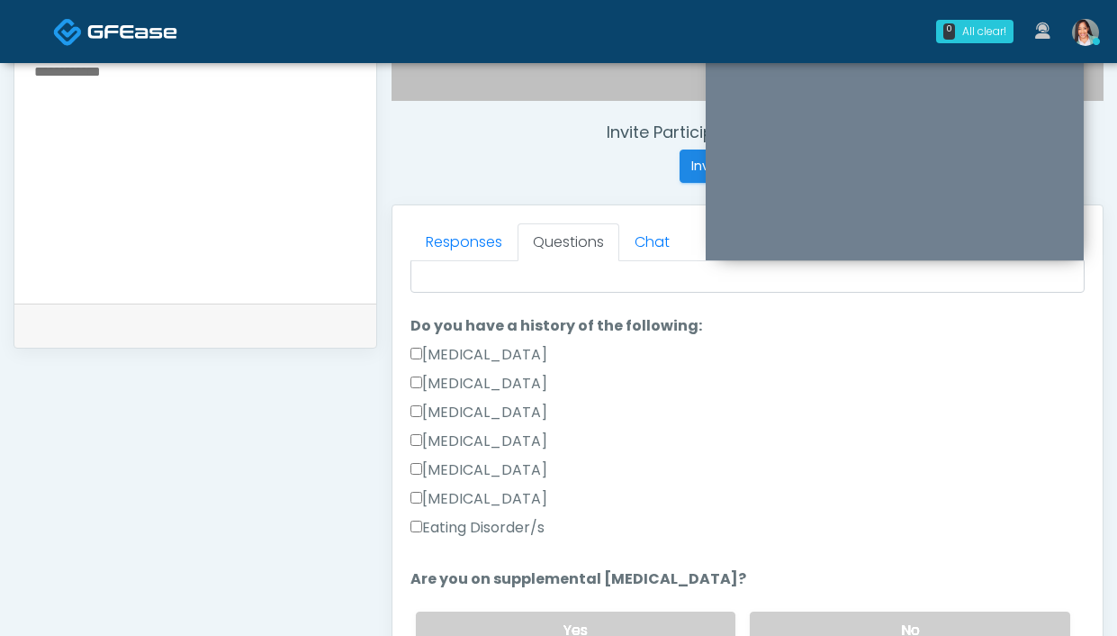
scroll to position [628, 0]
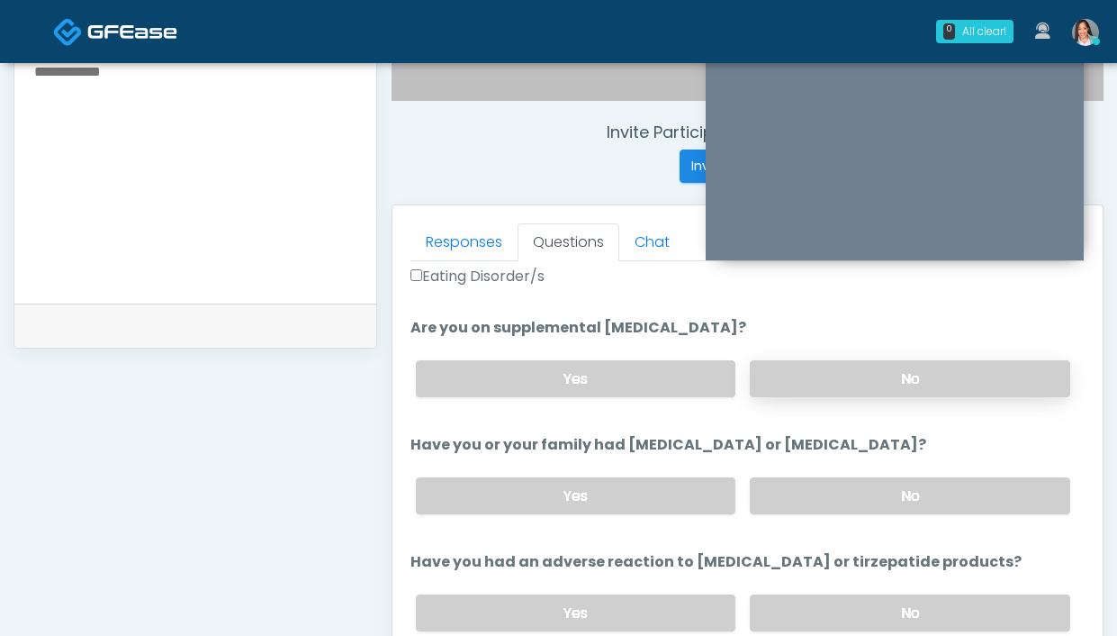
click at [764, 393] on label "No" at bounding box center [910, 378] width 320 height 37
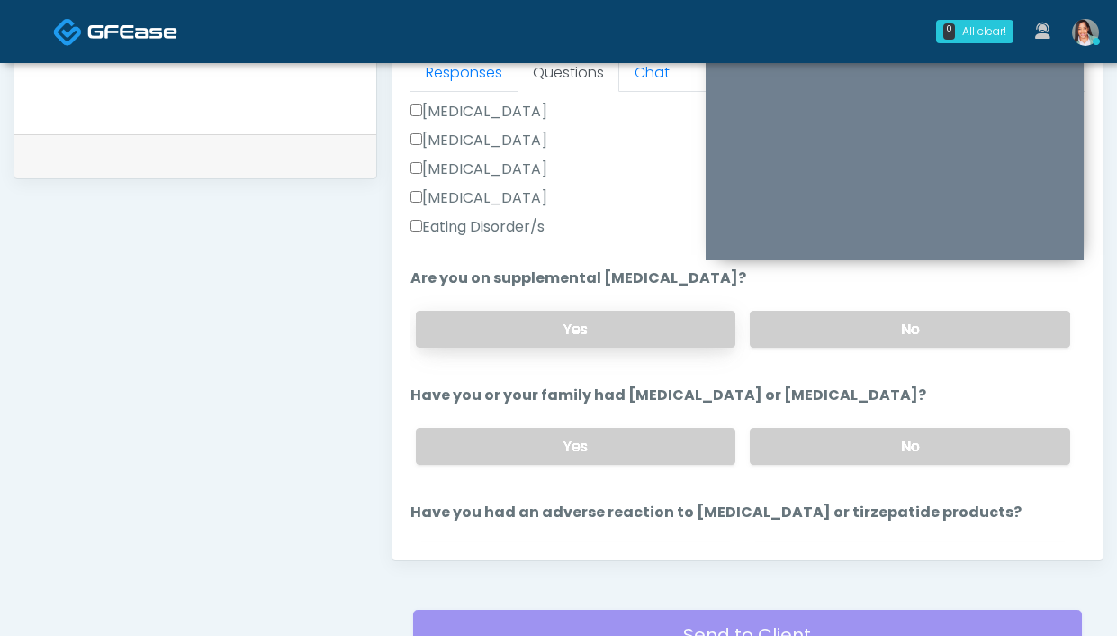
scroll to position [526, 0]
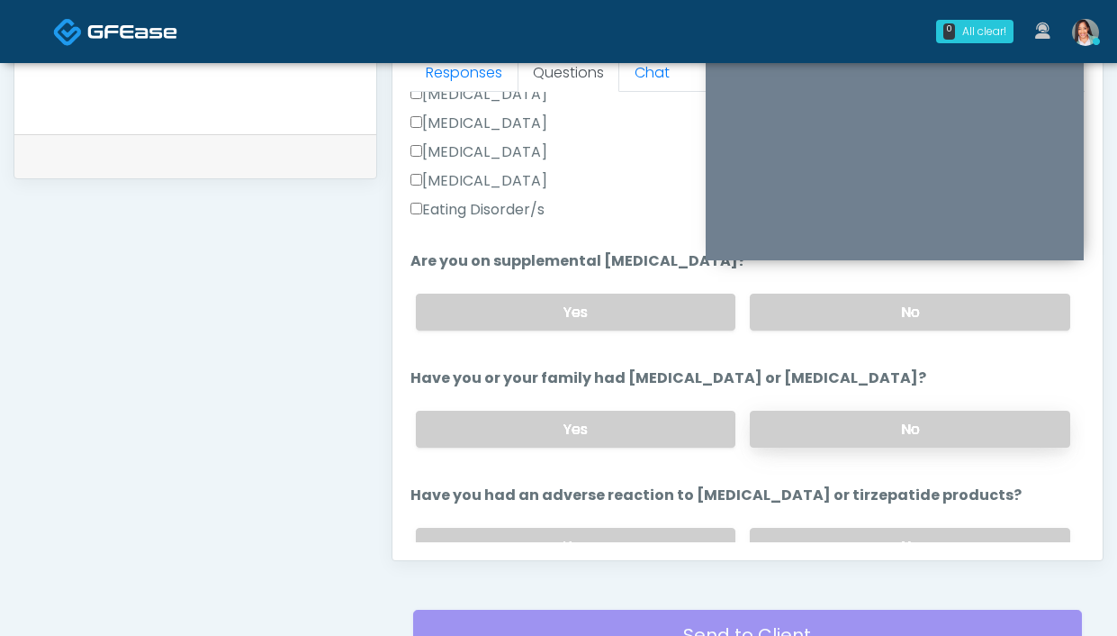
click at [842, 410] on label "No" at bounding box center [910, 428] width 320 height 37
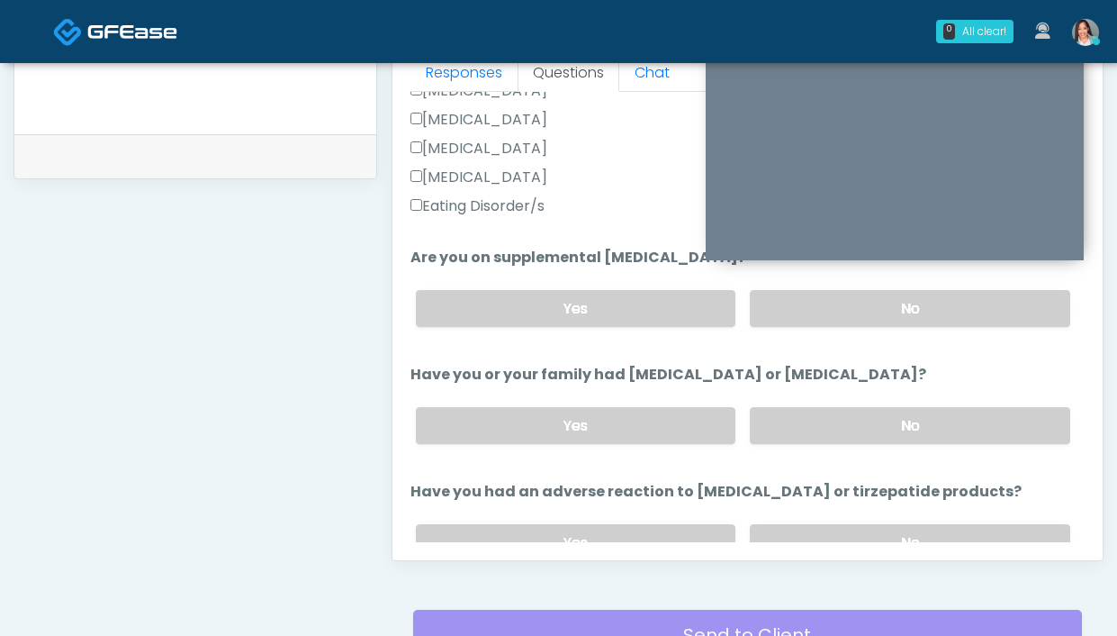
click at [796, 551] on div "Responses Questions Chat Good Faith Exam Script Good Faith Exam Script INTRODUC…" at bounding box center [747, 298] width 710 height 524
click at [796, 531] on label "No" at bounding box center [910, 542] width 320 height 37
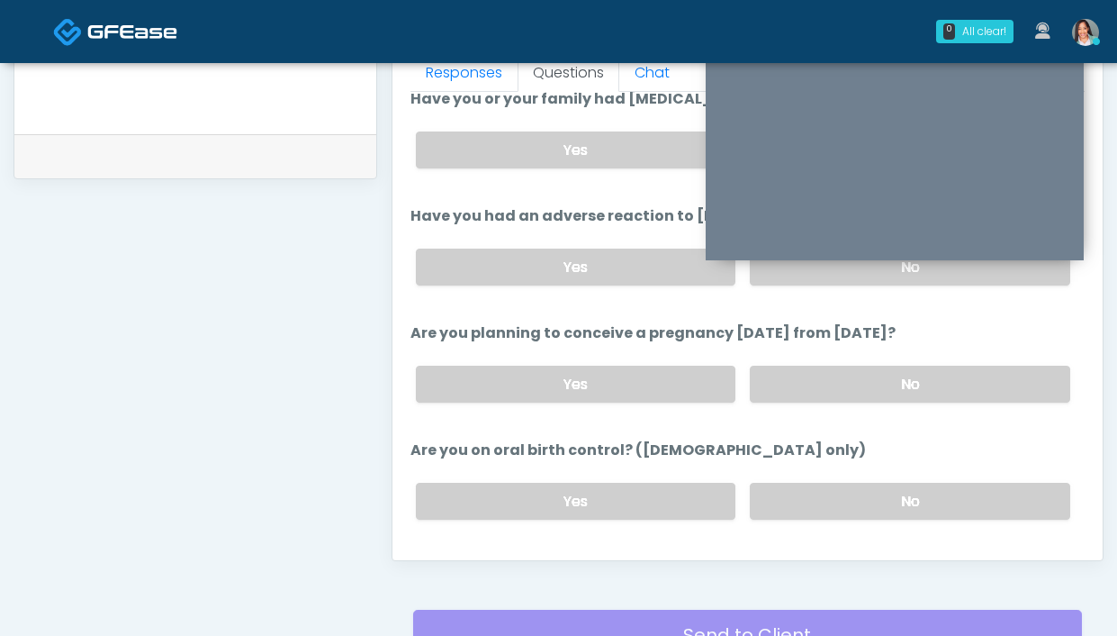
scroll to position [811, 0]
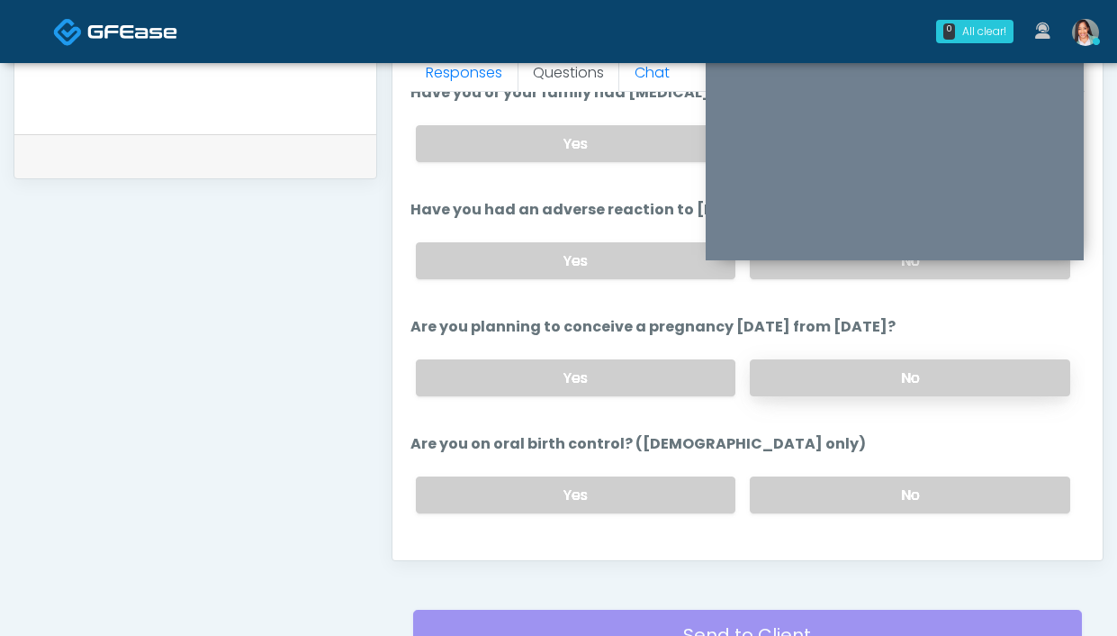
click at [795, 391] on label "No" at bounding box center [910, 377] width 320 height 37
click at [826, 492] on label "No" at bounding box center [910, 494] width 320 height 37
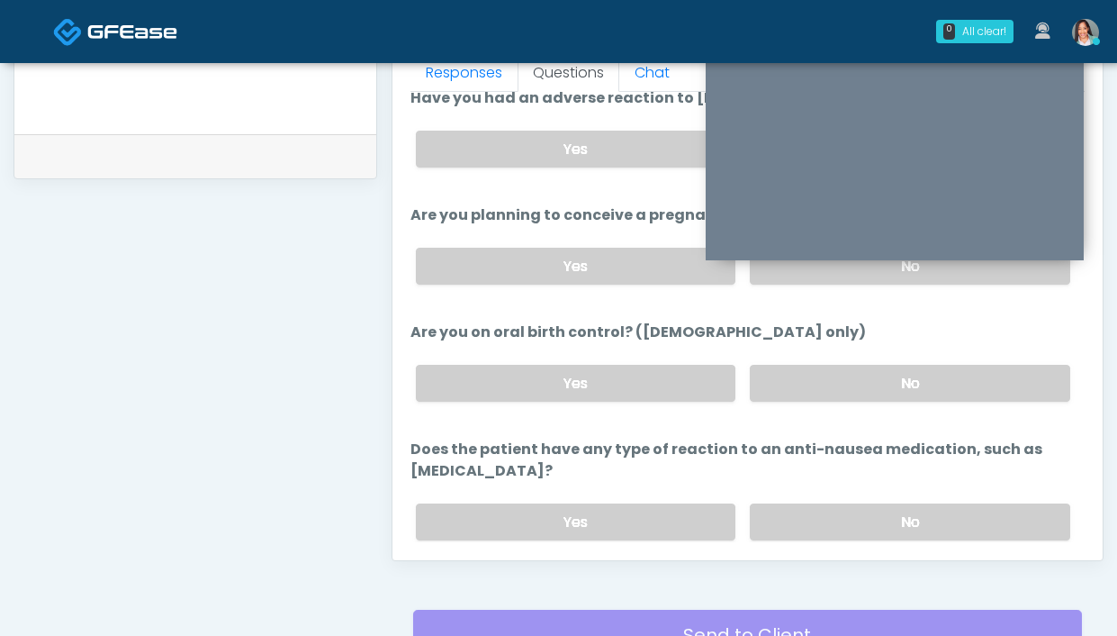
scroll to position [934, 0]
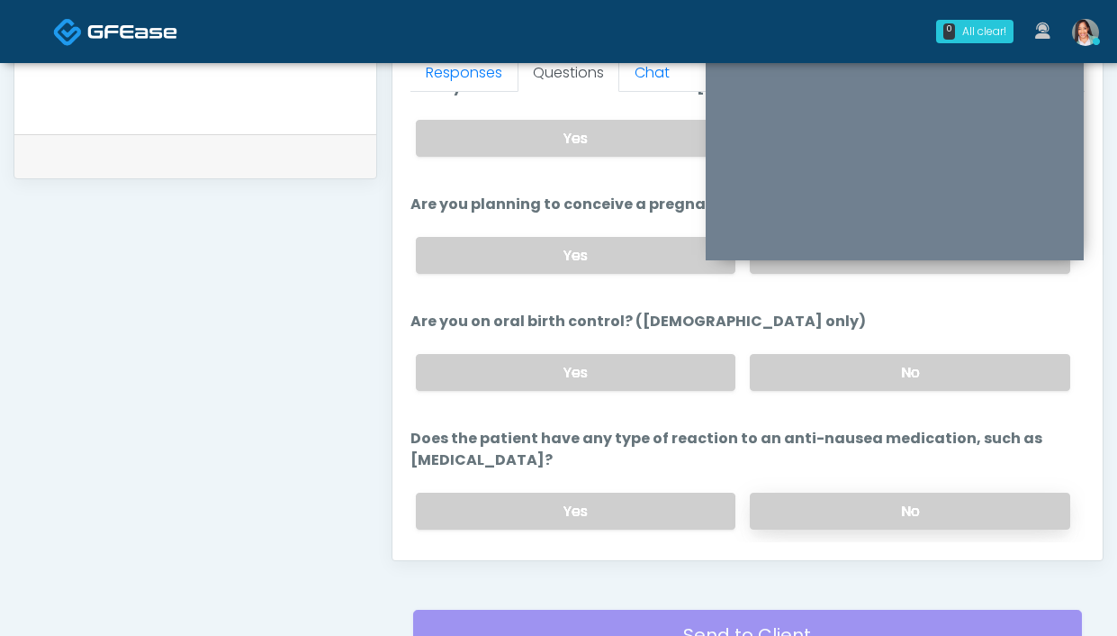
click at [831, 502] on label "No" at bounding box center [910, 510] width 320 height 37
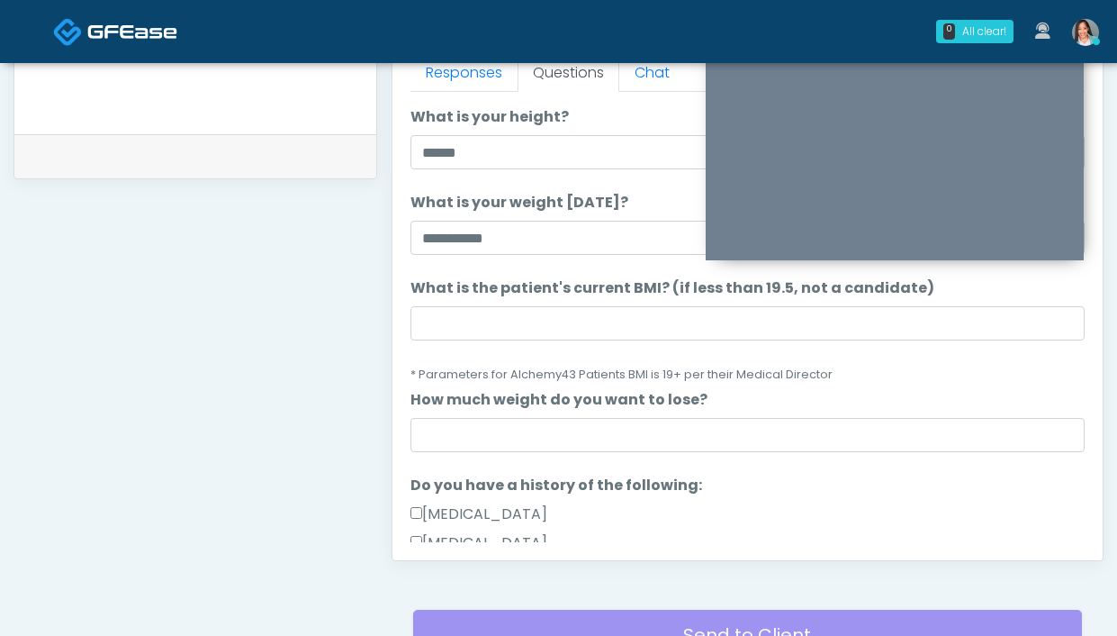
scroll to position [61, 0]
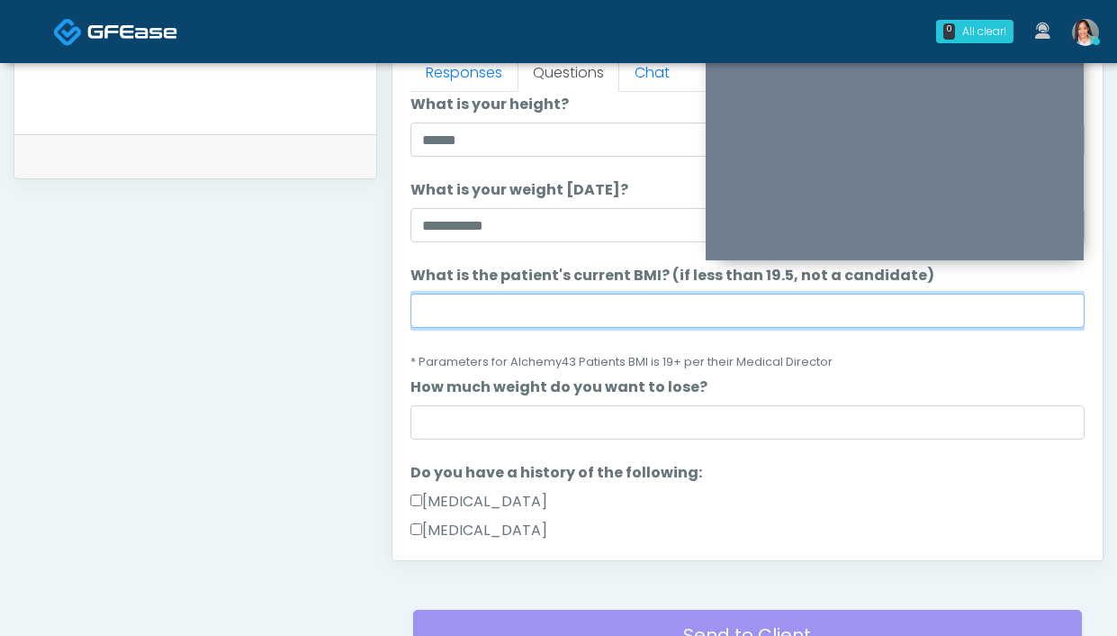
click at [568, 317] on input "What is the patient's current BMI? (if less than 19.5, not a candidate)" at bounding box center [747, 310] width 674 height 34
type input "****"
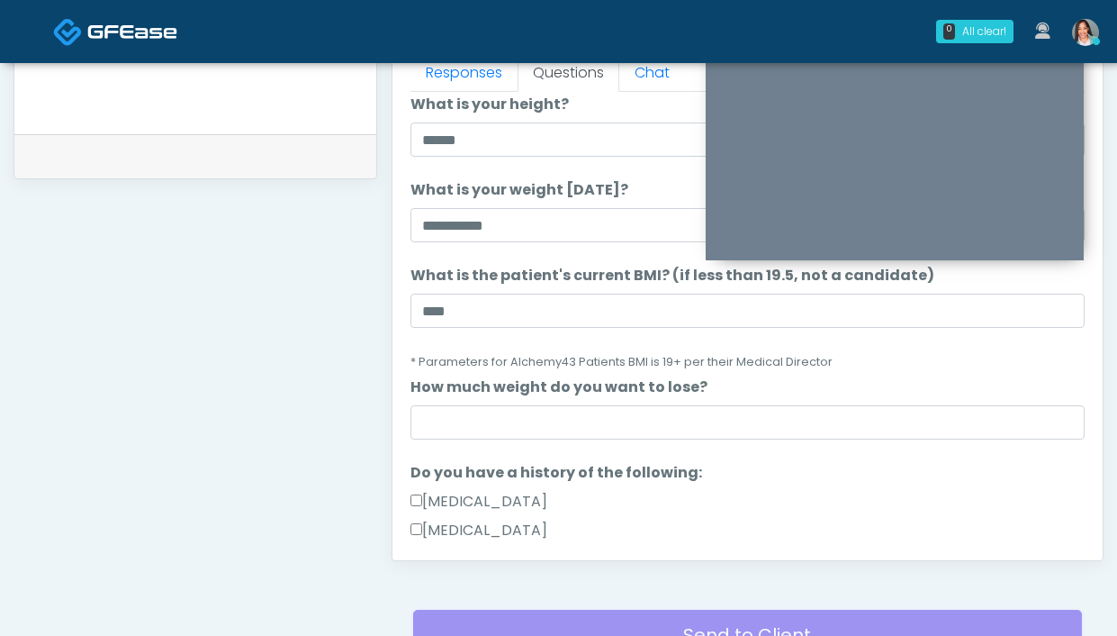
click at [609, 277] on label "What is the patient's current BMI? (if less than 19.5, not a candidate)" at bounding box center [672, 276] width 524 height 22
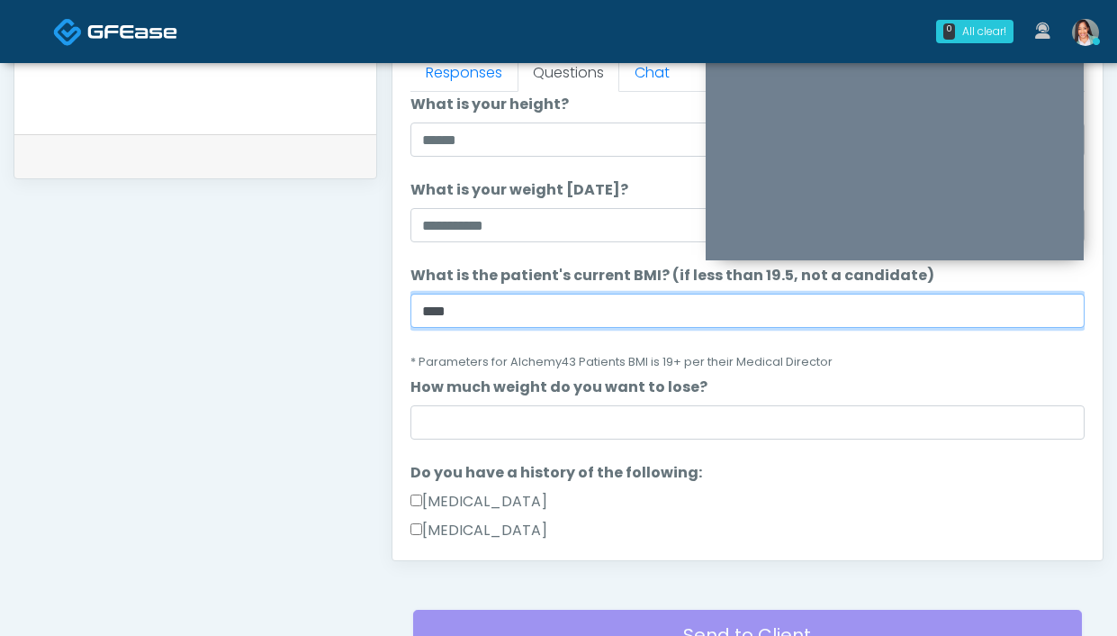
click at [609, 293] on input "****" at bounding box center [747, 310] width 674 height 34
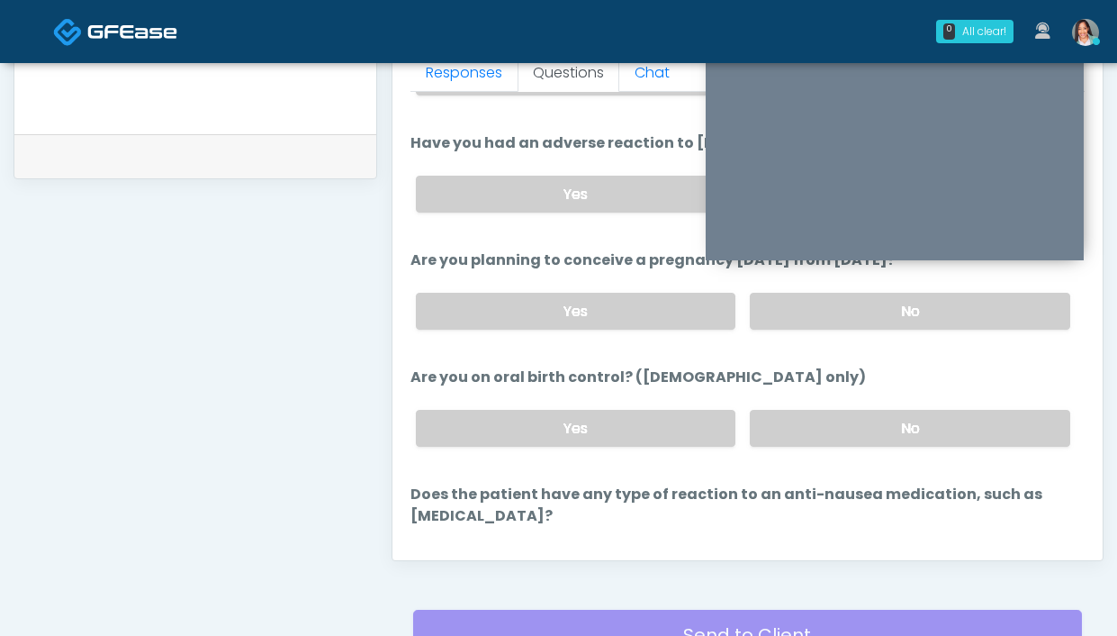
scroll to position [986, 0]
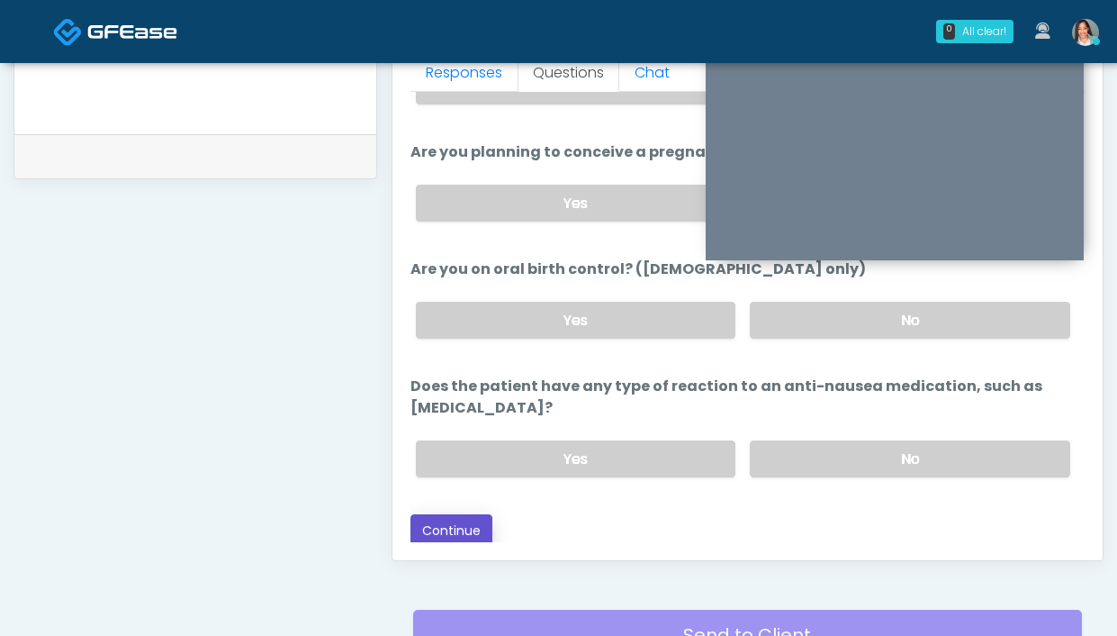
click at [472, 514] on button "Continue" at bounding box center [451, 530] width 82 height 33
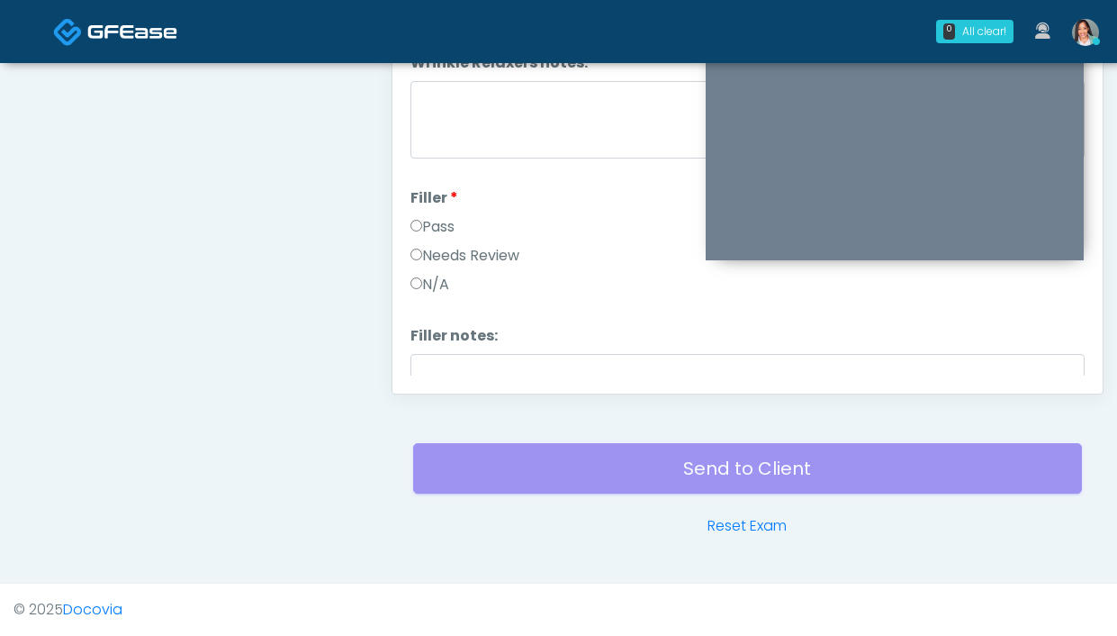
scroll to position [0, 0]
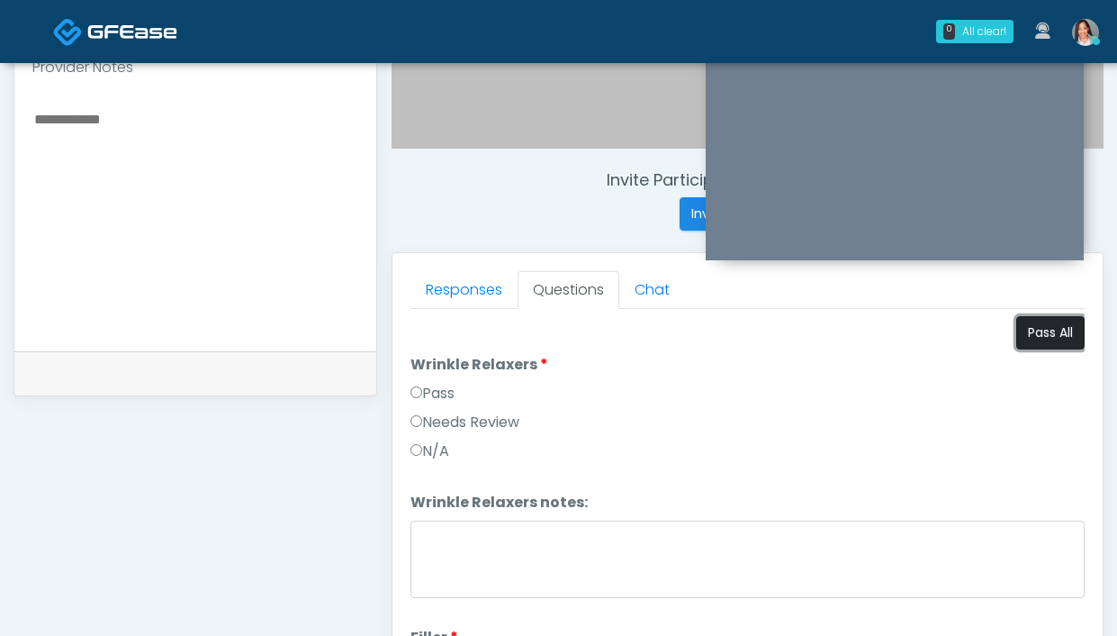
click at [1049, 336] on button "Pass All" at bounding box center [1050, 332] width 68 height 33
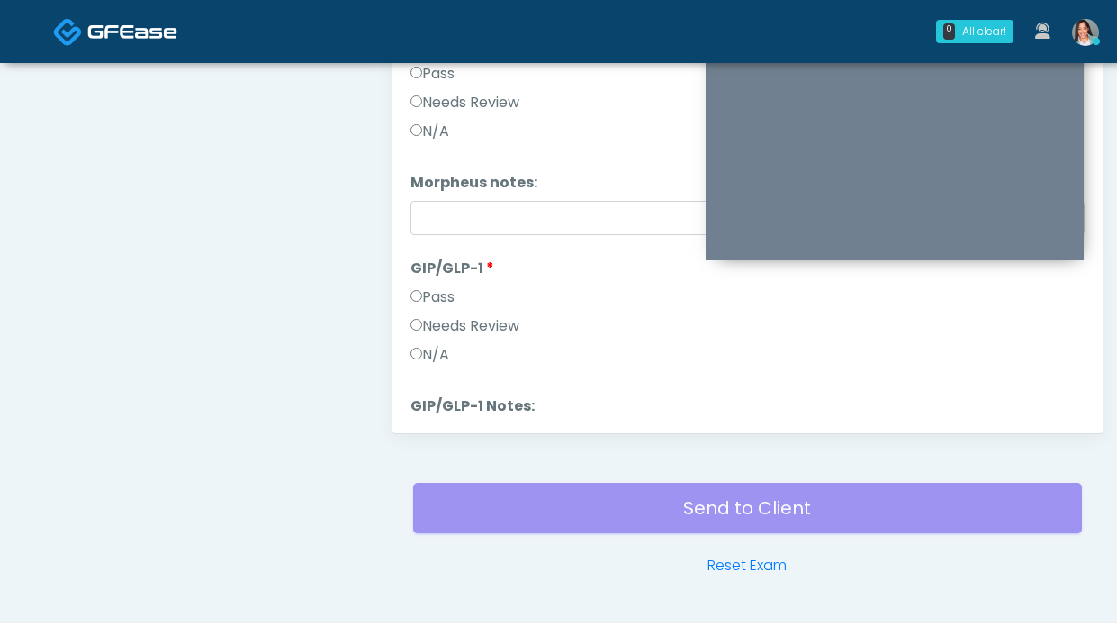
scroll to position [3271, 0]
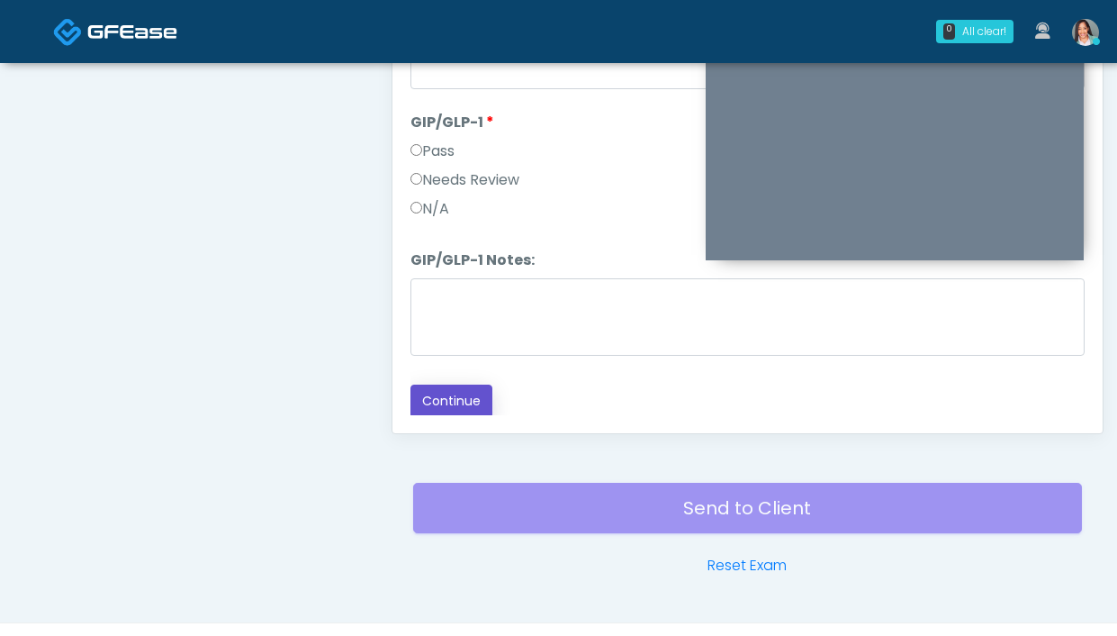
click at [478, 396] on button "Continue" at bounding box center [451, 400] width 82 height 33
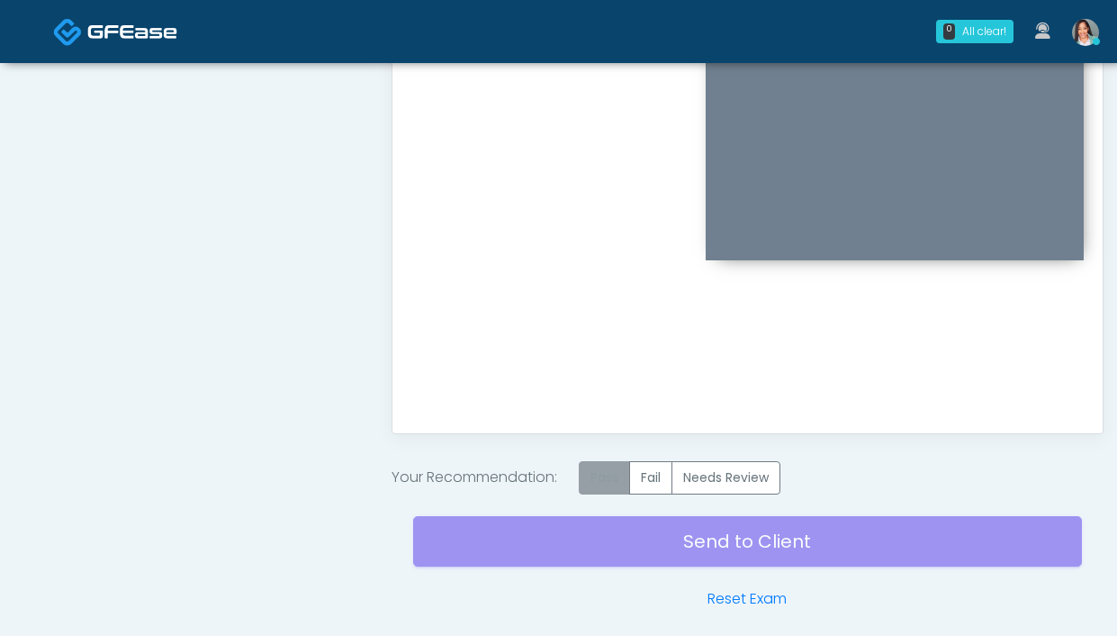
click at [609, 486] on label "Pass" at bounding box center [604, 477] width 51 height 33
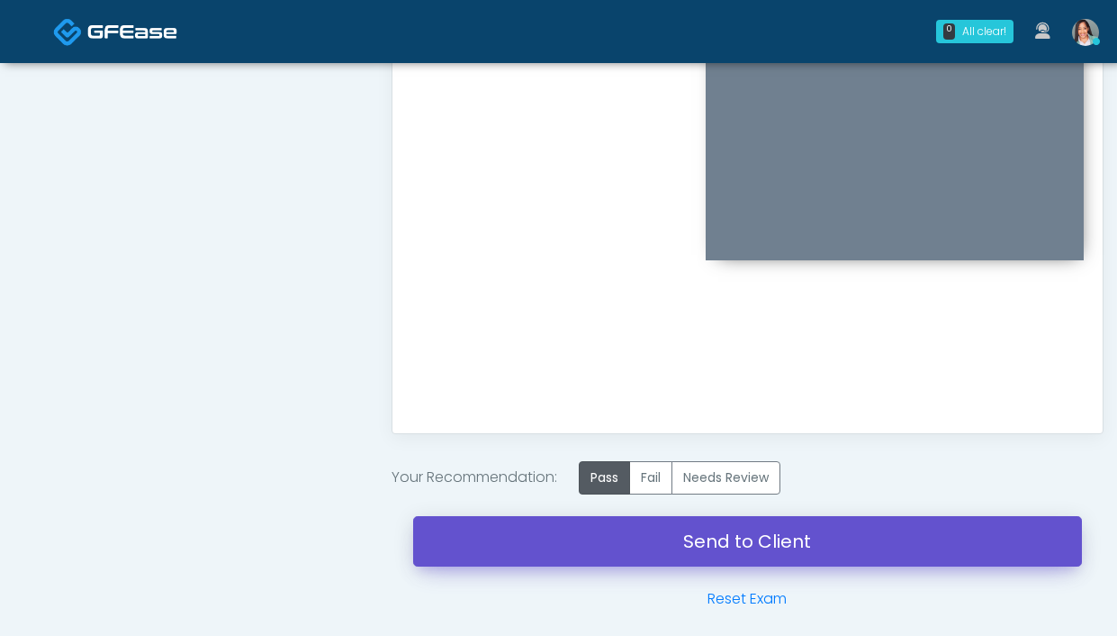
click at [598, 555] on link "Send to Client" at bounding box center [747, 541] width 669 height 50
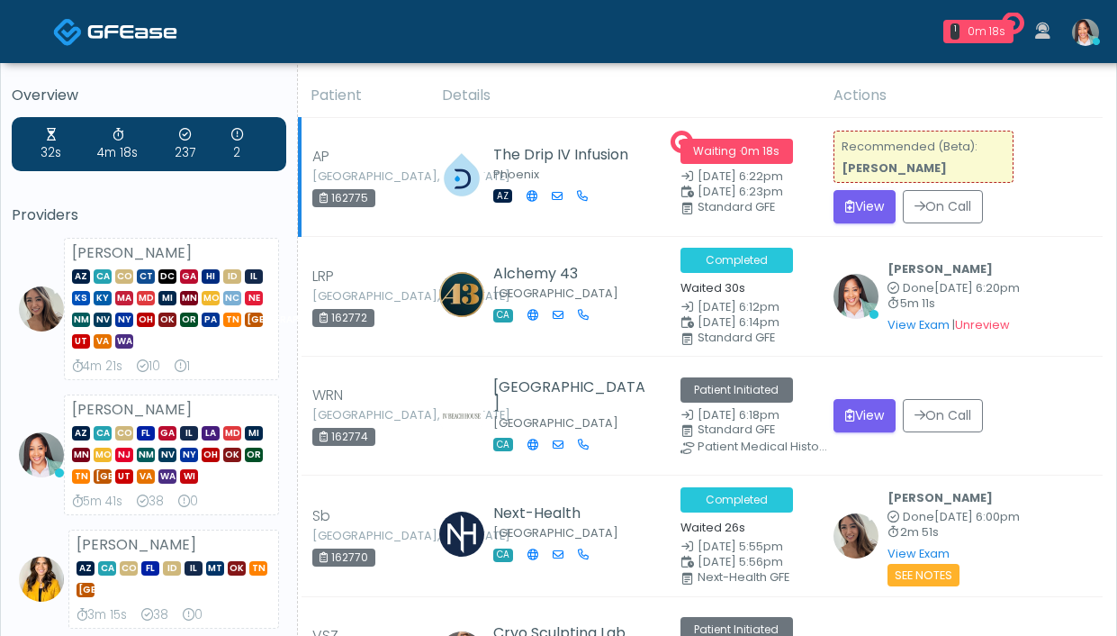
scroll to position [11, 0]
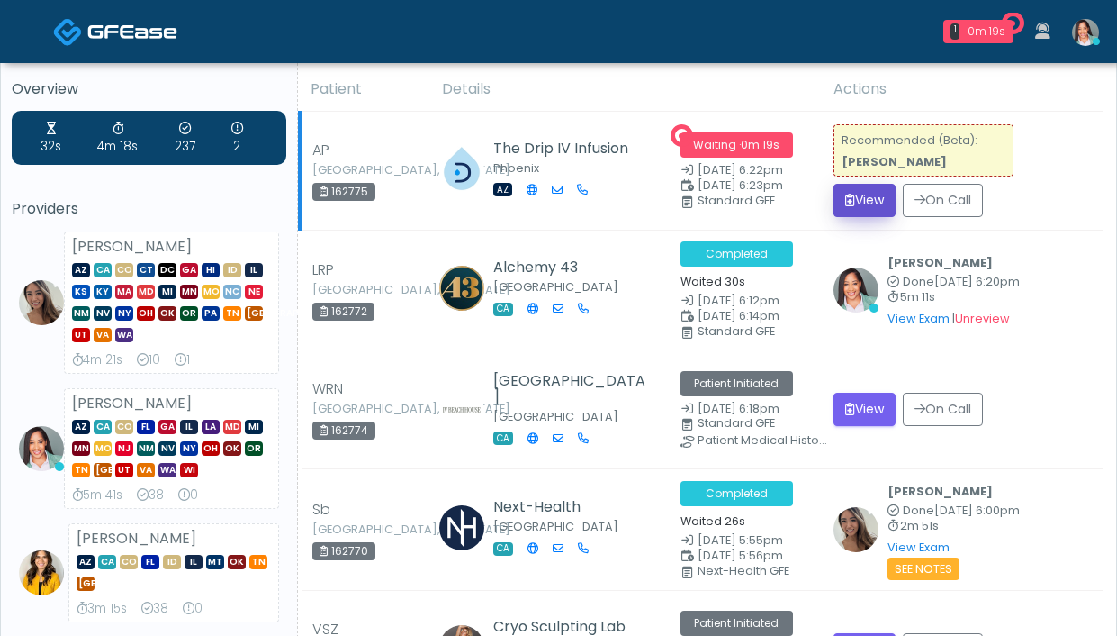
click at [864, 212] on button "View" at bounding box center [865, 200] width 62 height 33
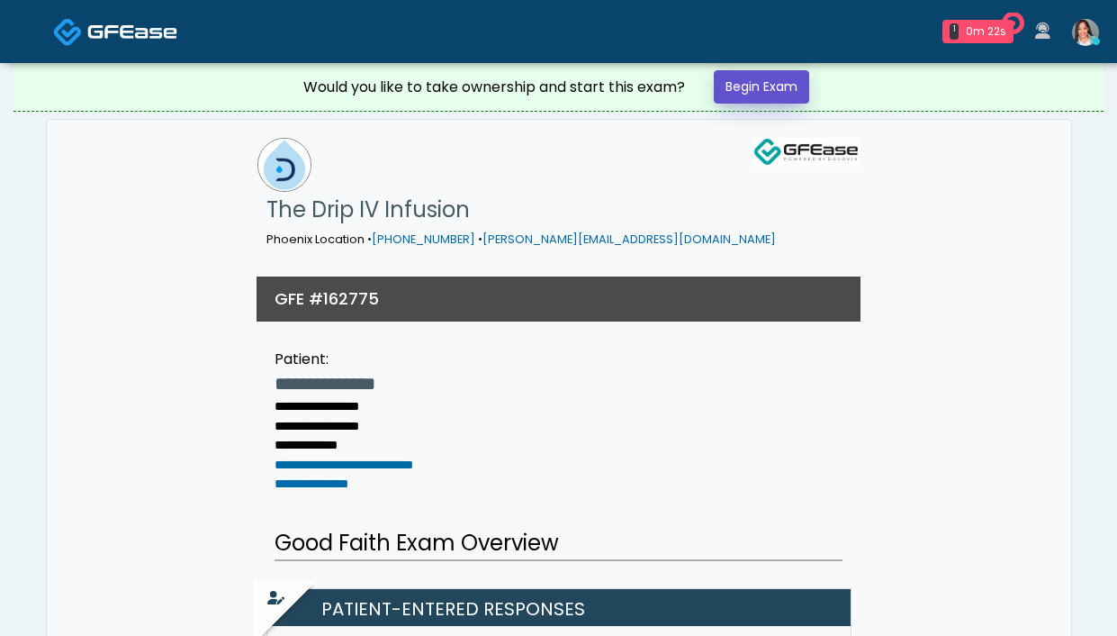
click at [791, 96] on link "Begin Exam" at bounding box center [761, 86] width 95 height 33
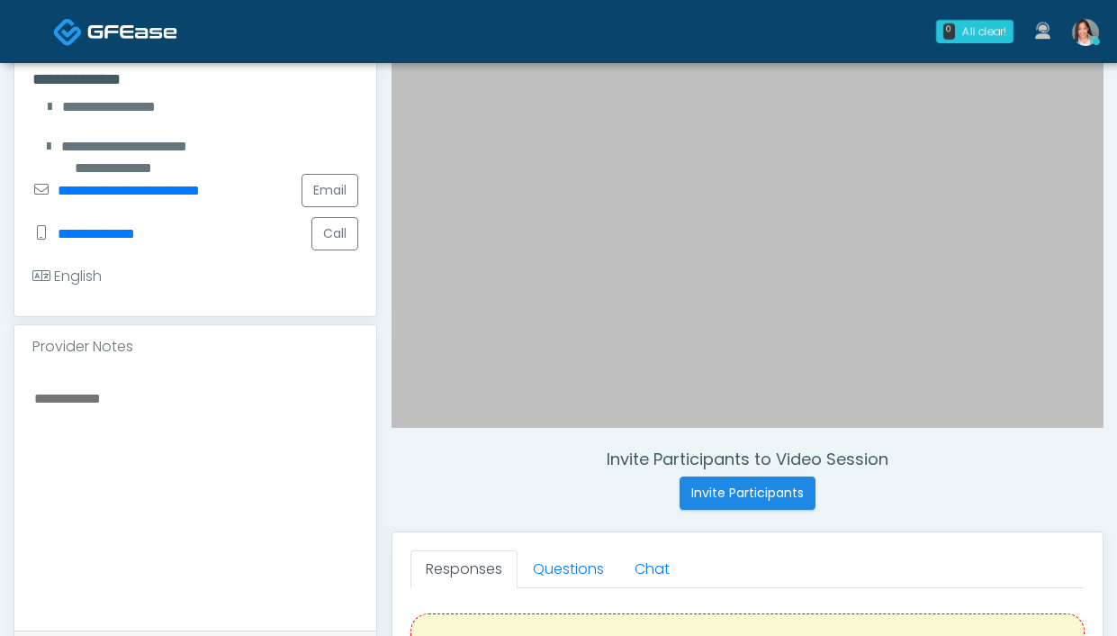
scroll to position [450, 0]
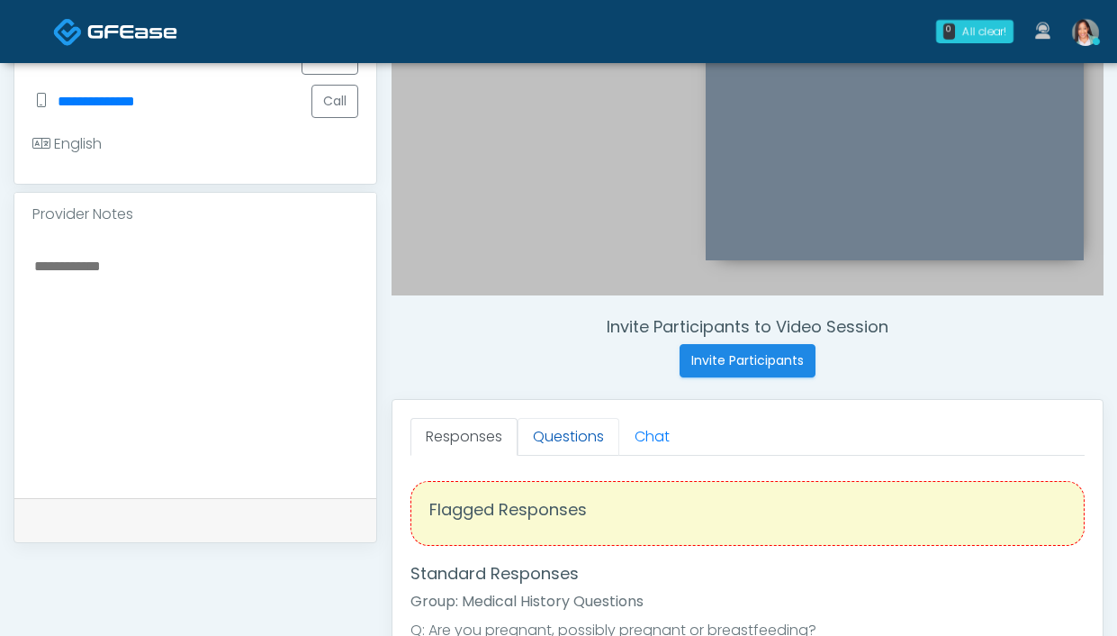
click at [577, 428] on link "Questions" at bounding box center [569, 437] width 102 height 38
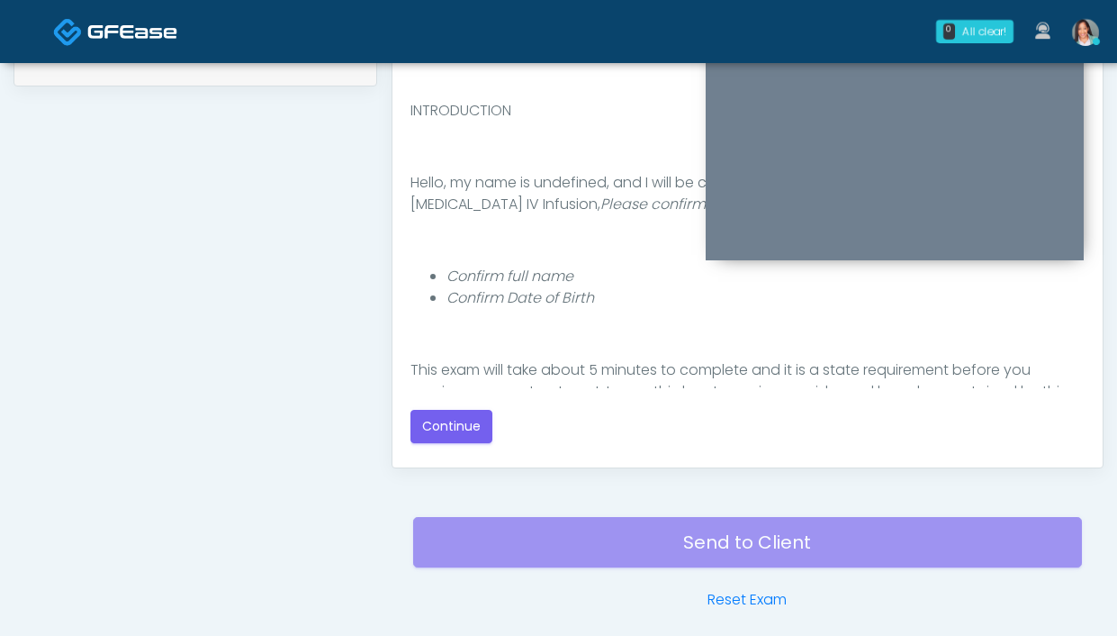
scroll to position [110, 0]
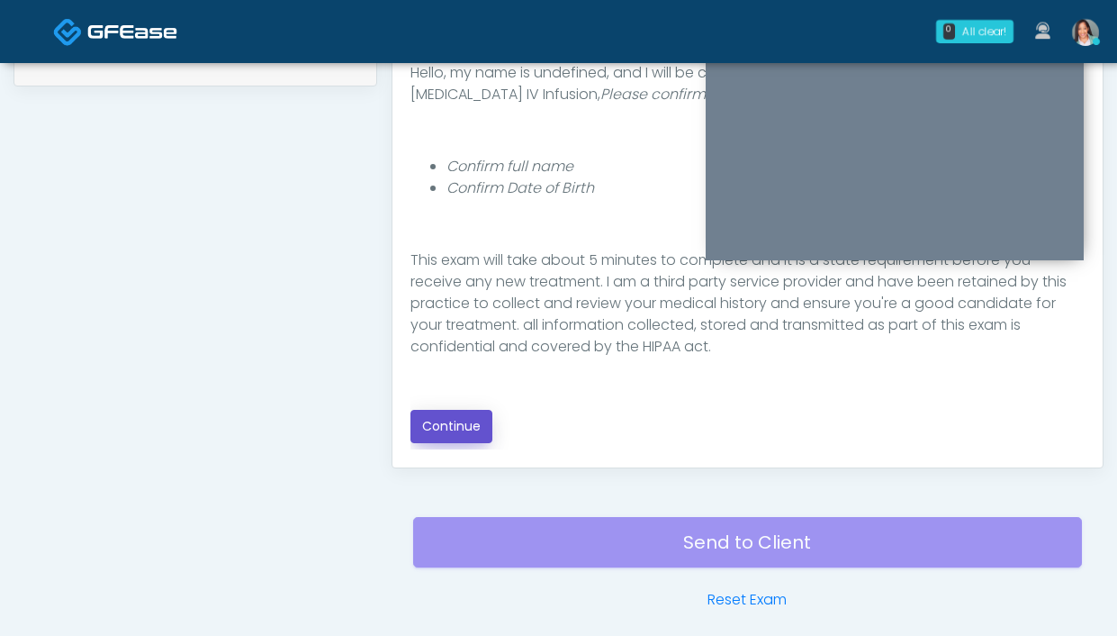
click at [480, 422] on button "Continue" at bounding box center [451, 426] width 82 height 33
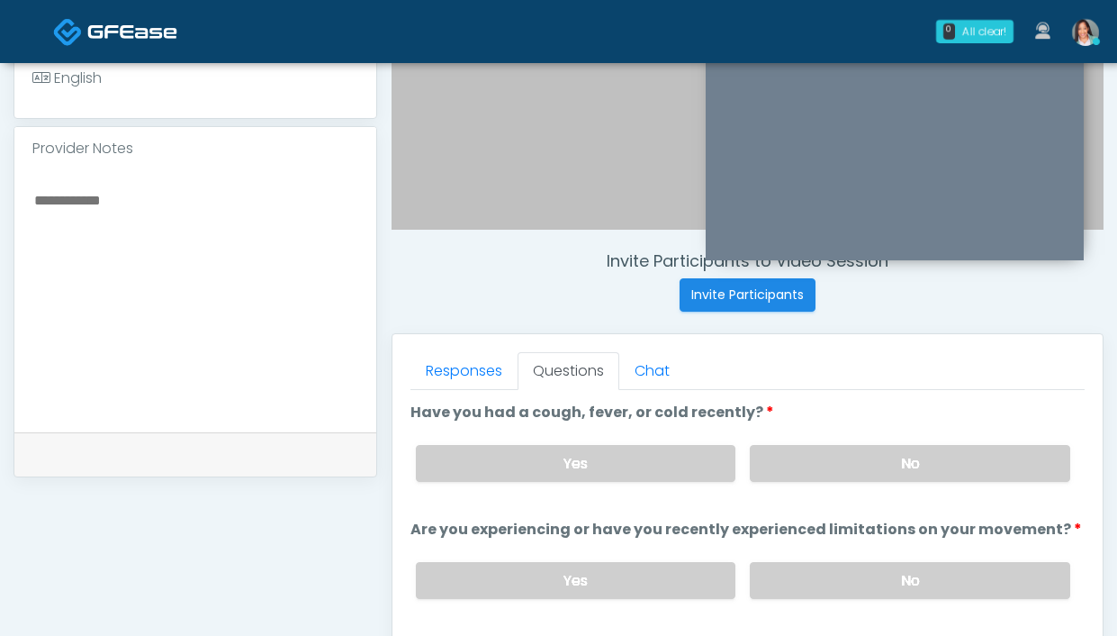
scroll to position [636, 0]
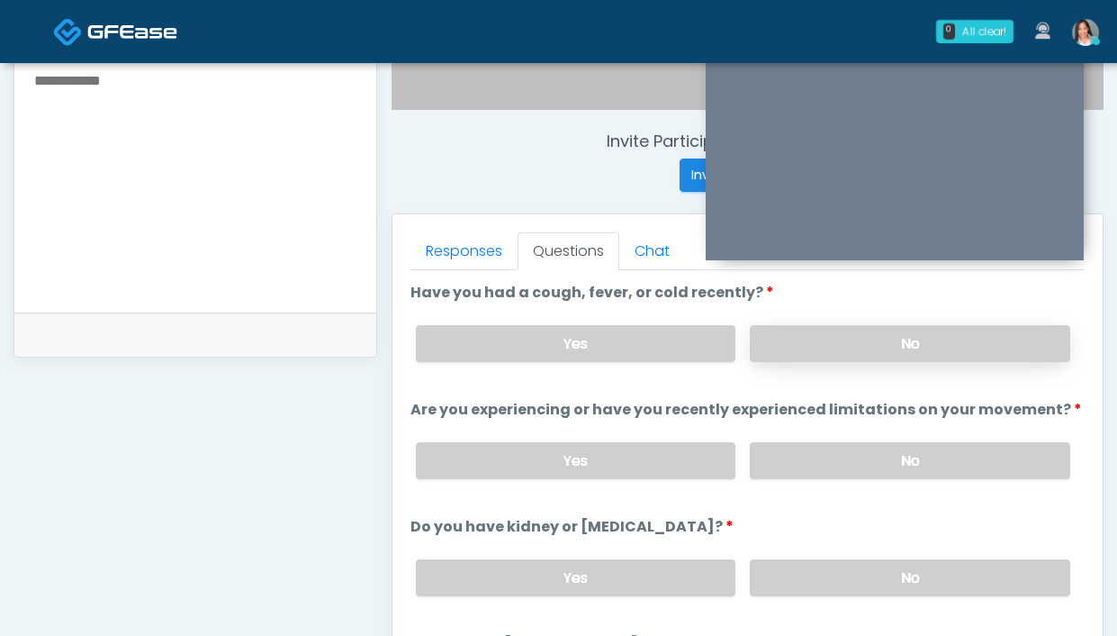
click at [786, 346] on label "No" at bounding box center [910, 343] width 320 height 37
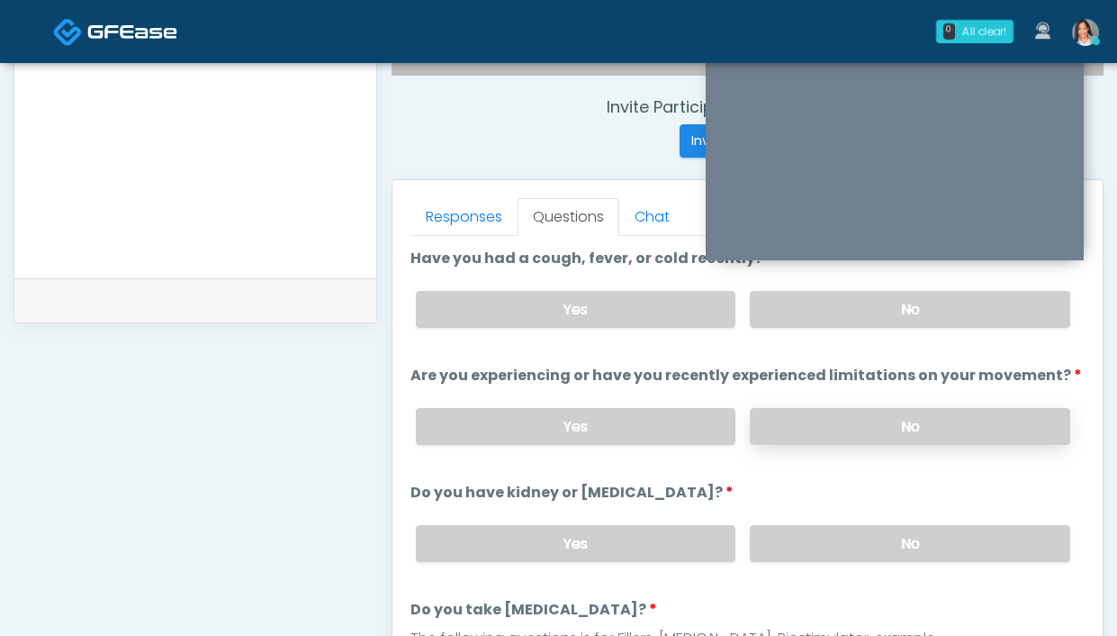
click at [904, 440] on label "No" at bounding box center [910, 426] width 320 height 37
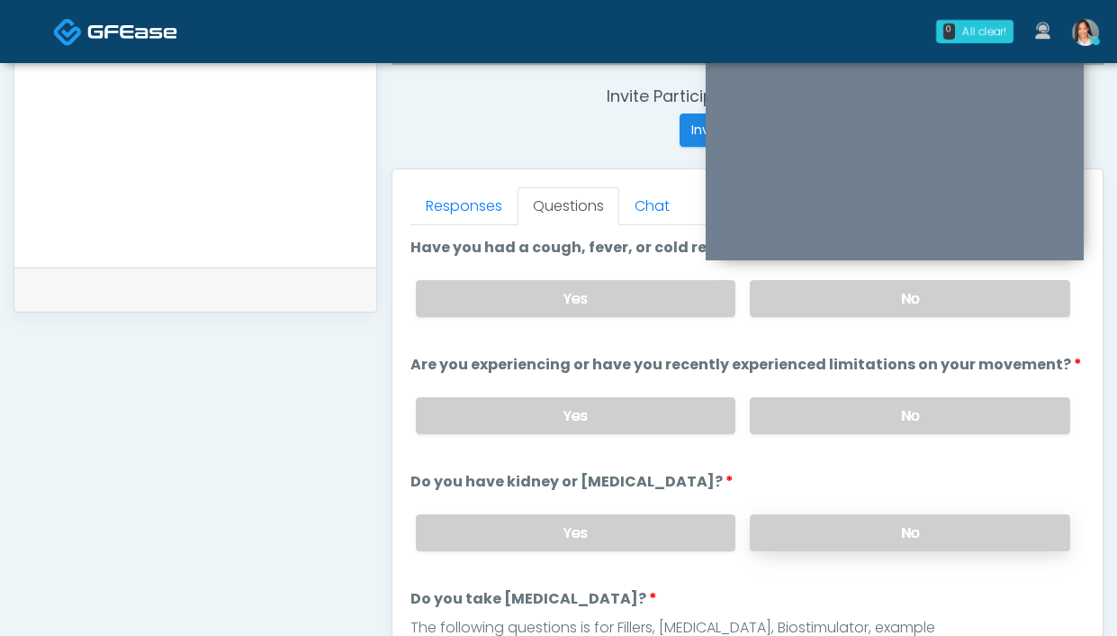
scroll to position [823, 0]
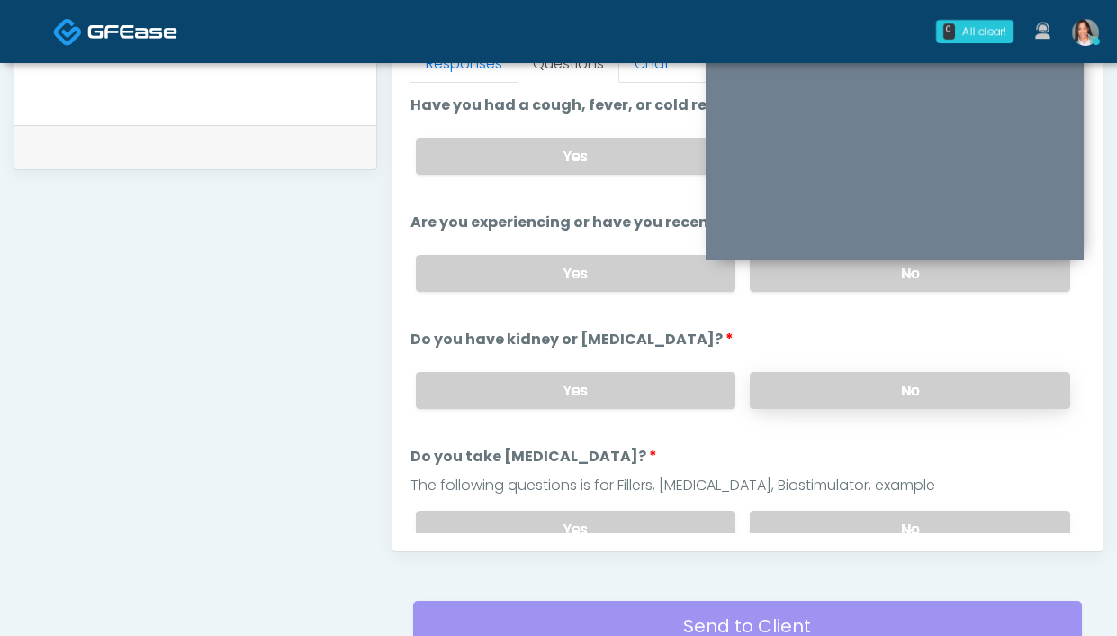
click at [781, 381] on label "No" at bounding box center [910, 390] width 320 height 37
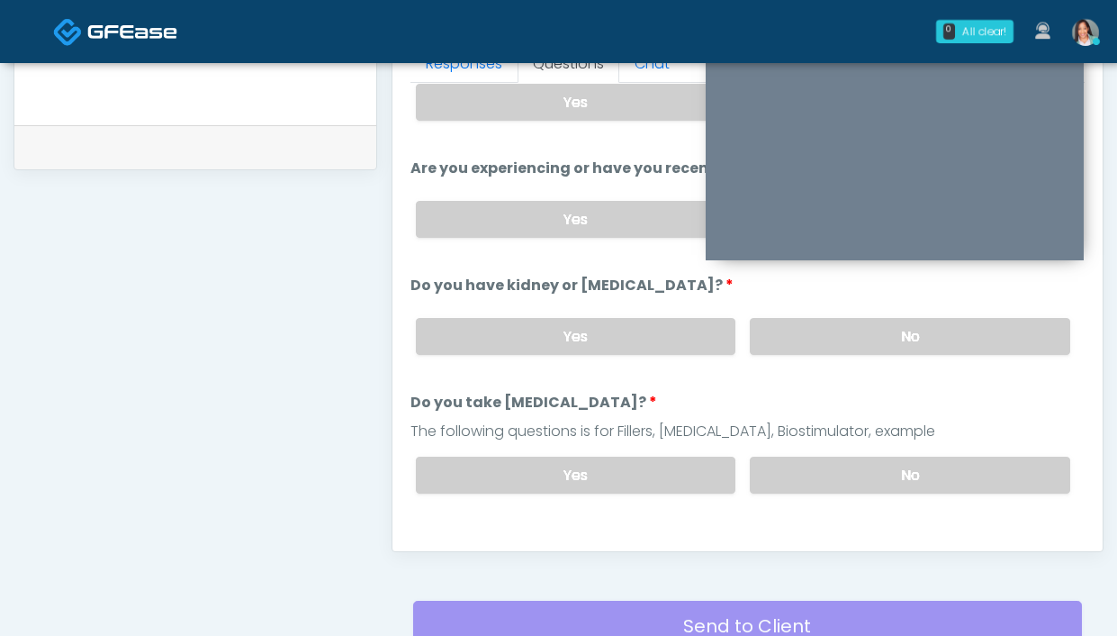
scroll to position [61, 0]
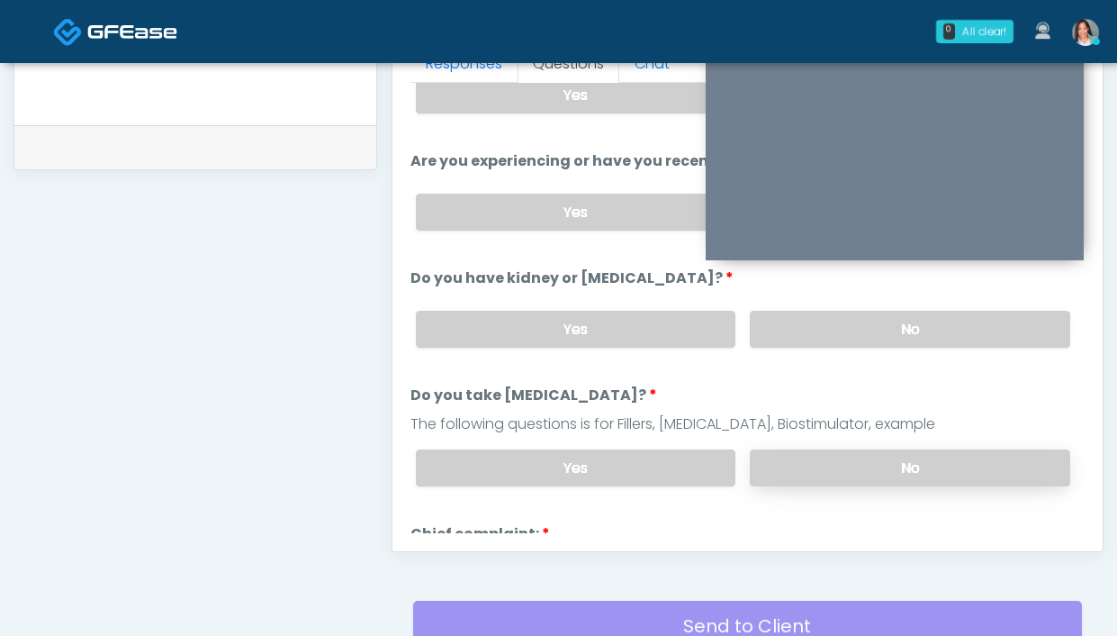
click at [851, 477] on label "No" at bounding box center [910, 467] width 320 height 37
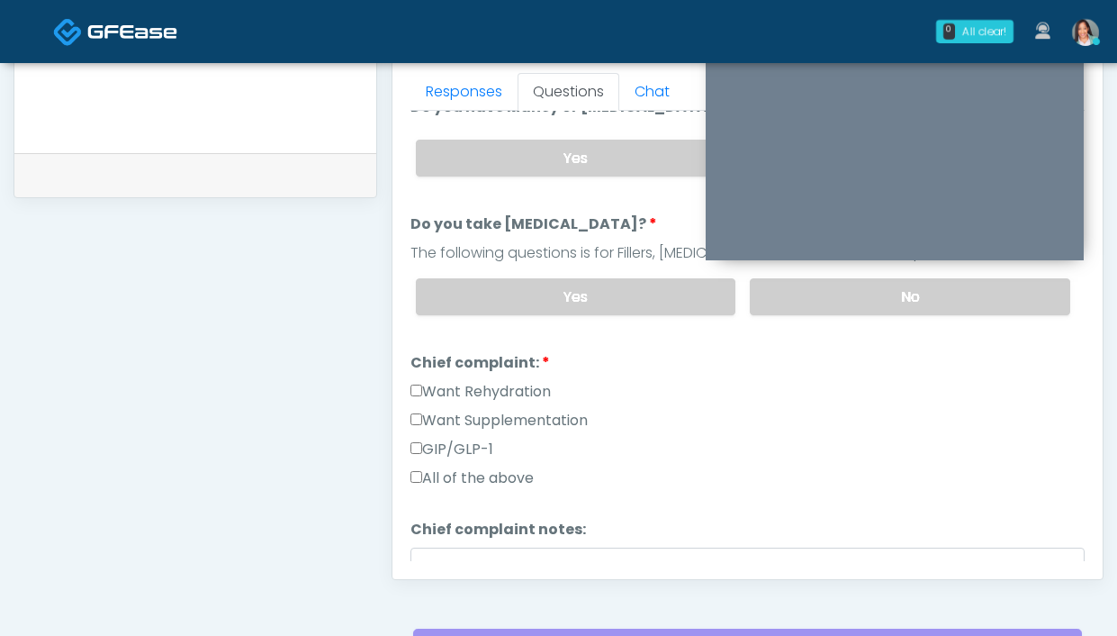
scroll to position [261, 0]
drag, startPoint x: 496, startPoint y: 385, endPoint x: 501, endPoint y: 433, distance: 48.0
click at [496, 386] on label "Want Rehydration" at bounding box center [480, 391] width 140 height 22
click at [501, 433] on div "Want Supplementation" at bounding box center [747, 423] width 674 height 29
click at [464, 420] on label "Want Supplementation" at bounding box center [498, 420] width 177 height 22
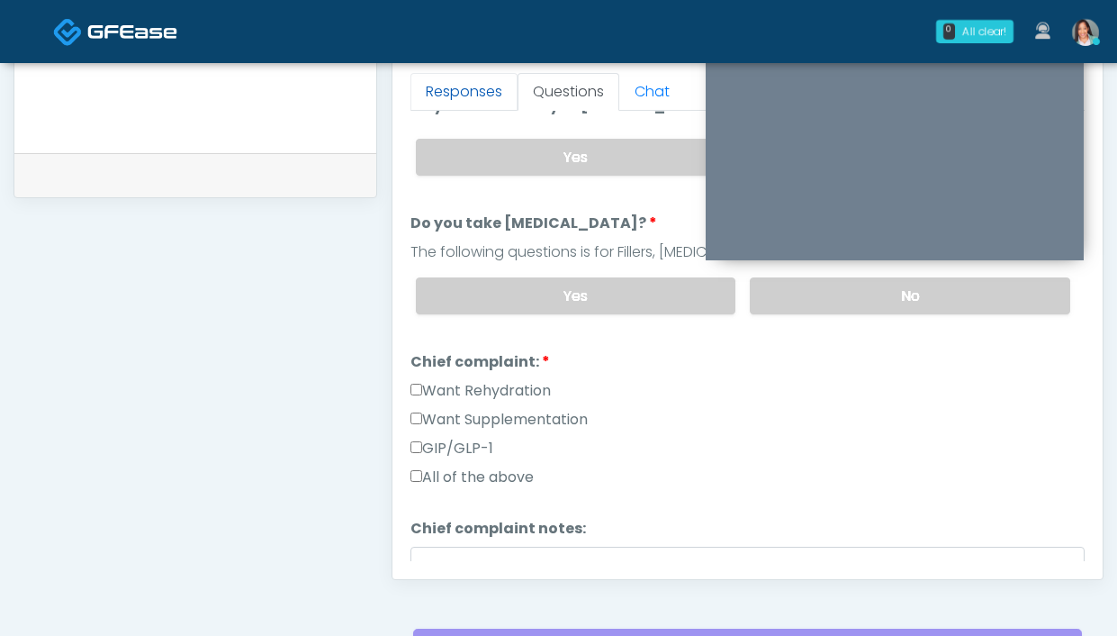
click at [493, 104] on link "Responses" at bounding box center [463, 92] width 107 height 38
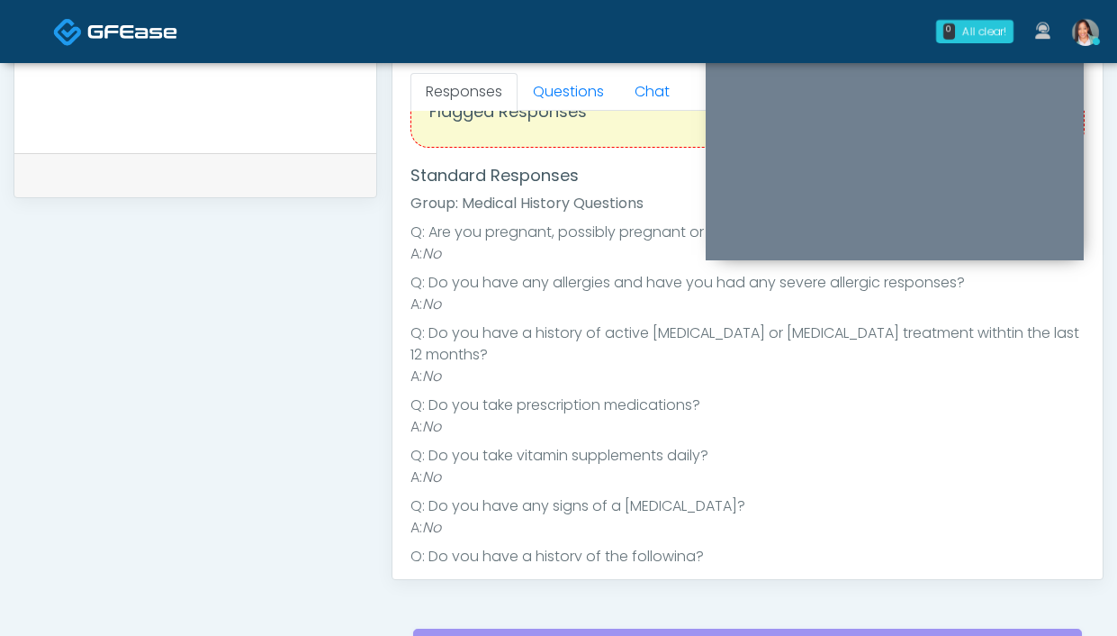
scroll to position [0, 0]
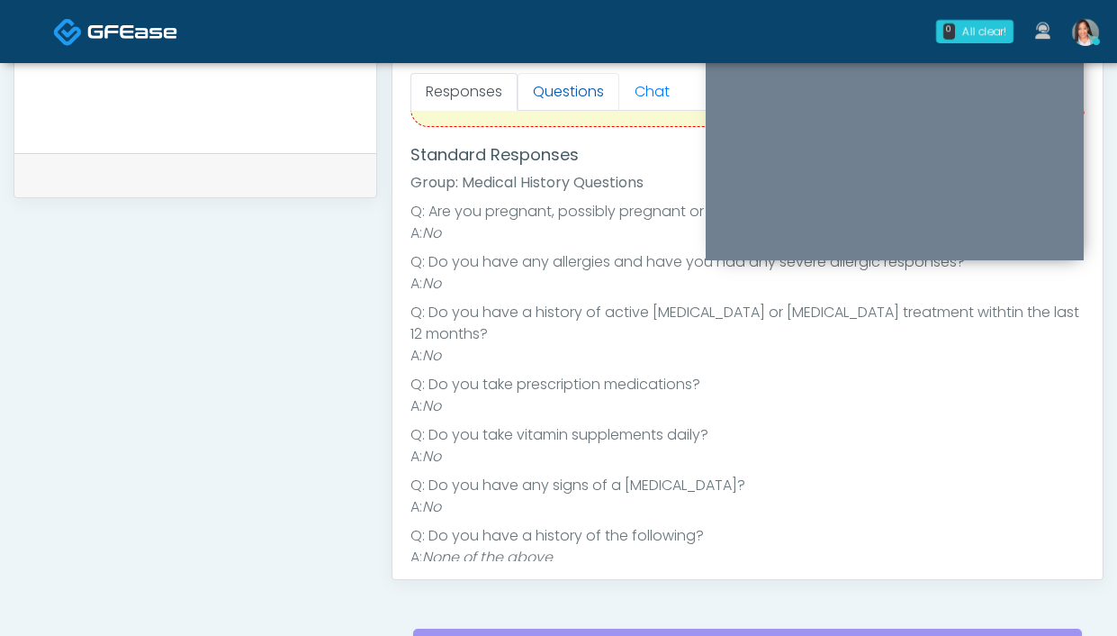
click at [573, 96] on link "Questions" at bounding box center [569, 92] width 102 height 38
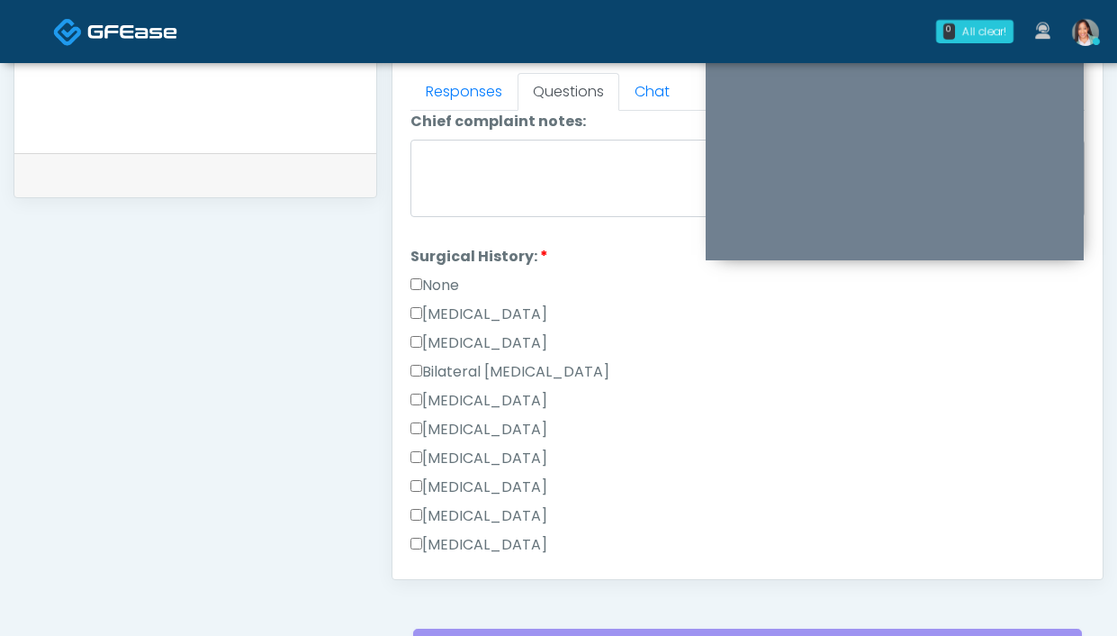
scroll to position [672, 0]
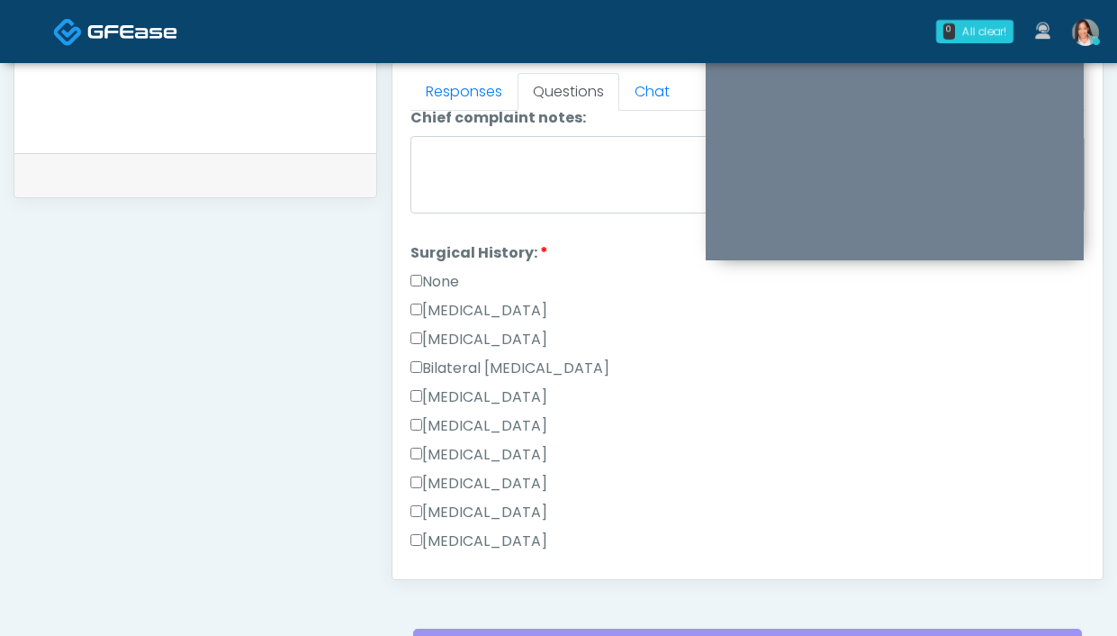
click at [542, 386] on label "Breast Augmentation" at bounding box center [478, 397] width 137 height 22
drag, startPoint x: 630, startPoint y: 400, endPoint x: 429, endPoint y: 400, distance: 200.7
click at [429, 400] on div "Breast Augmentation" at bounding box center [747, 400] width 674 height 29
copy label "Breast Augmentation"
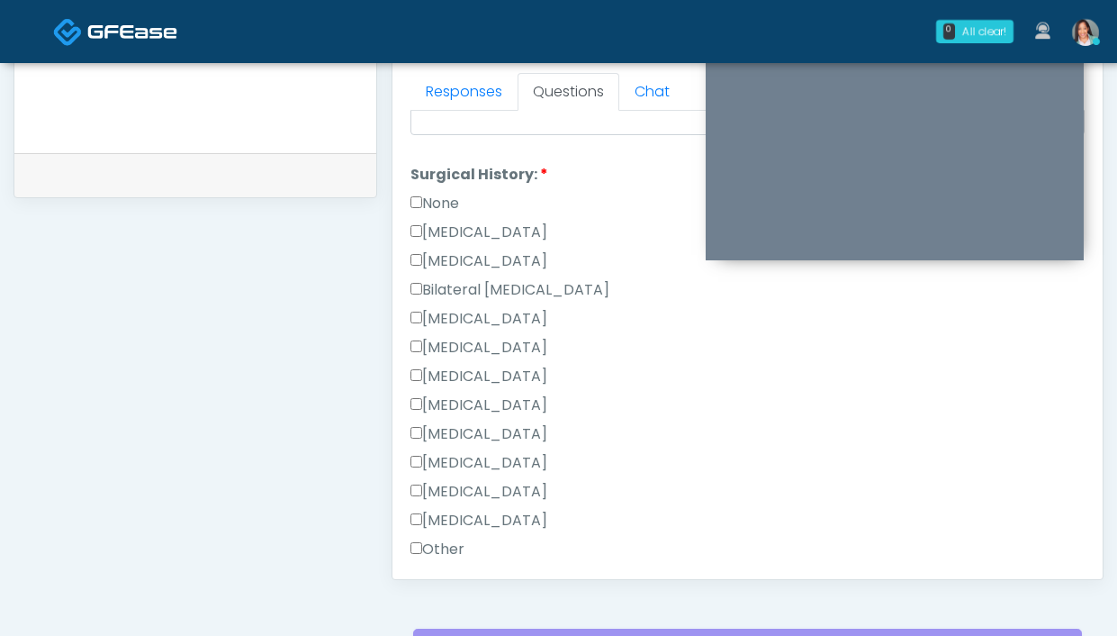
scroll to position [943, 0]
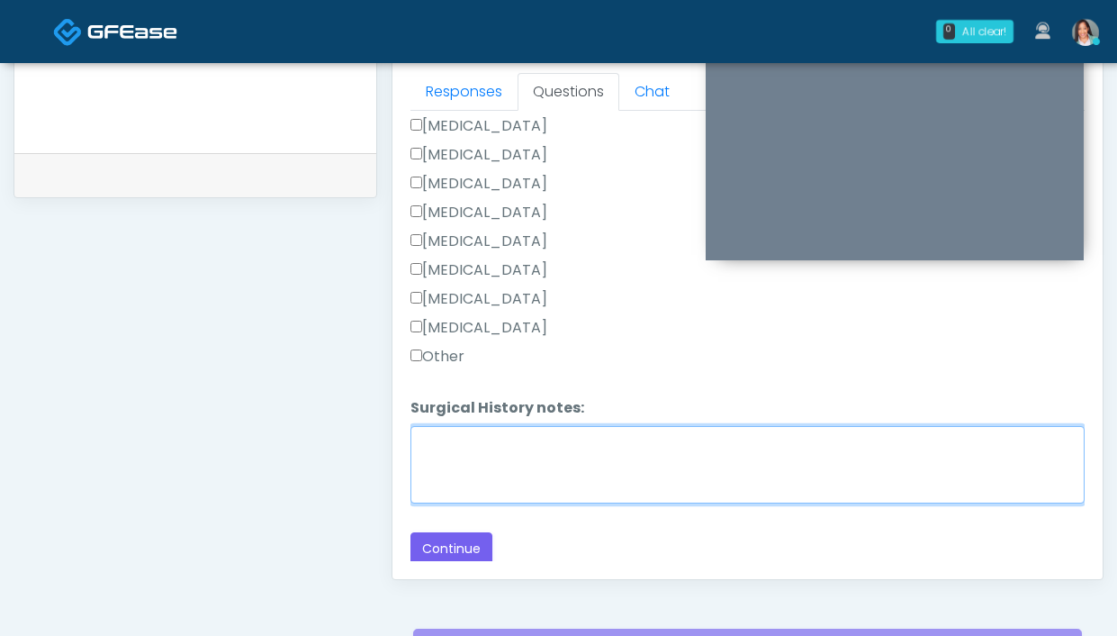
click at [548, 461] on textarea "Surgical History notes:" at bounding box center [747, 464] width 674 height 77
paste textarea "**********"
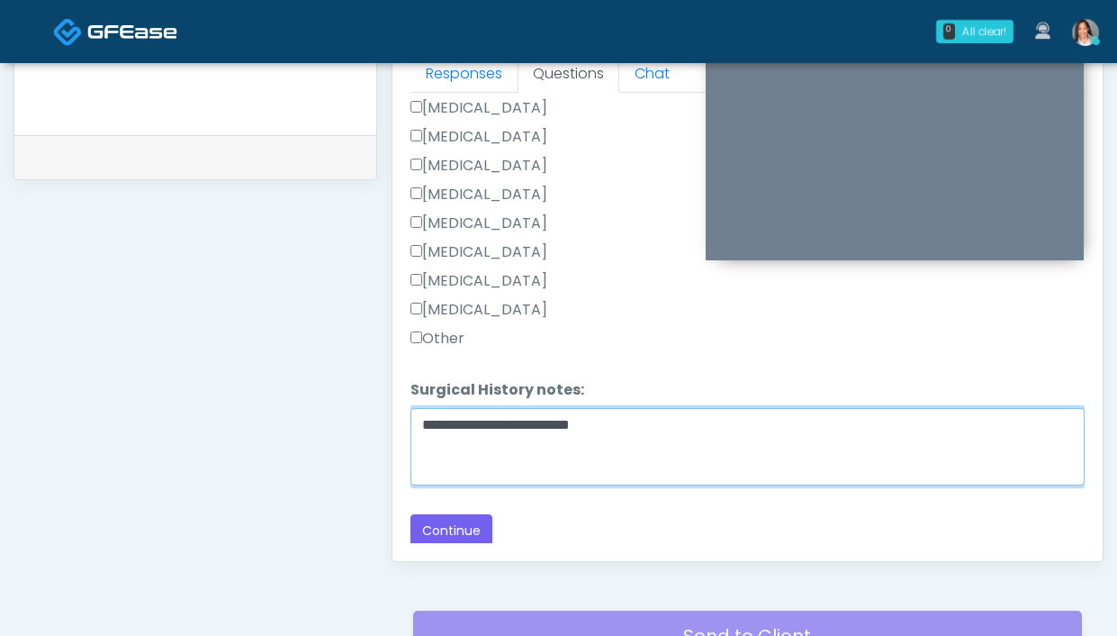
scroll to position [834, 0]
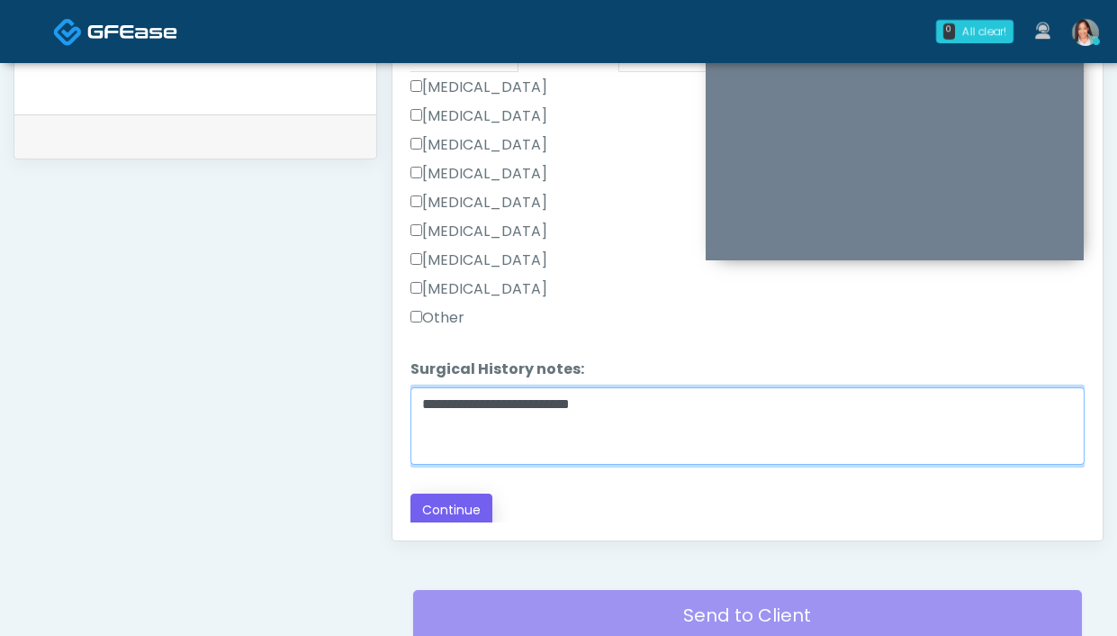
type textarea "**********"
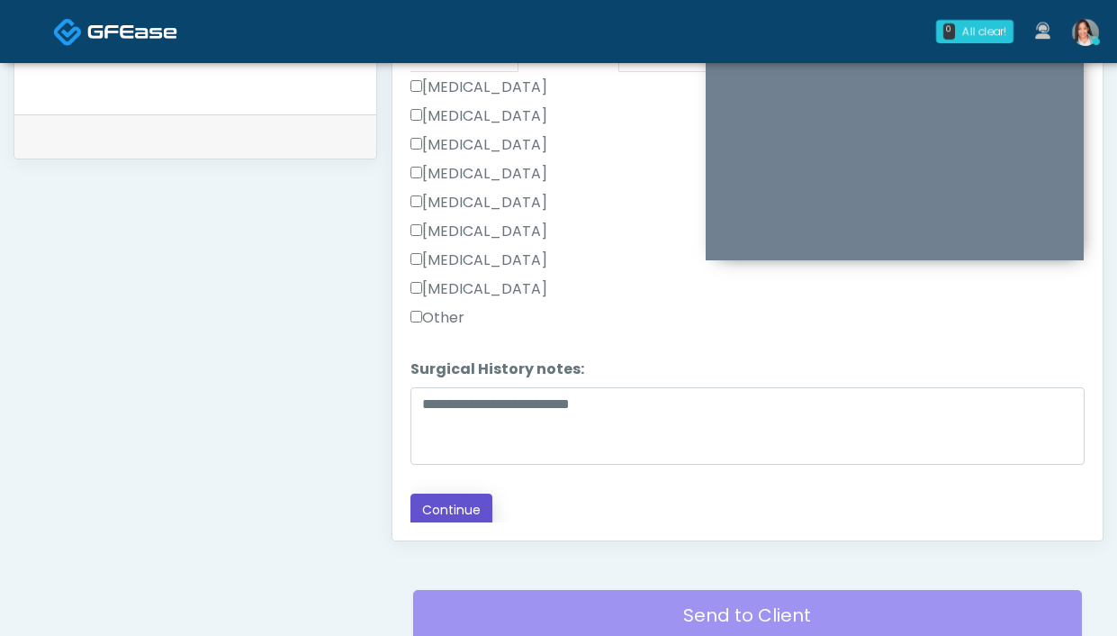
click at [443, 508] on button "Continue" at bounding box center [451, 509] width 82 height 33
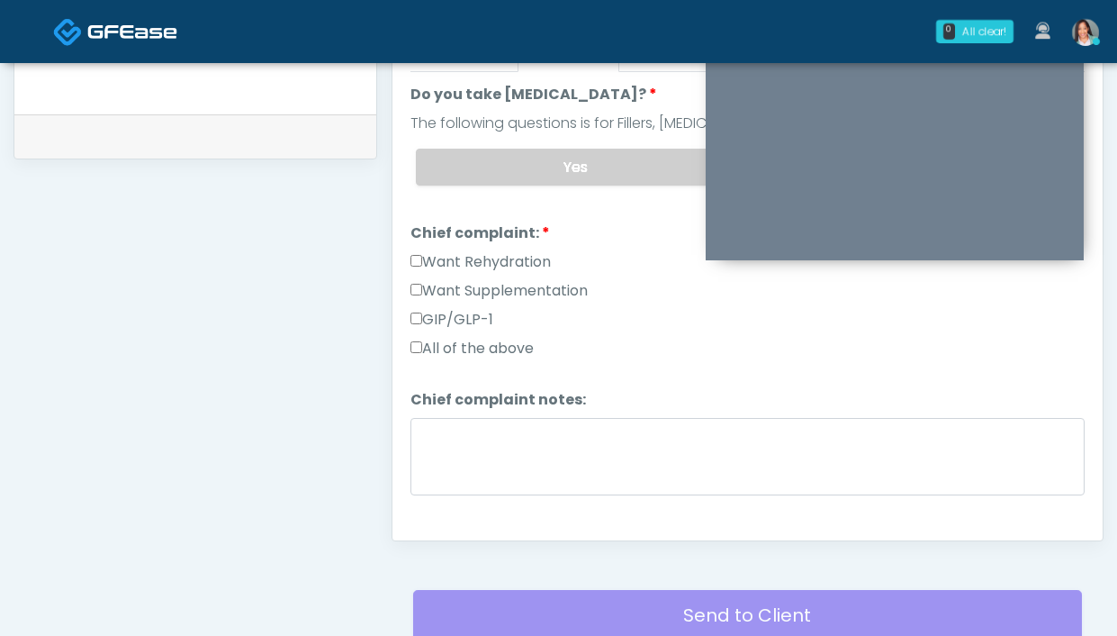
scroll to position [980, 0]
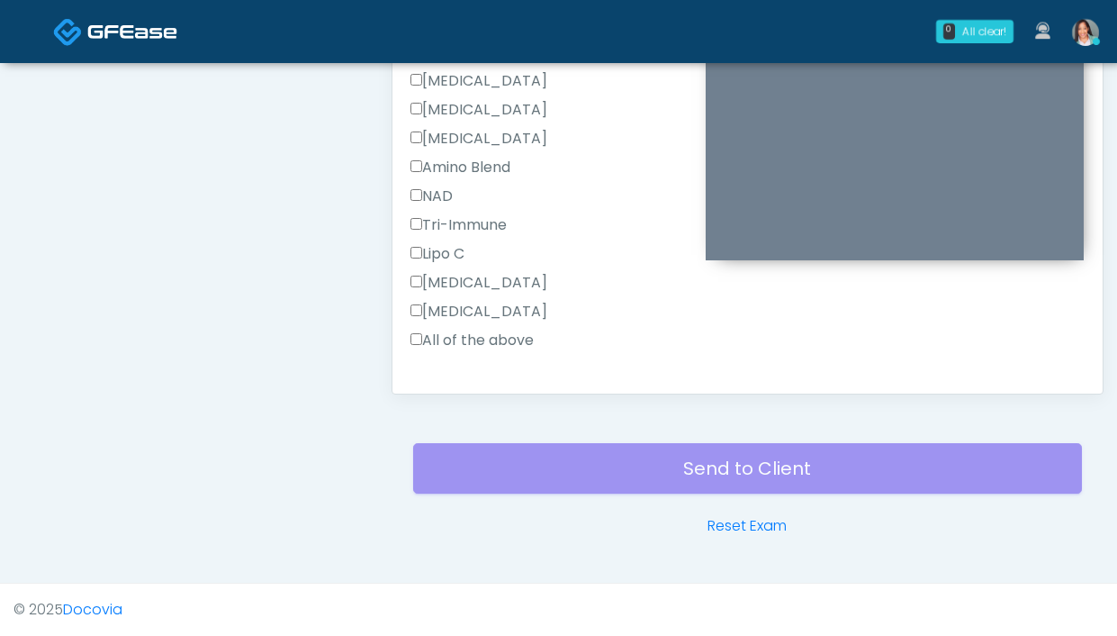
click at [497, 339] on label "All of the above" at bounding box center [471, 340] width 123 height 22
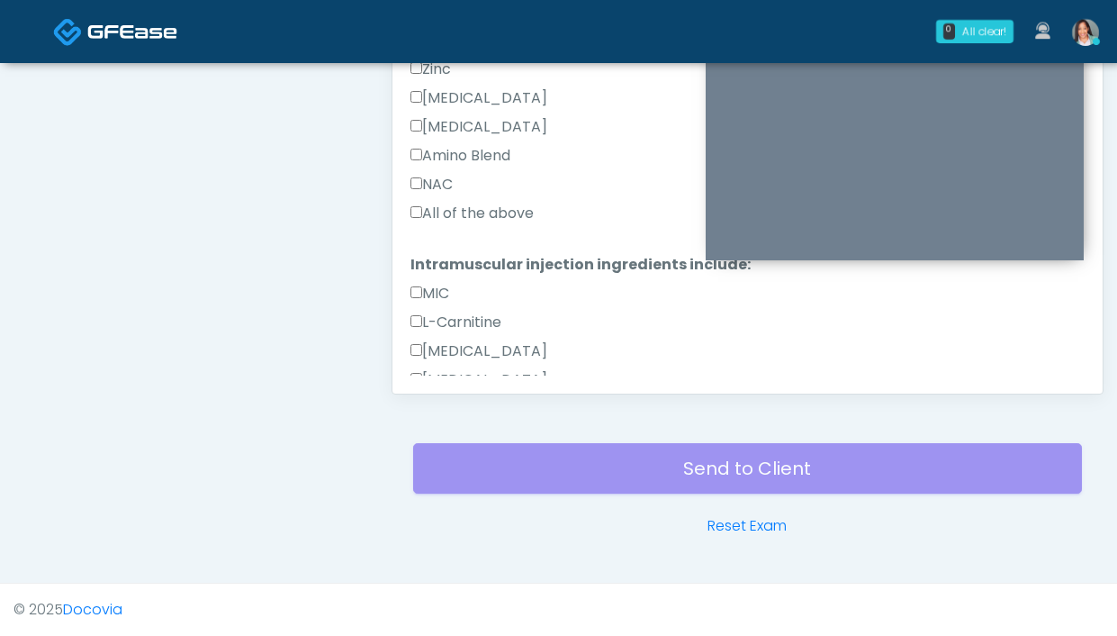
scroll to position [588, 0]
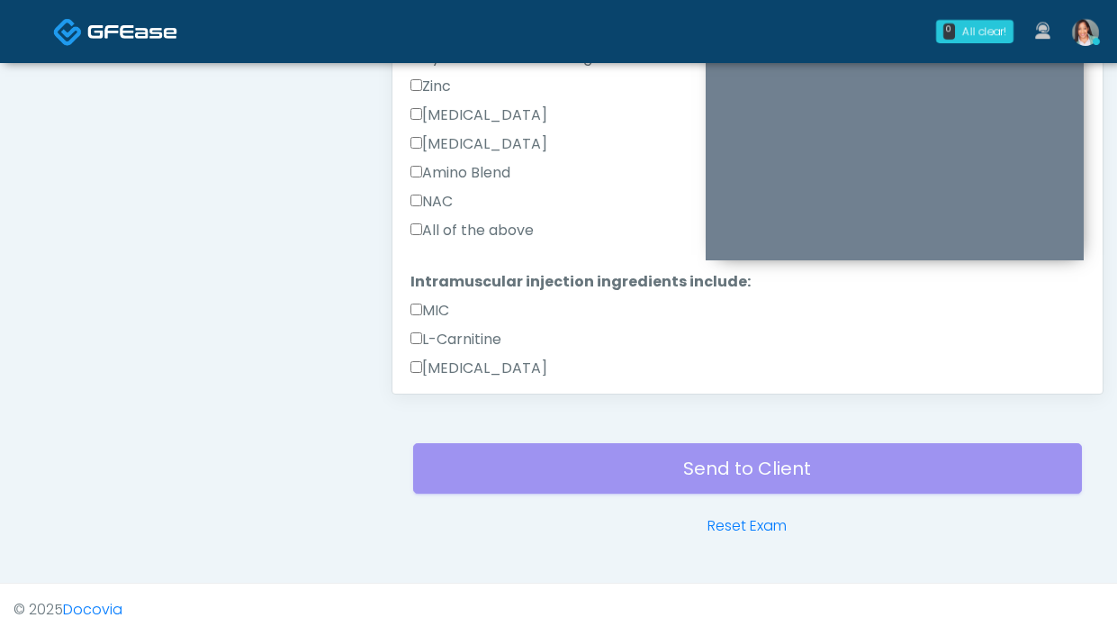
click at [474, 233] on label "All of the above" at bounding box center [471, 231] width 123 height 22
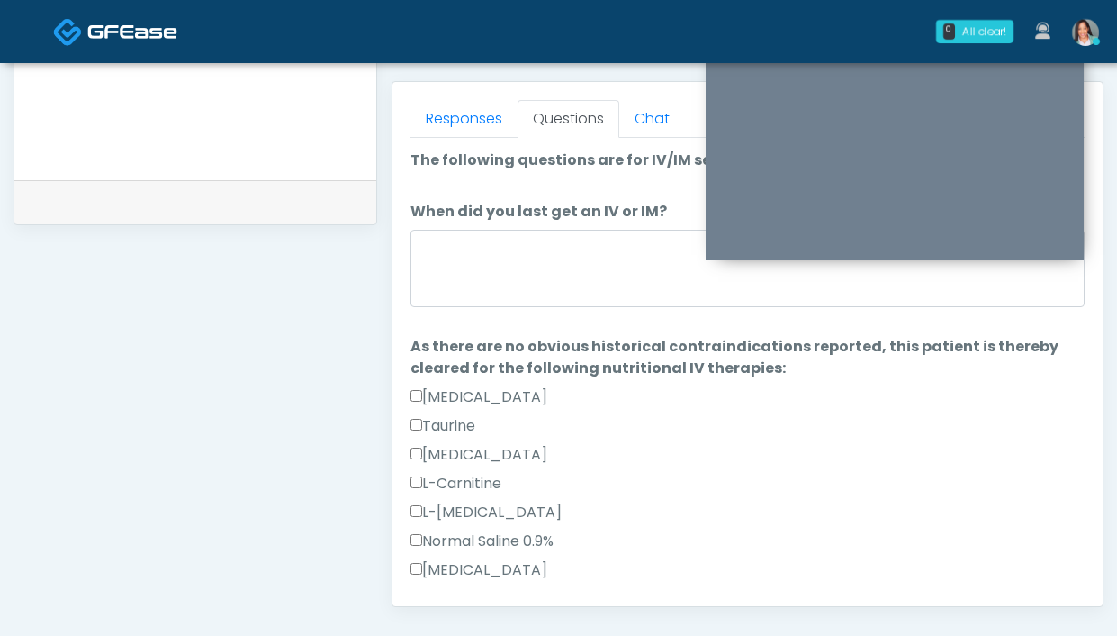
scroll to position [768, 0]
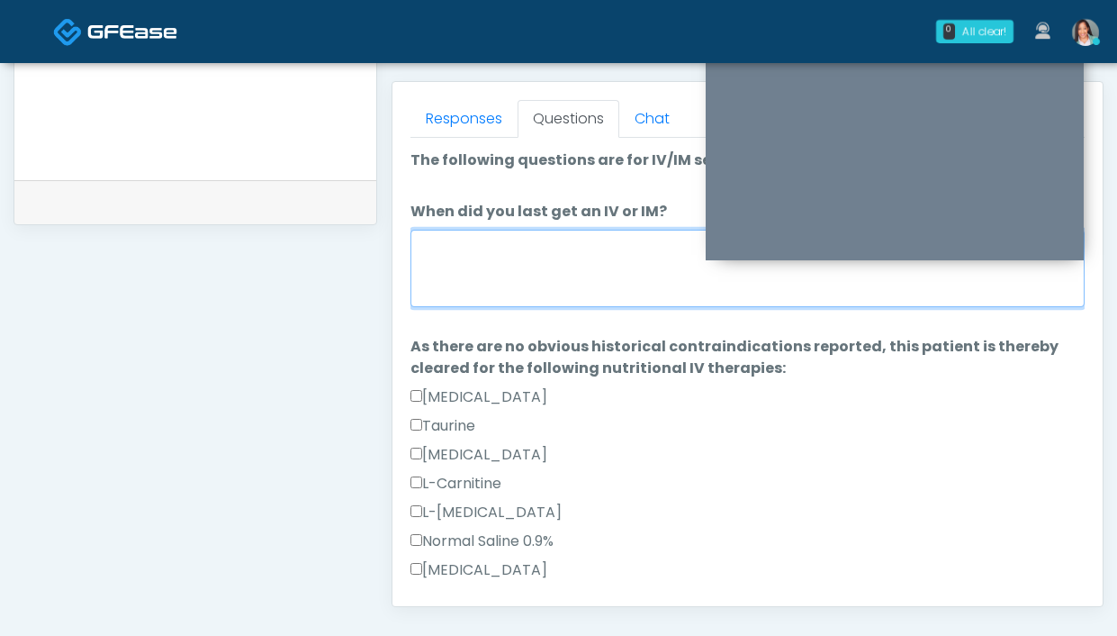
click at [603, 267] on textarea "When did you last get an IV or IM?" at bounding box center [747, 268] width 674 height 77
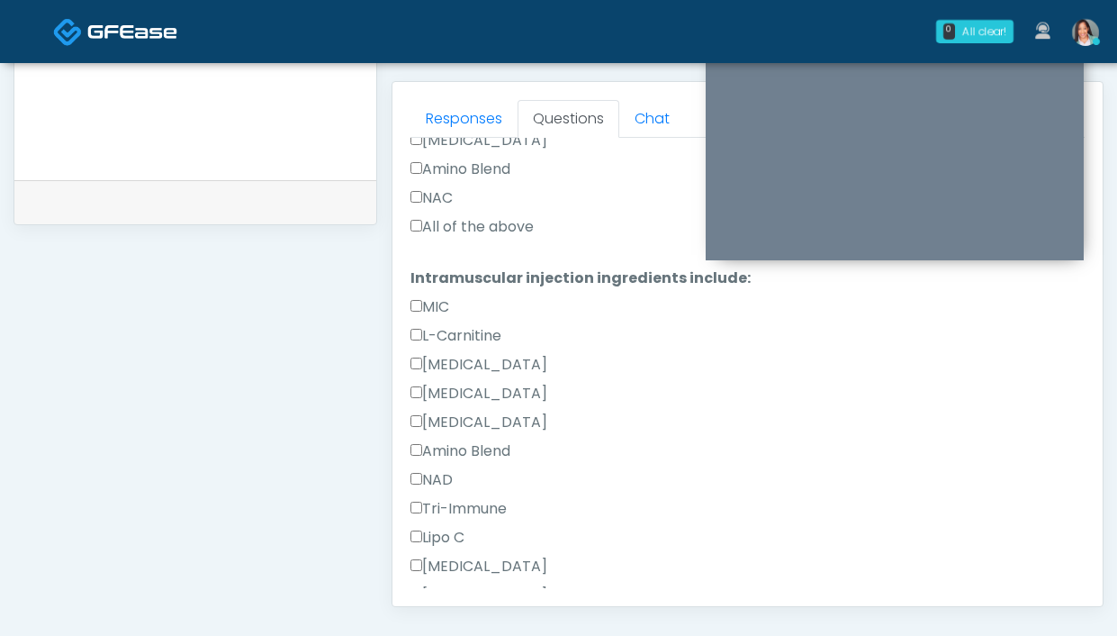
scroll to position [913, 0]
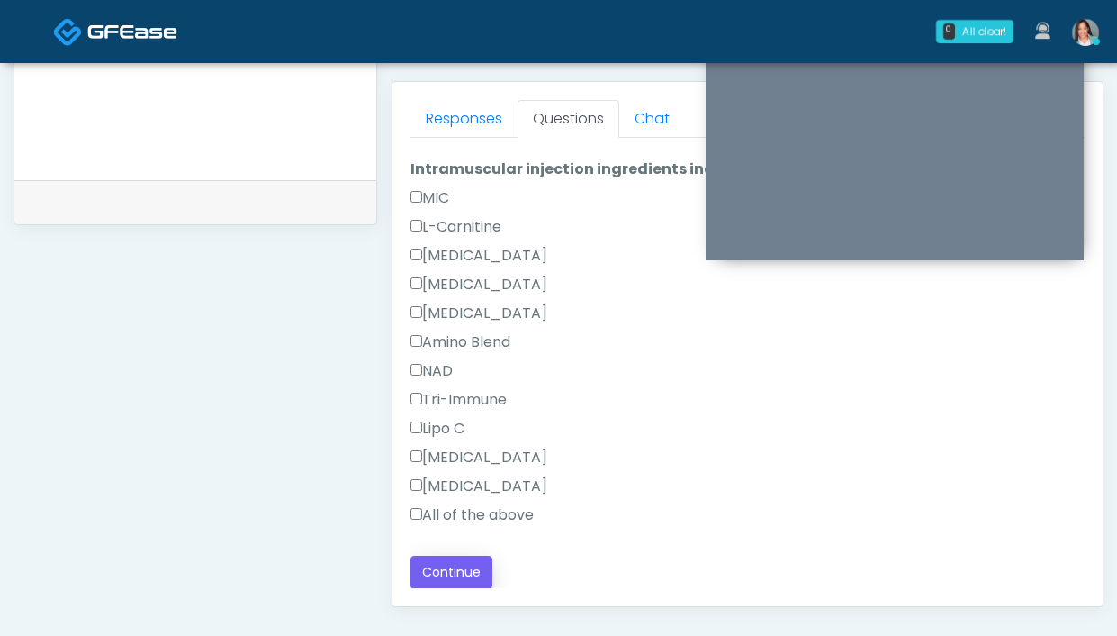
type textarea "**********"
click at [449, 560] on button "Continue" at bounding box center [451, 571] width 82 height 33
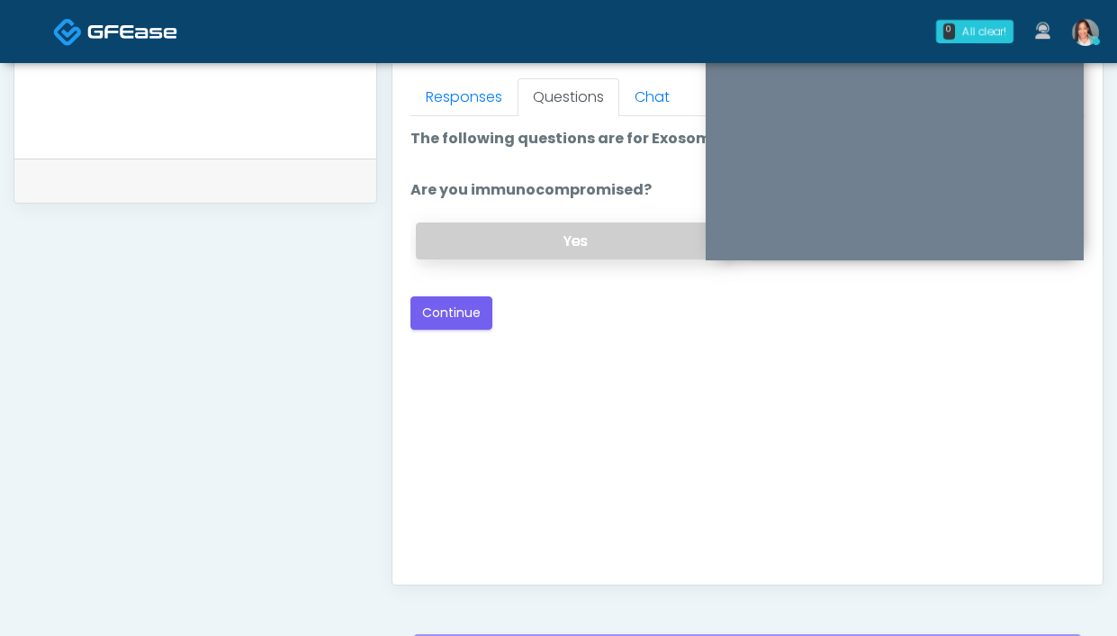
scroll to position [563, 0]
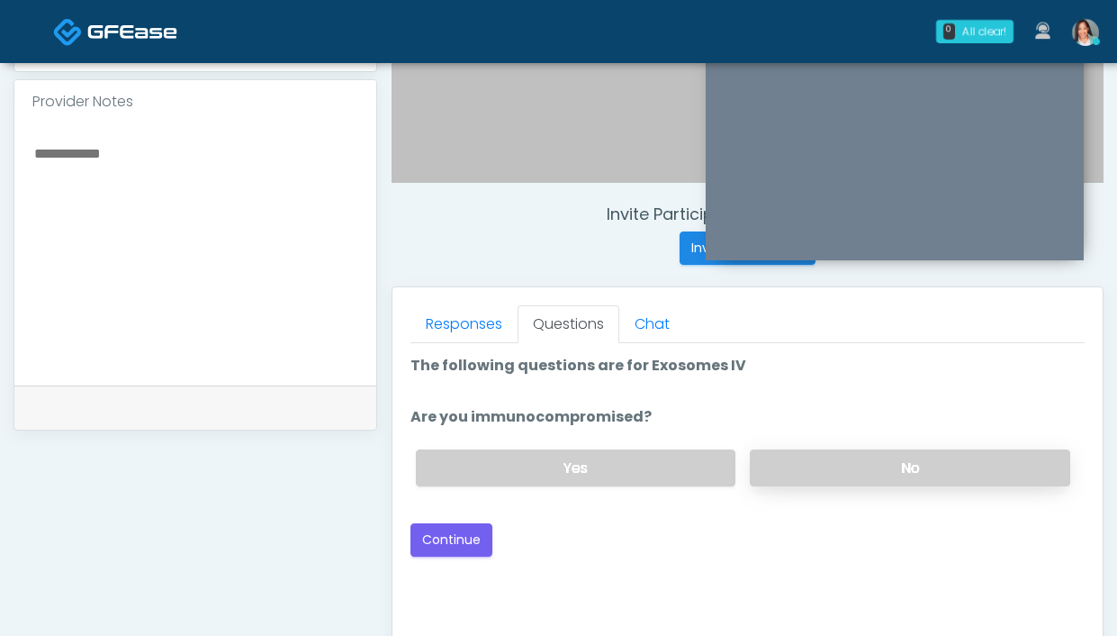
click at [842, 467] on label "No" at bounding box center [910, 467] width 320 height 37
click at [462, 529] on button "Continue" at bounding box center [451, 539] width 82 height 33
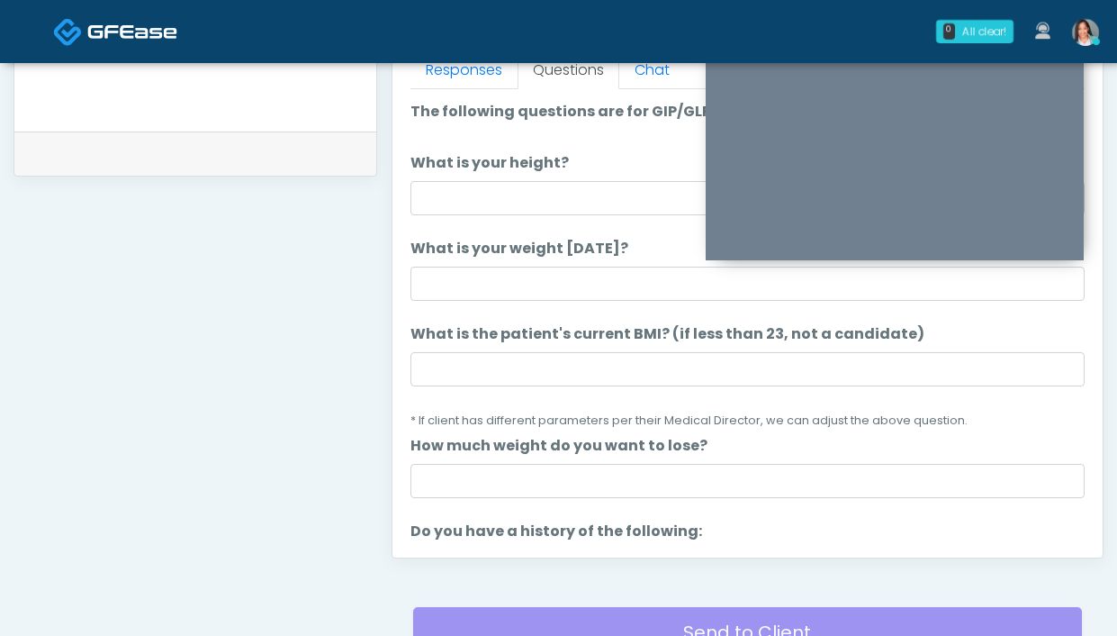
scroll to position [807, 0]
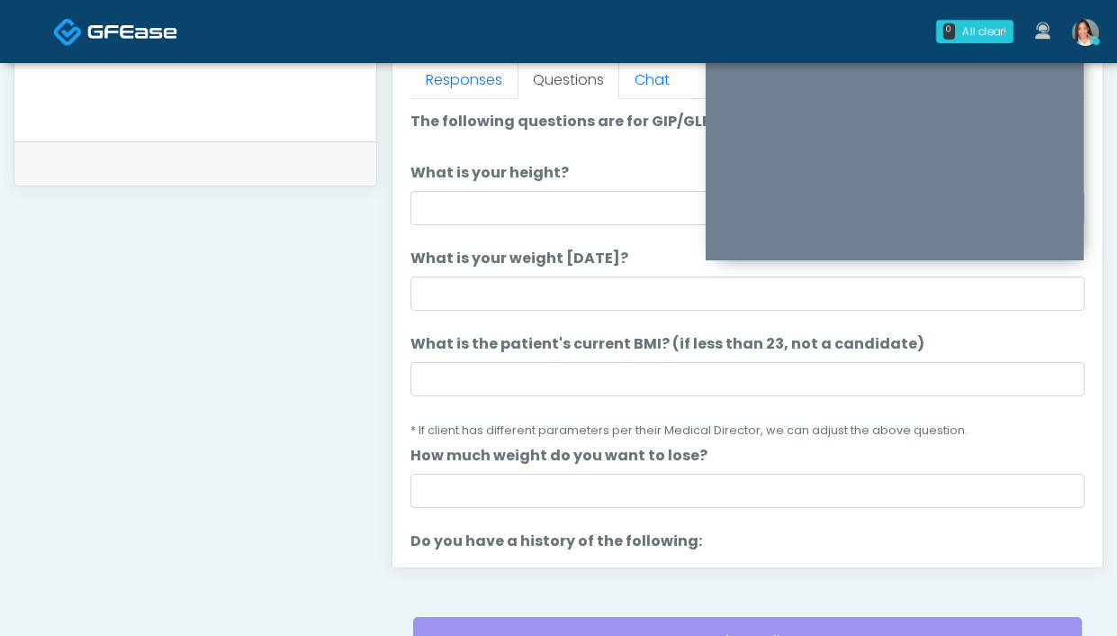
click at [456, 205] on input "What is your height?" at bounding box center [747, 208] width 674 height 34
type input "*****"
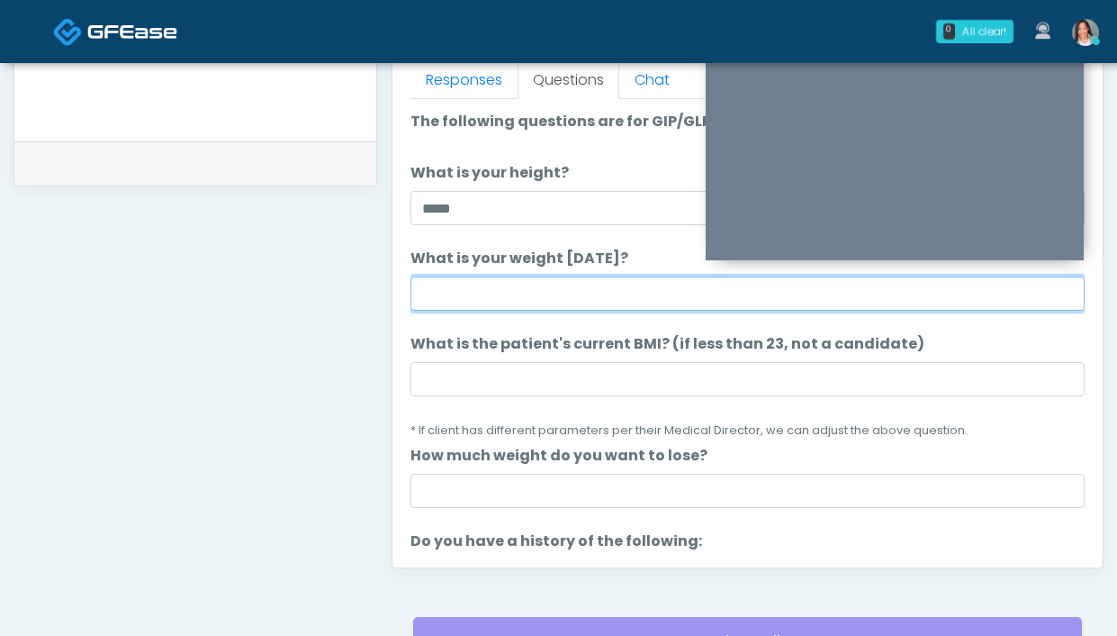
click at [548, 288] on input "What is your weight today?" at bounding box center [747, 293] width 674 height 34
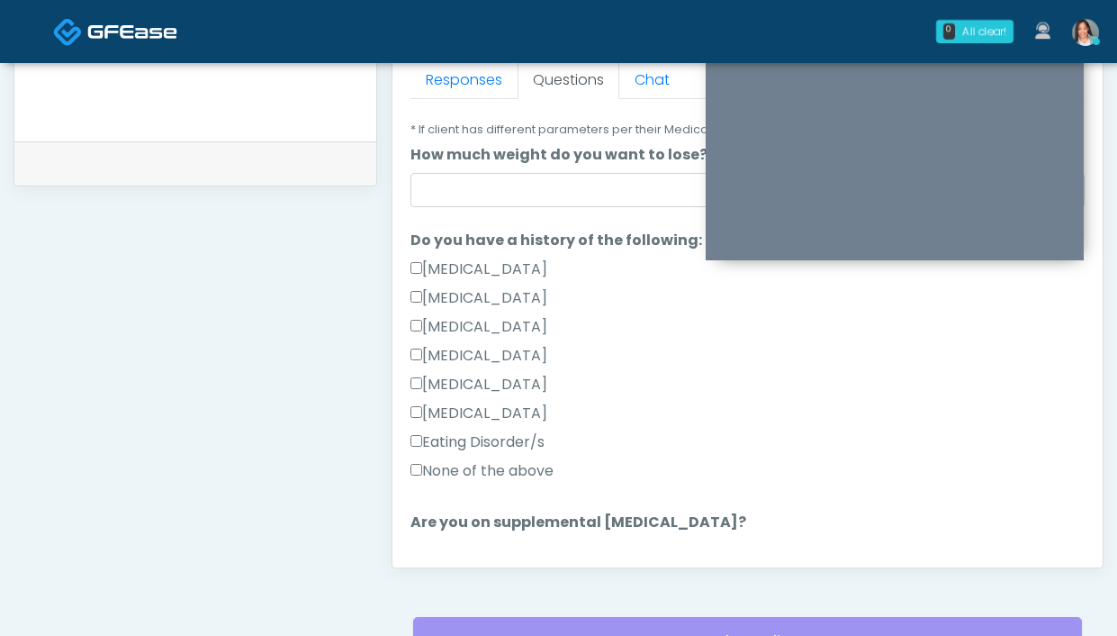
scroll to position [303, 0]
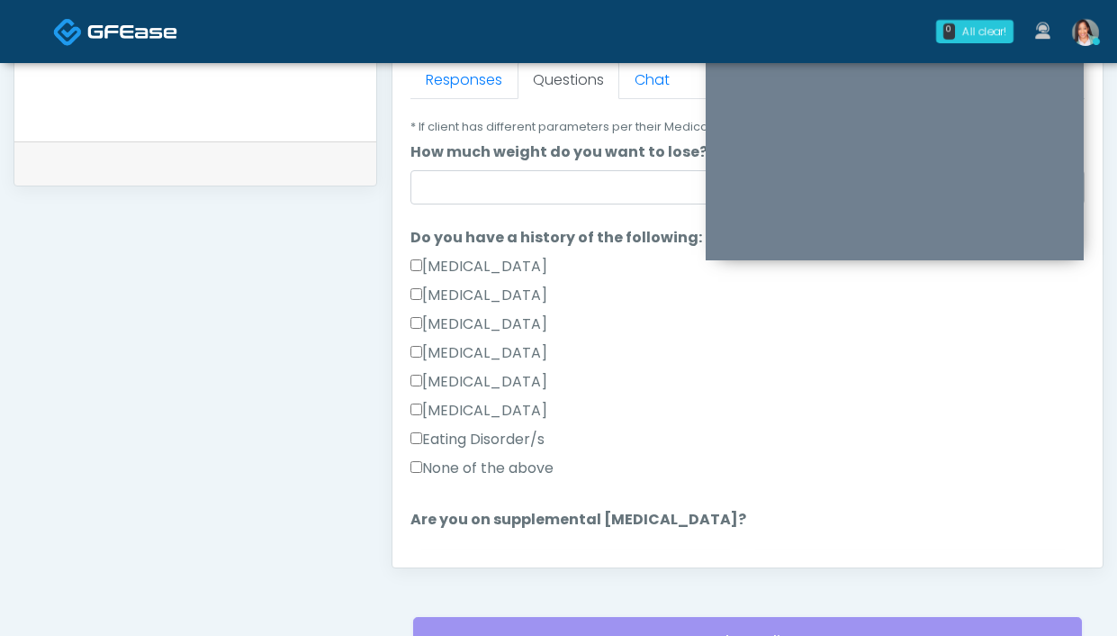
type input "**********"
click at [541, 464] on label "None of the above" at bounding box center [481, 468] width 143 height 22
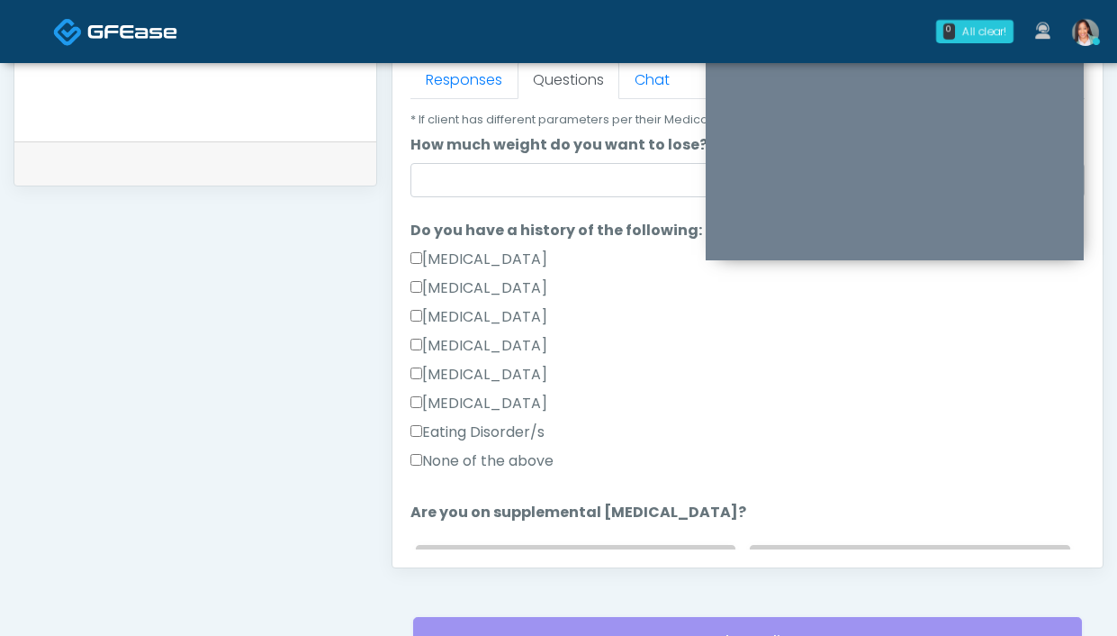
scroll to position [392, 0]
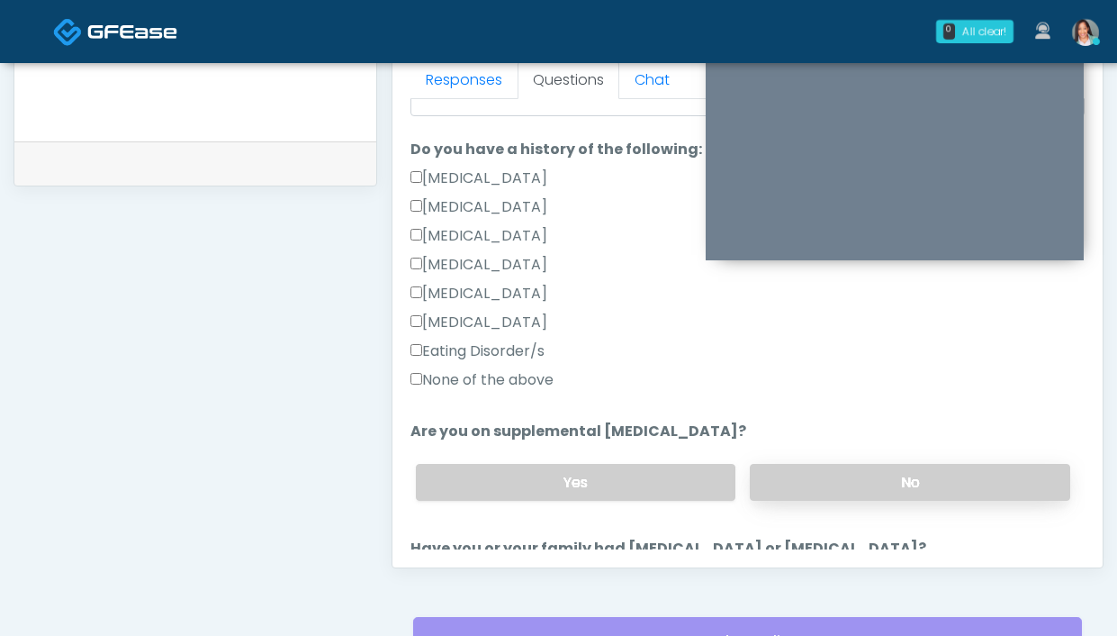
click at [817, 488] on label "No" at bounding box center [910, 482] width 320 height 37
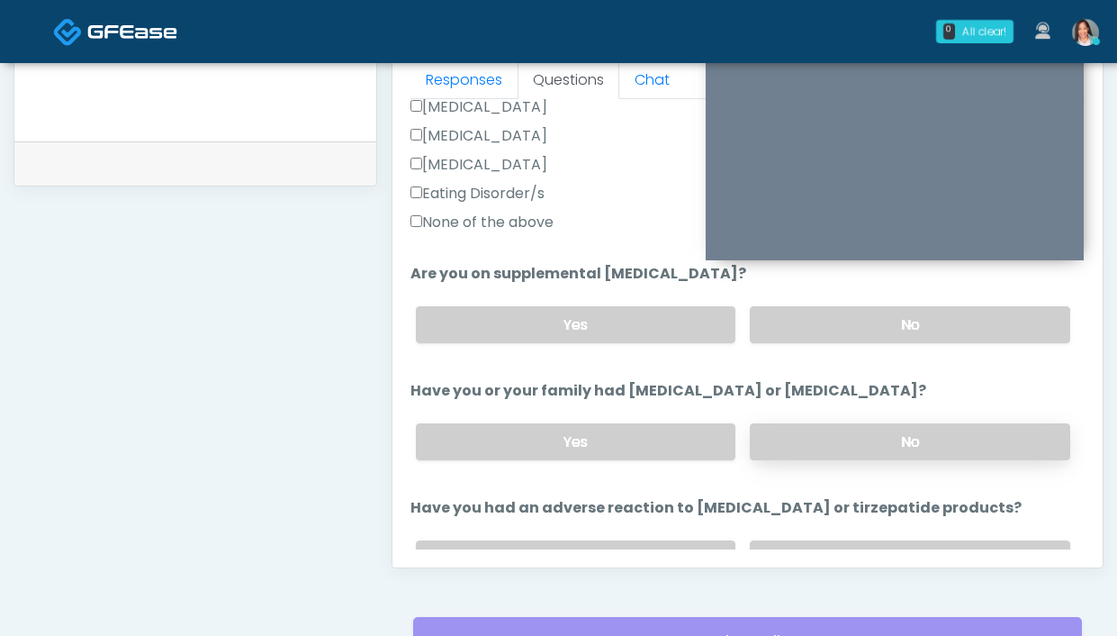
scroll to position [550, 0]
click at [796, 433] on label "No" at bounding box center [910, 440] width 320 height 37
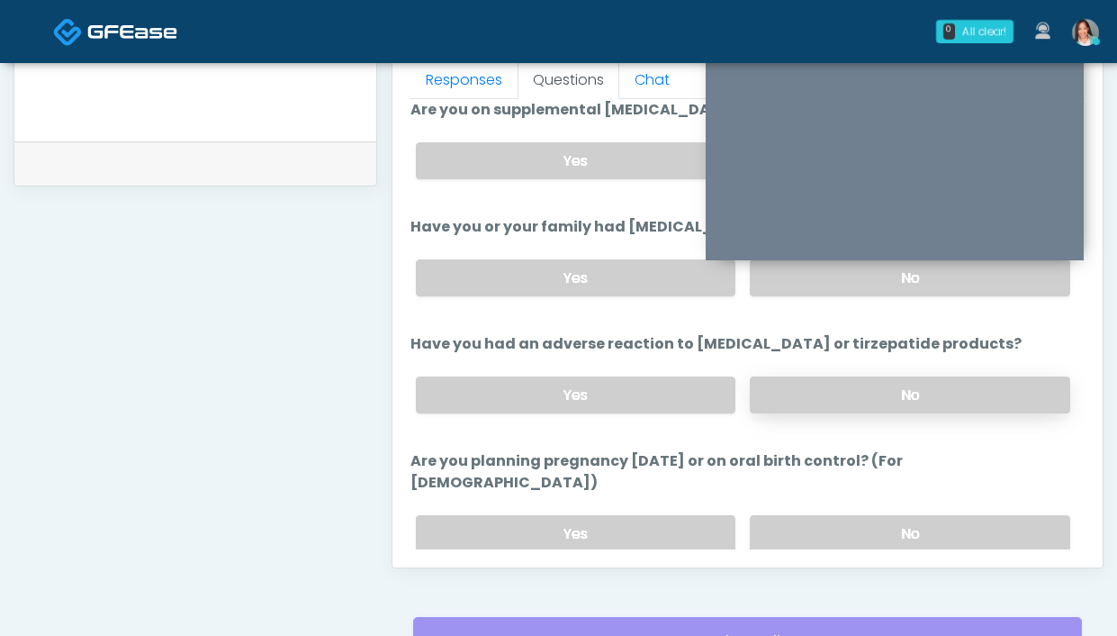
scroll to position [724, 0]
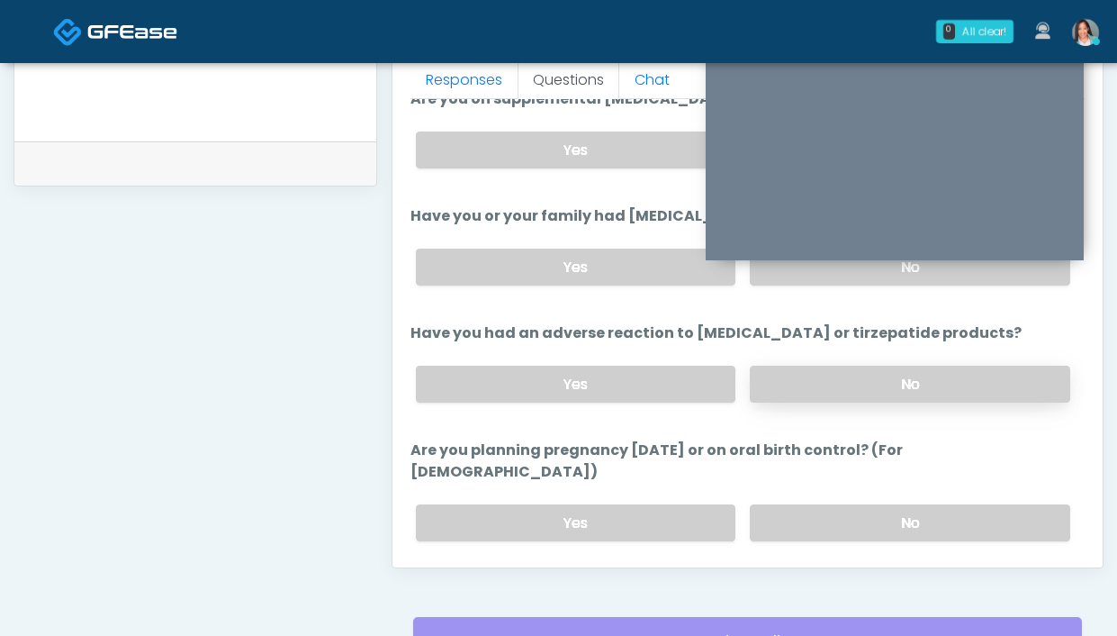
click at [816, 388] on label "No" at bounding box center [910, 383] width 320 height 37
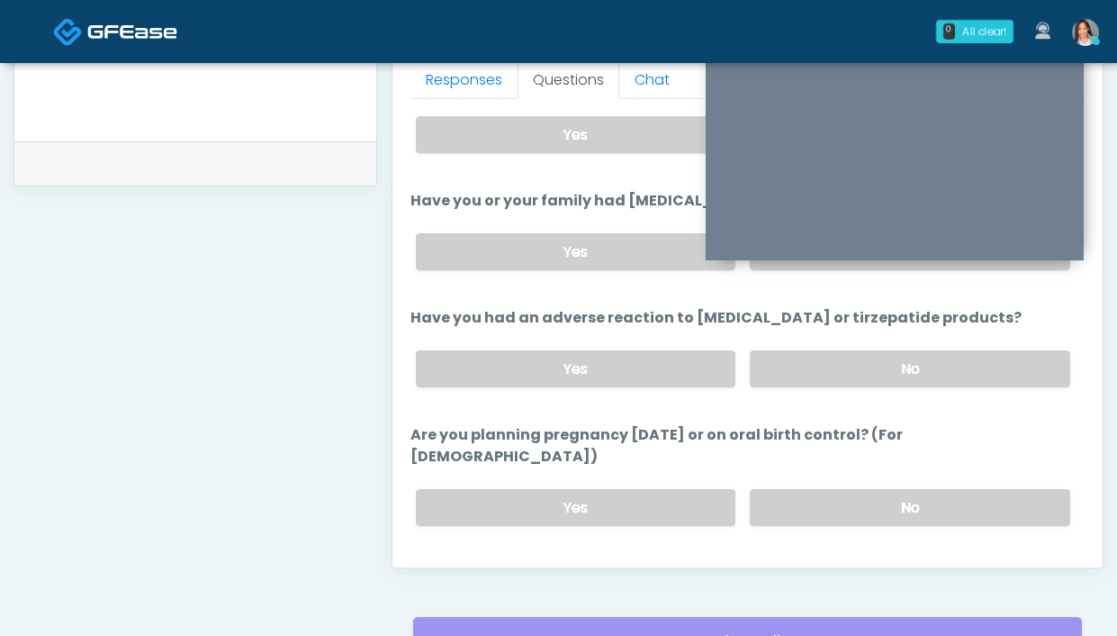
scroll to position [740, 0]
click at [842, 488] on label "No" at bounding box center [910, 506] width 320 height 37
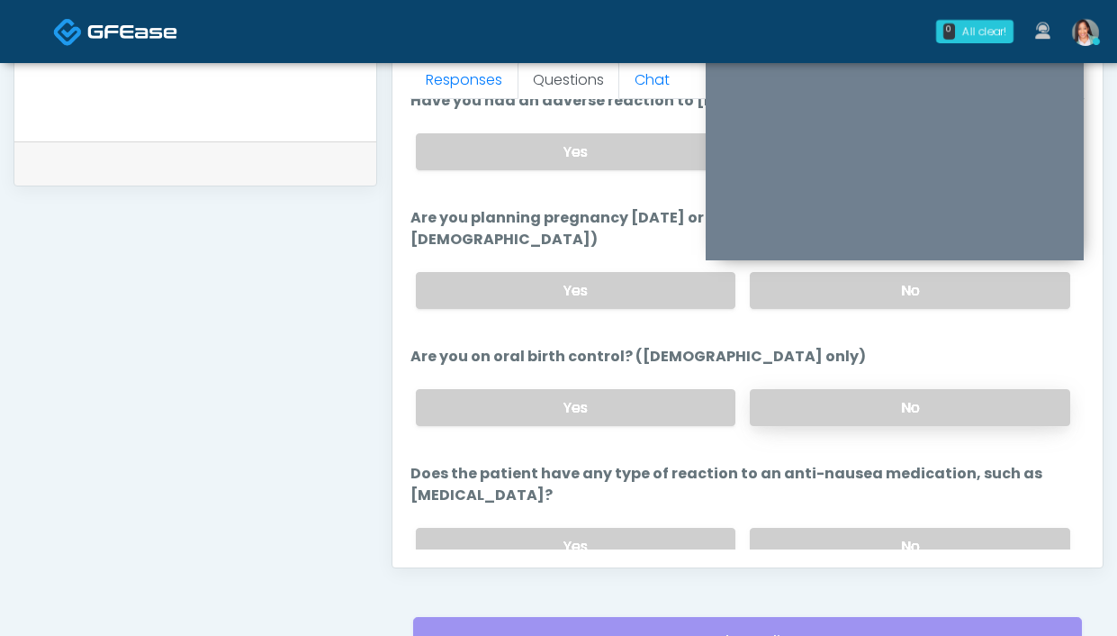
click at [782, 389] on label "No" at bounding box center [910, 407] width 320 height 37
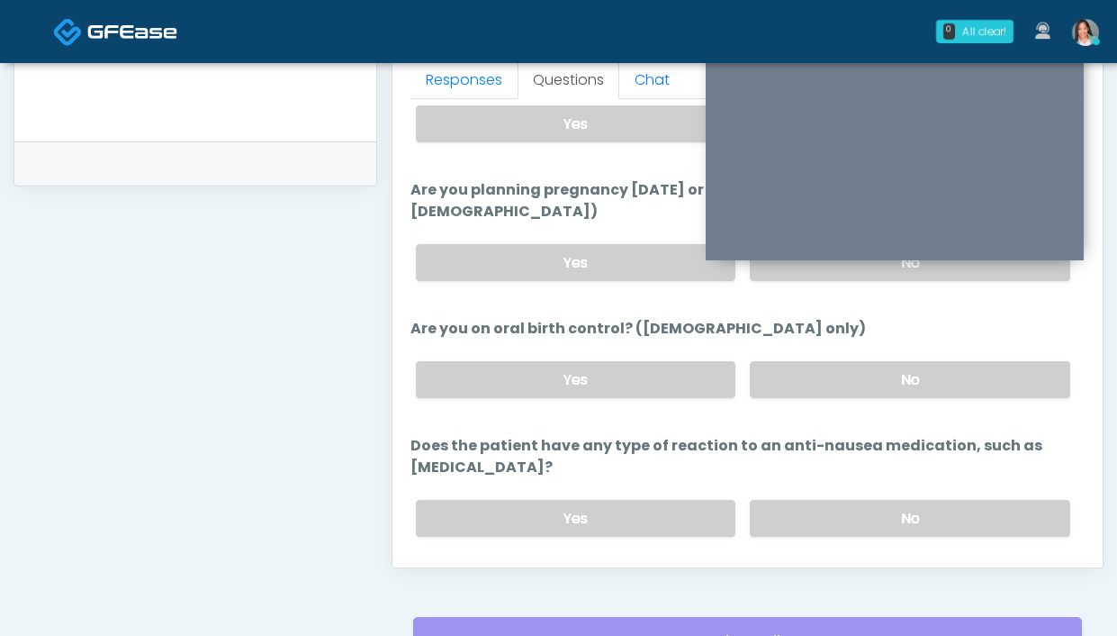
scroll to position [986, 0]
click at [807, 498] on label "No" at bounding box center [910, 516] width 320 height 37
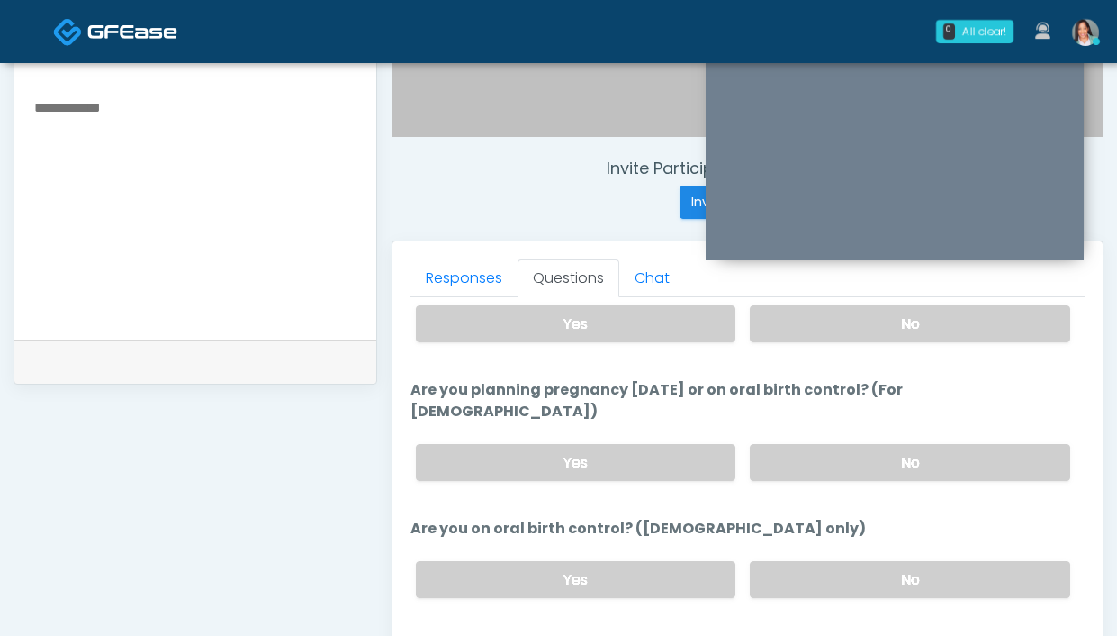
scroll to position [513, 0]
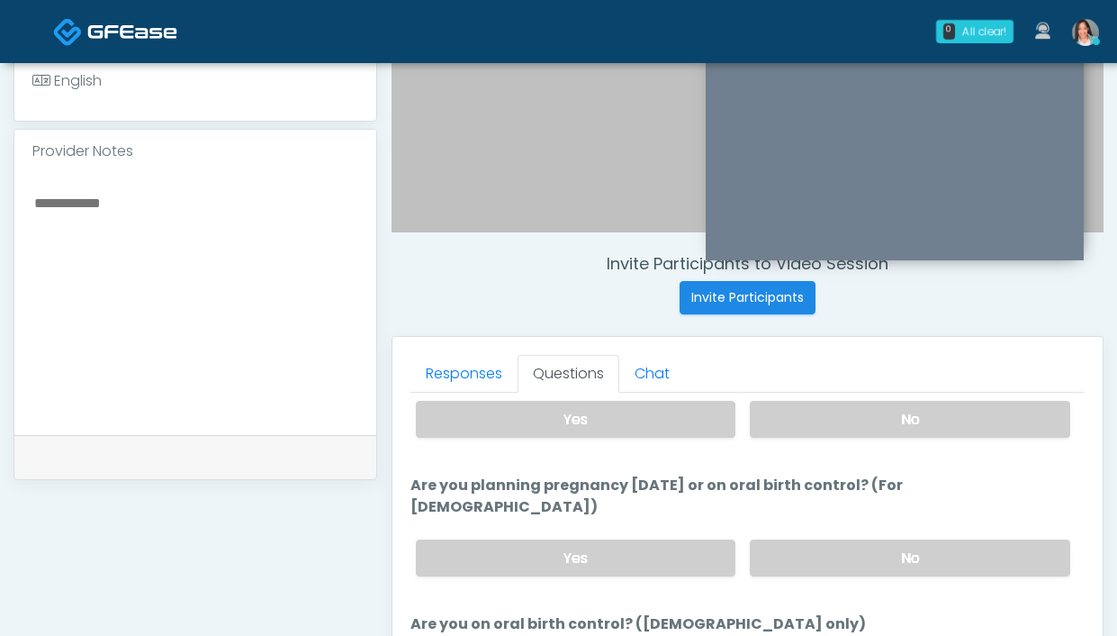
click at [163, 275] on textarea at bounding box center [195, 301] width 326 height 220
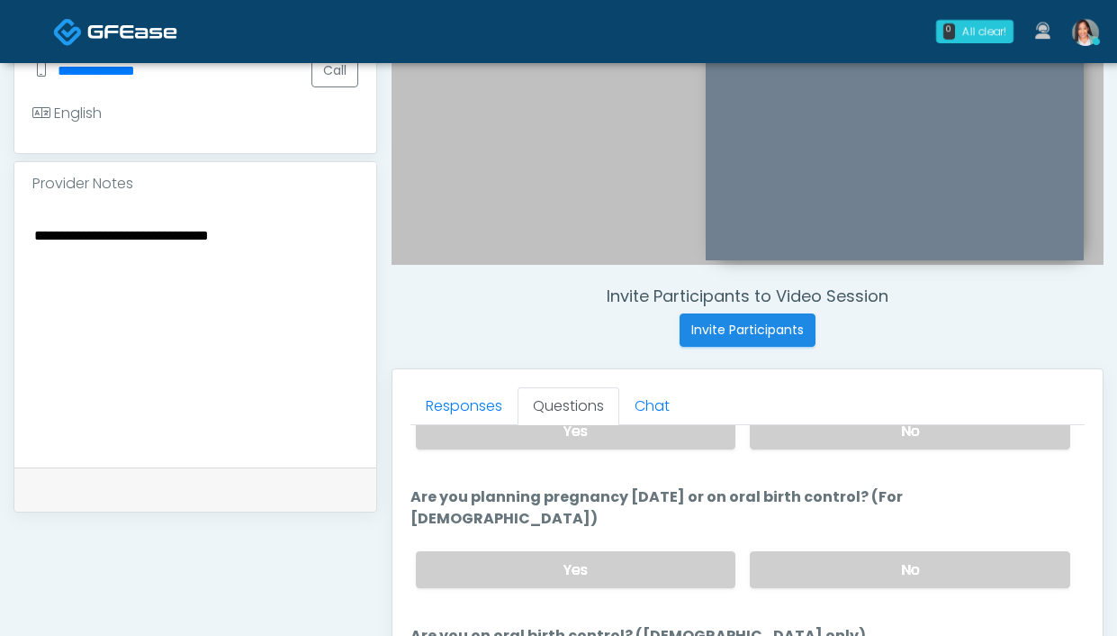
scroll to position [365, 0]
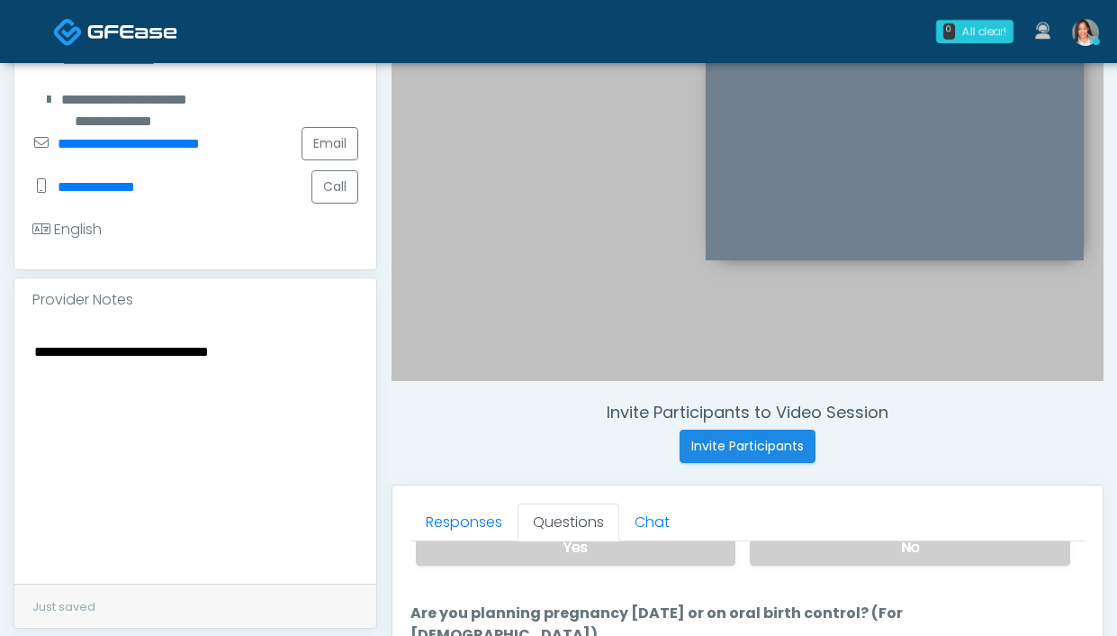
click at [32, 369] on div "**********" at bounding box center [195, 452] width 362 height 262
click at [35, 374] on textarea "**********" at bounding box center [195, 449] width 326 height 220
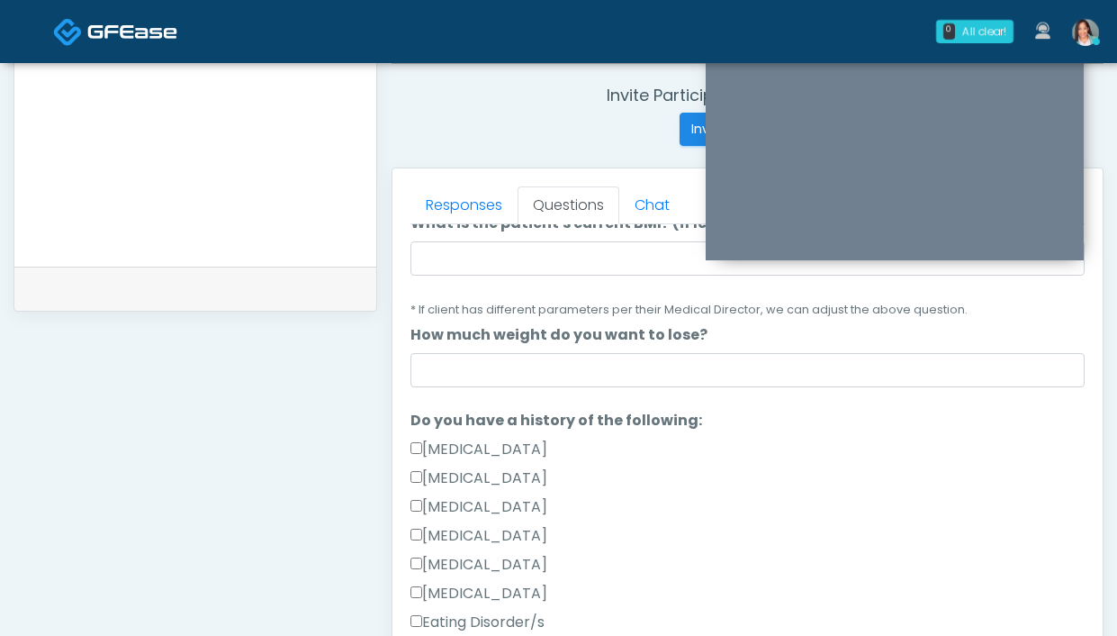
scroll to position [0, 0]
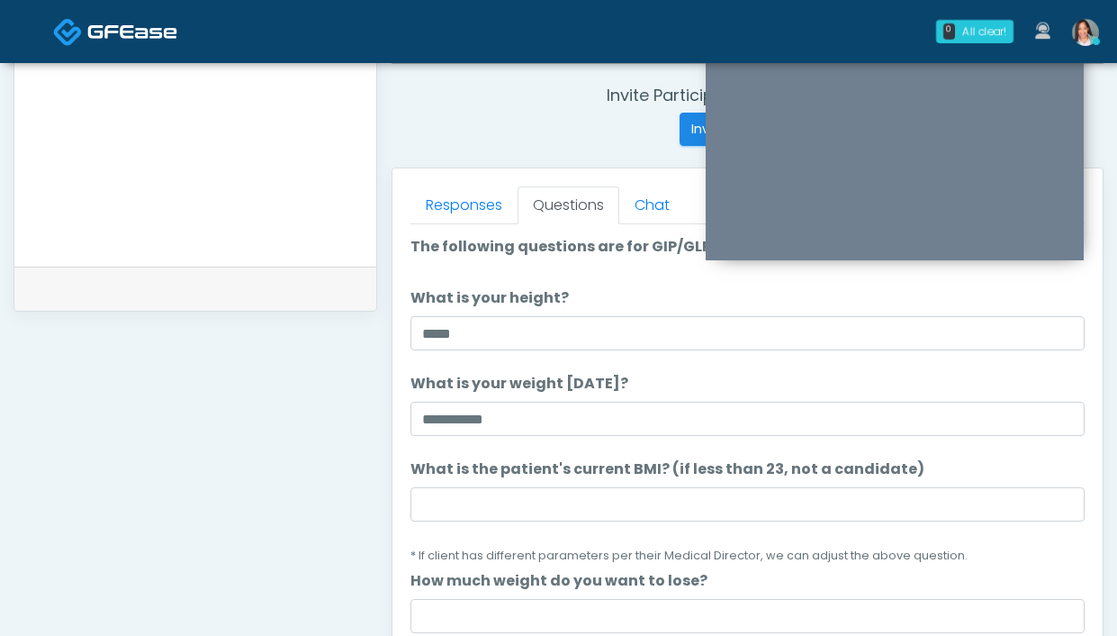
type textarea "**********"
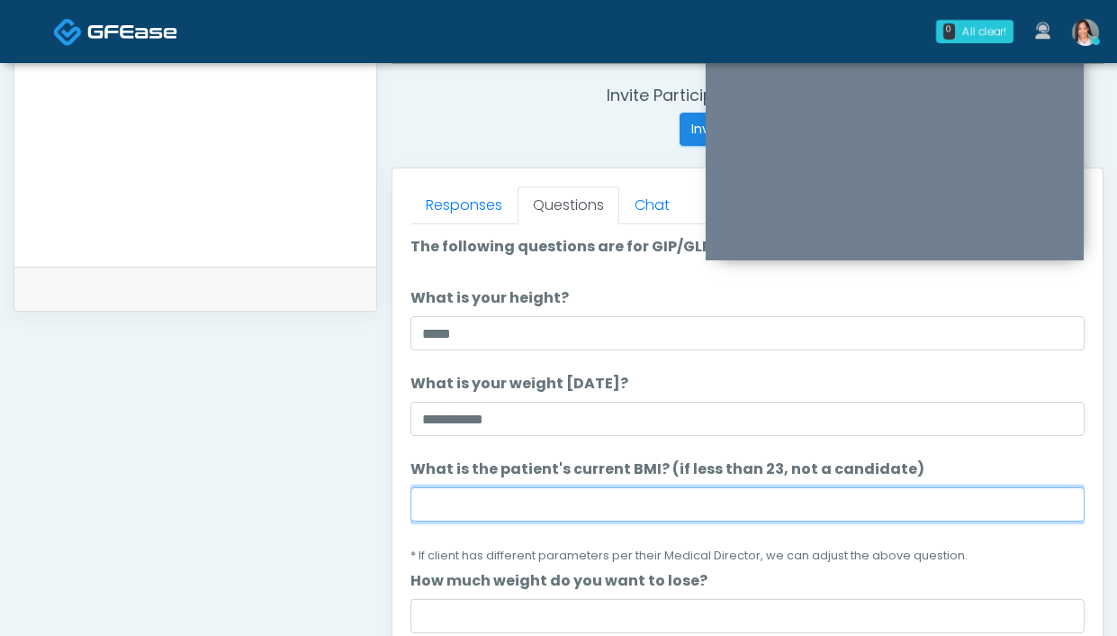
drag, startPoint x: 614, startPoint y: 500, endPoint x: 596, endPoint y: 494, distance: 18.8
click at [613, 500] on input "What is the patient's current BMI? (if less than 23, not a candidate)" at bounding box center [747, 504] width 674 height 34
type input "****"
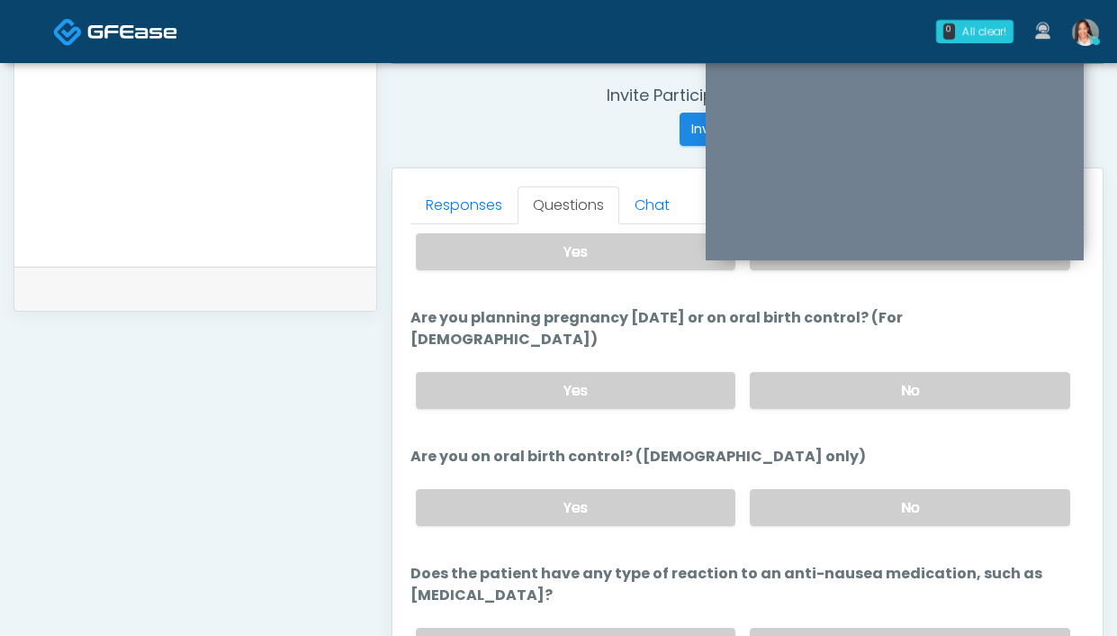
scroll to position [1015, 0]
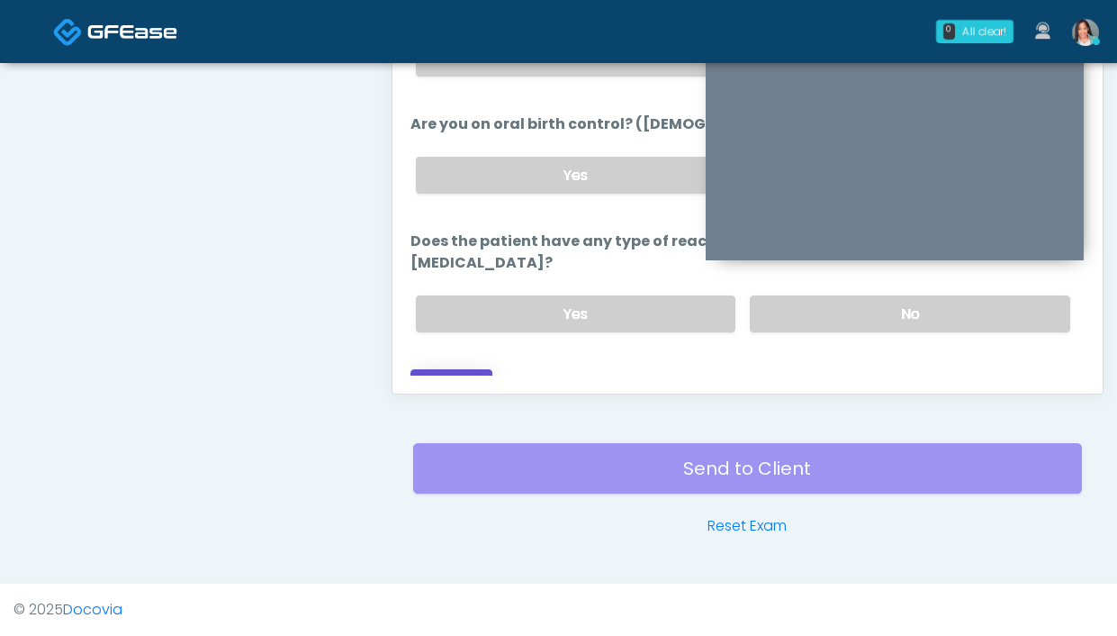
click at [444, 369] on button "Continue" at bounding box center [451, 385] width 82 height 33
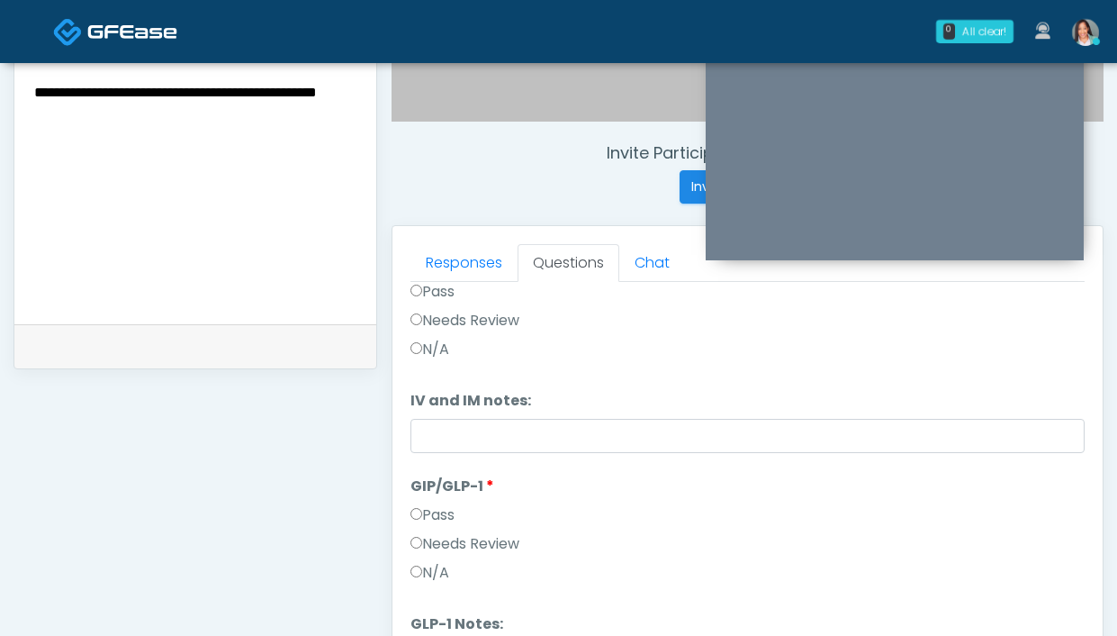
scroll to position [540, 0]
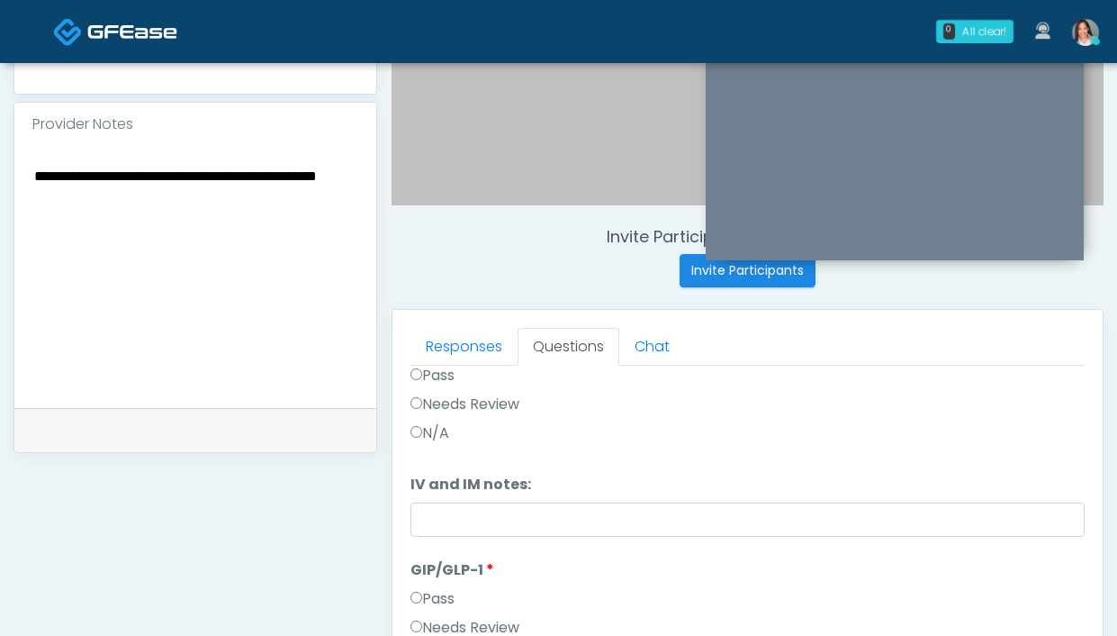
click at [173, 254] on textarea "**********" at bounding box center [195, 274] width 326 height 220
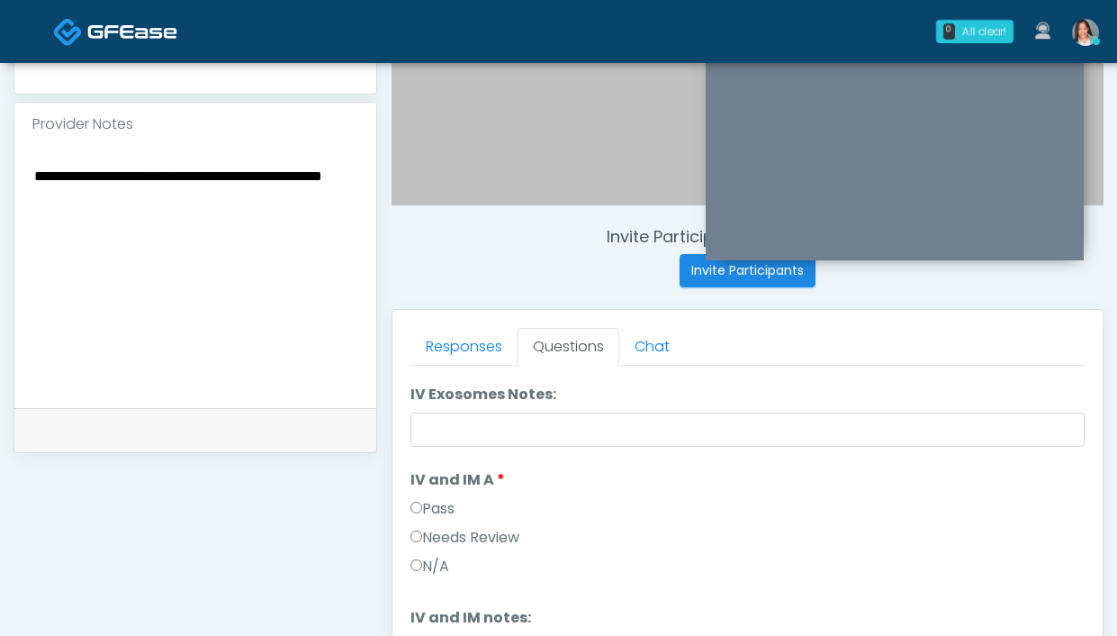
scroll to position [0, 0]
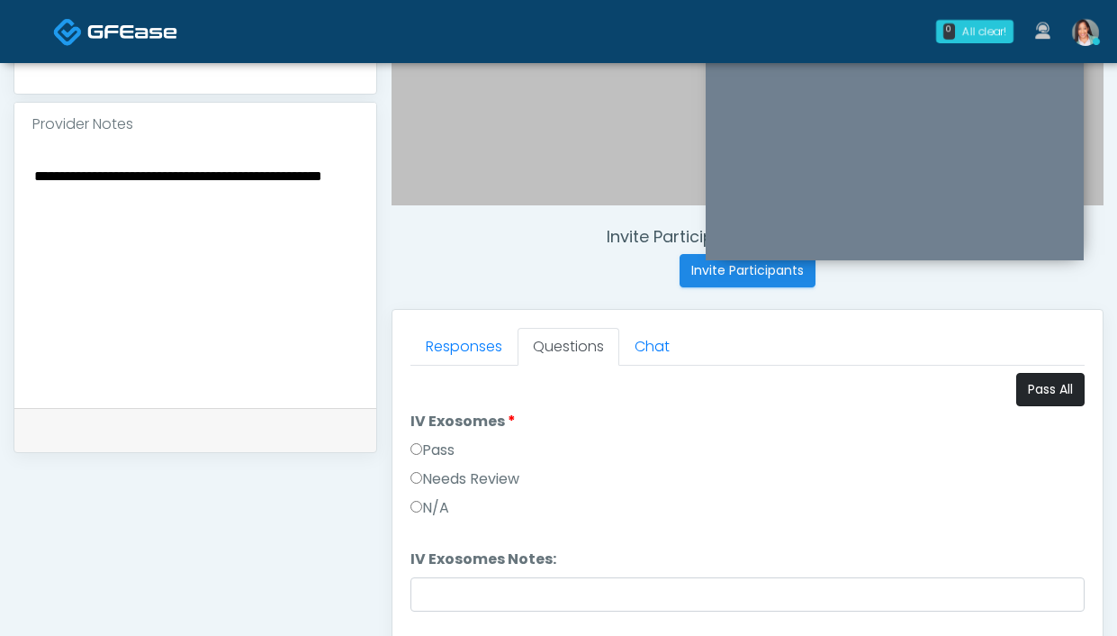
type textarea "**********"
drag, startPoint x: 1024, startPoint y: 386, endPoint x: 994, endPoint y: 374, distance: 32.3
click at [1023, 386] on button "Pass All" at bounding box center [1050, 389] width 68 height 33
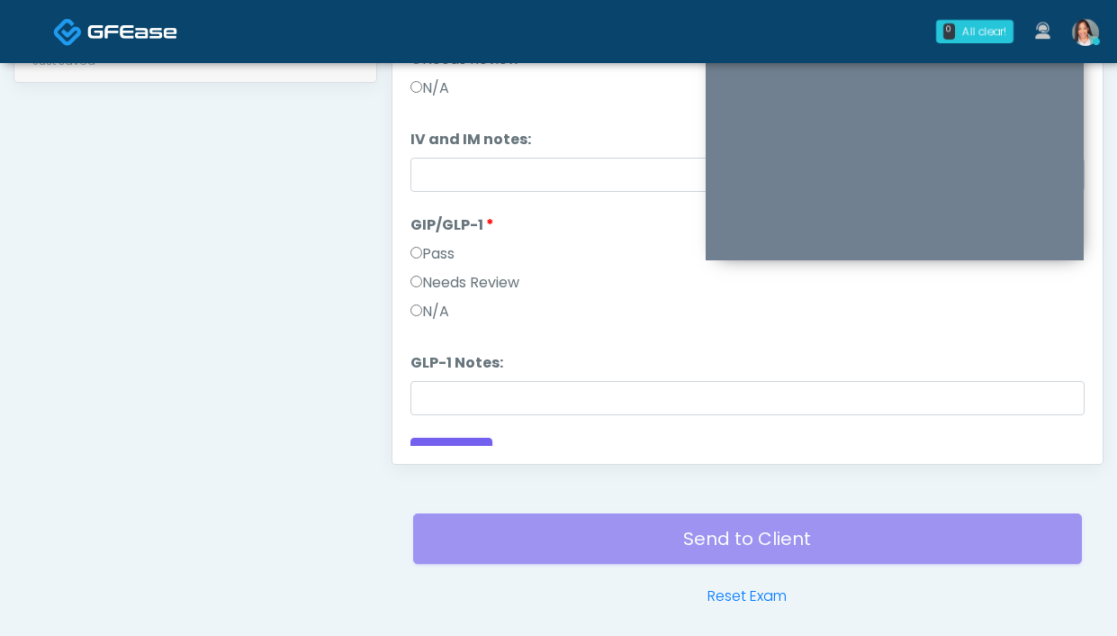
scroll to position [298, 0]
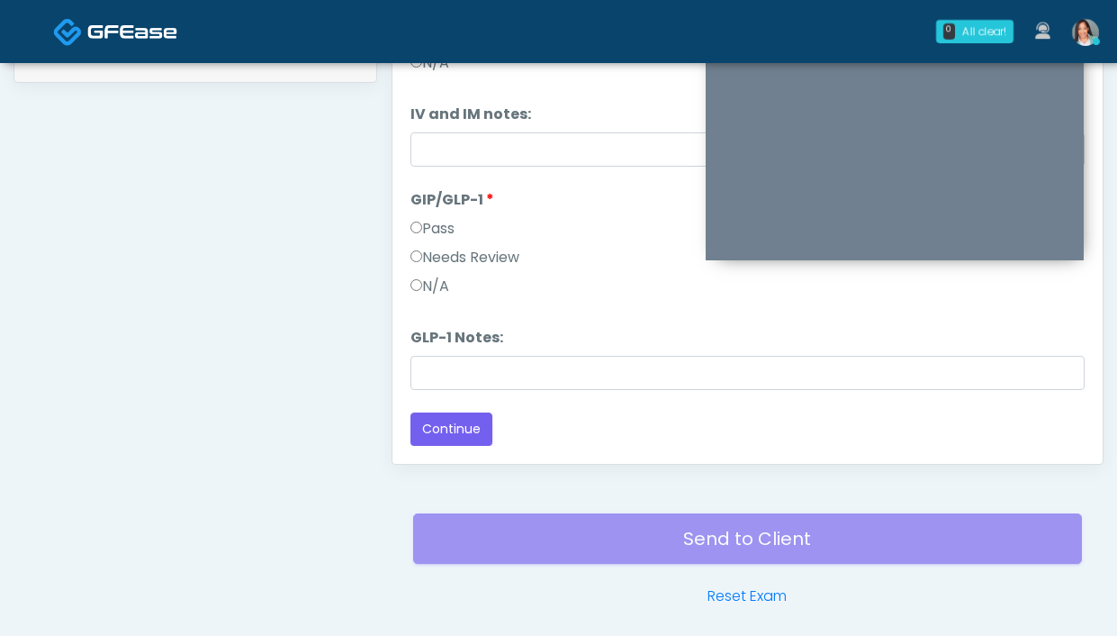
click at [463, 410] on div "Loading... Connecting to your agent... Please wait while we prepare your person…" at bounding box center [747, 75] width 674 height 741
click at [474, 427] on button "Continue" at bounding box center [451, 428] width 82 height 33
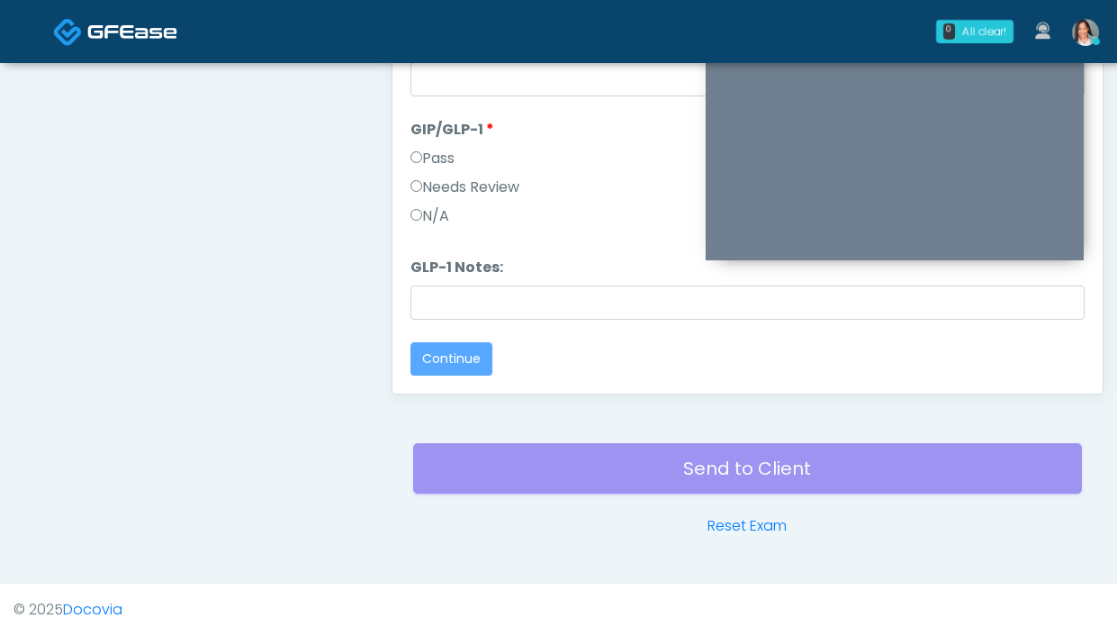
scroll to position [0, 0]
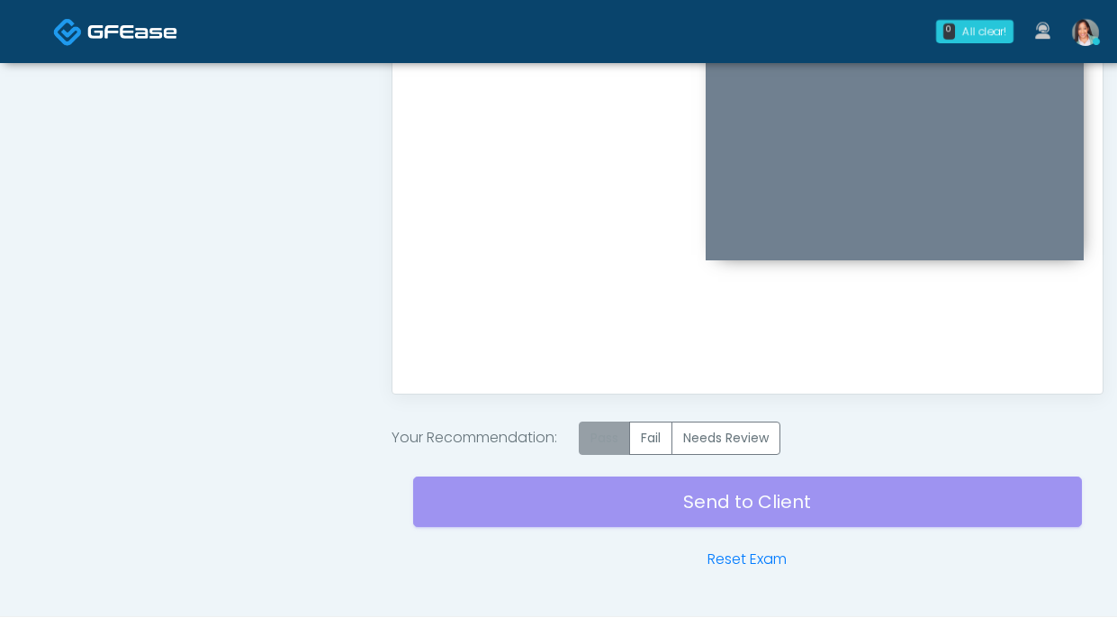
click at [609, 448] on label "Pass" at bounding box center [604, 437] width 51 height 33
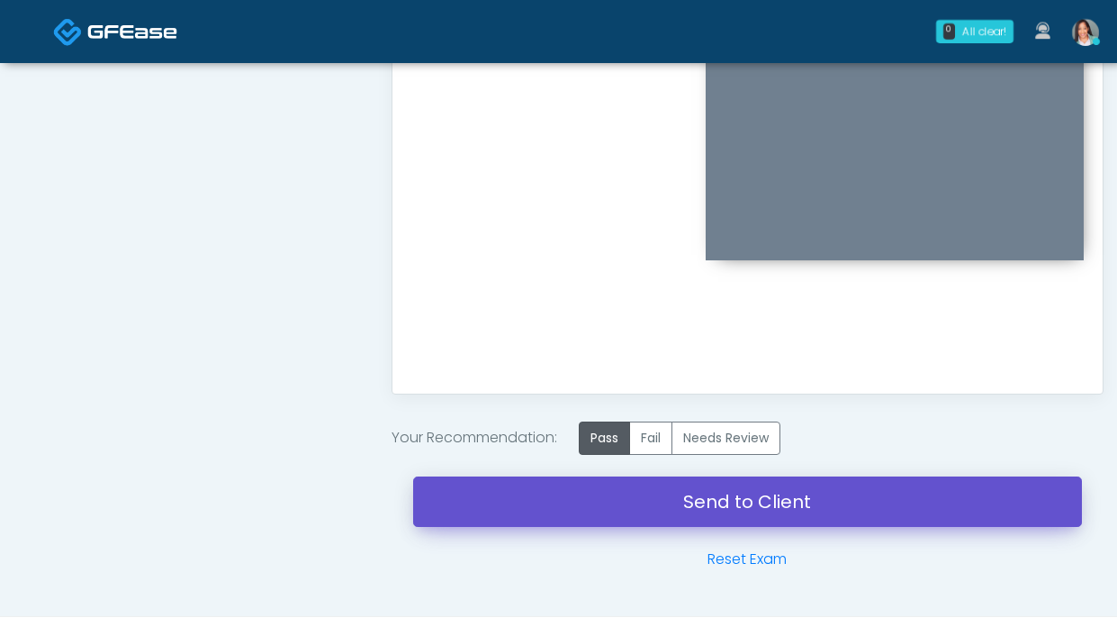
click at [626, 509] on link "Send to Client" at bounding box center [747, 501] width 669 height 50
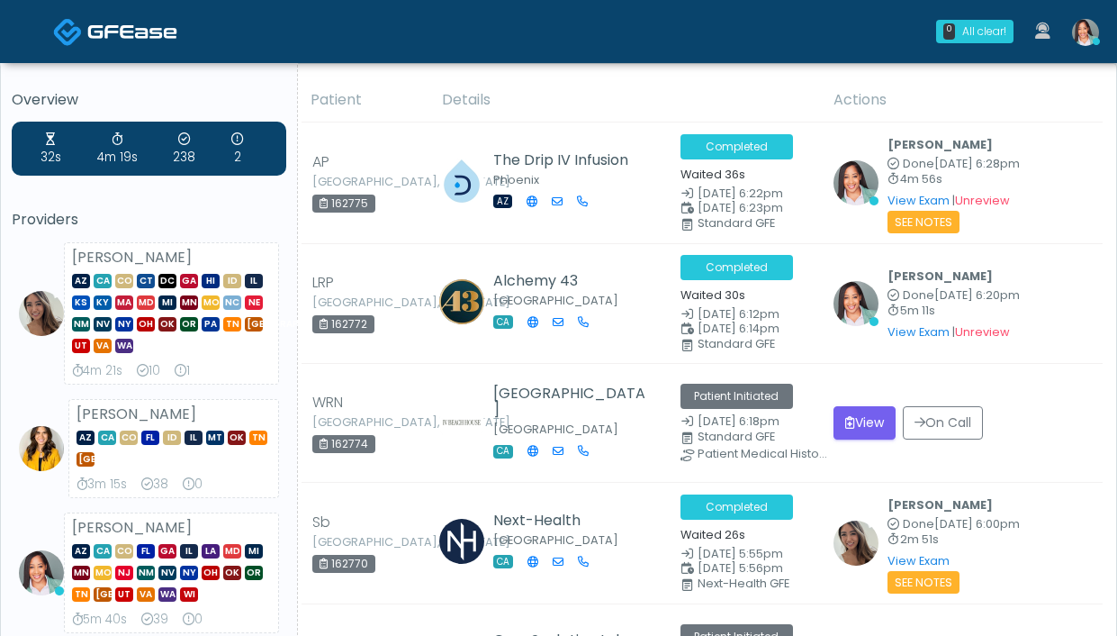
click at [981, 5] on ul "0 All clear! All clear! [PERSON_NAME] AZ CA CO CT DC [GEOGRAPHIC_DATA] HI ID IL…" at bounding box center [1017, 31] width 185 height 59
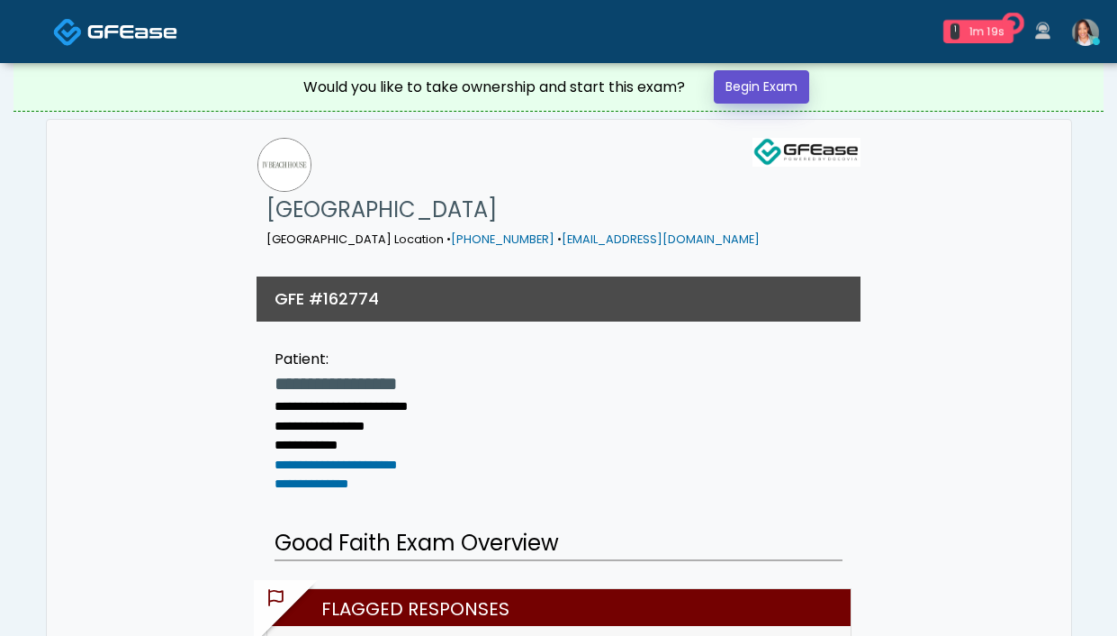
click at [769, 78] on link "Begin Exam" at bounding box center [761, 86] width 95 height 33
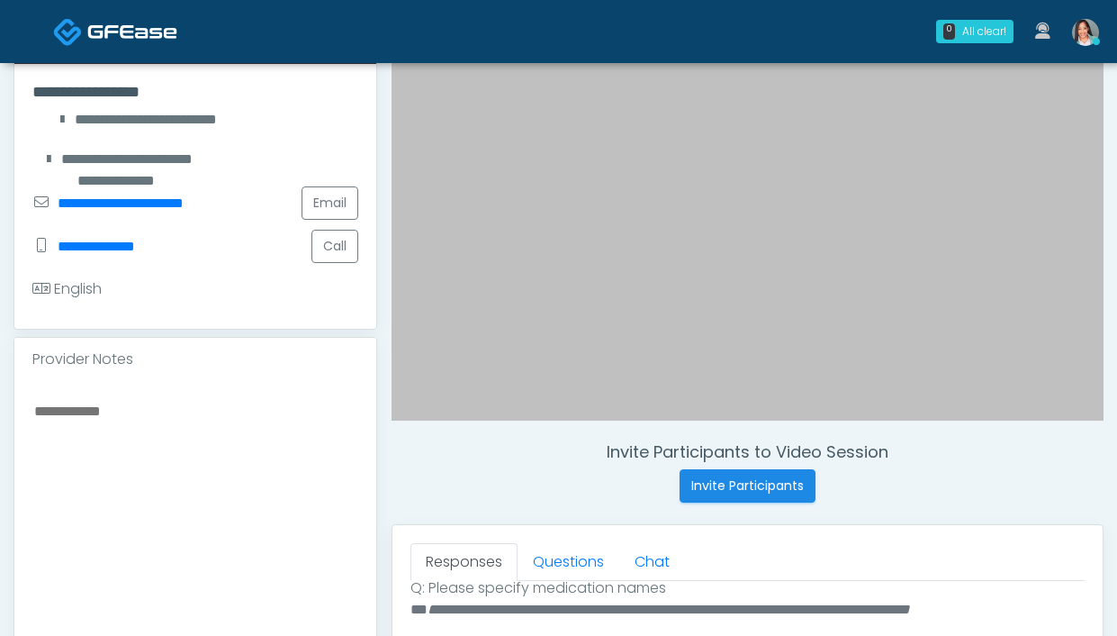
scroll to position [337, 0]
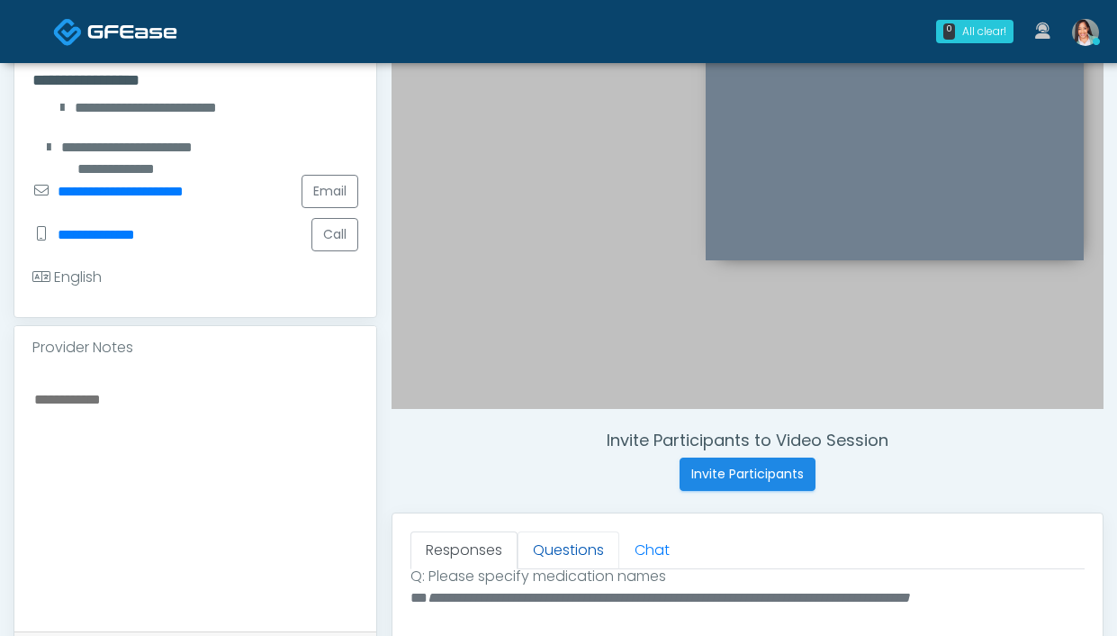
click at [569, 557] on link "Questions" at bounding box center [569, 550] width 102 height 38
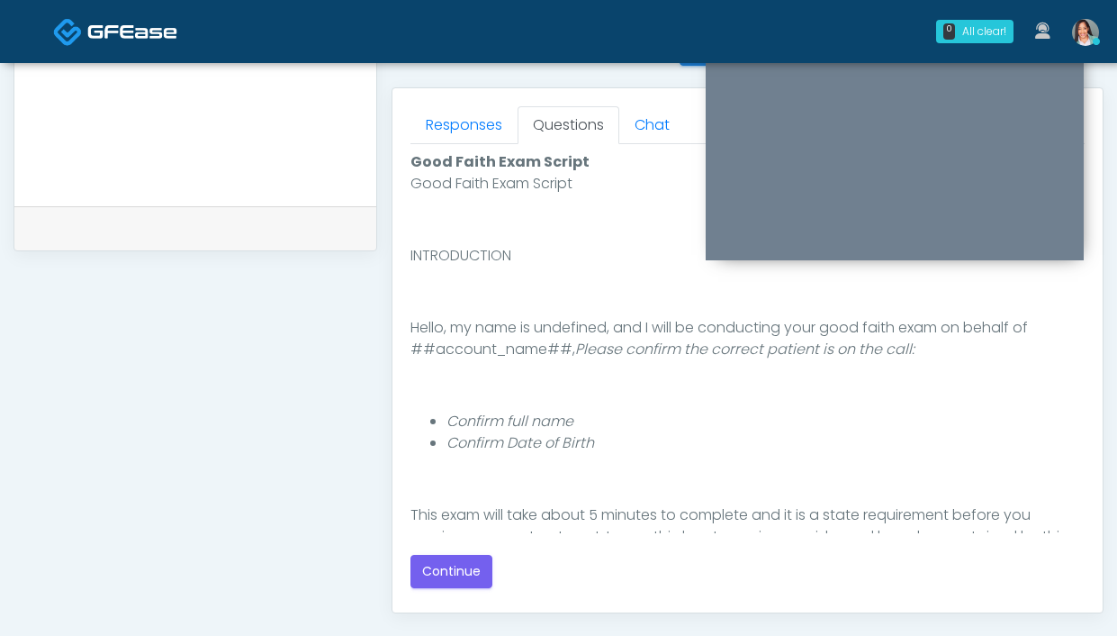
scroll to position [778, 0]
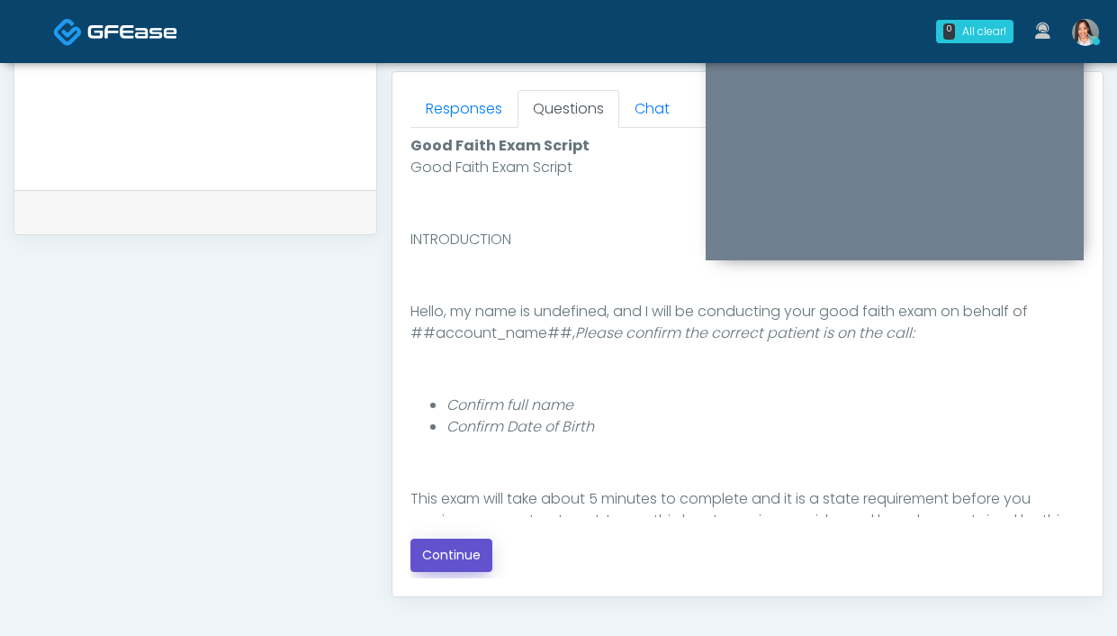
click at [445, 554] on button "Continue" at bounding box center [451, 554] width 82 height 33
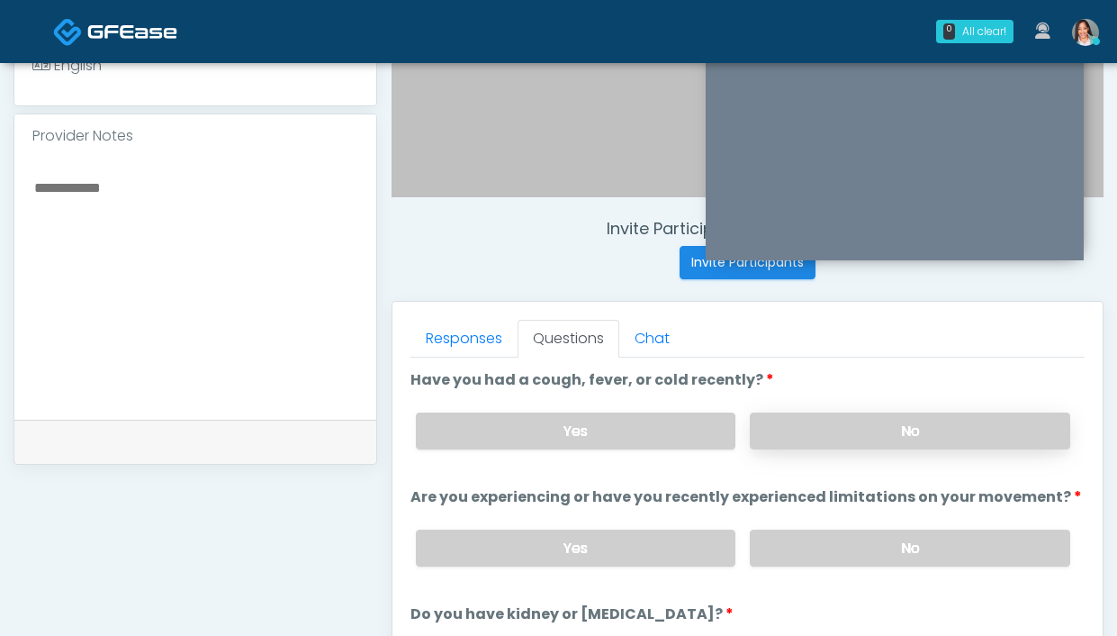
click at [793, 431] on label "No" at bounding box center [910, 430] width 320 height 37
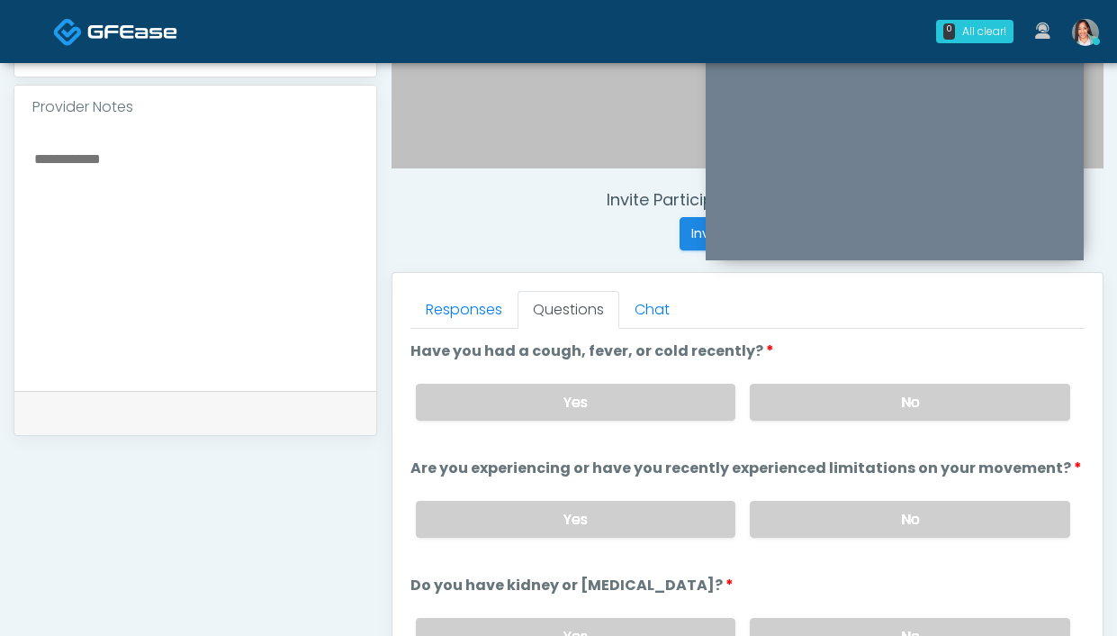
drag, startPoint x: 863, startPoint y: 534, endPoint x: 742, endPoint y: 414, distance: 170.6
click at [861, 532] on label "No" at bounding box center [910, 519] width 320 height 37
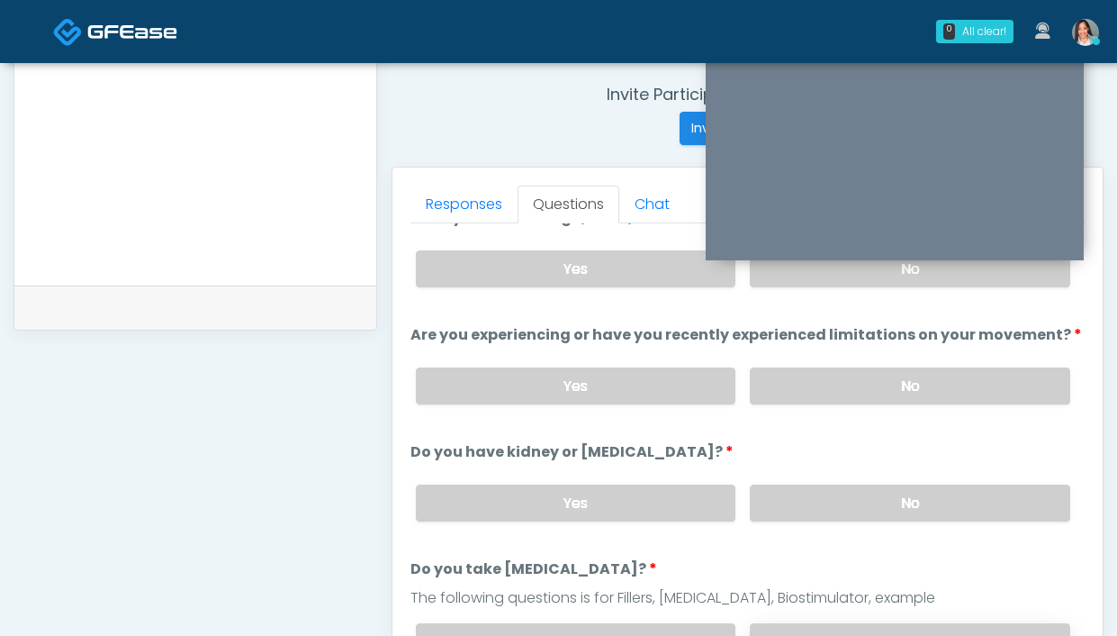
scroll to position [145, 0]
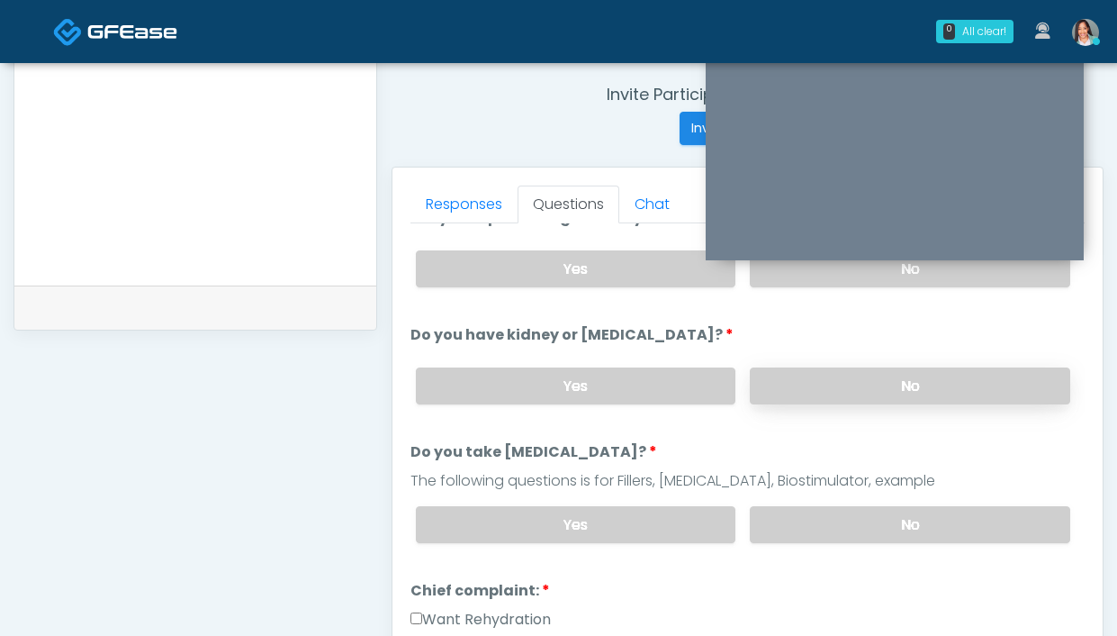
click at [828, 391] on label "No" at bounding box center [910, 385] width 320 height 37
click at [822, 530] on label "No" at bounding box center [910, 524] width 320 height 37
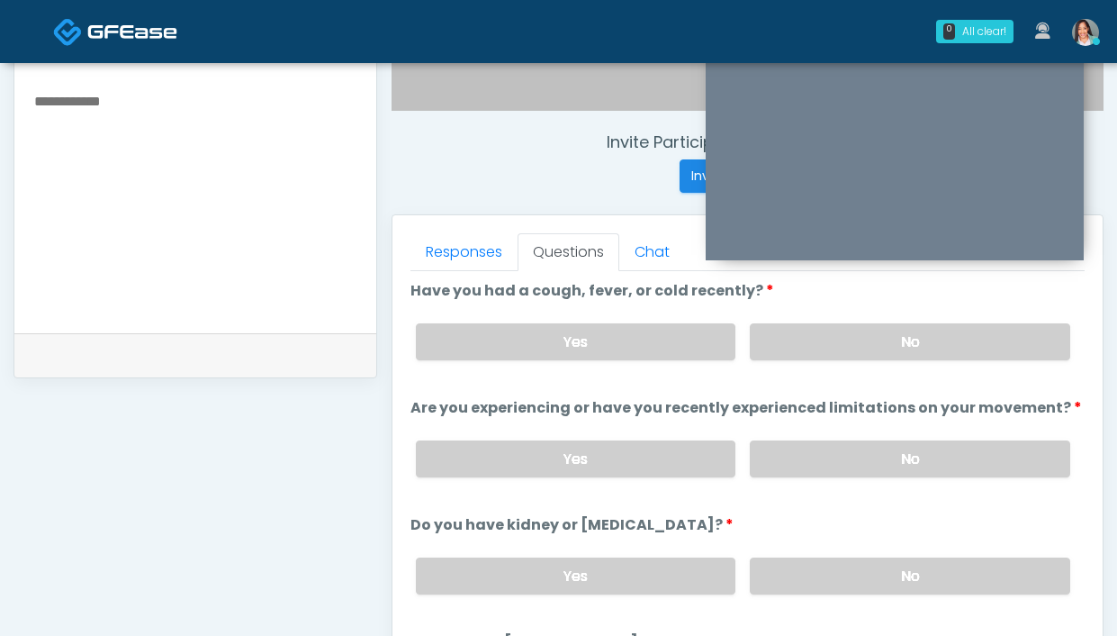
scroll to position [4, 0]
click at [575, 446] on label "Yes" at bounding box center [576, 457] width 320 height 37
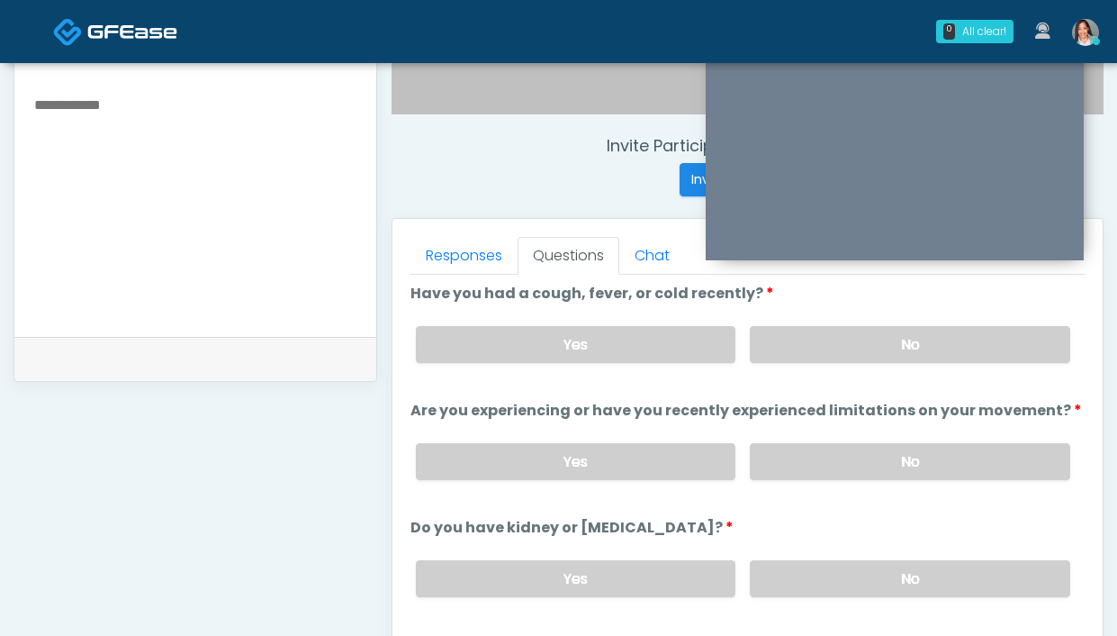
click at [170, 173] on textarea at bounding box center [195, 203] width 326 height 220
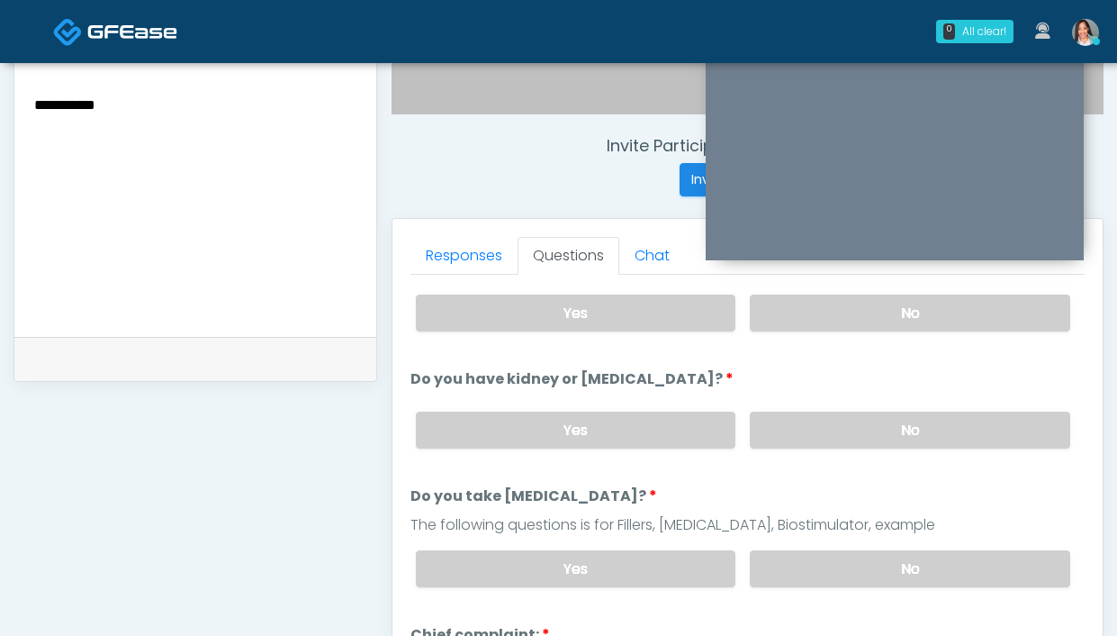
scroll to position [136, 0]
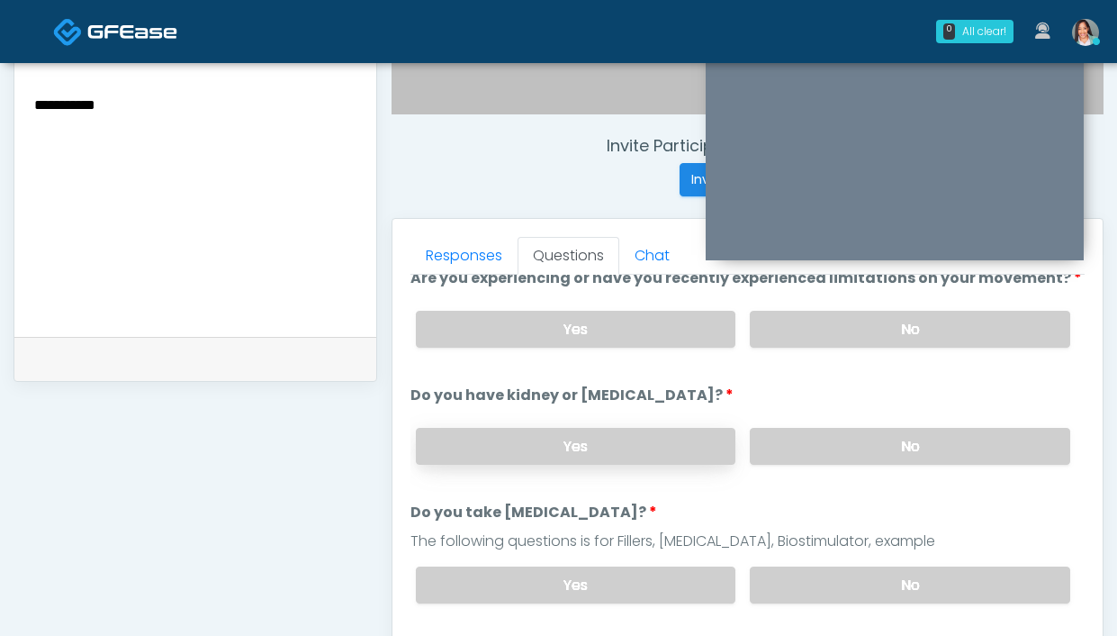
click at [625, 445] on label "Yes" at bounding box center [576, 446] width 320 height 37
click at [235, 123] on textarea "**********" at bounding box center [195, 203] width 326 height 220
click at [124, 100] on textarea "**********" at bounding box center [195, 203] width 326 height 220
click at [293, 79] on div "**********" at bounding box center [195, 206] width 362 height 262
click at [284, 102] on textarea "**********" at bounding box center [195, 203] width 326 height 220
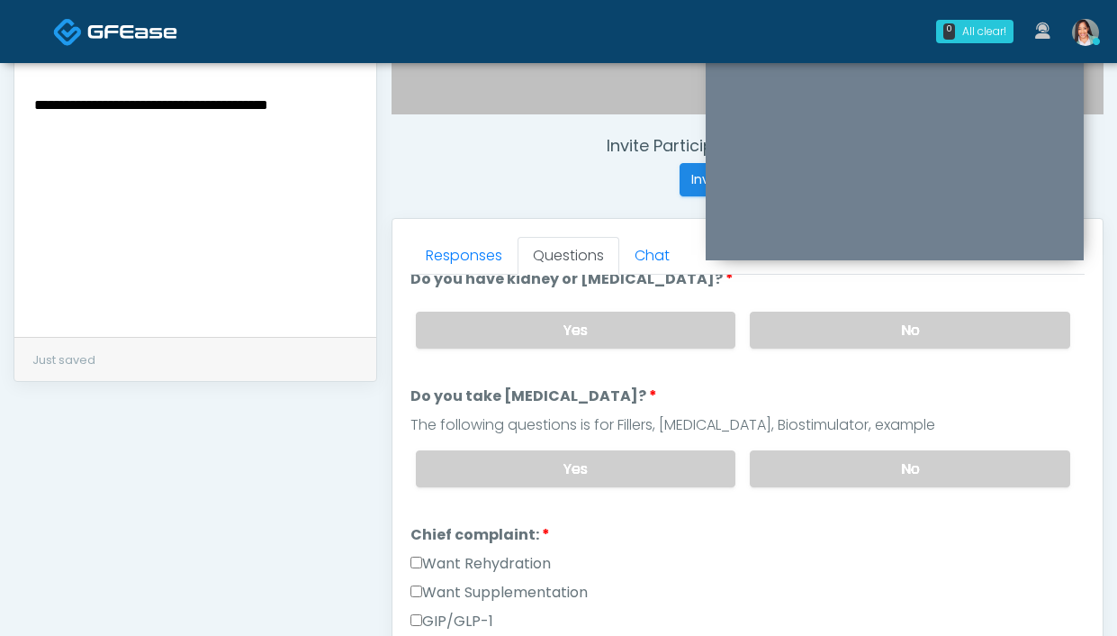
scroll to position [274, 0]
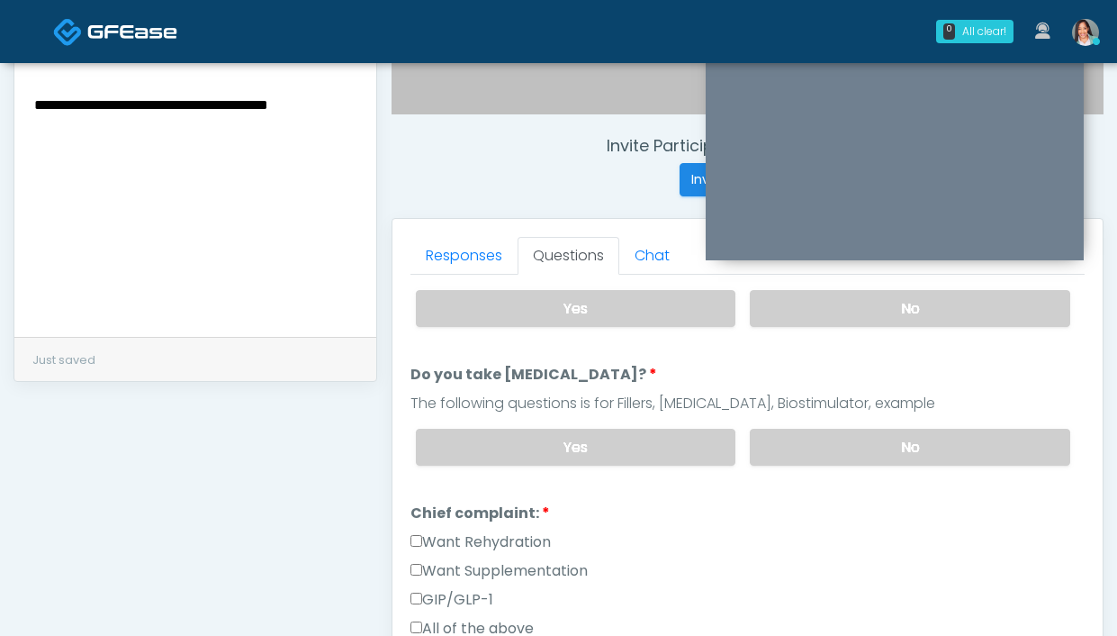
click at [519, 541] on label "Want Rehydration" at bounding box center [480, 542] width 140 height 22
click at [501, 564] on label "Want Supplementation" at bounding box center [498, 571] width 177 height 22
click at [483, 246] on link "Responses" at bounding box center [463, 256] width 107 height 38
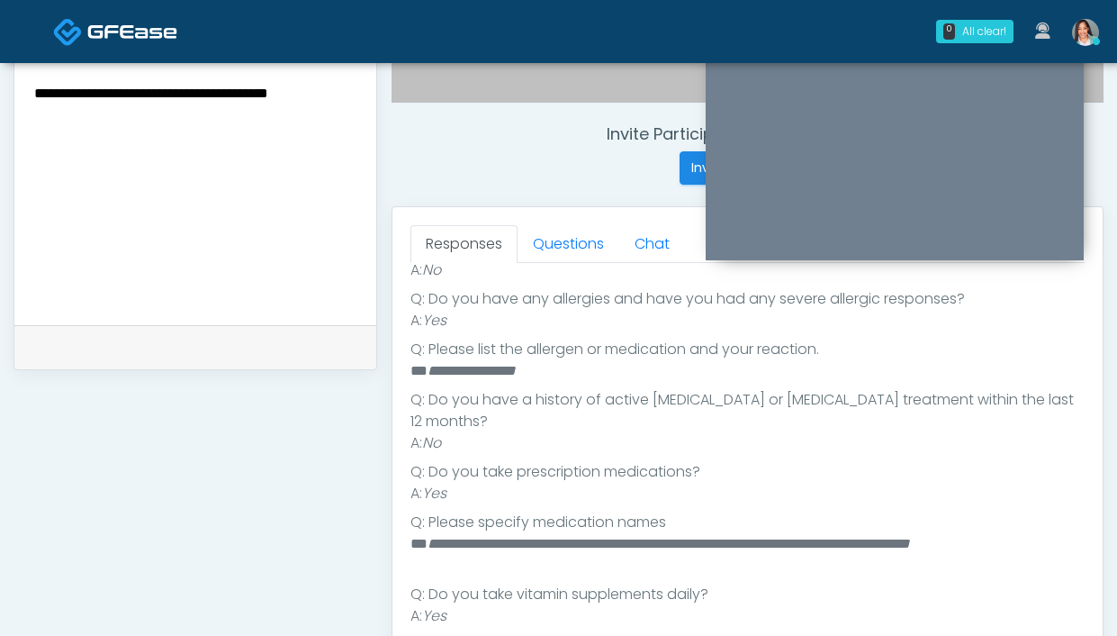
scroll to position [626, 0]
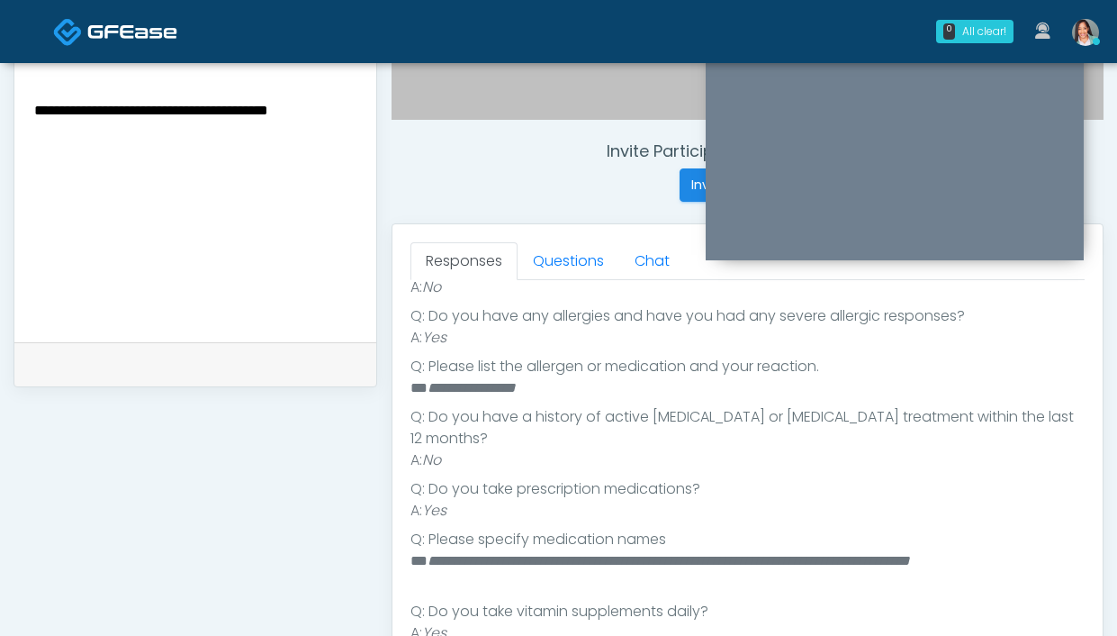
click at [347, 111] on textarea "**********" at bounding box center [195, 208] width 326 height 220
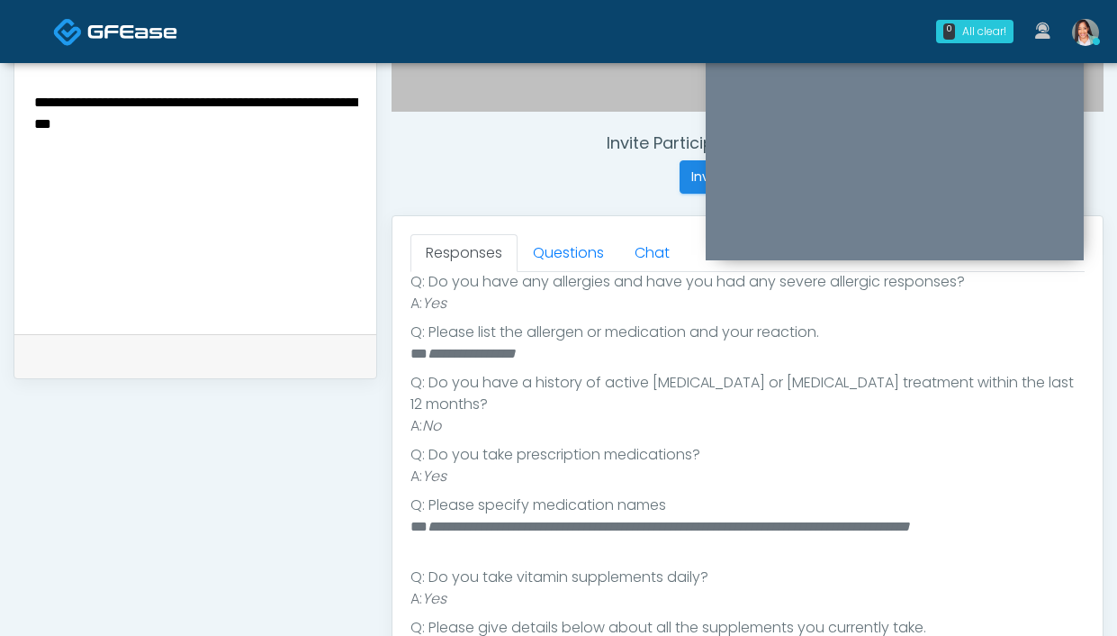
scroll to position [404, 0]
click at [205, 138] on textarea "**********" at bounding box center [195, 200] width 326 height 220
click at [116, 108] on textarea "**********" at bounding box center [195, 200] width 326 height 220
click at [192, 134] on textarea "**********" at bounding box center [195, 200] width 326 height 220
click at [330, 167] on textarea "**********" at bounding box center [195, 200] width 326 height 220
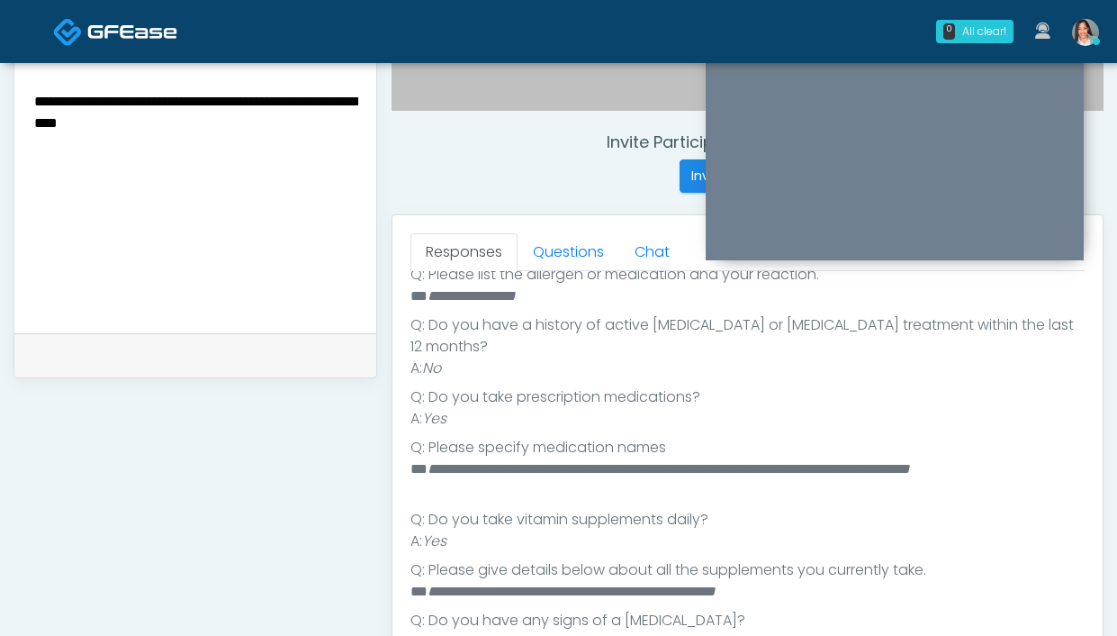
scroll to position [629, 0]
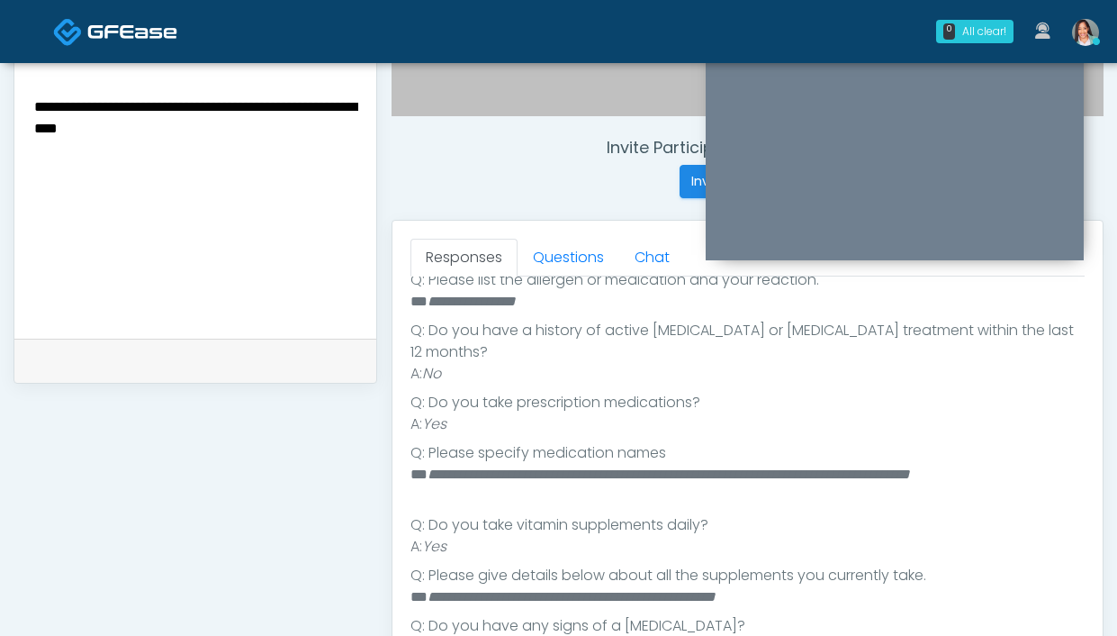
type textarea "**********"
click at [245, 137] on textarea "**********" at bounding box center [195, 205] width 326 height 220
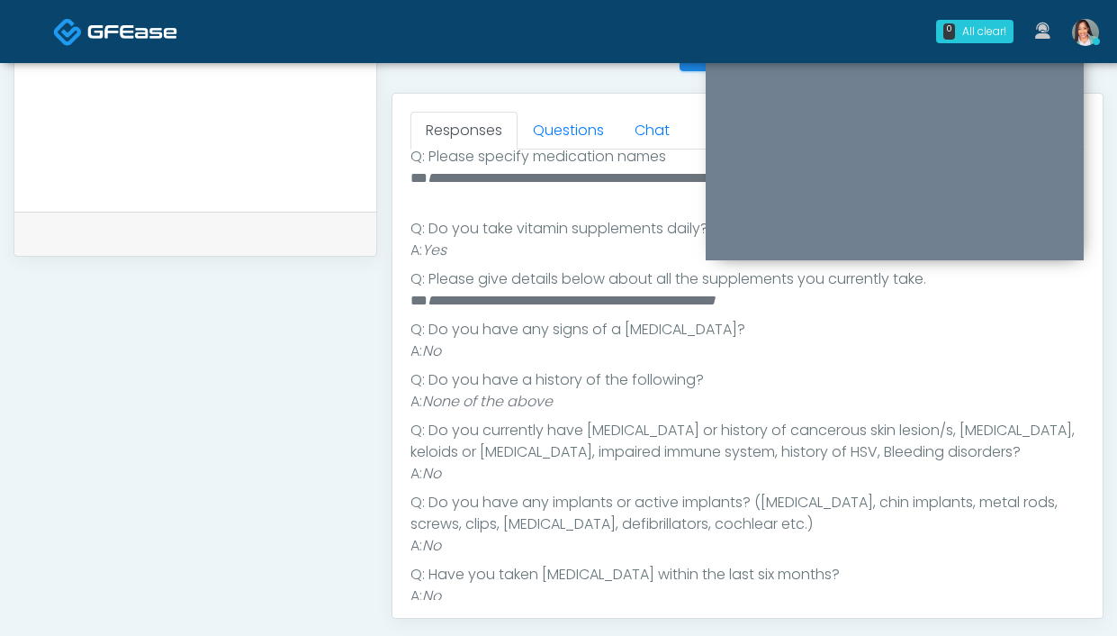
scroll to position [750, 0]
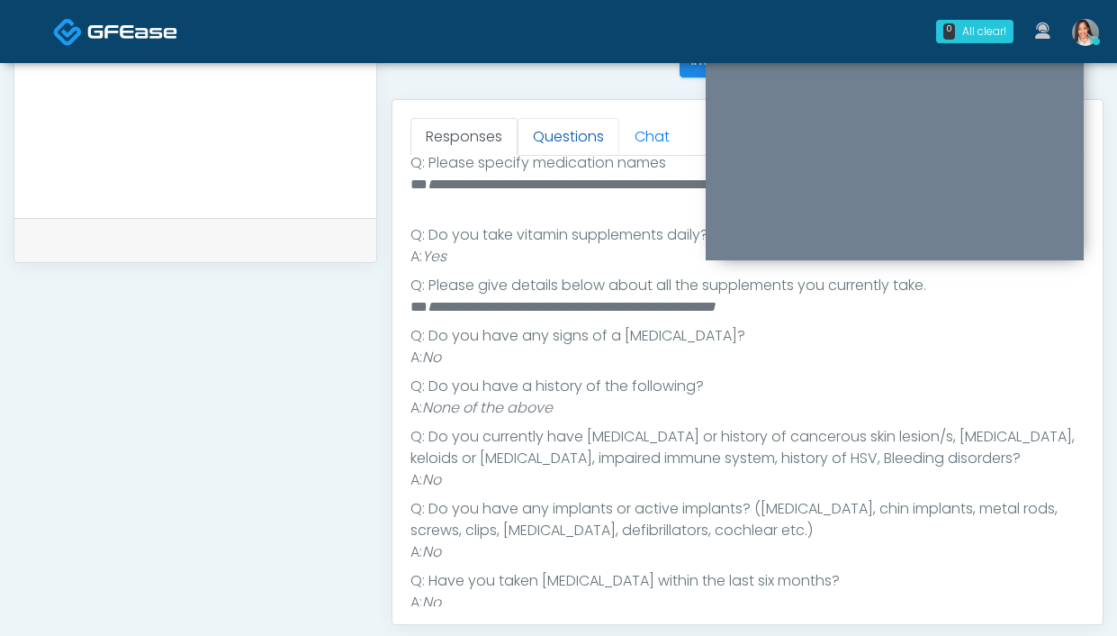
click at [585, 138] on link "Questions" at bounding box center [569, 137] width 102 height 38
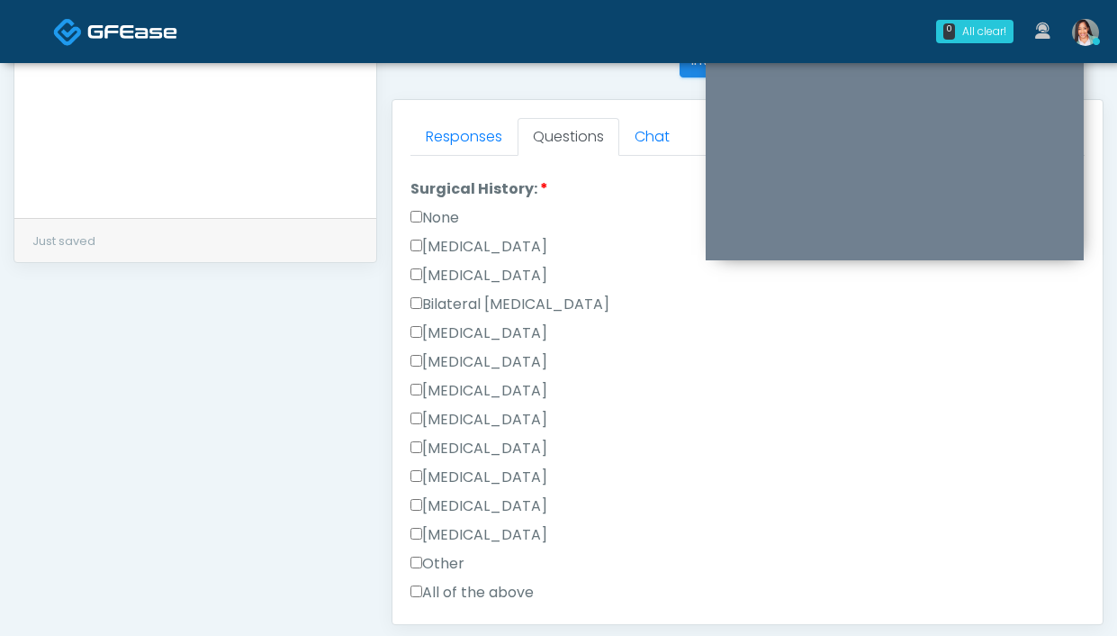
scroll to position [936, 0]
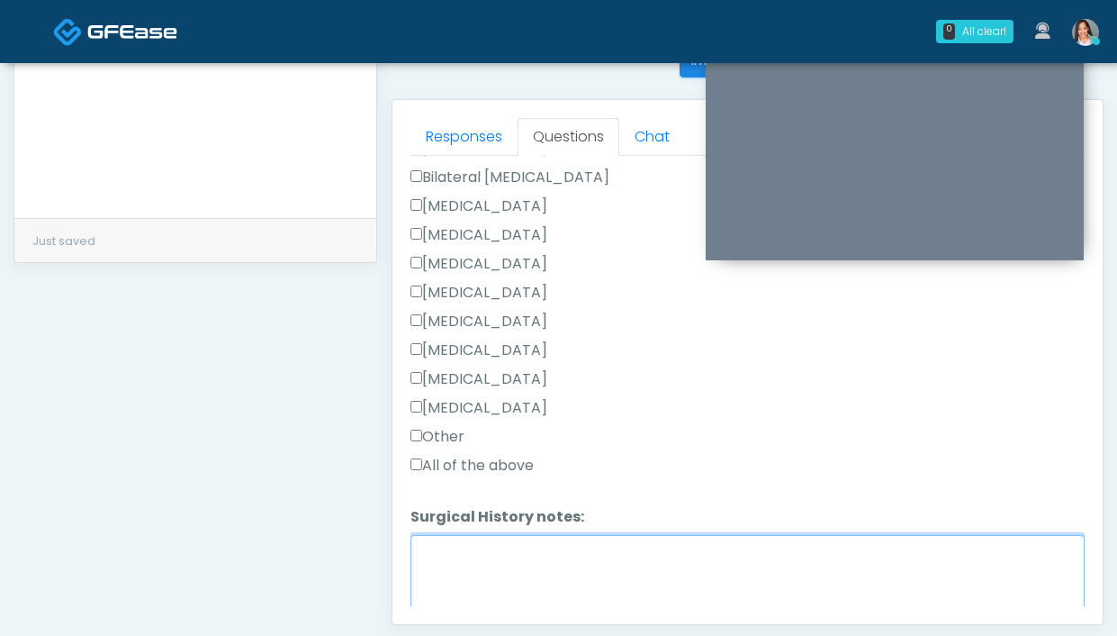
click at [445, 584] on textarea "Surgical History notes:" at bounding box center [747, 573] width 674 height 77
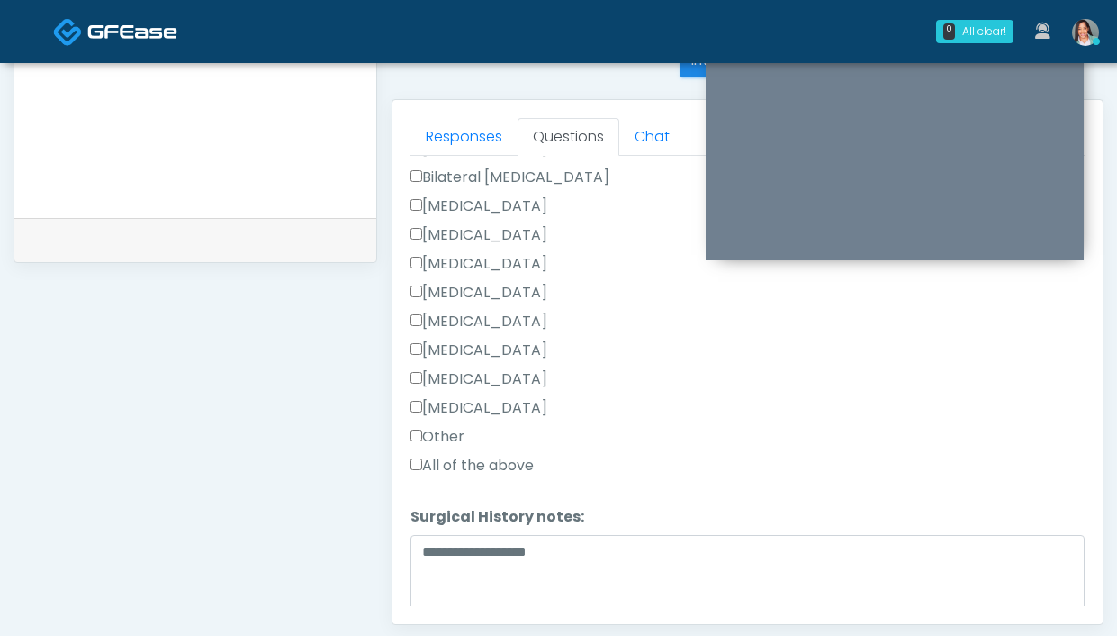
click at [454, 427] on label "Other" at bounding box center [437, 437] width 54 height 22
click at [645, 555] on textarea "**********" at bounding box center [747, 573] width 674 height 77
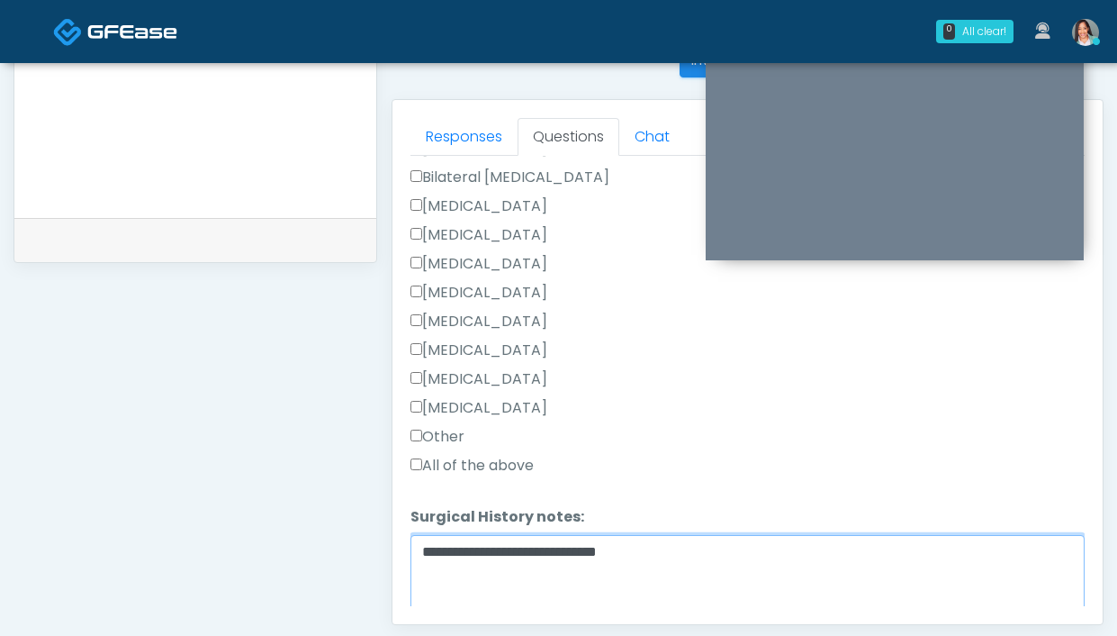
click at [421, 550] on textarea "**********" at bounding box center [747, 573] width 674 height 77
click at [658, 545] on textarea "**********" at bounding box center [747, 573] width 674 height 77
click at [754, 545] on textarea "**********" at bounding box center [747, 573] width 674 height 77
click at [780, 550] on textarea "**********" at bounding box center [747, 573] width 674 height 77
click at [717, 547] on textarea "**********" at bounding box center [747, 573] width 674 height 77
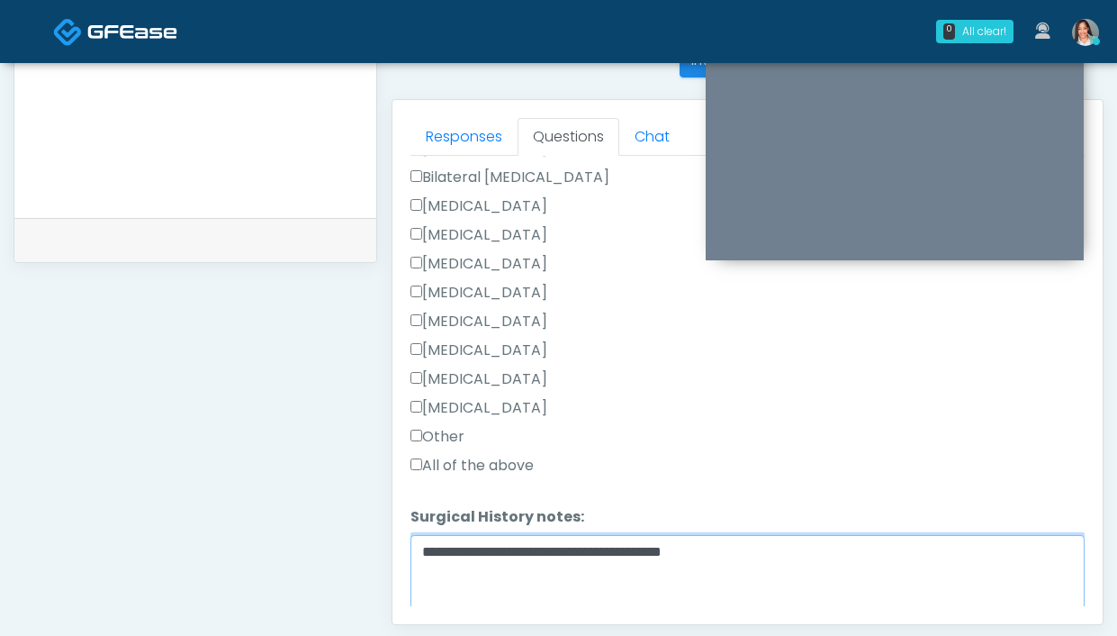
drag, startPoint x: 821, startPoint y: 570, endPoint x: 634, endPoint y: 547, distance: 188.6
click at [634, 547] on textarea "**********" at bounding box center [747, 573] width 674 height 77
click at [666, 549] on textarea "**********" at bounding box center [747, 573] width 674 height 77
click at [658, 555] on textarea "**********" at bounding box center [747, 573] width 674 height 77
click at [662, 545] on textarea "**********" at bounding box center [747, 573] width 674 height 77
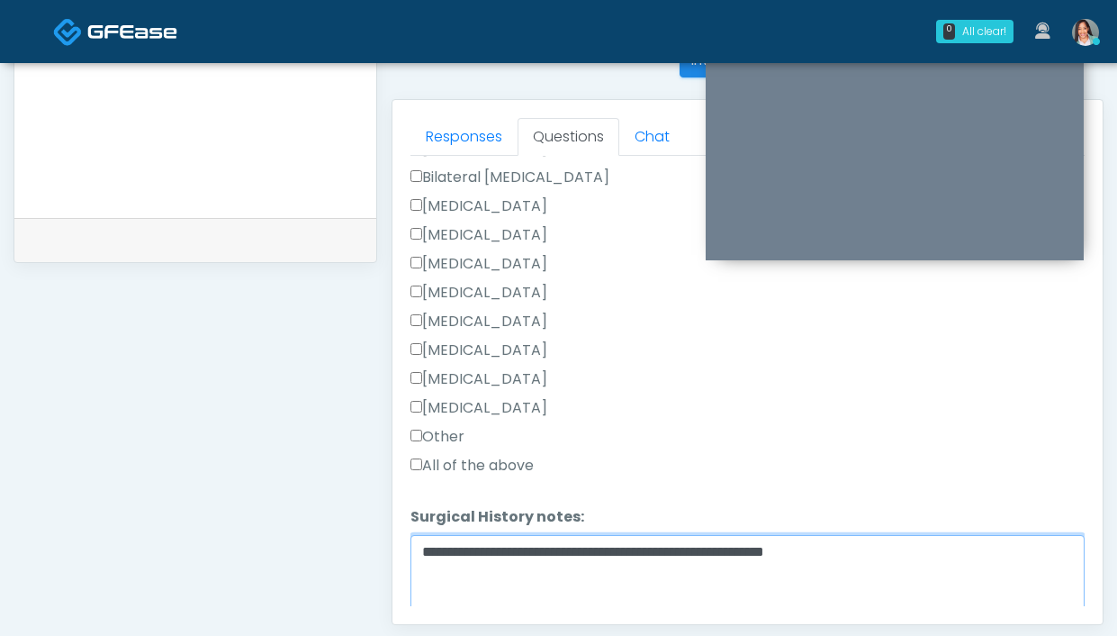
click at [660, 558] on textarea "**********" at bounding box center [747, 573] width 674 height 77
click at [658, 554] on textarea "**********" at bounding box center [747, 573] width 674 height 77
click at [972, 554] on textarea "**********" at bounding box center [747, 573] width 674 height 77
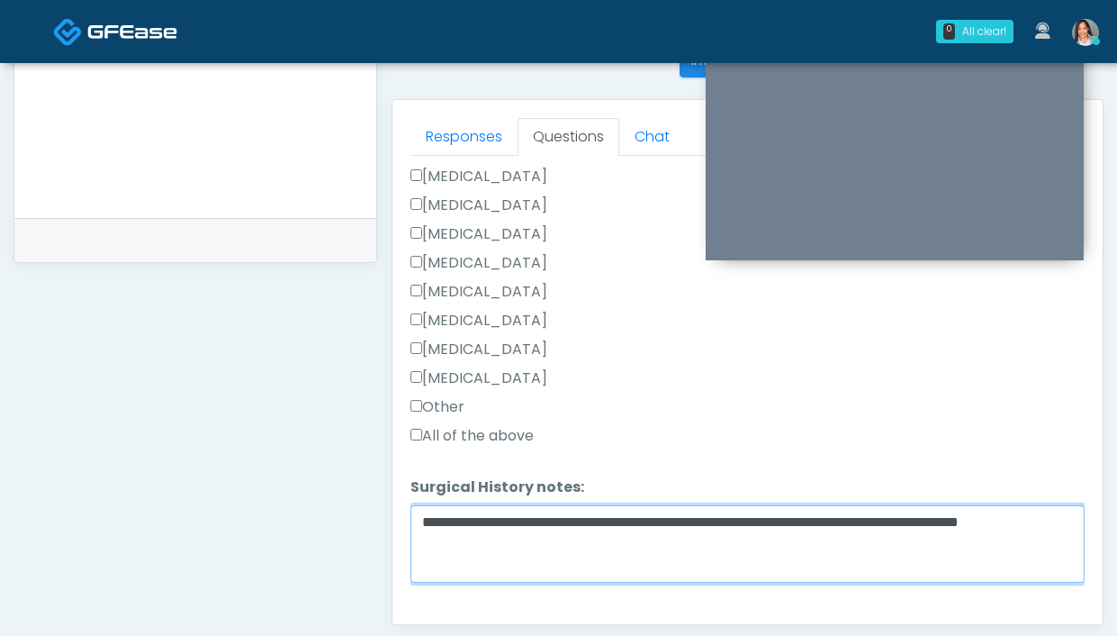
scroll to position [984, 0]
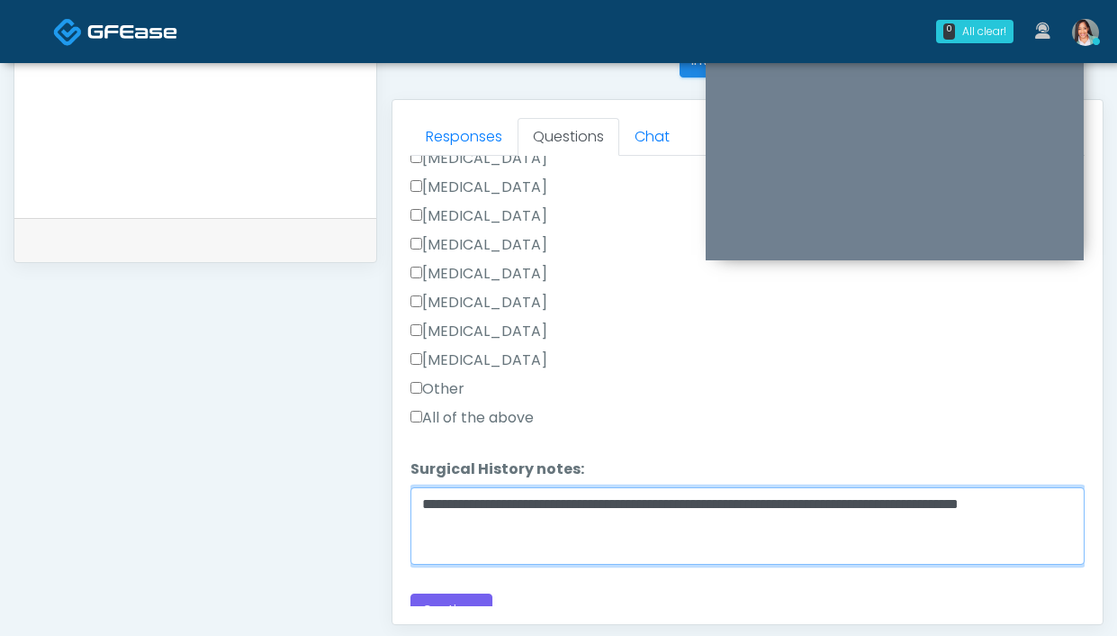
click at [744, 500] on textarea "**********" at bounding box center [747, 525] width 674 height 77
paste textarea "********"
drag, startPoint x: 993, startPoint y: 502, endPoint x: 909, endPoint y: 497, distance: 83.9
click at [909, 497] on textarea "**********" at bounding box center [747, 525] width 674 height 77
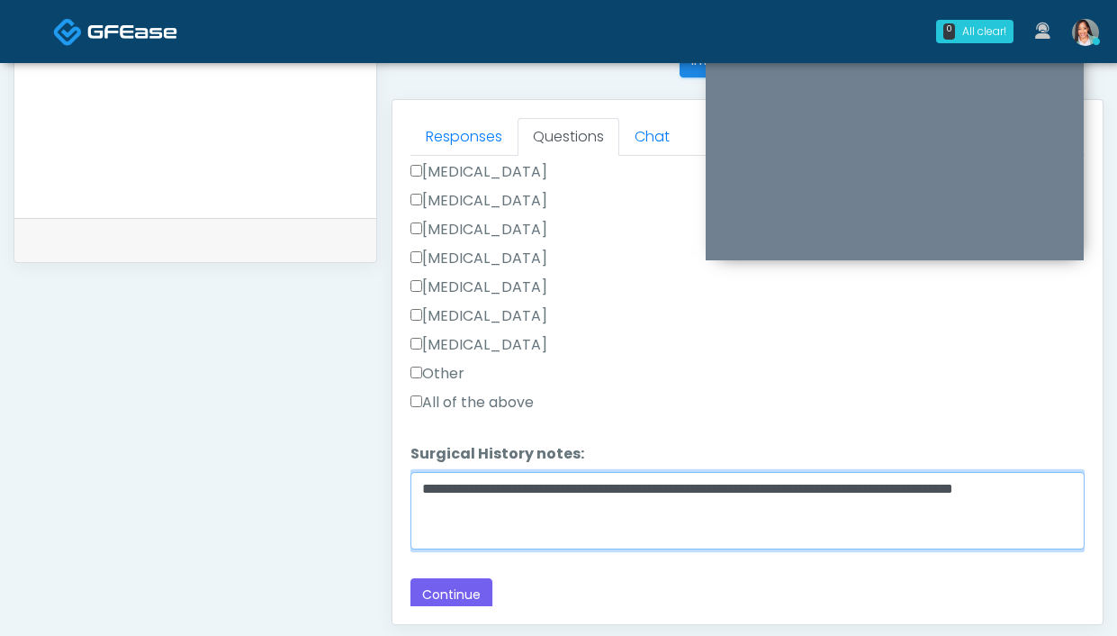
scroll to position [1000, 0]
click at [657, 489] on textarea "**********" at bounding box center [747, 509] width 674 height 77
click at [798, 509] on textarea "**********" at bounding box center [747, 509] width 674 height 77
click at [558, 514] on textarea "**********" at bounding box center [747, 509] width 674 height 77
type textarea "**********"
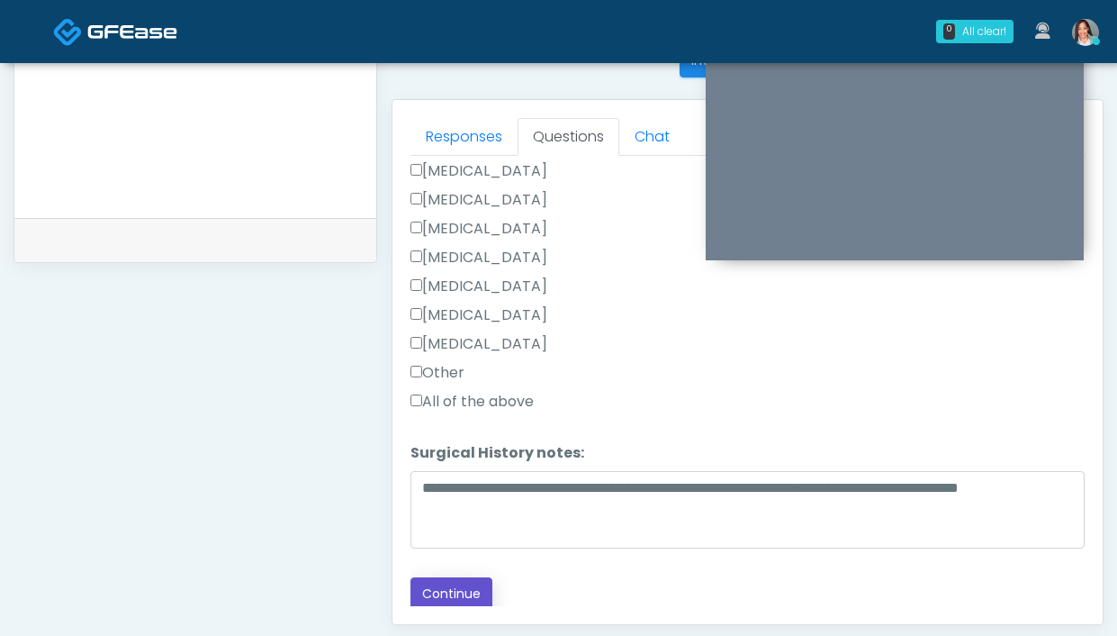
click at [447, 601] on button "Continue" at bounding box center [451, 593] width 82 height 33
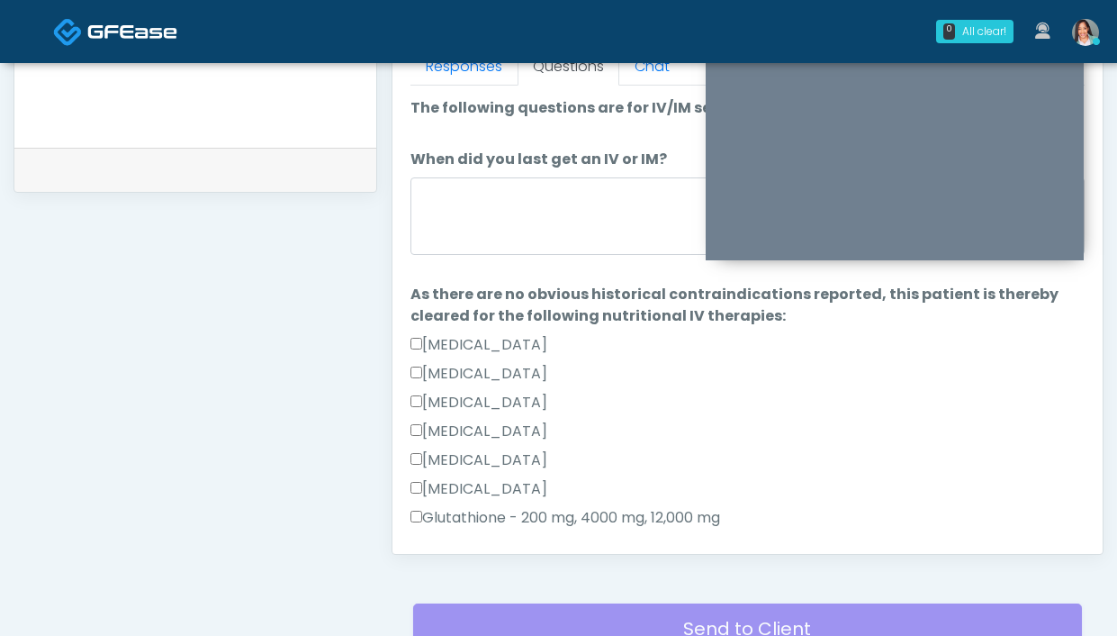
scroll to position [809, 0]
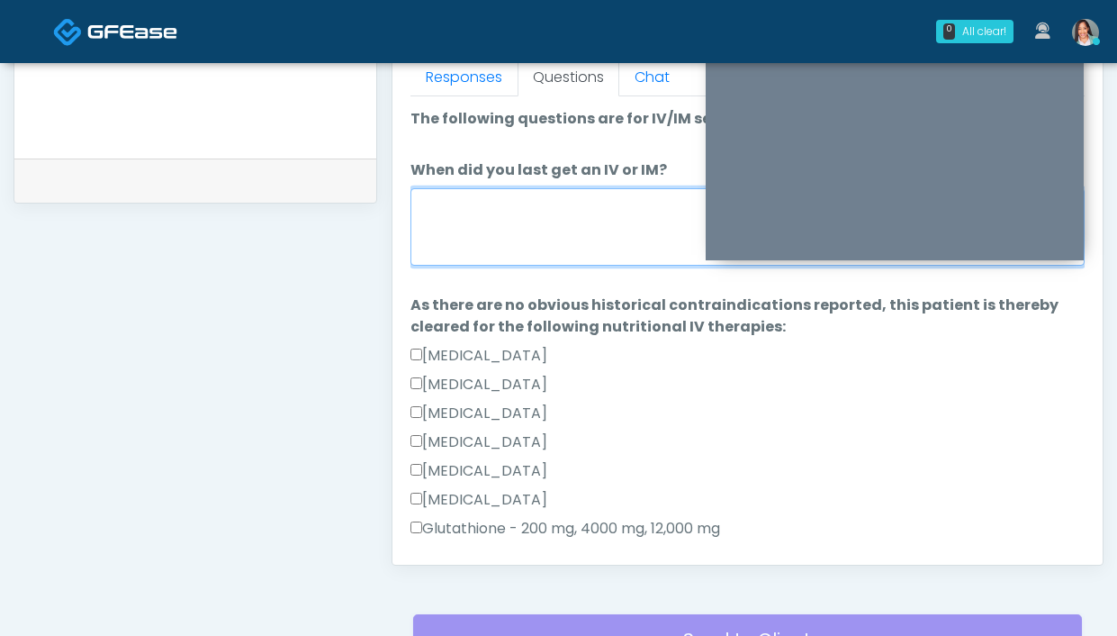
click at [524, 238] on textarea "When did you last get an IV or IM?" at bounding box center [747, 226] width 674 height 77
type textarea "**********"
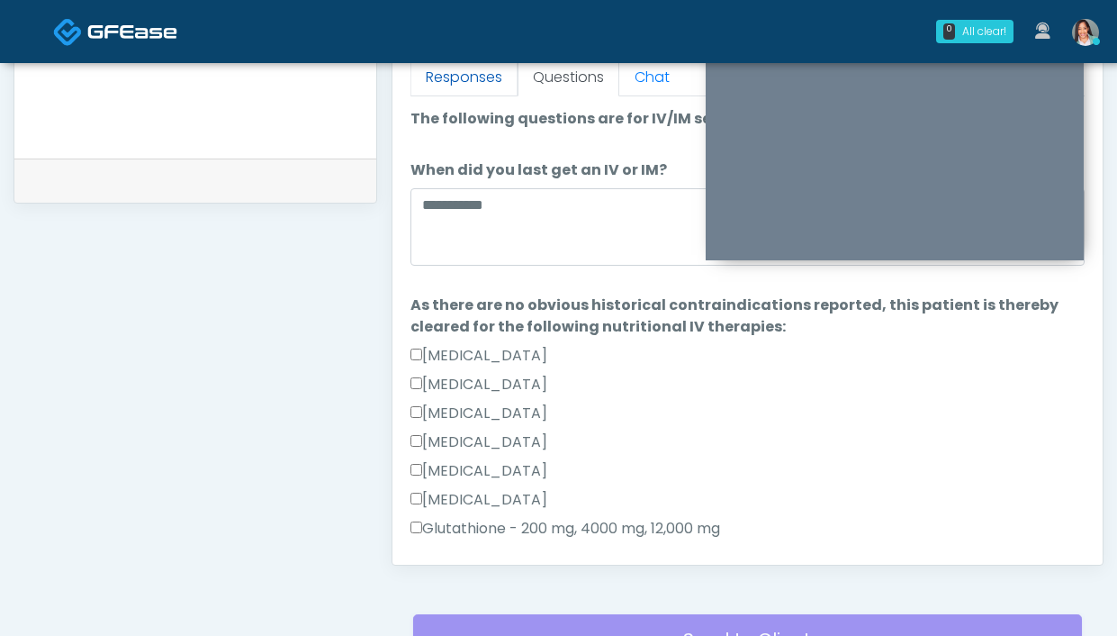
click at [475, 68] on link "Responses" at bounding box center [463, 78] width 107 height 38
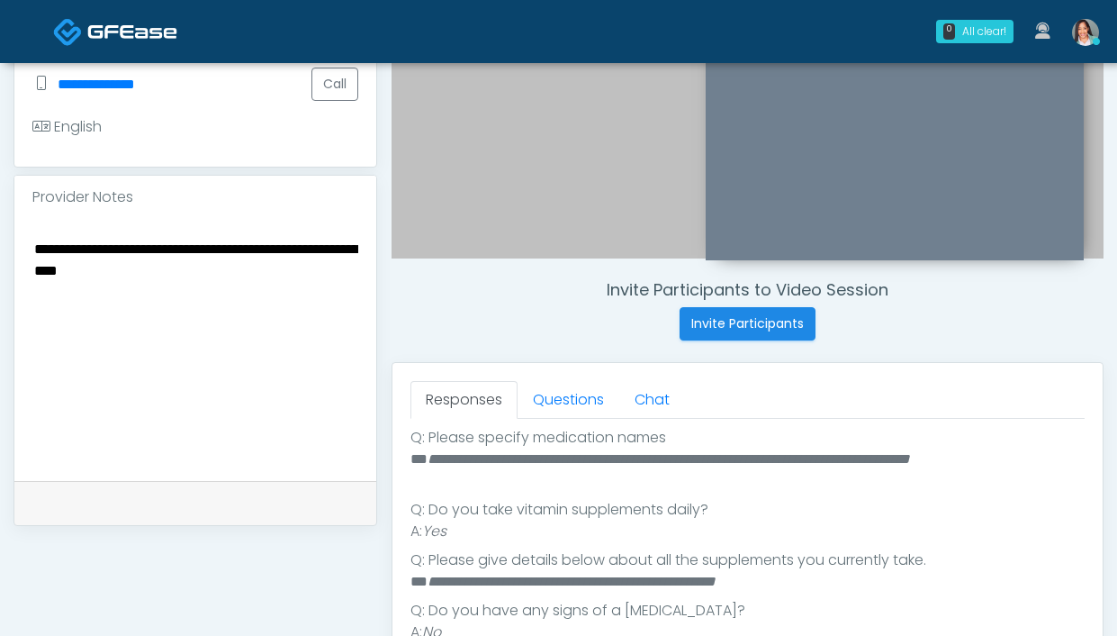
scroll to position [591, 0]
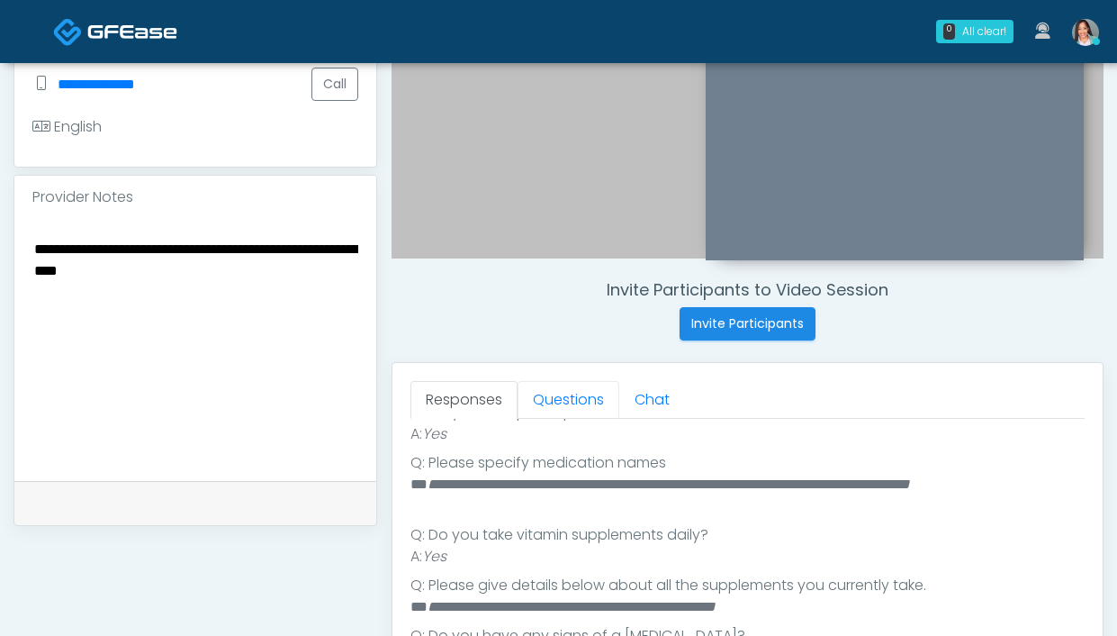
drag, startPoint x: 570, startPoint y: 405, endPoint x: 535, endPoint y: 208, distance: 200.2
click at [570, 405] on link "Questions" at bounding box center [569, 400] width 102 height 38
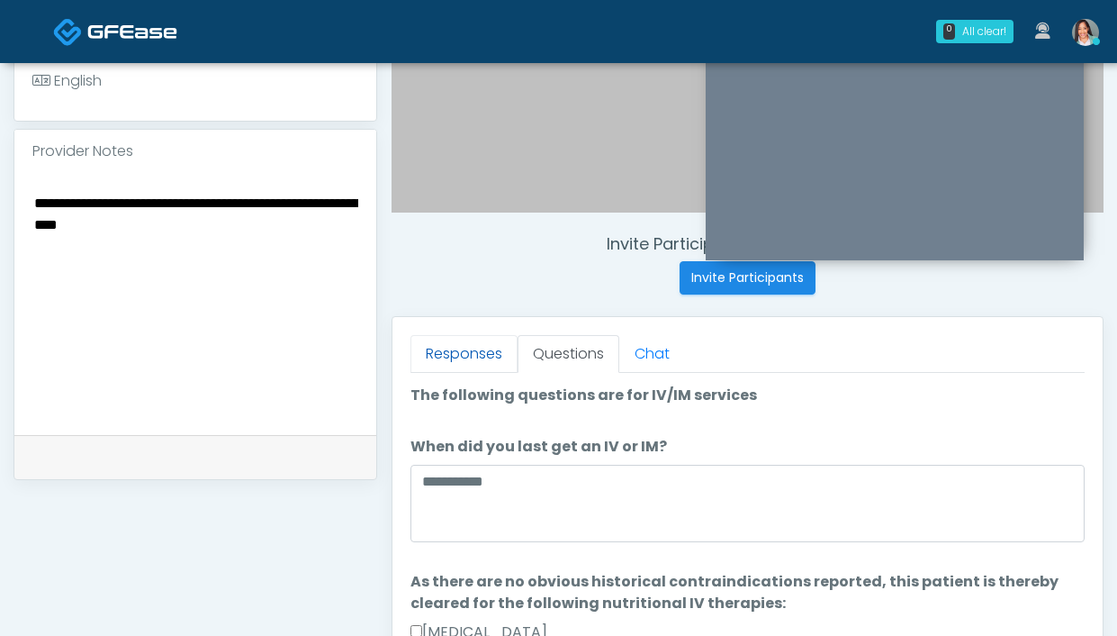
scroll to position [645, 0]
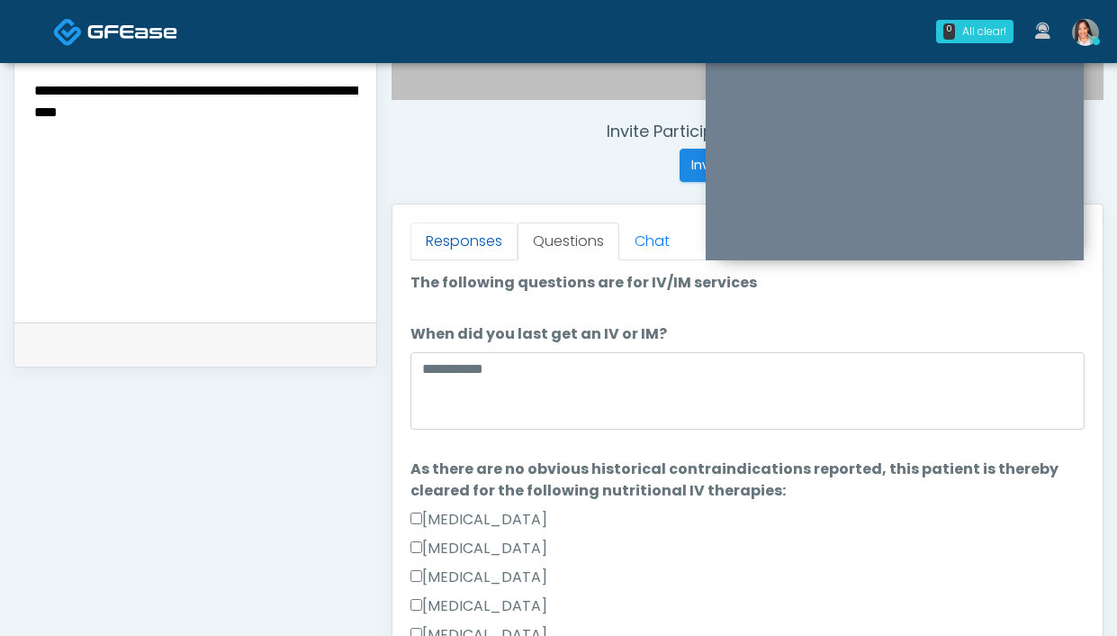
click at [447, 228] on link "Responses" at bounding box center [463, 241] width 107 height 38
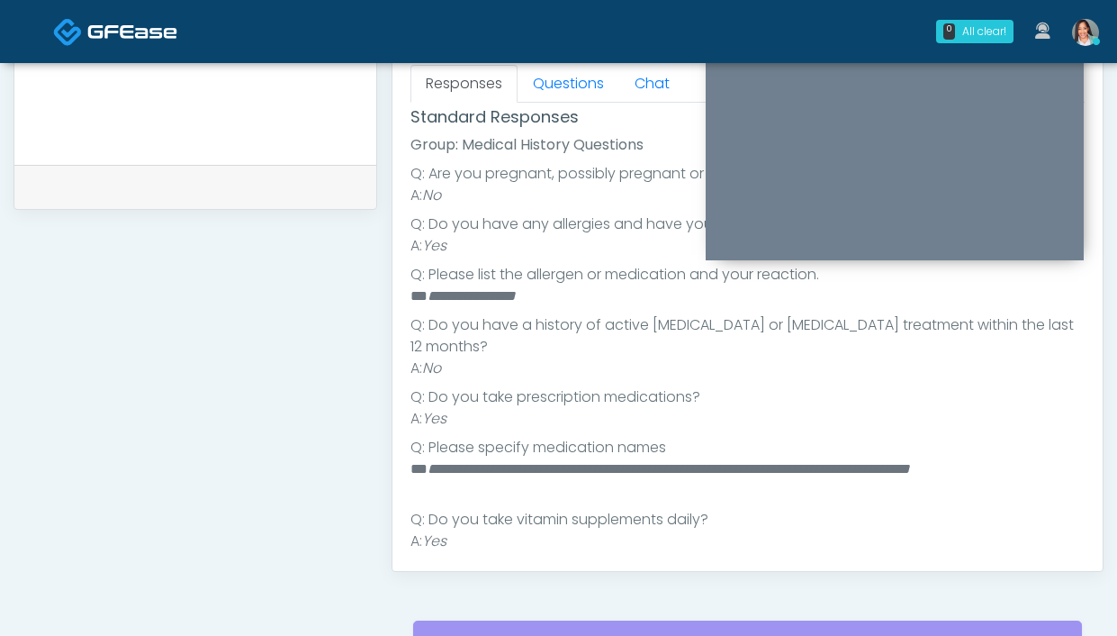
scroll to position [292, 0]
click at [546, 103] on div "Flagged Responses Group: Medical History Questions Q: Do you have any allergies…" at bounding box center [747, 354] width 674 height 1086
click at [559, 81] on link "Questions" at bounding box center [569, 84] width 102 height 38
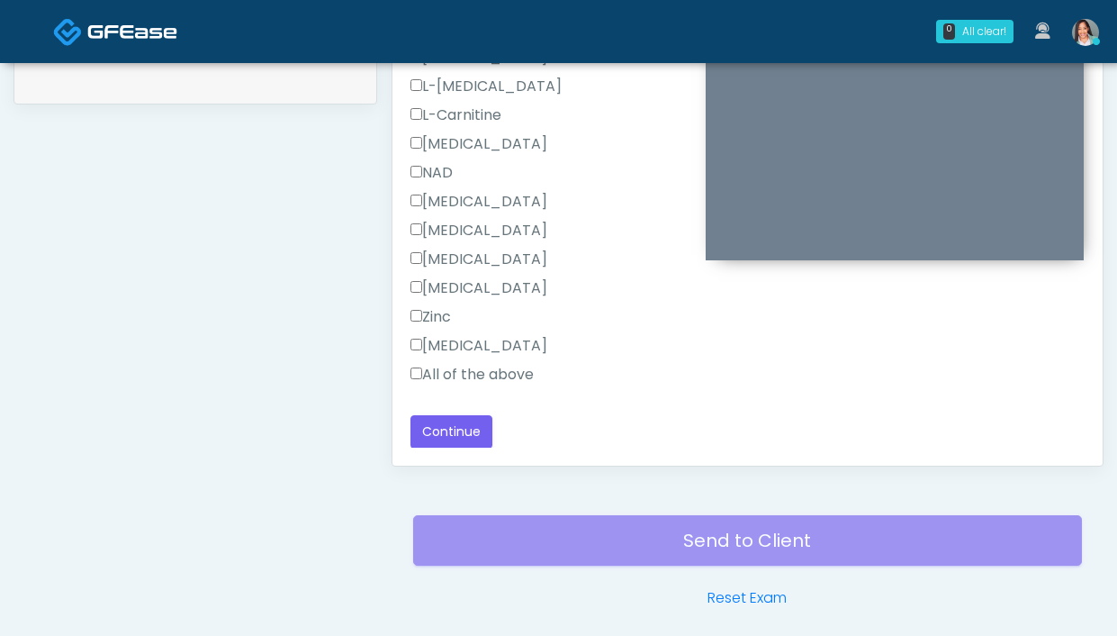
scroll to position [957, 0]
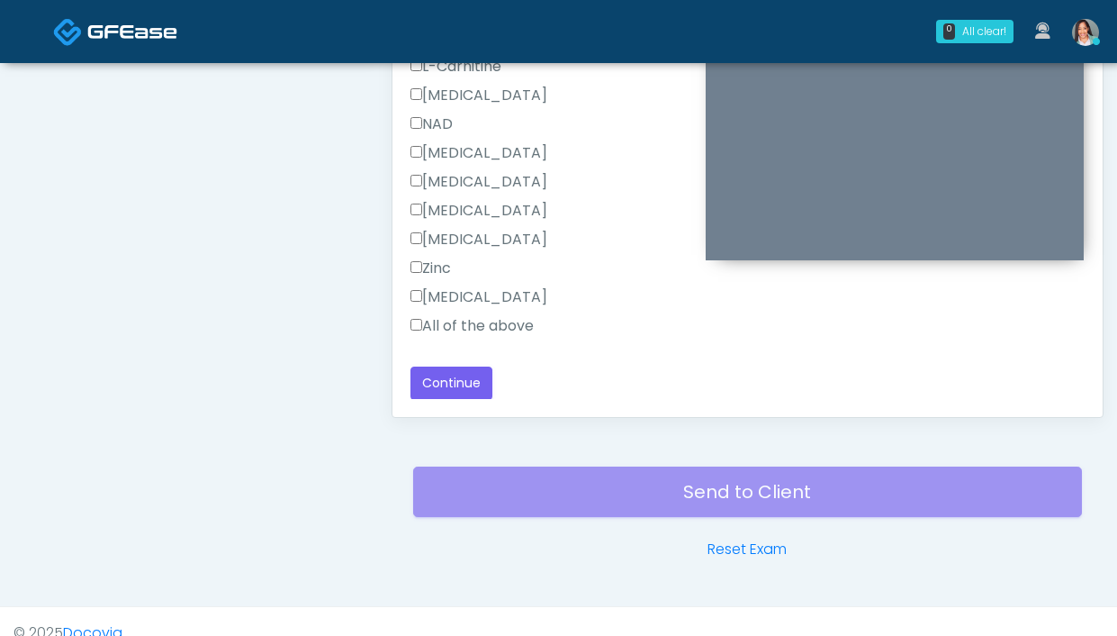
click at [503, 325] on label "All of the above" at bounding box center [471, 326] width 123 height 22
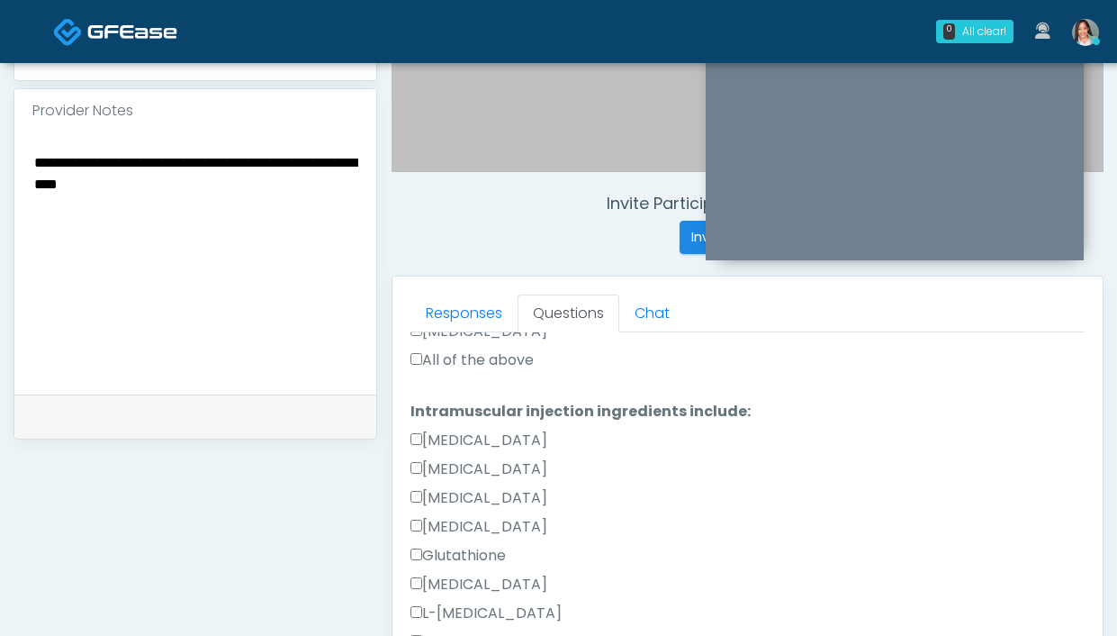
scroll to position [766, 0]
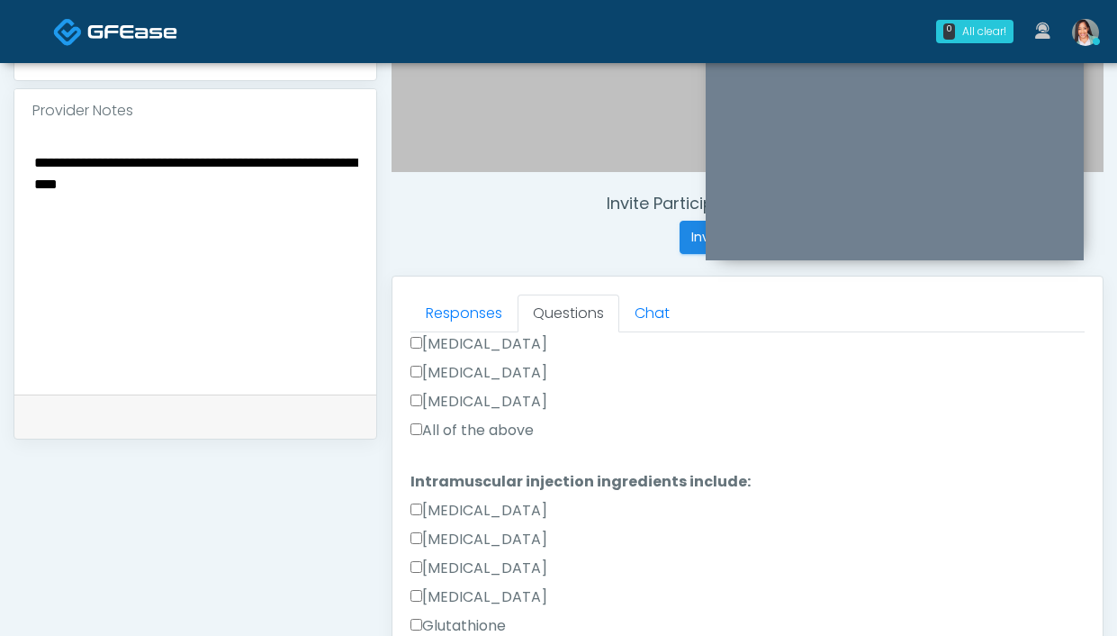
click at [454, 359] on div "Thiamine" at bounding box center [747, 347] width 674 height 29
click at [478, 414] on div "Zofran" at bounding box center [747, 405] width 674 height 29
click at [495, 429] on label "All of the above" at bounding box center [471, 430] width 123 height 22
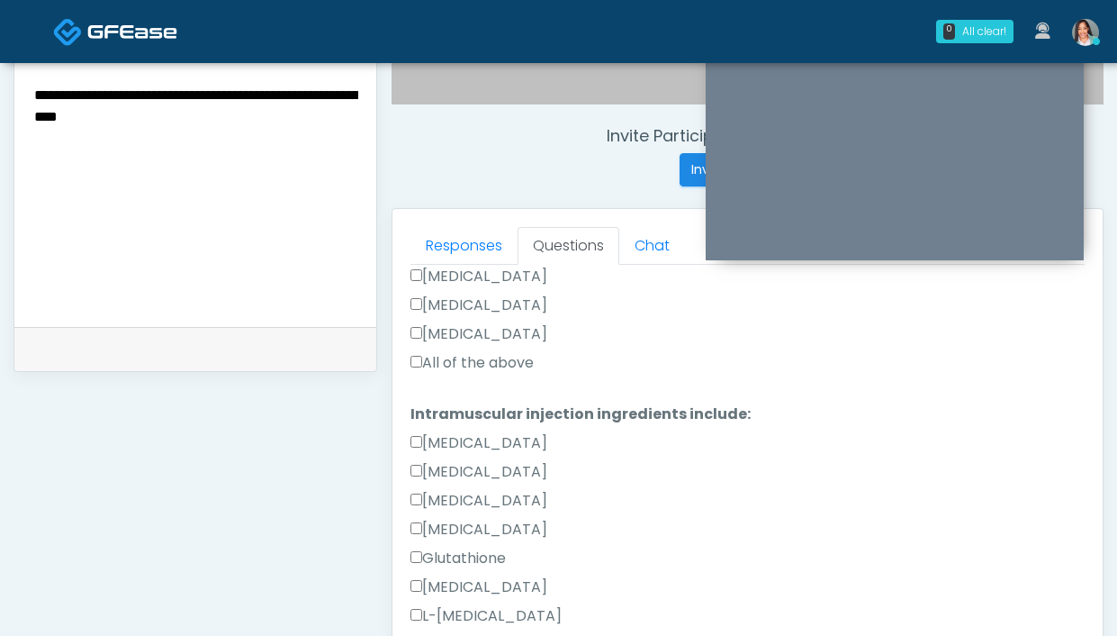
scroll to position [422, 0]
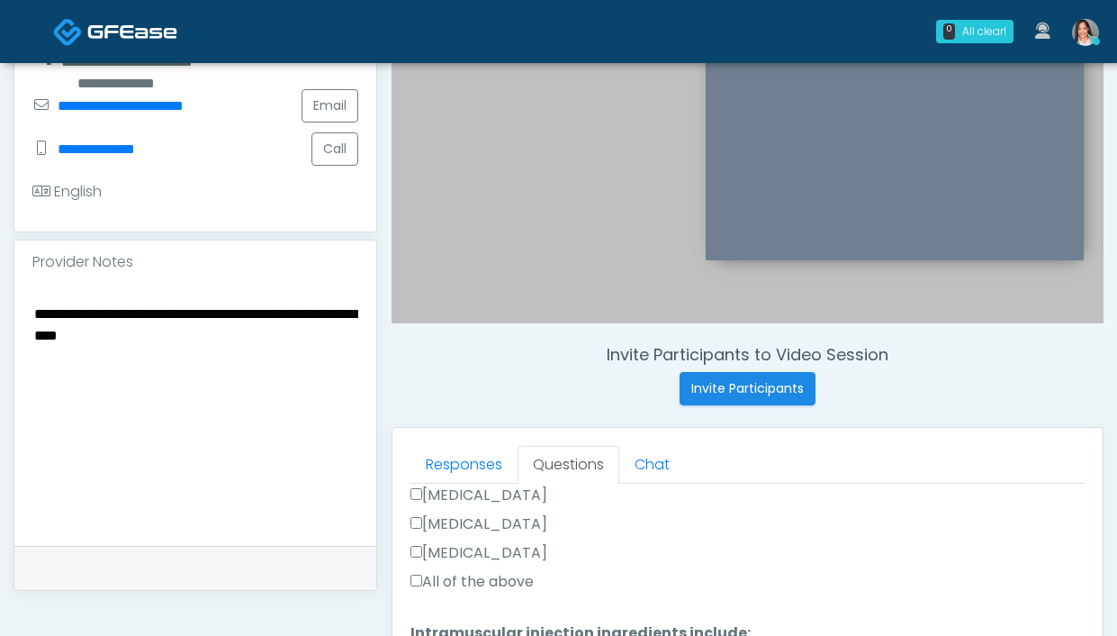
click at [266, 335] on textarea "**********" at bounding box center [195, 412] width 326 height 220
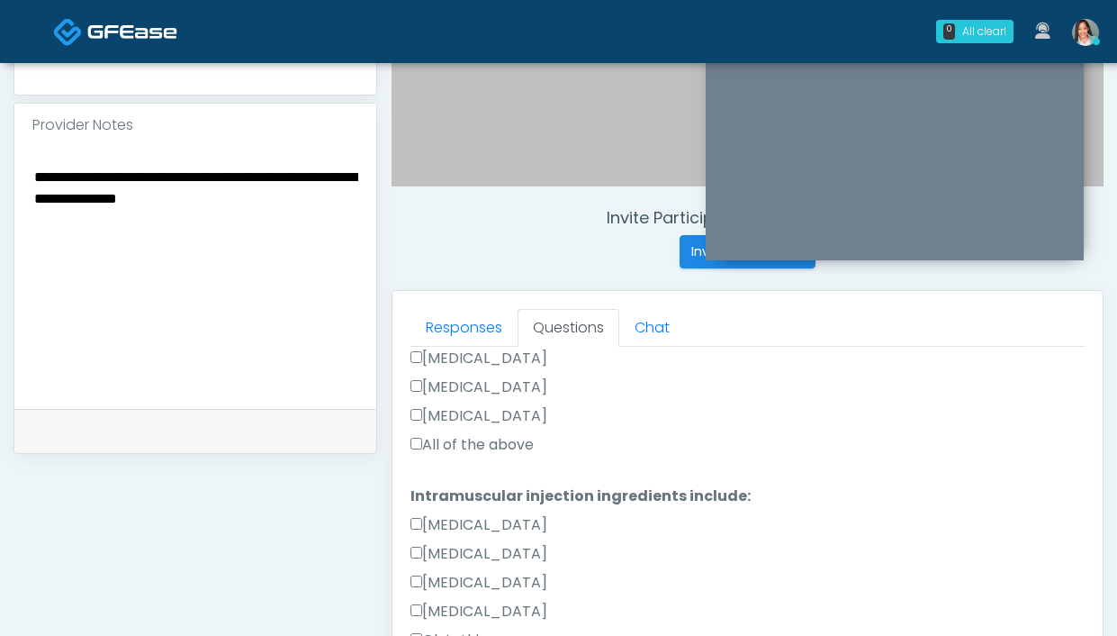
scroll to position [578, 0]
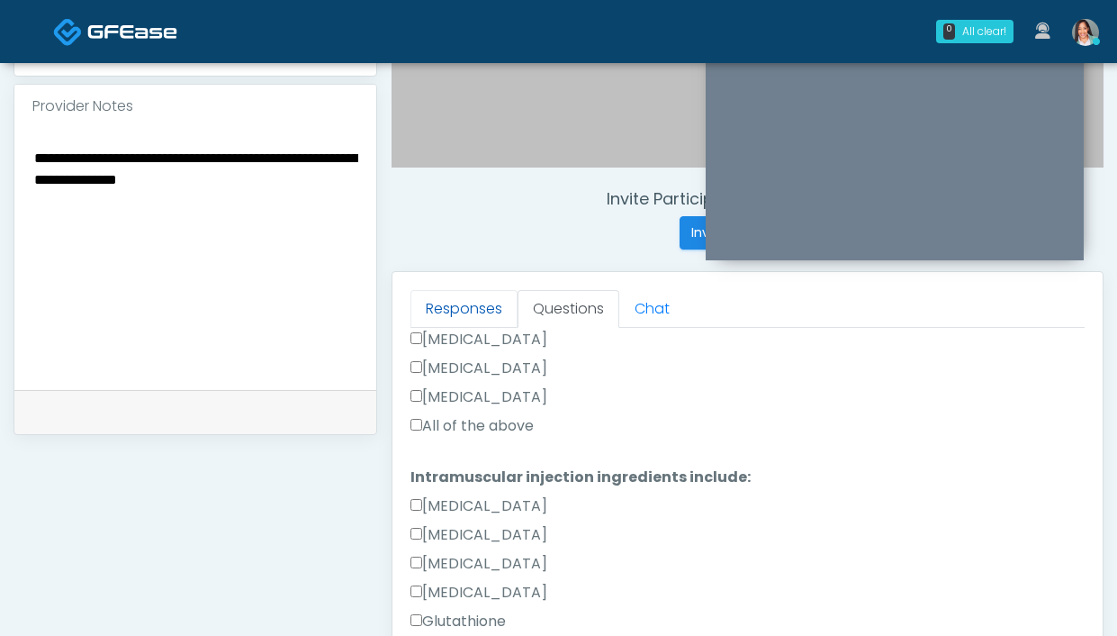
type textarea "**********"
click at [497, 311] on link "Responses" at bounding box center [463, 309] width 107 height 38
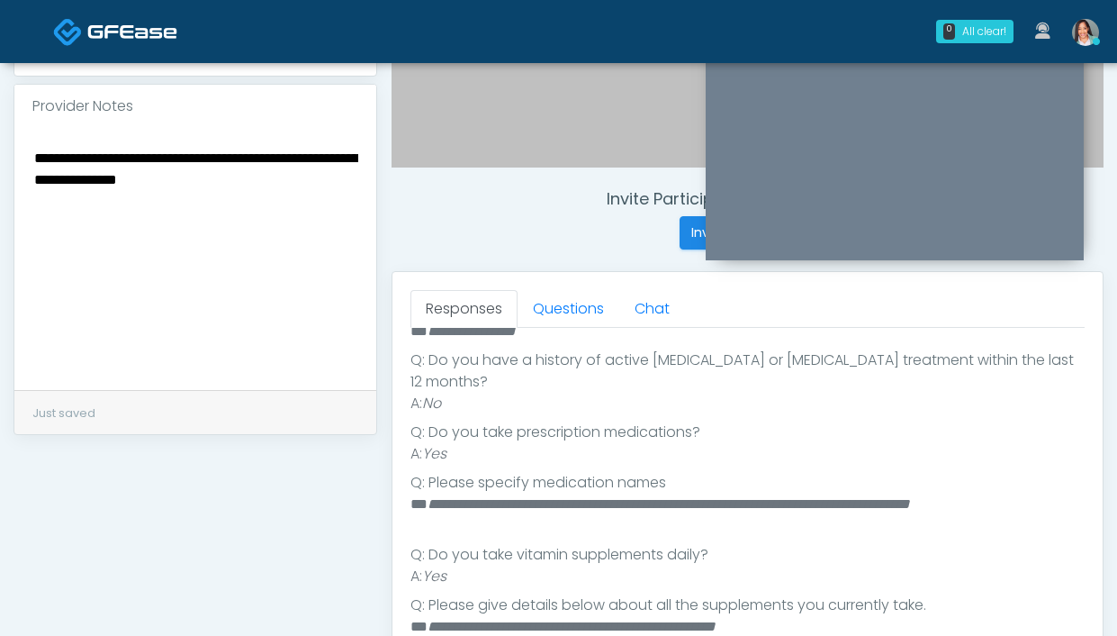
scroll to position [288, 0]
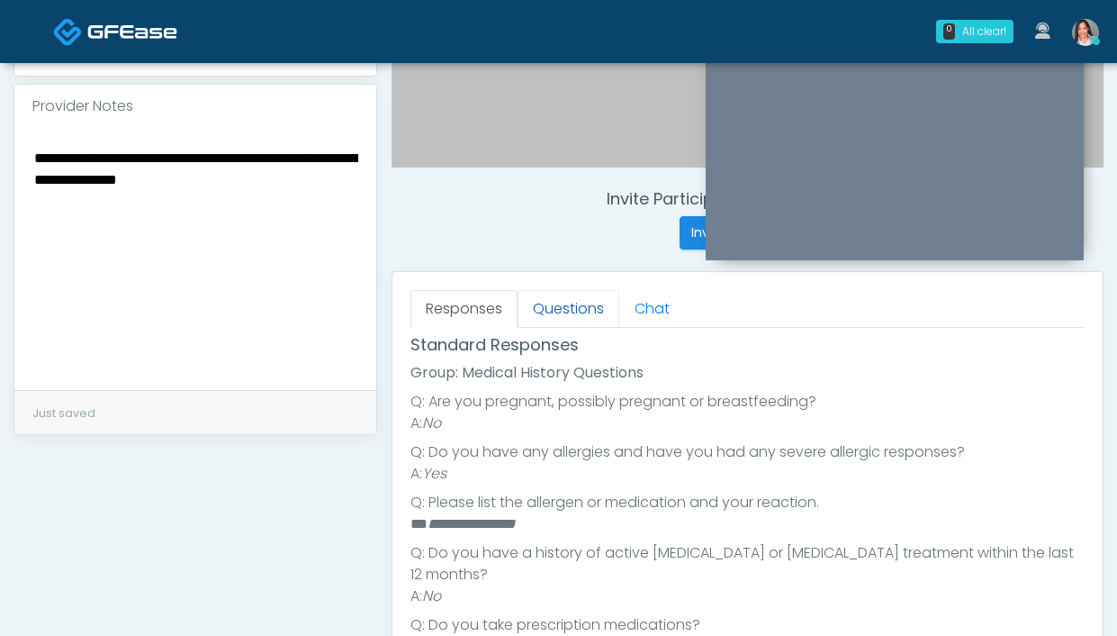
click at [564, 301] on link "Questions" at bounding box center [569, 309] width 102 height 38
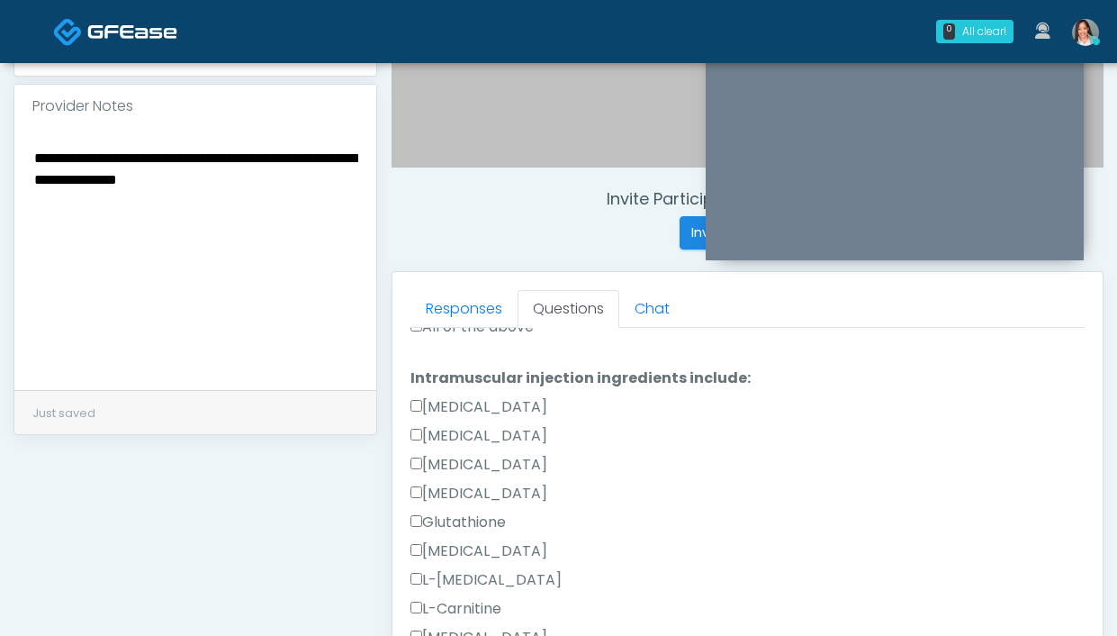
scroll to position [2, 0]
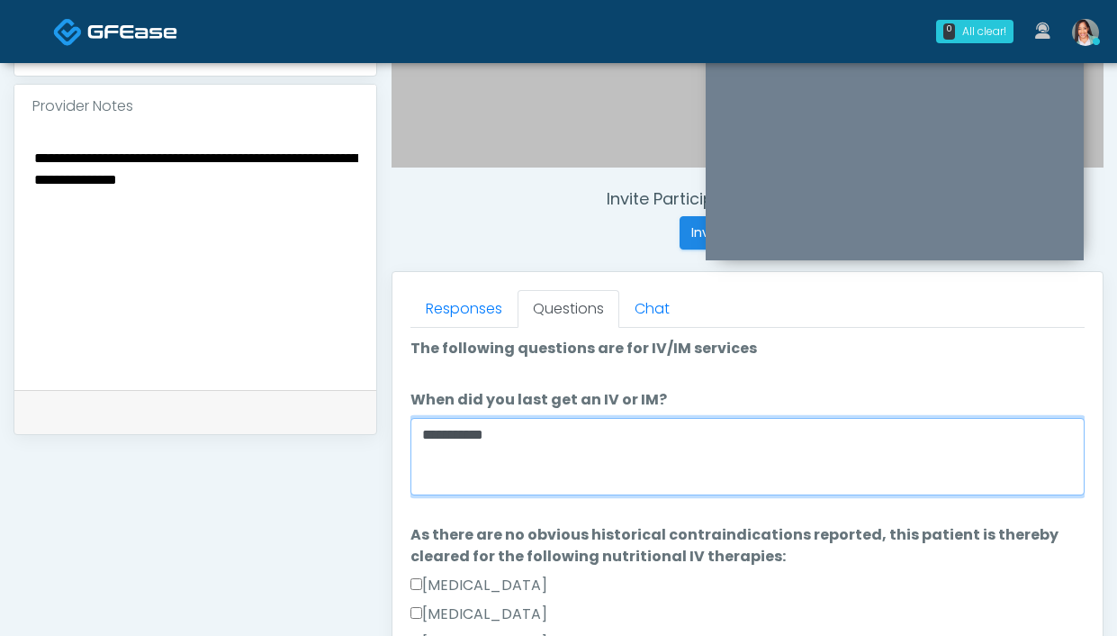
click at [601, 454] on textarea "**********" at bounding box center [747, 456] width 674 height 77
type textarea "*"
click at [542, 467] on textarea "When did you last get an IV or IM?" at bounding box center [747, 456] width 674 height 77
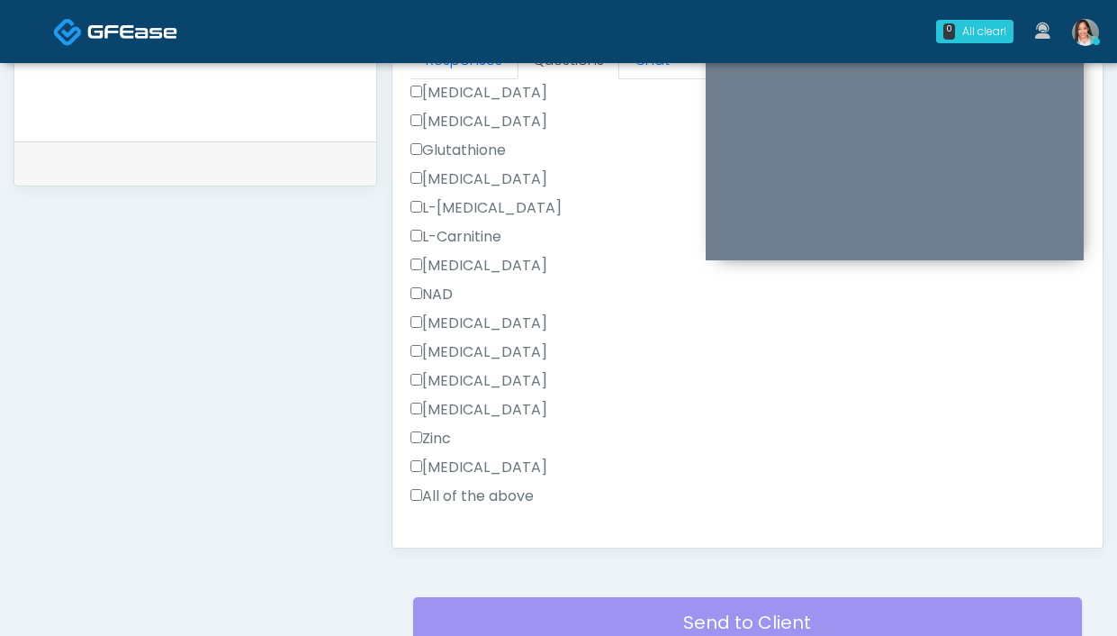
scroll to position [1028, 0]
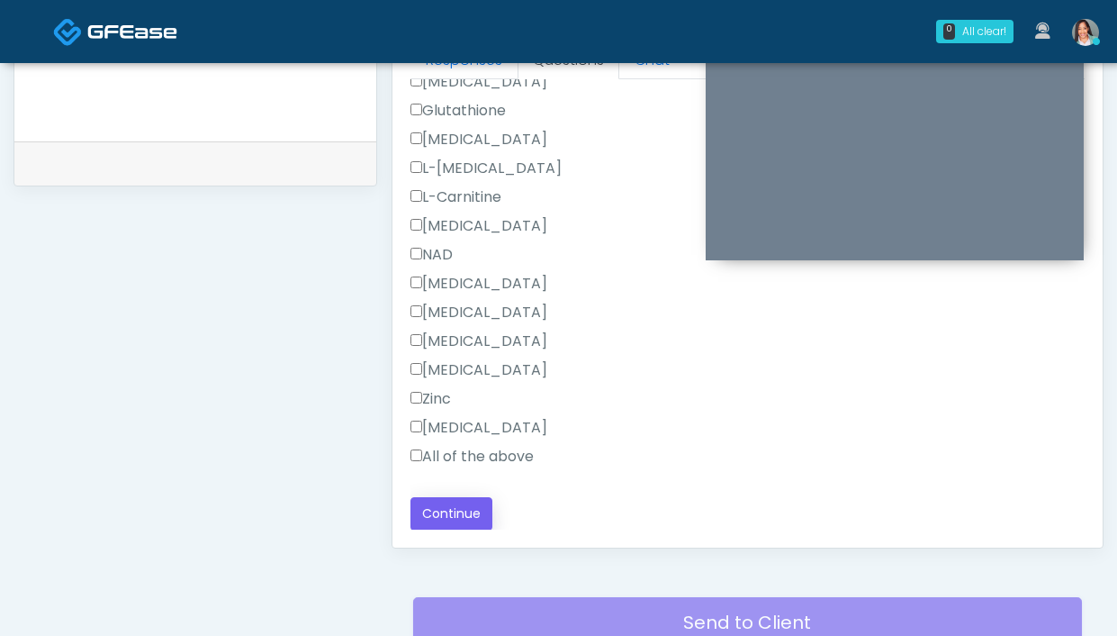
type textarea "**********"
click at [472, 510] on button "Continue" at bounding box center [451, 513] width 82 height 33
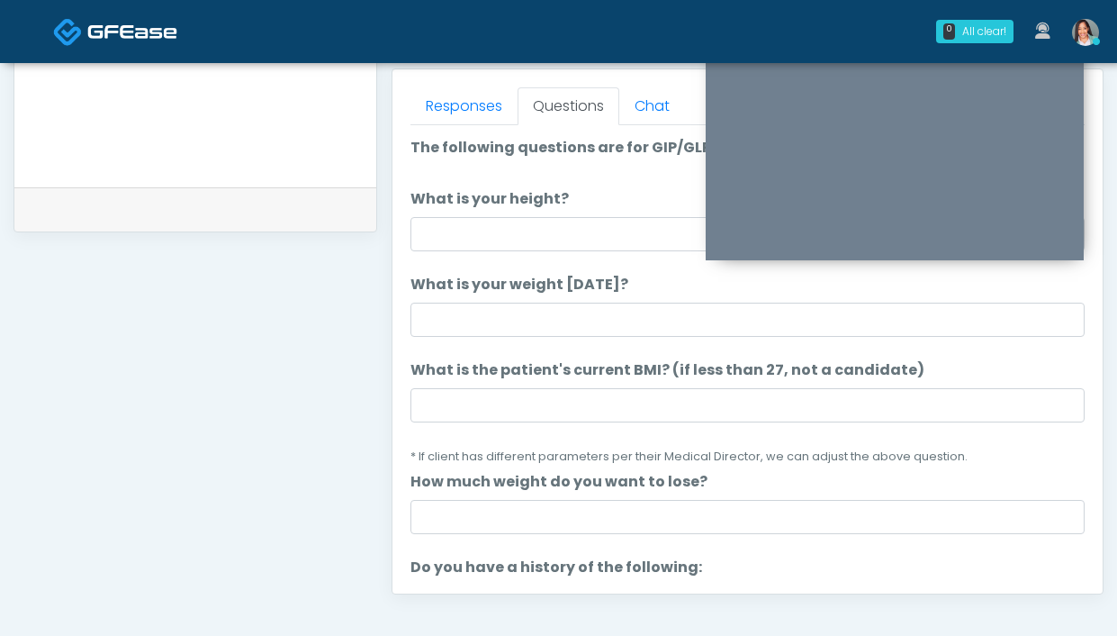
scroll to position [779, 0]
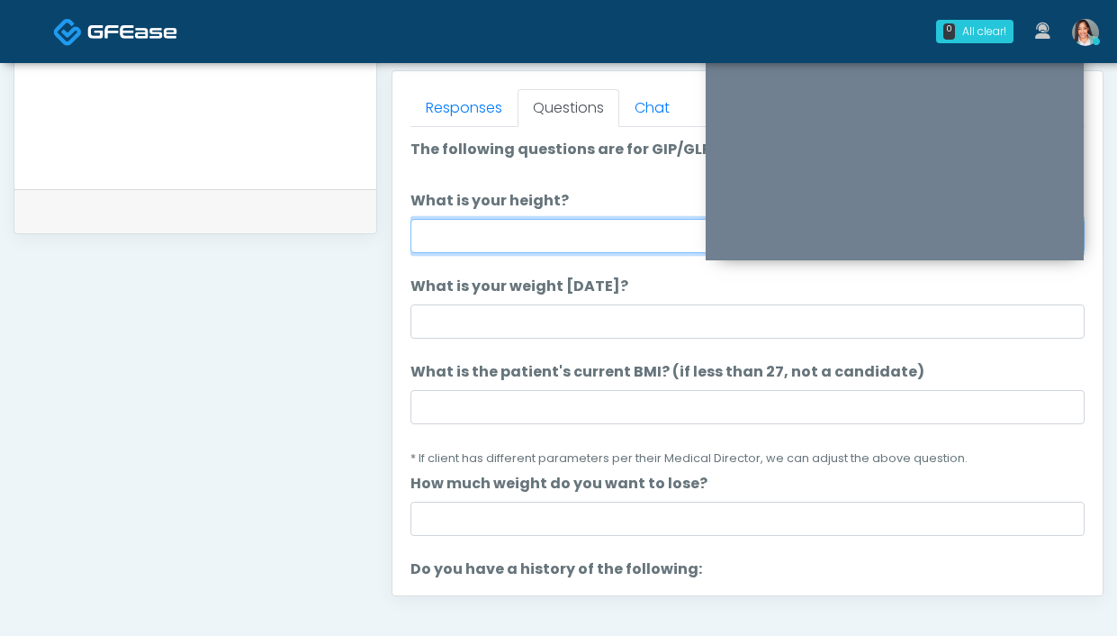
click at [527, 238] on input "What is your height?" at bounding box center [747, 236] width 674 height 34
type input "*****"
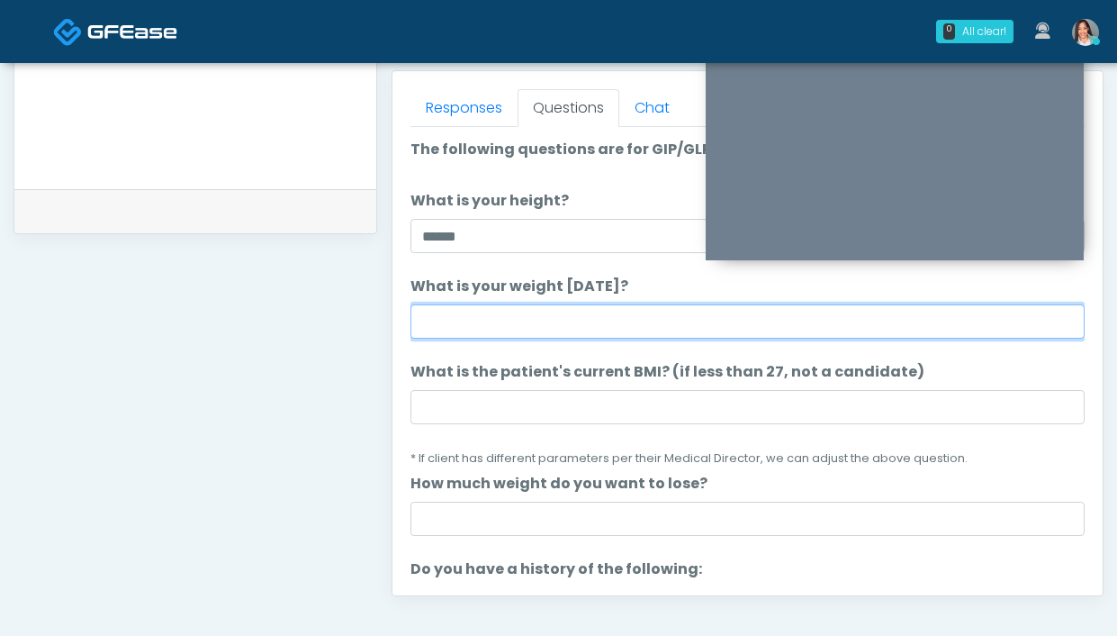
click at [626, 317] on input "What is your weight [DATE]?" at bounding box center [747, 321] width 674 height 34
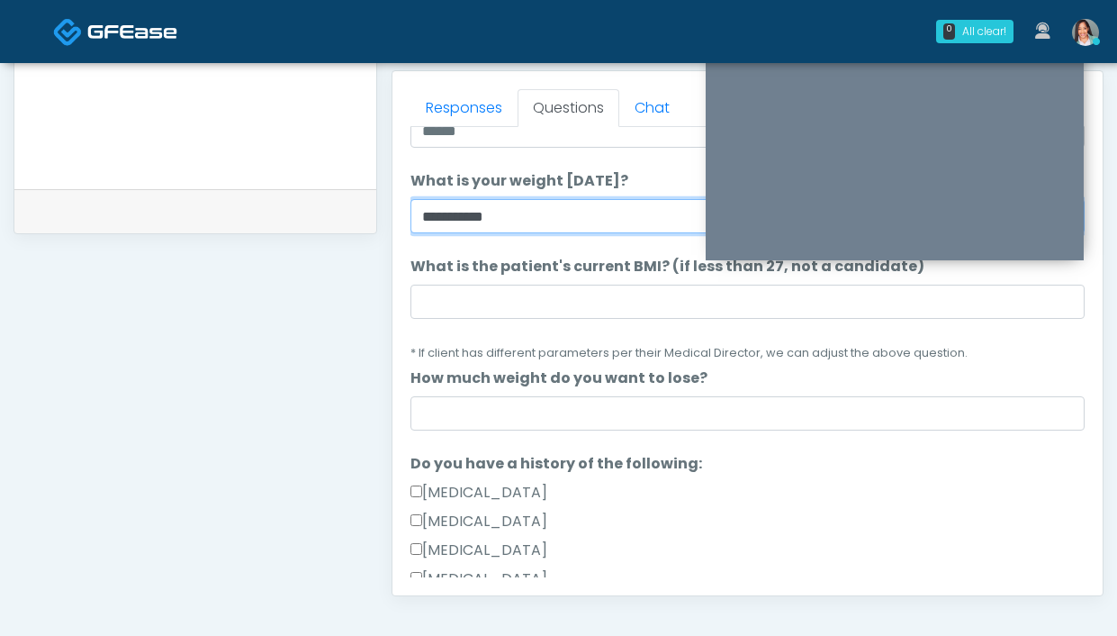
scroll to position [302, 0]
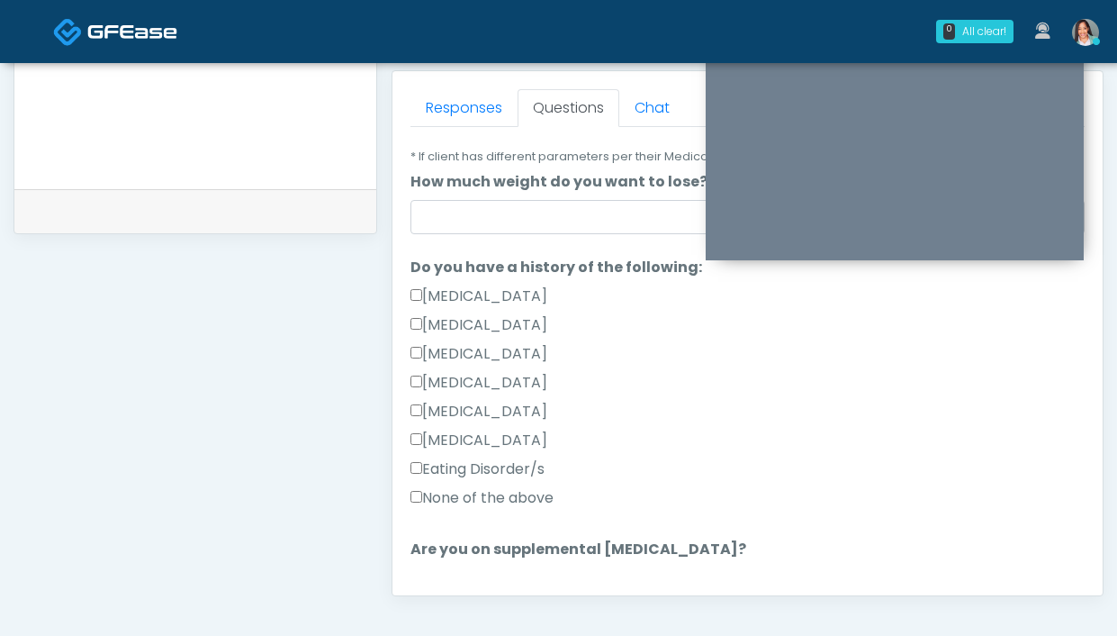
type input "**********"
click at [528, 496] on label "None of the above" at bounding box center [481, 498] width 143 height 22
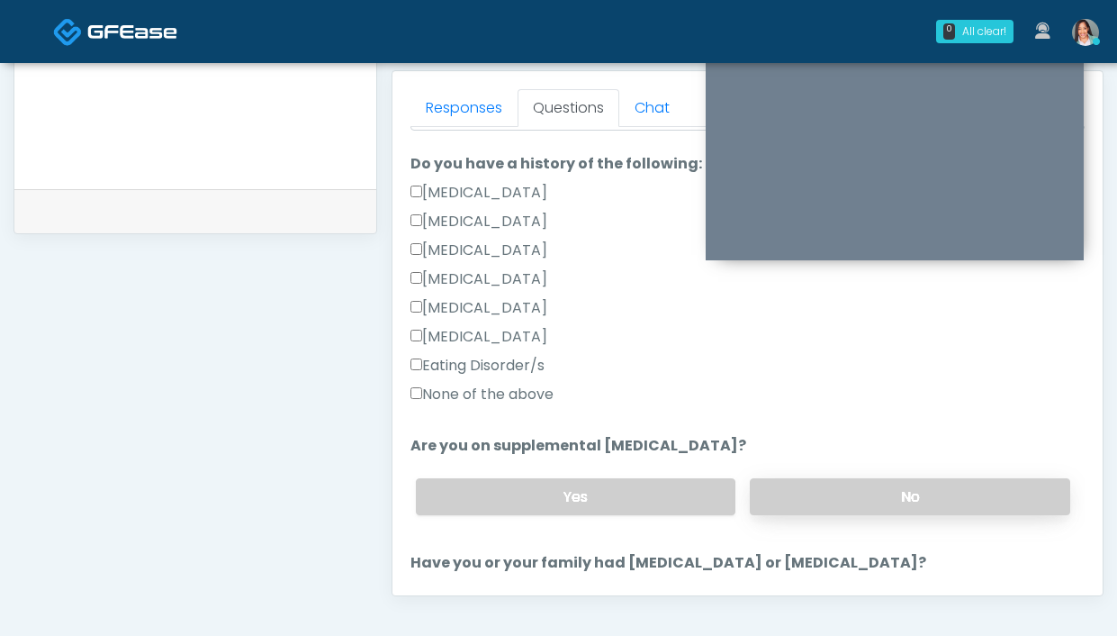
scroll to position [450, 0]
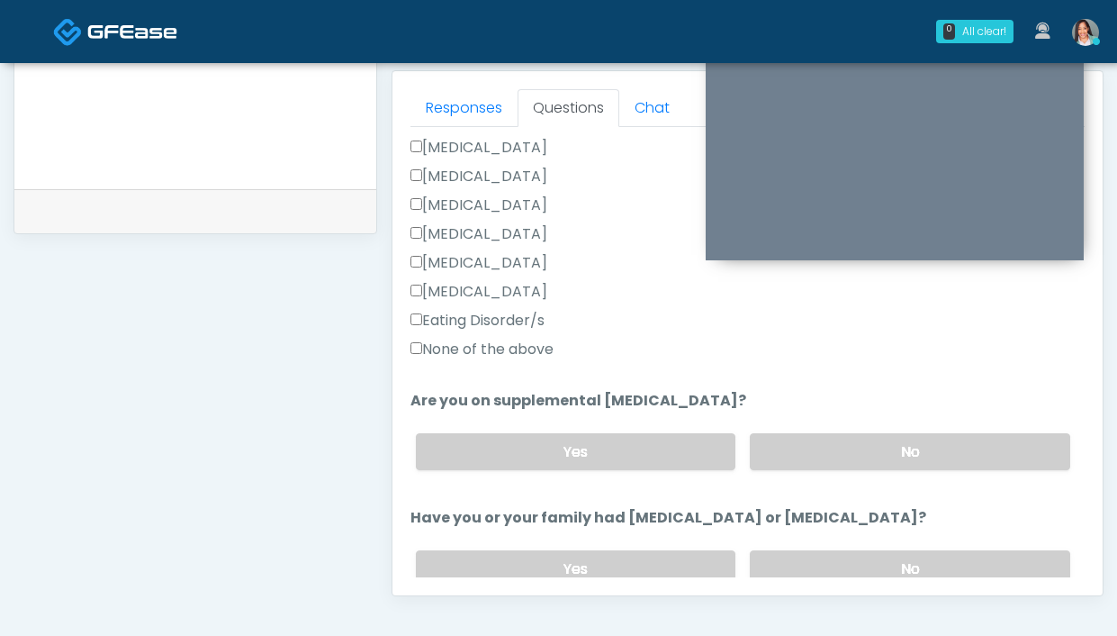
drag, startPoint x: 814, startPoint y: 456, endPoint x: 661, endPoint y: 371, distance: 175.3
click at [814, 456] on label "No" at bounding box center [910, 451] width 320 height 37
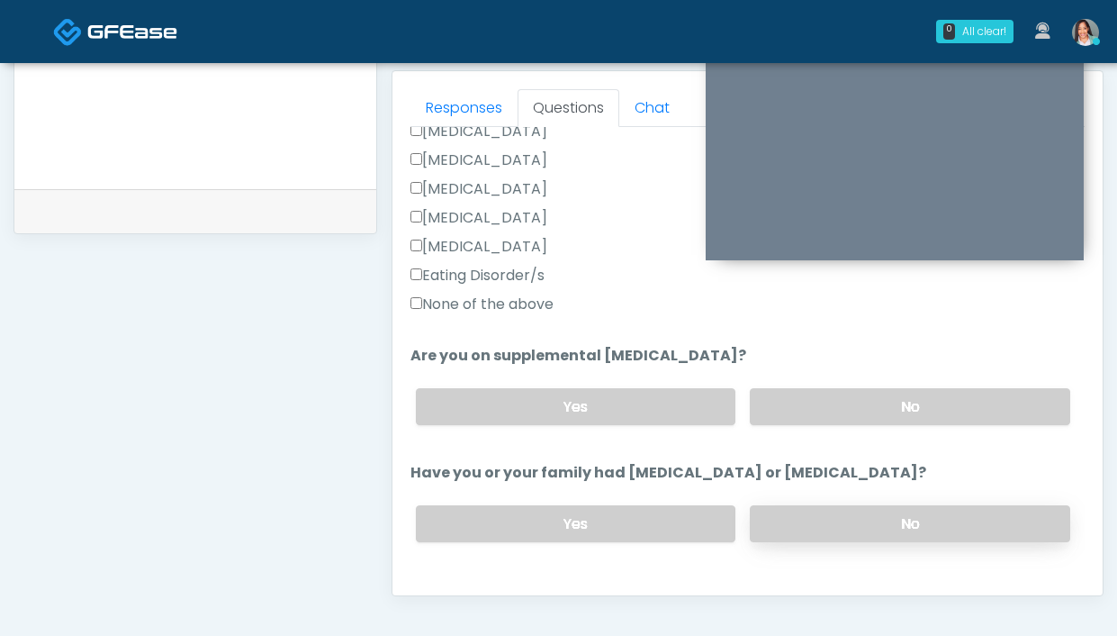
scroll to position [512, 0]
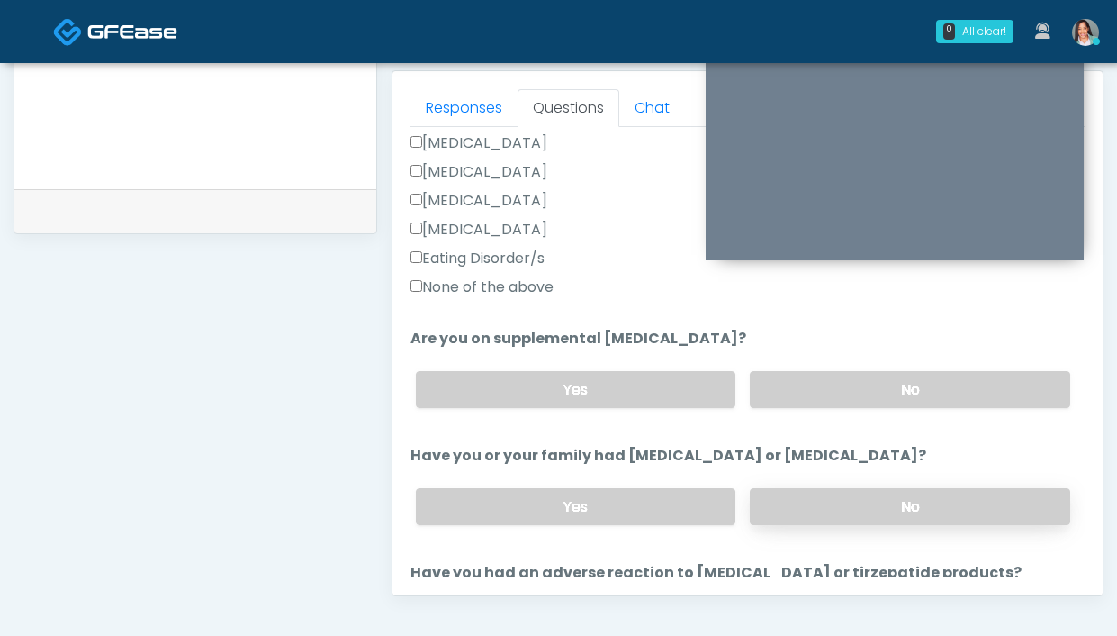
click at [787, 505] on label "No" at bounding box center [910, 506] width 320 height 37
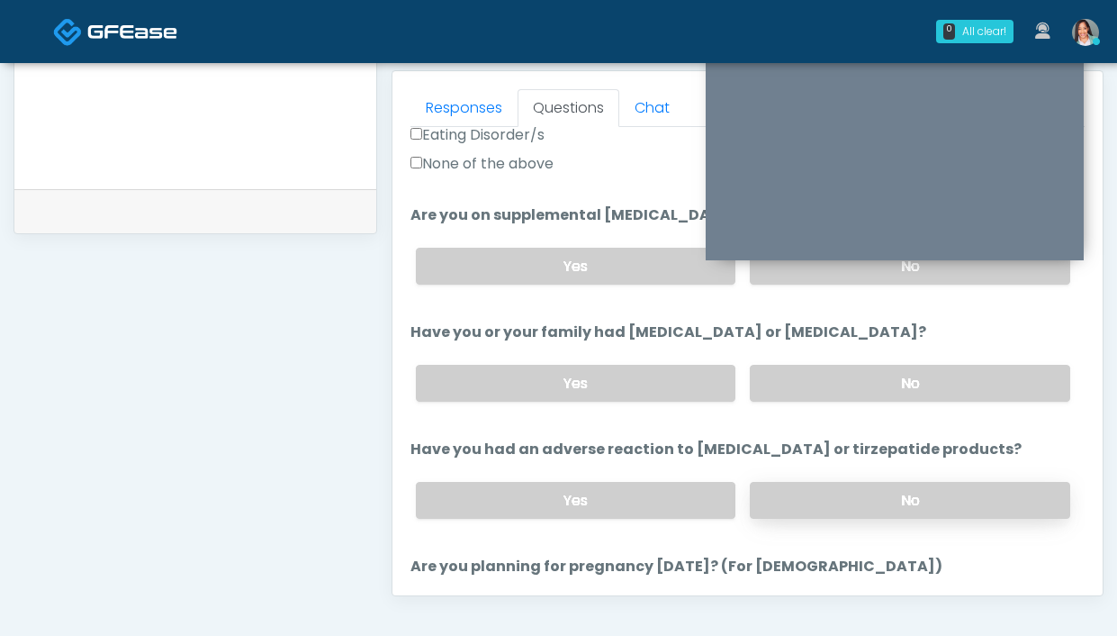
scroll to position [637, 0]
click at [810, 497] on label "No" at bounding box center [910, 498] width 320 height 37
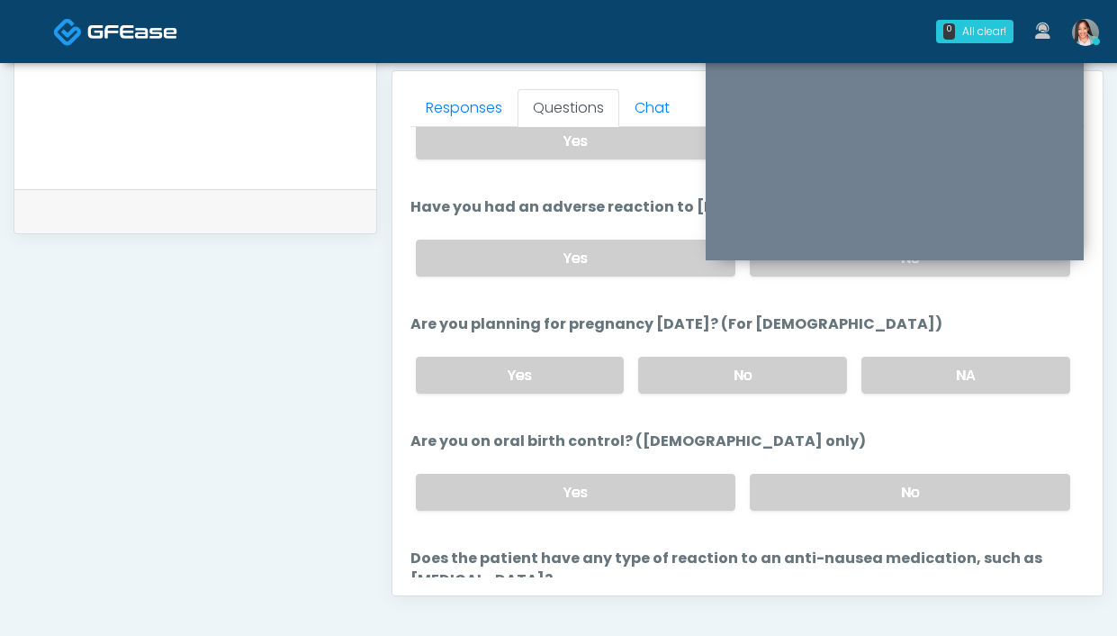
scroll to position [1015, 0]
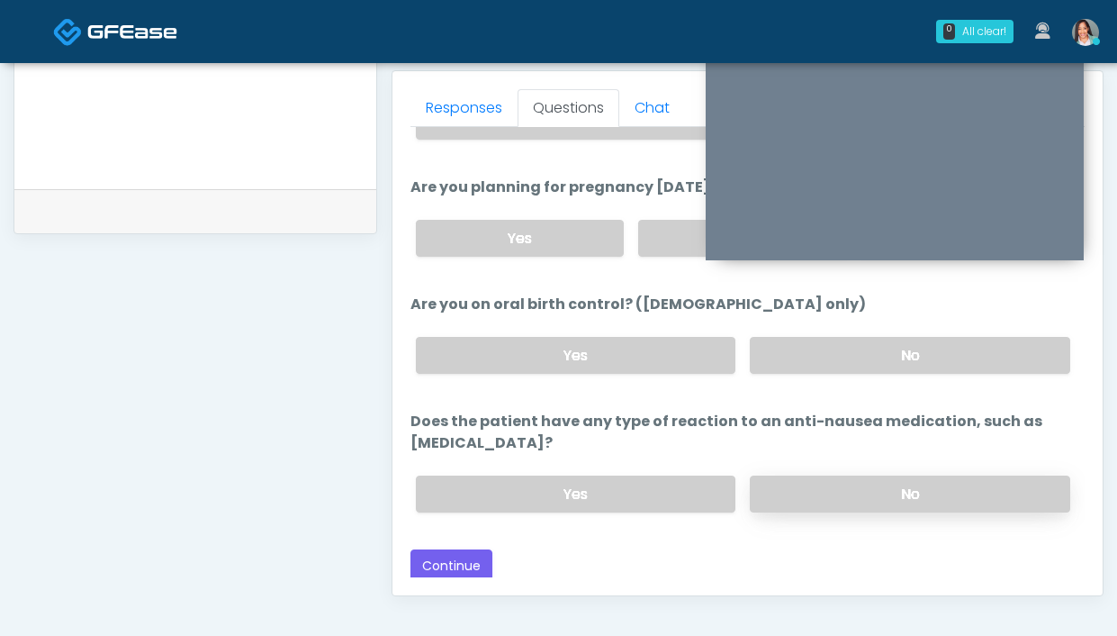
click at [875, 500] on label "No" at bounding box center [910, 493] width 320 height 37
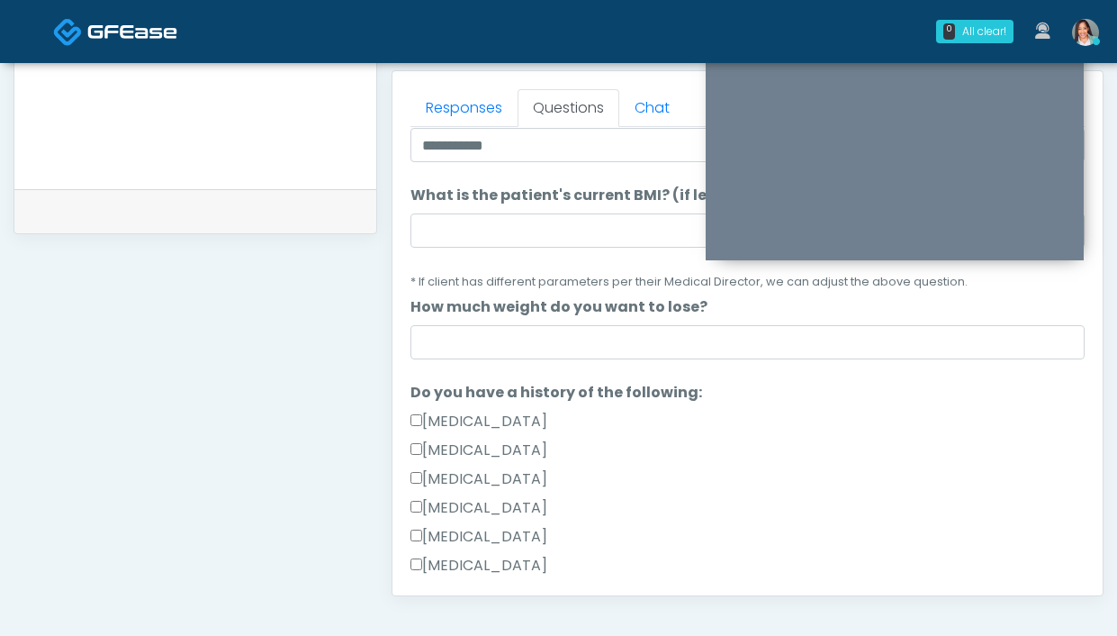
scroll to position [119, 0]
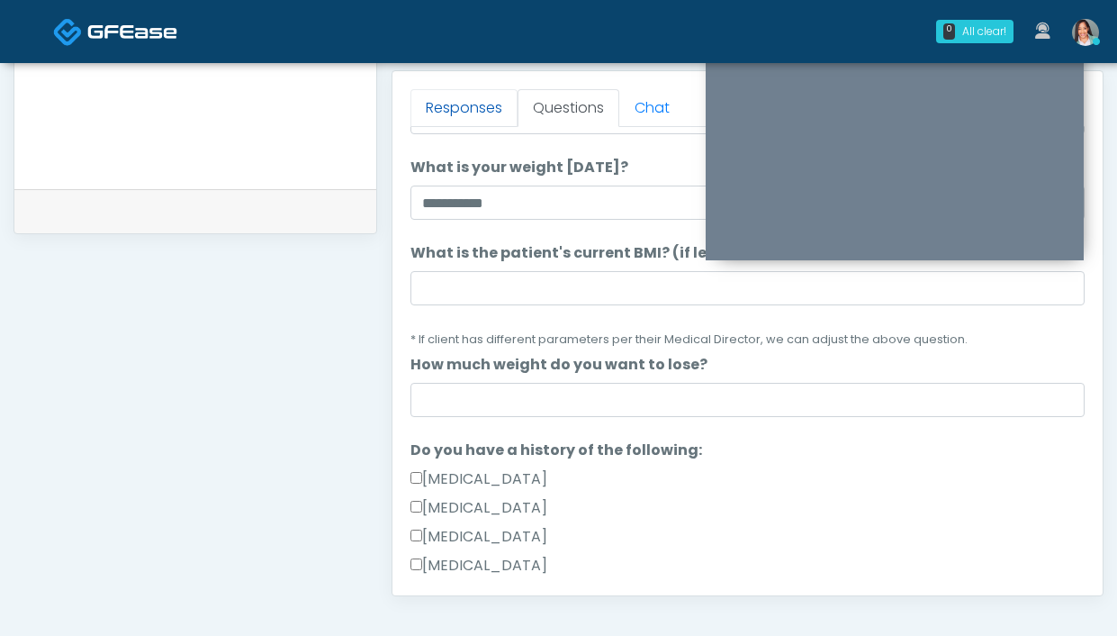
click at [456, 125] on link "Responses" at bounding box center [463, 108] width 107 height 38
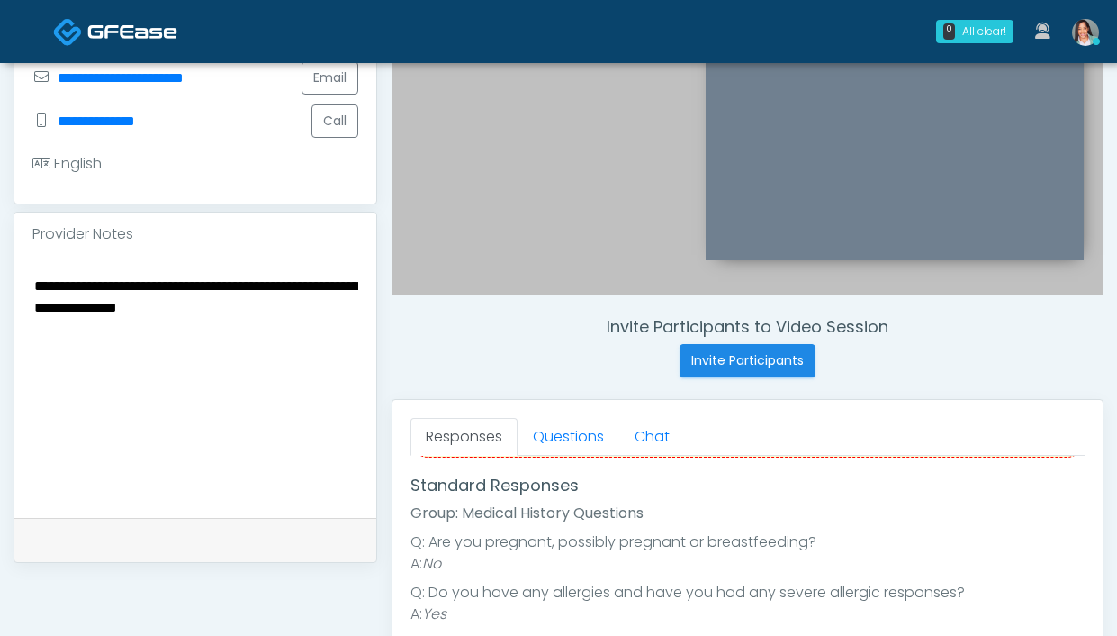
scroll to position [569, 0]
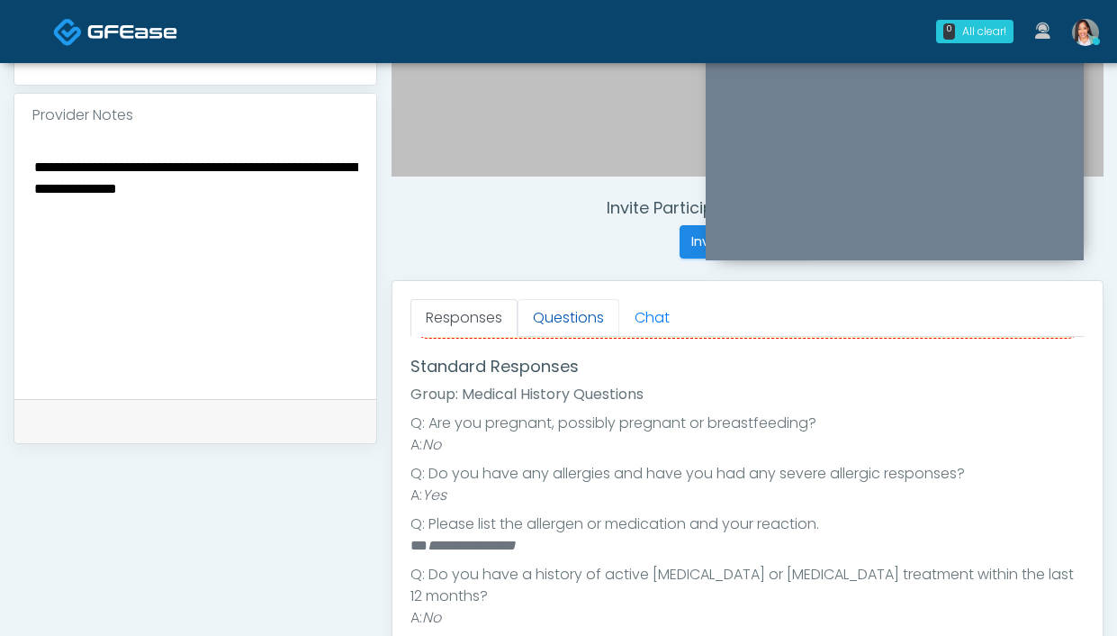
click at [569, 327] on link "Questions" at bounding box center [569, 318] width 102 height 38
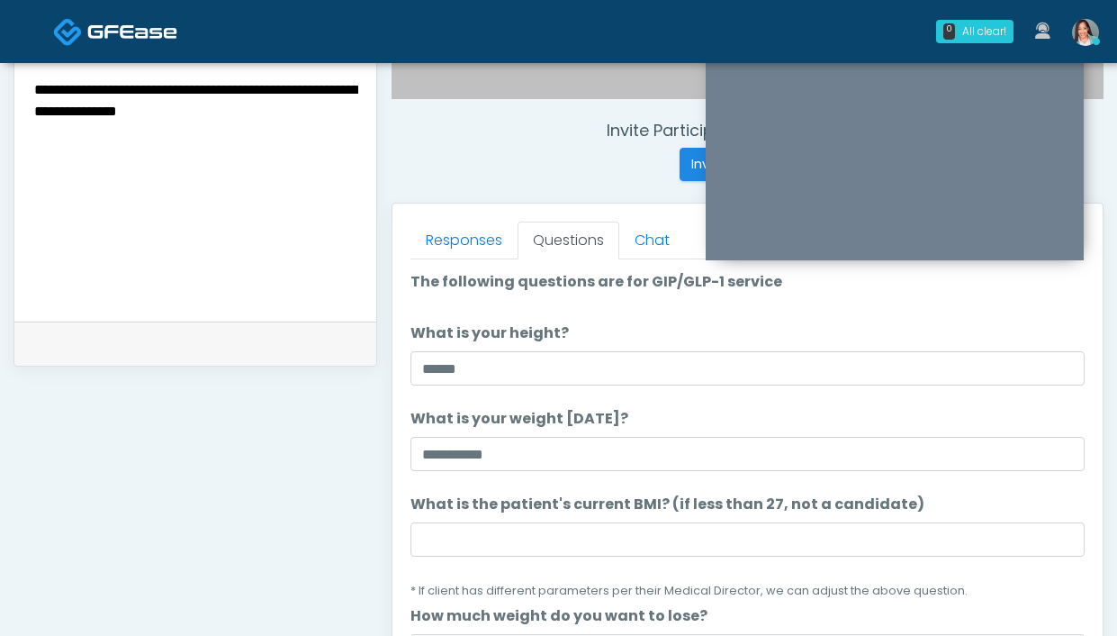
scroll to position [655, 0]
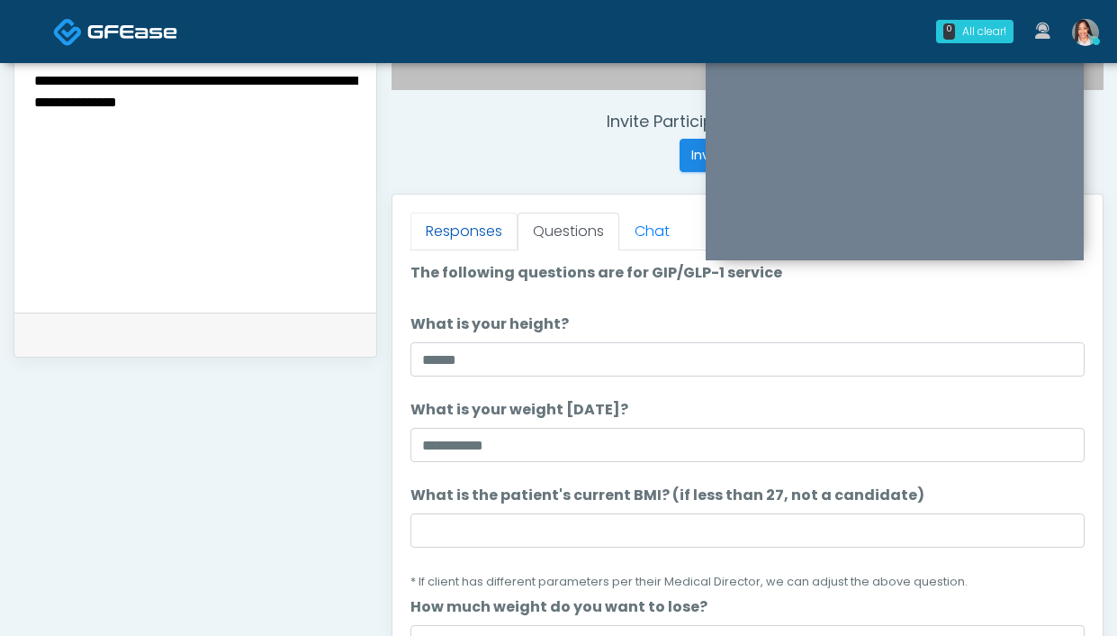
click at [457, 246] on link "Responses" at bounding box center [463, 231] width 107 height 38
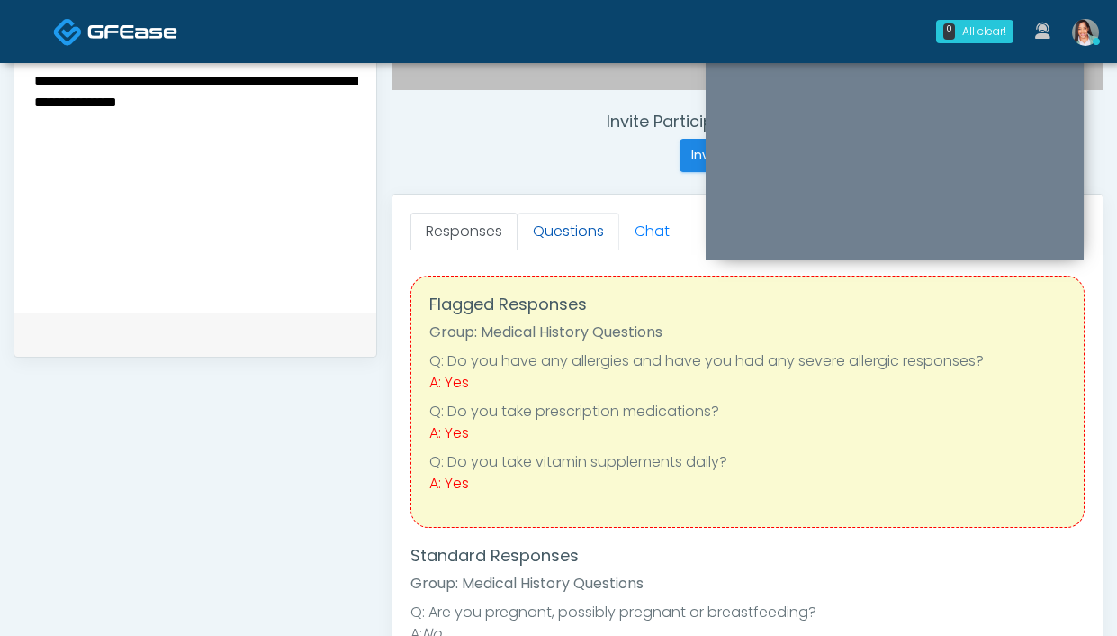
click at [573, 231] on link "Questions" at bounding box center [569, 231] width 102 height 38
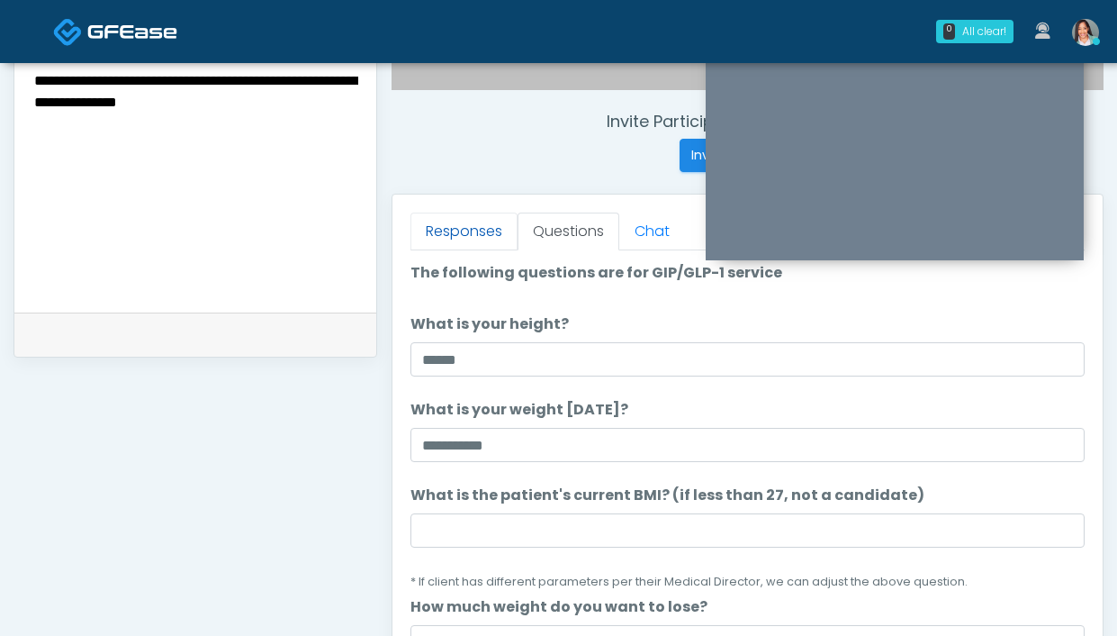
click at [491, 237] on link "Responses" at bounding box center [463, 231] width 107 height 38
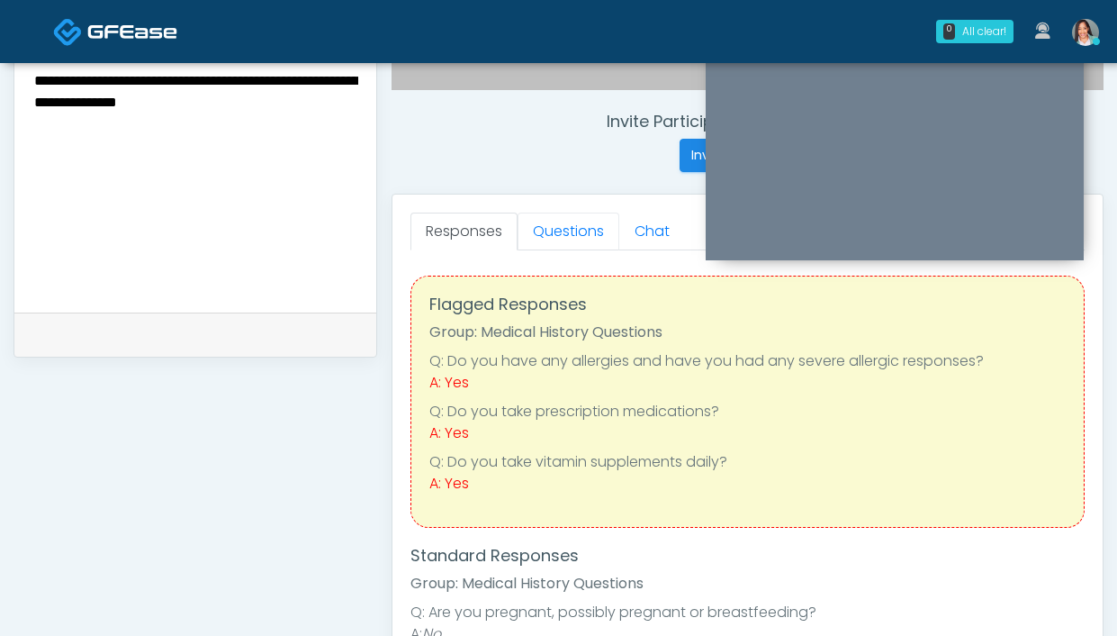
drag, startPoint x: 613, startPoint y: 237, endPoint x: 584, endPoint y: 196, distance: 49.7
click at [612, 236] on link "Questions" at bounding box center [569, 231] width 102 height 38
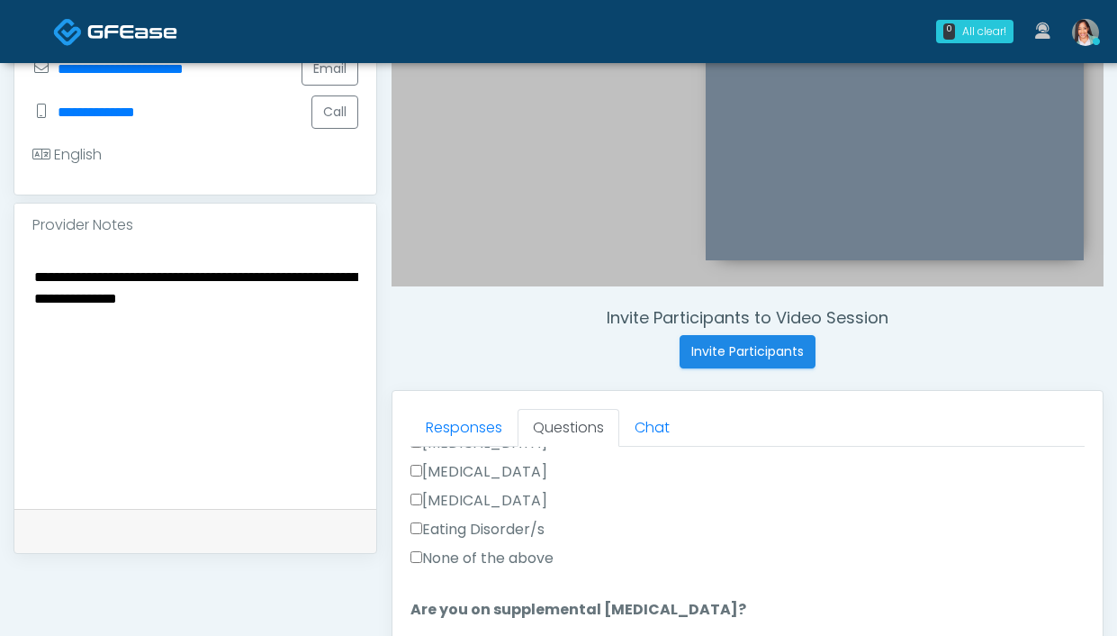
scroll to position [448, 0]
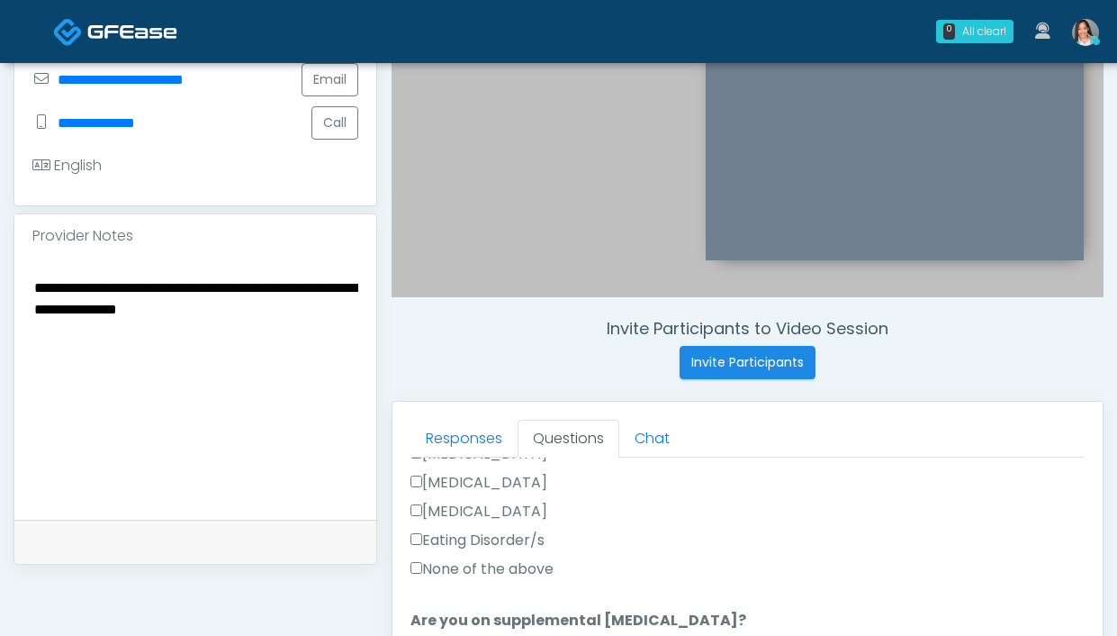
click at [36, 278] on textarea "**********" at bounding box center [195, 385] width 326 height 220
click at [261, 287] on textarea "**********" at bounding box center [195, 385] width 326 height 220
click at [265, 289] on textarea "**********" at bounding box center [195, 385] width 326 height 220
click at [90, 298] on textarea "**********" at bounding box center [195, 385] width 326 height 220
click at [86, 309] on textarea "**********" at bounding box center [195, 385] width 326 height 220
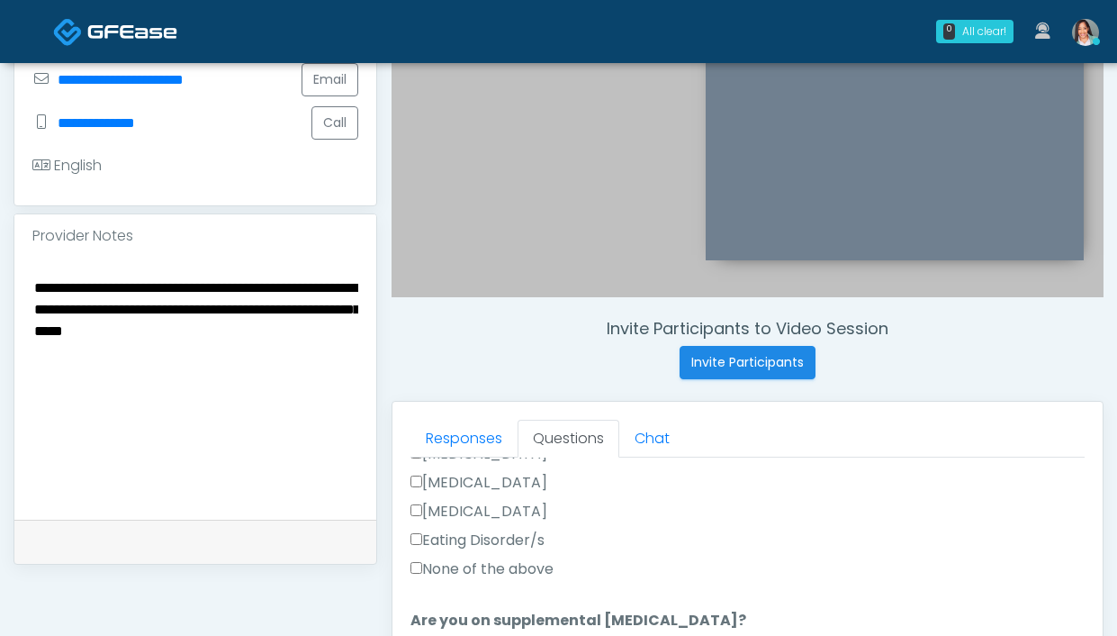
drag, startPoint x: 310, startPoint y: 342, endPoint x: 106, endPoint y: 333, distance: 203.6
click at [106, 333] on textarea "**********" at bounding box center [195, 385] width 326 height 220
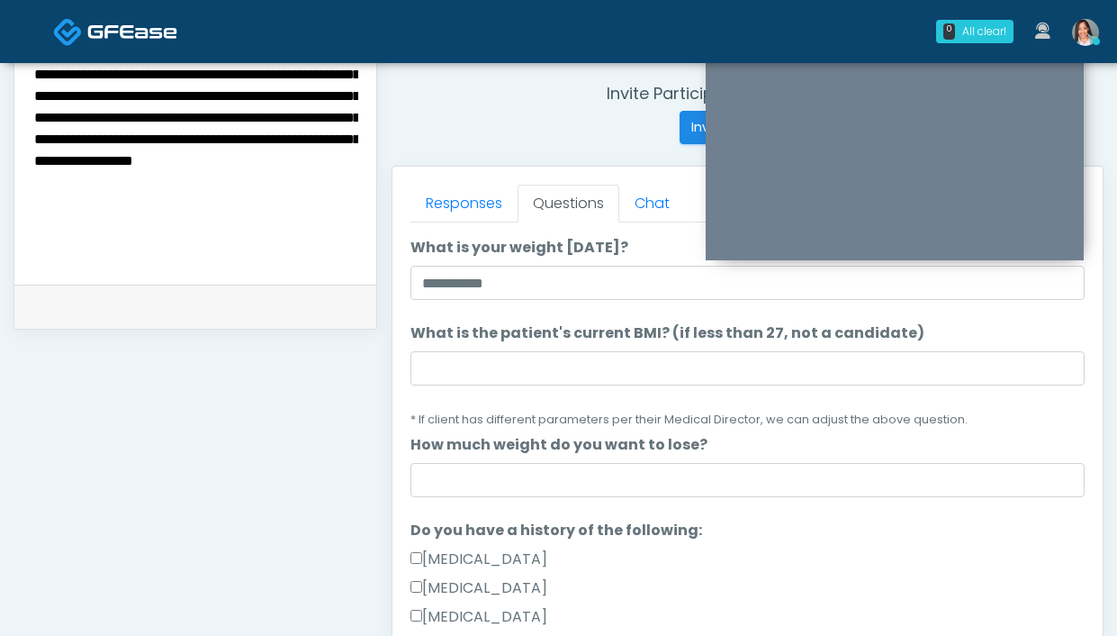
scroll to position [681, 0]
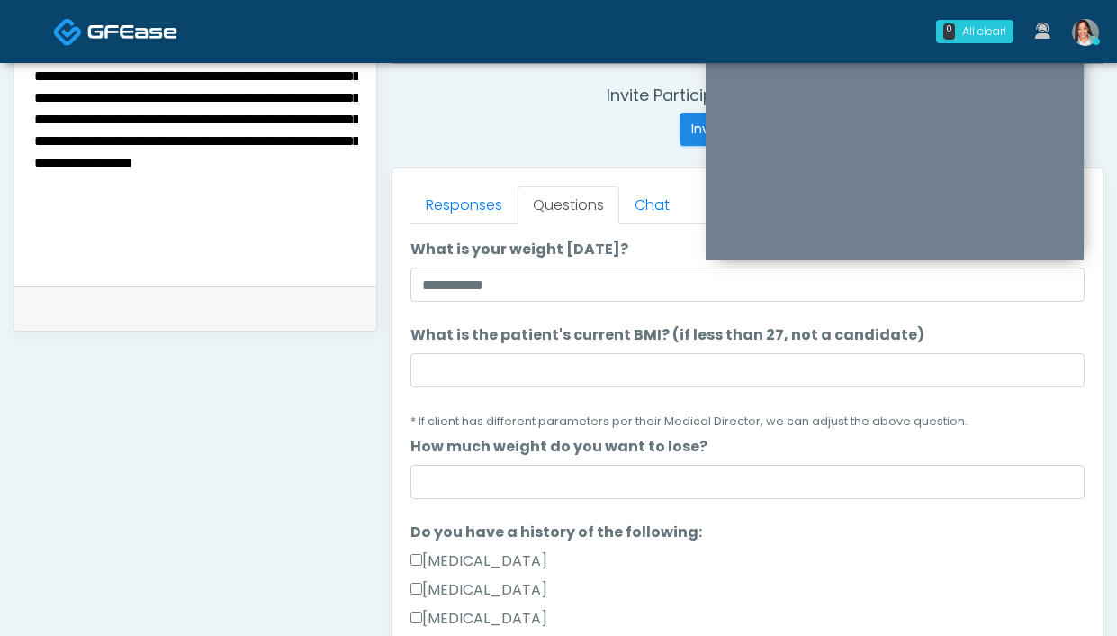
drag, startPoint x: 311, startPoint y: 208, endPoint x: 188, endPoint y: 206, distance: 123.3
click at [188, 206] on textarea "**********" at bounding box center [195, 152] width 326 height 220
type textarea "**********"
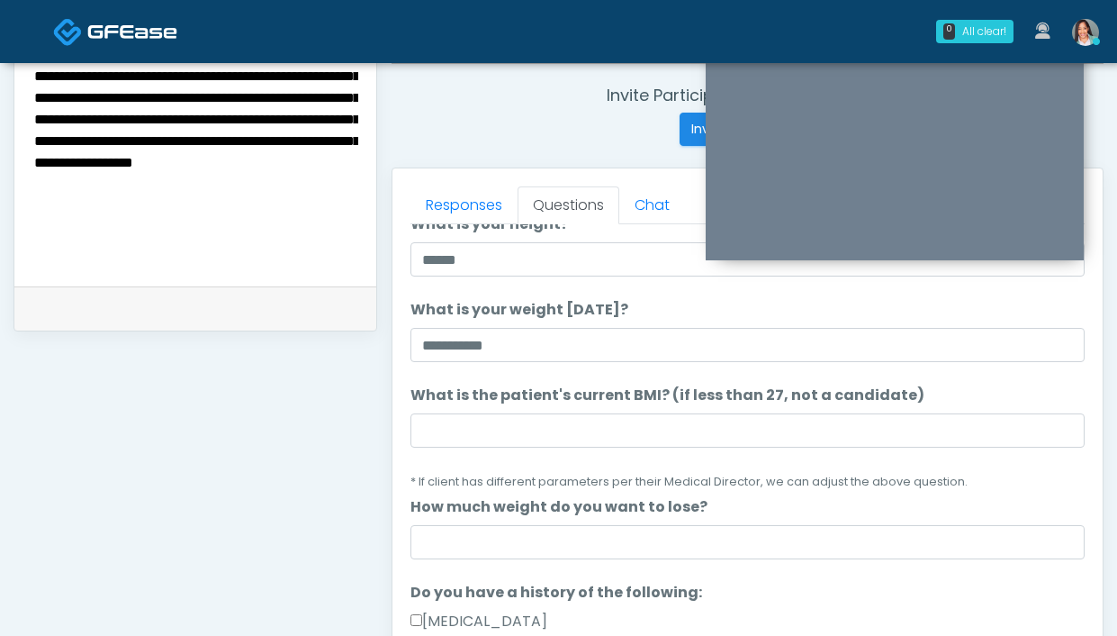
scroll to position [58, 0]
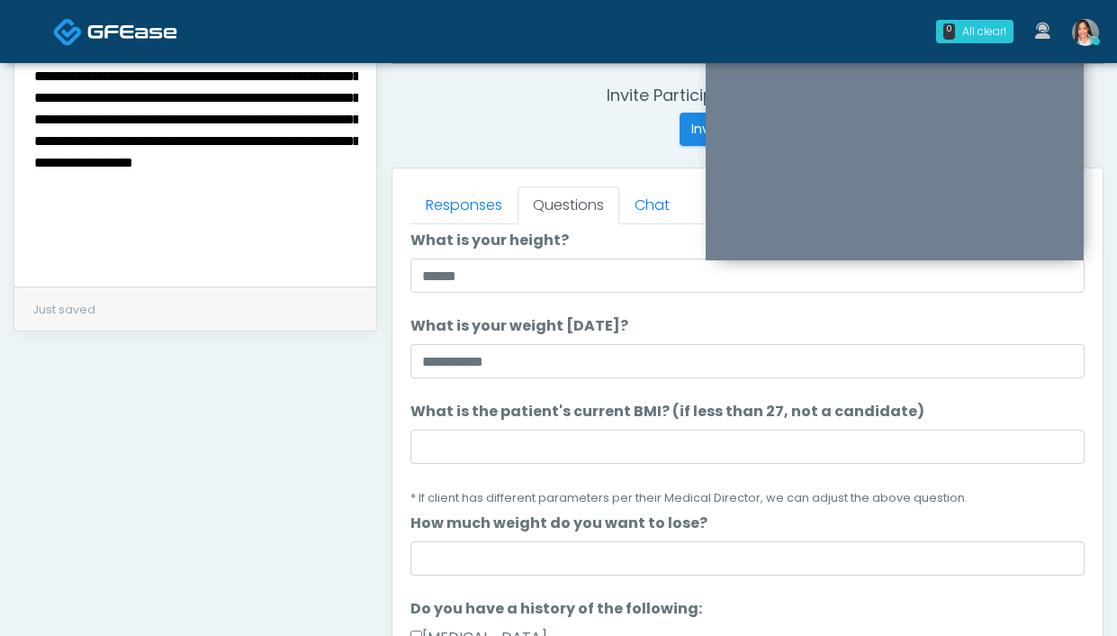
drag, startPoint x: 331, startPoint y: 201, endPoint x: 177, endPoint y: 212, distance: 154.4
click at [177, 212] on textarea "**********" at bounding box center [195, 152] width 326 height 220
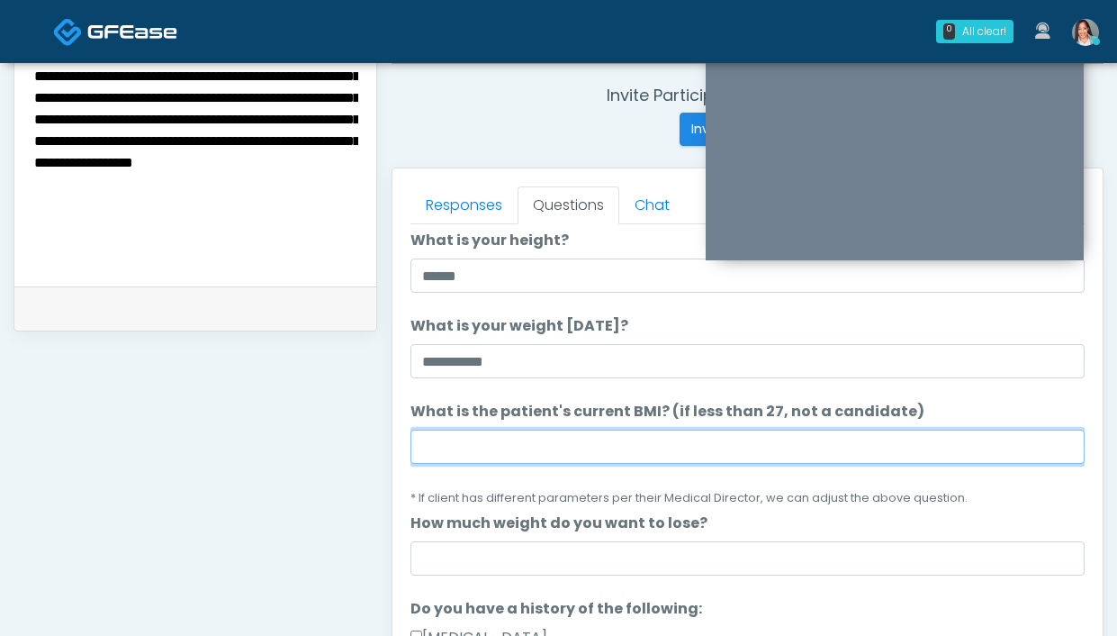
click at [604, 450] on input "What is the patient's current BMI? (if less than 27, not a candidate)" at bounding box center [747, 446] width 674 height 34
type input "****"
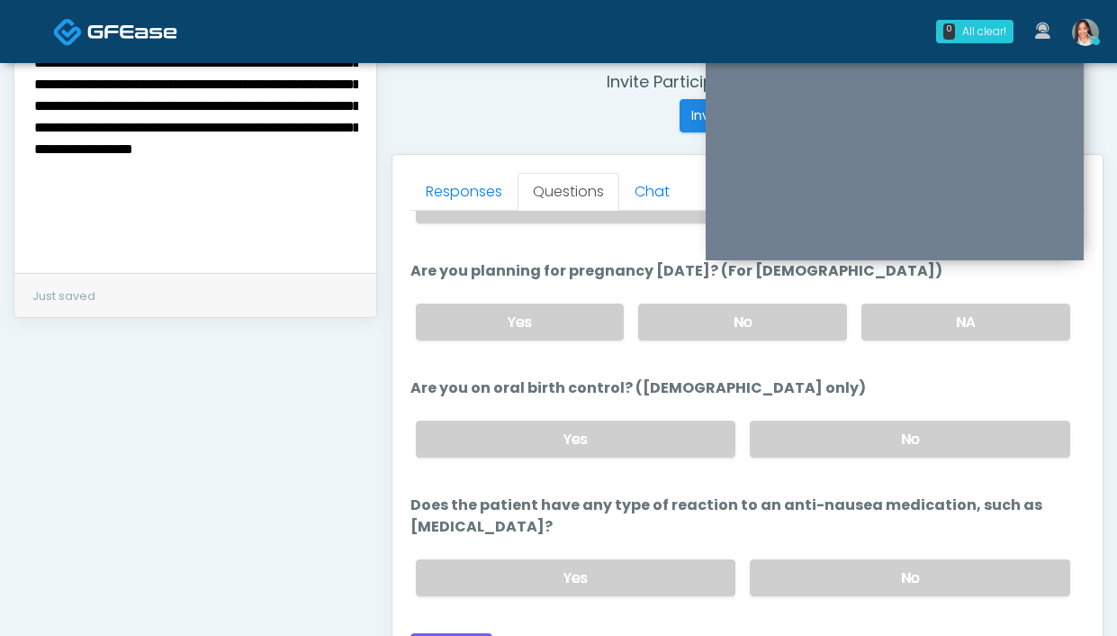
scroll to position [692, 0]
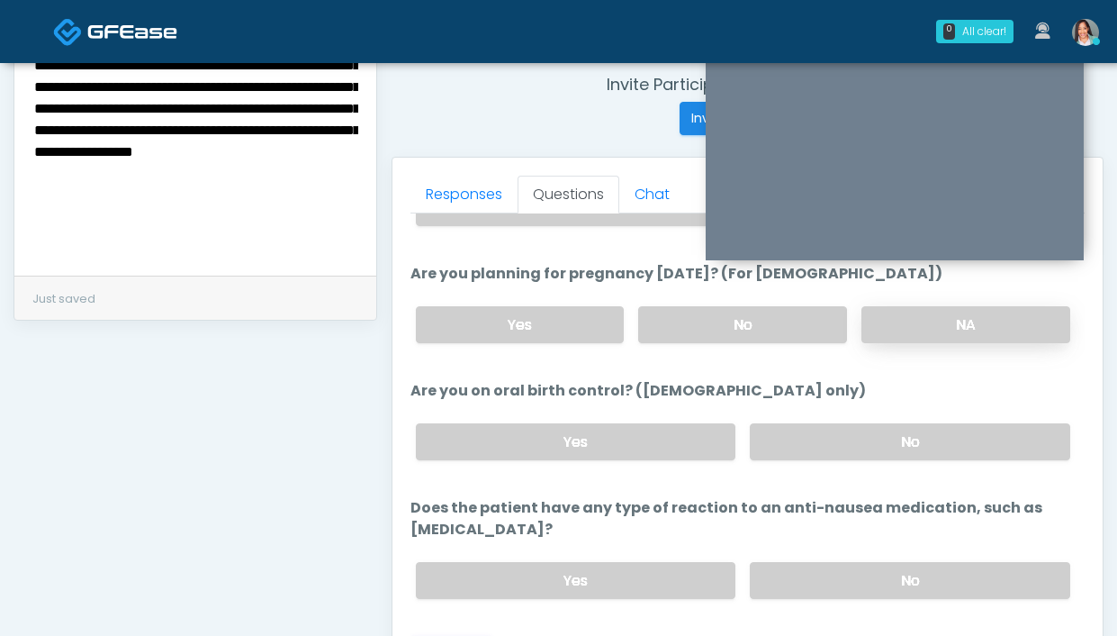
click at [881, 325] on label "NA" at bounding box center [965, 324] width 209 height 37
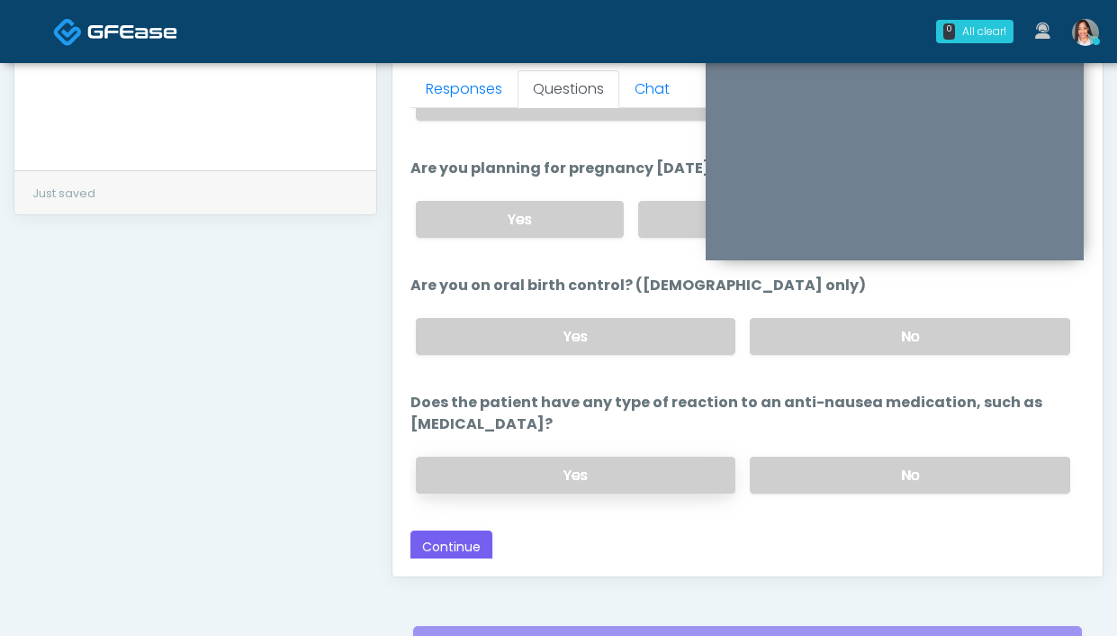
scroll to position [843, 0]
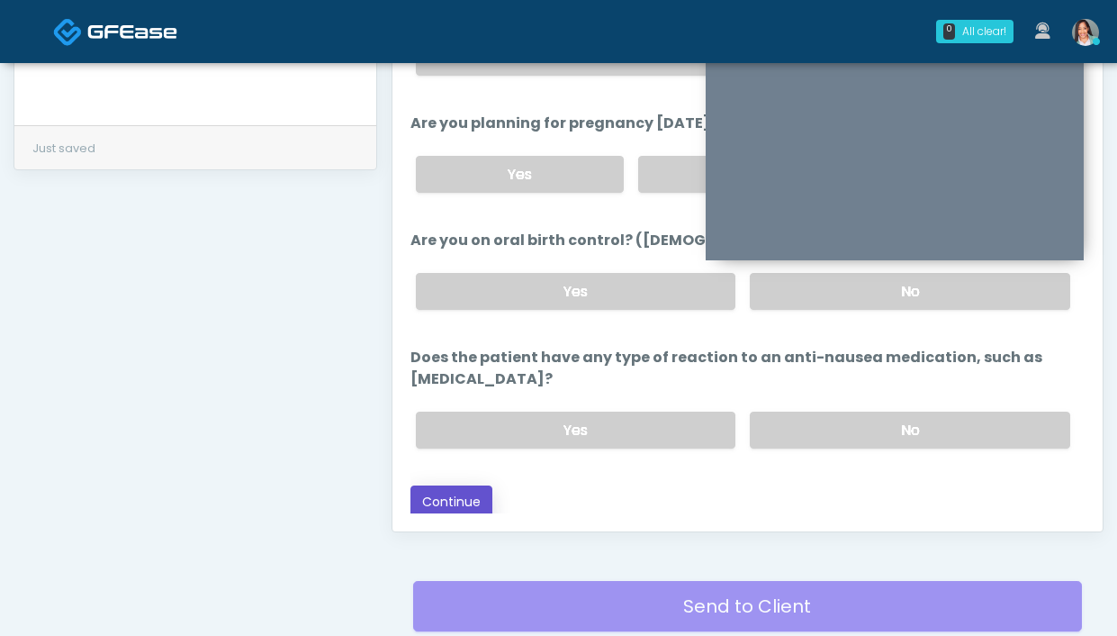
click at [473, 504] on button "Continue" at bounding box center [451, 501] width 82 height 33
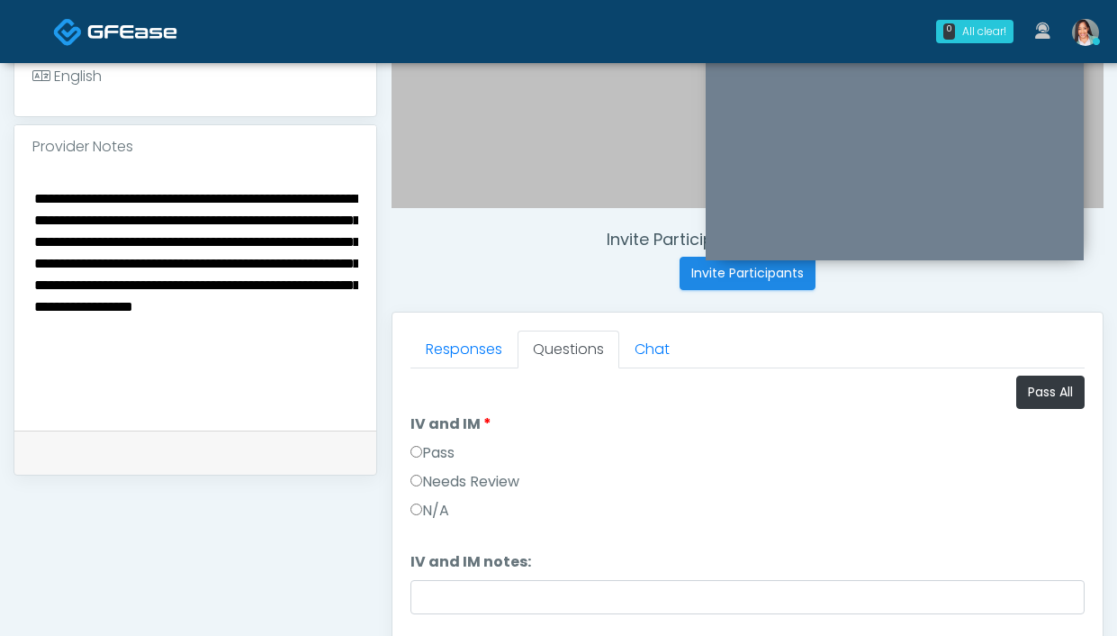
scroll to position [527, 0]
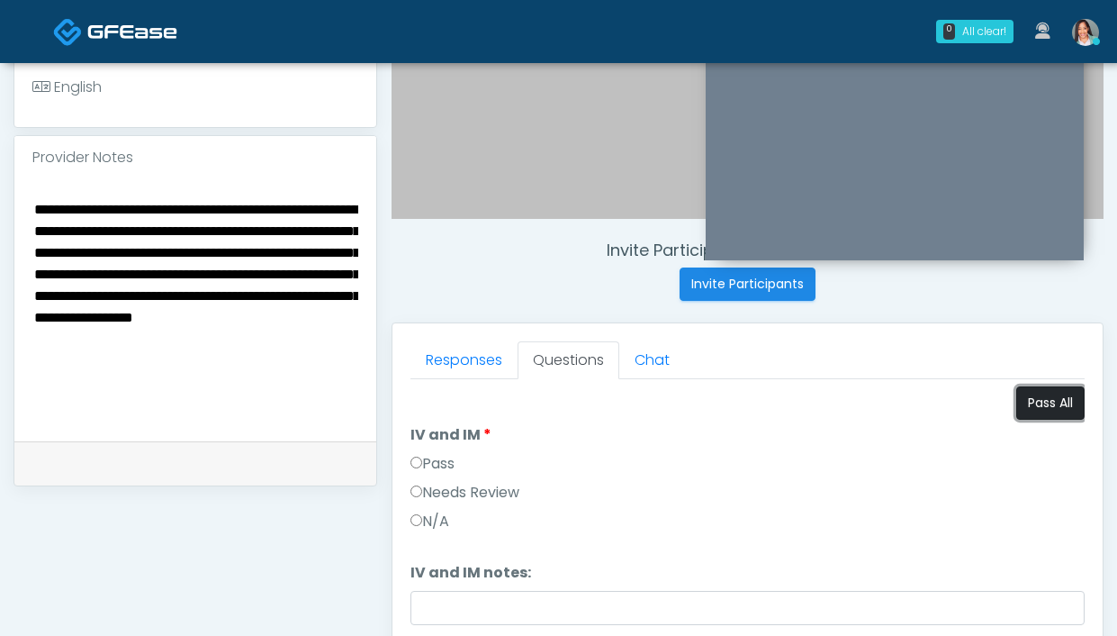
click at [1051, 408] on button "Pass All" at bounding box center [1050, 402] width 68 height 33
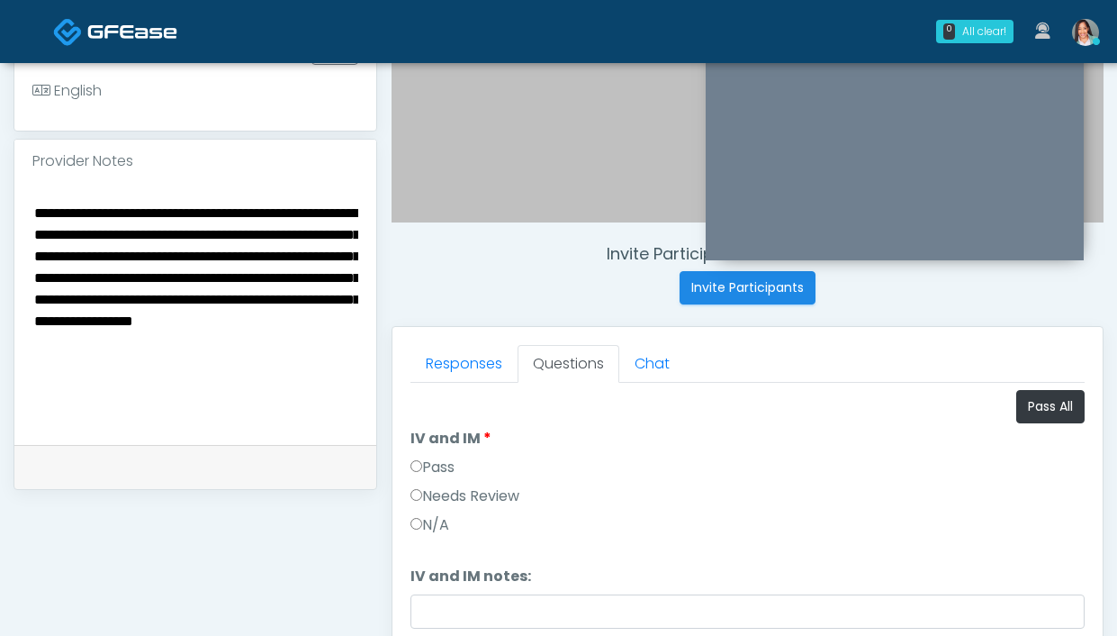
click at [445, 482] on div "Pass" at bounding box center [747, 470] width 674 height 29
click at [442, 495] on label "Needs Review" at bounding box center [464, 496] width 109 height 22
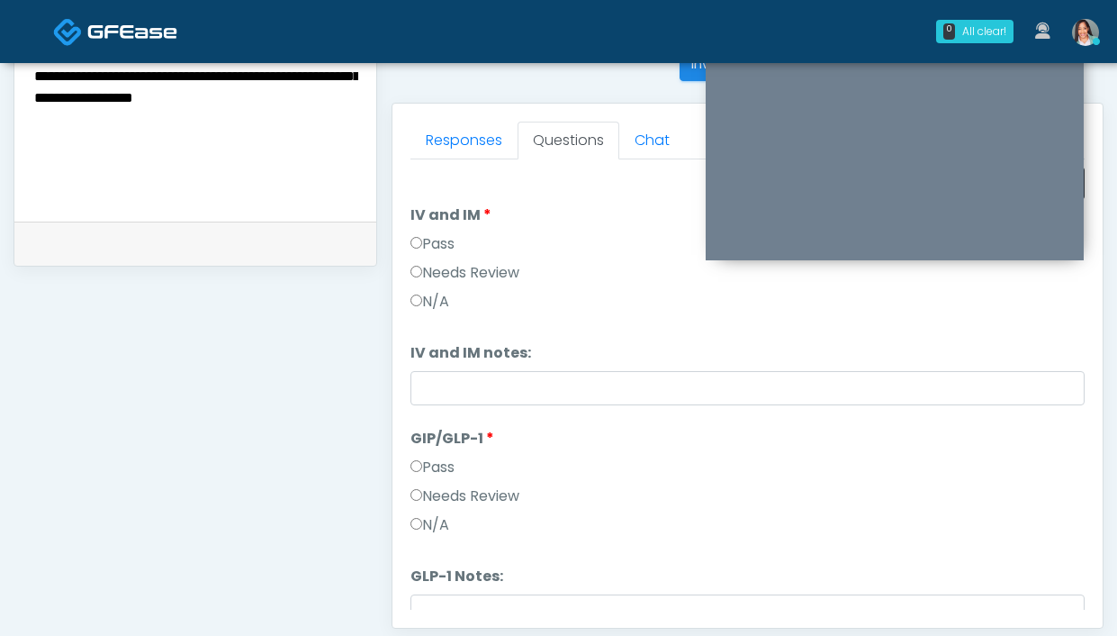
scroll to position [876, 0]
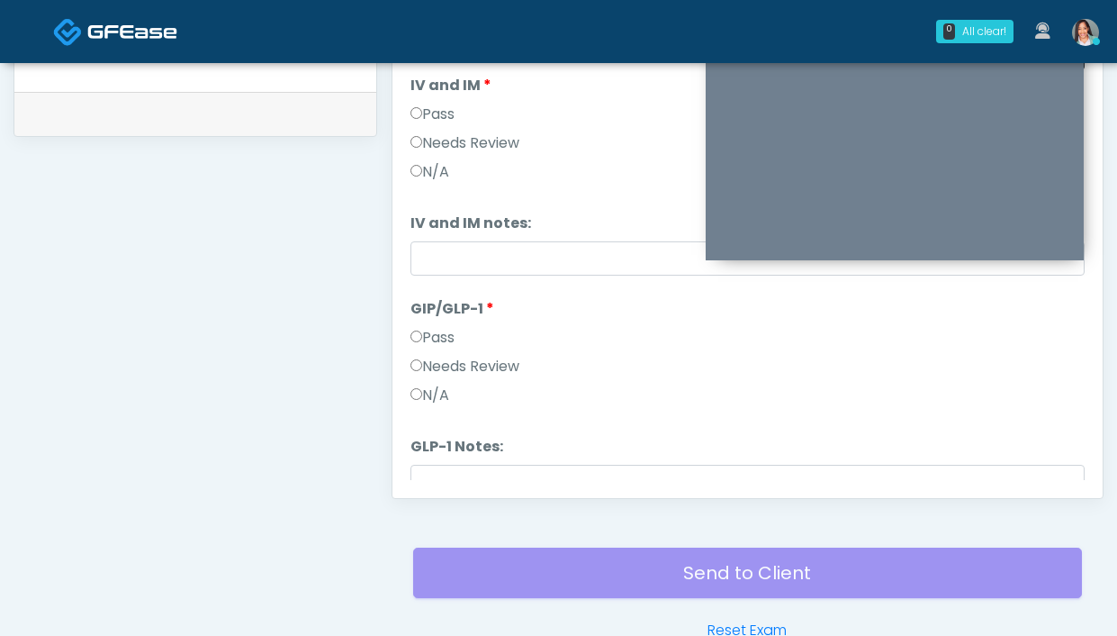
click at [451, 375] on label "Needs Review" at bounding box center [464, 367] width 109 height 22
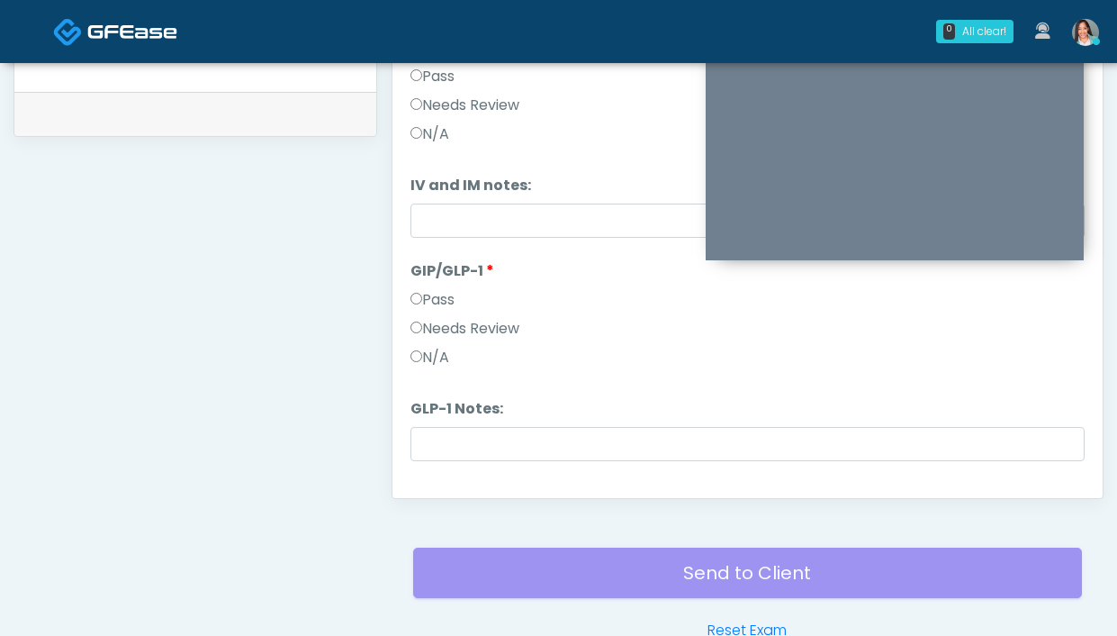
scroll to position [75, 0]
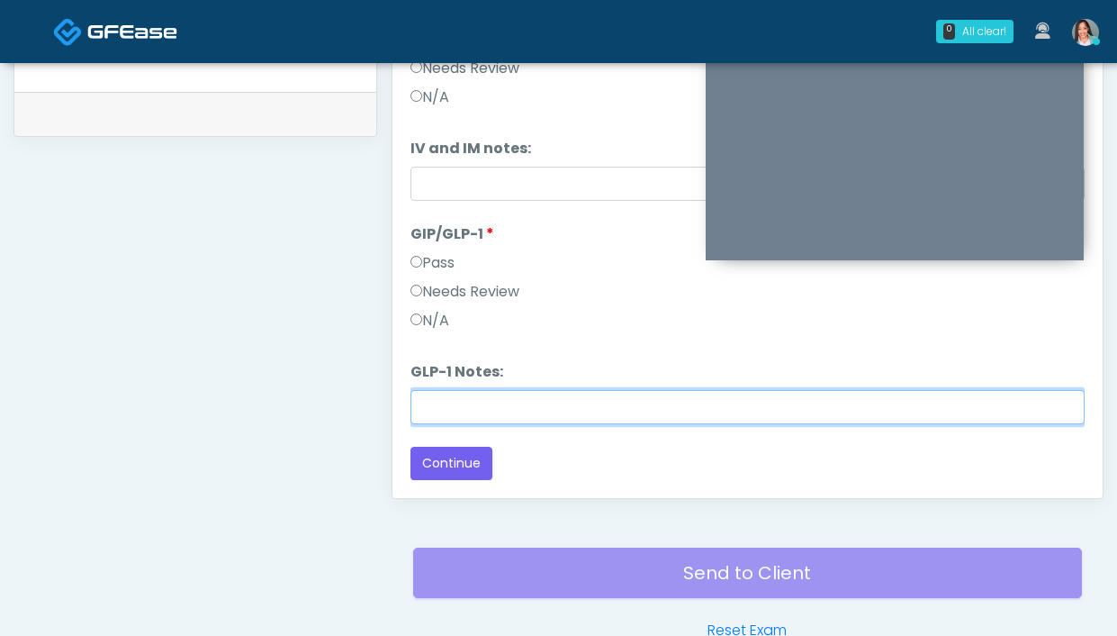
click at [462, 392] on input "GLP-1 Notes:" at bounding box center [747, 407] width 674 height 34
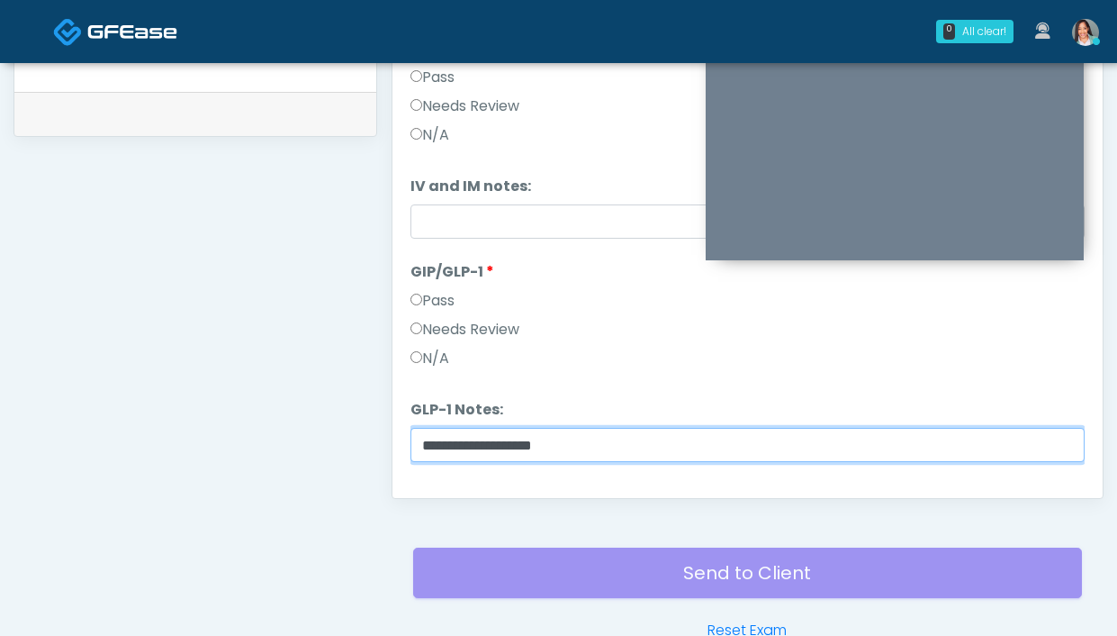
scroll to position [0, 0]
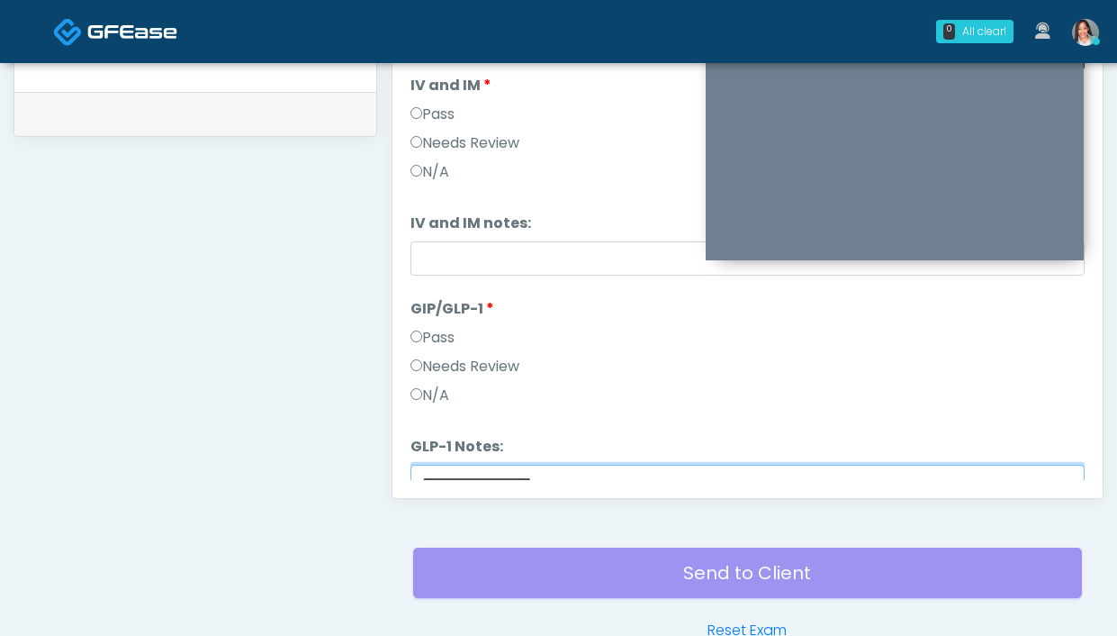
type input "**********"
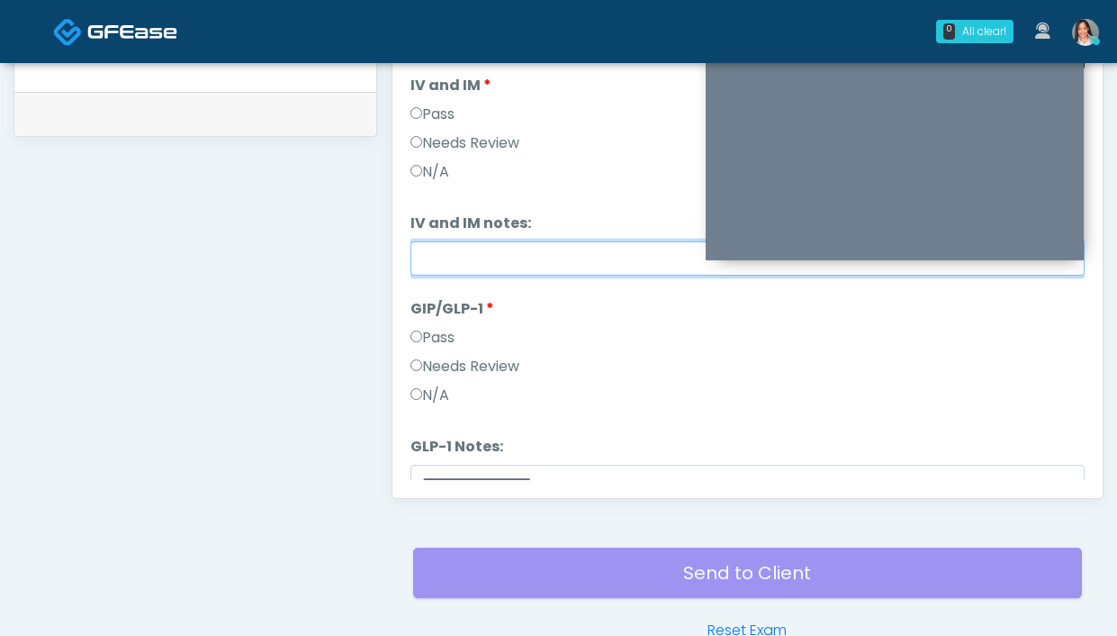
click at [576, 263] on input "IV and IM notes:" at bounding box center [747, 258] width 674 height 34
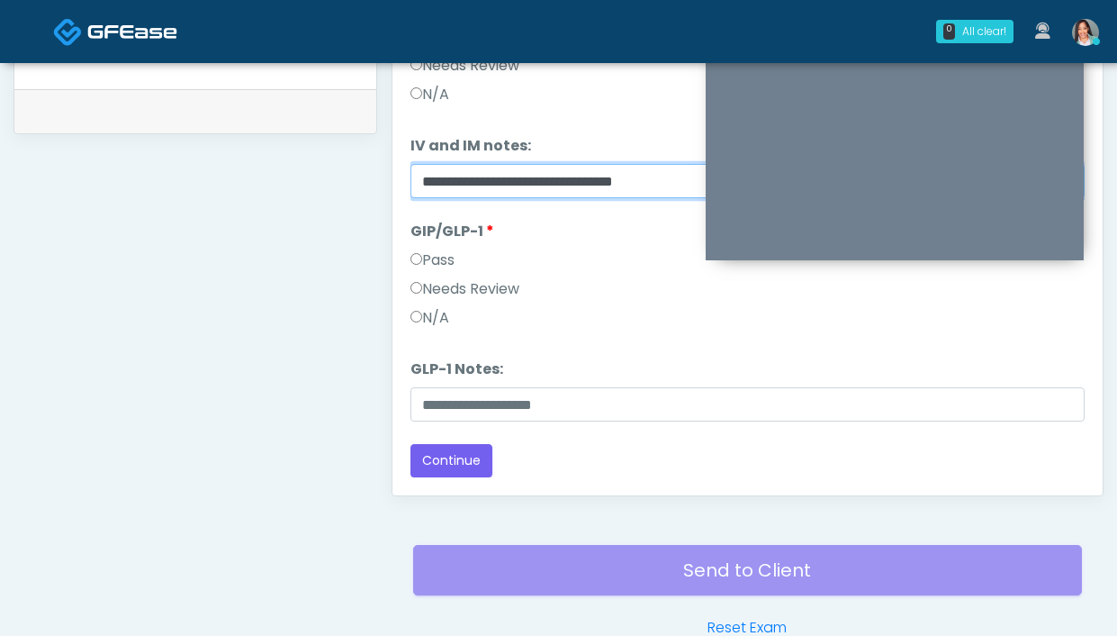
scroll to position [880, 0]
type input "**********"
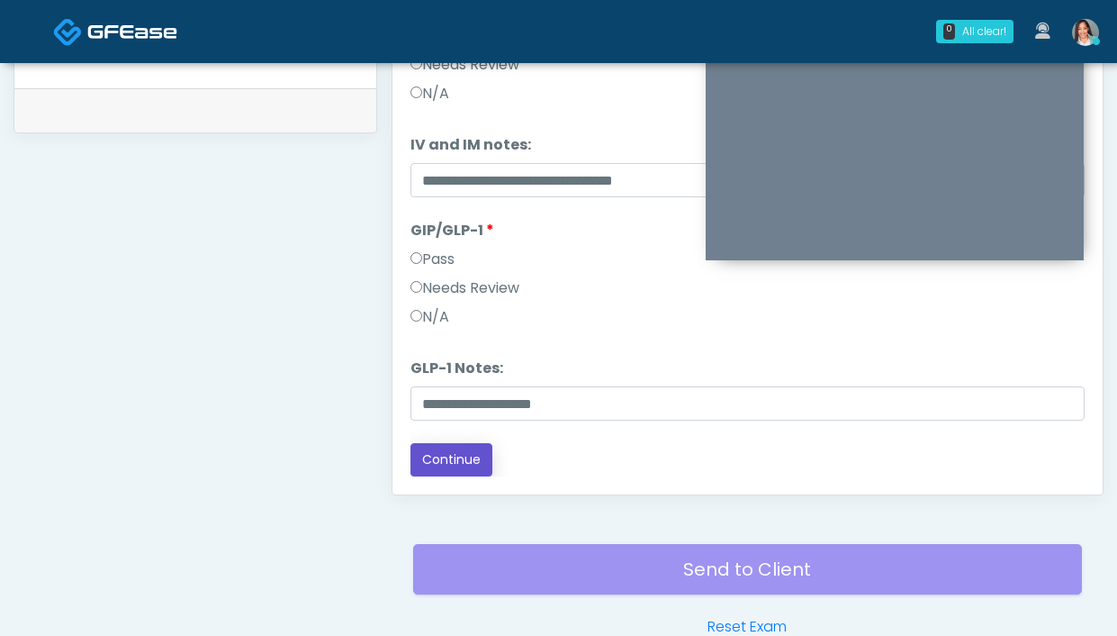
click at [464, 462] on button "Continue" at bounding box center [451, 459] width 82 height 33
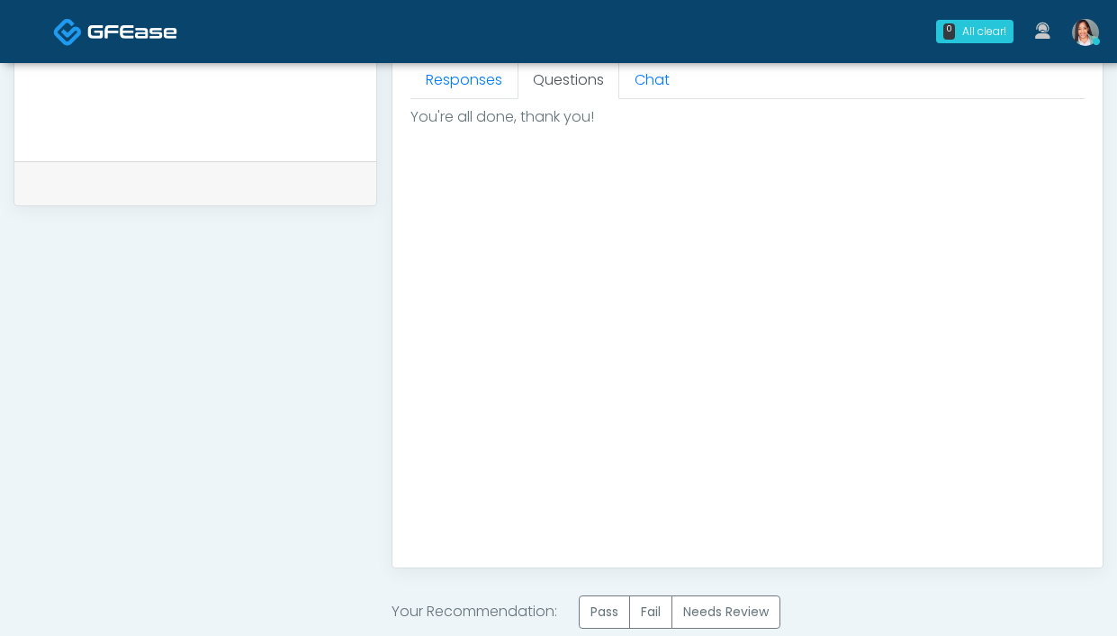
scroll to position [0, 0]
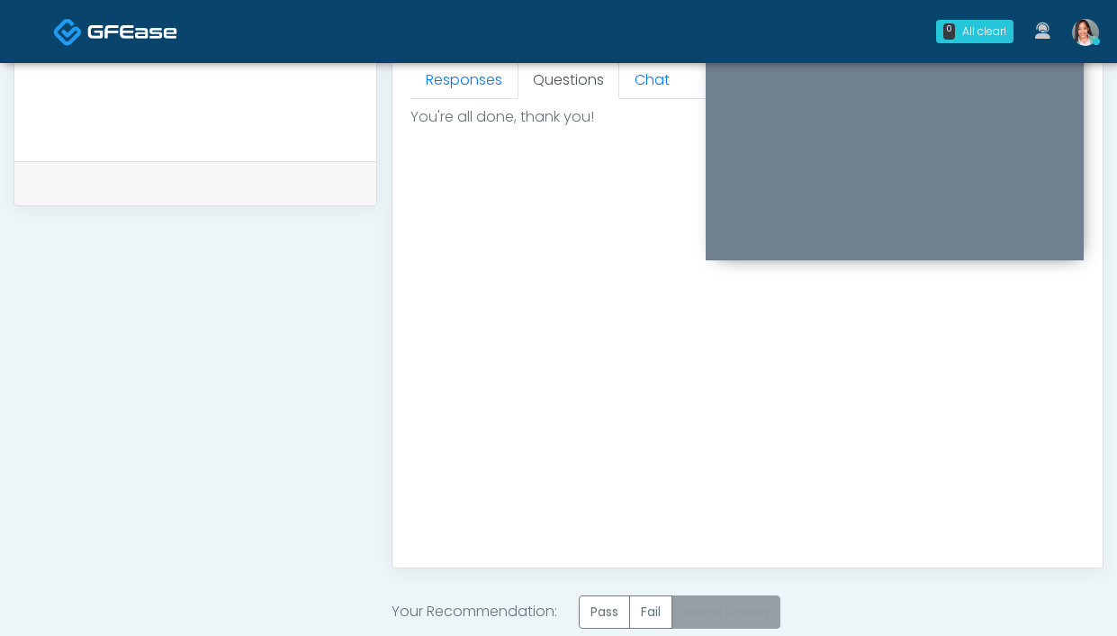
click at [714, 610] on label "Needs Review" at bounding box center [726, 611] width 109 height 33
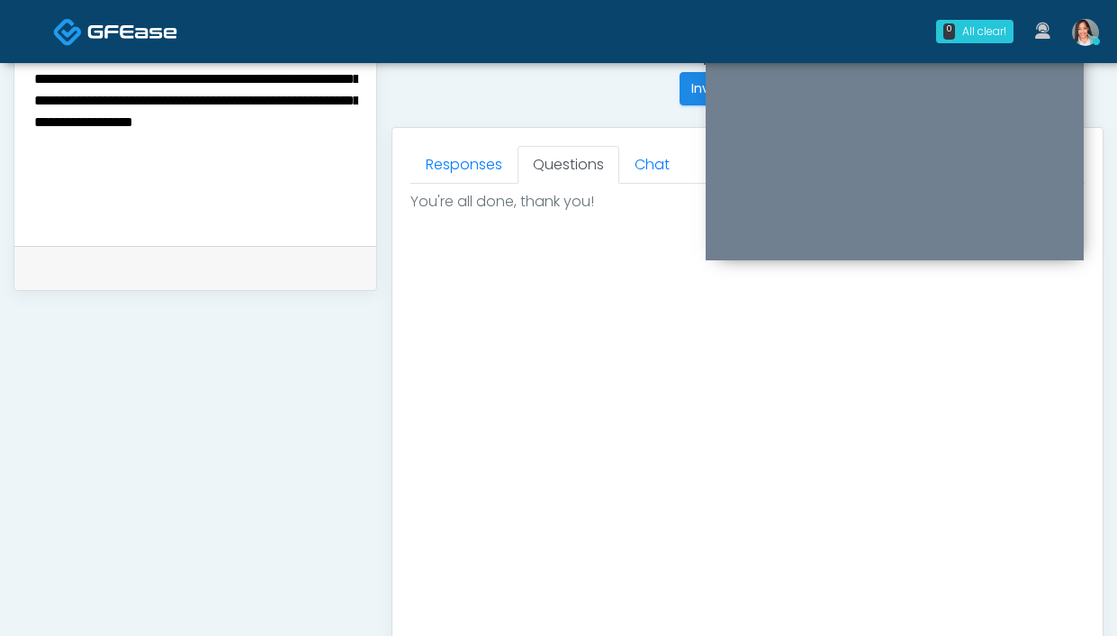
scroll to position [1014, 0]
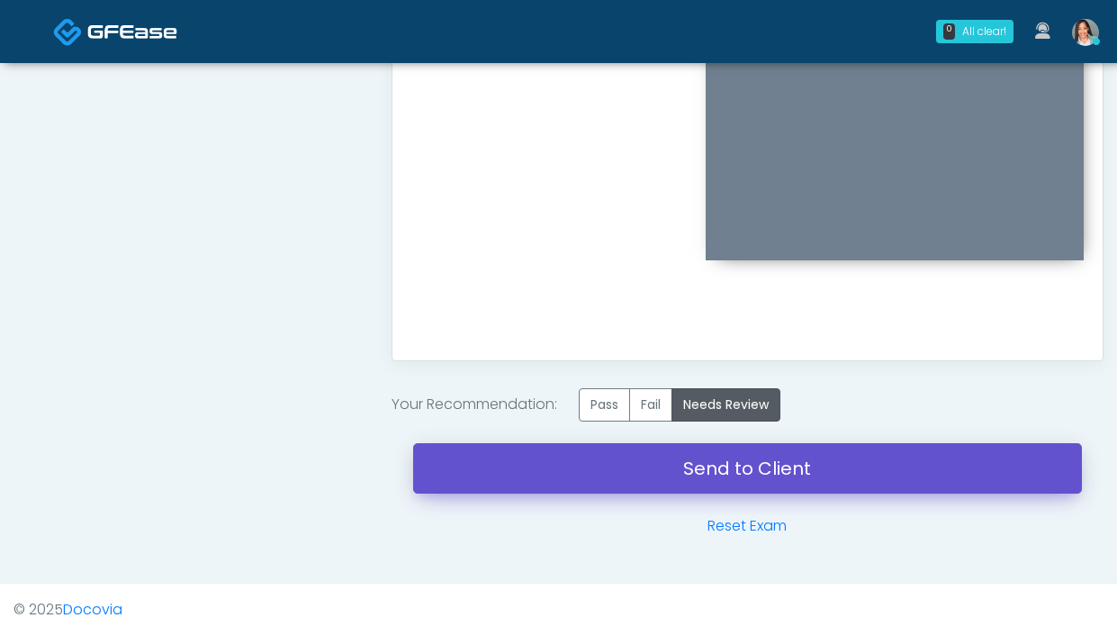
click at [648, 452] on link "Send to Client" at bounding box center [747, 468] width 669 height 50
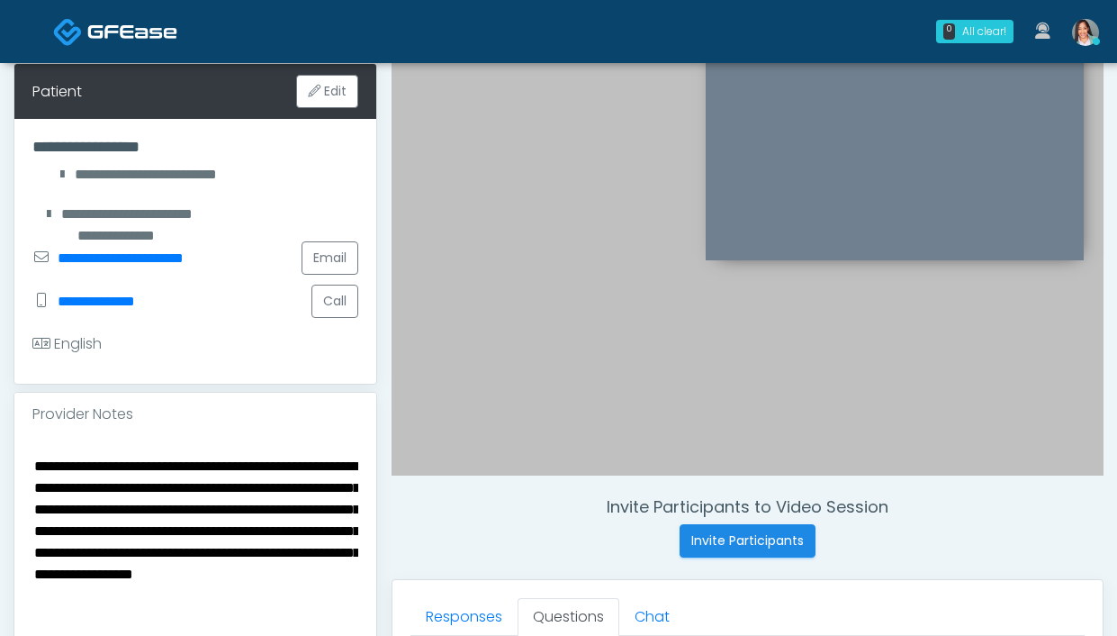
scroll to position [0, 0]
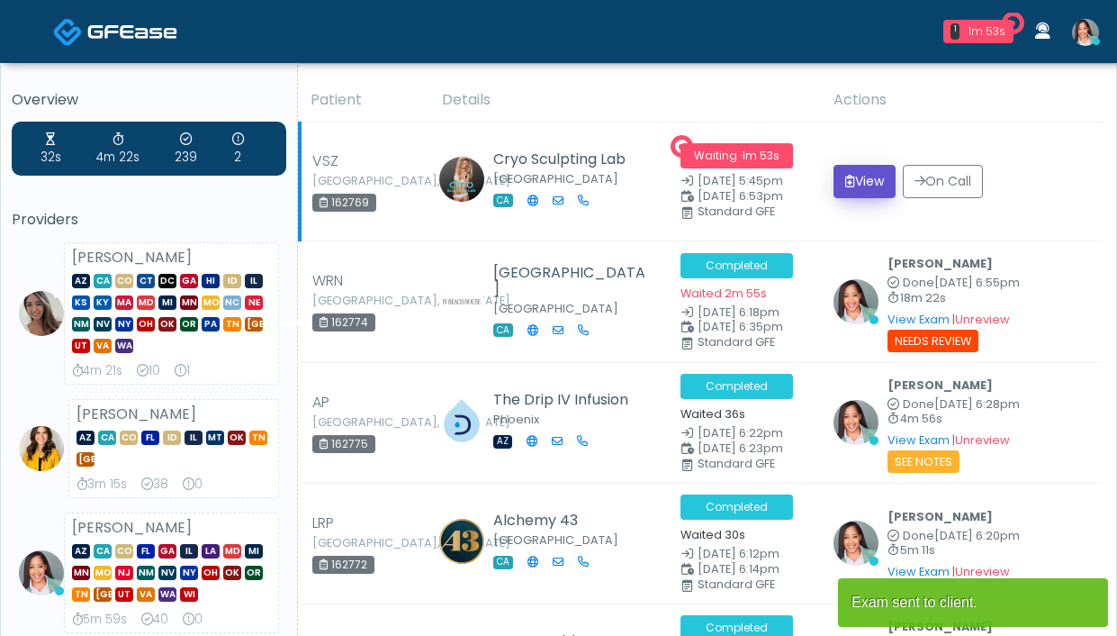
click at [857, 190] on button "View" at bounding box center [865, 181] width 62 height 33
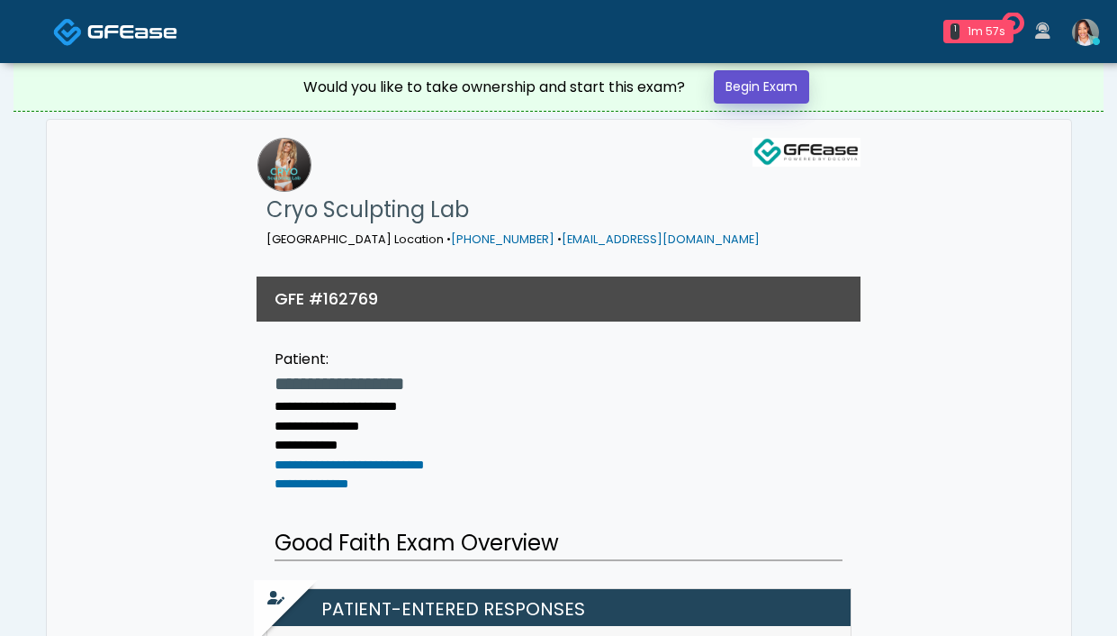
click at [780, 92] on link "Begin Exam" at bounding box center [761, 86] width 95 height 33
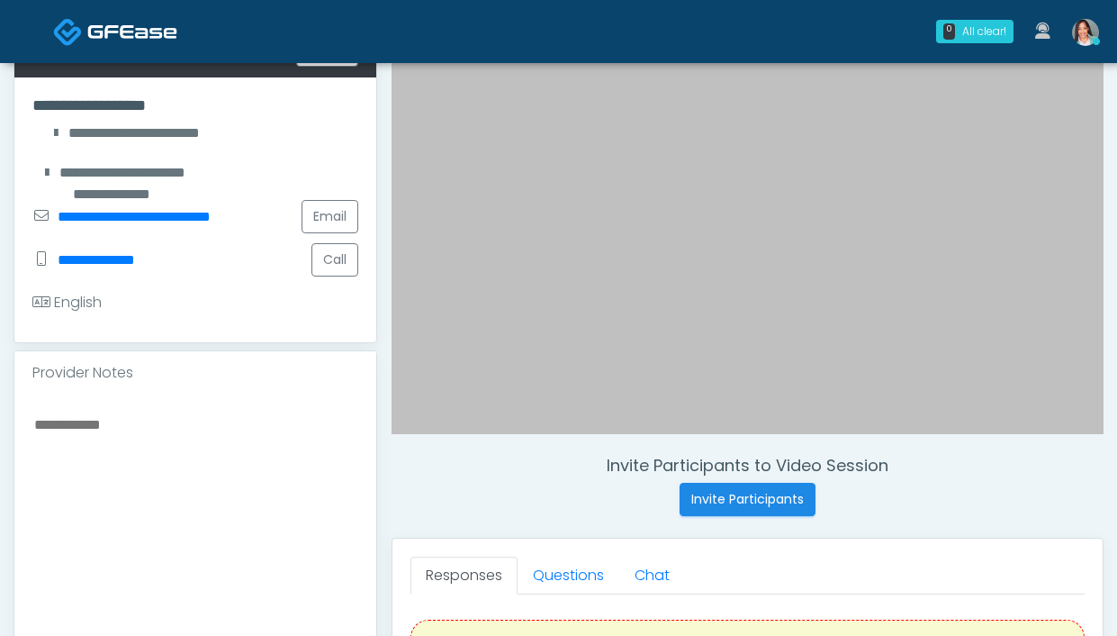
scroll to position [317, 0]
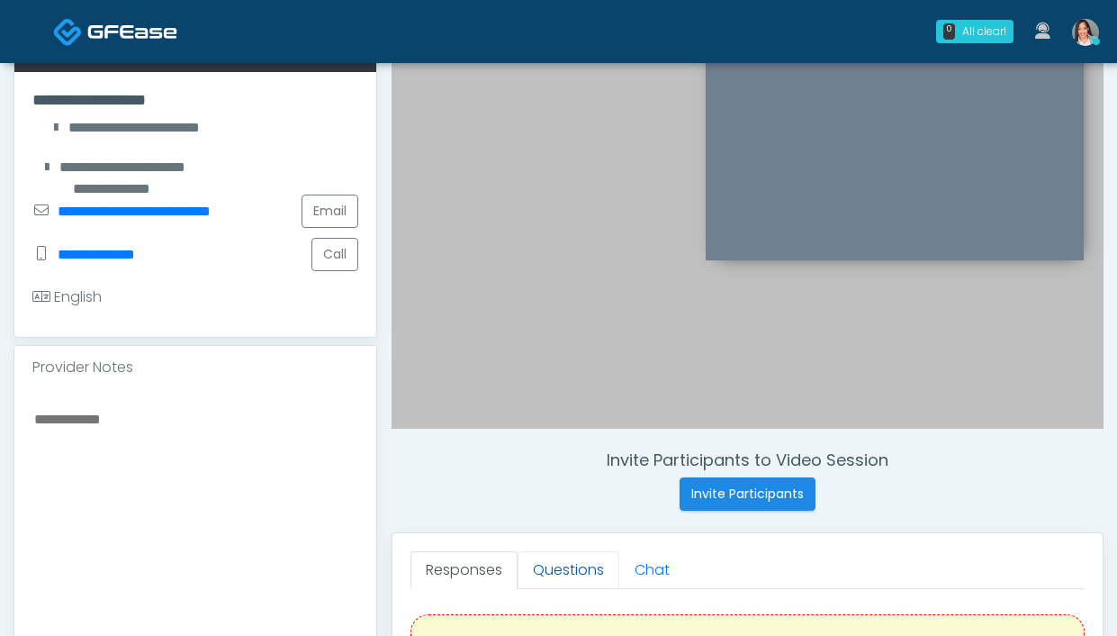
click at [580, 581] on link "Questions" at bounding box center [569, 570] width 102 height 38
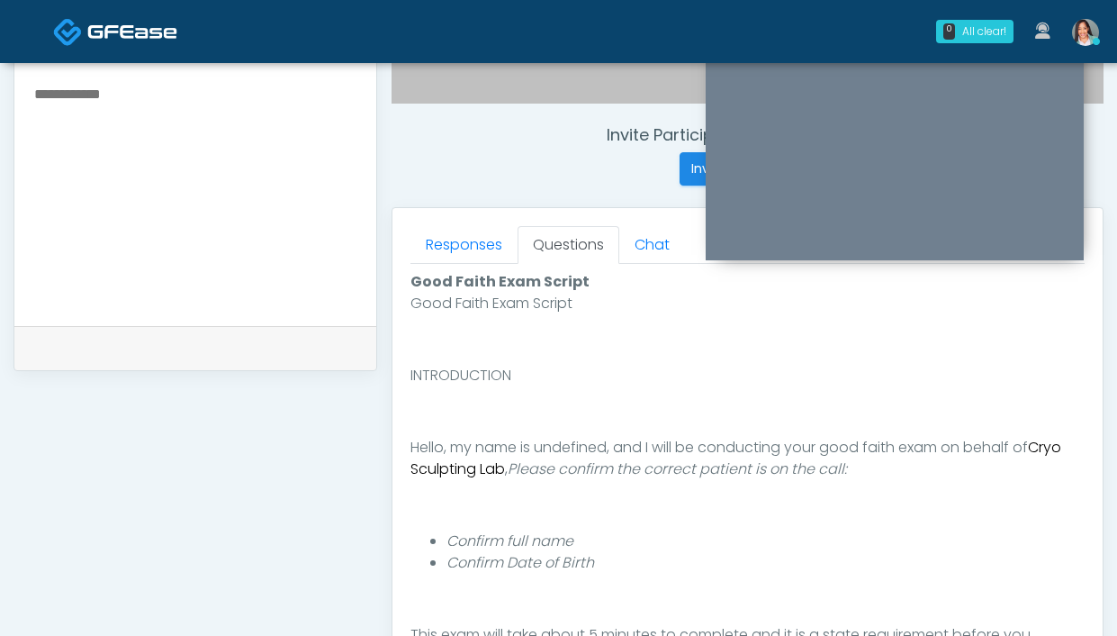
scroll to position [759, 0]
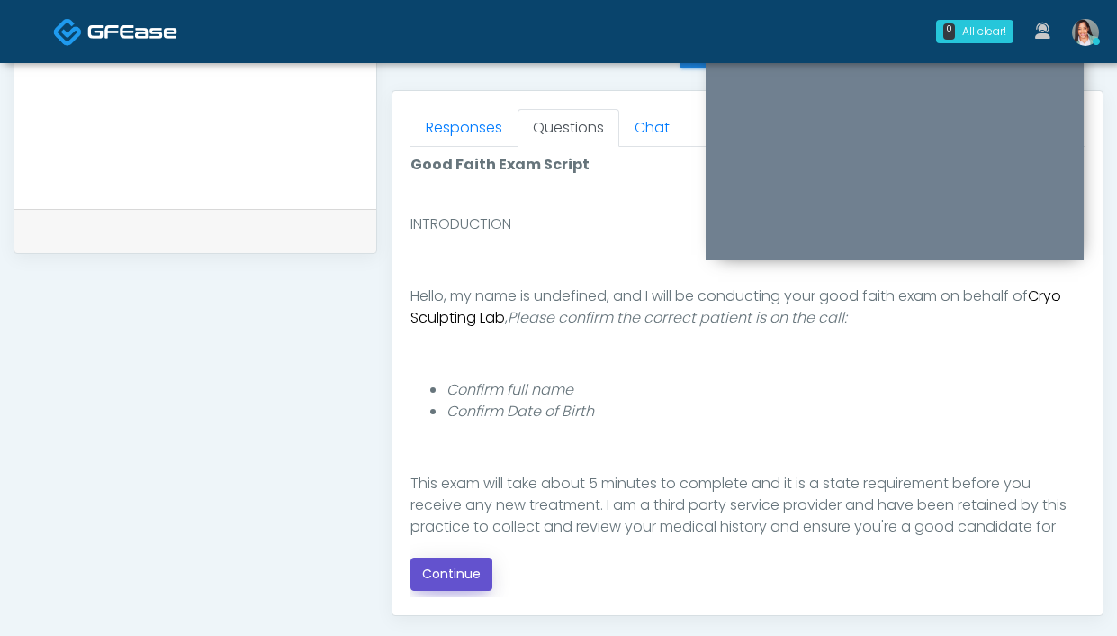
click at [442, 575] on button "Continue" at bounding box center [451, 573] width 82 height 33
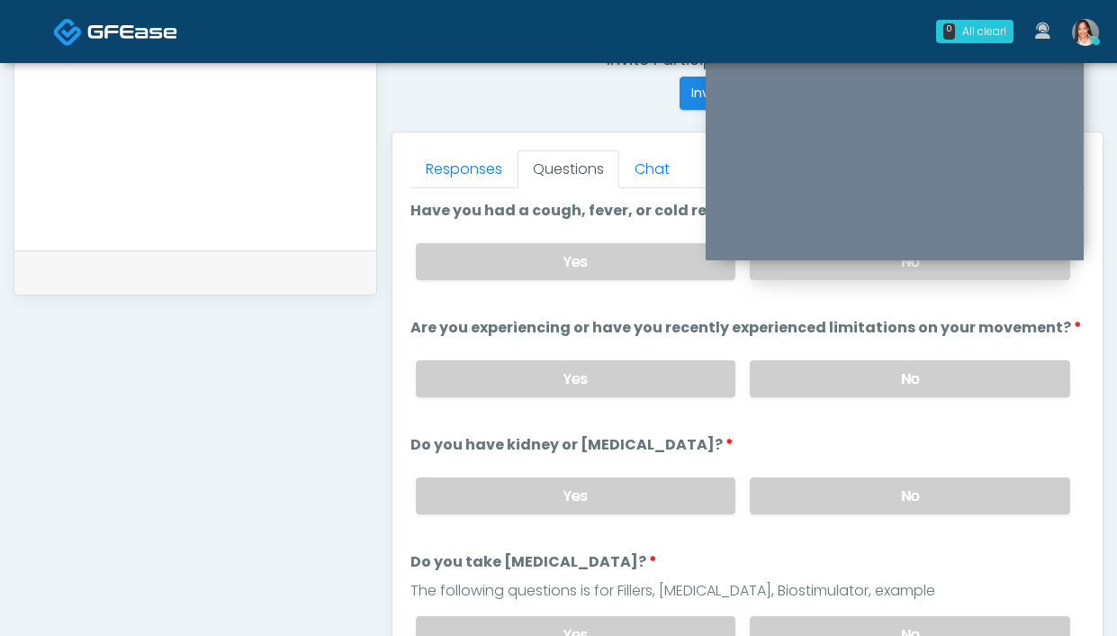
scroll to position [620, 0]
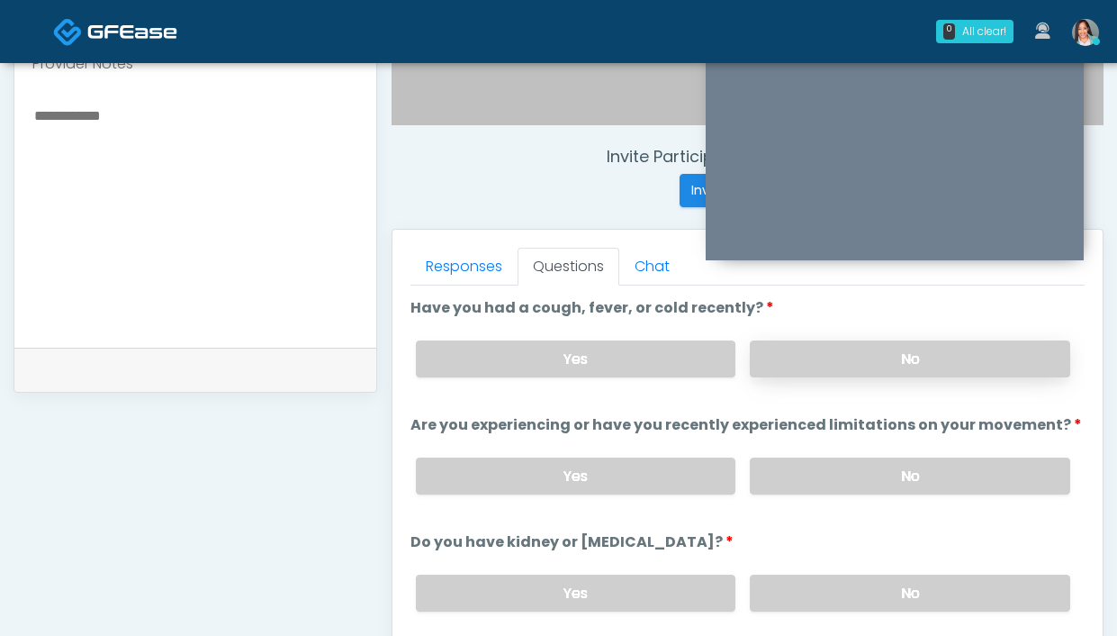
click at [841, 367] on label "No" at bounding box center [910, 358] width 320 height 37
click at [777, 470] on label "No" at bounding box center [910, 475] width 320 height 37
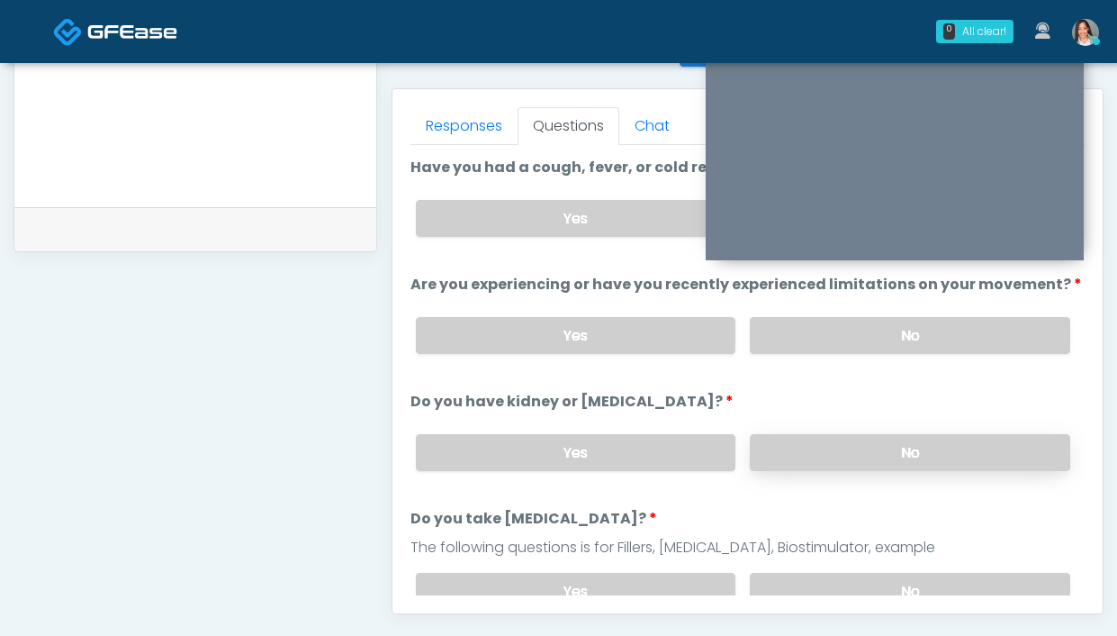
click at [858, 467] on label "No" at bounding box center [910, 452] width 320 height 37
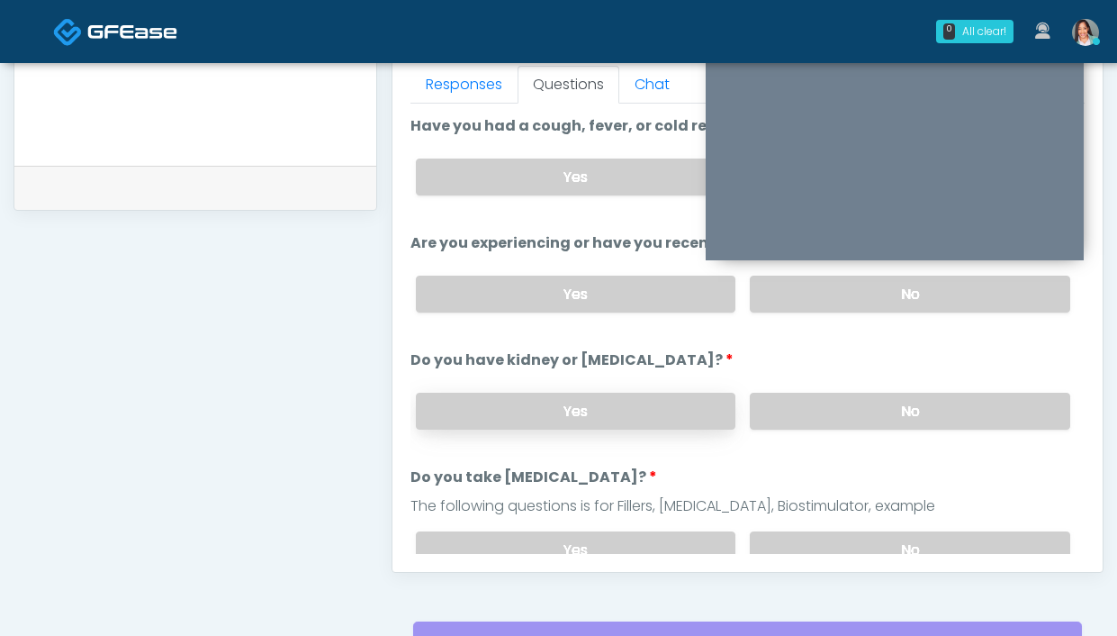
scroll to position [895, 0]
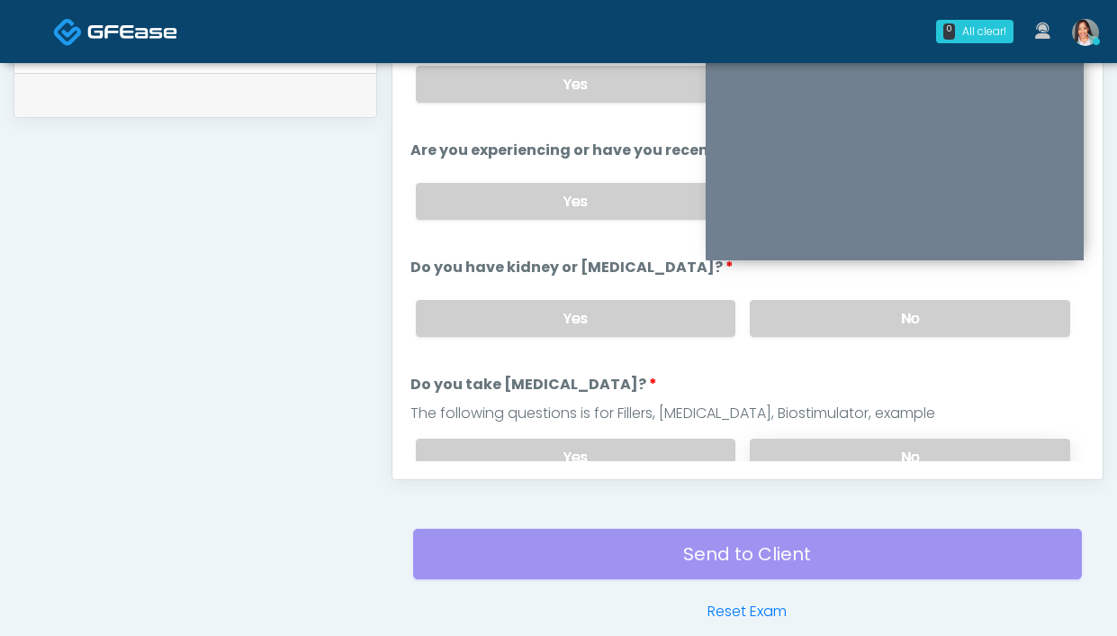
click at [845, 443] on label "No" at bounding box center [910, 456] width 320 height 37
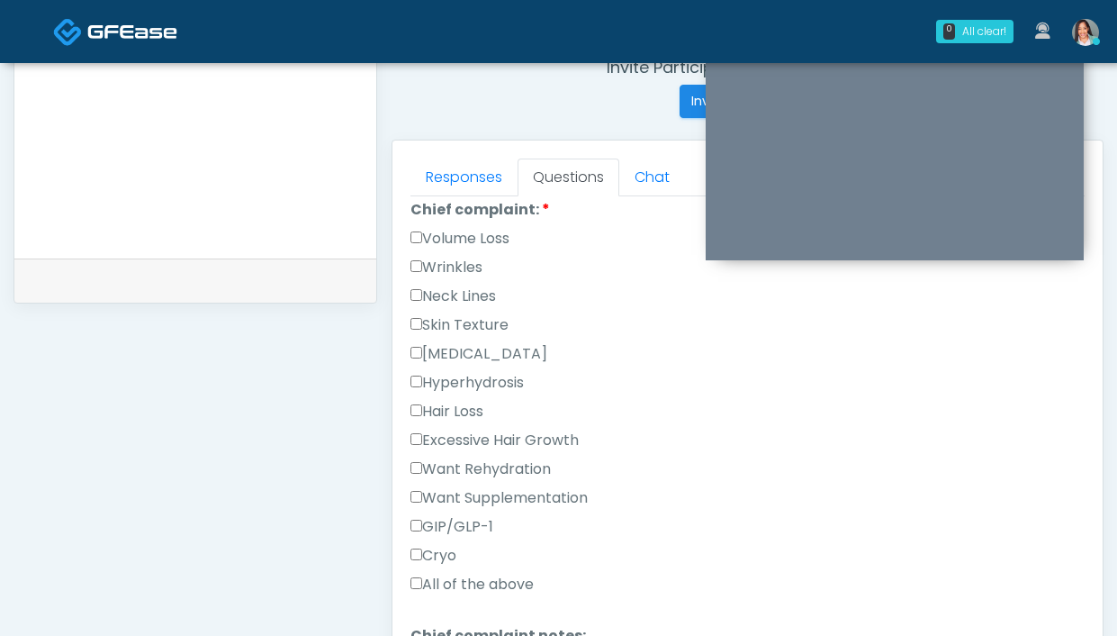
scroll to position [685, 0]
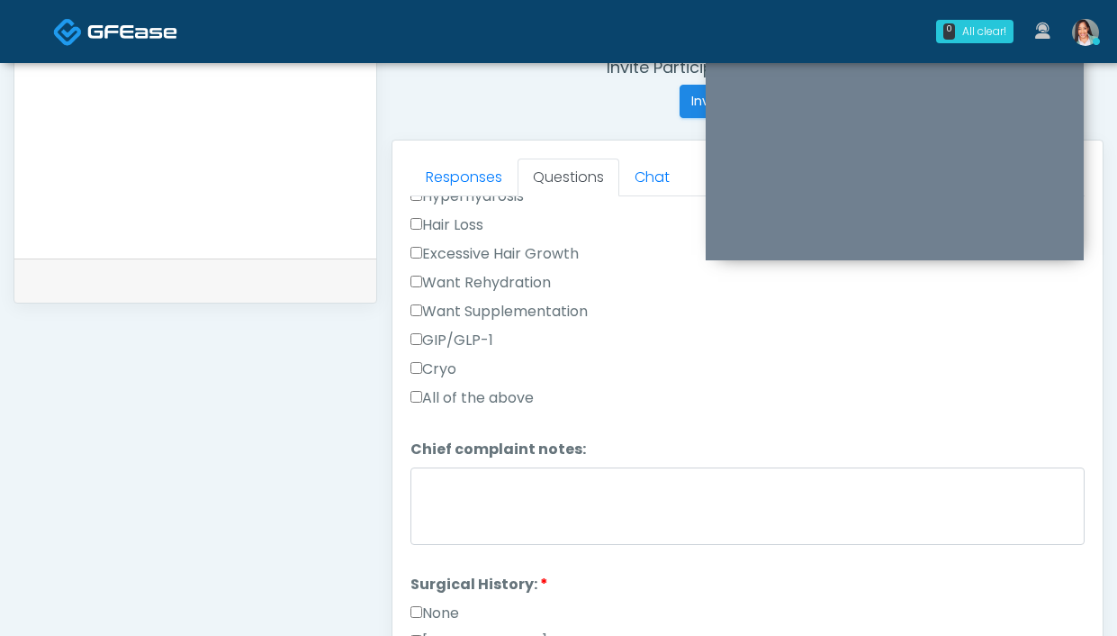
click at [429, 369] on label "Cryo" at bounding box center [433, 369] width 46 height 22
click at [449, 170] on link "Responses" at bounding box center [463, 177] width 107 height 38
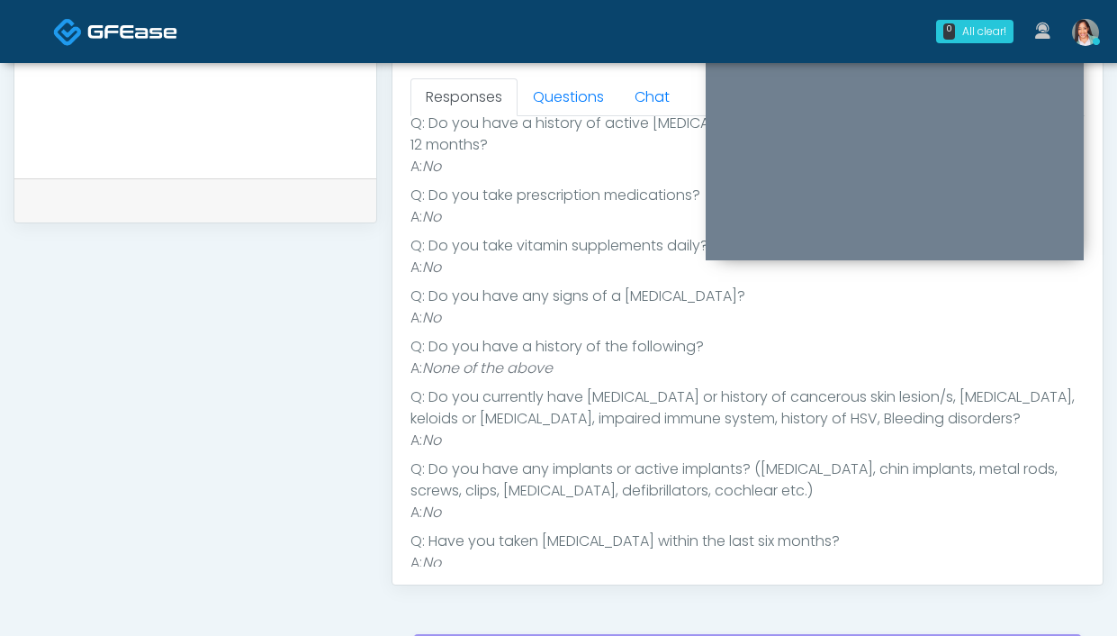
scroll to position [808, 0]
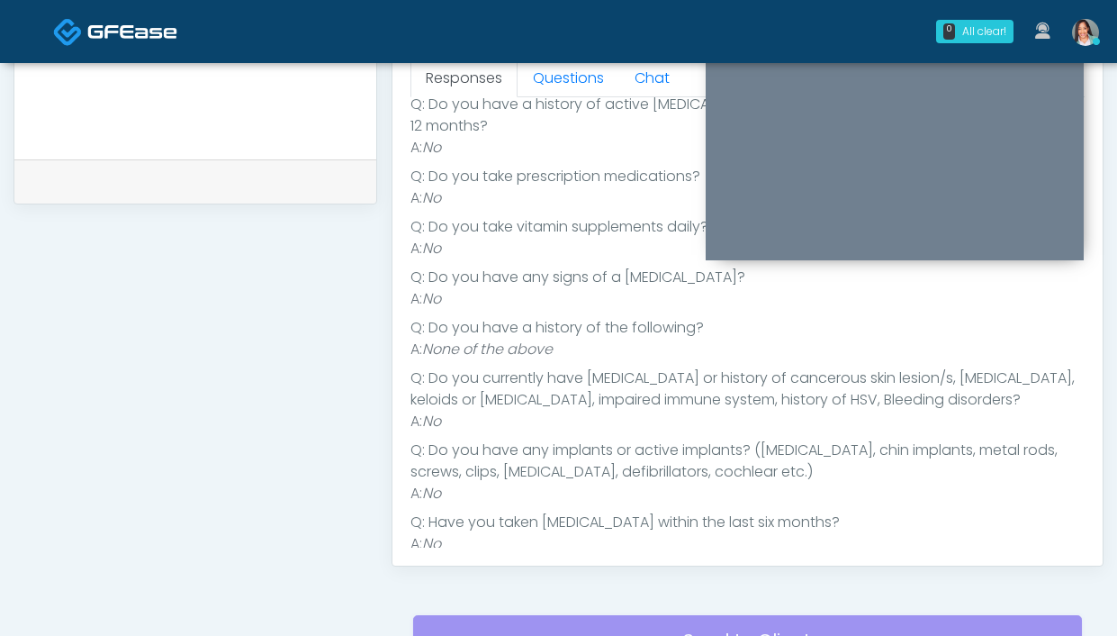
click at [540, 59] on div "0 All clear! All clear! [PERSON_NAME] AZ CA CO CT DC [GEOGRAPHIC_DATA] HI ID IL…" at bounding box center [666, 31] width 887 height 59
click at [570, 69] on link "Questions" at bounding box center [569, 78] width 102 height 38
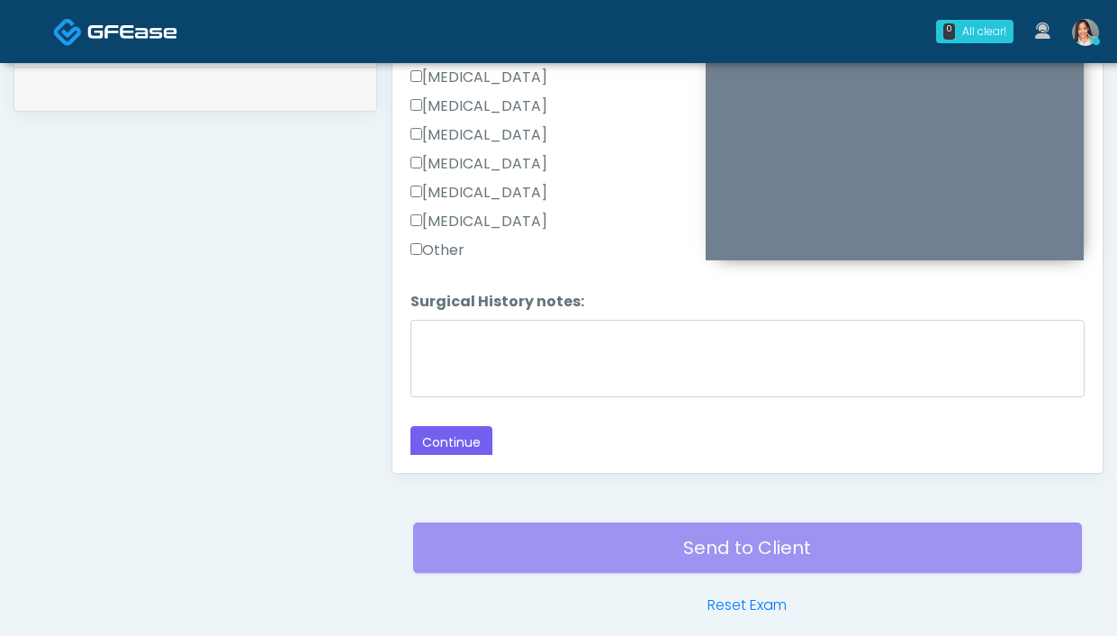
scroll to position [980, 0]
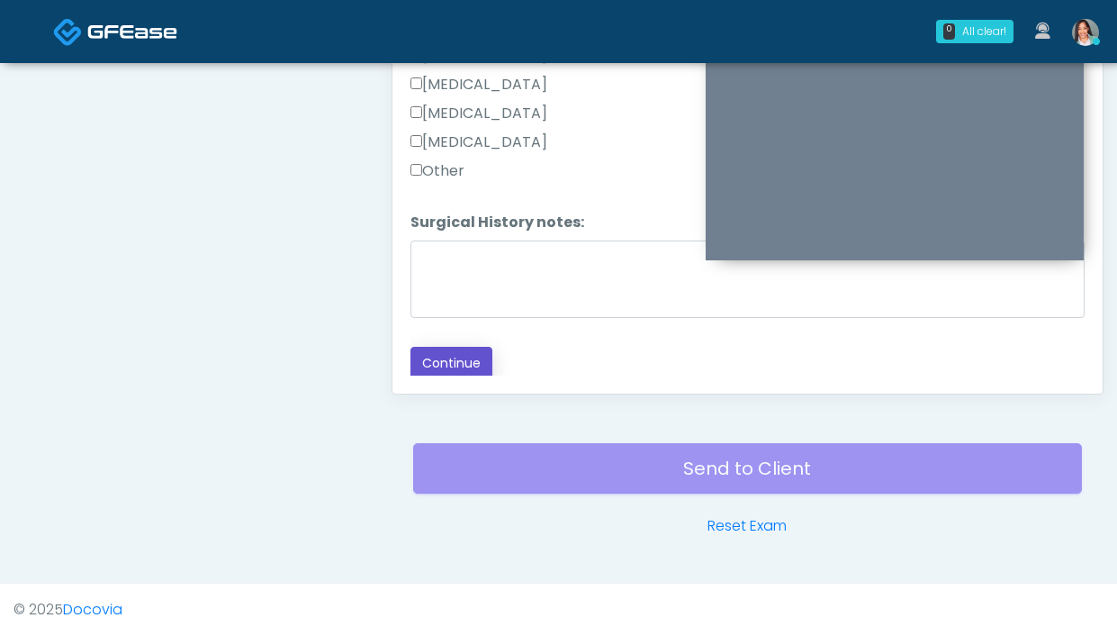
click at [478, 353] on button "Continue" at bounding box center [451, 363] width 82 height 33
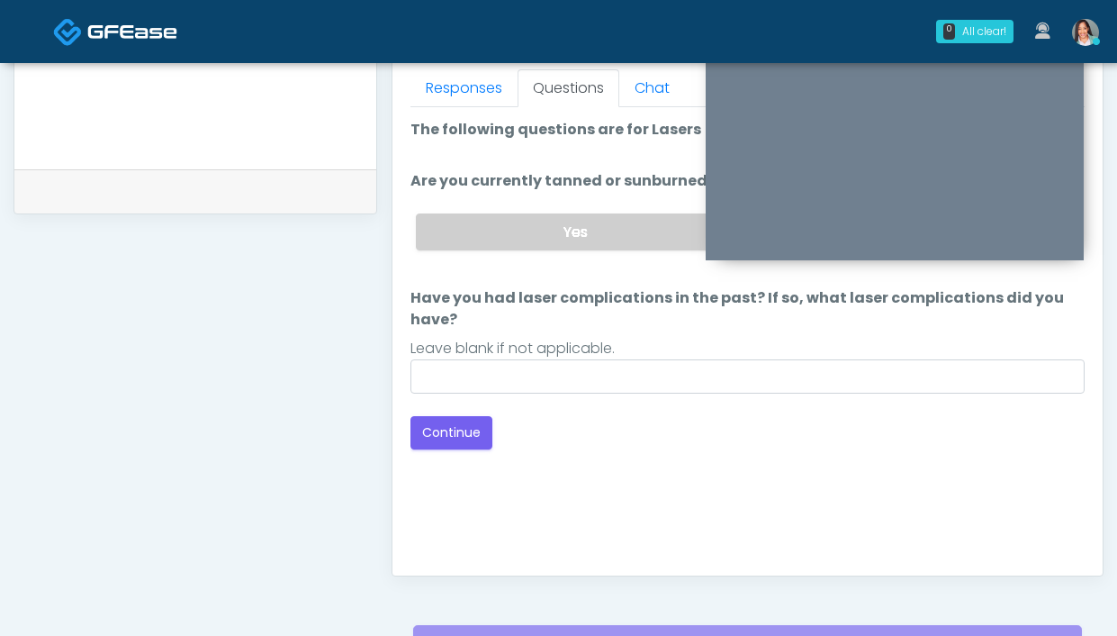
scroll to position [699, 0]
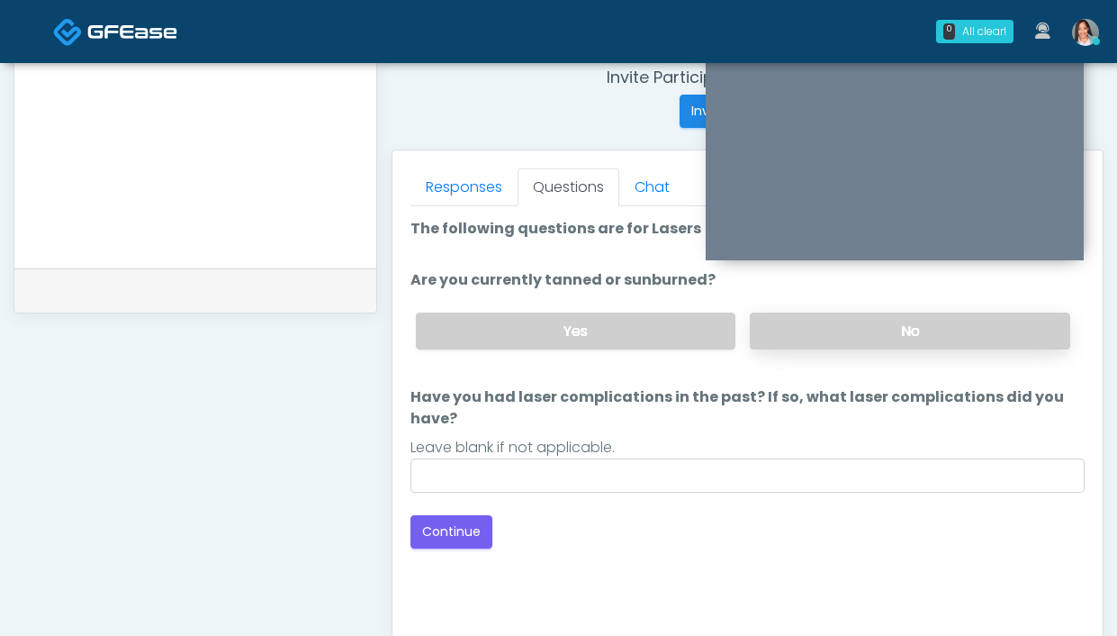
click at [810, 329] on label "No" at bounding box center [910, 330] width 320 height 37
click at [418, 515] on button "Continue" at bounding box center [451, 531] width 82 height 33
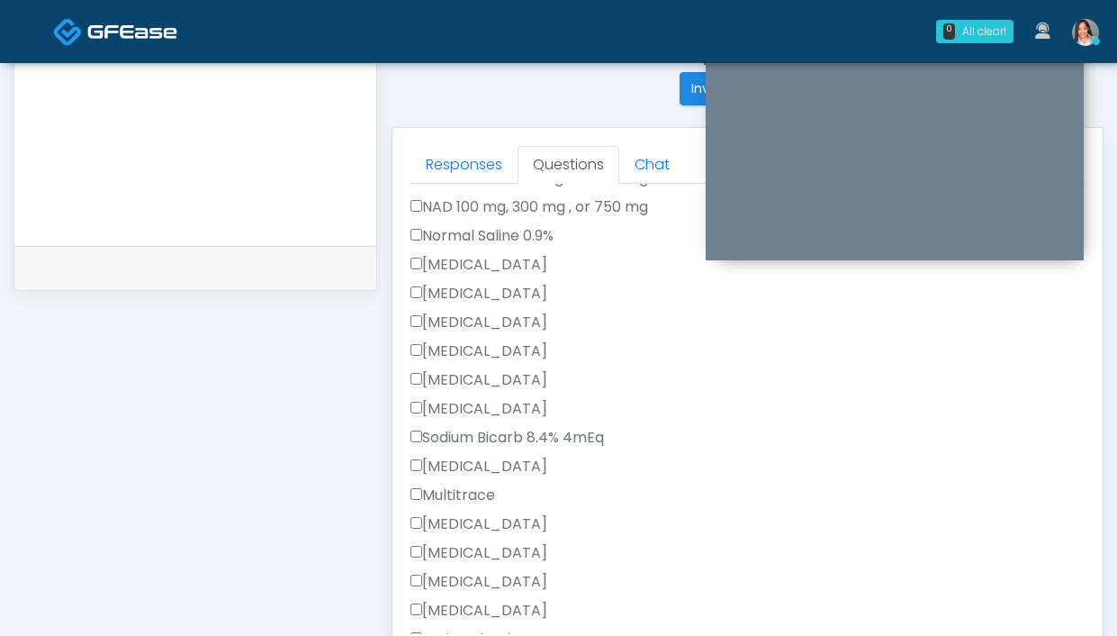
scroll to position [679, 0]
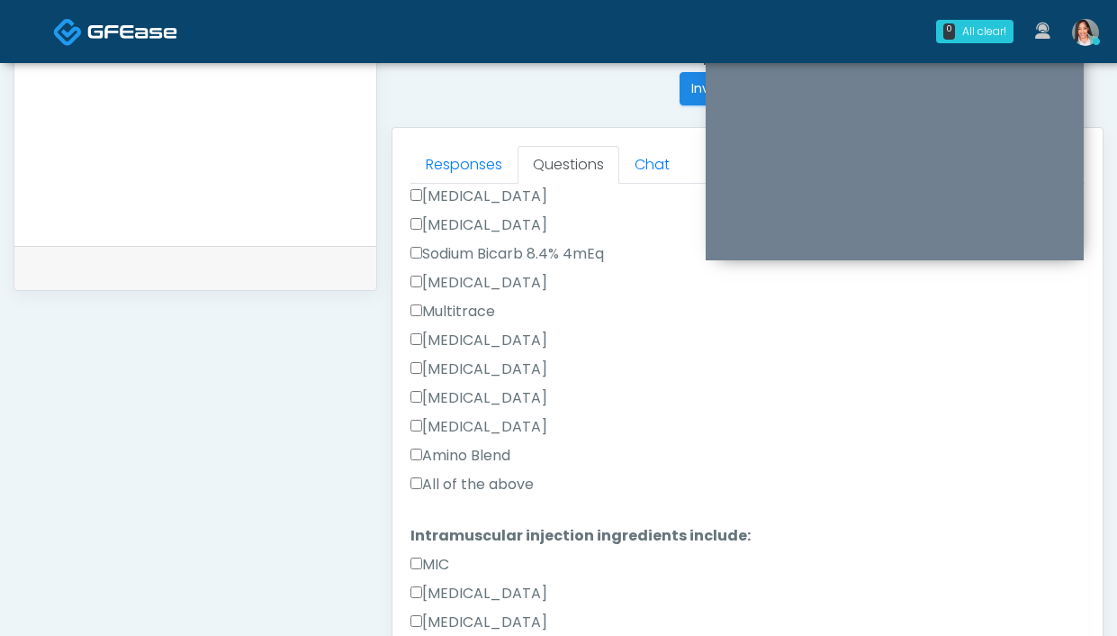
click at [465, 480] on label "All of the above" at bounding box center [471, 485] width 123 height 22
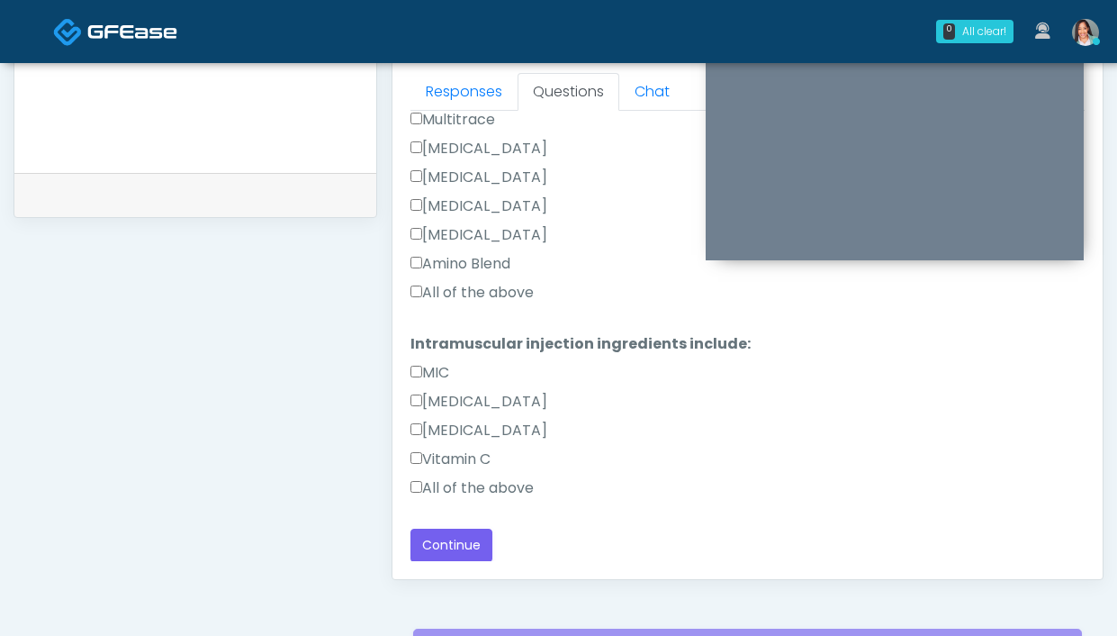
scroll to position [861, 0]
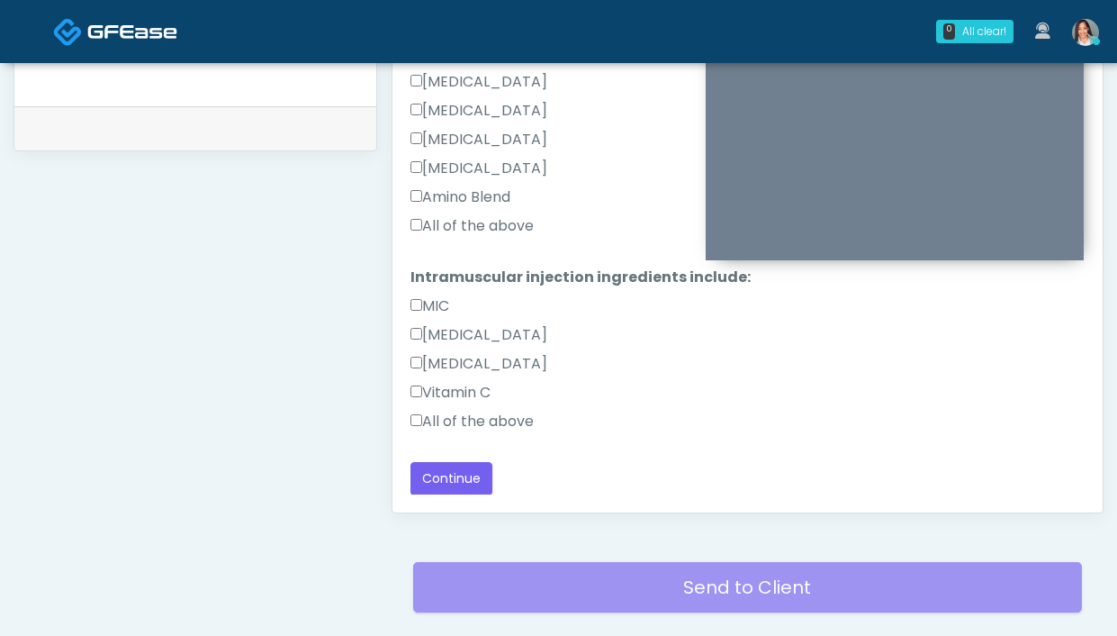
click at [488, 423] on label "All of the above" at bounding box center [471, 421] width 123 height 22
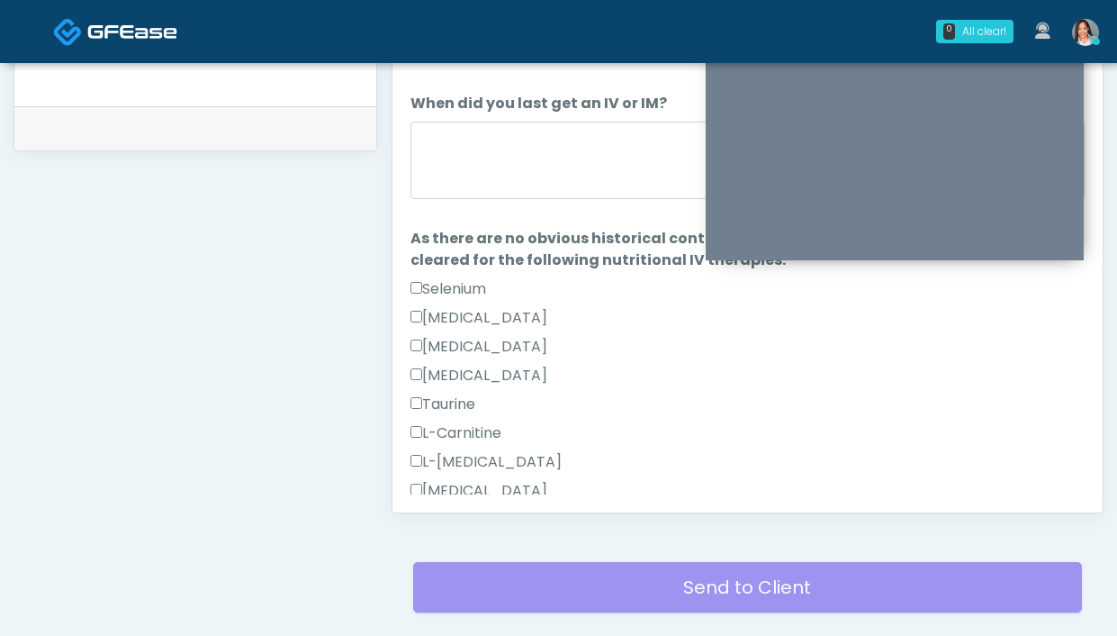
scroll to position [0, 0]
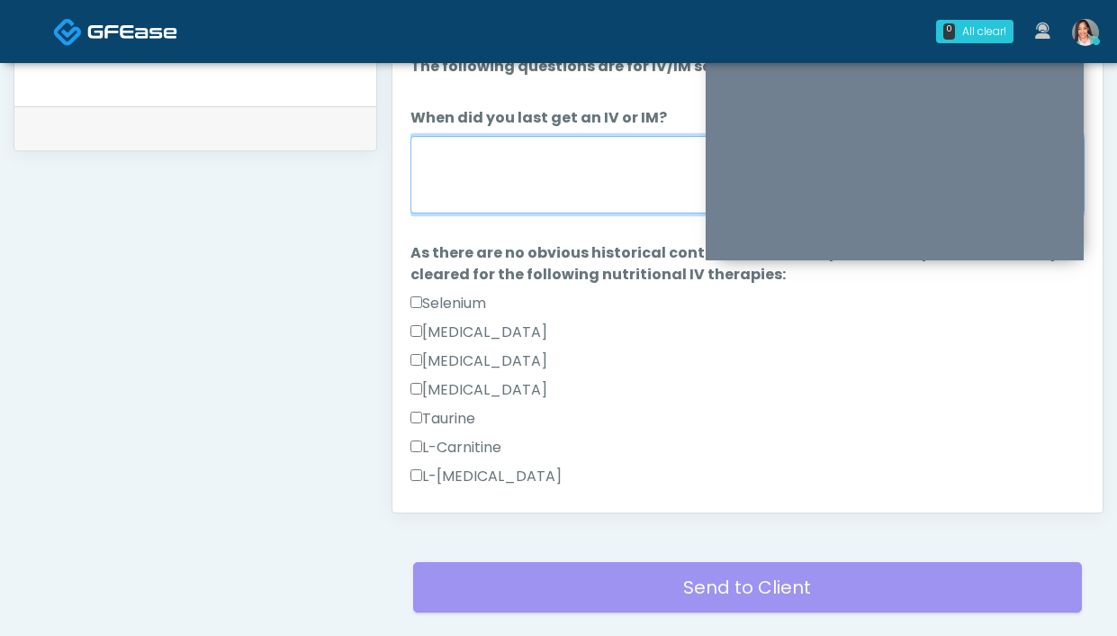
click at [514, 178] on textarea "When did you last get an IV or IM?" at bounding box center [747, 174] width 674 height 77
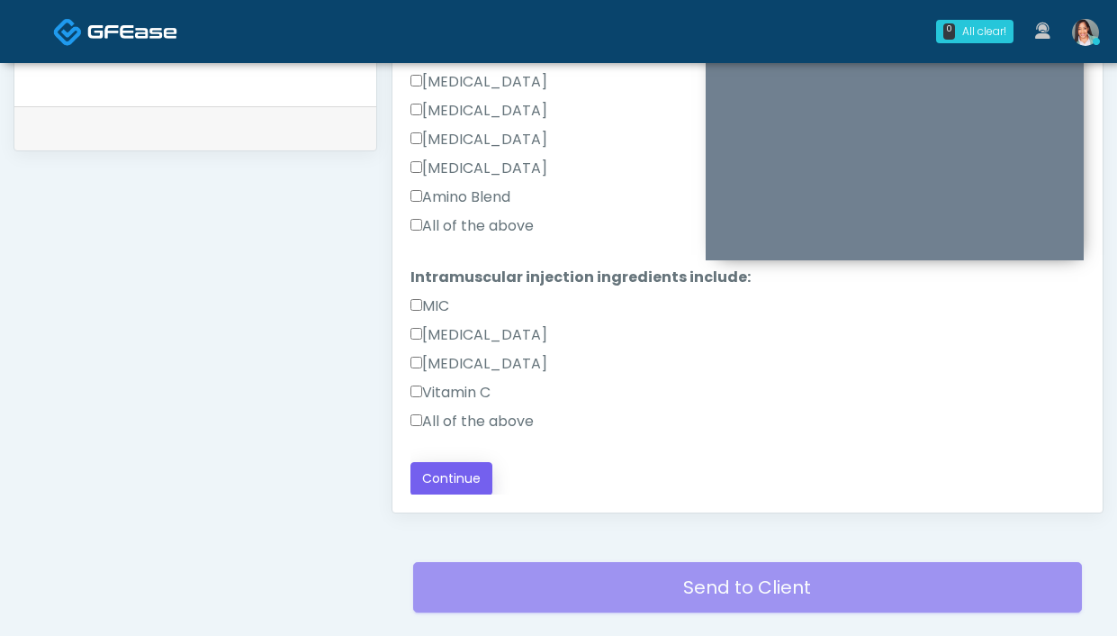
type textarea "**********"
click at [444, 471] on button "Continue" at bounding box center [451, 478] width 82 height 33
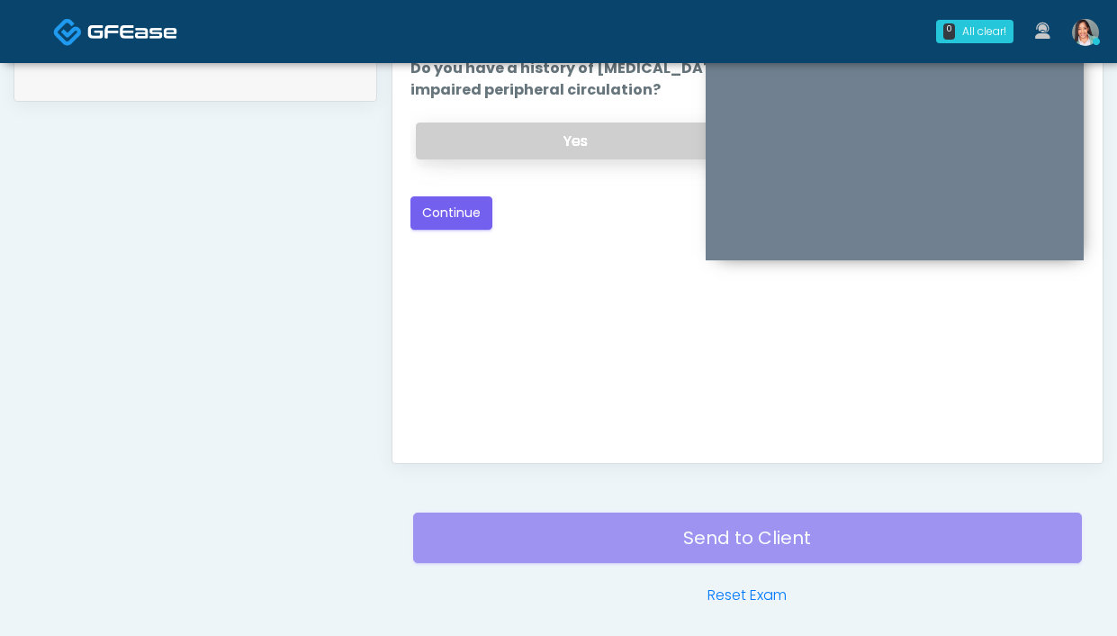
scroll to position [721, 0]
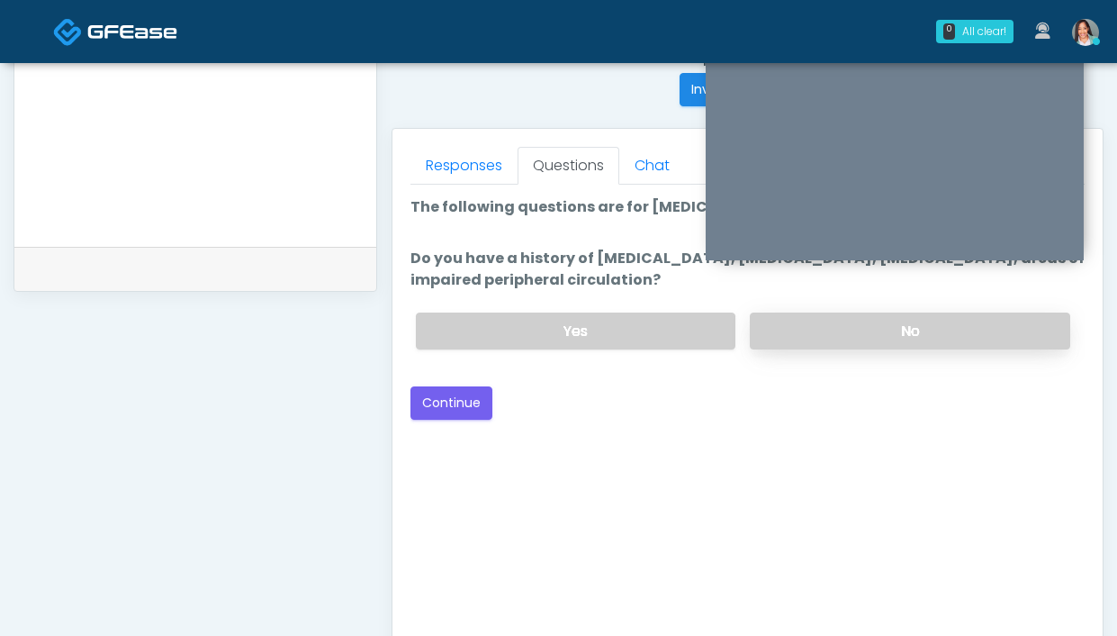
click at [842, 332] on label "No" at bounding box center [910, 330] width 320 height 37
click at [418, 411] on button "Continue" at bounding box center [451, 402] width 82 height 33
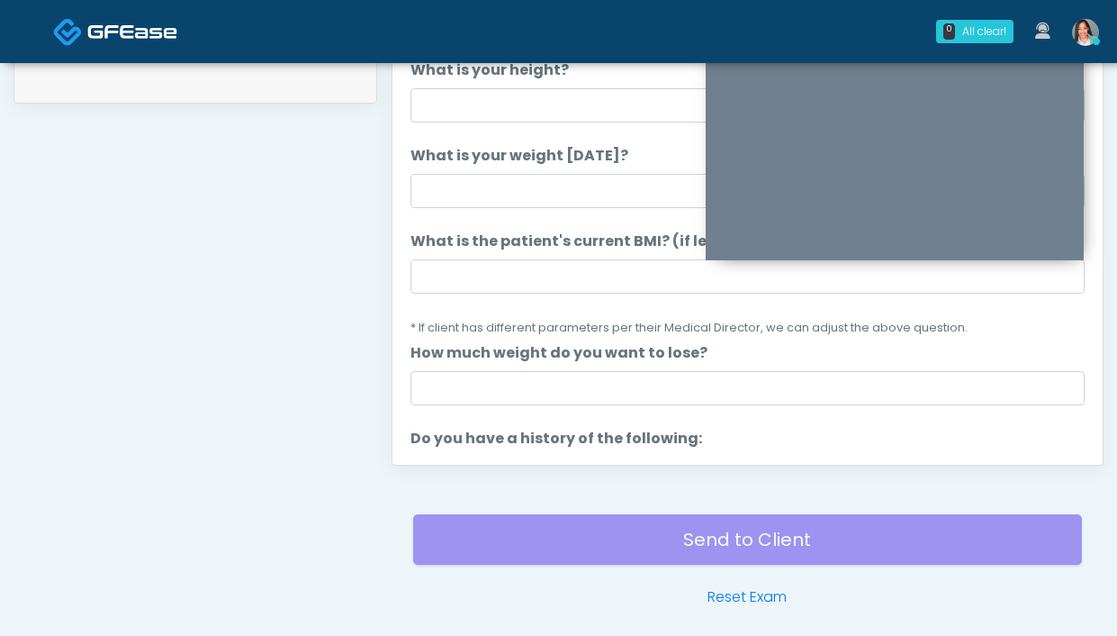
scroll to position [664, 0]
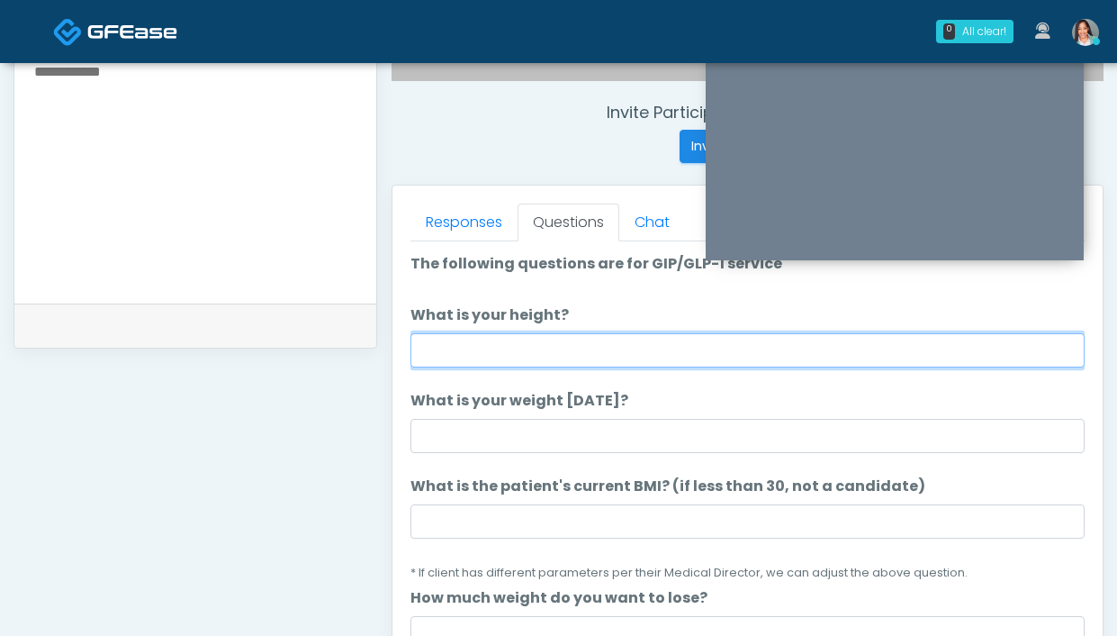
click at [469, 341] on input "What is your height?" at bounding box center [747, 350] width 674 height 34
type input "*****"
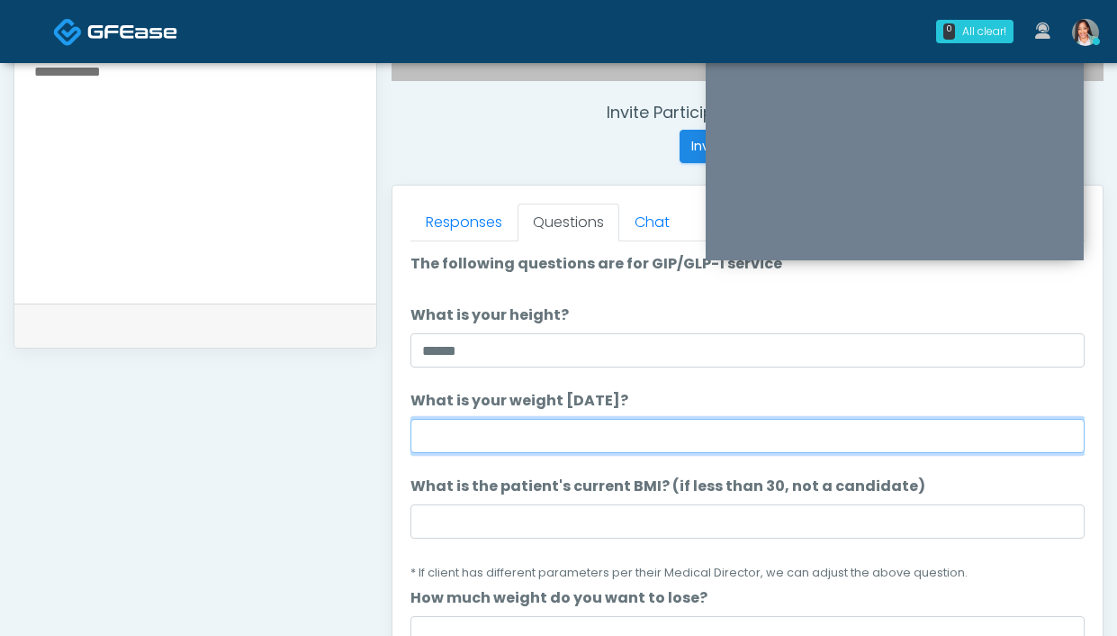
click at [448, 435] on input "What is your weight [DATE]?" at bounding box center [747, 436] width 674 height 34
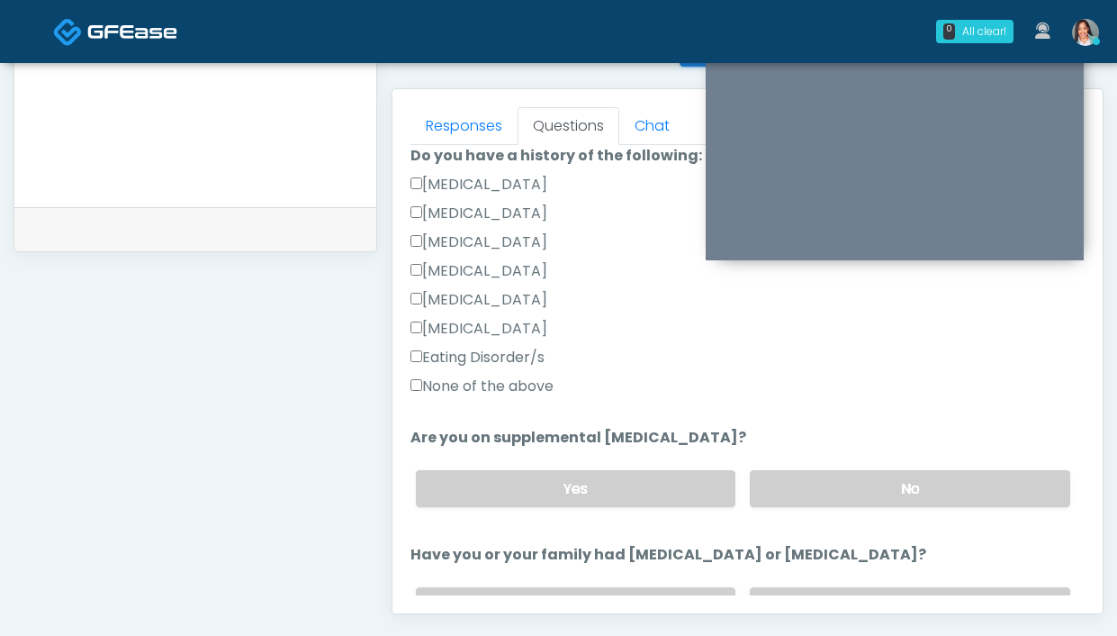
scroll to position [432, 0]
type input "**********"
click at [840, 495] on label "No" at bounding box center [910, 487] width 320 height 37
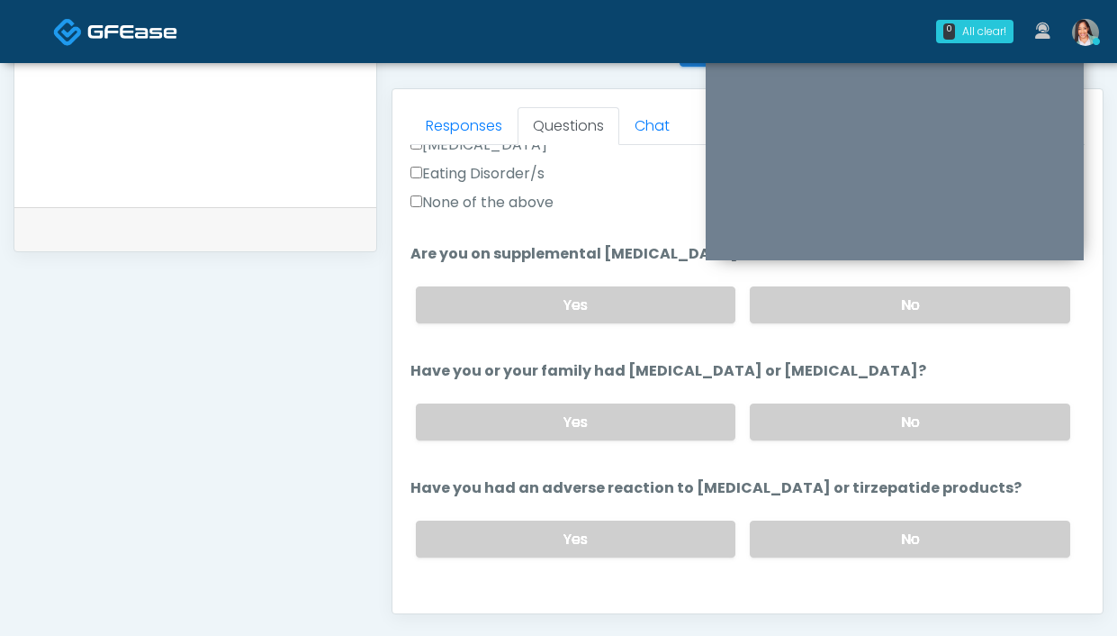
scroll to position [621, 0]
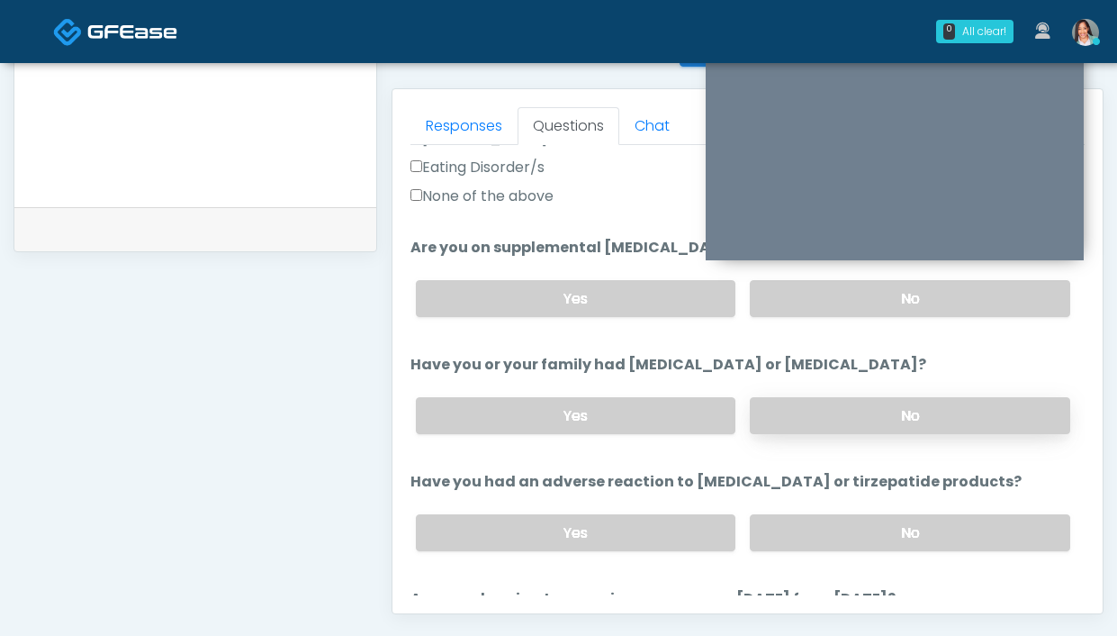
click at [807, 413] on label "No" at bounding box center [910, 415] width 320 height 37
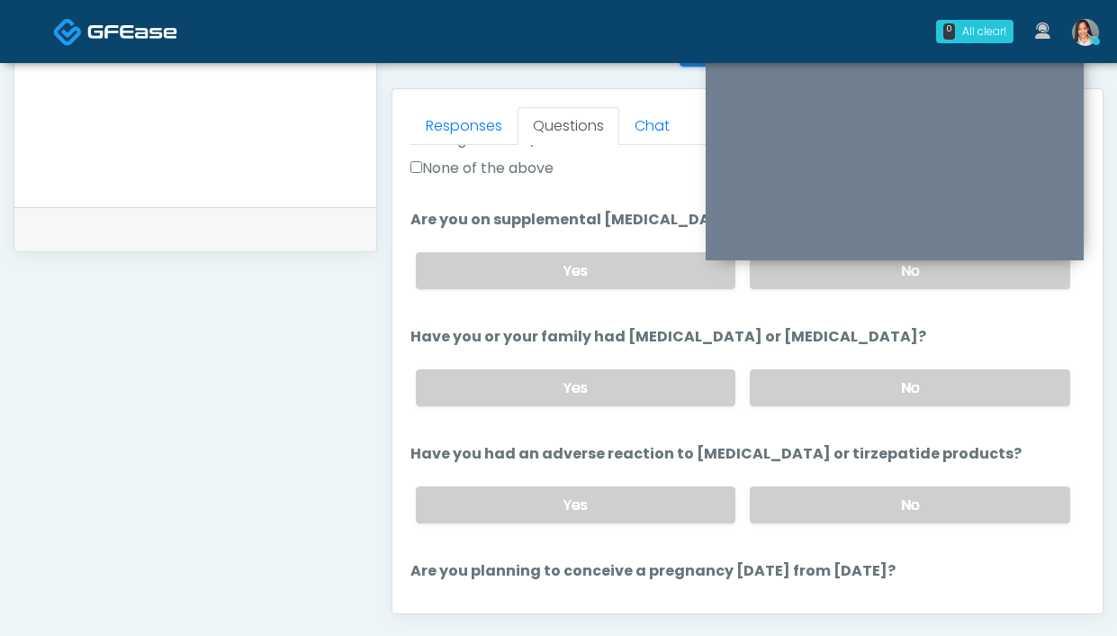
scroll to position [651, 0]
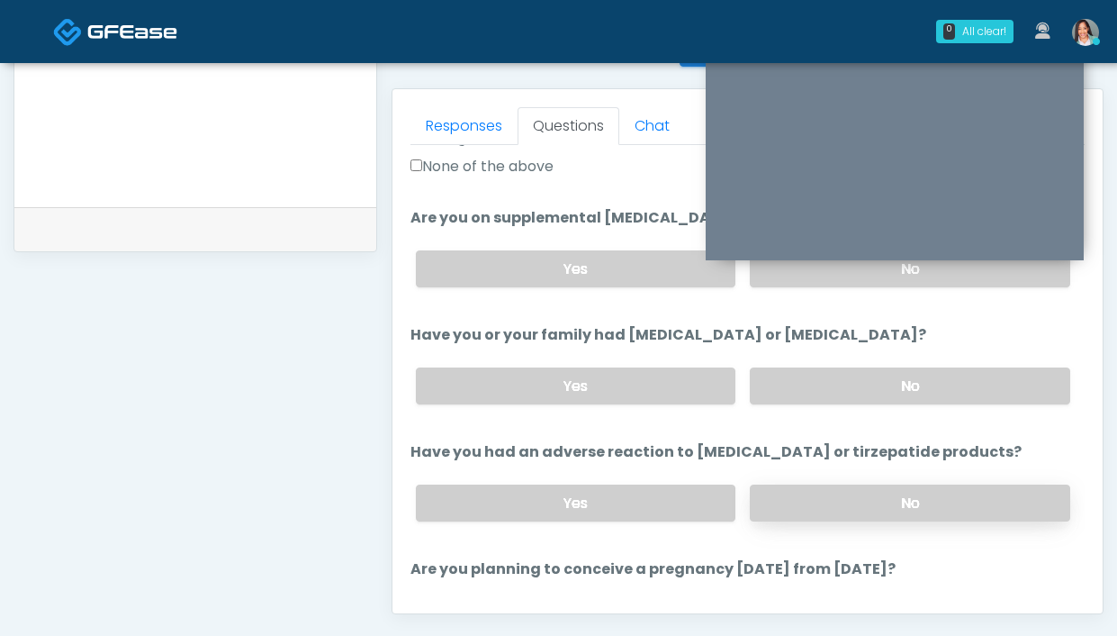
click at [848, 501] on label "No" at bounding box center [910, 502] width 320 height 37
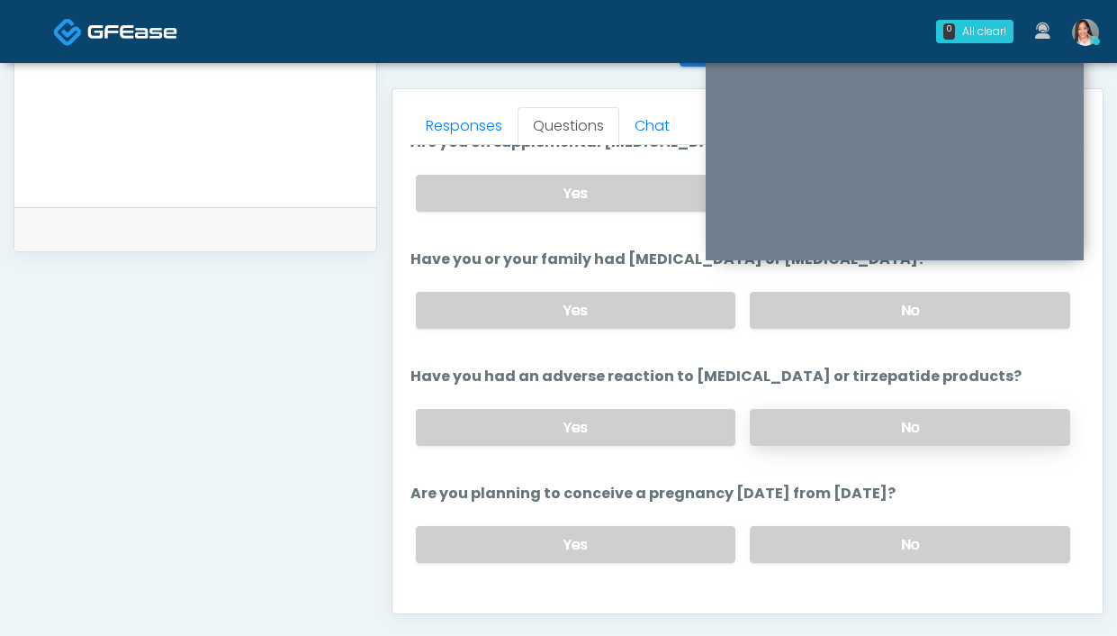
scroll to position [731, 0]
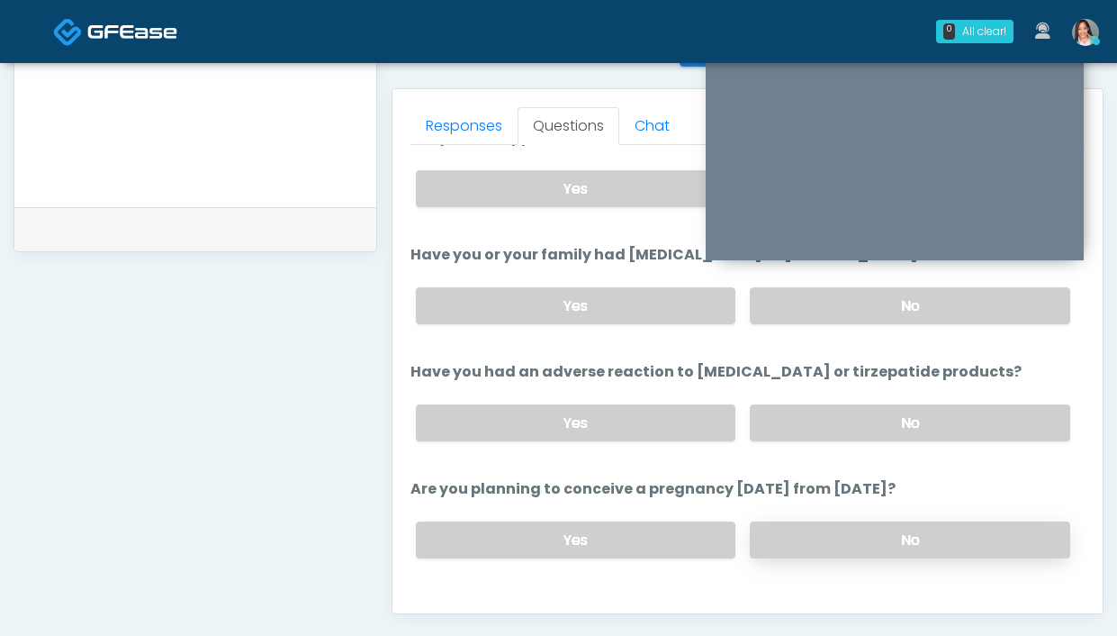
click at [769, 527] on label "No" at bounding box center [910, 539] width 320 height 37
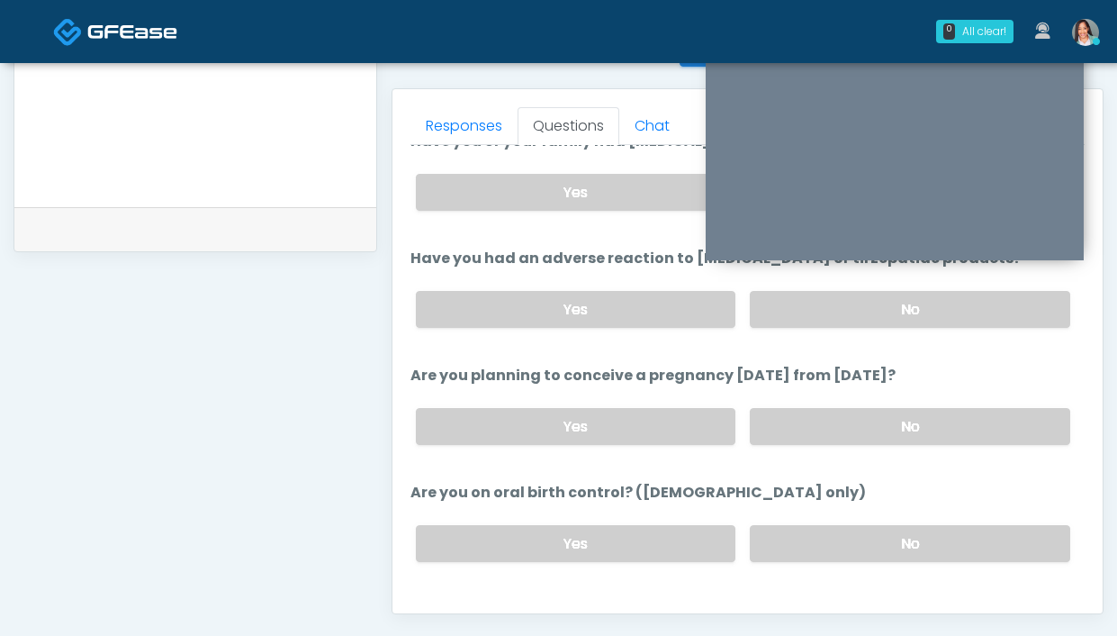
scroll to position [852, 0]
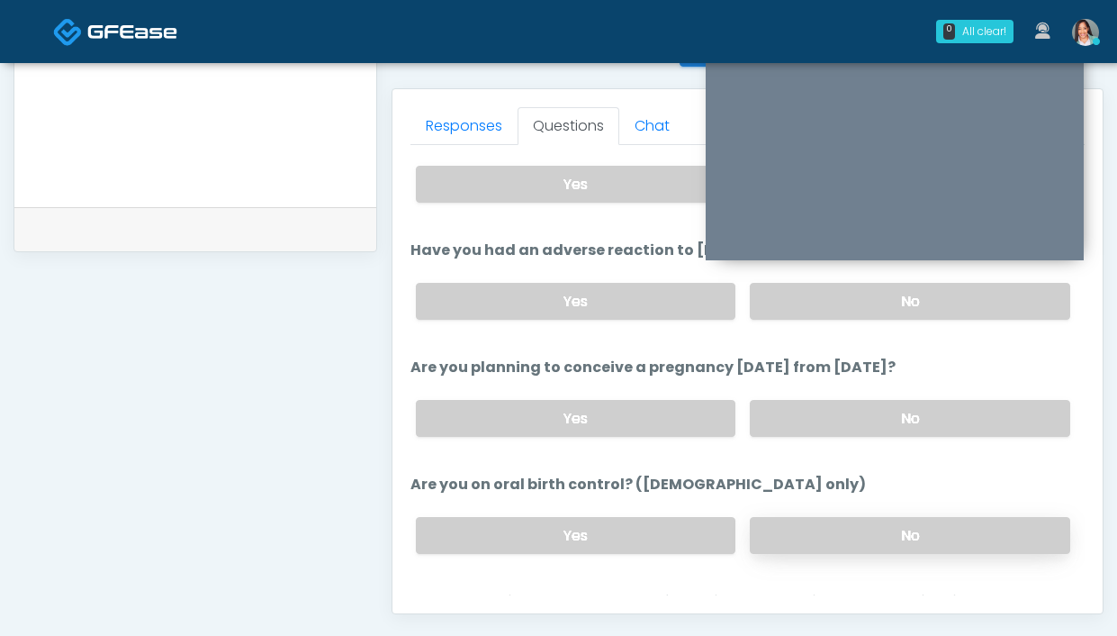
click at [800, 529] on label "No" at bounding box center [910, 535] width 320 height 37
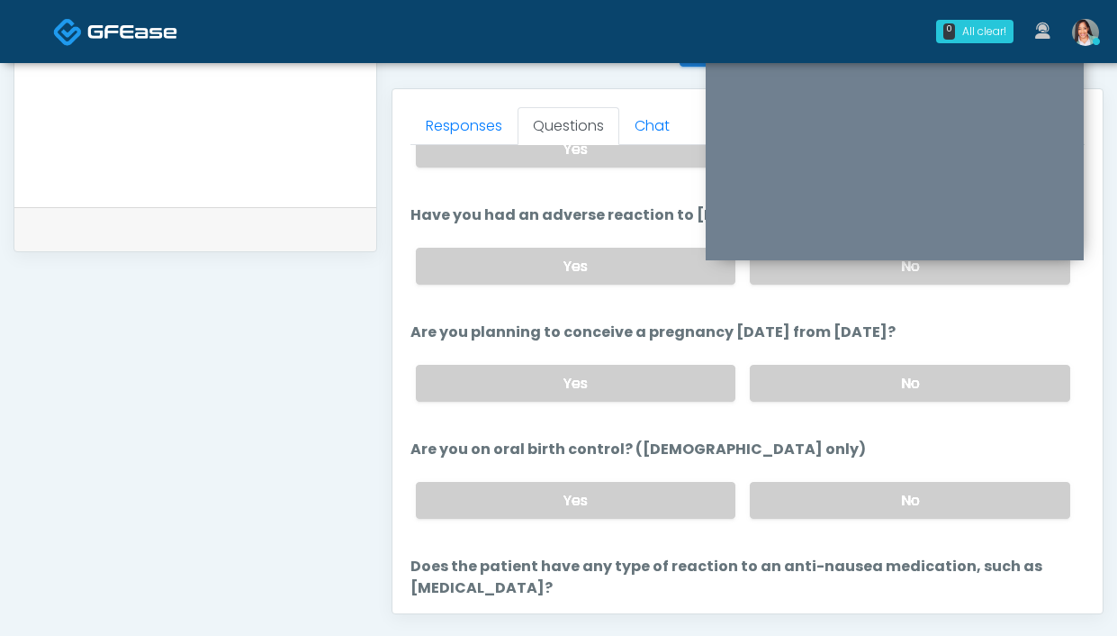
scroll to position [1010, 0]
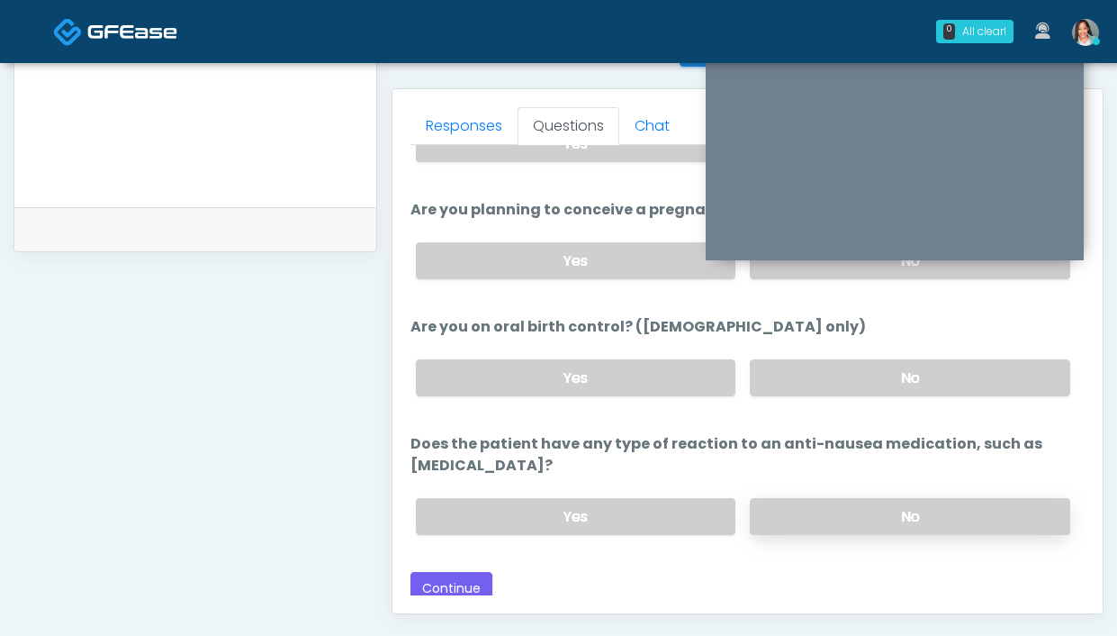
click at [843, 523] on label "No" at bounding box center [910, 516] width 320 height 37
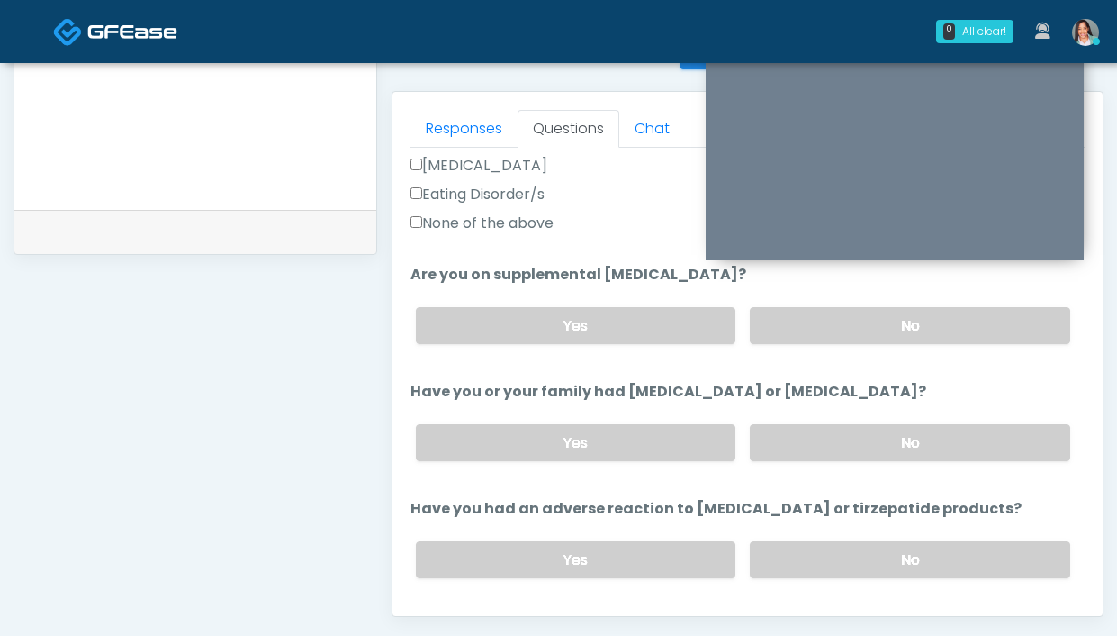
scroll to position [663, 0]
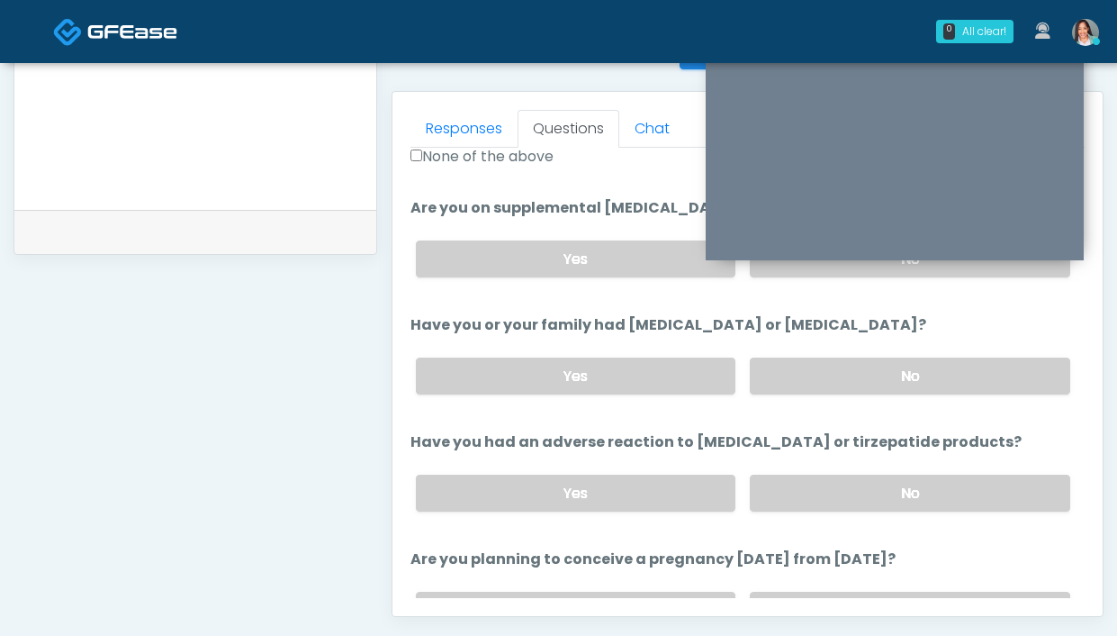
click at [479, 158] on label "None of the above" at bounding box center [481, 157] width 143 height 22
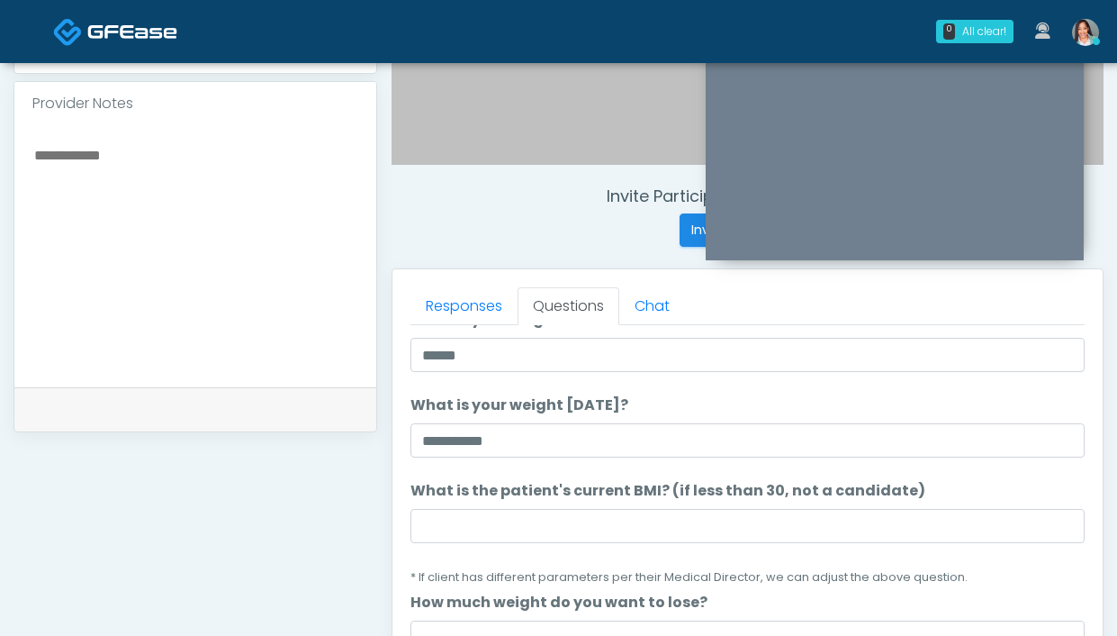
scroll to position [169, 0]
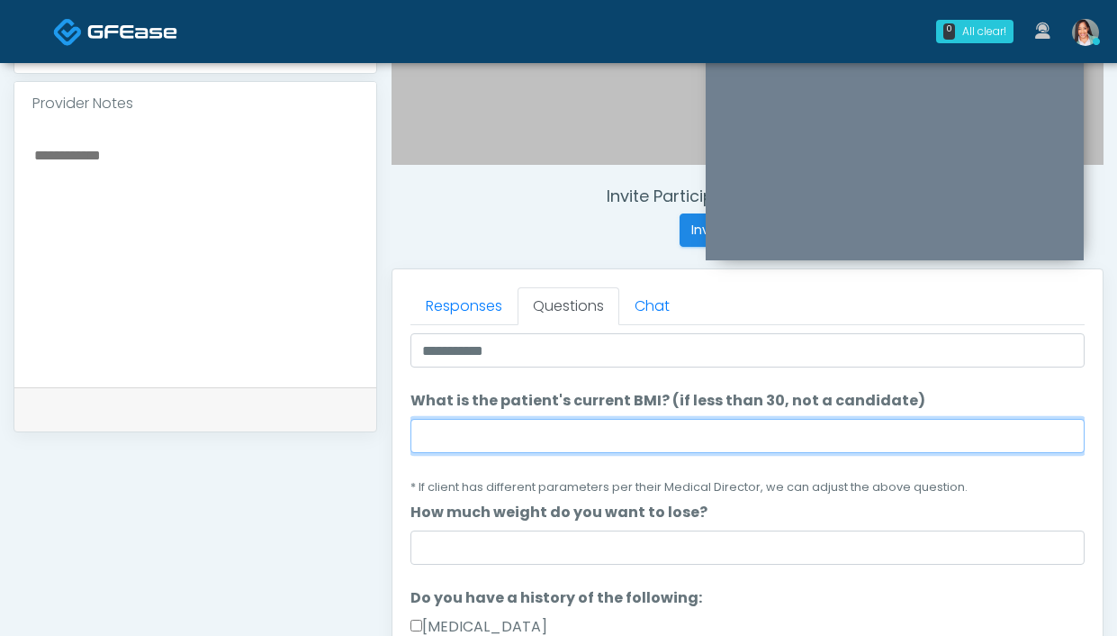
click at [546, 442] on input "What is the patient's current BMI? (if less than 30, not a candidate)" at bounding box center [747, 436] width 674 height 34
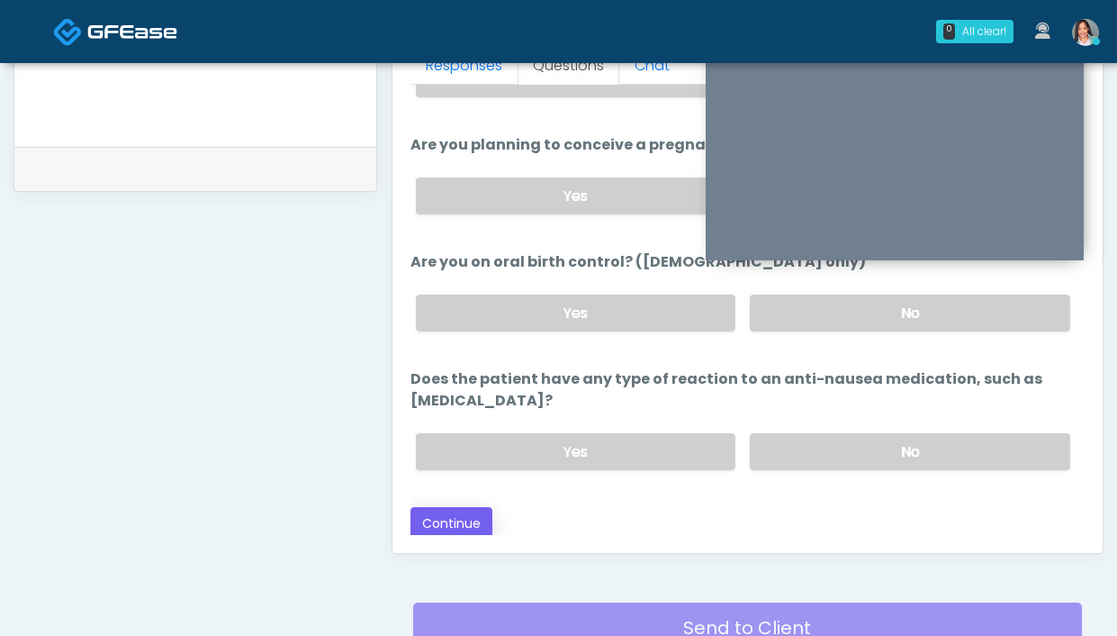
scroll to position [822, 0]
type input "****"
drag, startPoint x: 472, startPoint y: 523, endPoint x: 571, endPoint y: 433, distance: 133.8
click at [474, 522] on button "Continue" at bounding box center [451, 522] width 82 height 33
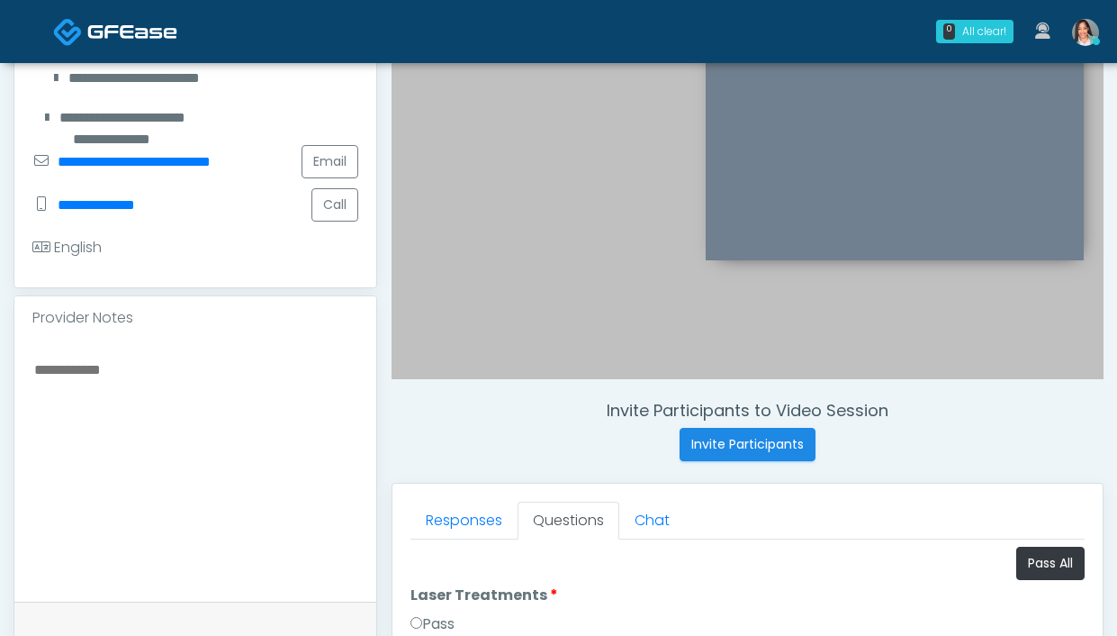
scroll to position [384, 0]
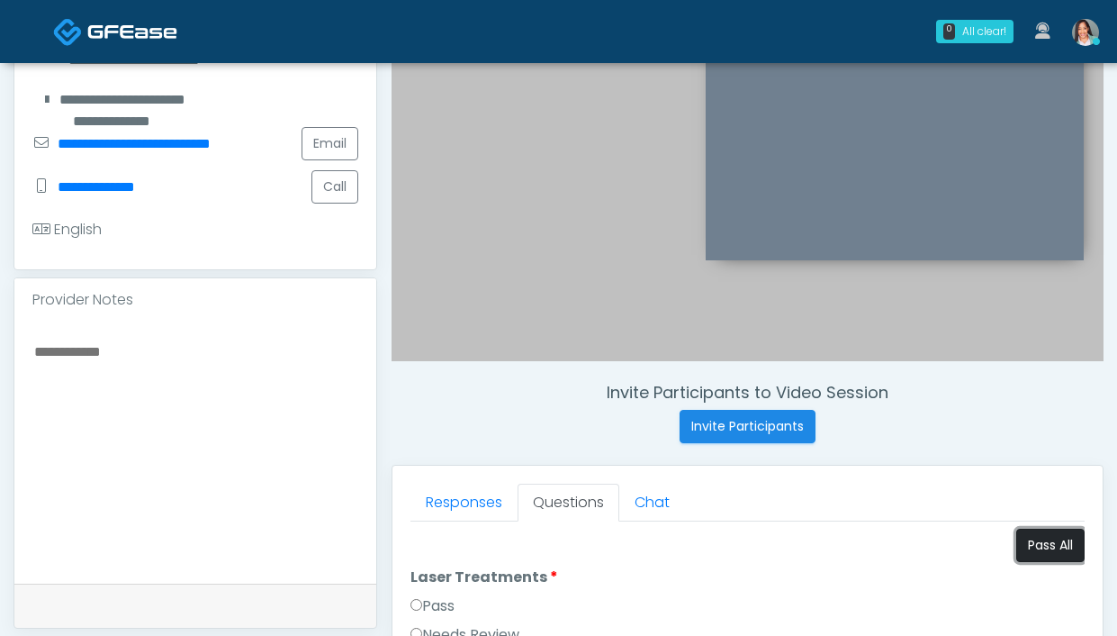
click at [1047, 538] on button "Pass All" at bounding box center [1050, 544] width 68 height 33
click at [448, 504] on link "Responses" at bounding box center [463, 502] width 107 height 38
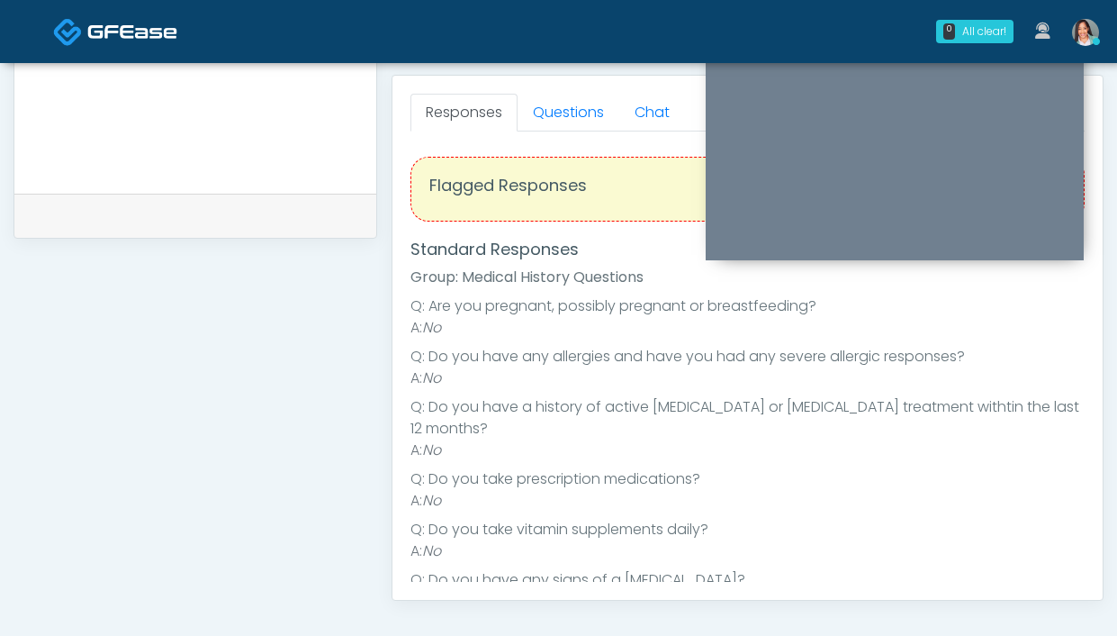
scroll to position [707, 0]
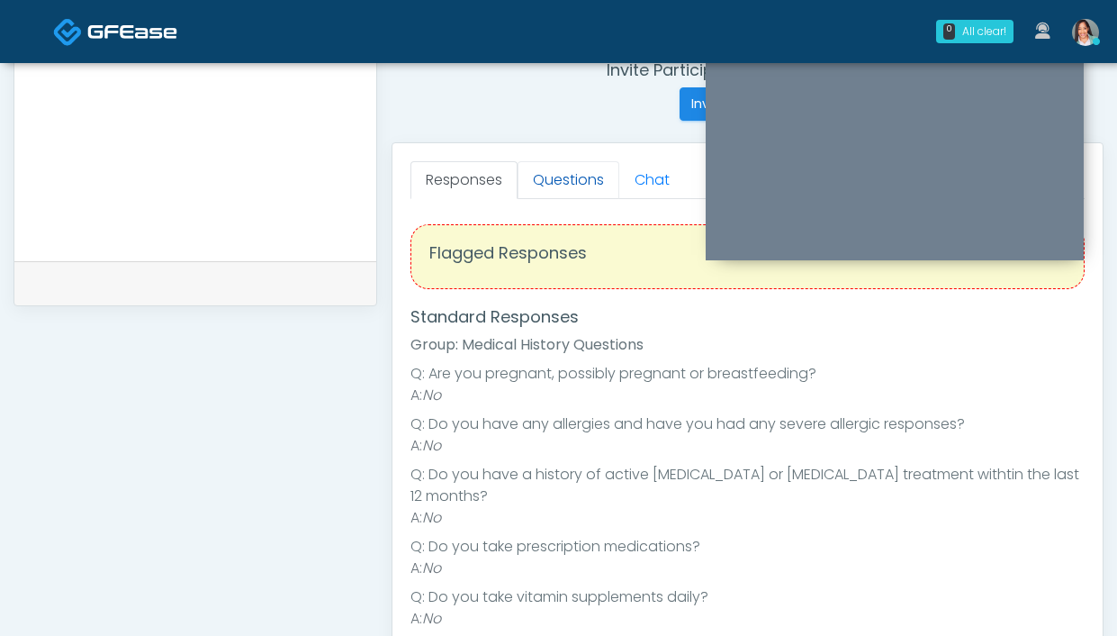
click at [546, 178] on link "Questions" at bounding box center [569, 180] width 102 height 38
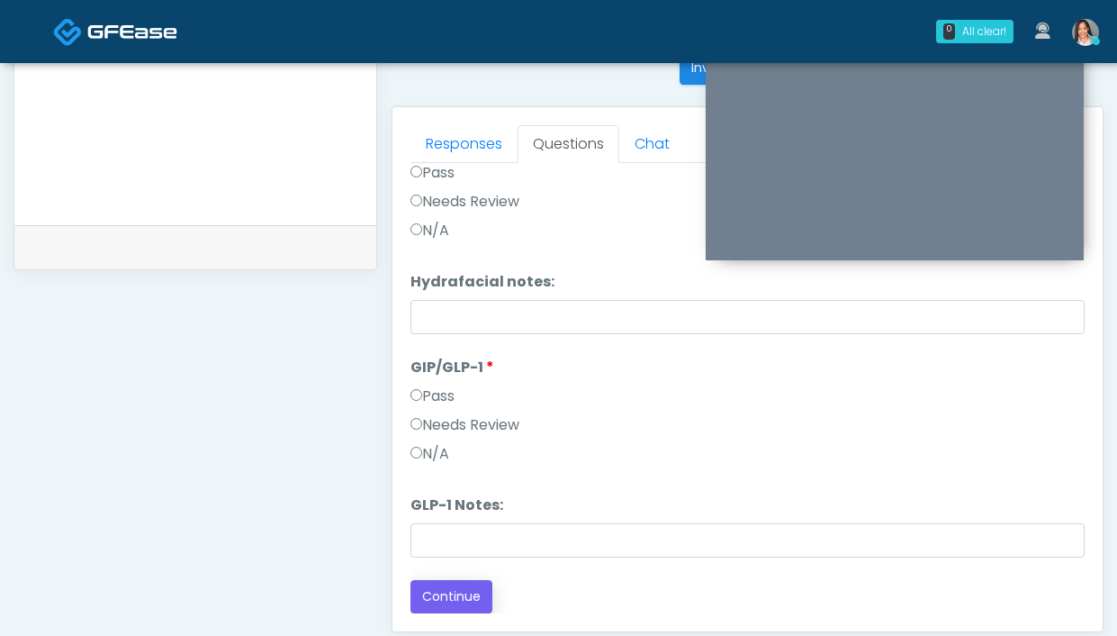
scroll to position [828, 0]
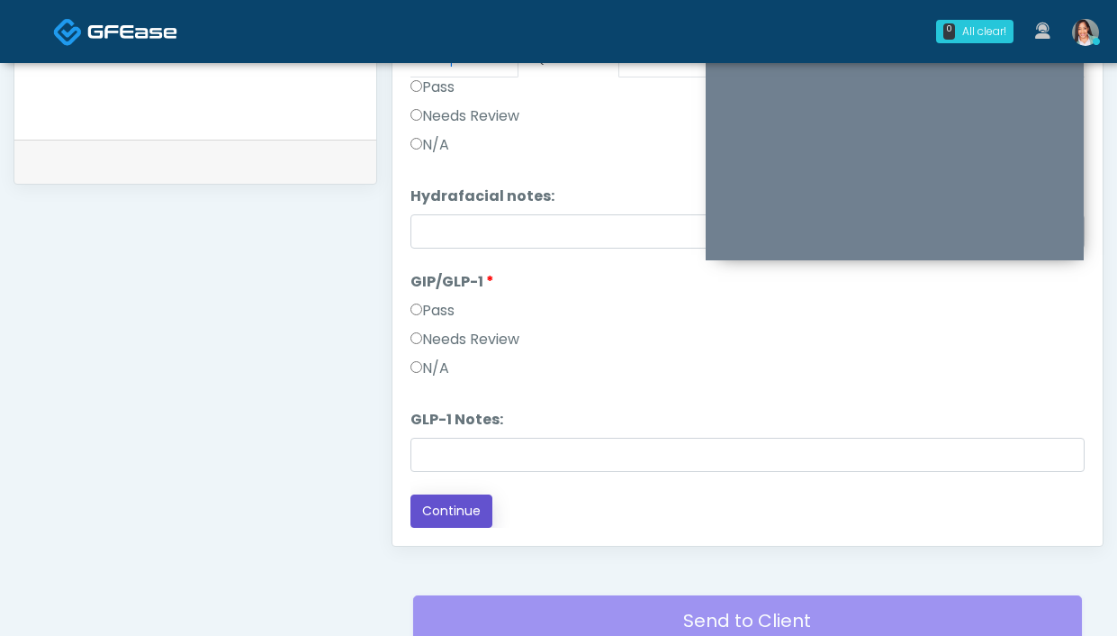
click at [451, 500] on button "Continue" at bounding box center [451, 510] width 82 height 33
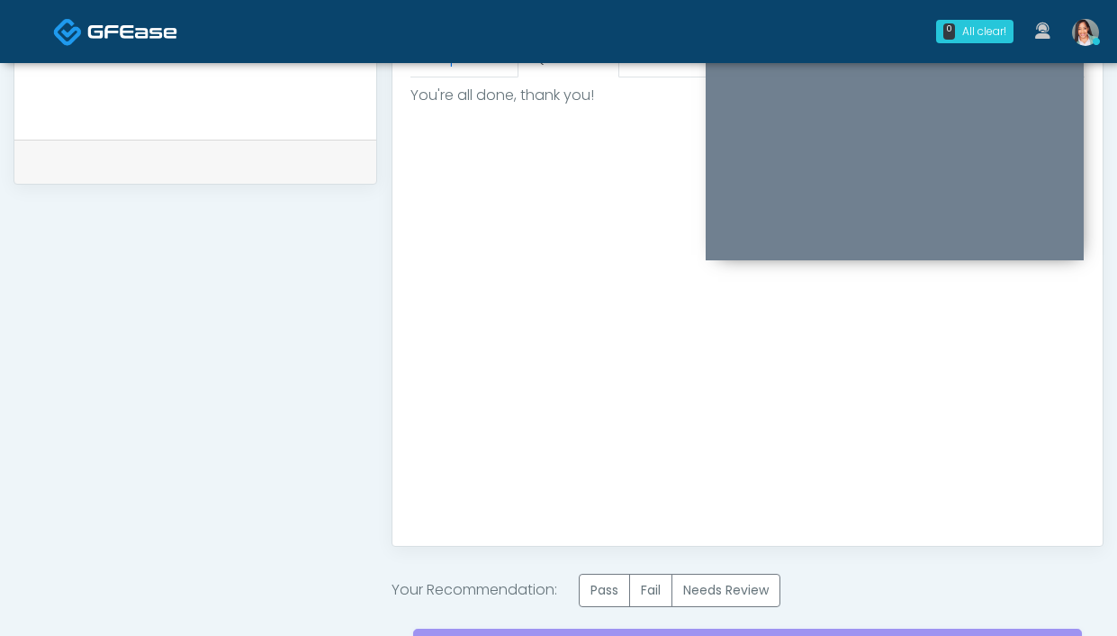
drag, startPoint x: 601, startPoint y: 576, endPoint x: 512, endPoint y: 393, distance: 203.3
click at [601, 576] on label "Pass" at bounding box center [604, 589] width 51 height 33
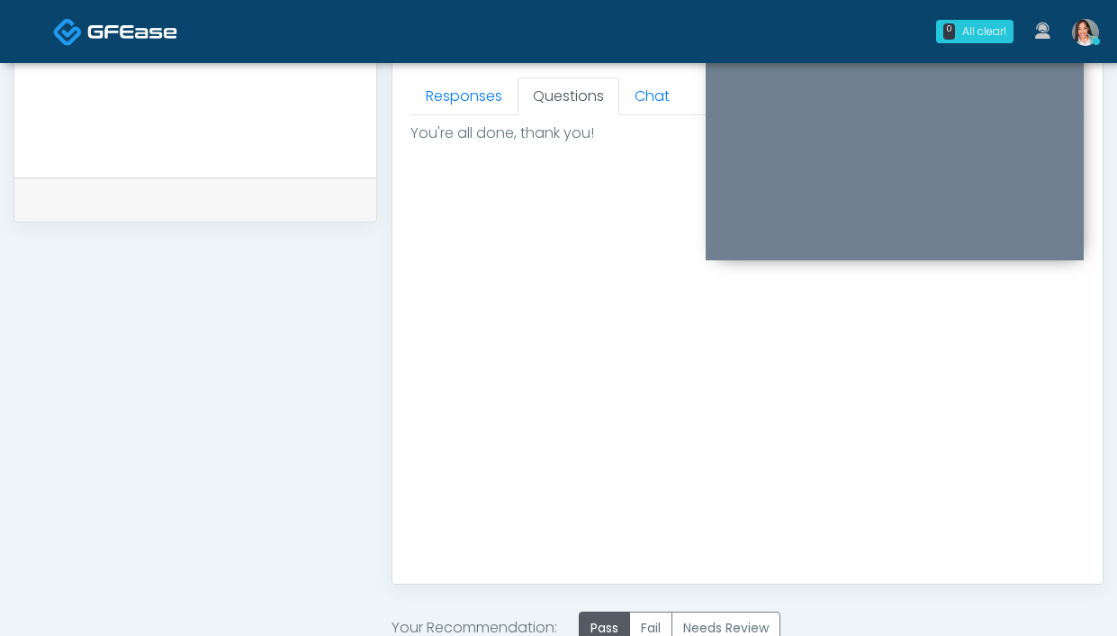
scroll to position [706, 0]
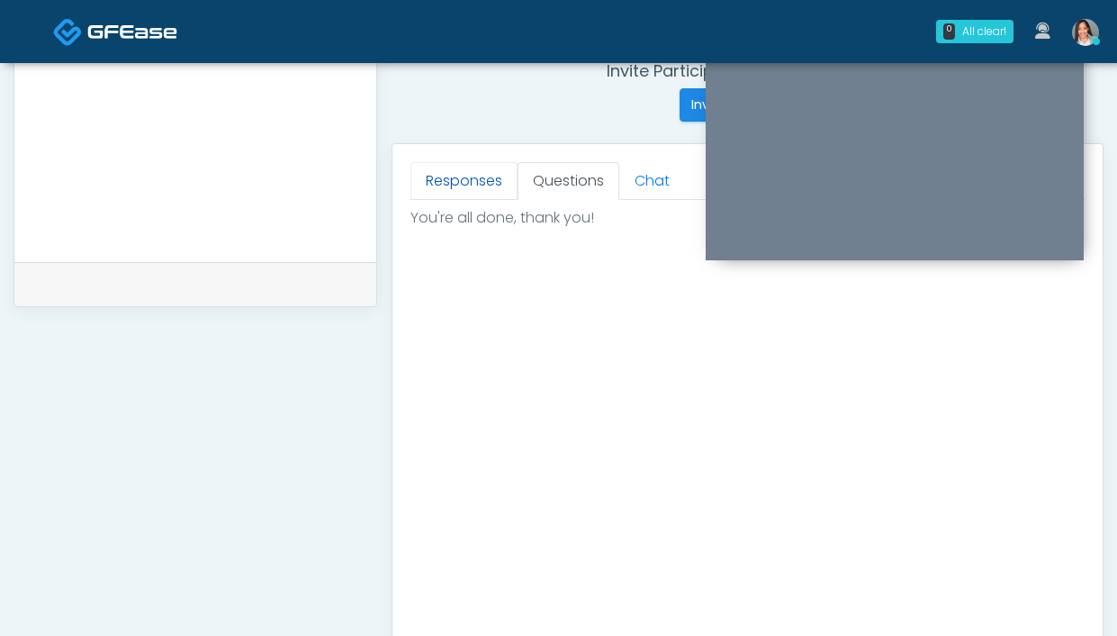
click at [458, 199] on link "Responses" at bounding box center [463, 181] width 107 height 38
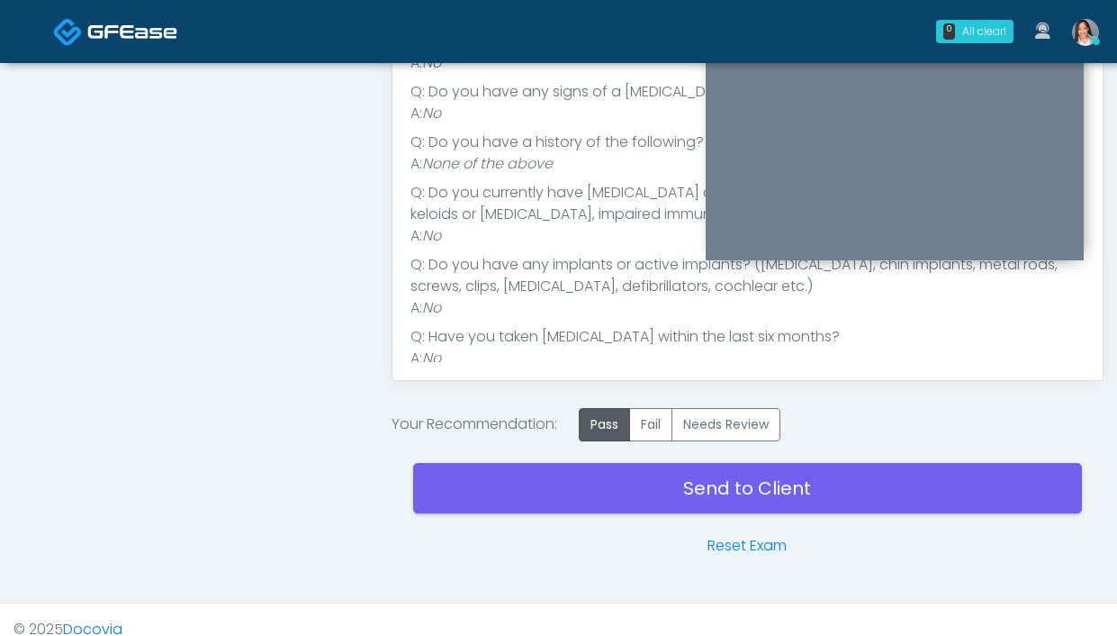
scroll to position [995, 0]
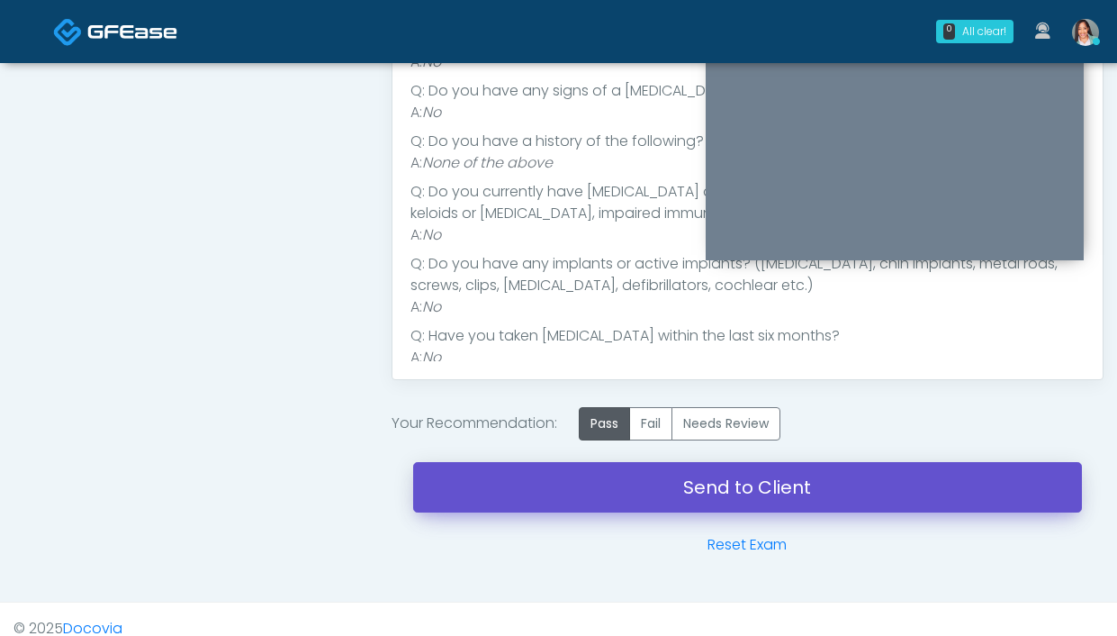
click at [581, 498] on link "Send to Client" at bounding box center [747, 487] width 669 height 50
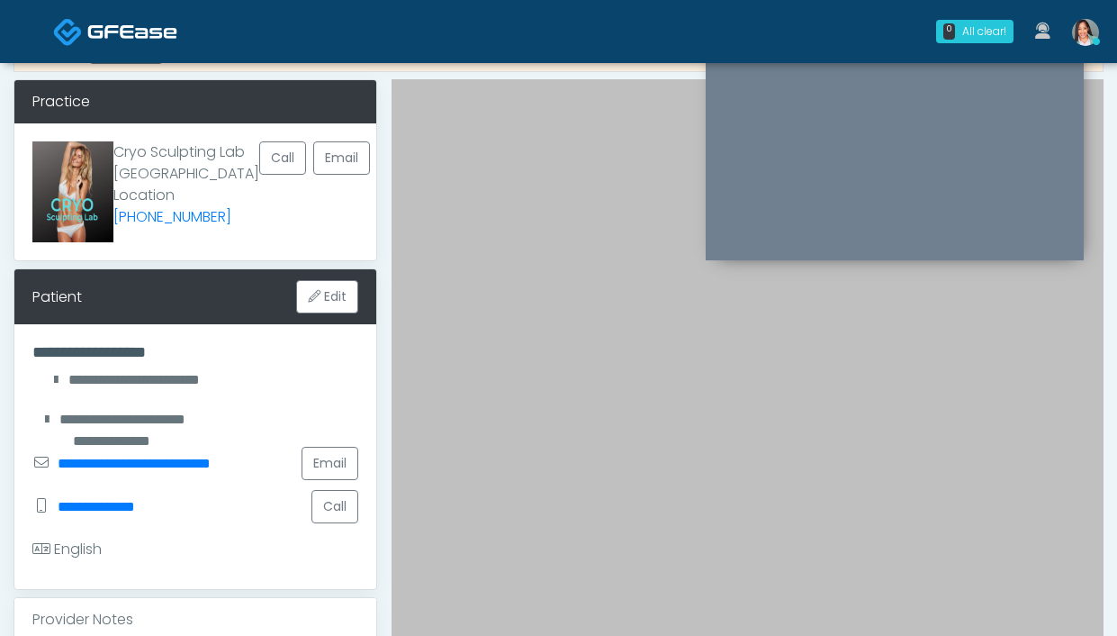
scroll to position [0, 0]
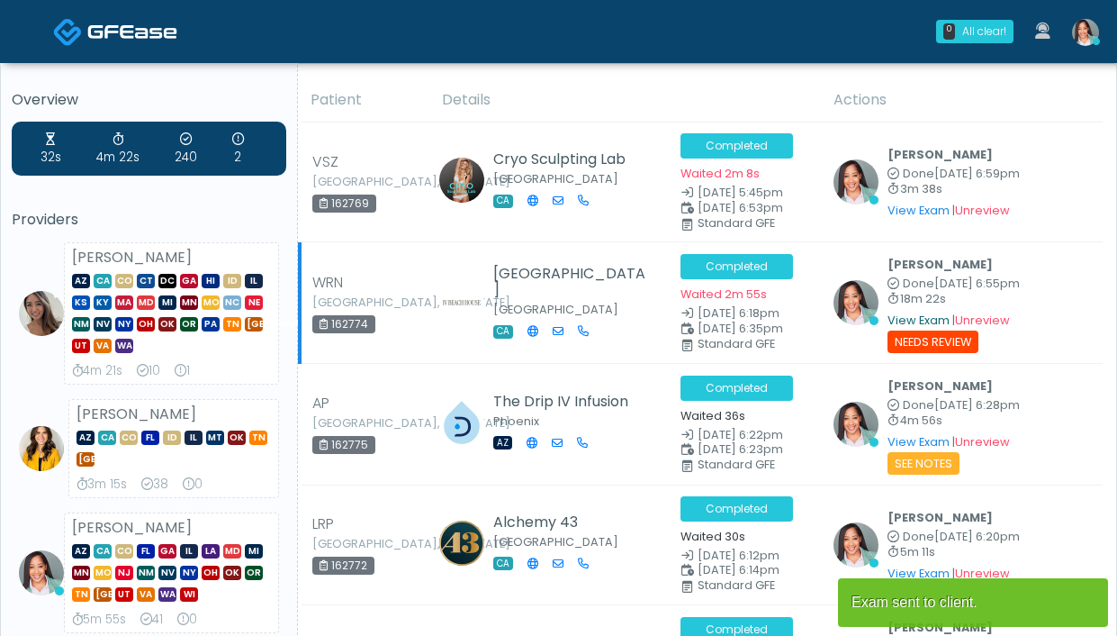
click at [899, 321] on link "View Exam" at bounding box center [919, 319] width 62 height 15
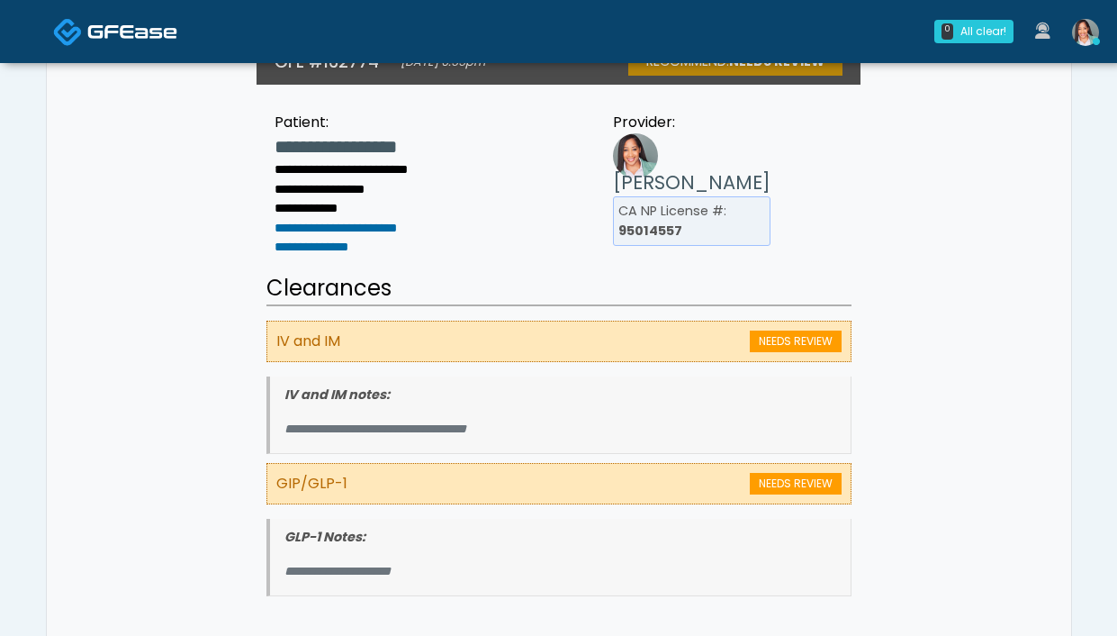
scroll to position [104, 0]
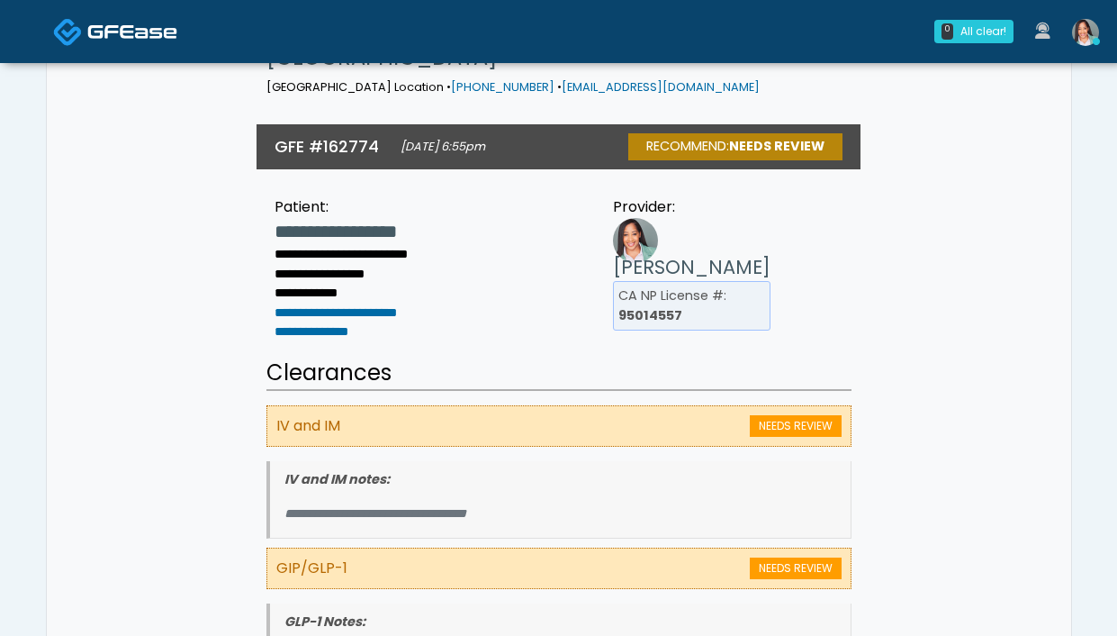
click at [1110, 34] on nav "0 All clear! All clear! [PERSON_NAME] AZ CA CO CT DC [GEOGRAPHIC_DATA] HI ID IL…" at bounding box center [558, 31] width 1117 height 63
drag, startPoint x: 1089, startPoint y: 25, endPoint x: 1071, endPoint y: 56, distance: 35.5
click at [1089, 25] on img at bounding box center [1085, 32] width 27 height 27
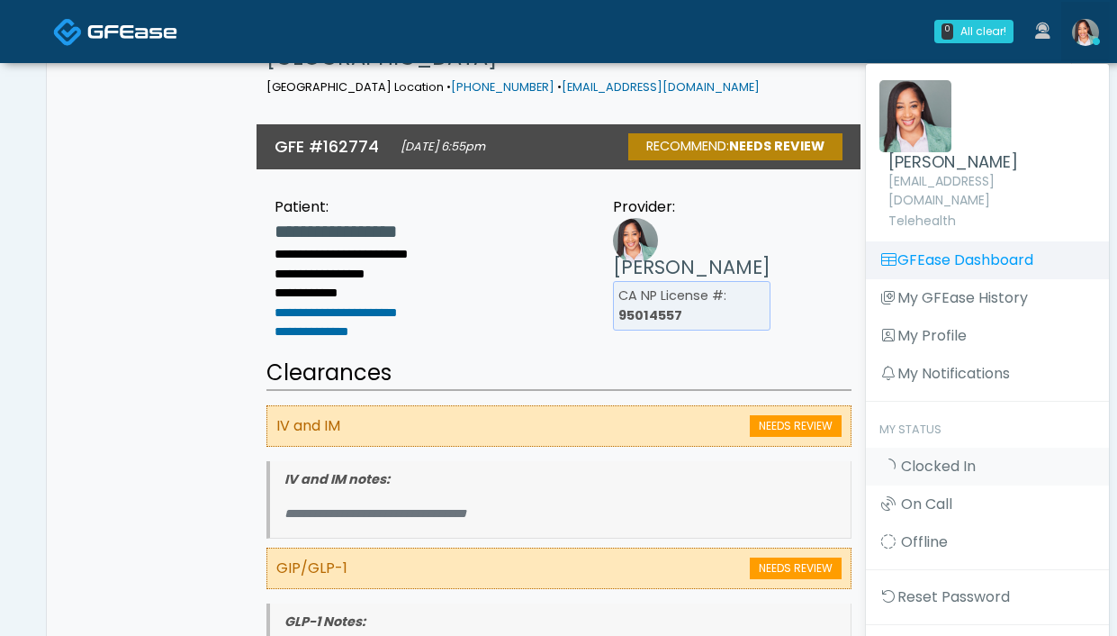
click at [1024, 243] on link "GFEase Dashboard" at bounding box center [987, 260] width 243 height 38
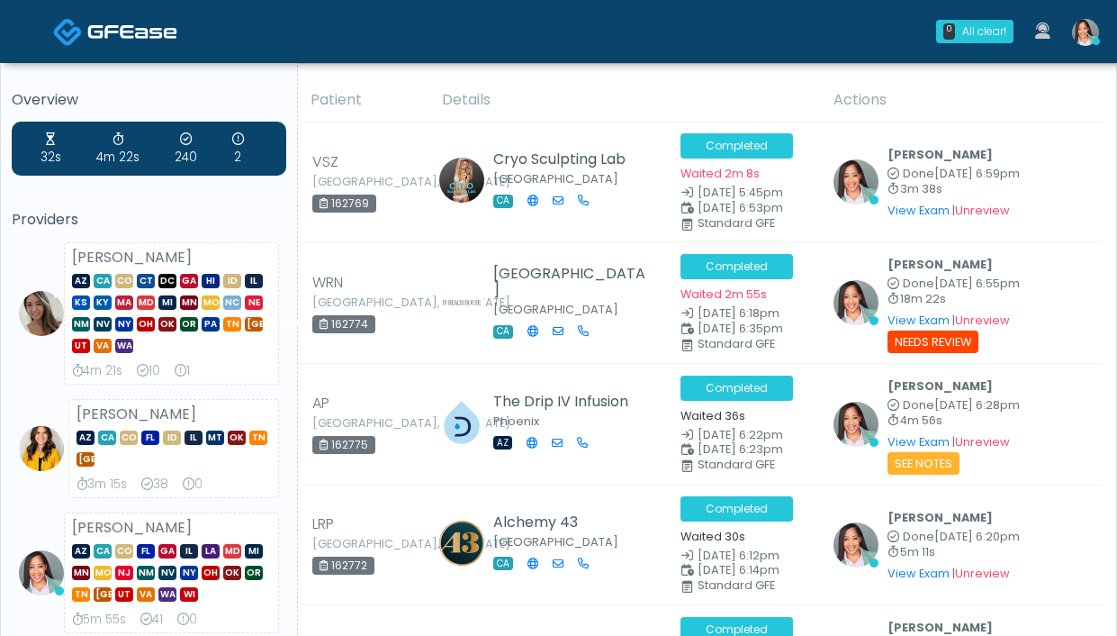
click at [1077, 37] on img at bounding box center [1085, 32] width 27 height 27
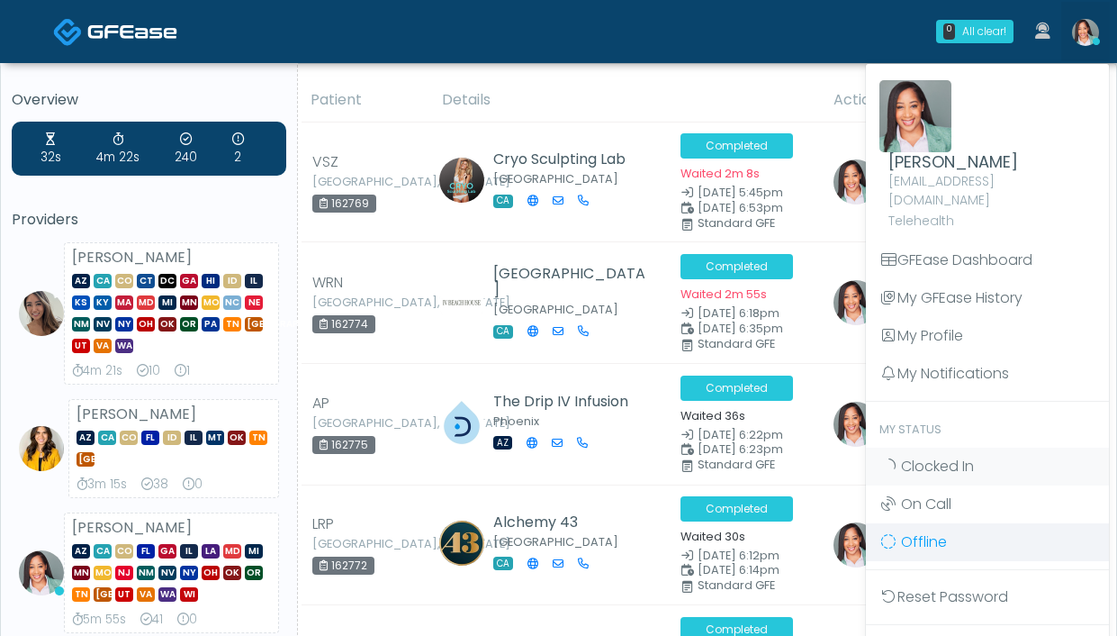
click at [930, 531] on span "Offline" at bounding box center [924, 541] width 46 height 21
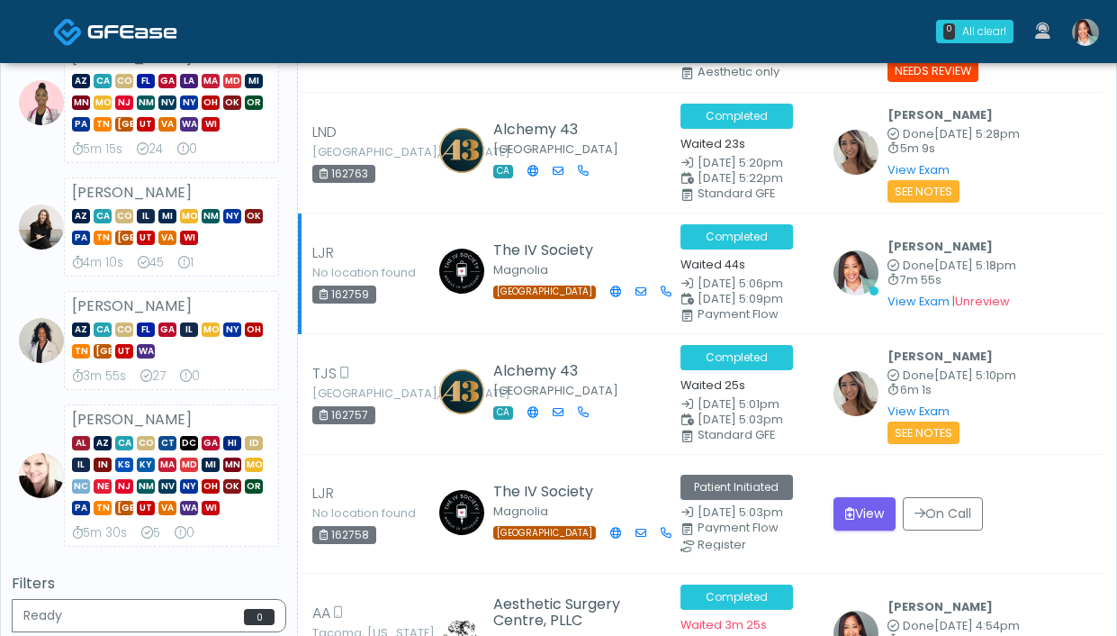
scroll to position [893, 0]
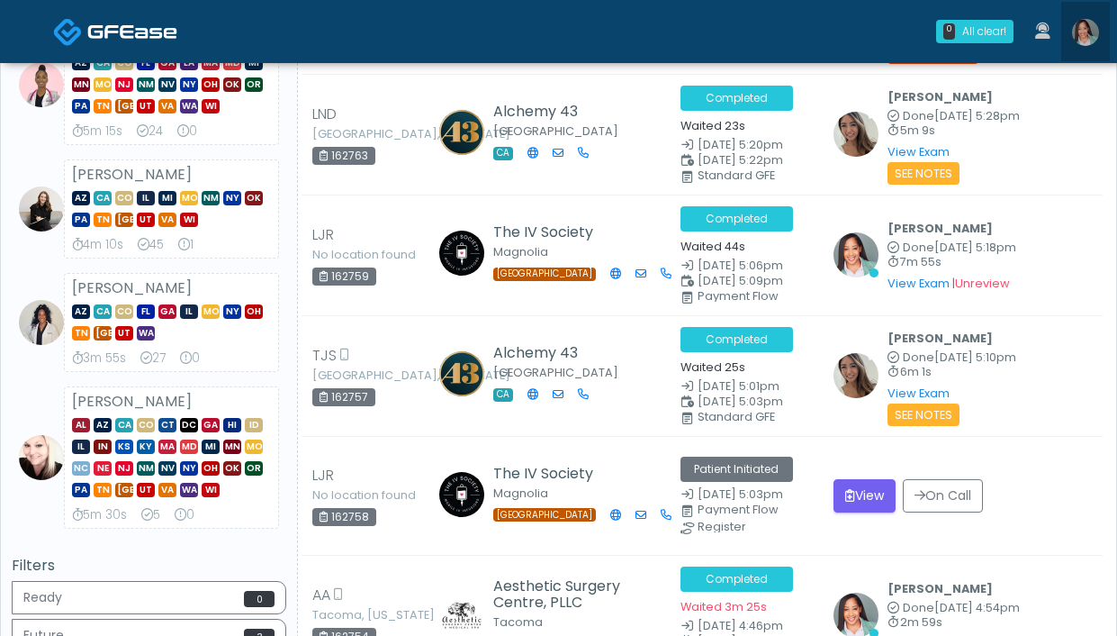
click at [1088, 38] on img at bounding box center [1085, 32] width 27 height 27
